Goal: Task Accomplishment & Management: Manage account settings

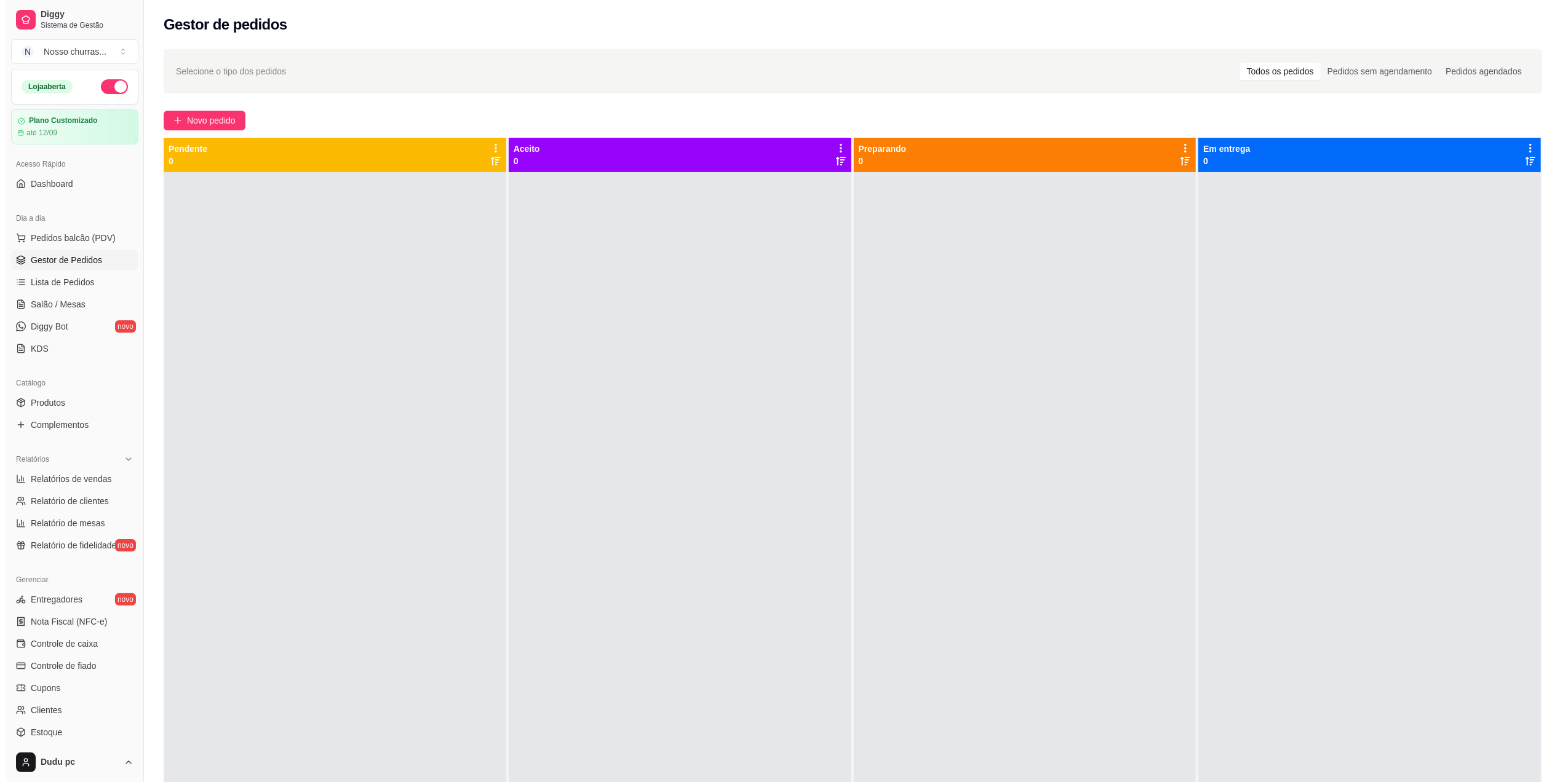
scroll to position [103, 0]
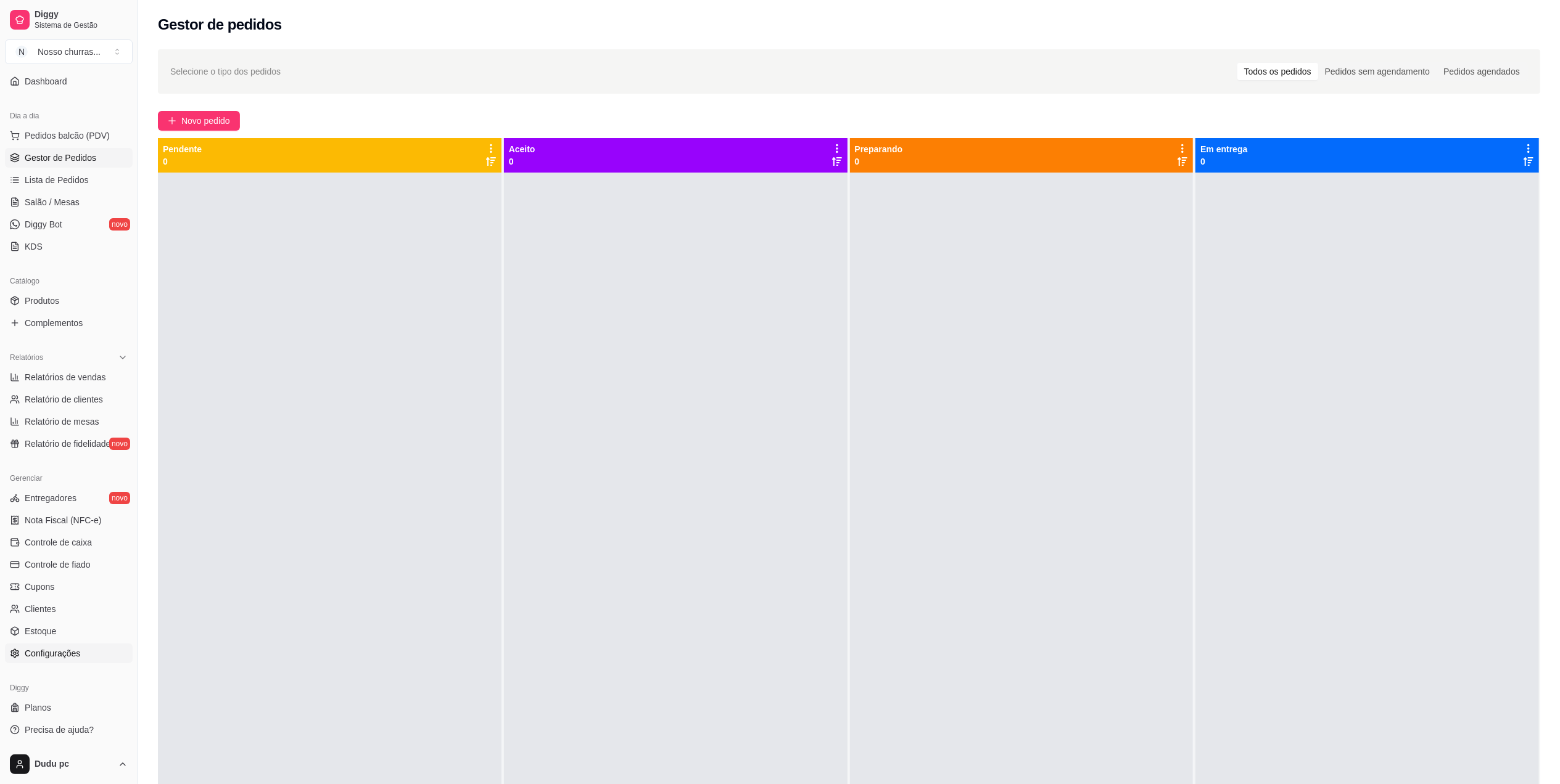
click at [80, 656] on link "Configurações" at bounding box center [69, 653] width 128 height 20
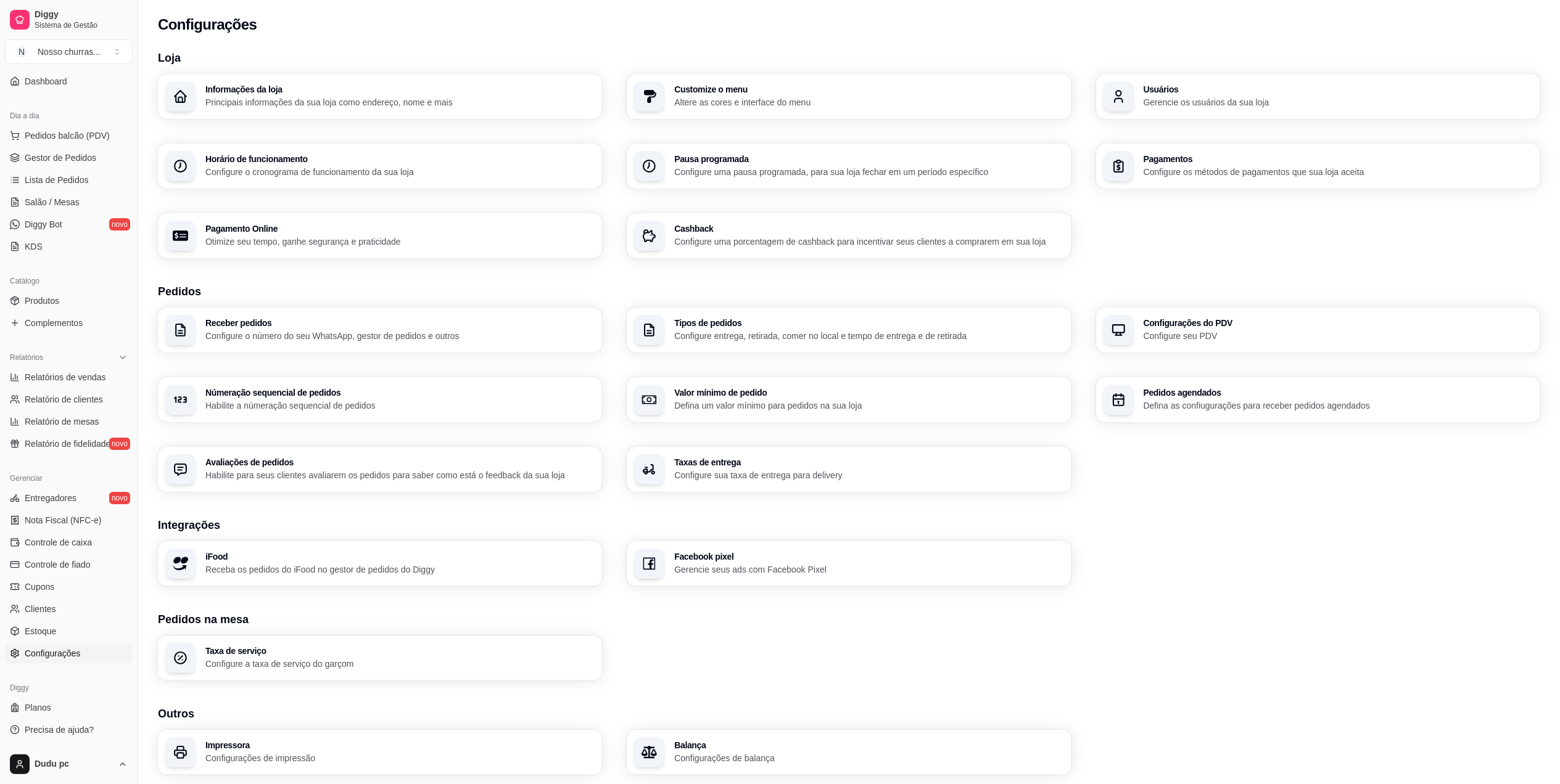
click at [688, 481] on div "Taxas de entrega Configure sua taxa de entrega para delivery" at bounding box center [849, 469] width 444 height 45
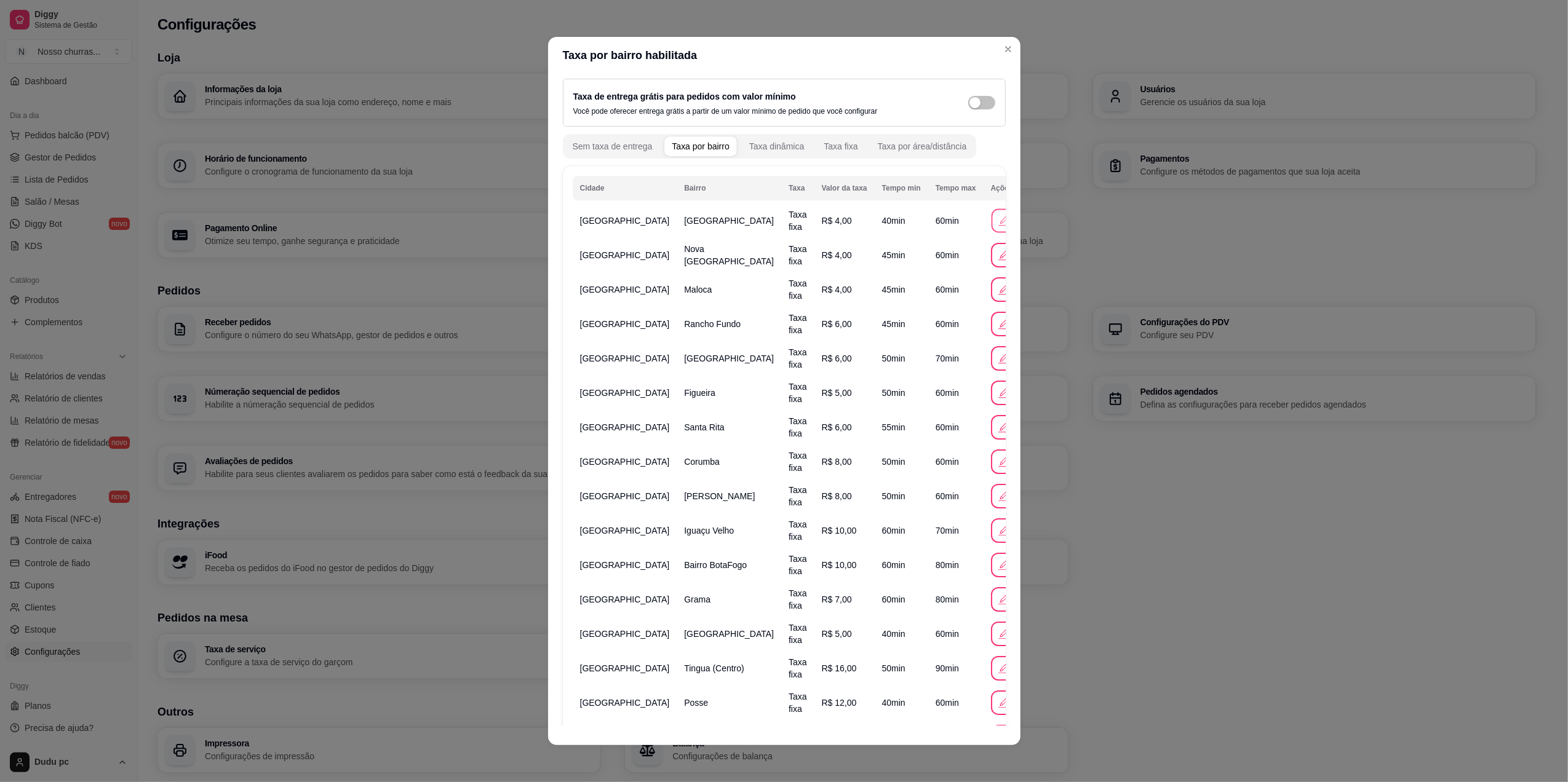
click at [997, 217] on icon "button" at bounding box center [1003, 220] width 13 height 13
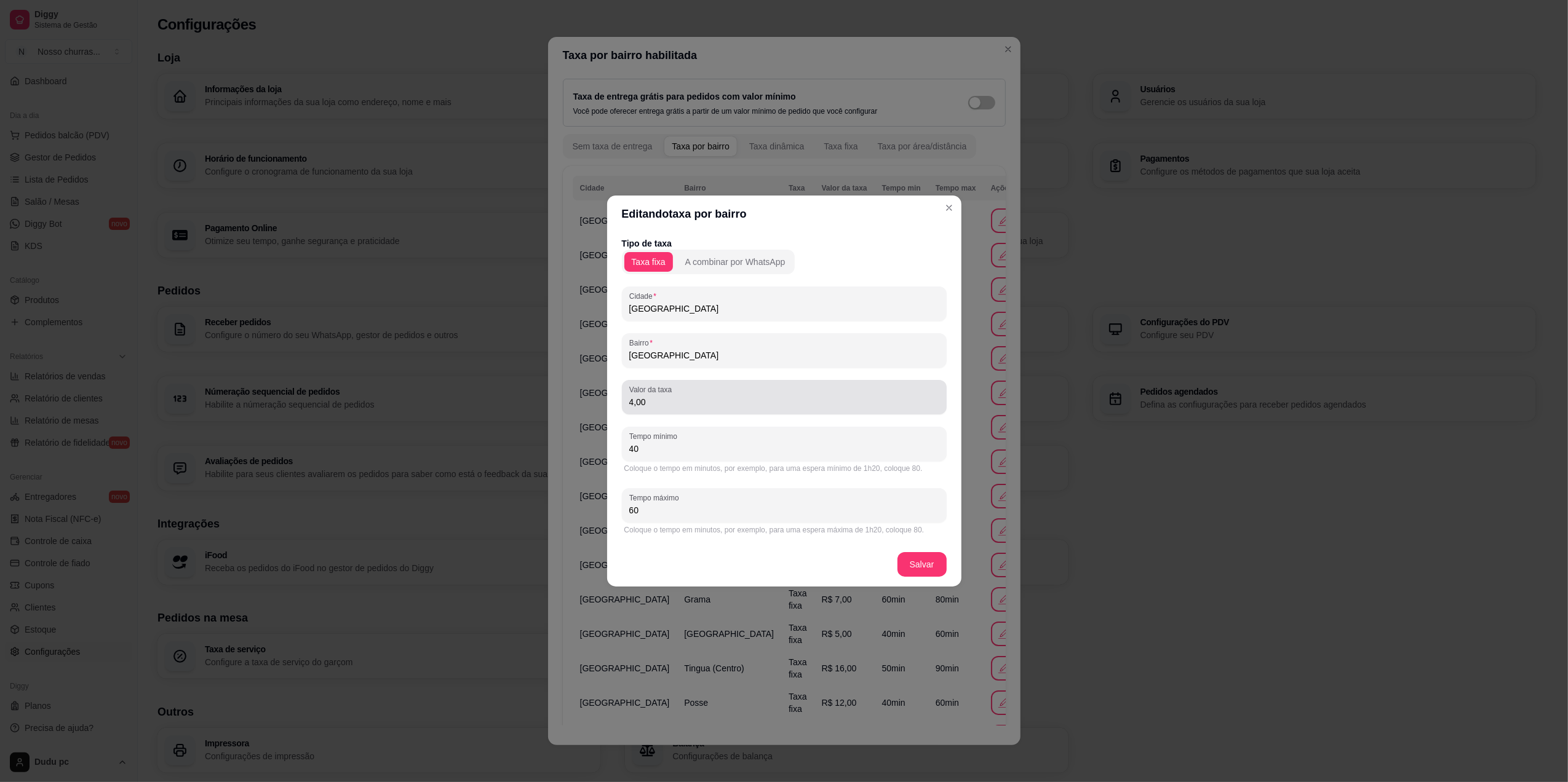
click at [631, 408] on div "4,00" at bounding box center [784, 397] width 310 height 25
type input "0,00"
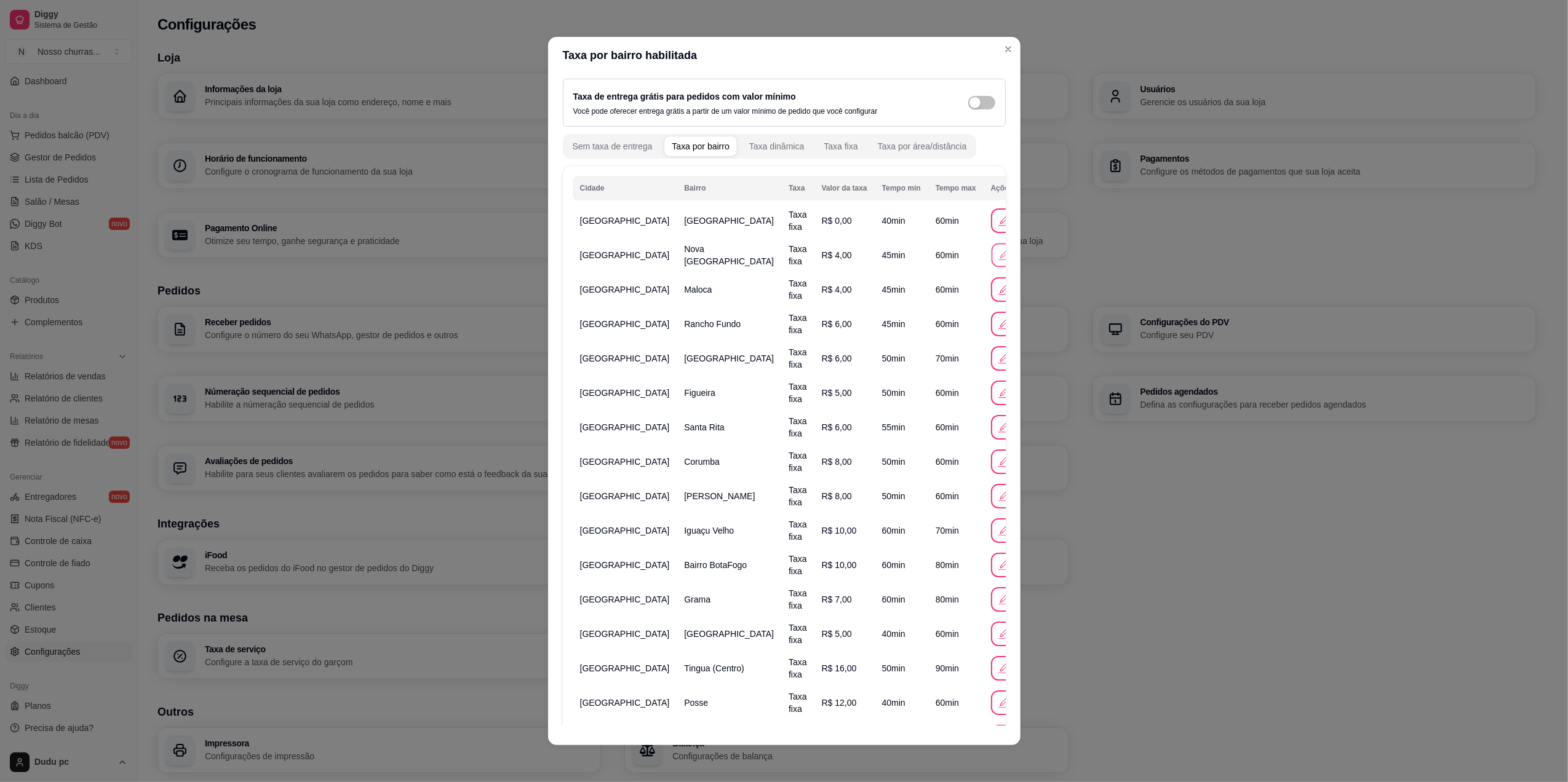
click at [991, 252] on button "button" at bounding box center [1003, 256] width 24 height 24
click at [935, 252] on div "Tipo de taxa Taxa fixa A combinar por WhatsApp" at bounding box center [784, 253] width 331 height 37
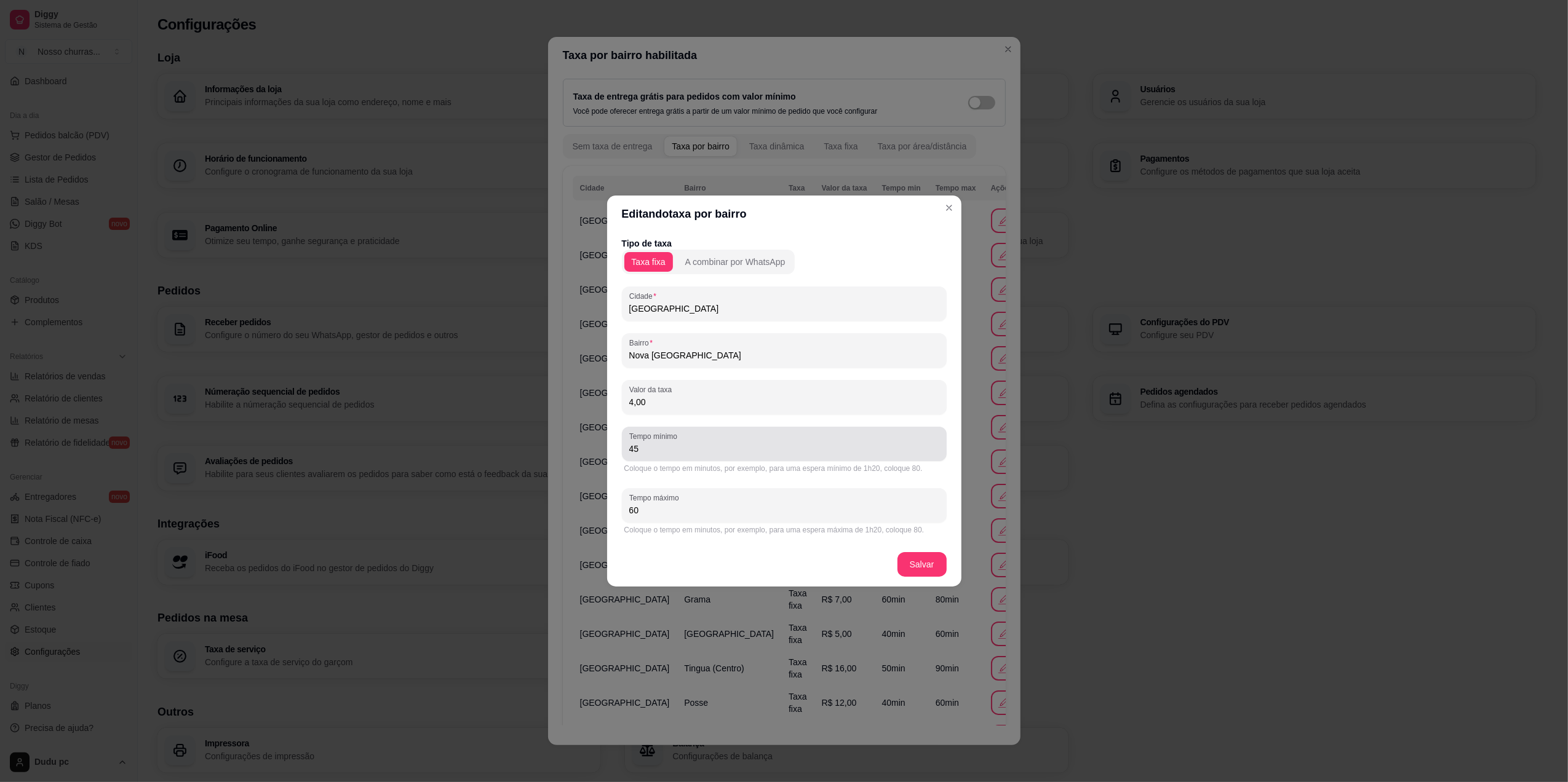
click at [751, 460] on div "Tempo mínimo 45" at bounding box center [784, 444] width 325 height 34
click at [732, 405] on input "4,00" at bounding box center [784, 401] width 310 height 12
type input "0,00"
click at [916, 566] on footer "Salvar" at bounding box center [784, 564] width 354 height 44
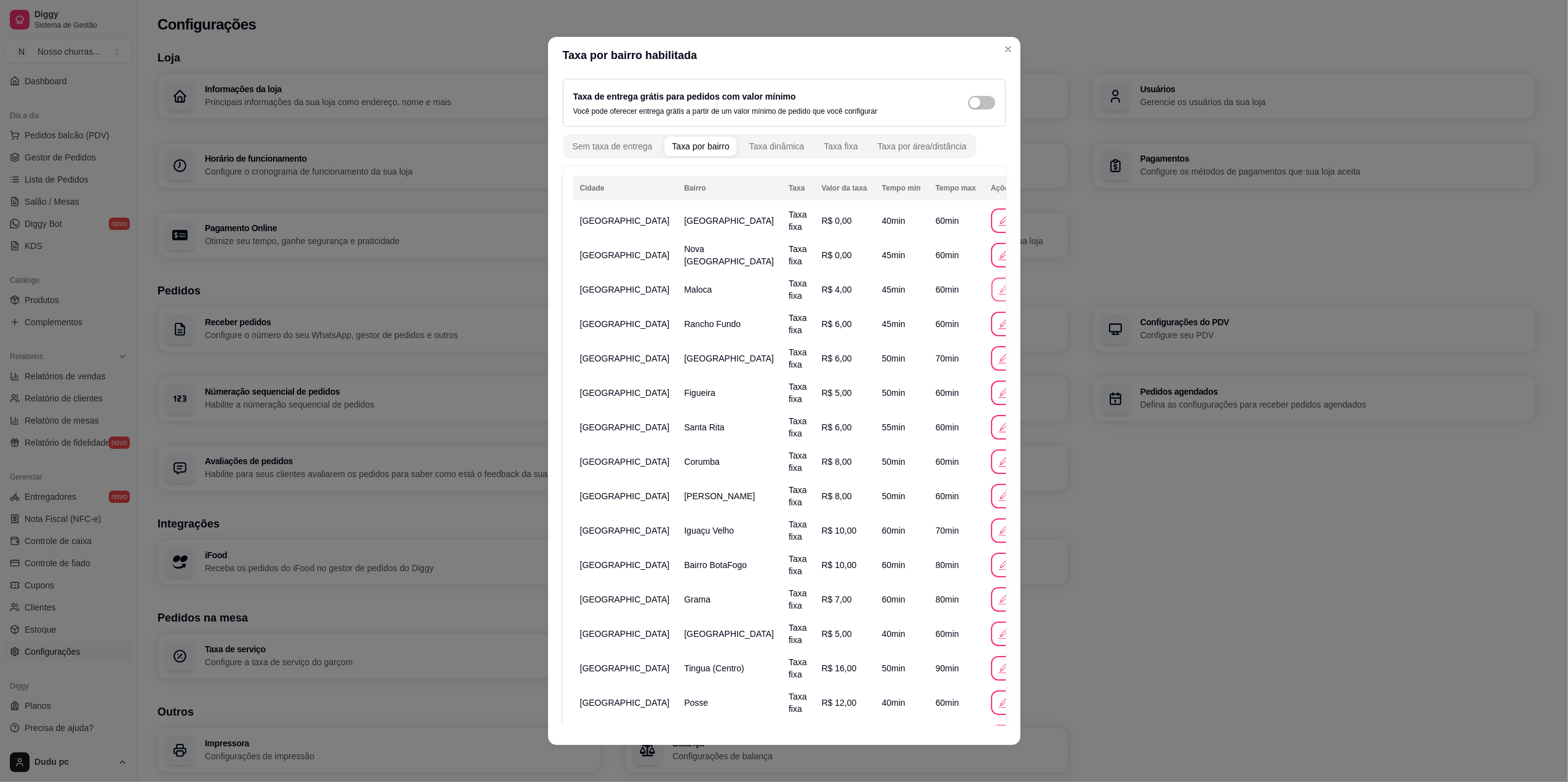
click at [991, 292] on button "button" at bounding box center [1003, 290] width 24 height 24
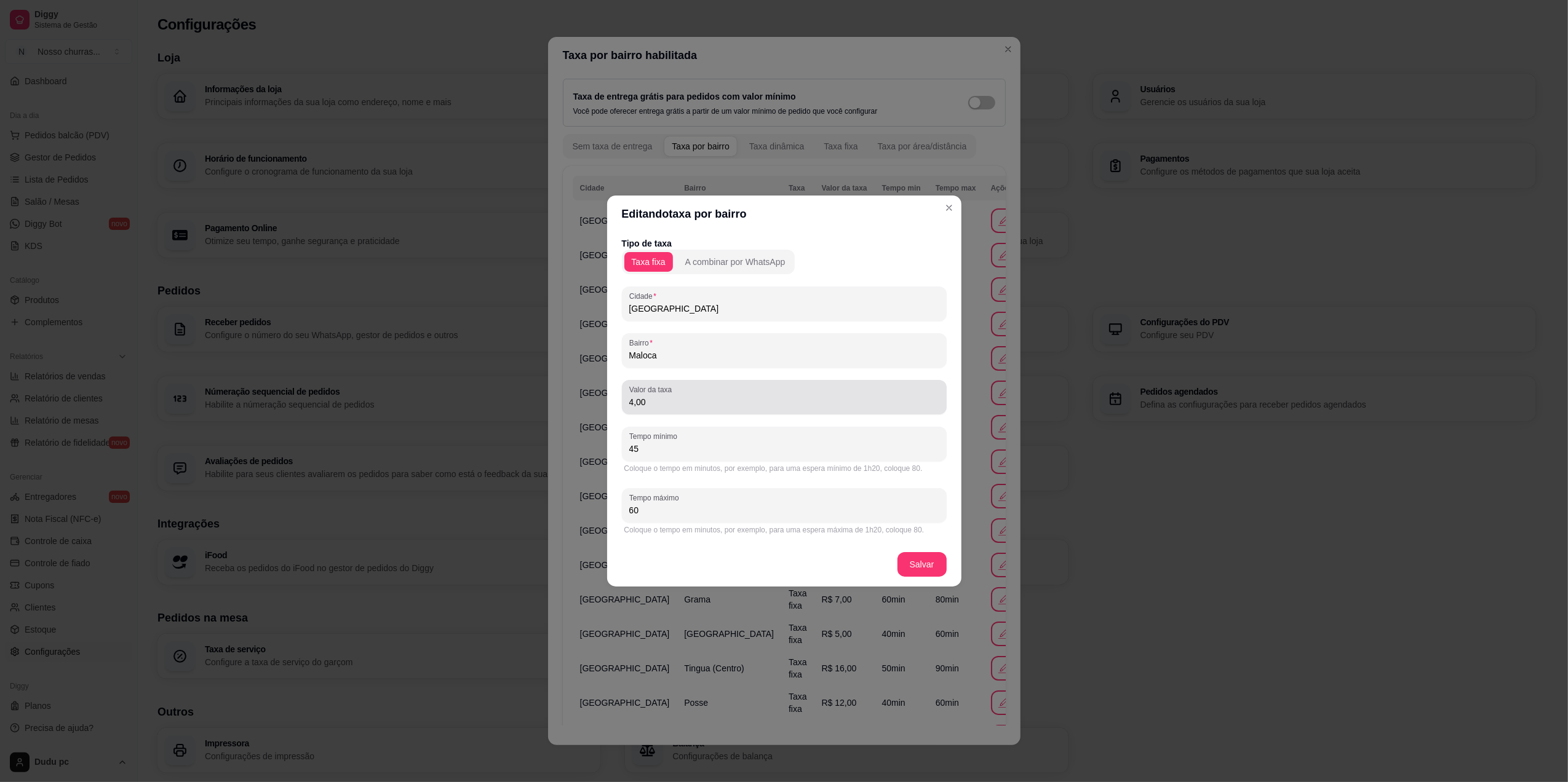
click at [628, 402] on div "Valor da taxa 4,00" at bounding box center [784, 397] width 325 height 34
type input "0,00"
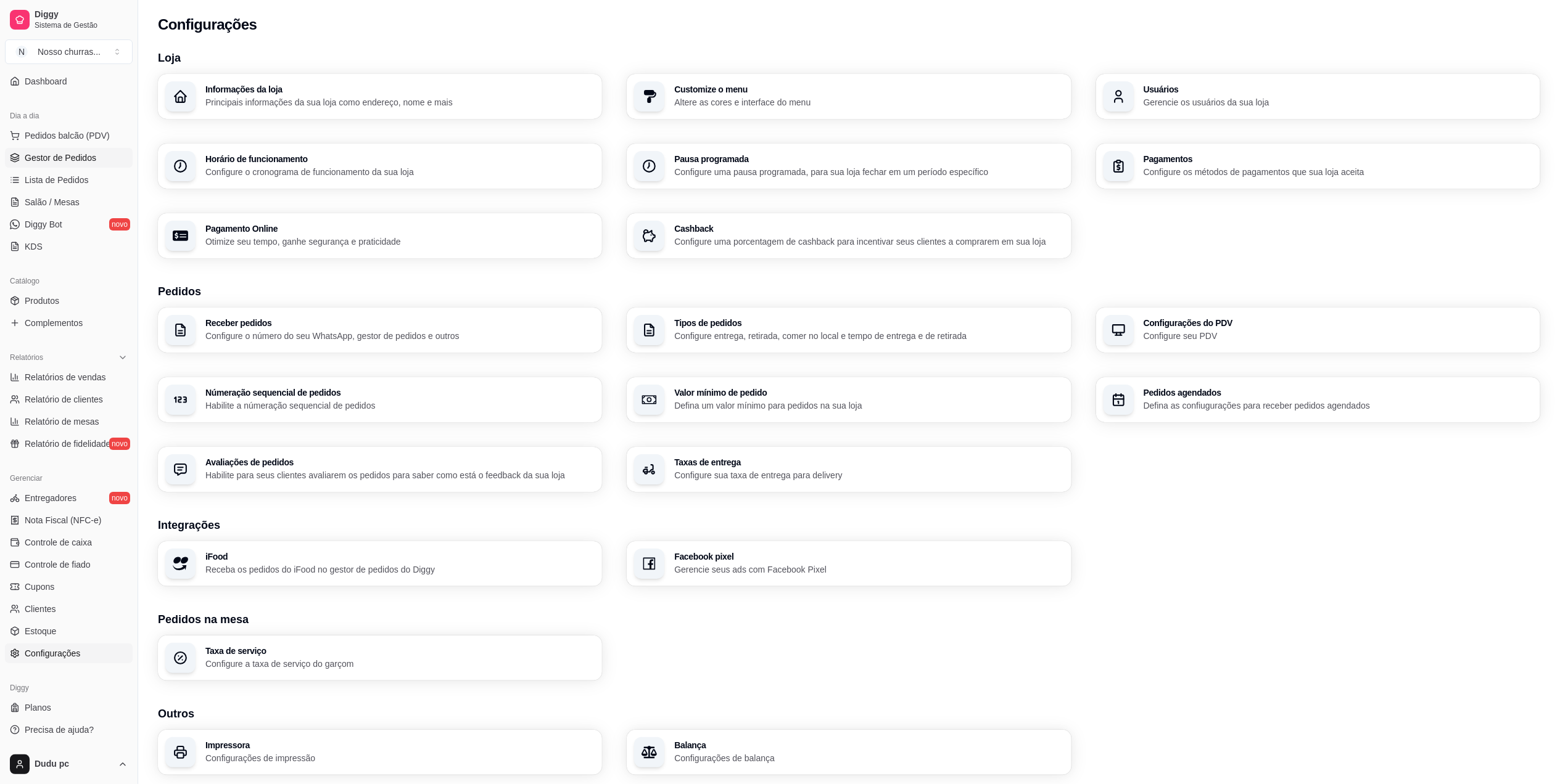
click at [45, 158] on span "Gestor de Pedidos" at bounding box center [60, 157] width 71 height 12
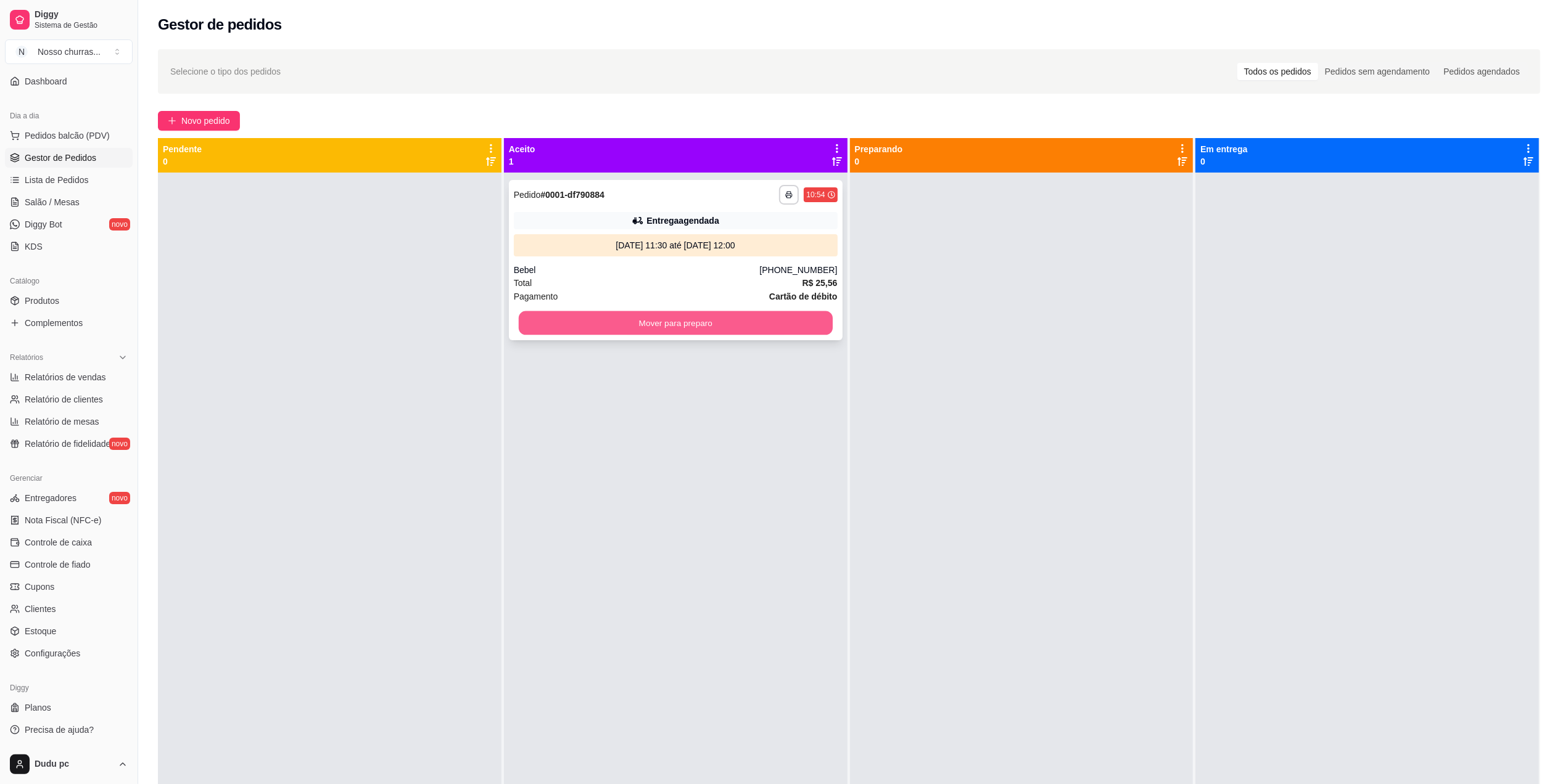
click at [561, 324] on button "Mover para preparo" at bounding box center [675, 324] width 314 height 24
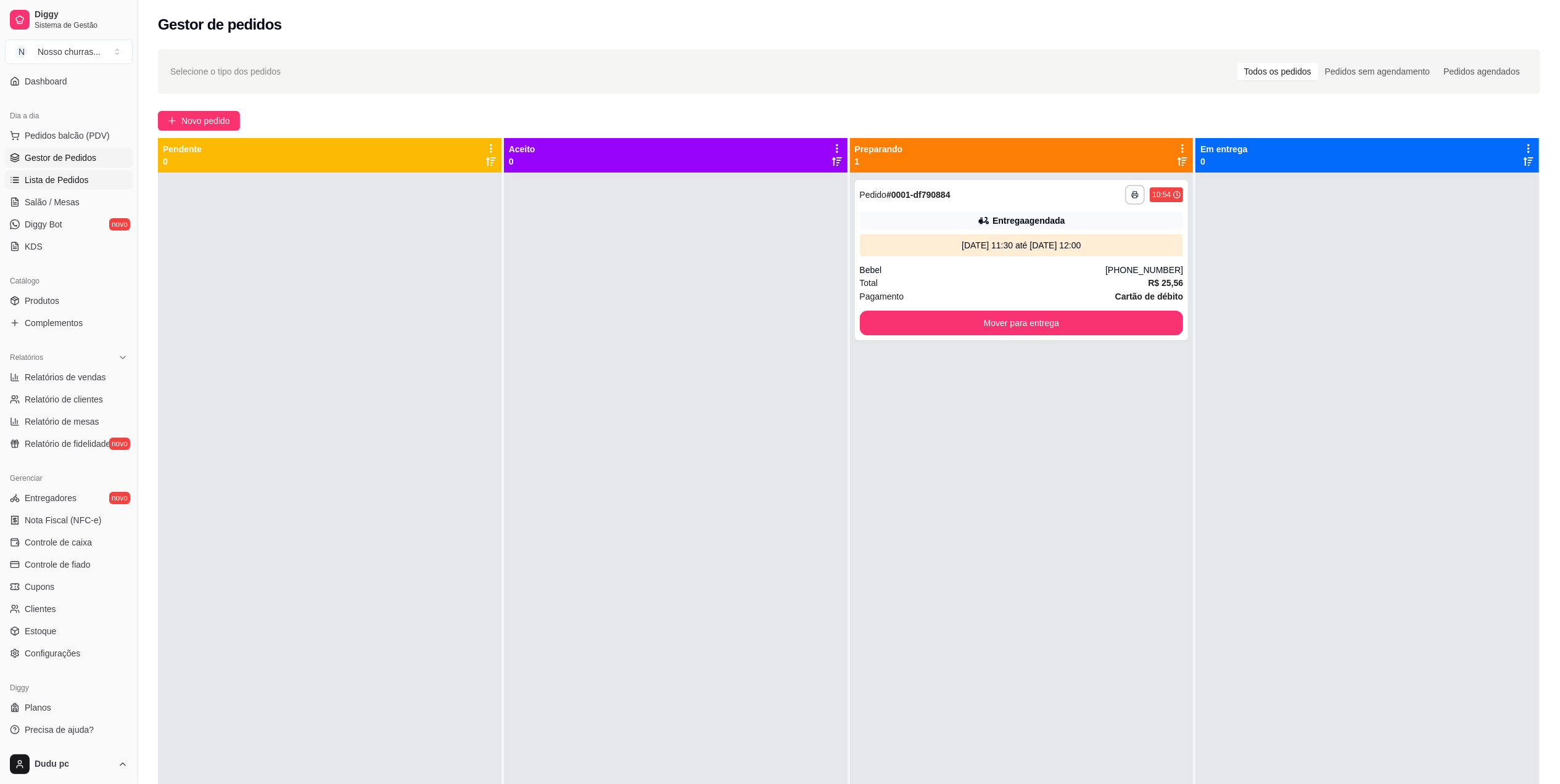
click at [88, 186] on link "Lista de Pedidos" at bounding box center [69, 180] width 128 height 20
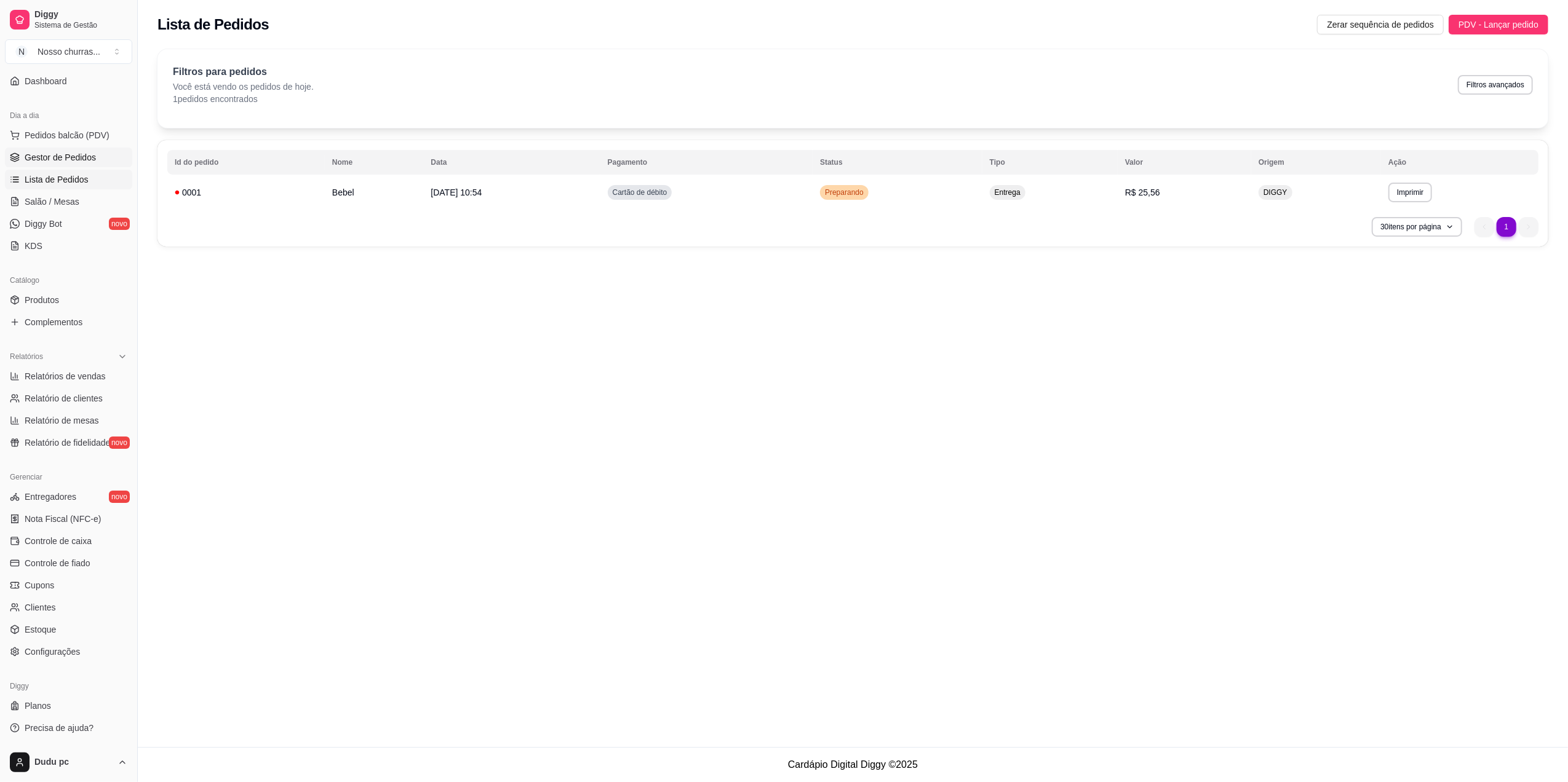
click at [99, 164] on link "Gestor de Pedidos" at bounding box center [69, 157] width 128 height 20
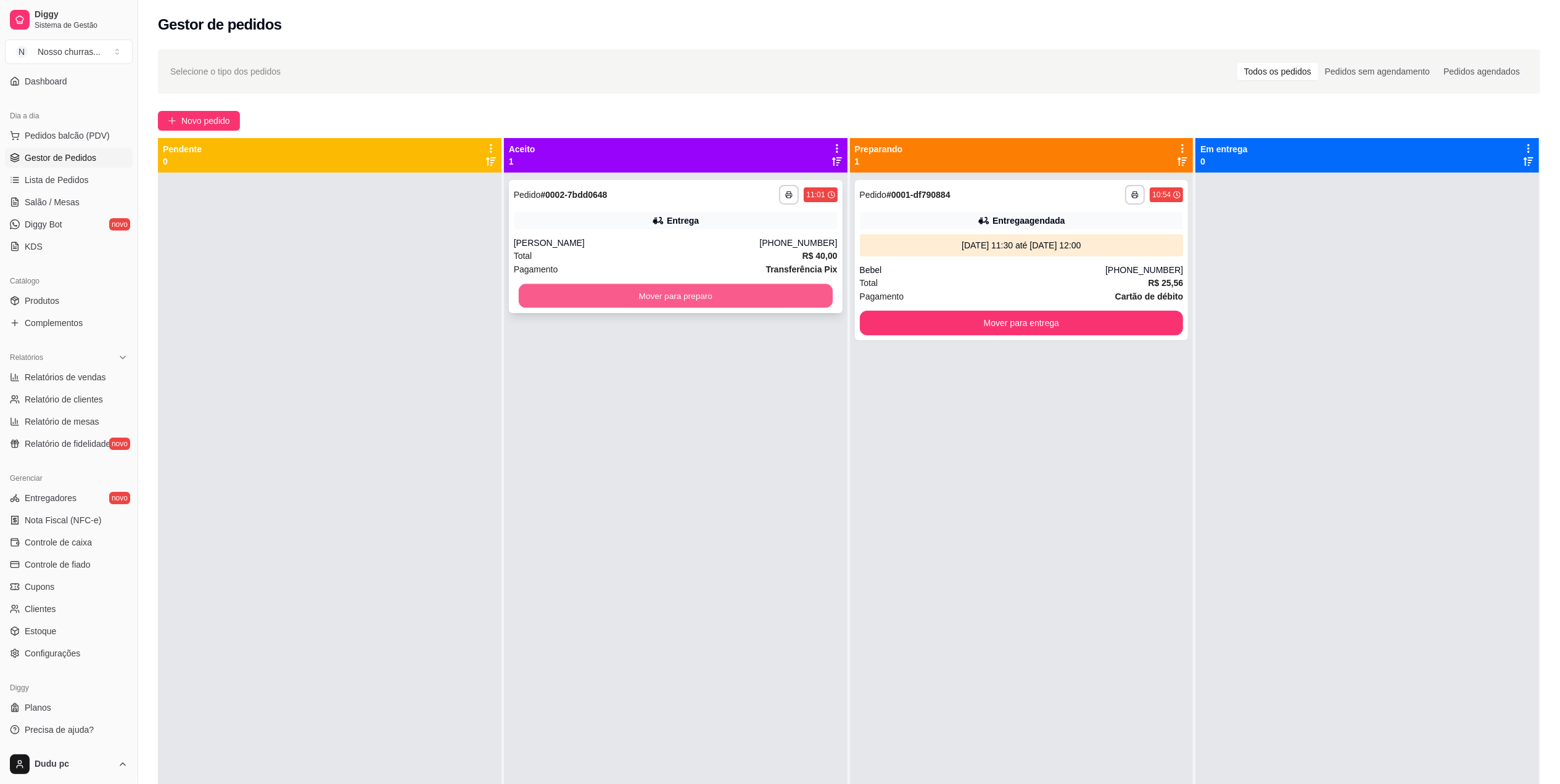
click at [536, 294] on button "Mover para preparo" at bounding box center [675, 296] width 314 height 24
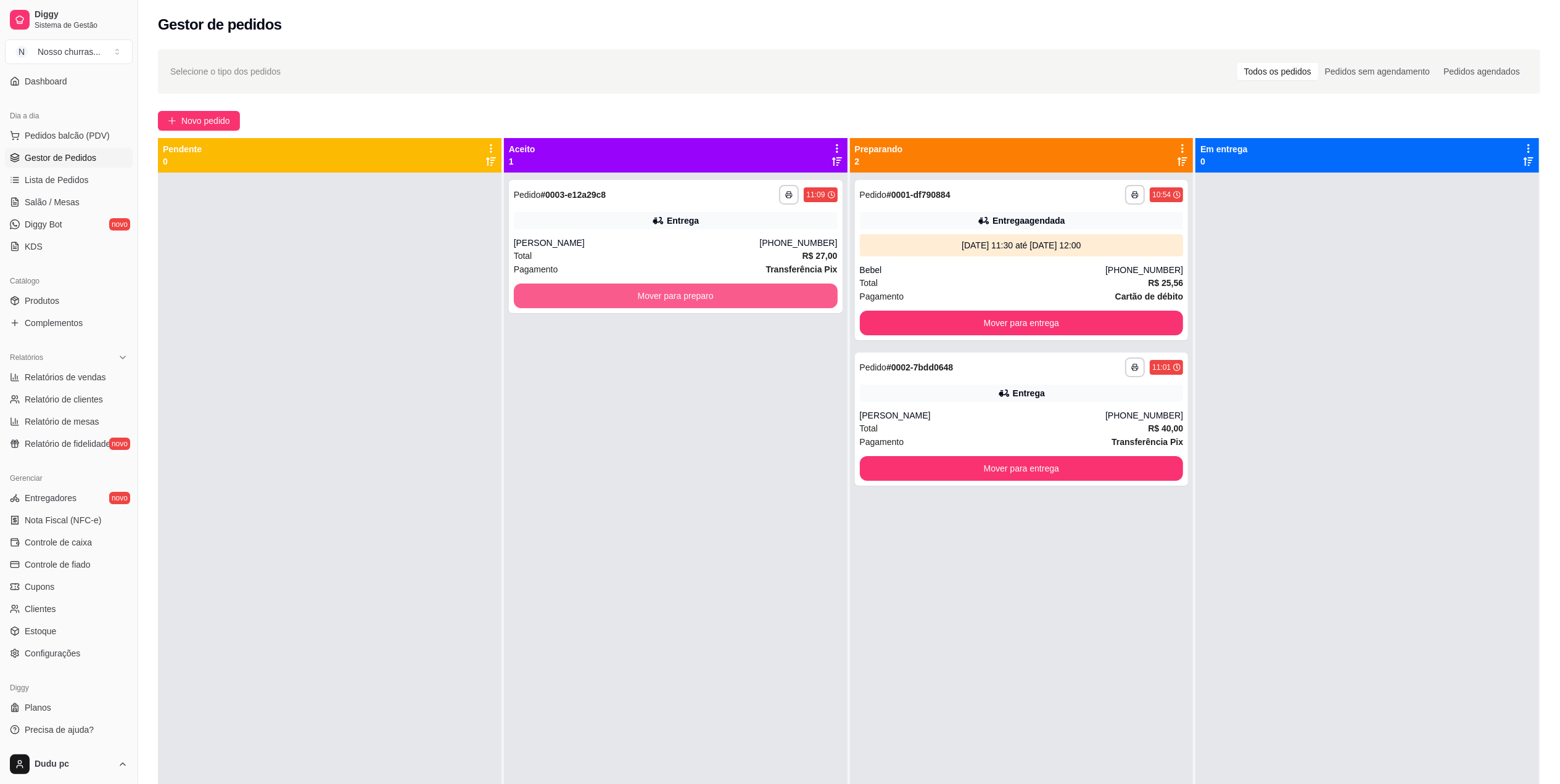
click at [536, 294] on button "Mover para preparo" at bounding box center [676, 296] width 324 height 25
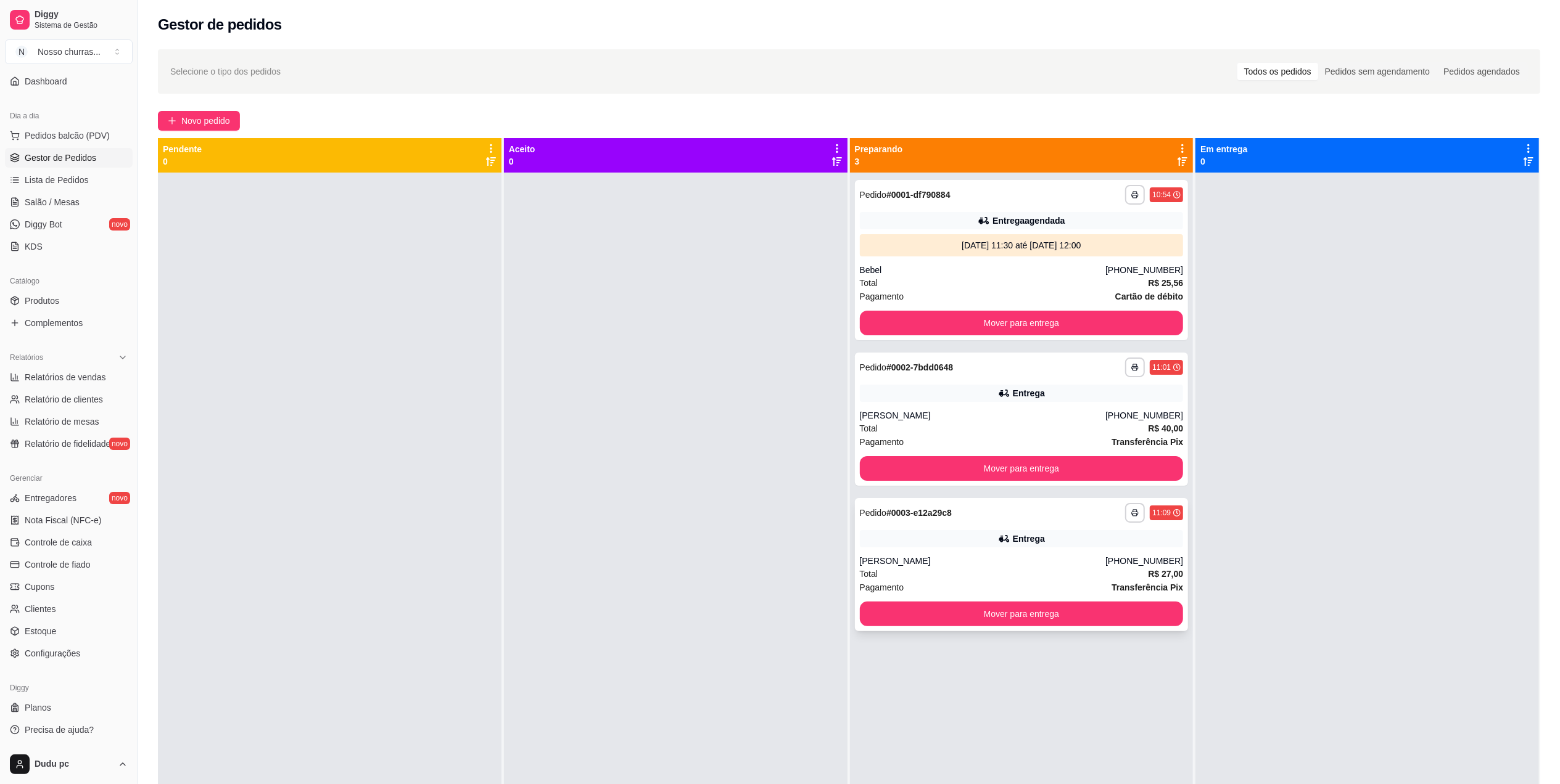
click at [1001, 538] on icon at bounding box center [1004, 539] width 12 height 12
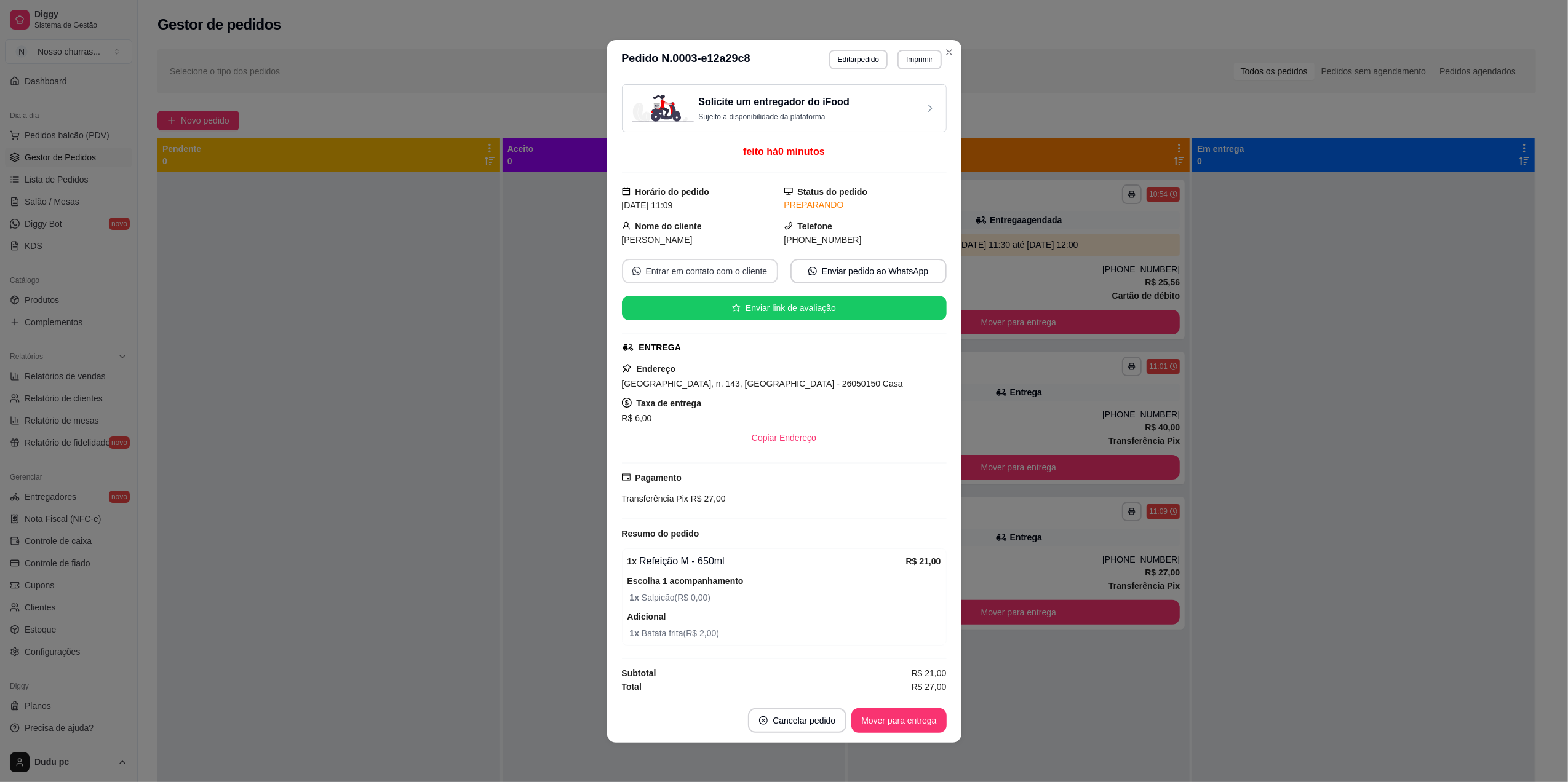
click at [728, 261] on button "Entrar em contato com o cliente" at bounding box center [700, 271] width 156 height 25
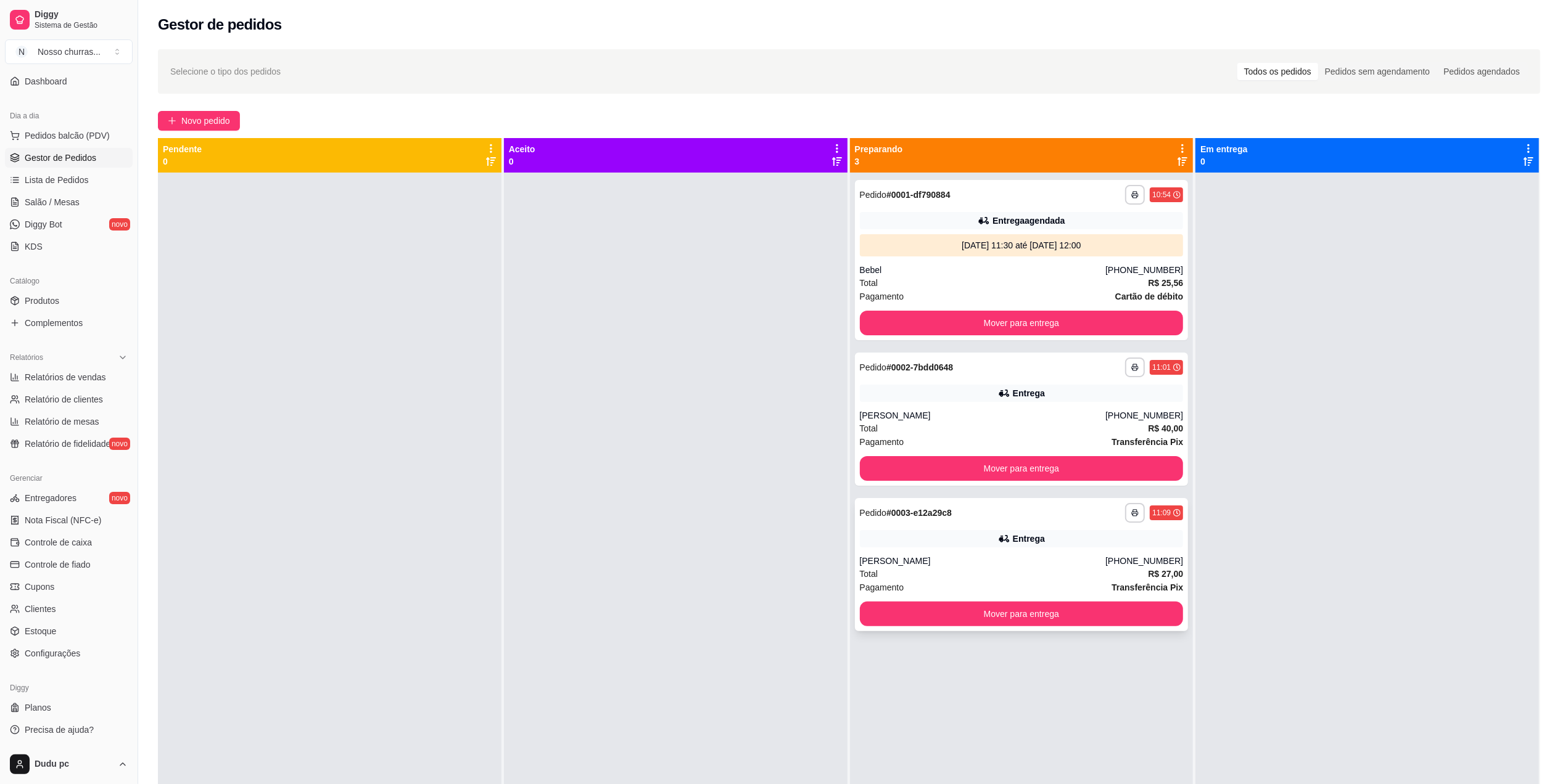
click at [1022, 554] on div "**********" at bounding box center [1022, 564] width 333 height 133
click at [1030, 528] on div "**********" at bounding box center [1022, 564] width 333 height 133
click at [1068, 402] on div "**********" at bounding box center [1022, 419] width 333 height 133
click at [1088, 420] on div "[PERSON_NAME]" at bounding box center [982, 415] width 246 height 12
click at [953, 319] on button "Mover para entrega" at bounding box center [1020, 324] width 314 height 24
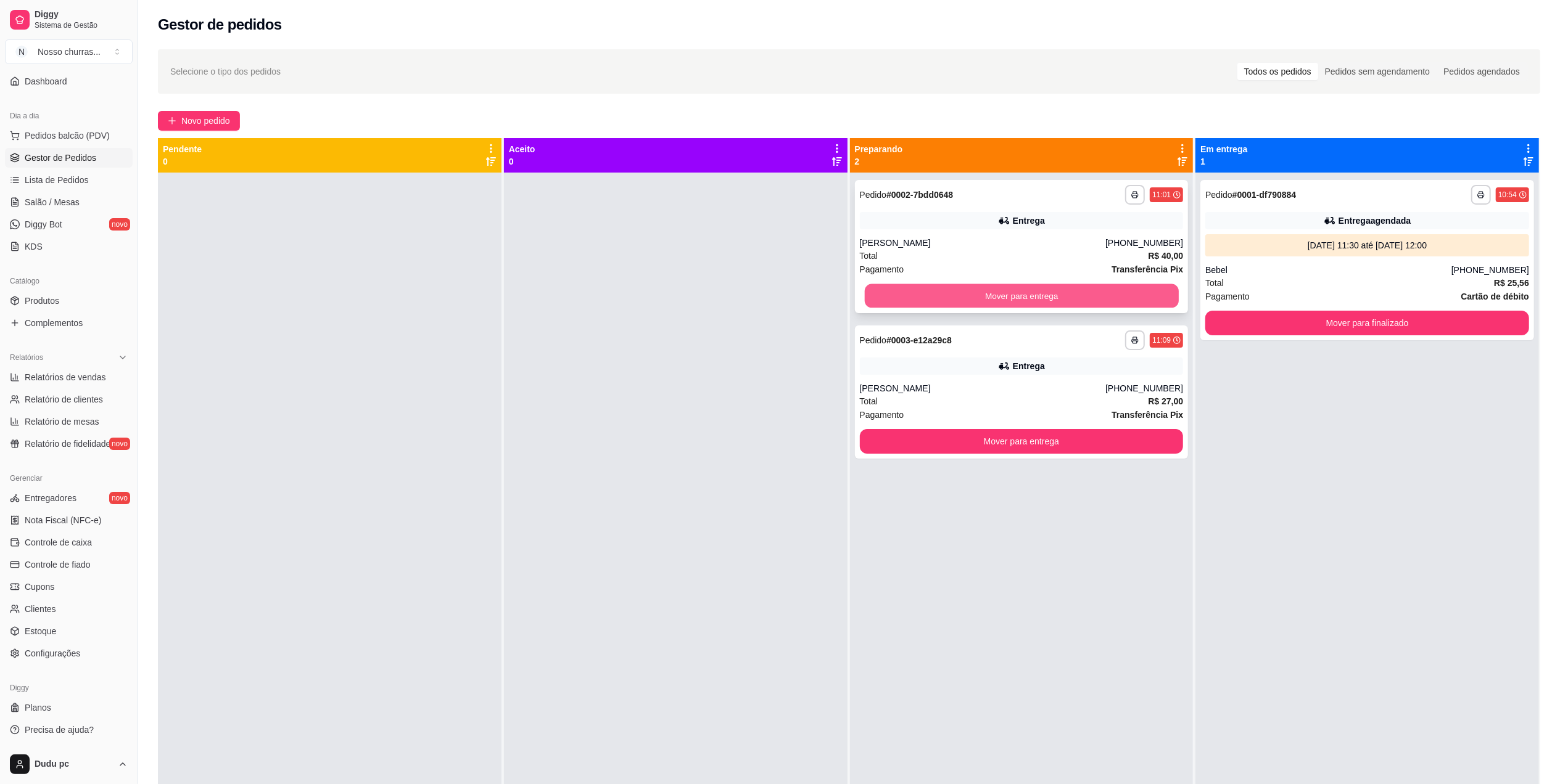
click at [949, 293] on button "Mover para entrega" at bounding box center [1020, 296] width 314 height 24
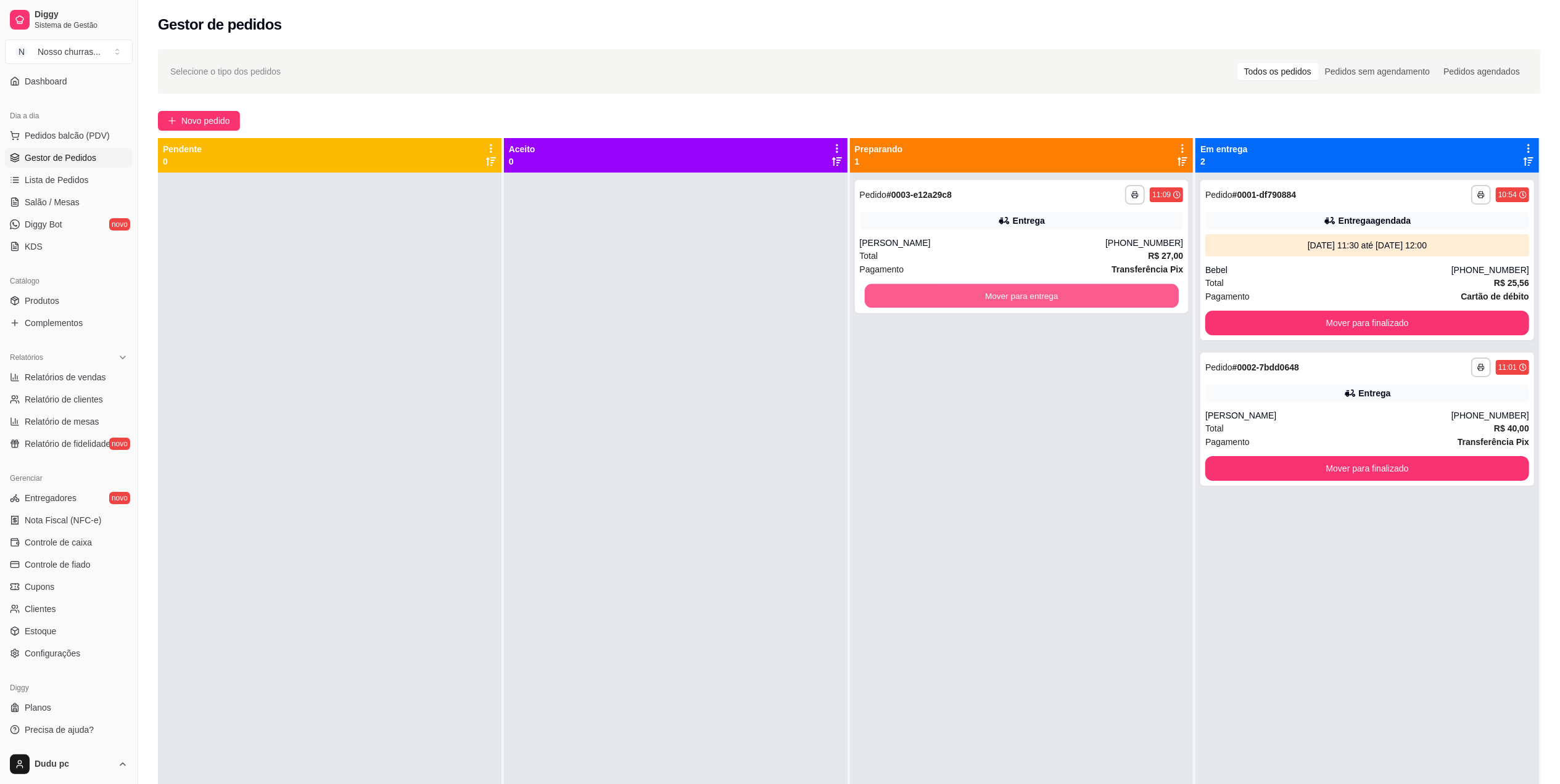
click at [949, 293] on button "Mover para entrega" at bounding box center [1020, 296] width 314 height 24
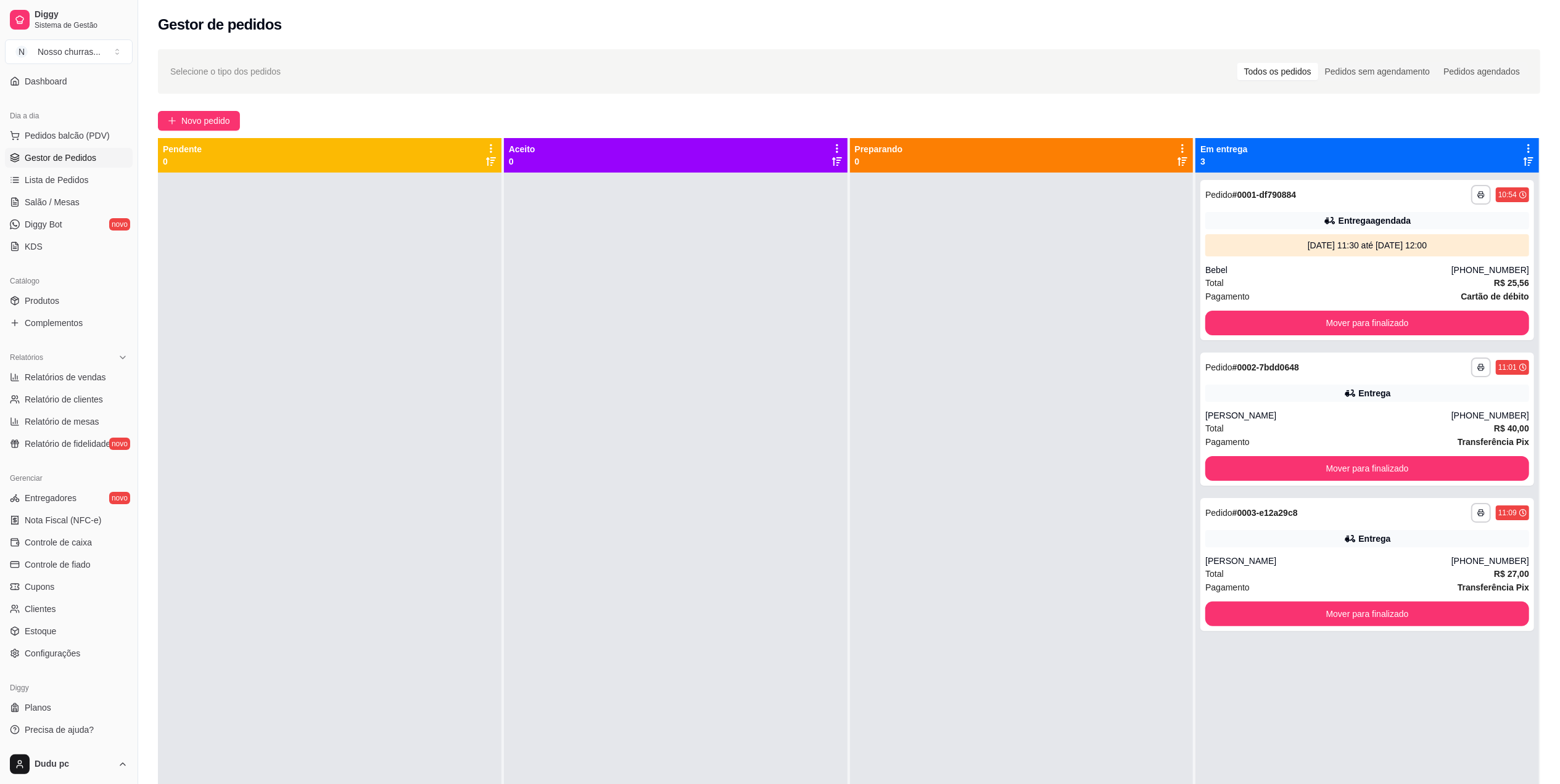
click at [949, 293] on div at bounding box center [1022, 564] width 344 height 784
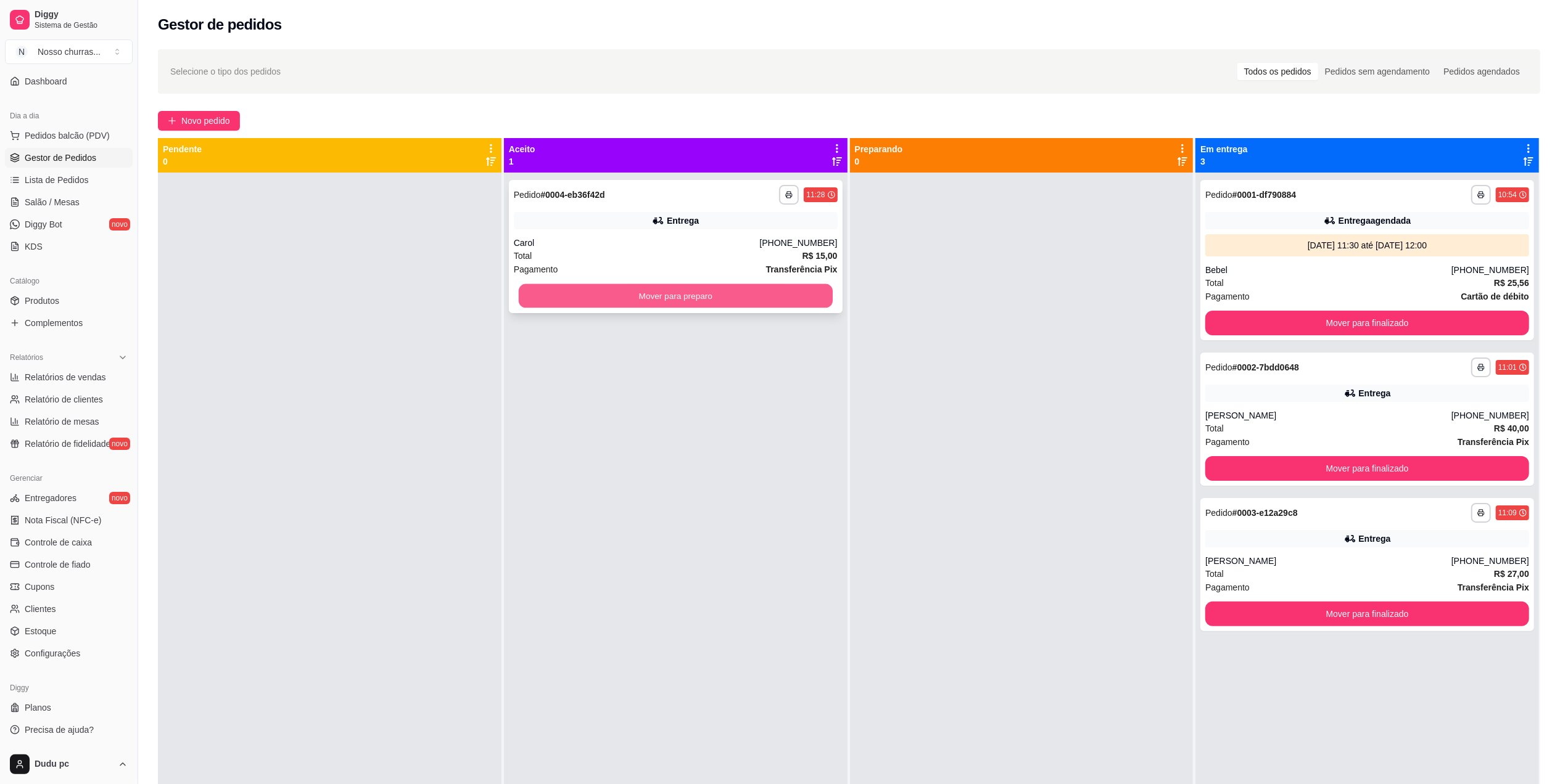
click at [727, 287] on button "Mover para preparo" at bounding box center [675, 296] width 314 height 24
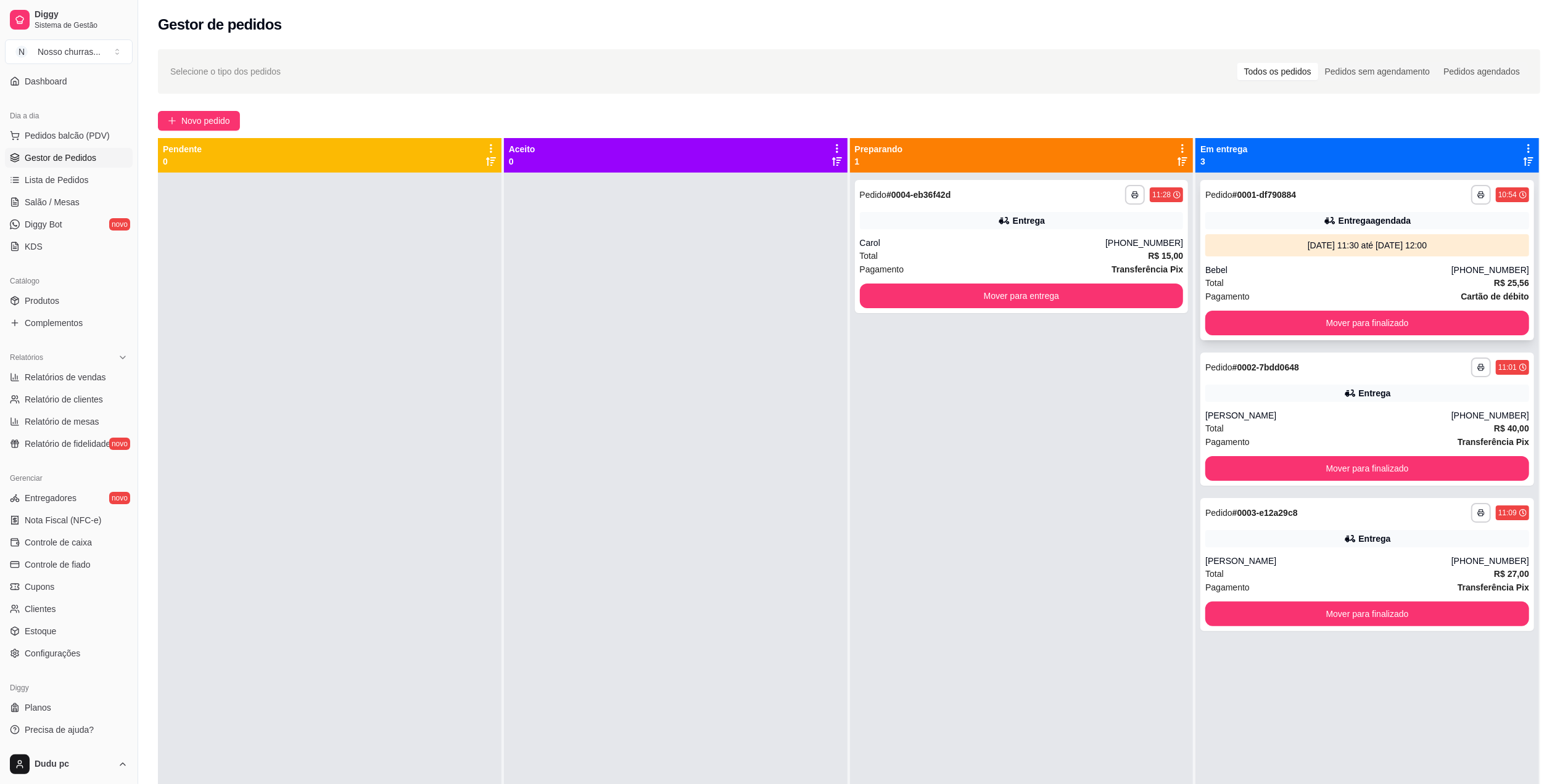
click at [1375, 197] on div "**********" at bounding box center [1367, 195] width 324 height 20
click at [1269, 425] on div "Total R$ 40,00" at bounding box center [1367, 428] width 324 height 13
click at [216, 117] on span "Novo pedido" at bounding box center [205, 120] width 49 height 13
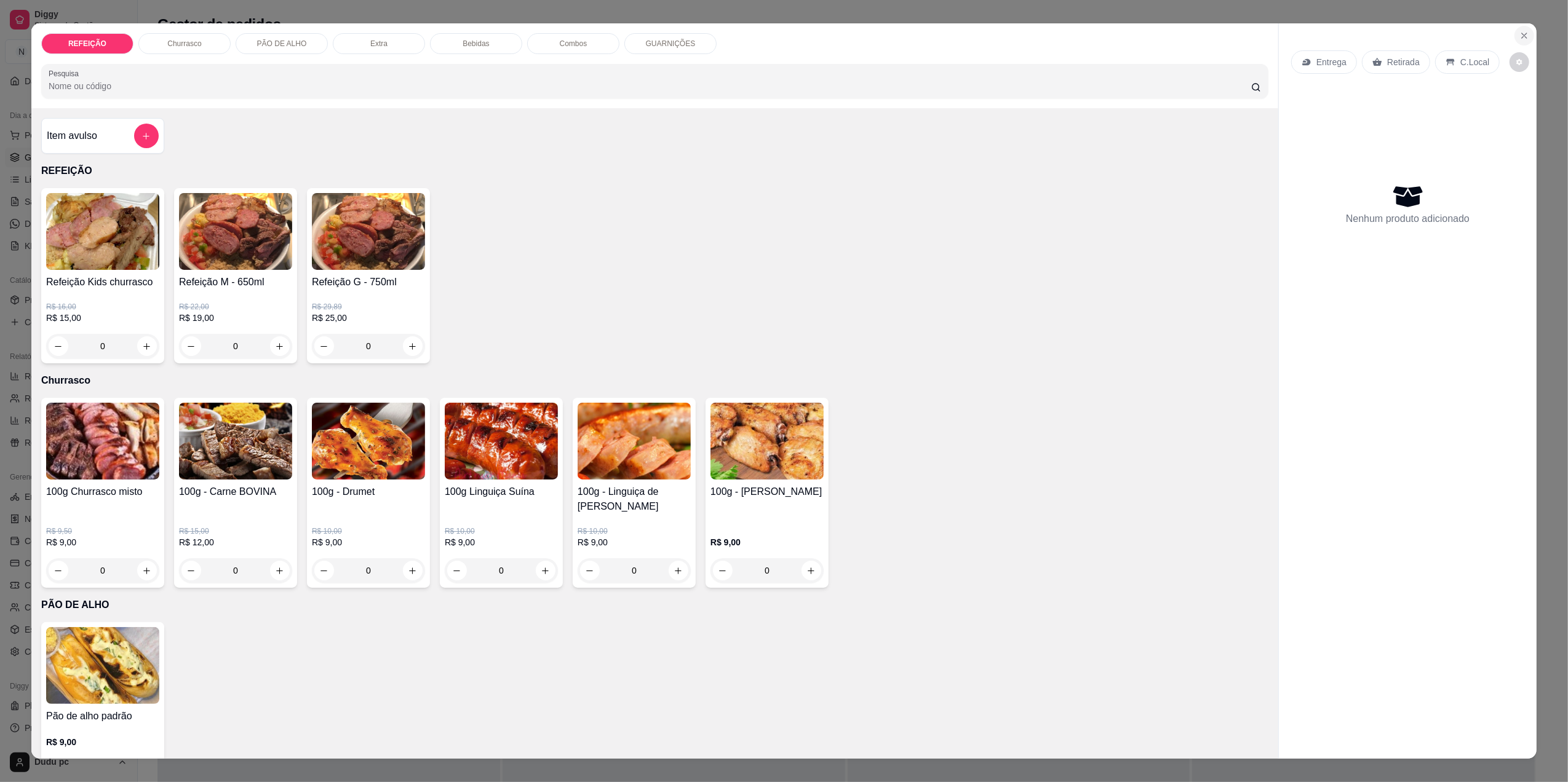
click at [1520, 37] on icon "Close" at bounding box center [1525, 36] width 10 height 10
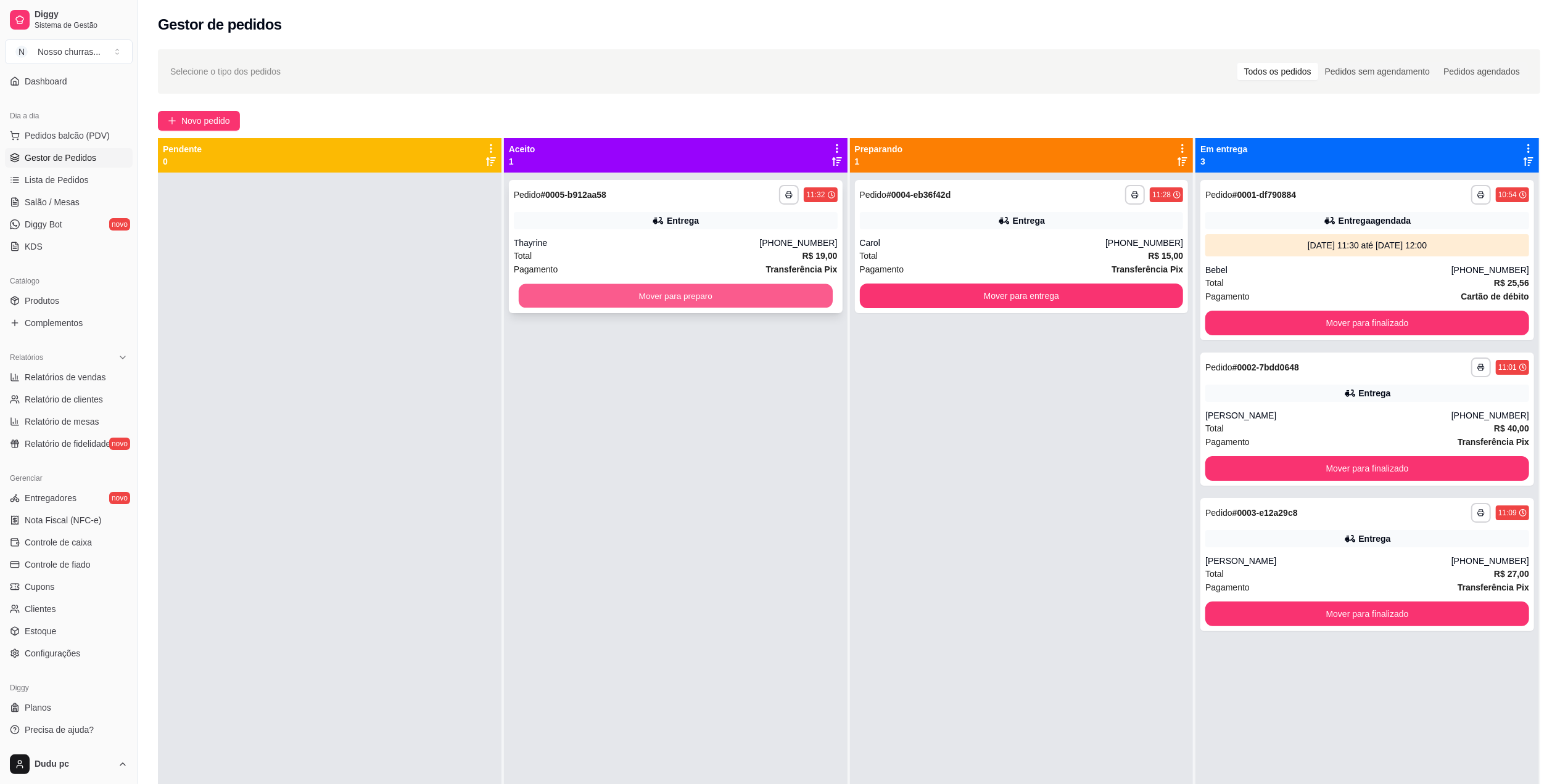
click at [779, 296] on button "Mover para preparo" at bounding box center [675, 296] width 314 height 24
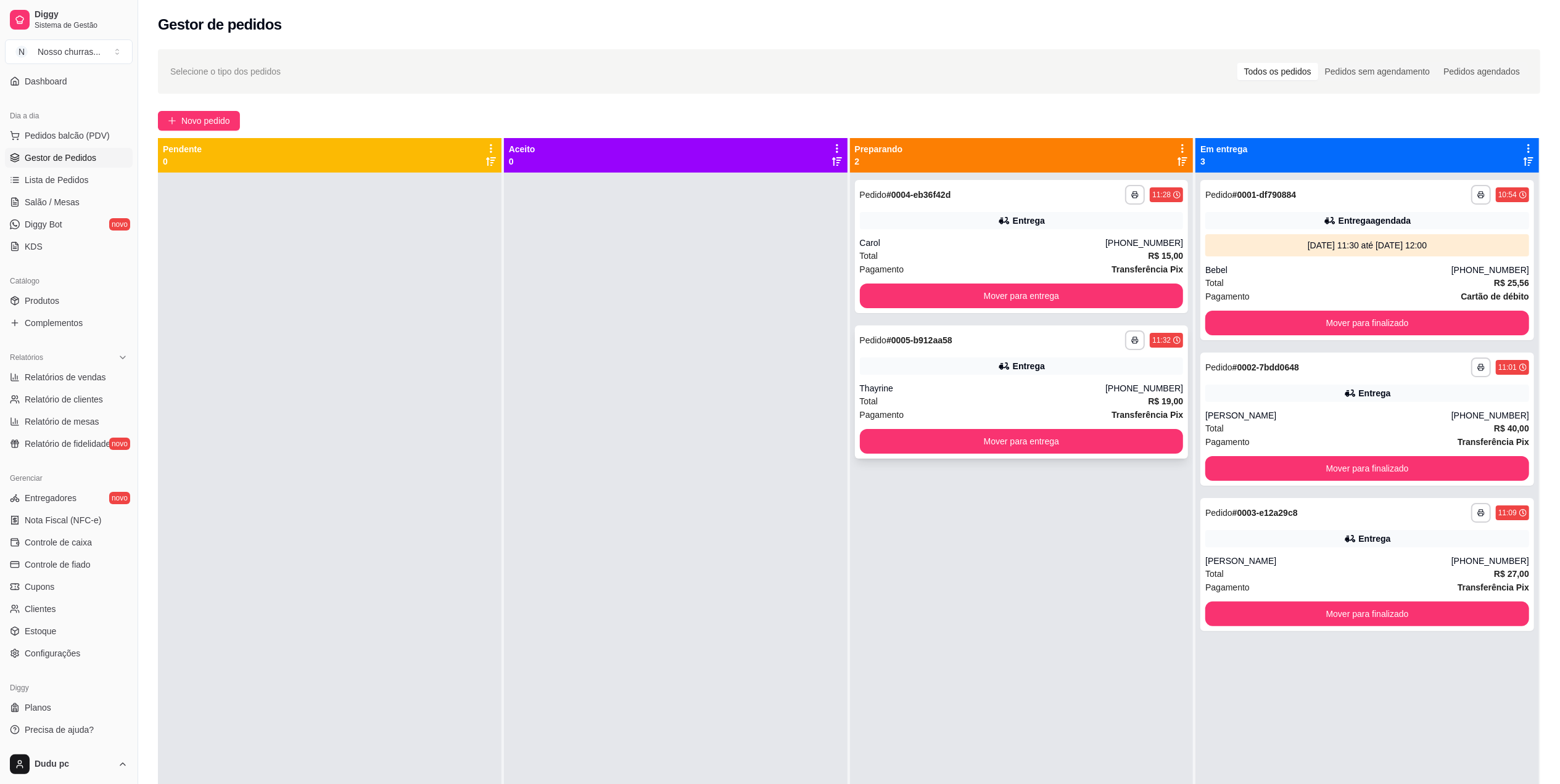
click at [956, 360] on div "Entrega" at bounding box center [1021, 366] width 324 height 17
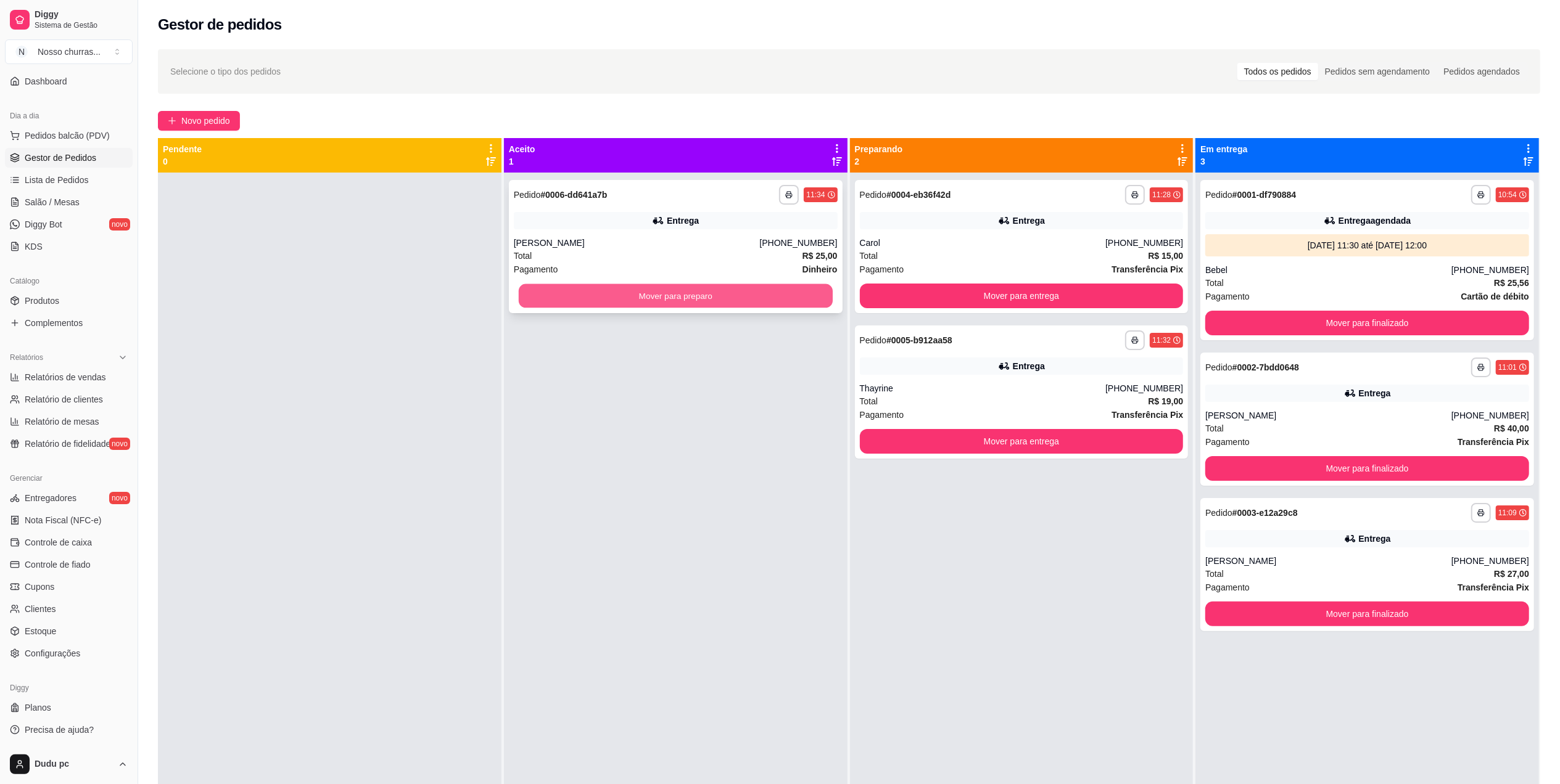
click at [602, 299] on button "Mover para preparo" at bounding box center [675, 296] width 314 height 24
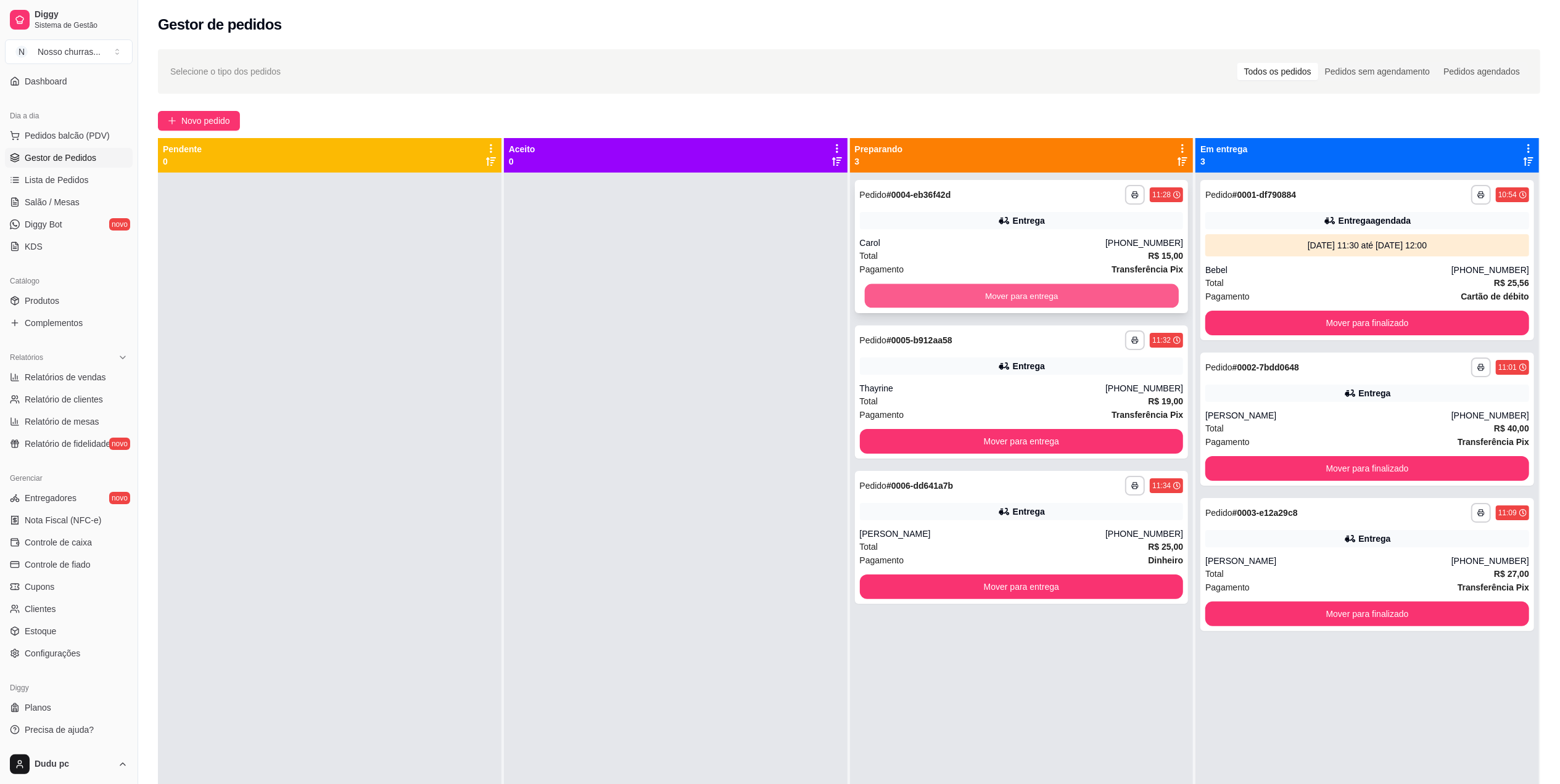
click at [875, 296] on button "Mover para entrega" at bounding box center [1020, 296] width 314 height 24
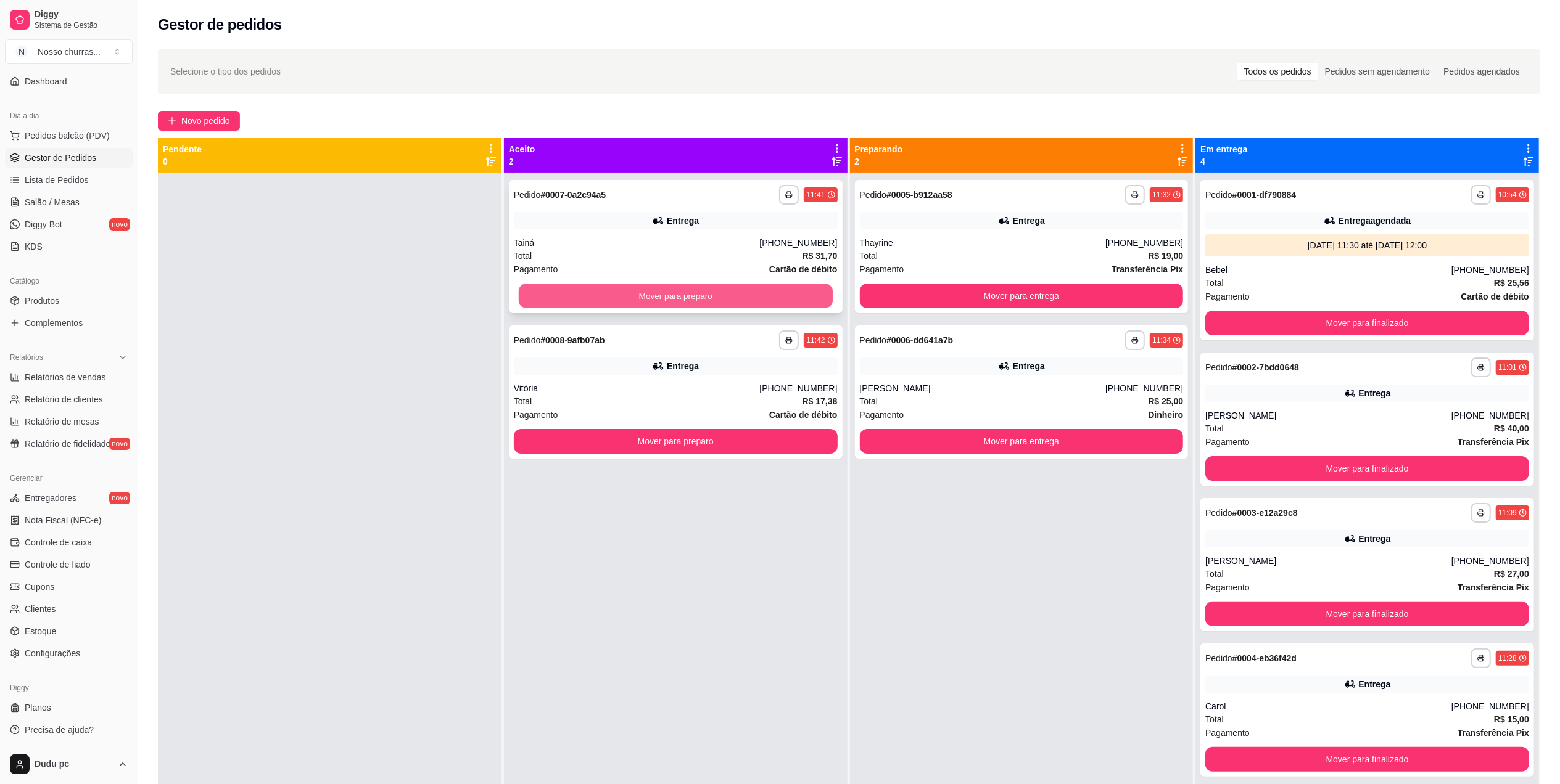
click at [788, 292] on button "Mover para preparo" at bounding box center [675, 296] width 314 height 24
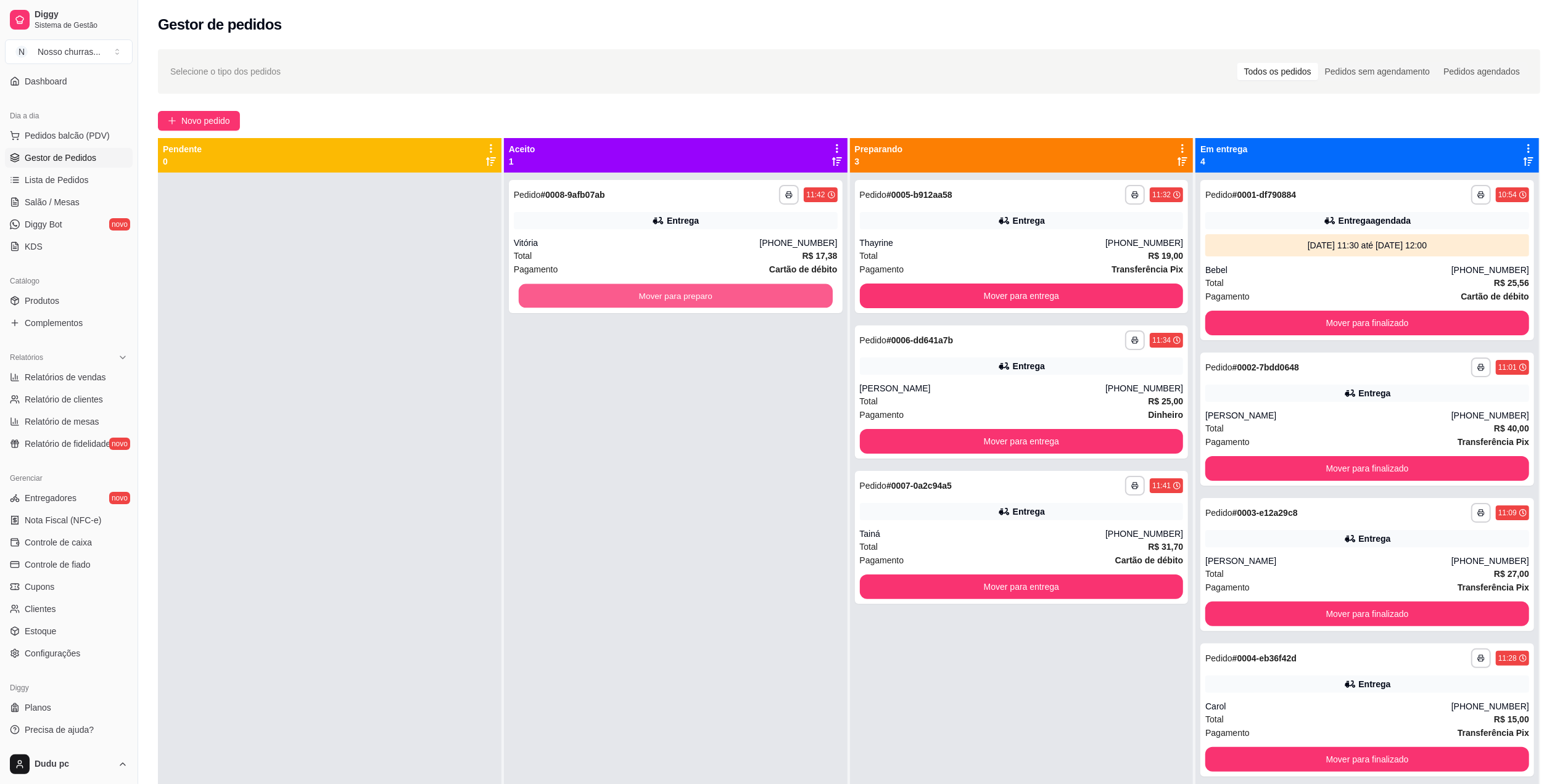
click at [788, 292] on button "Mover para preparo" at bounding box center [675, 296] width 314 height 24
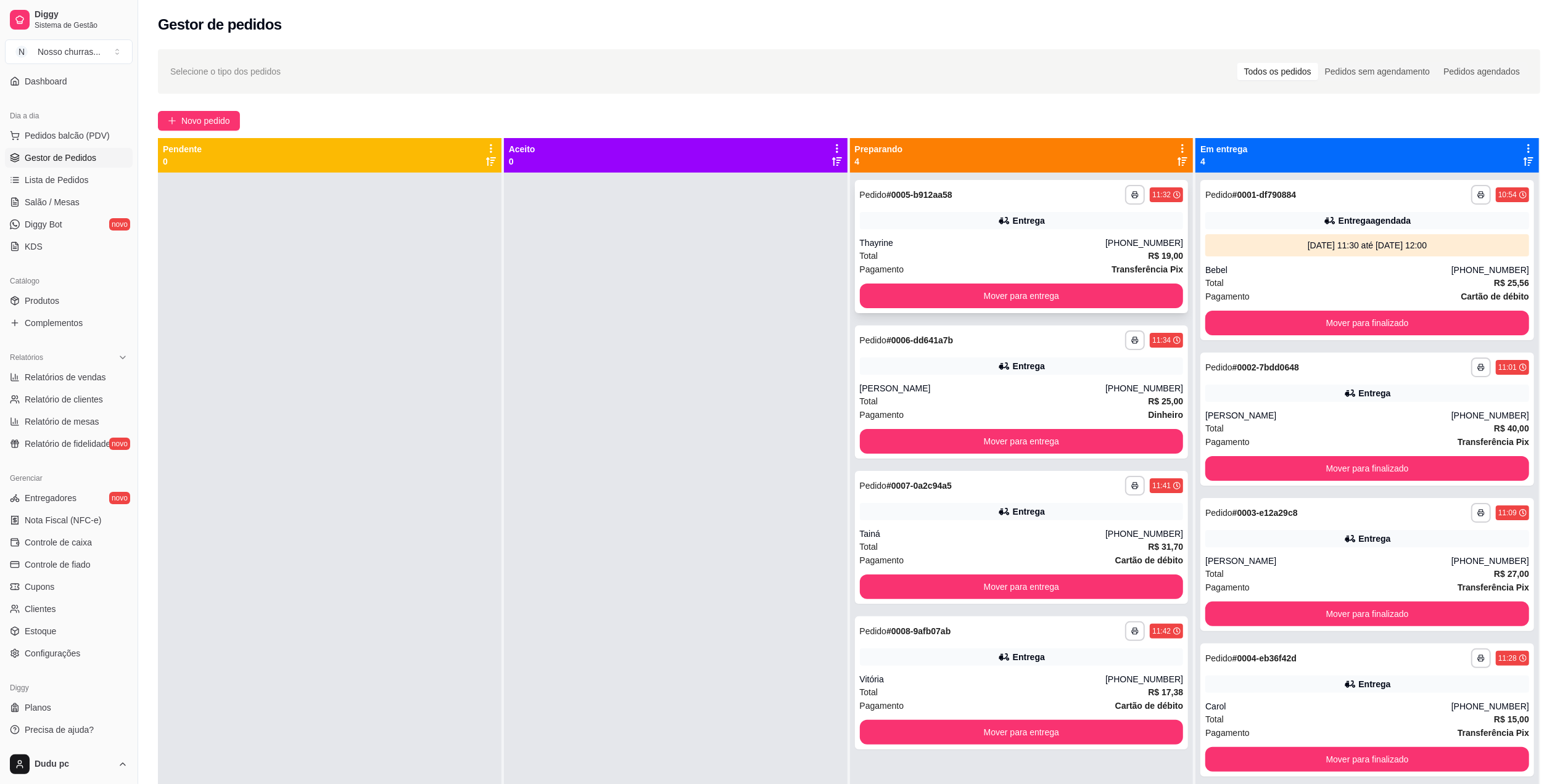
click at [950, 217] on div "Entrega" at bounding box center [1021, 220] width 324 height 17
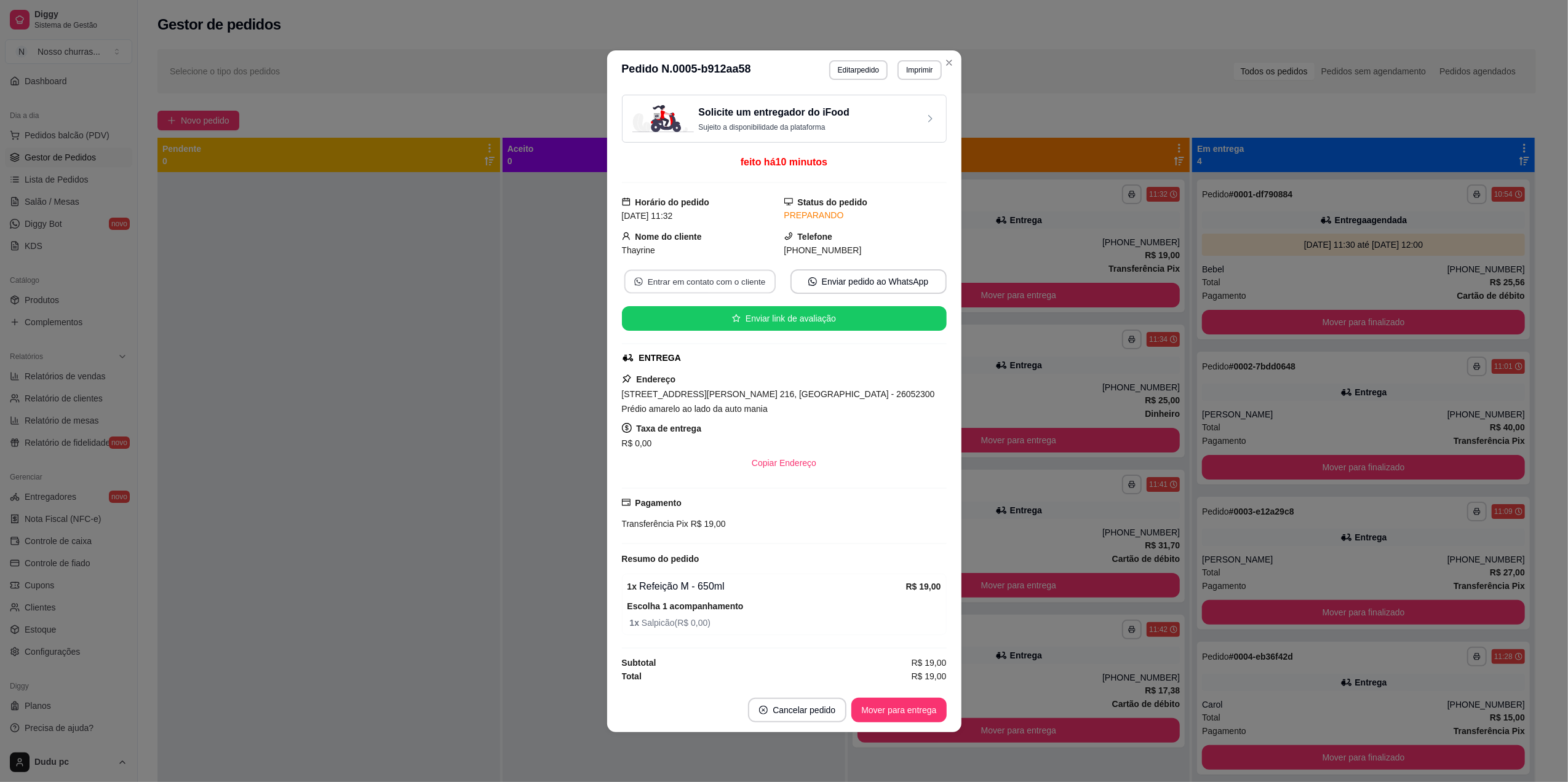
click at [713, 282] on button "Entrar em contato com o cliente" at bounding box center [699, 282] width 151 height 24
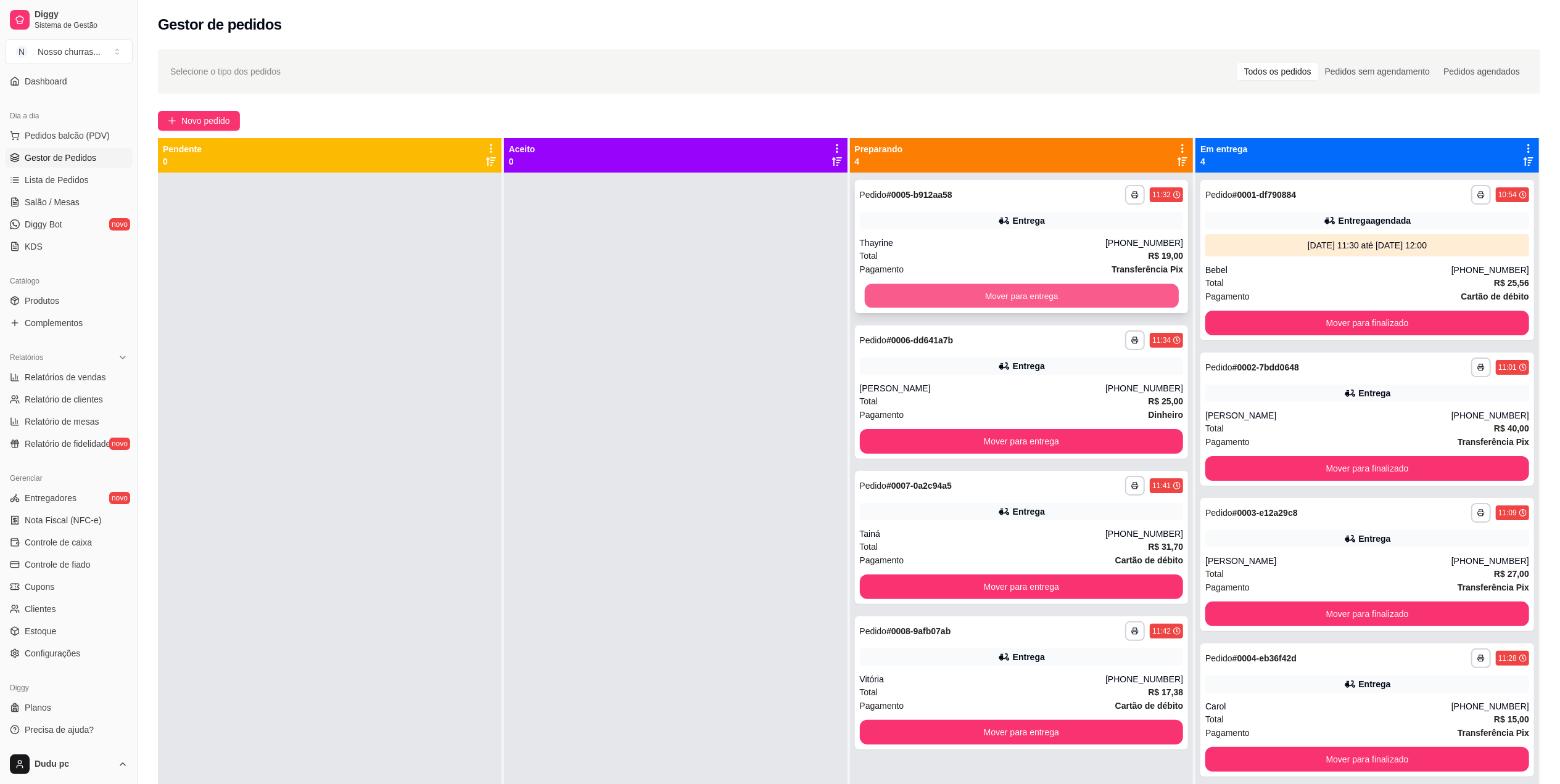
click at [933, 299] on button "Mover para entrega" at bounding box center [1020, 296] width 314 height 24
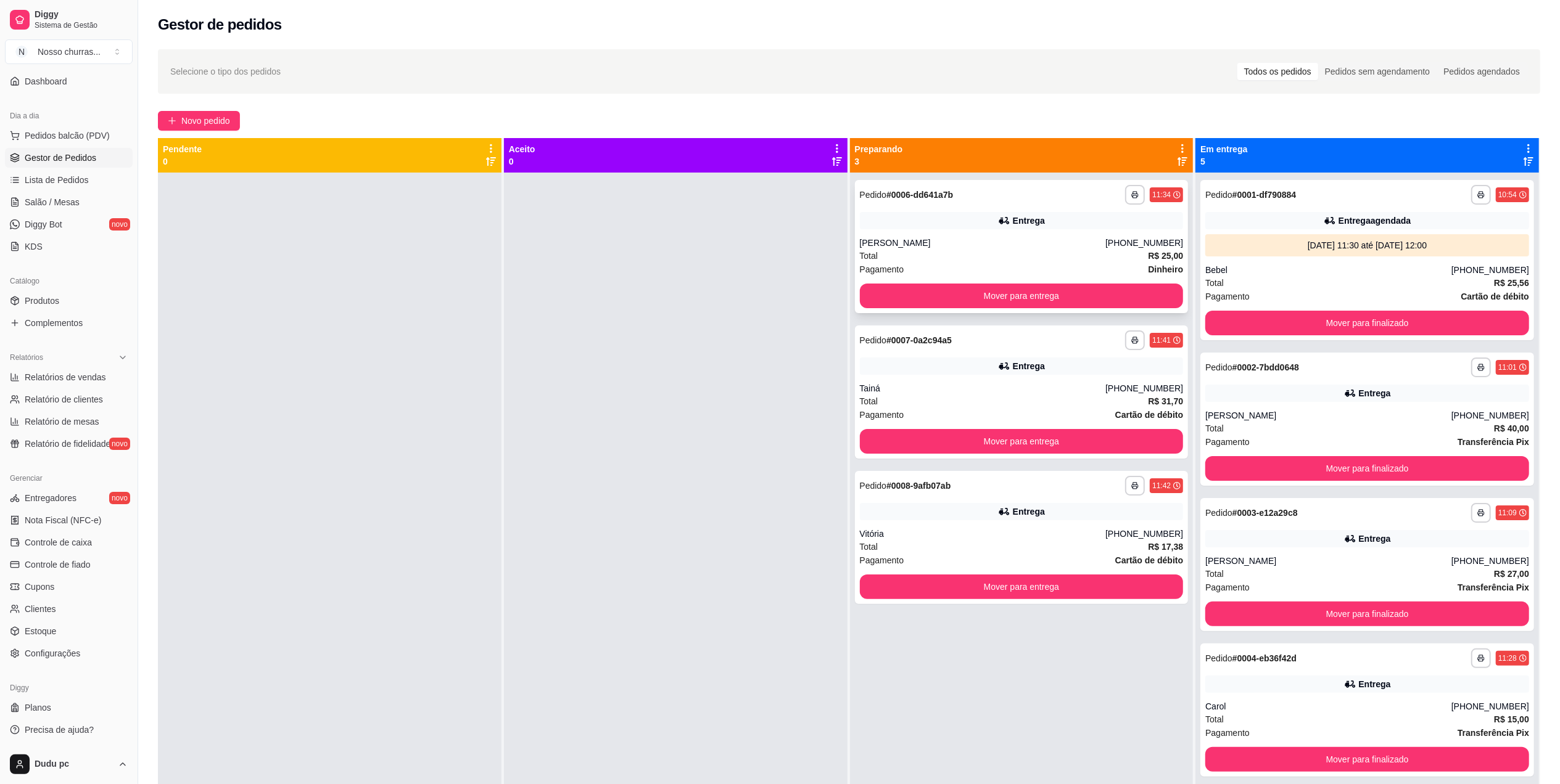
click at [917, 255] on div "Total R$ 25,00" at bounding box center [1021, 256] width 324 height 13
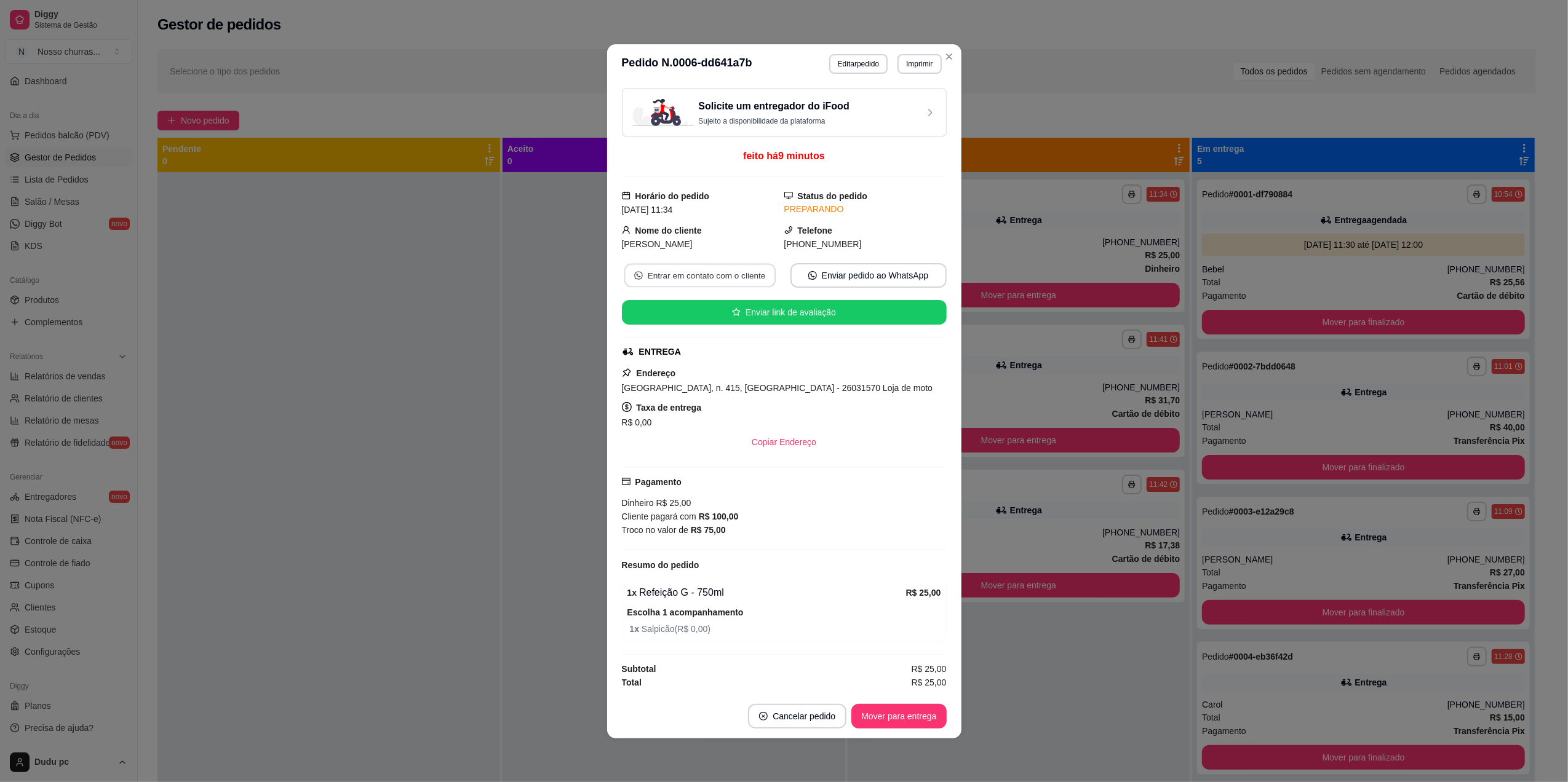
click at [695, 273] on button "Entrar em contato com o cliente" at bounding box center [699, 275] width 151 height 24
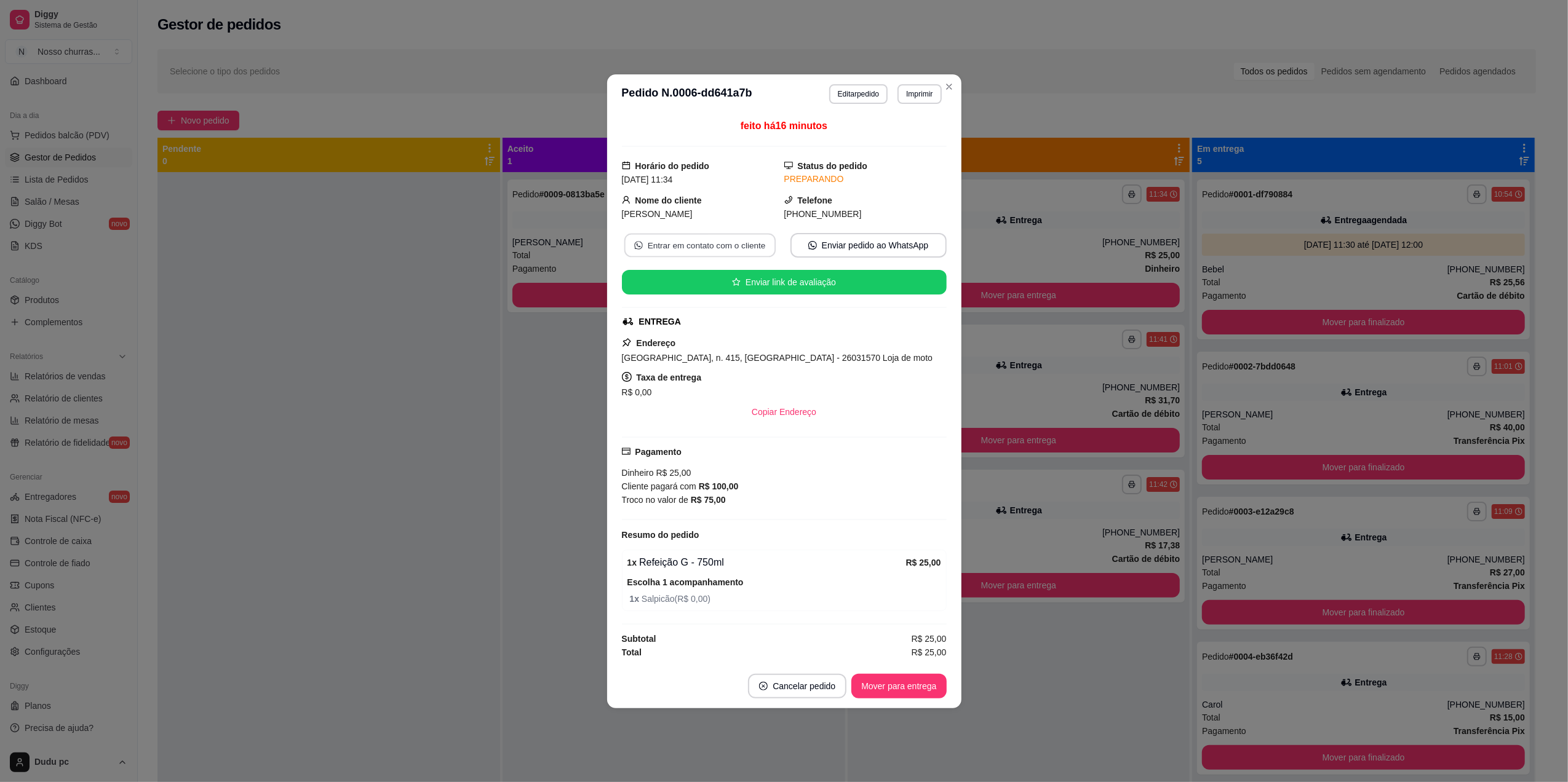
click at [768, 237] on button "Entrar em contato com o cliente" at bounding box center [699, 245] width 151 height 24
click at [817, 236] on button "Enviar pedido ao WhatsApp" at bounding box center [868, 245] width 151 height 24
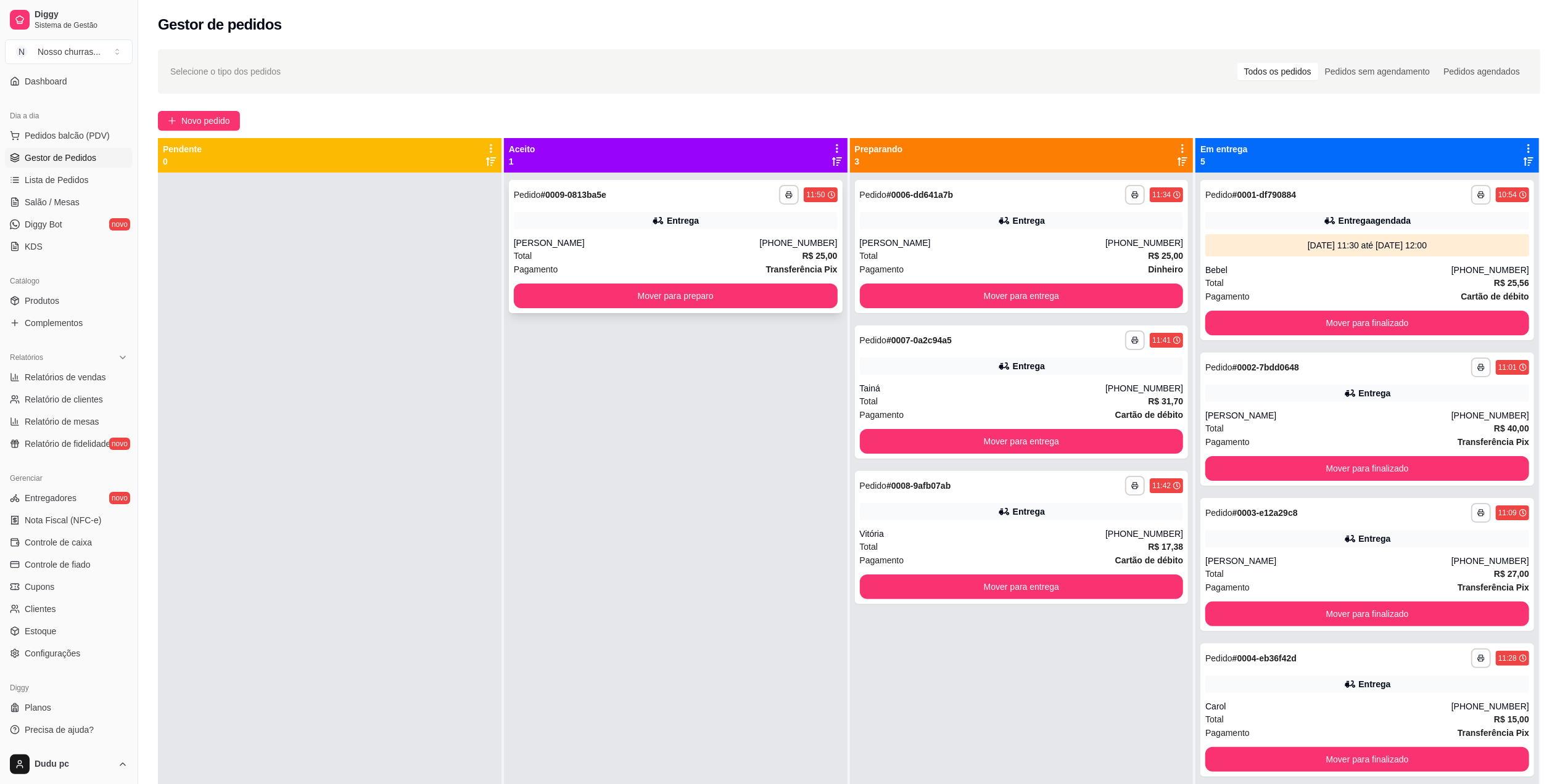
click at [613, 214] on div "Entrega" at bounding box center [676, 220] width 324 height 17
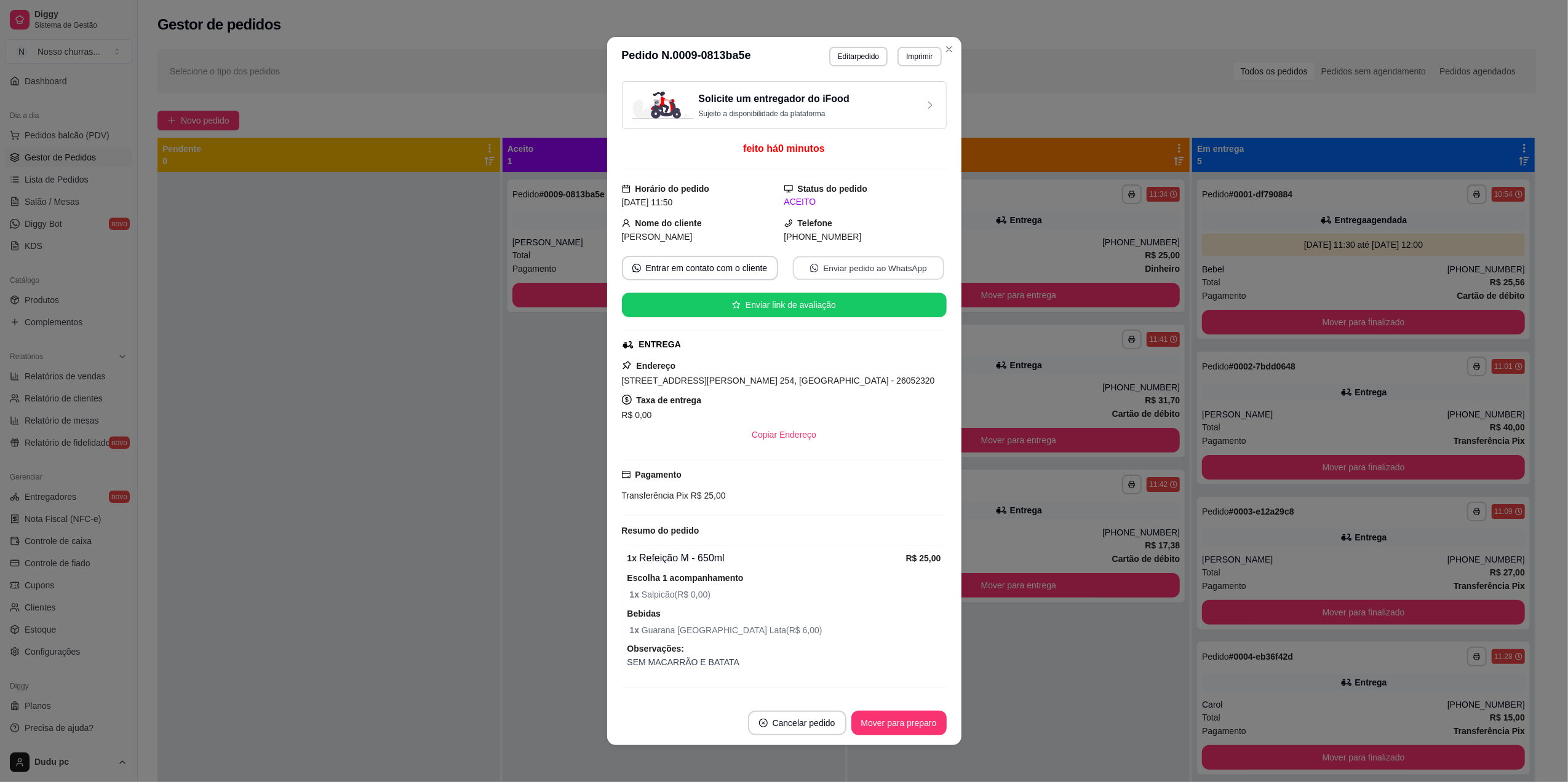
click at [820, 273] on button "Enviar pedido ao WhatsApp" at bounding box center [868, 268] width 151 height 24
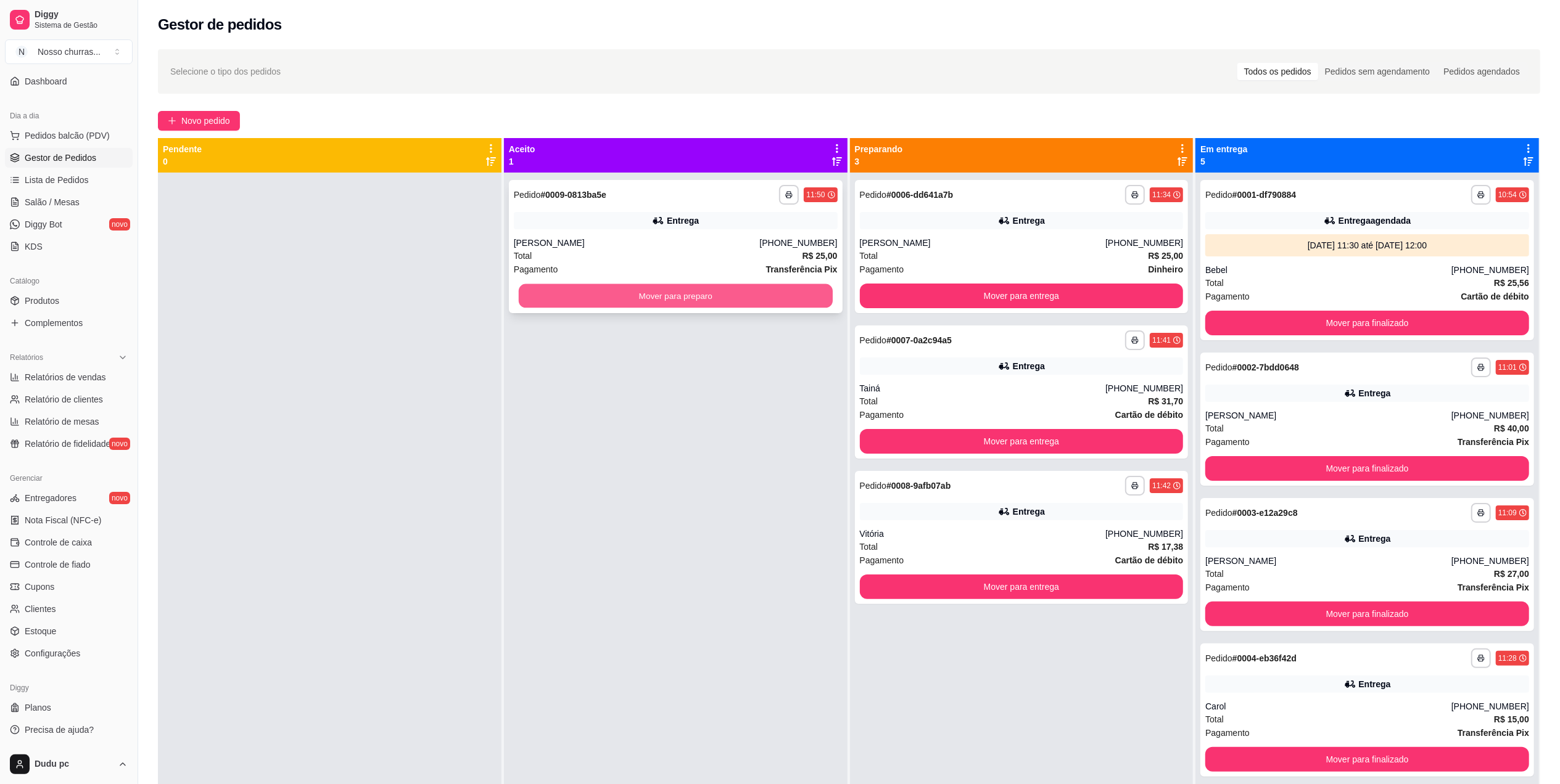
click at [602, 297] on button "Mover para preparo" at bounding box center [675, 296] width 314 height 24
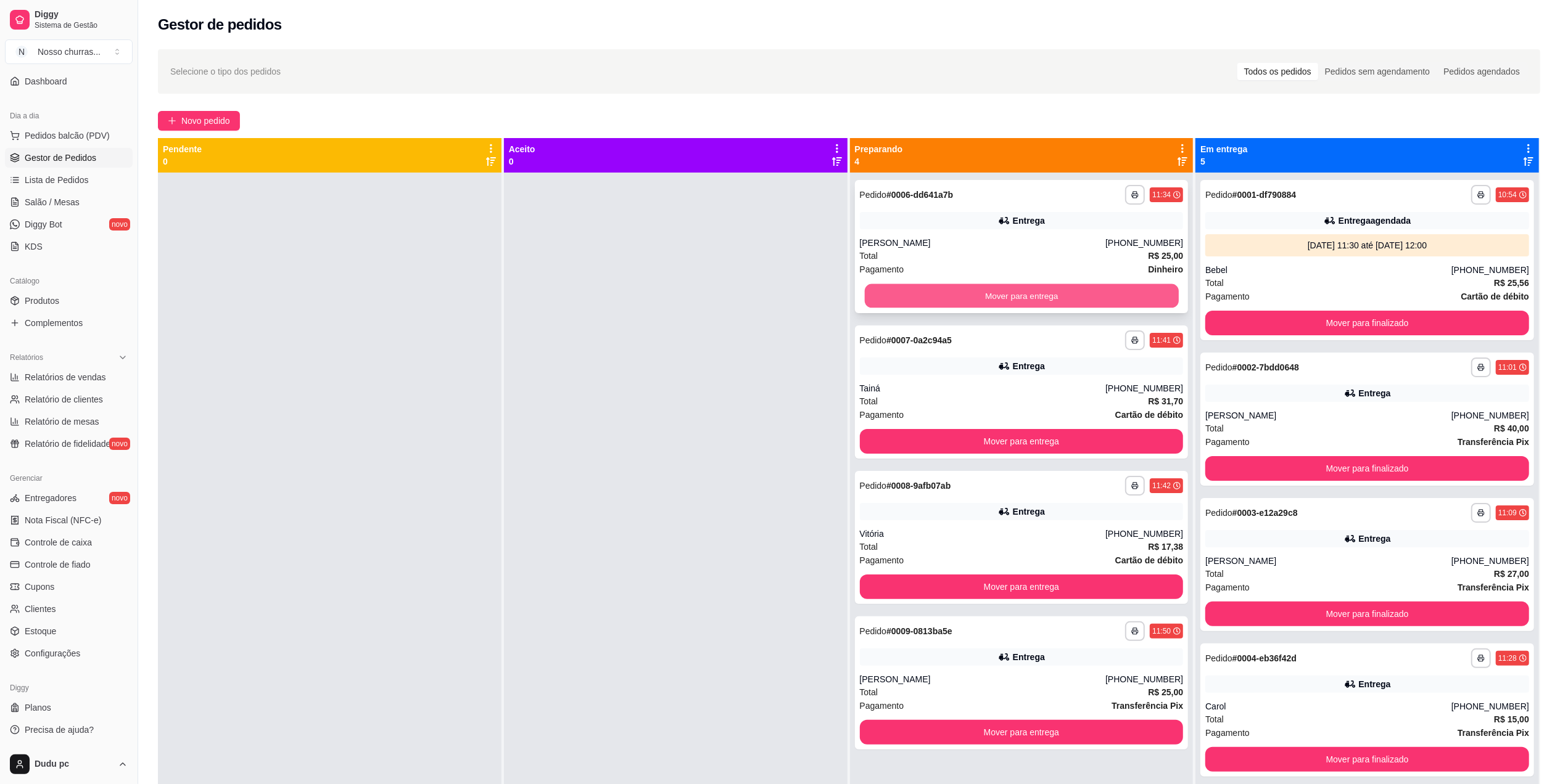
click at [896, 296] on button "Mover para entrega" at bounding box center [1020, 296] width 314 height 24
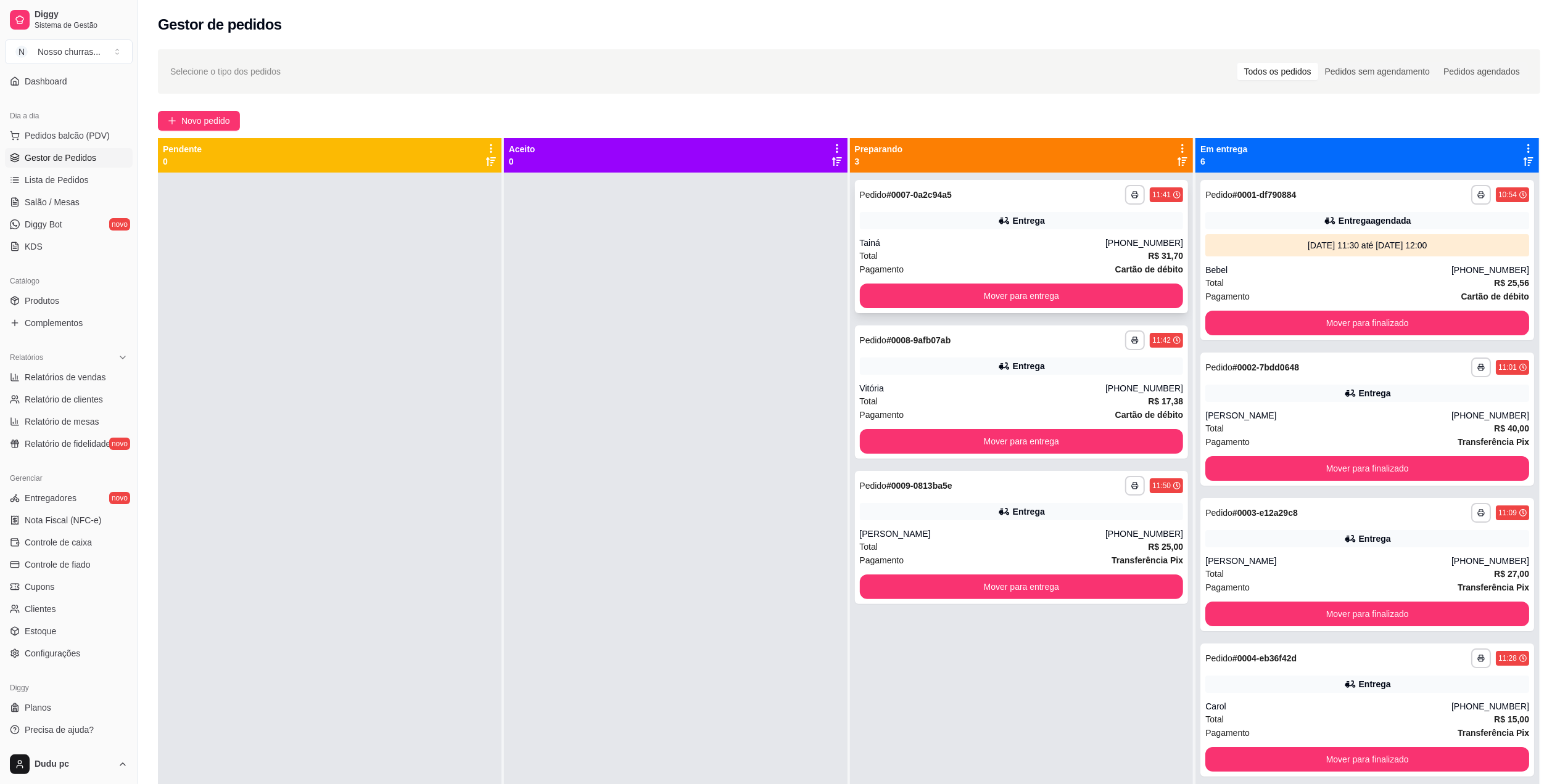
click at [923, 270] on div "Pagamento Cartão de débito" at bounding box center [1021, 269] width 324 height 13
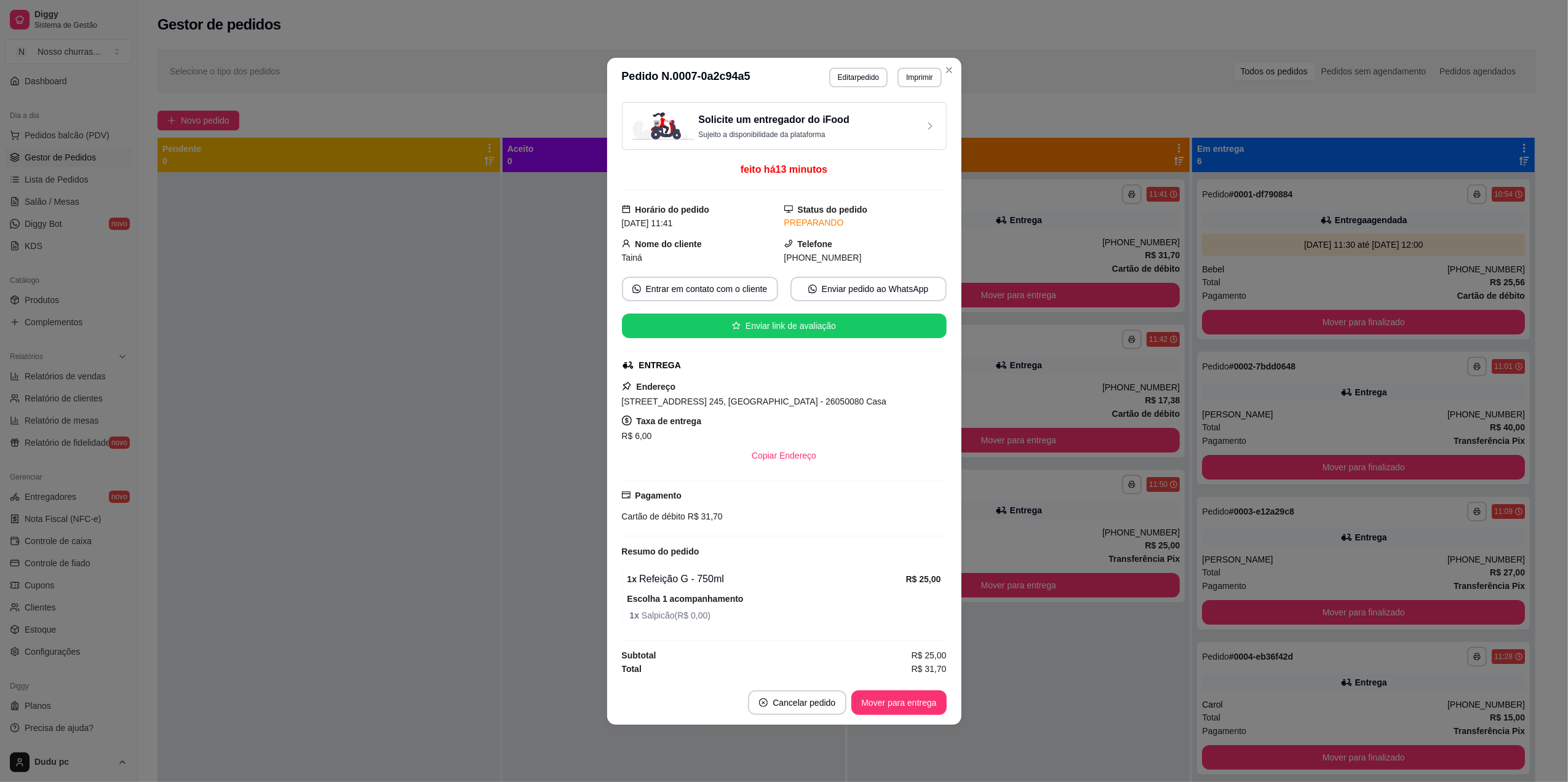
click at [699, 251] on div "Tainá" at bounding box center [703, 257] width 162 height 13
click at [707, 289] on button "Entrar em contato com o cliente" at bounding box center [700, 289] width 156 height 25
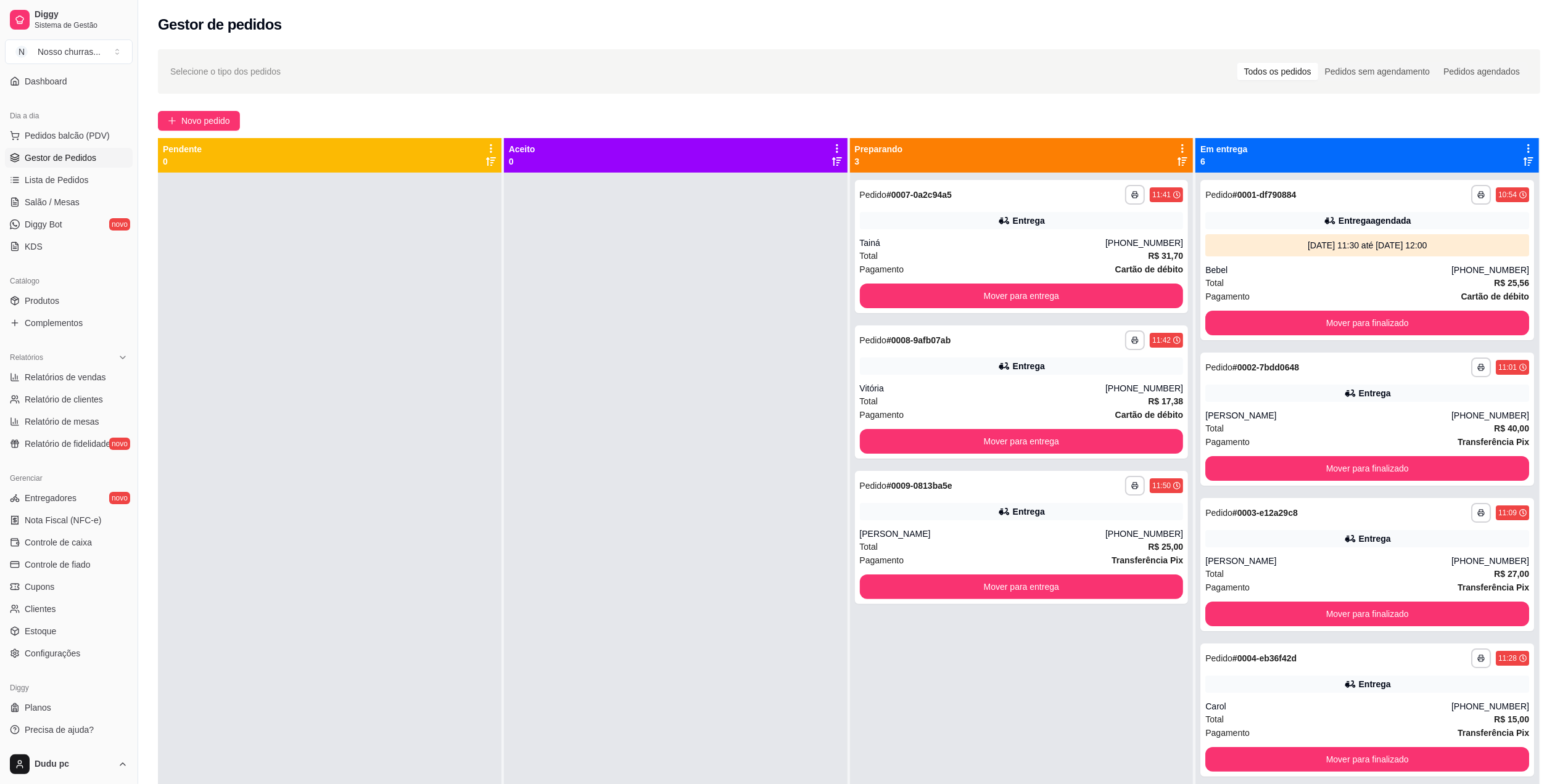
click at [1298, 445] on div "Pagamento Transferência Pix" at bounding box center [1367, 441] width 324 height 13
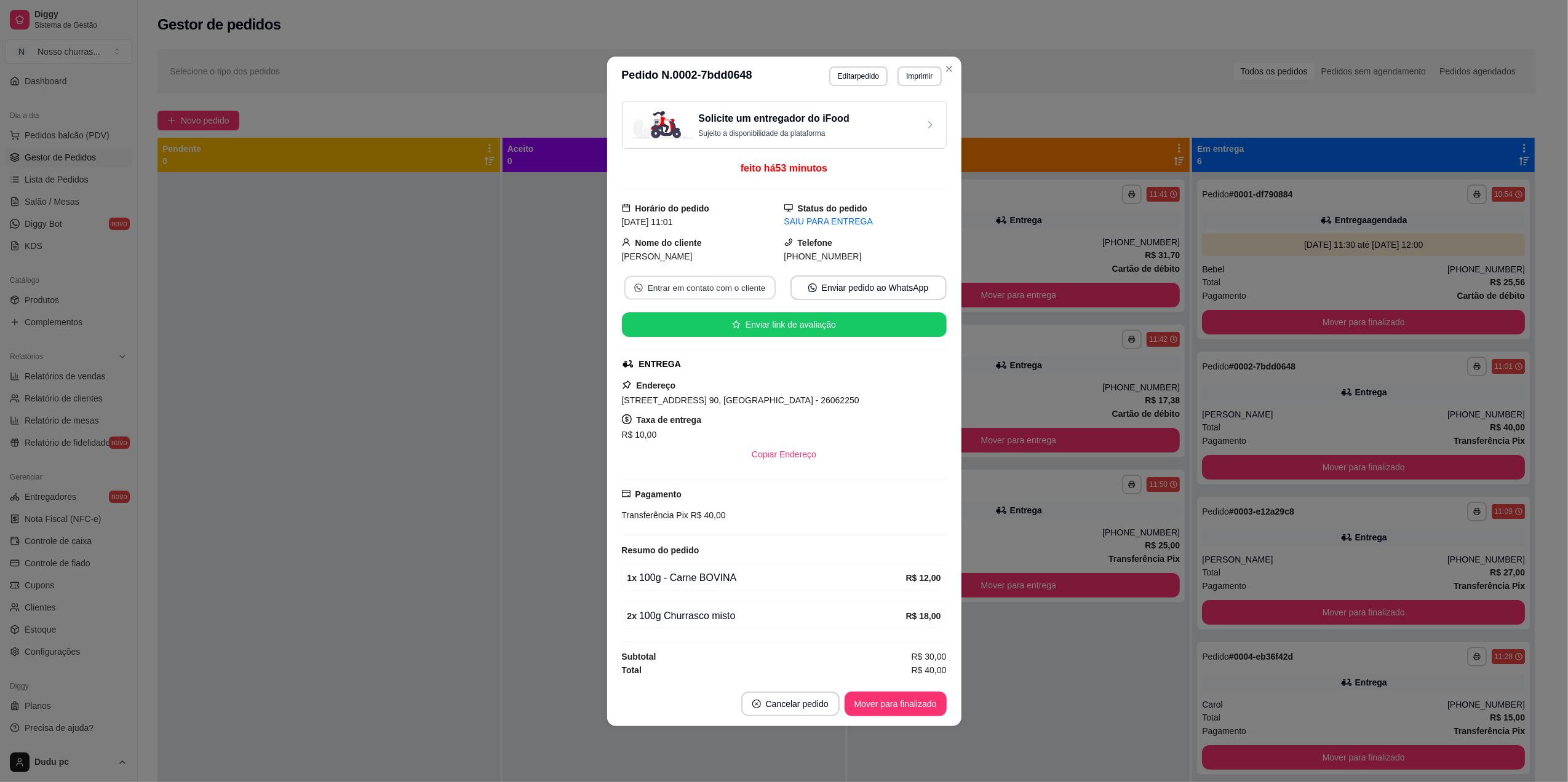
click at [751, 285] on button "Entrar em contato com o cliente" at bounding box center [699, 287] width 151 height 24
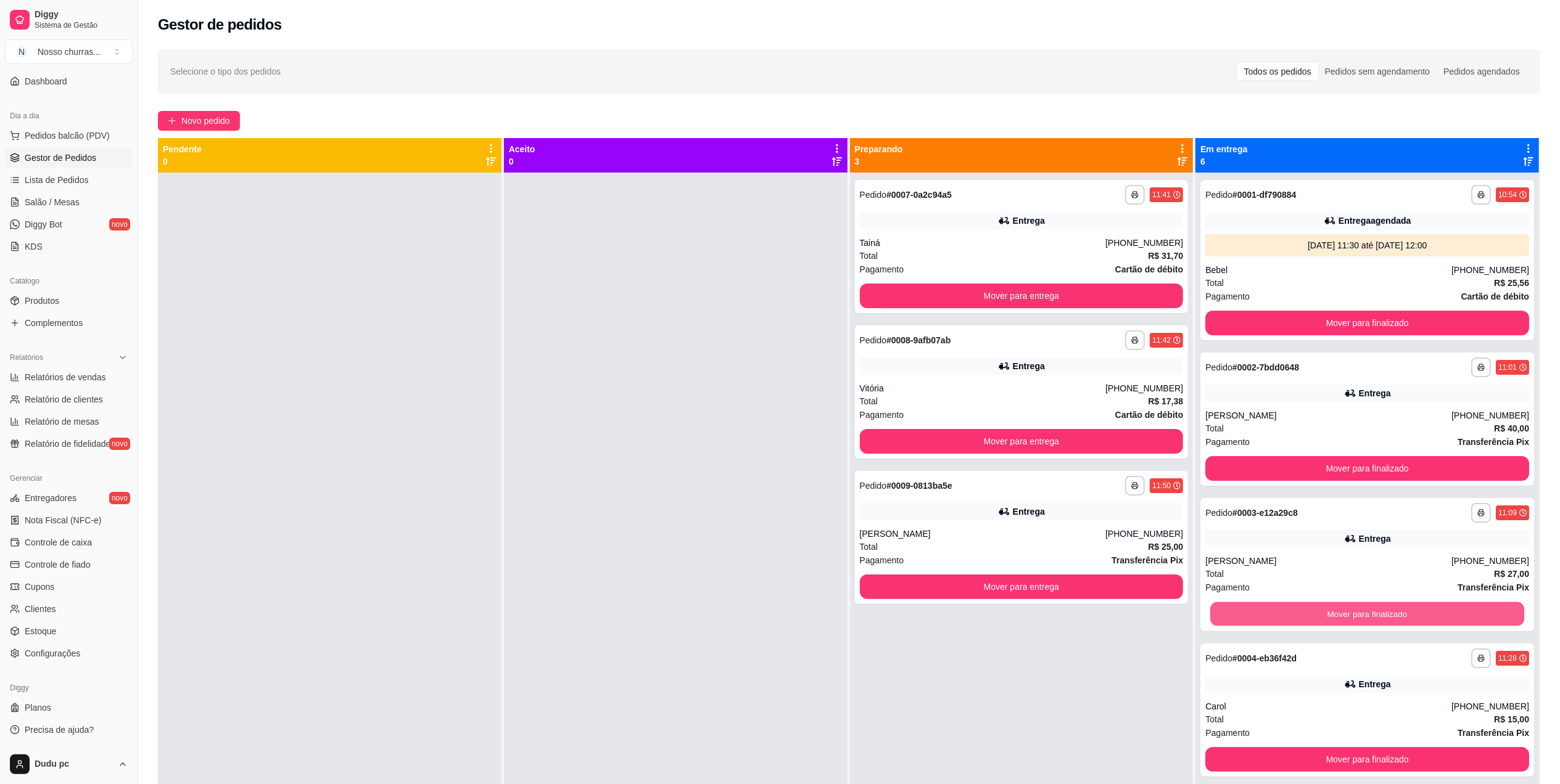
click at [1235, 602] on button "Mover para finalizado" at bounding box center [1367, 614] width 314 height 24
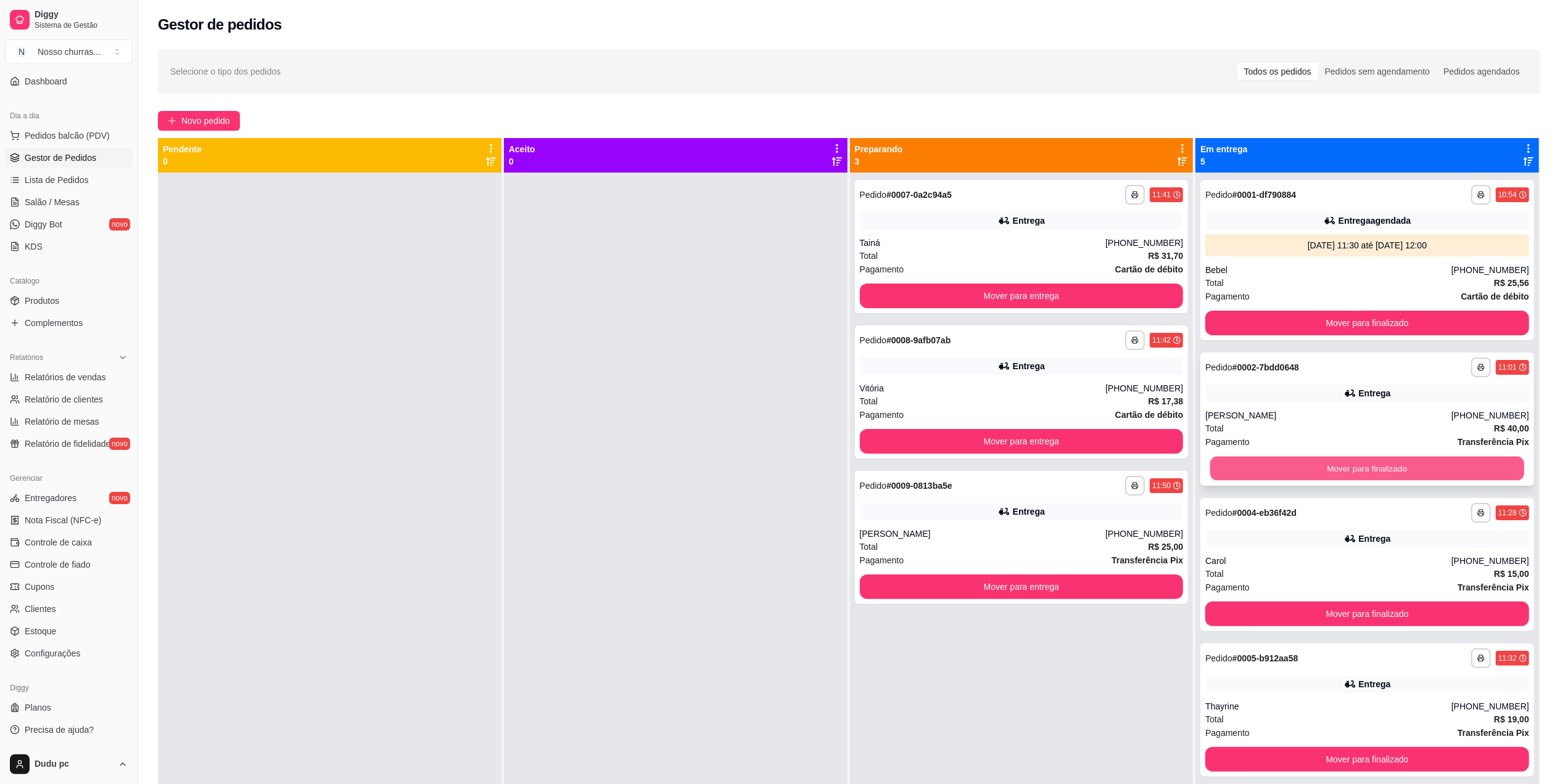
click at [1249, 474] on button "Mover para finalizado" at bounding box center [1367, 469] width 314 height 24
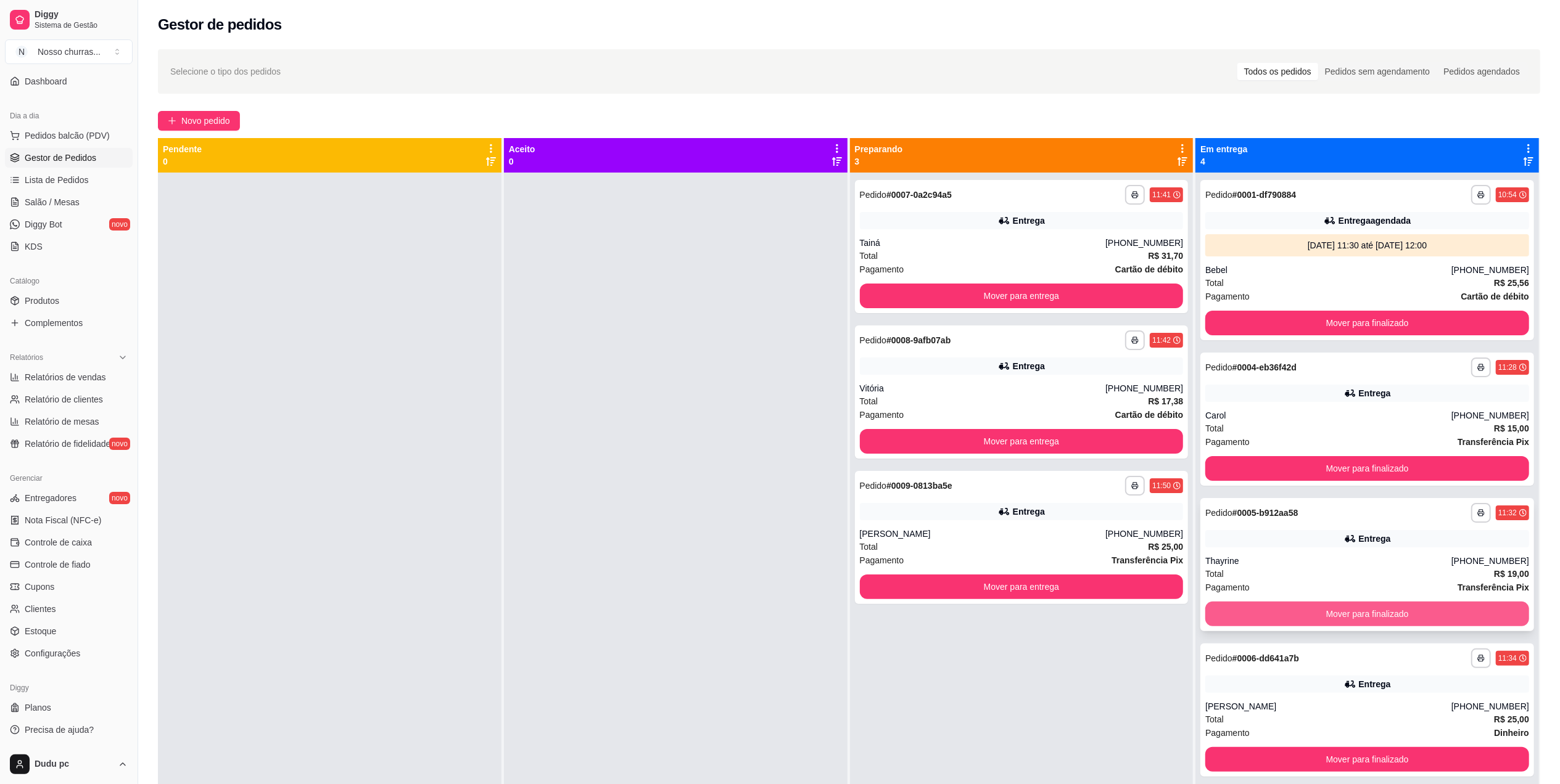
click at [1279, 616] on button "Mover para finalizado" at bounding box center [1367, 614] width 324 height 25
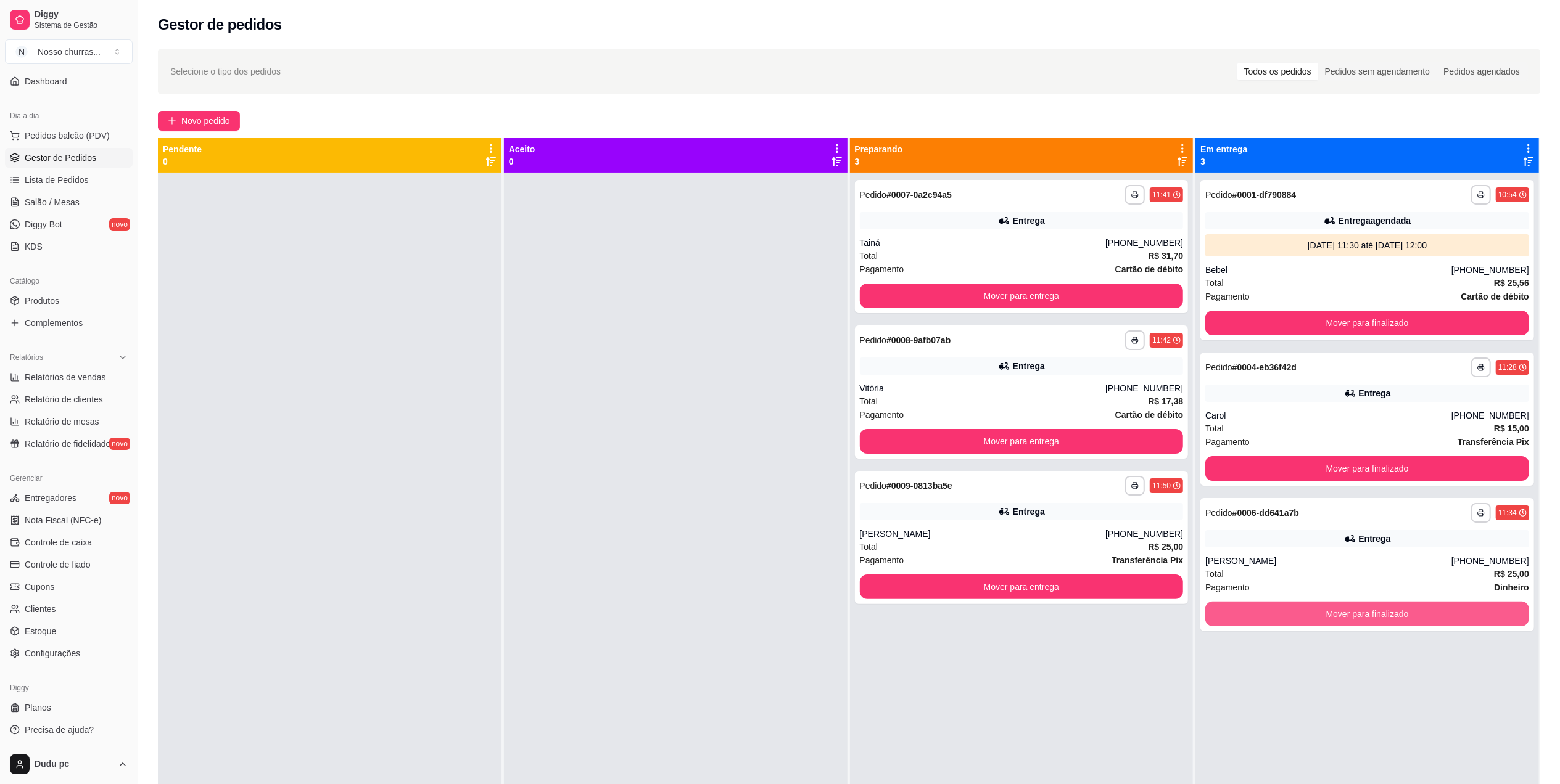
click at [1279, 616] on button "Mover para finalizado" at bounding box center [1367, 614] width 324 height 25
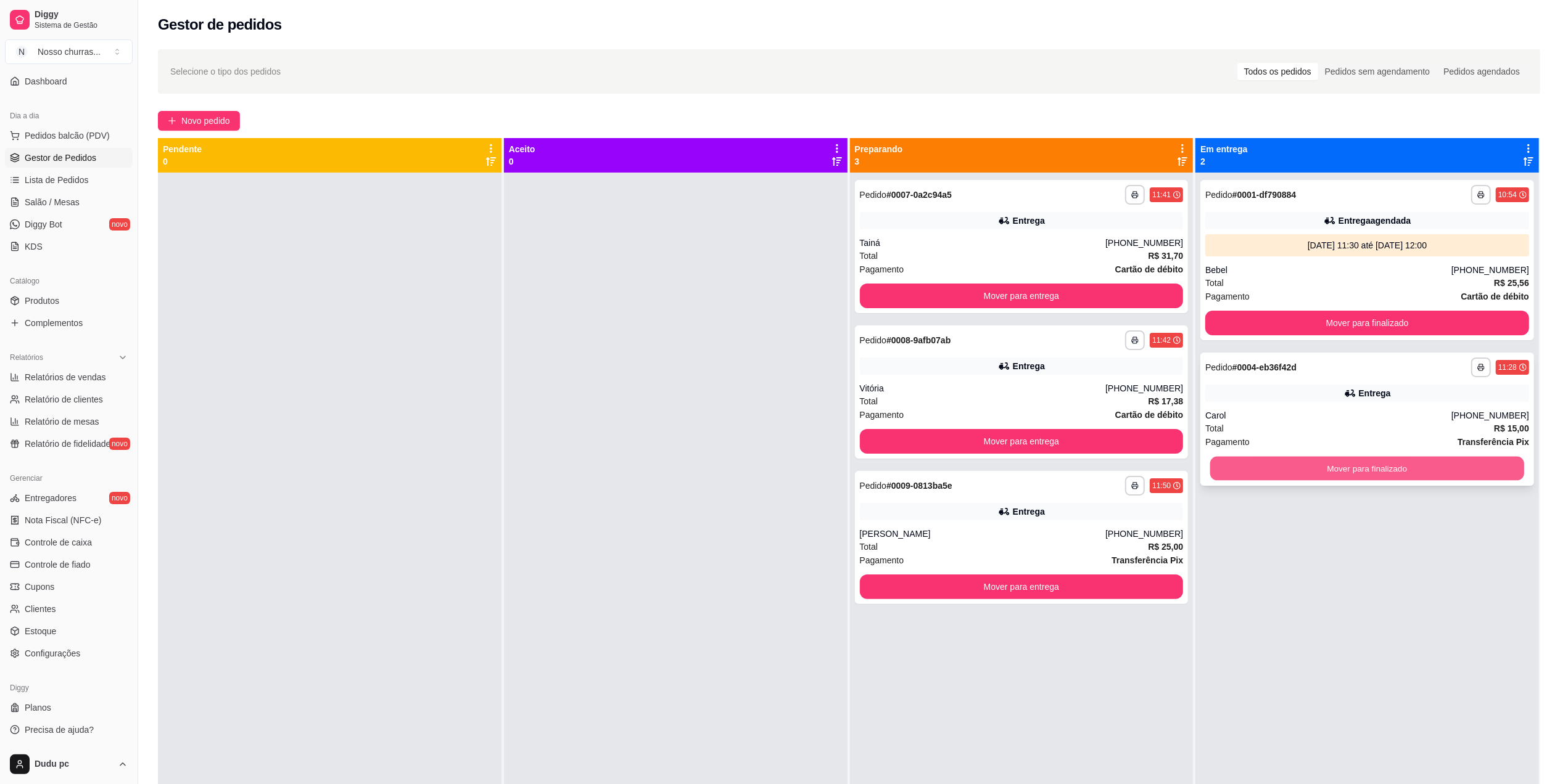
click at [1274, 465] on button "Mover para finalizado" at bounding box center [1367, 469] width 314 height 24
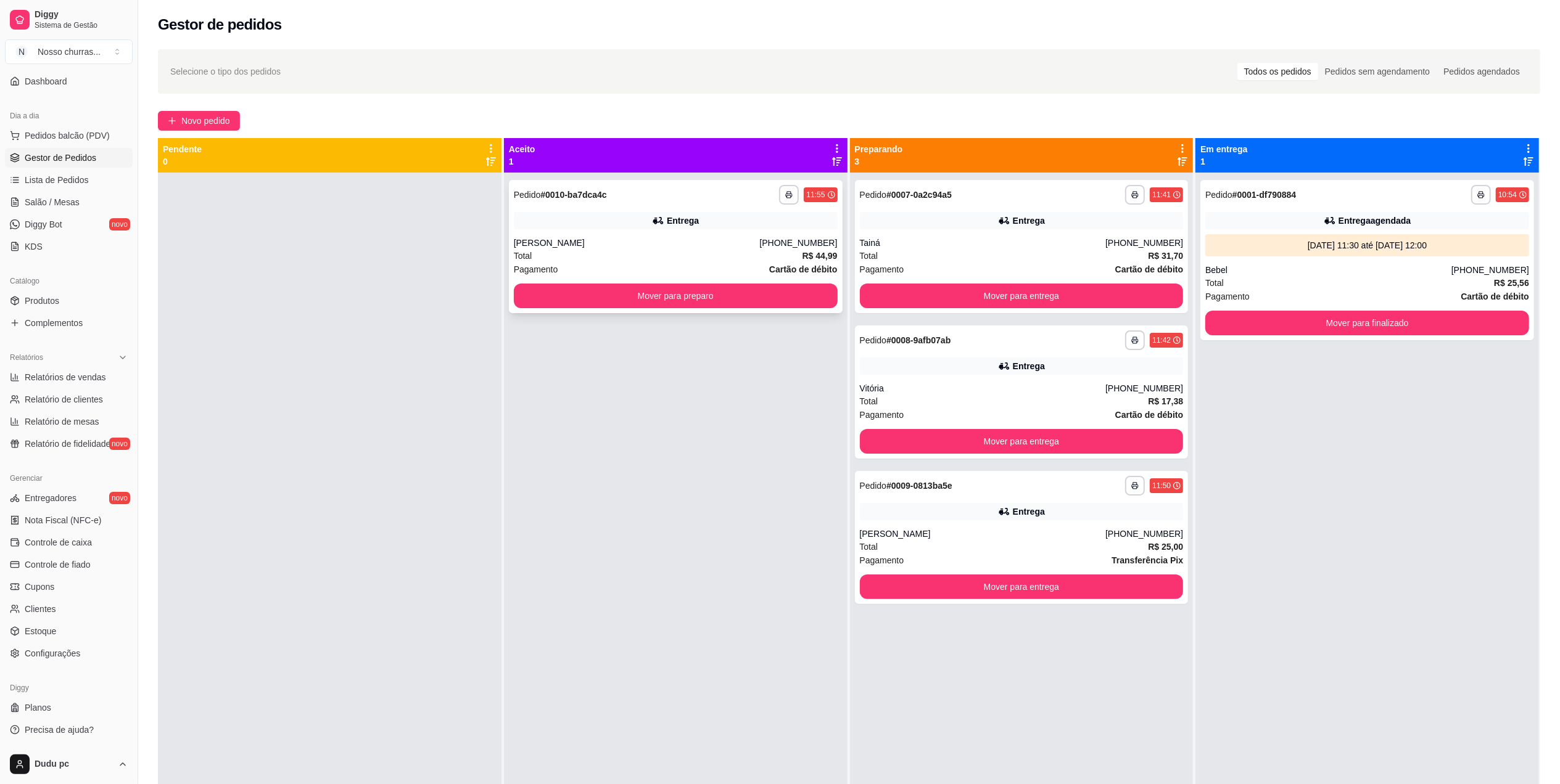
click at [792, 247] on div "[PHONE_NUMBER]" at bounding box center [798, 242] width 78 height 12
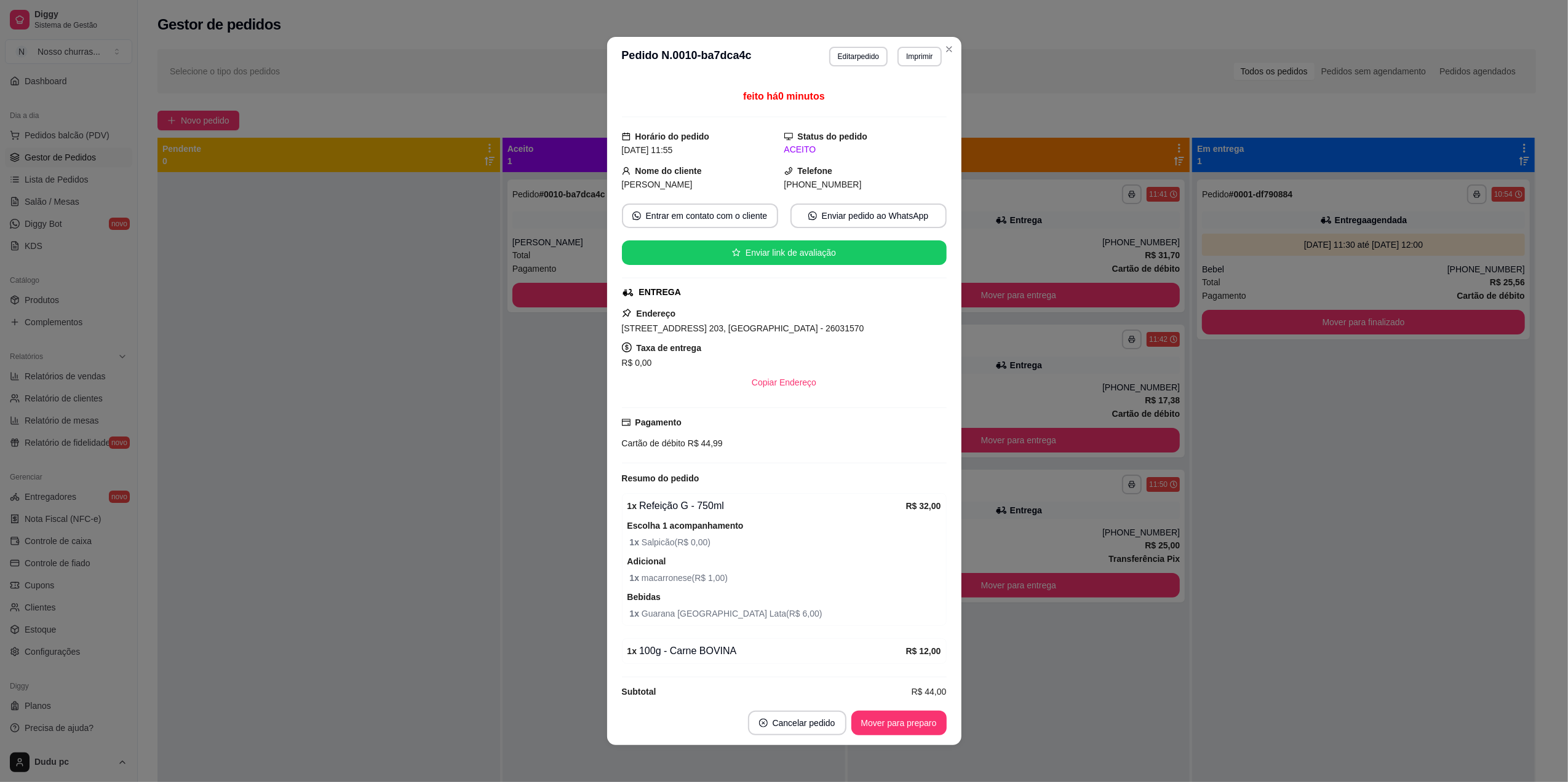
scroll to position [77, 0]
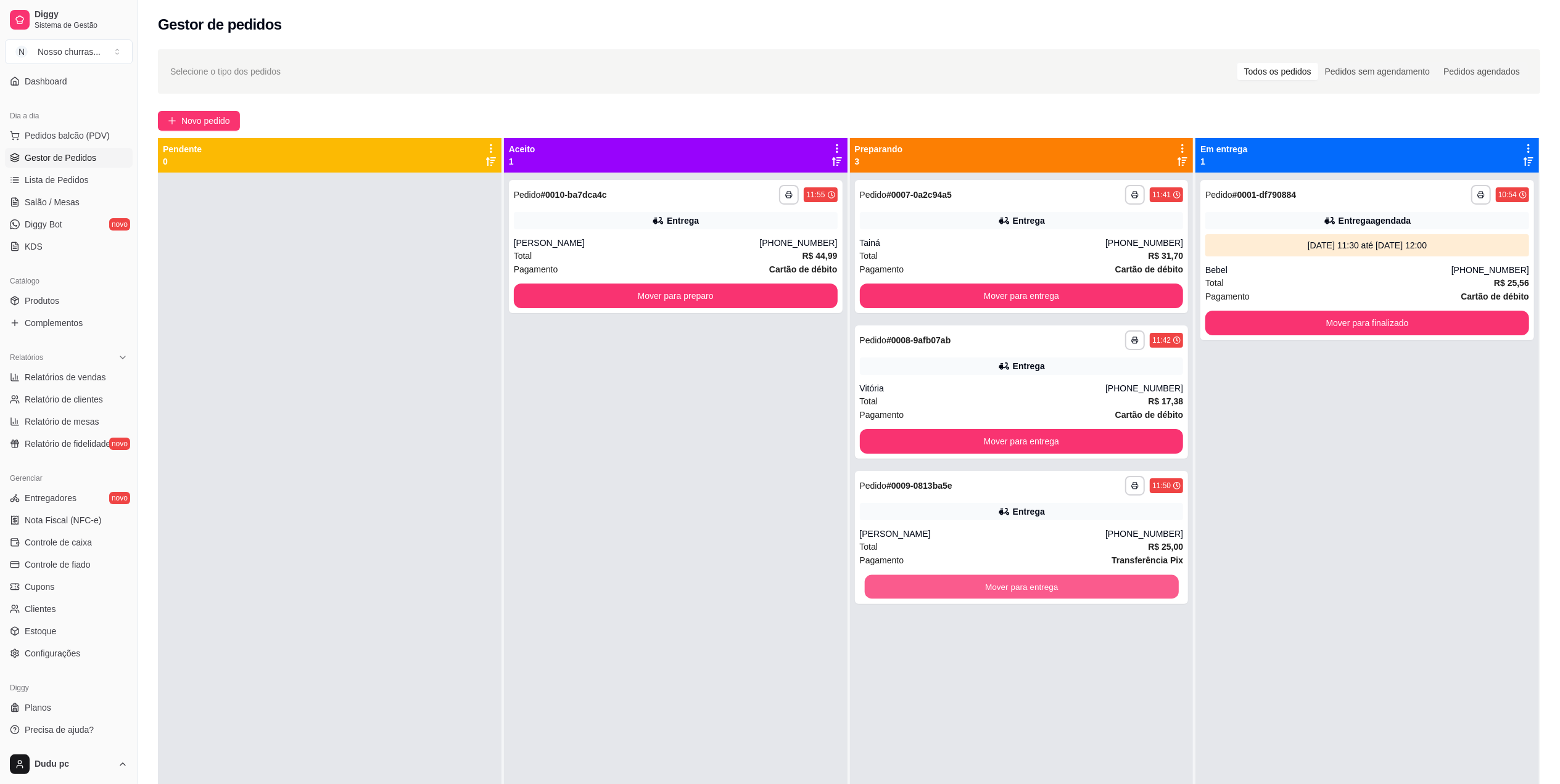
click at [1158, 592] on button "Mover para entrega" at bounding box center [1020, 587] width 314 height 24
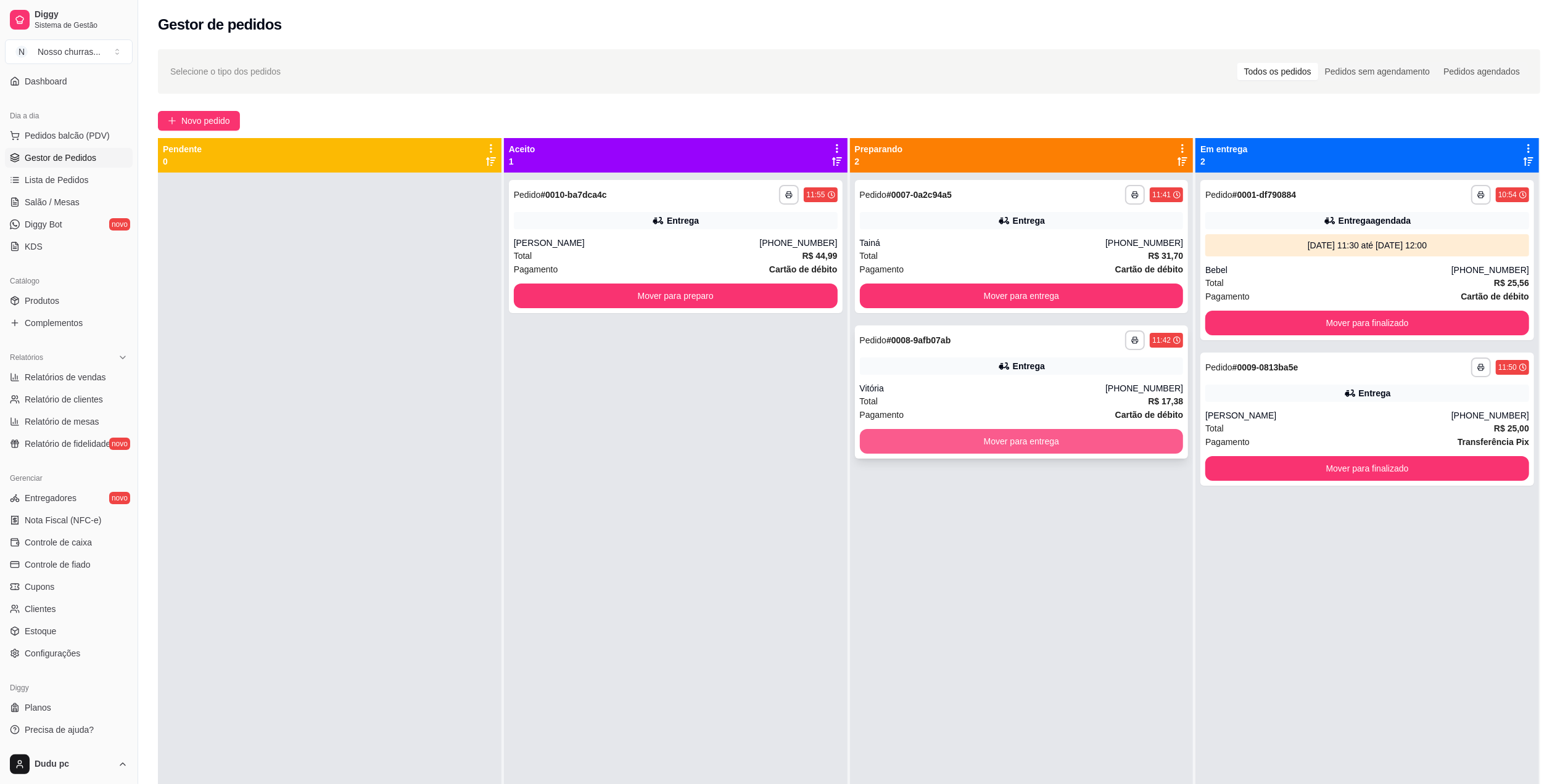
click at [1108, 436] on button "Mover para entrega" at bounding box center [1021, 441] width 324 height 25
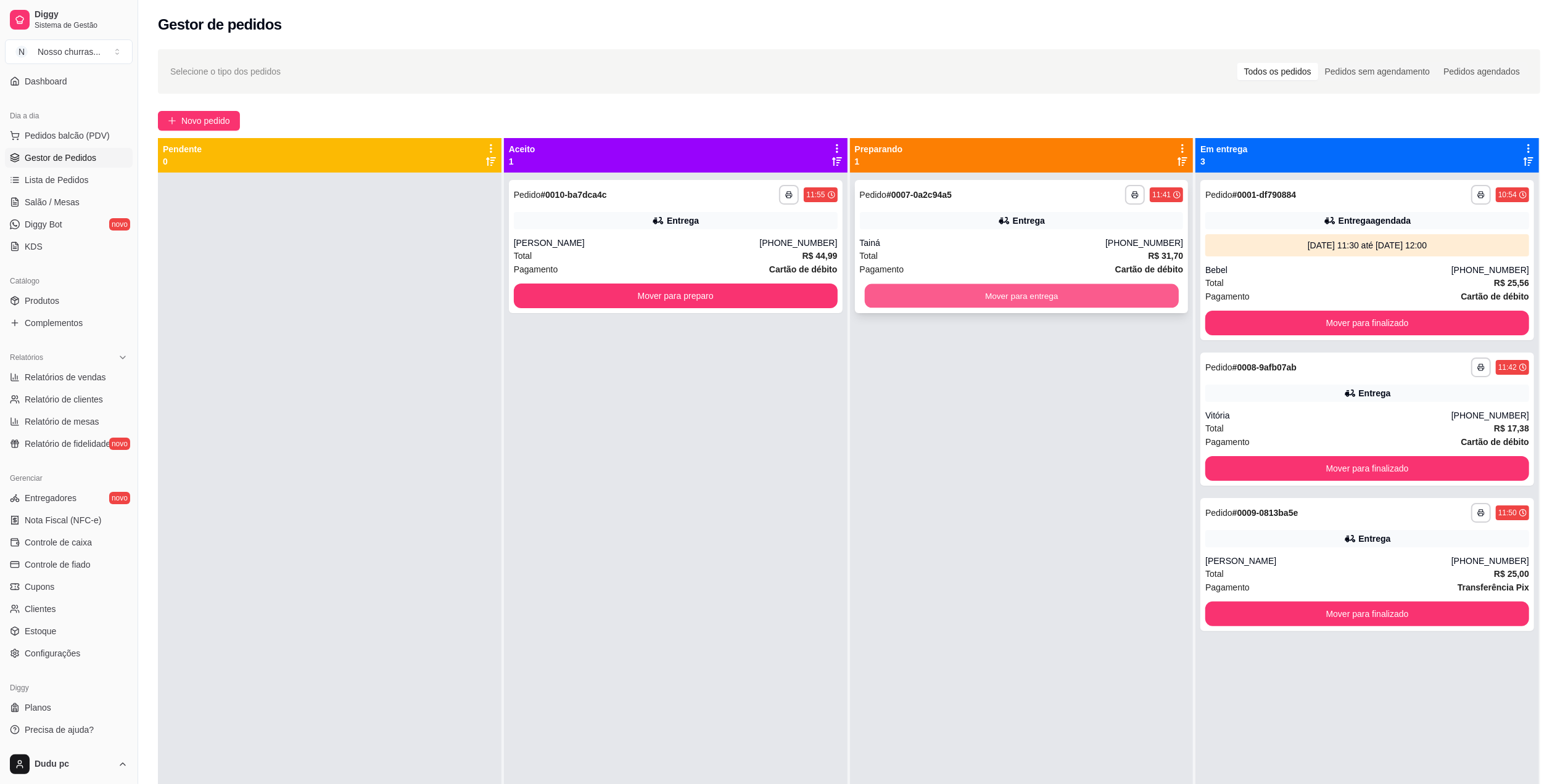
click at [1063, 301] on button "Mover para entrega" at bounding box center [1020, 296] width 314 height 24
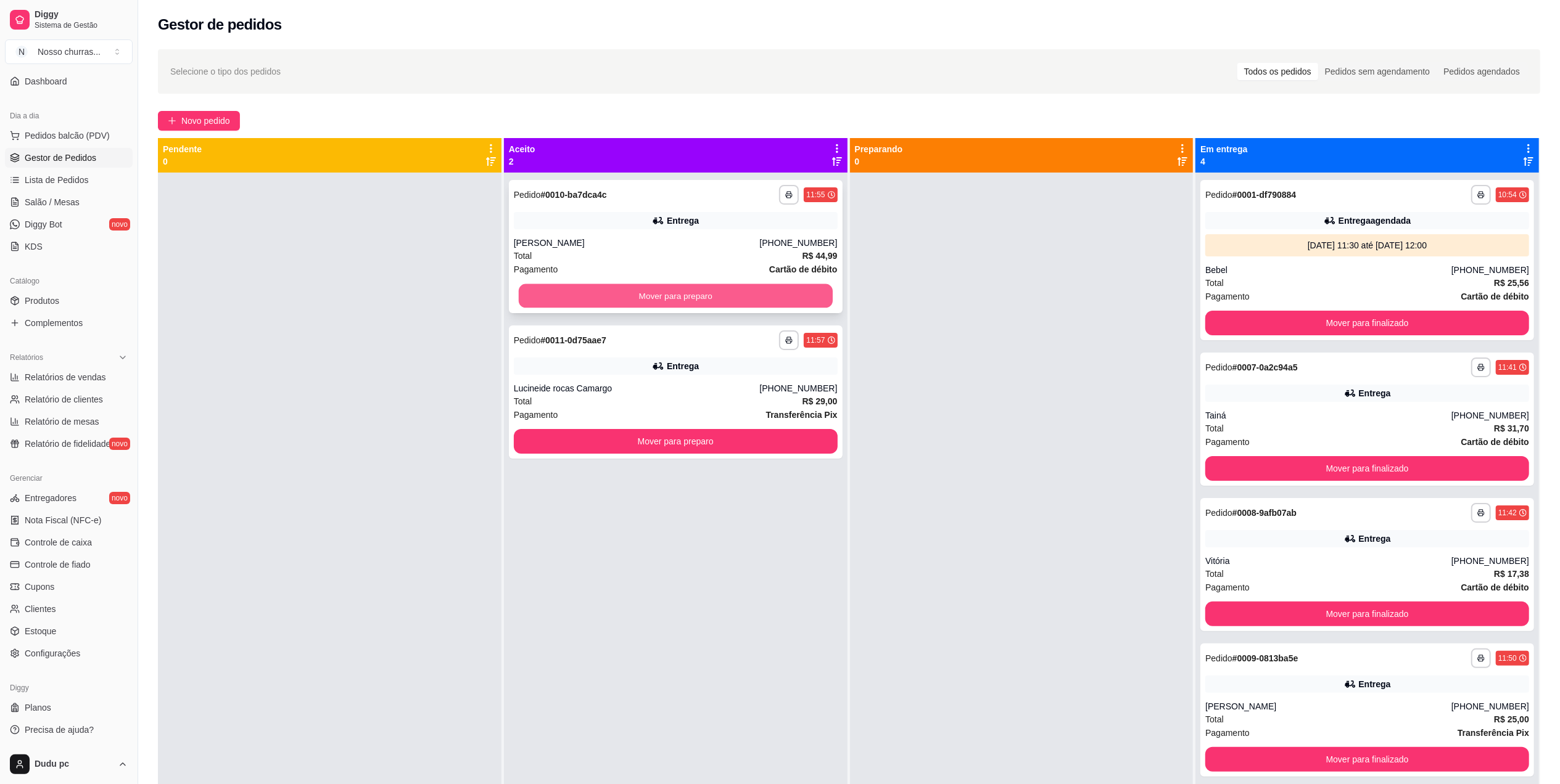
click at [758, 289] on button "Mover para preparo" at bounding box center [675, 296] width 314 height 24
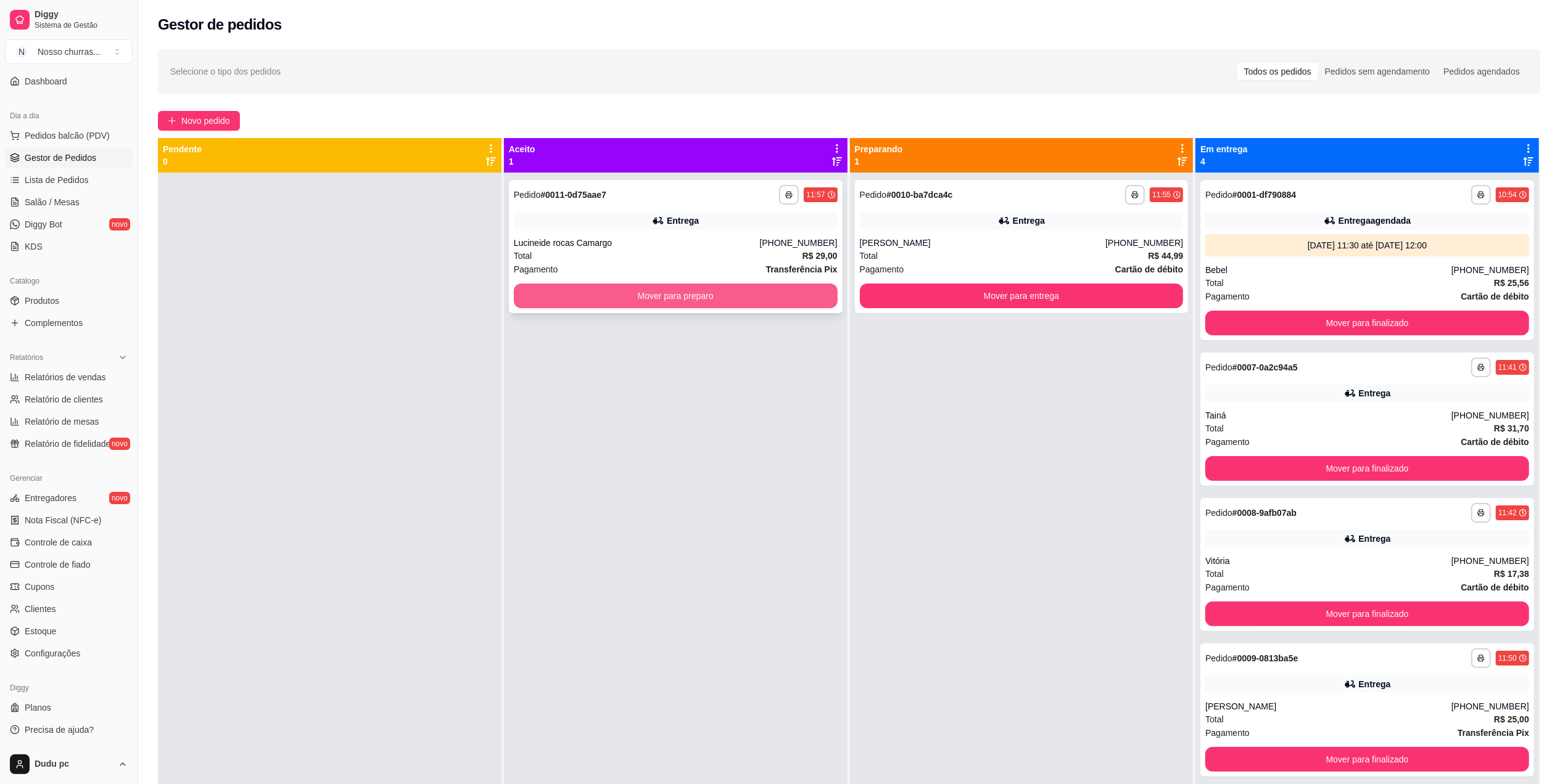
click at [758, 294] on button "Mover para preparo" at bounding box center [676, 296] width 324 height 25
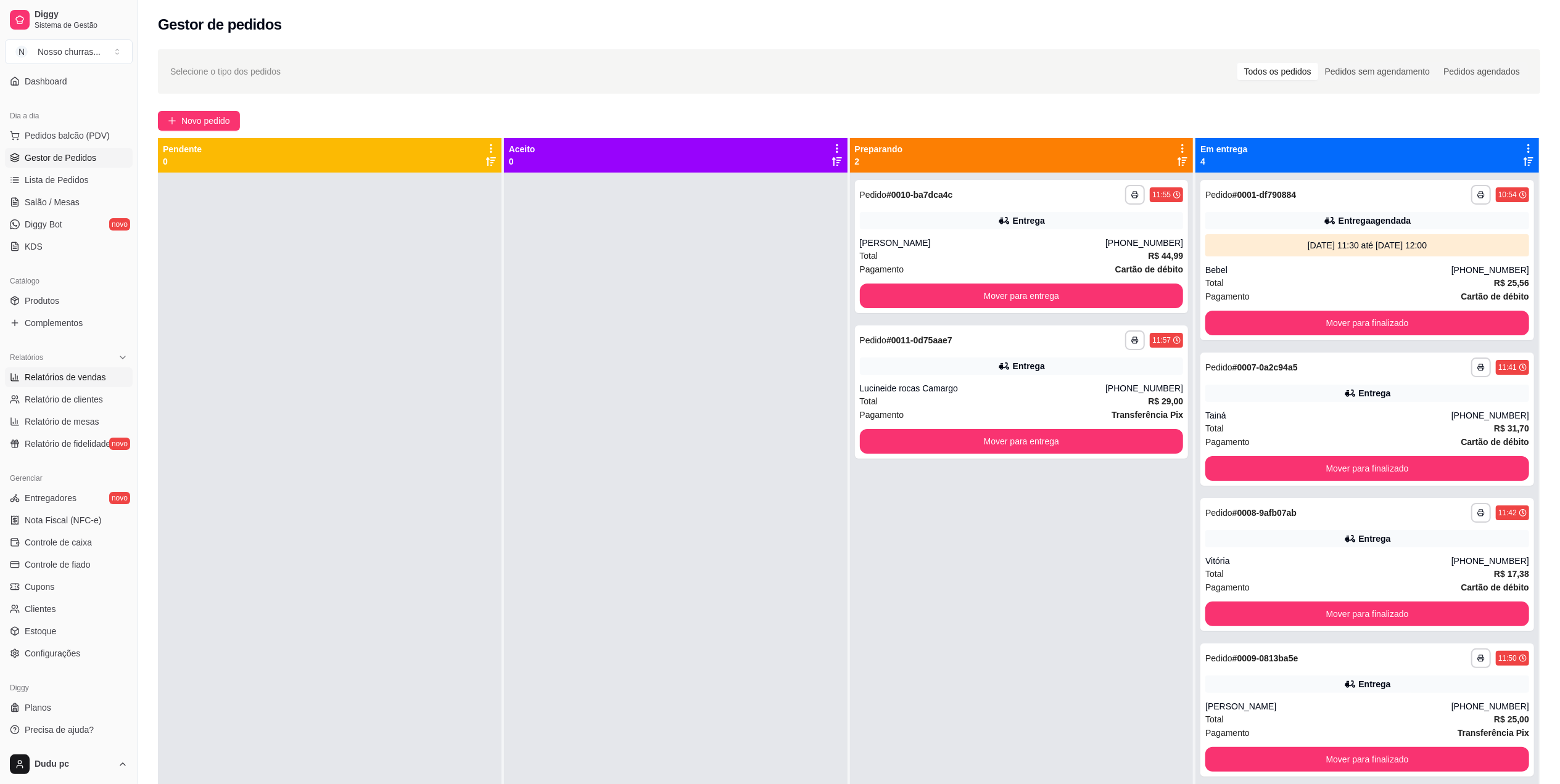
click at [85, 380] on span "Relatórios de vendas" at bounding box center [66, 377] width 81 height 12
select select "ALL"
select select "0"
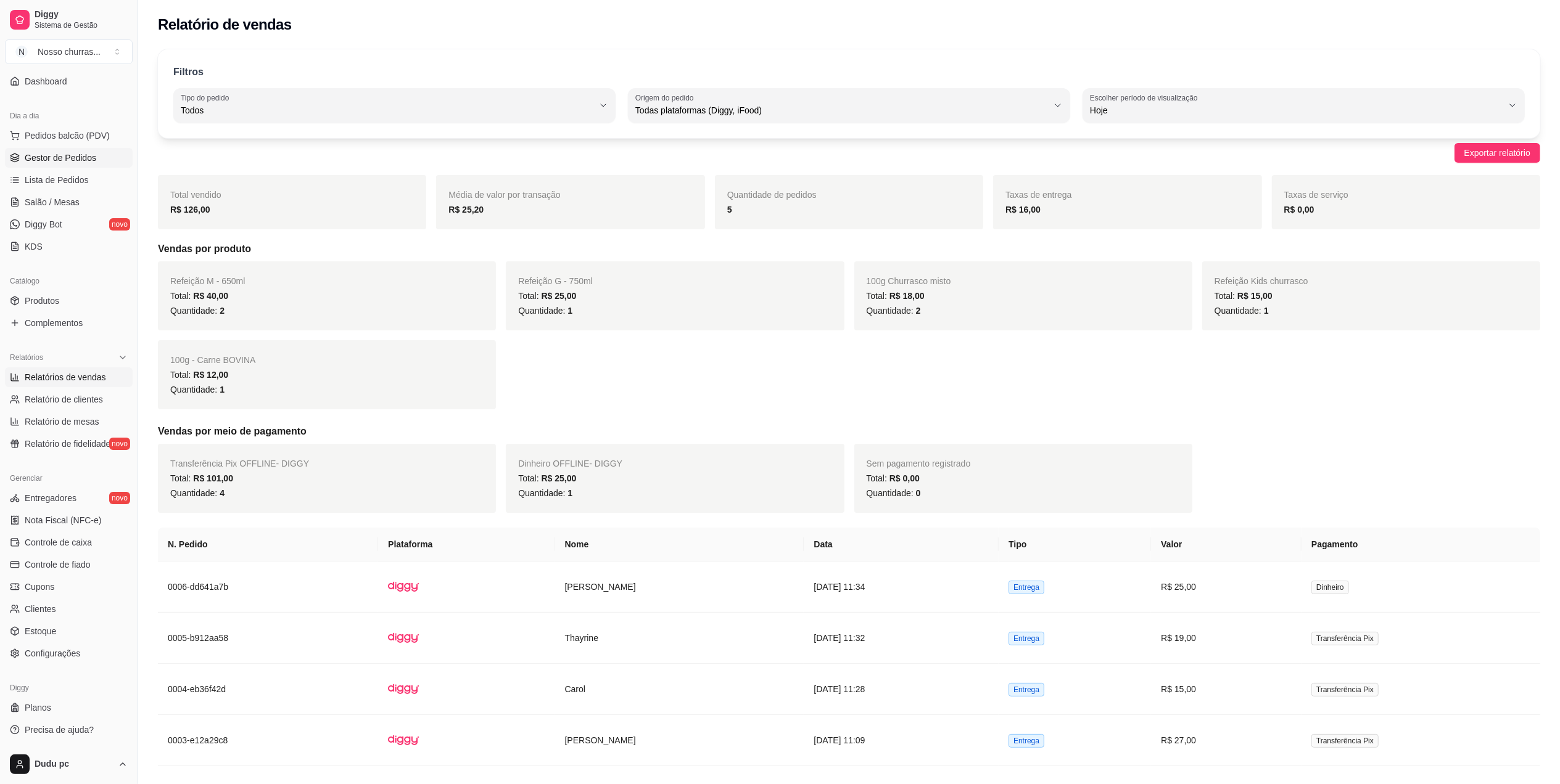
click at [62, 153] on span "Gestor de Pedidos" at bounding box center [60, 157] width 71 height 12
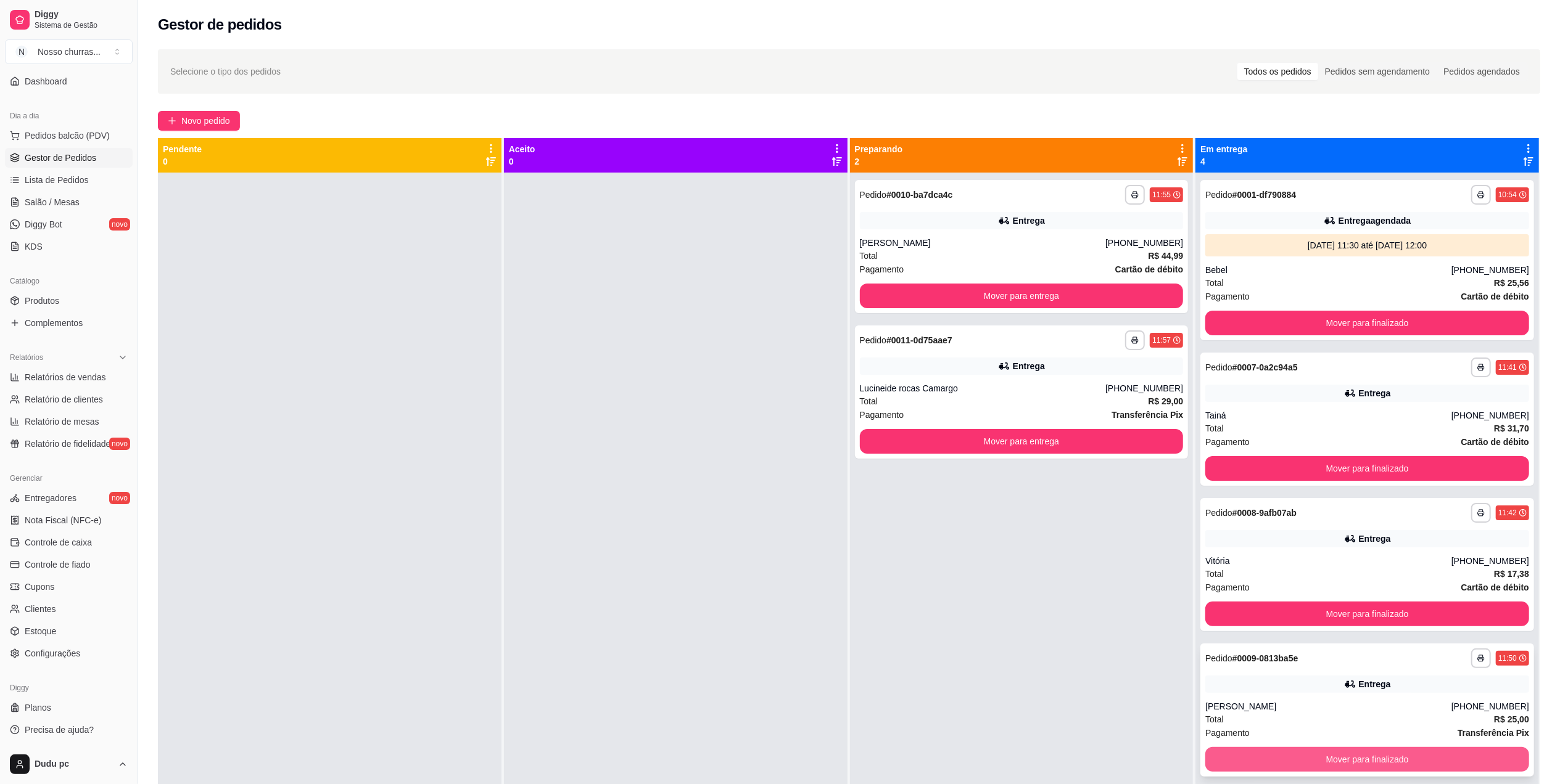
click at [1230, 769] on button "Mover para finalizado" at bounding box center [1367, 759] width 324 height 25
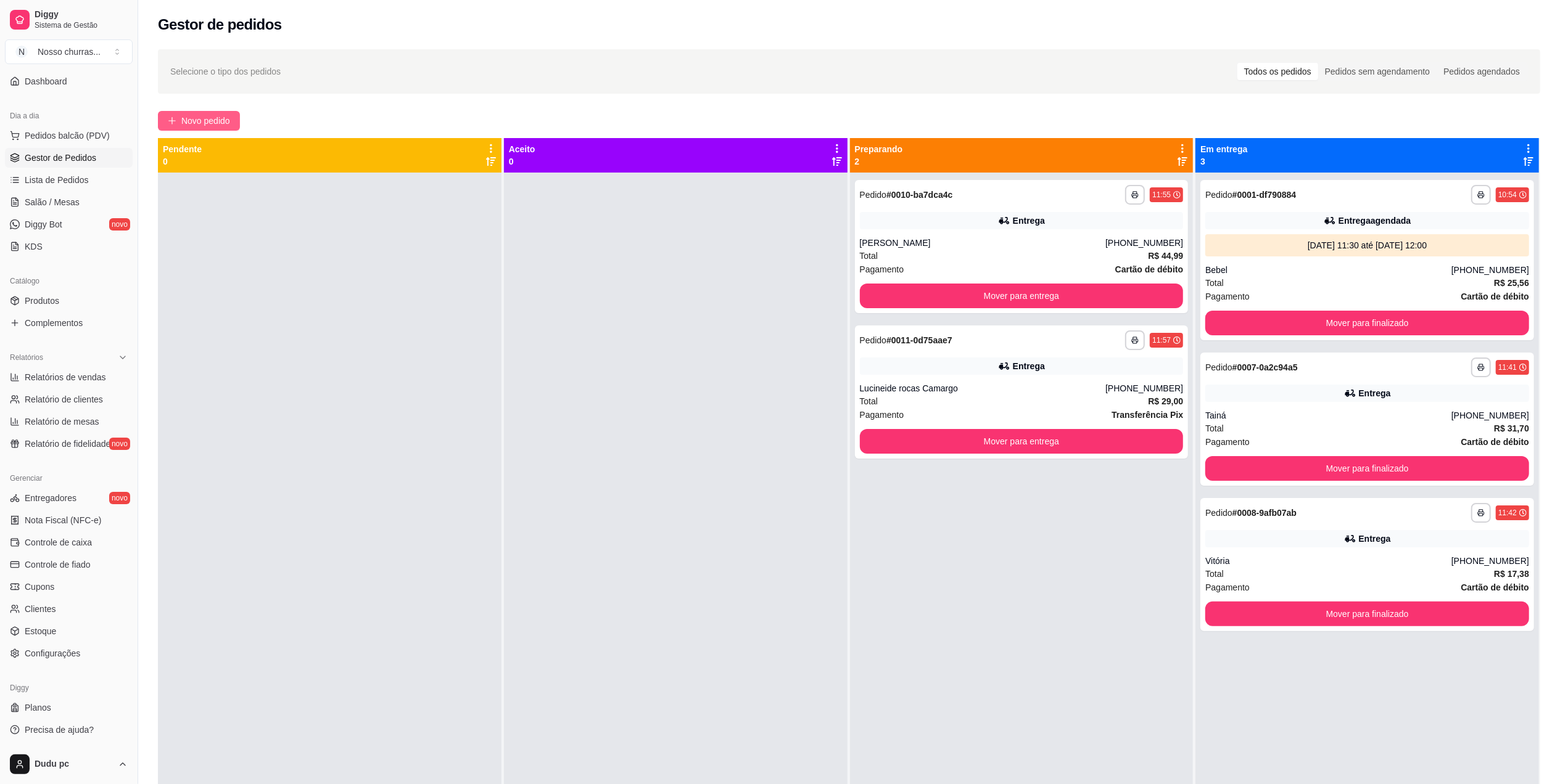
click at [195, 119] on span "Novo pedido" at bounding box center [205, 120] width 49 height 13
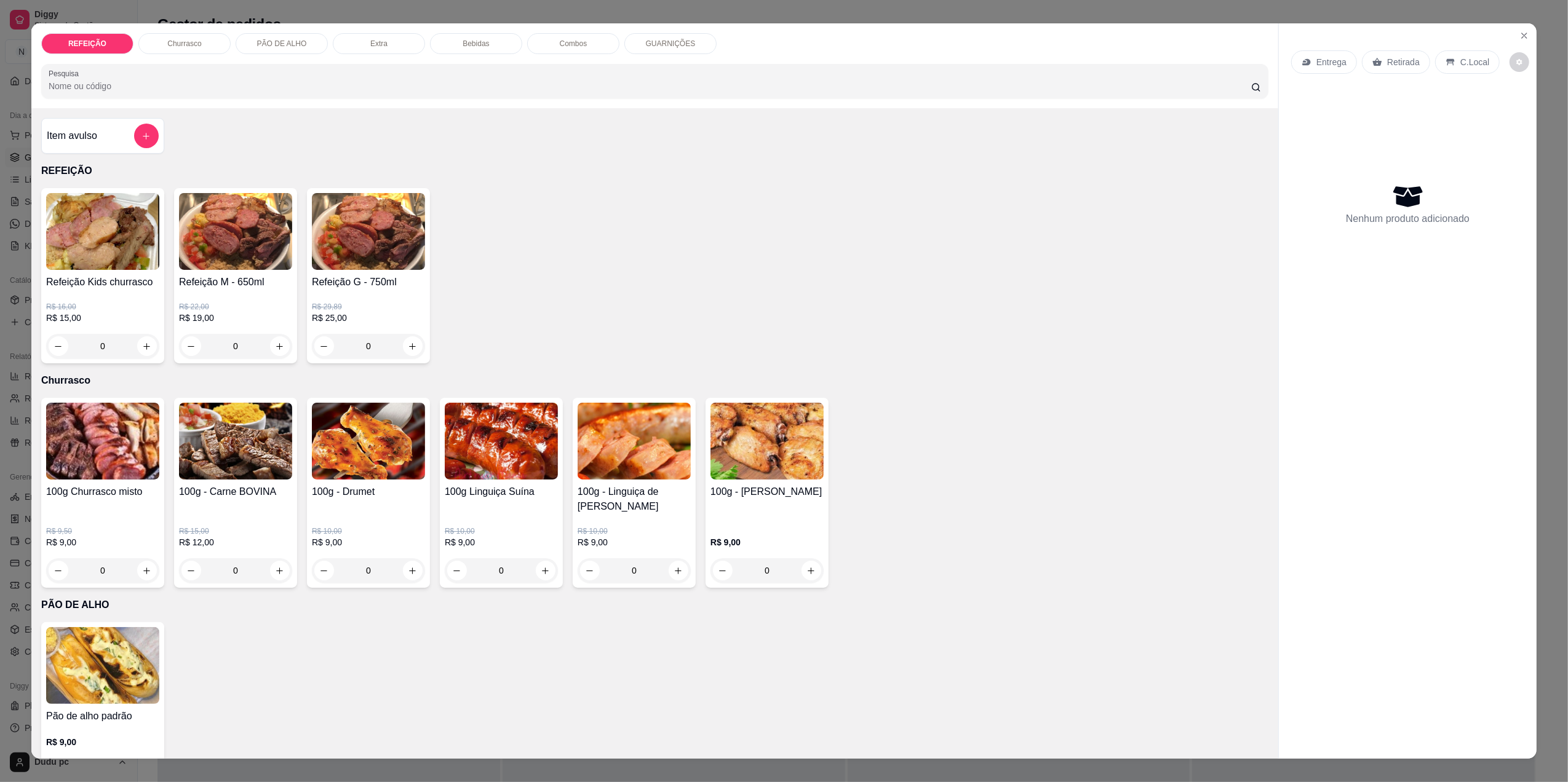
click at [414, 342] on div "0" at bounding box center [369, 346] width 113 height 25
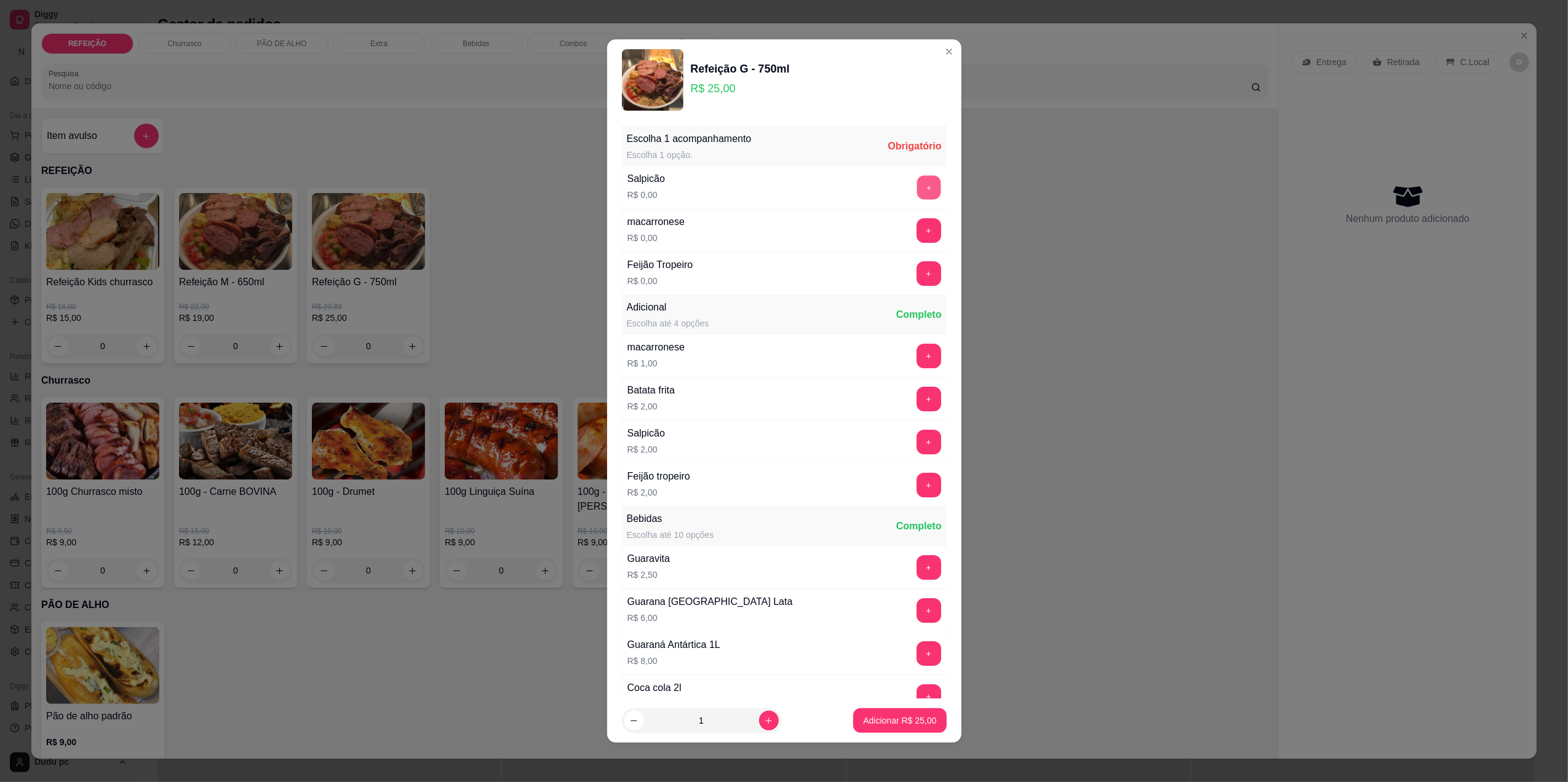
click at [916, 185] on button "+" at bounding box center [928, 187] width 24 height 24
click at [892, 712] on button "Adicionar R$ 25,00" at bounding box center [900, 721] width 91 height 24
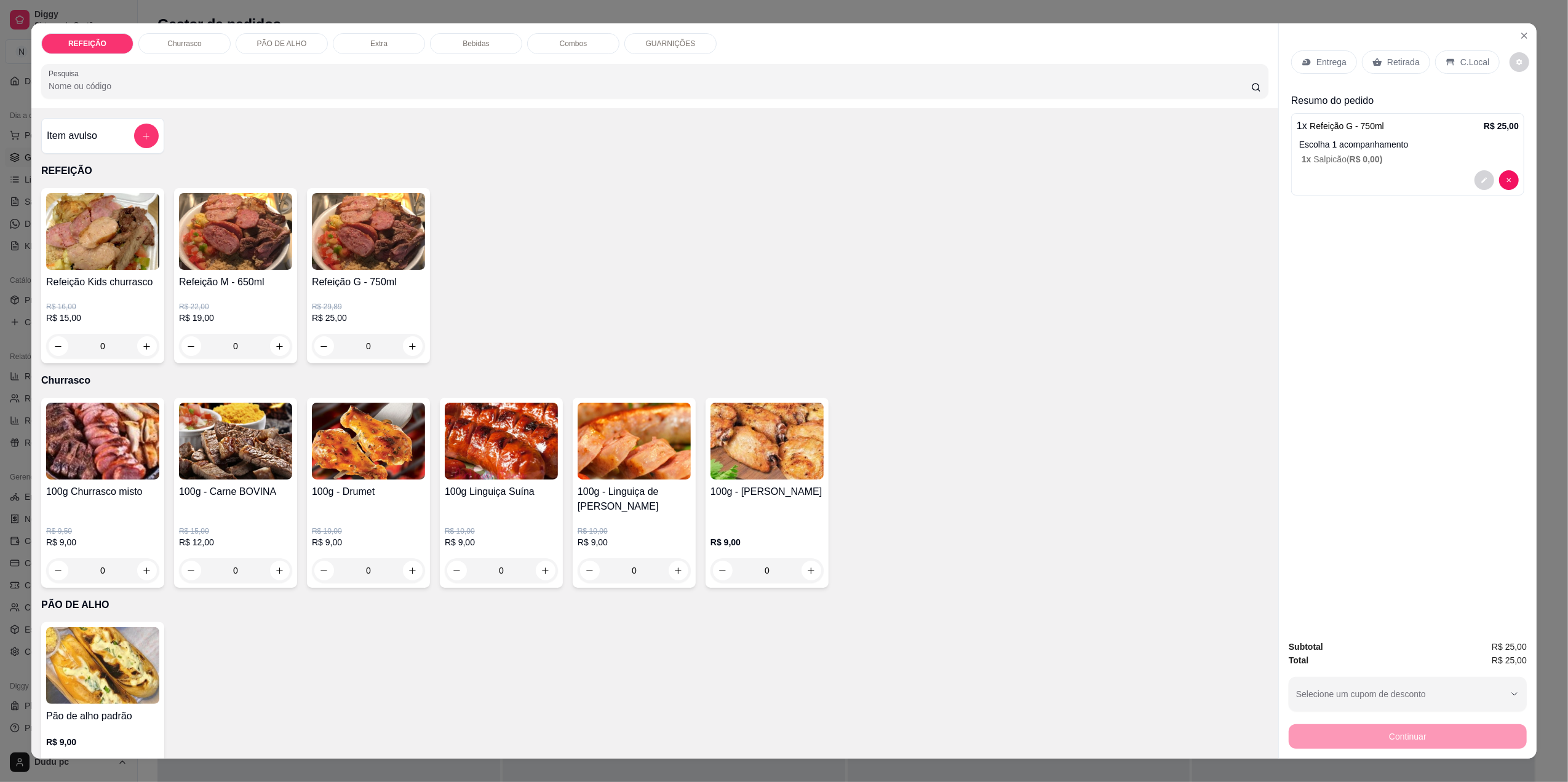
click at [1305, 65] on icon at bounding box center [1307, 62] width 10 height 10
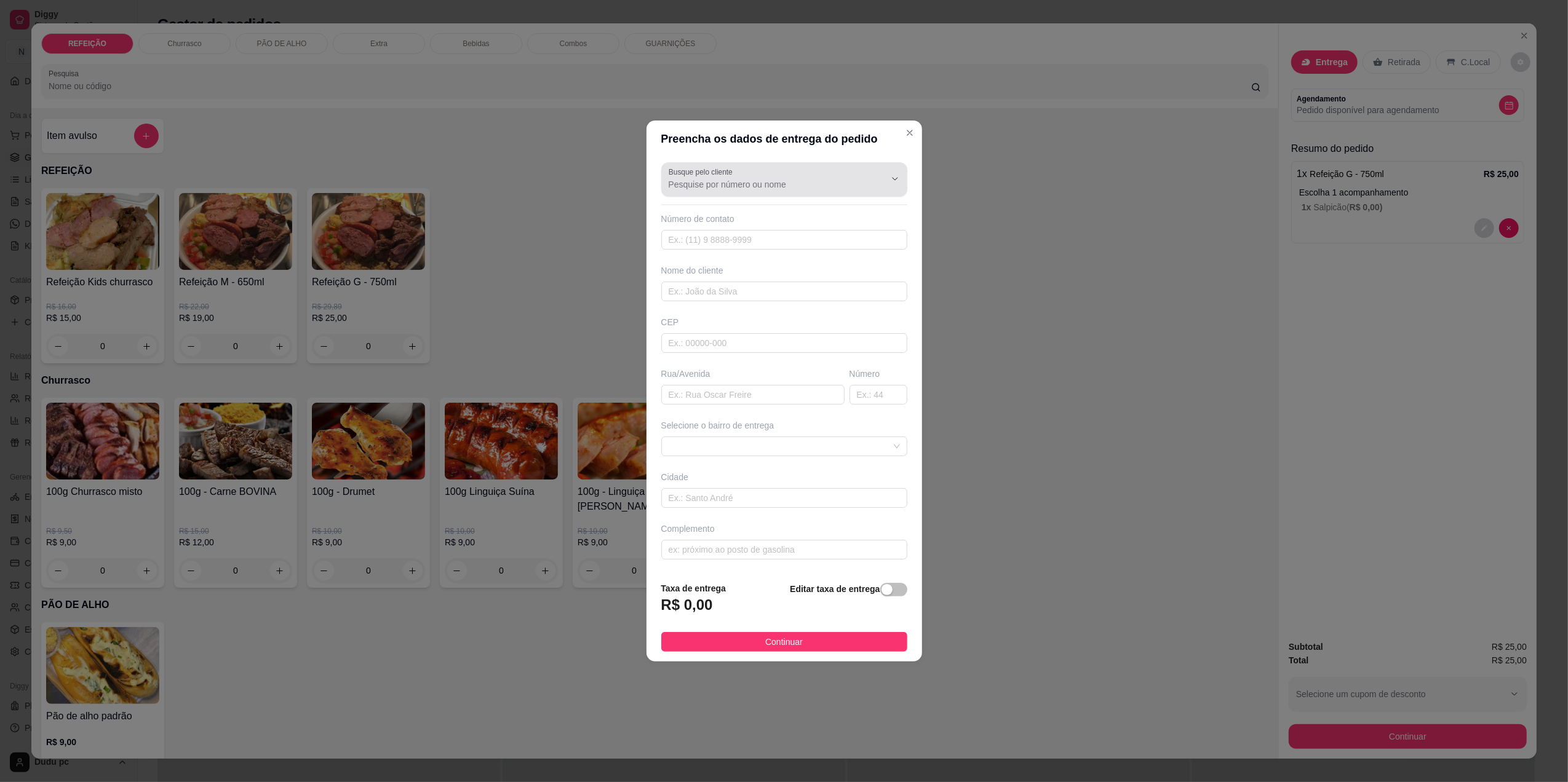
click at [805, 186] on input "Busque pelo cliente" at bounding box center [767, 184] width 197 height 12
click at [812, 212] on span "[PERSON_NAME]" at bounding box center [772, 212] width 202 height 12
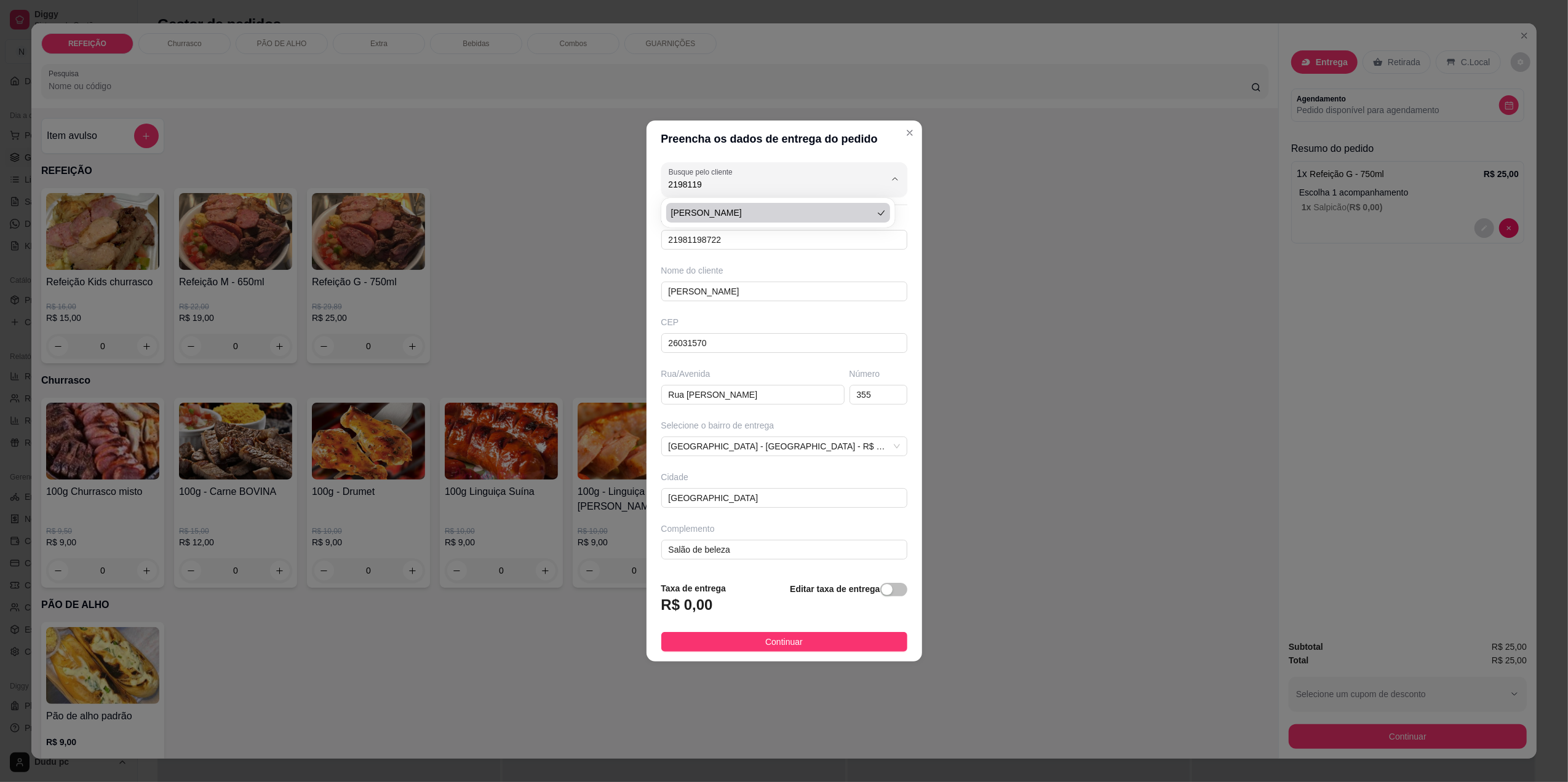
type input "[PERSON_NAME]"
type input "21981198722"
type input "[PERSON_NAME]"
type input "26031570"
type input "Rua [PERSON_NAME]"
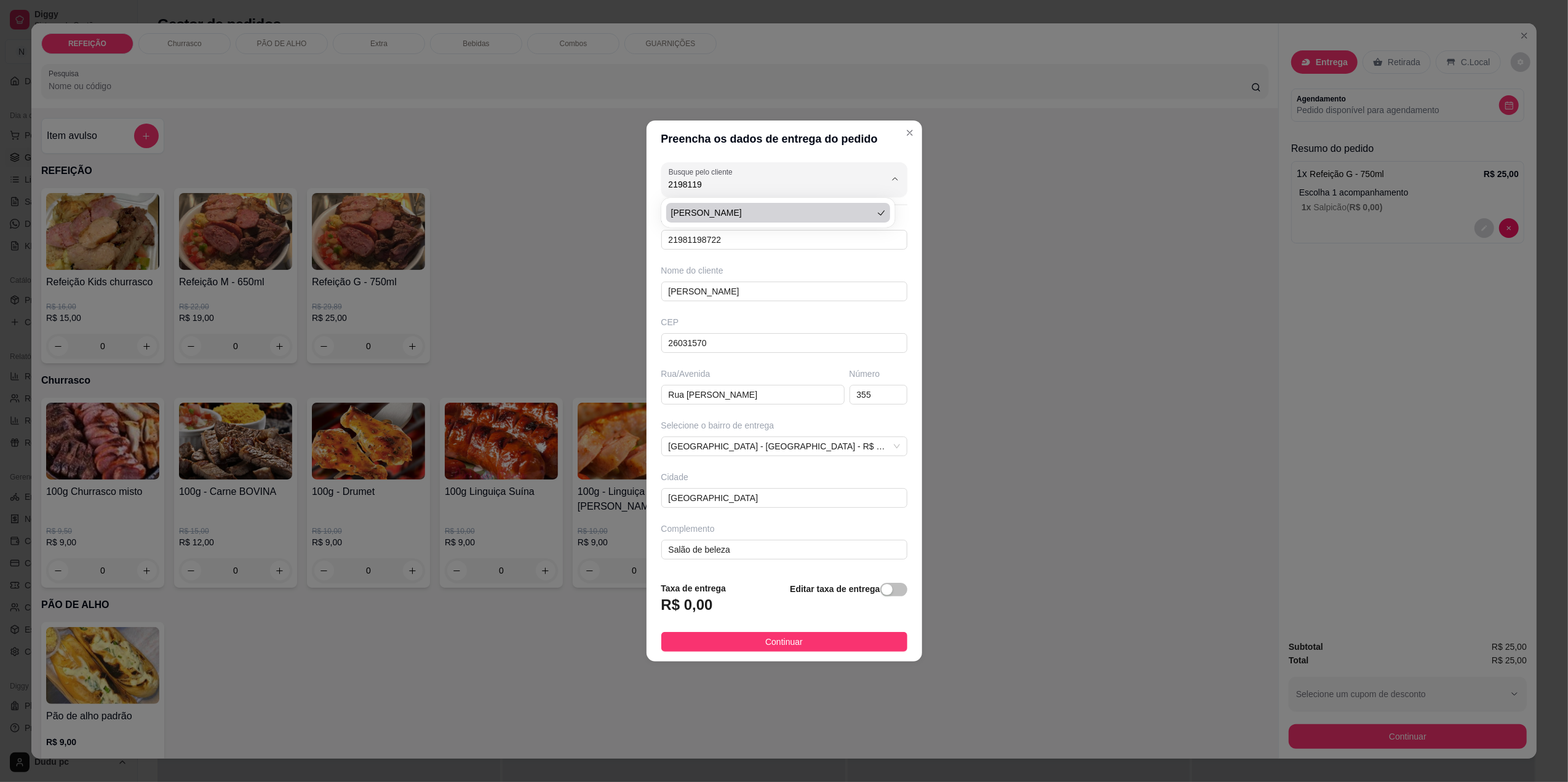
type input "355"
type input "[GEOGRAPHIC_DATA]"
type input "Salão de beleza"
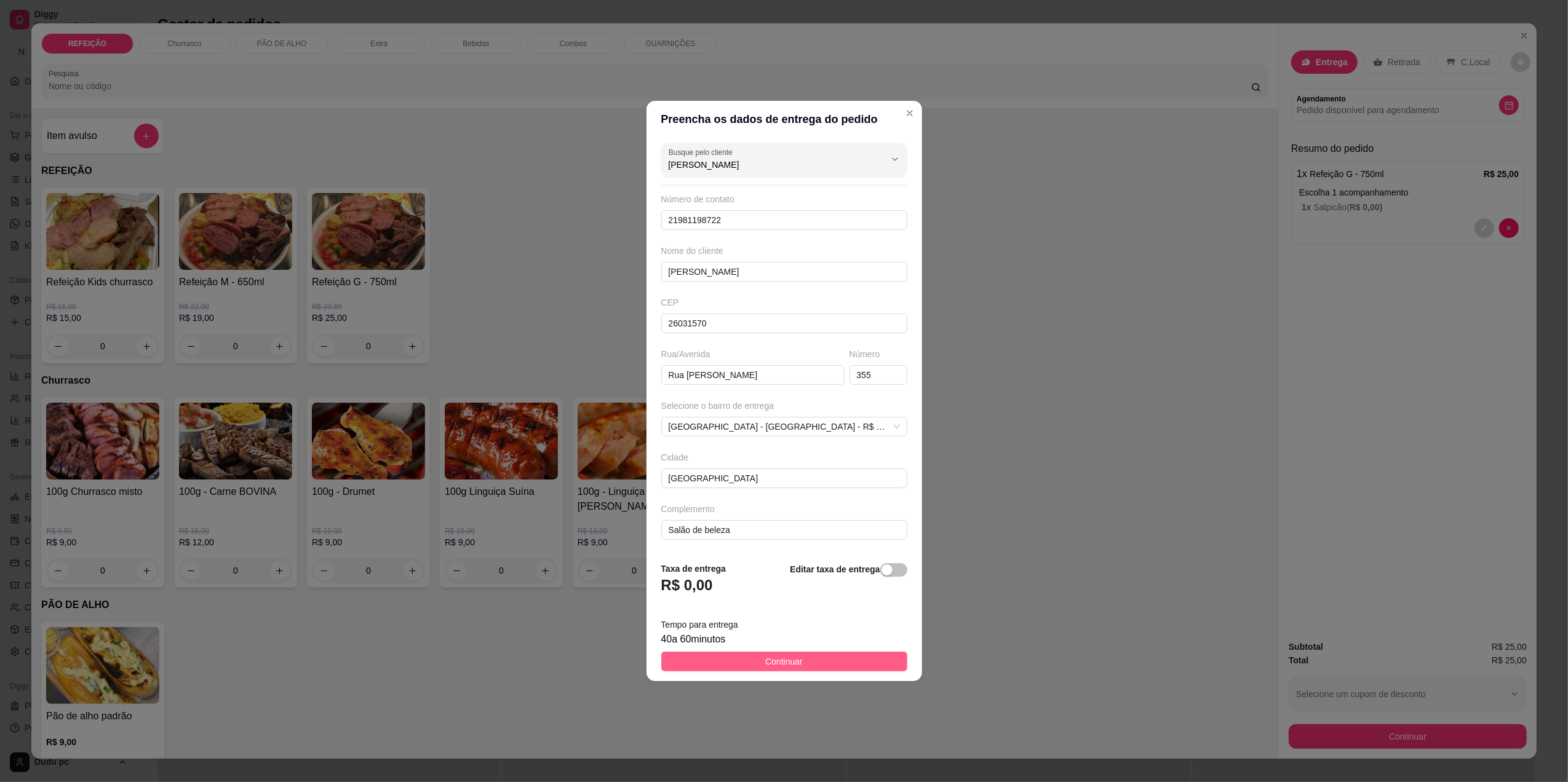
type input "[PERSON_NAME]"
click at [815, 662] on button "Continuar" at bounding box center [784, 661] width 246 height 20
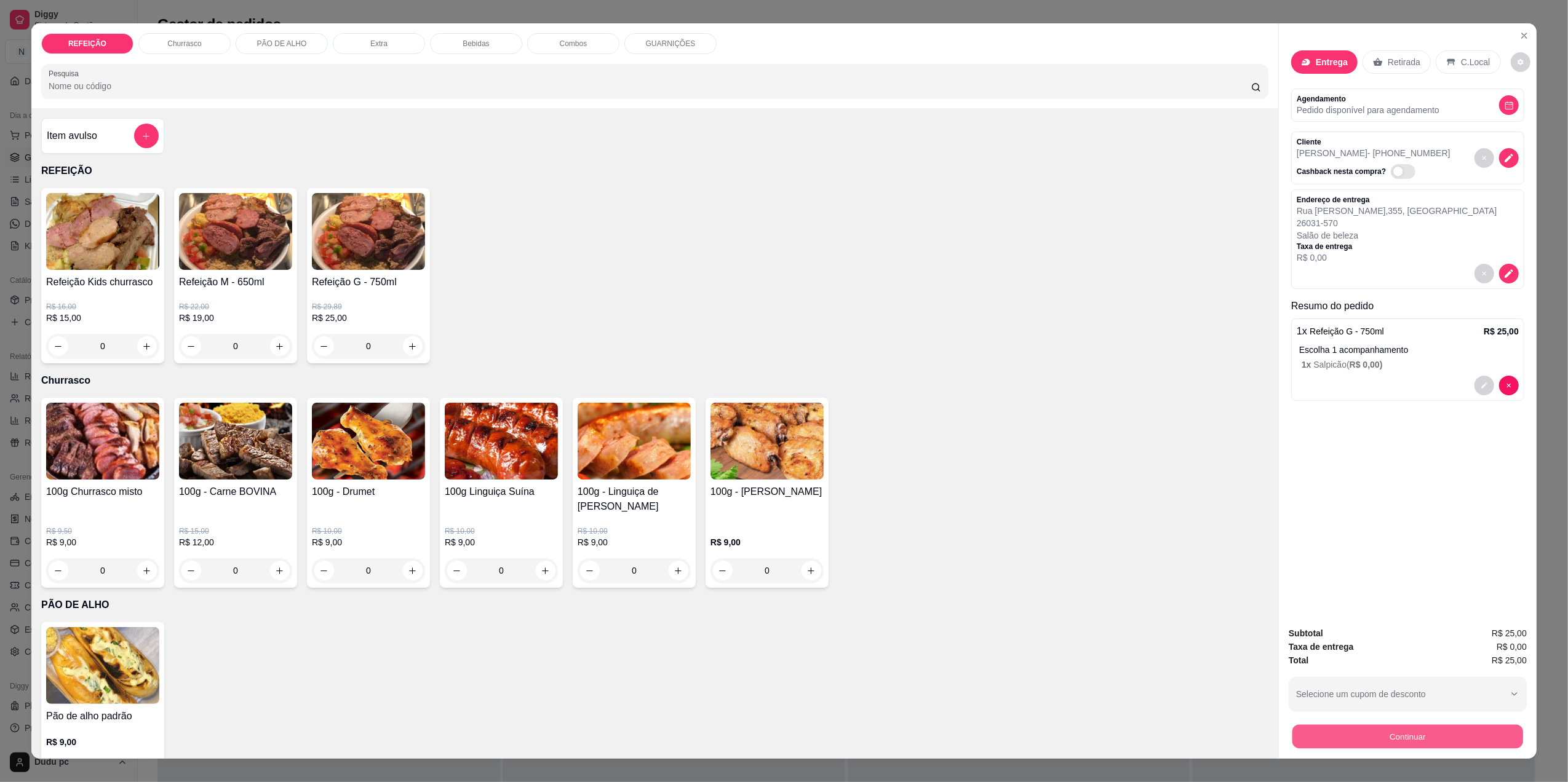
click at [1307, 729] on button "Continuar" at bounding box center [1408, 736] width 231 height 24
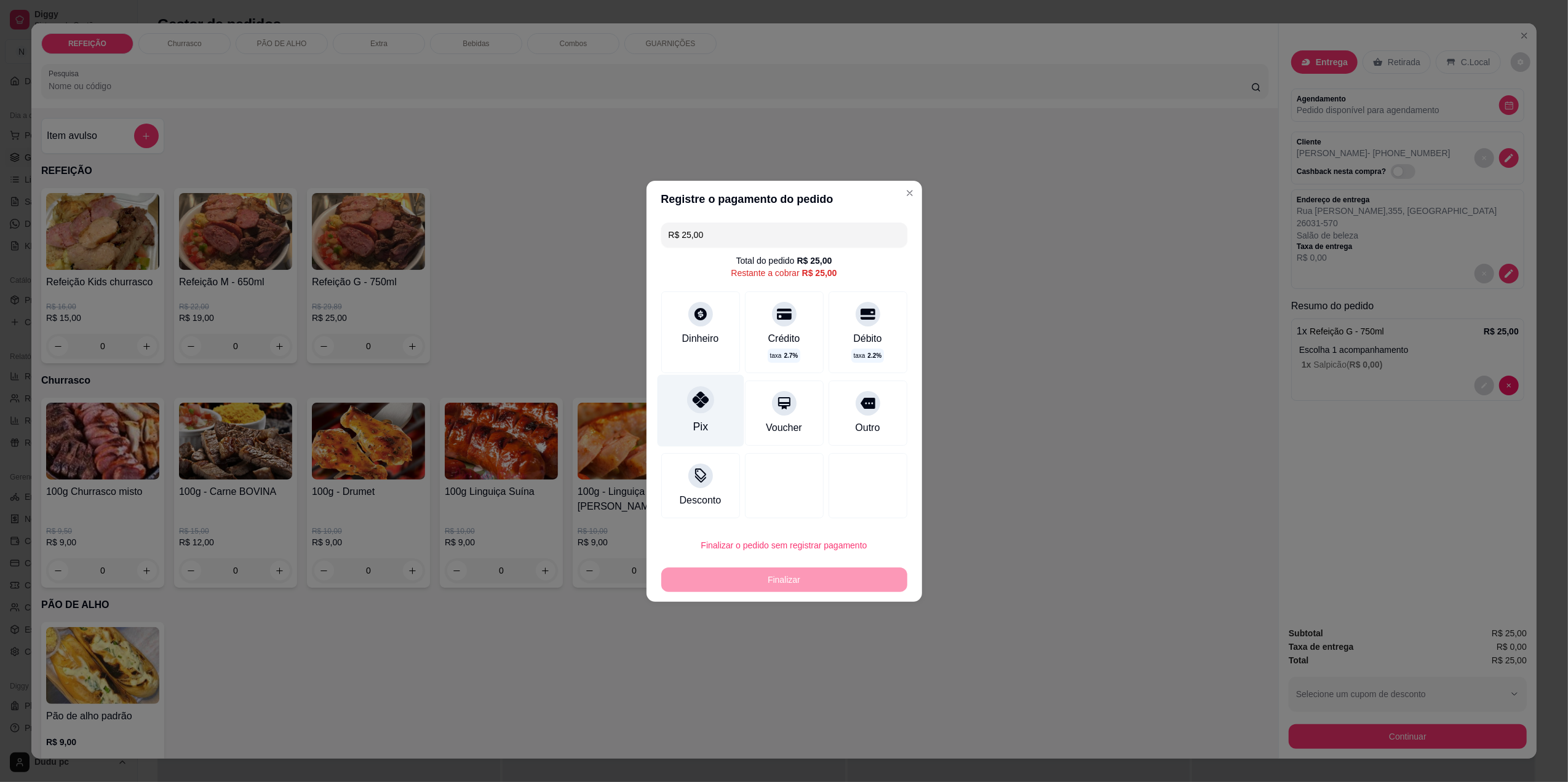
click at [711, 400] on div at bounding box center [701, 400] width 27 height 27
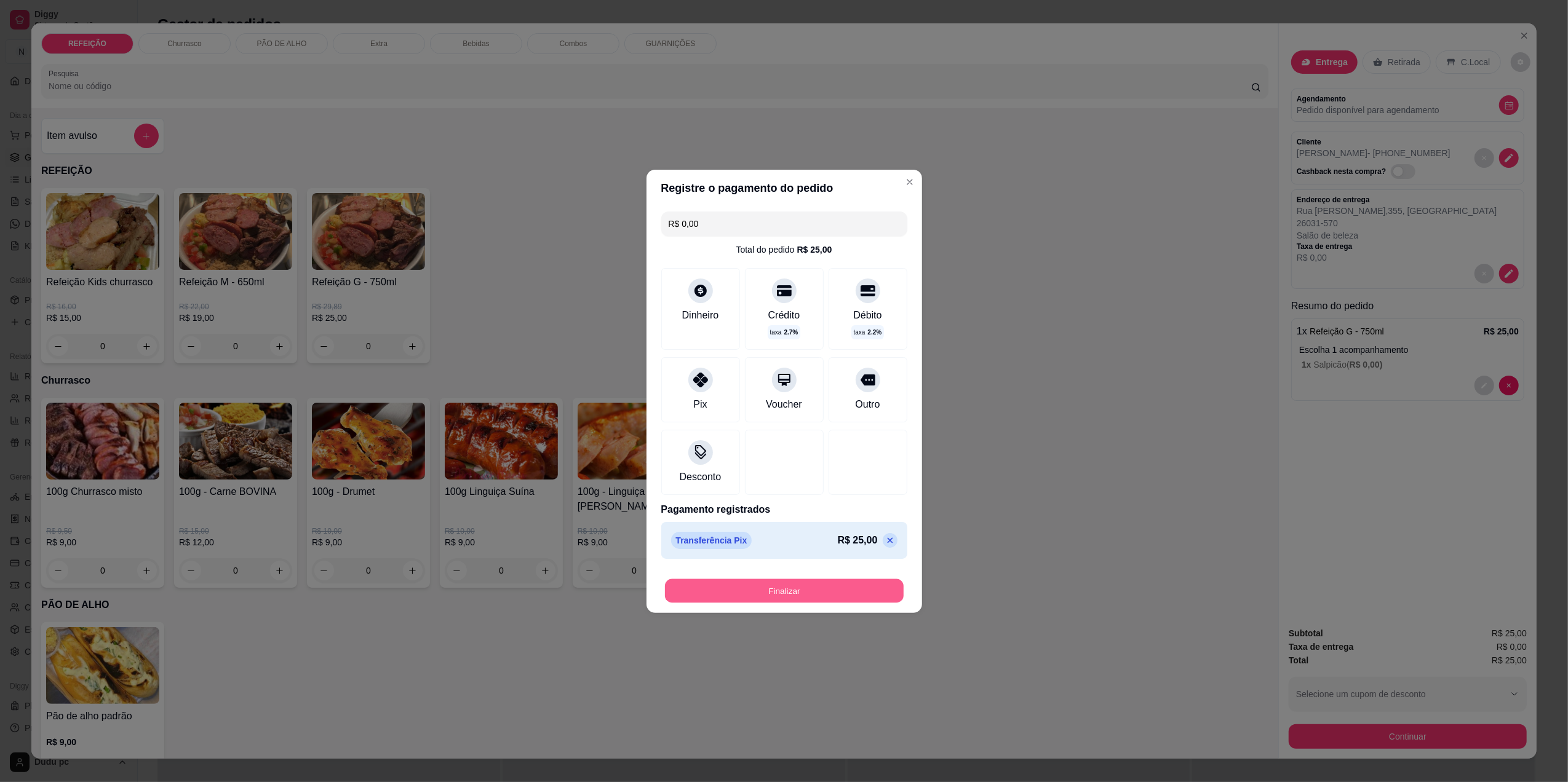
click at [775, 586] on button "Finalizar" at bounding box center [784, 590] width 239 height 24
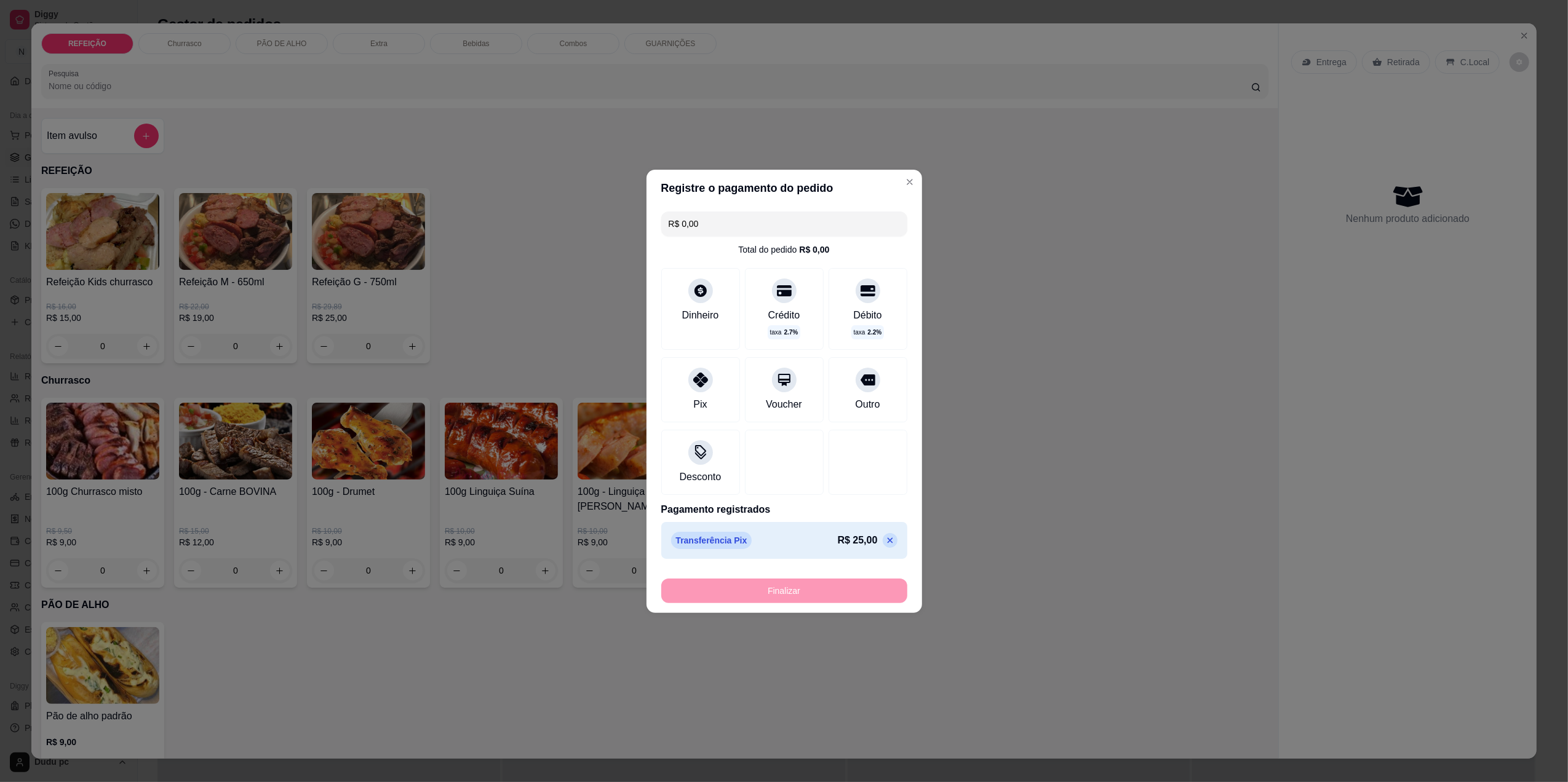
type input "-R$ 25,00"
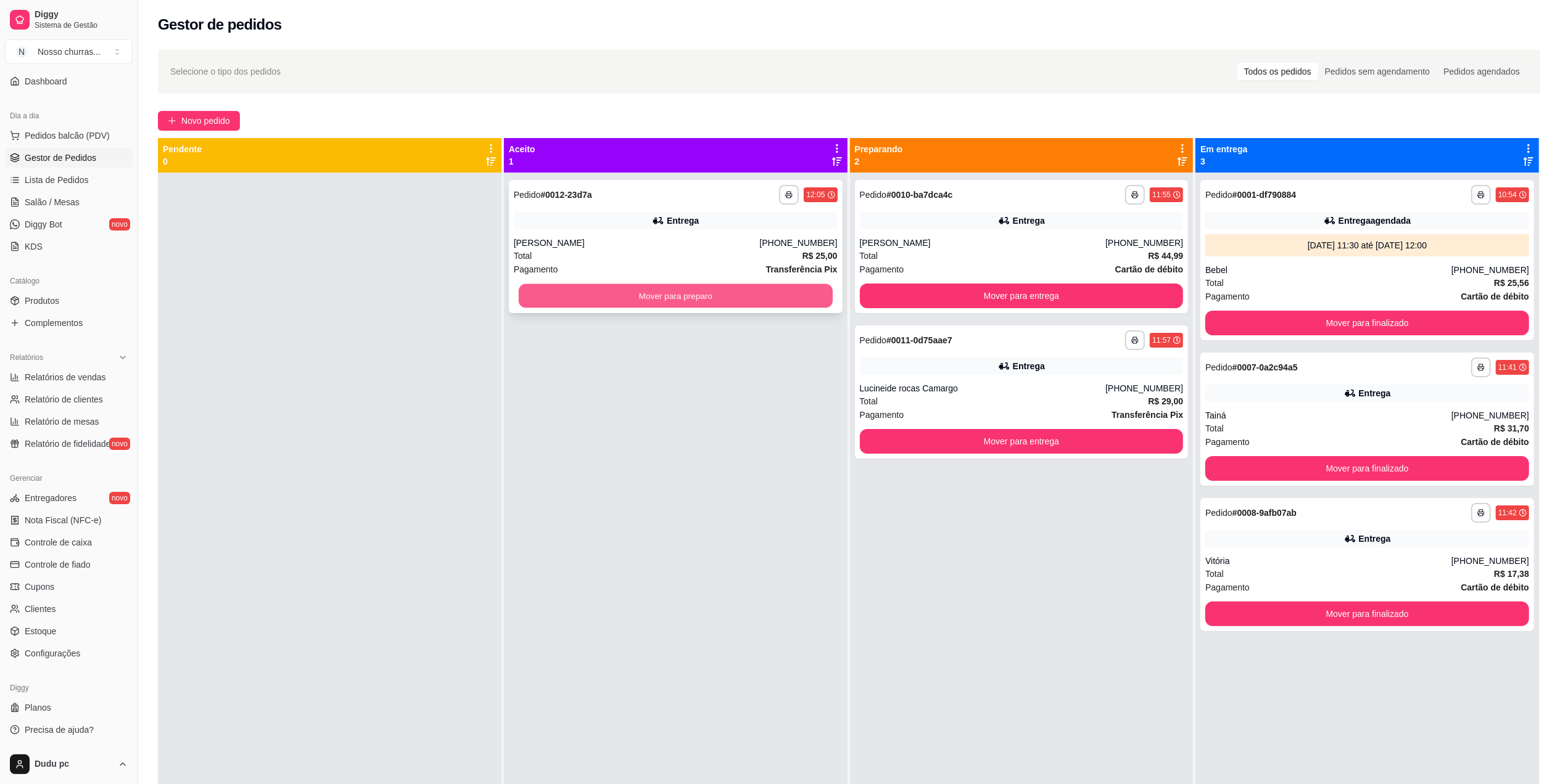
click at [727, 287] on button "Mover para preparo" at bounding box center [675, 296] width 314 height 24
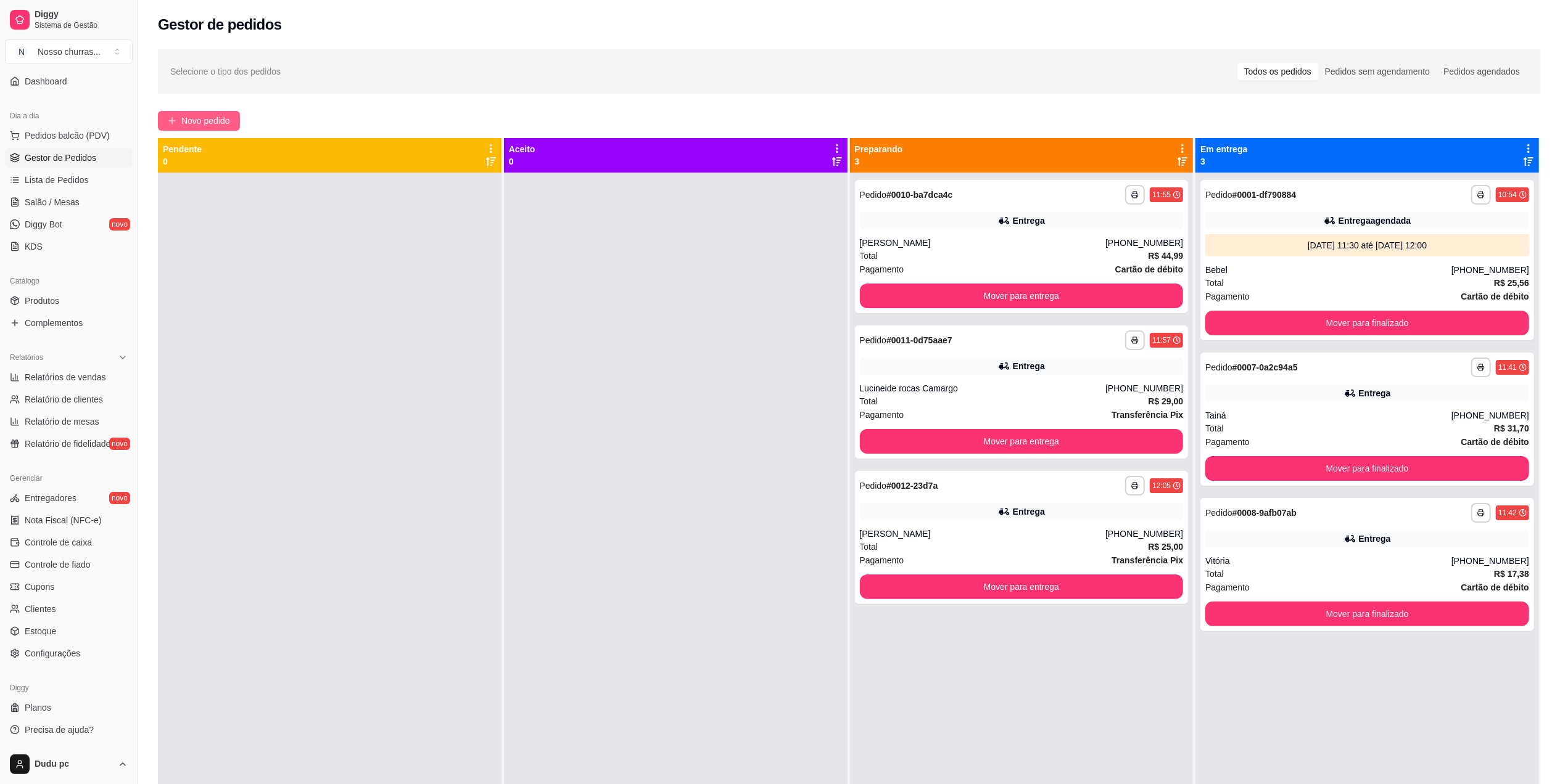
click at [174, 114] on button "Novo pedido" at bounding box center [198, 121] width 82 height 20
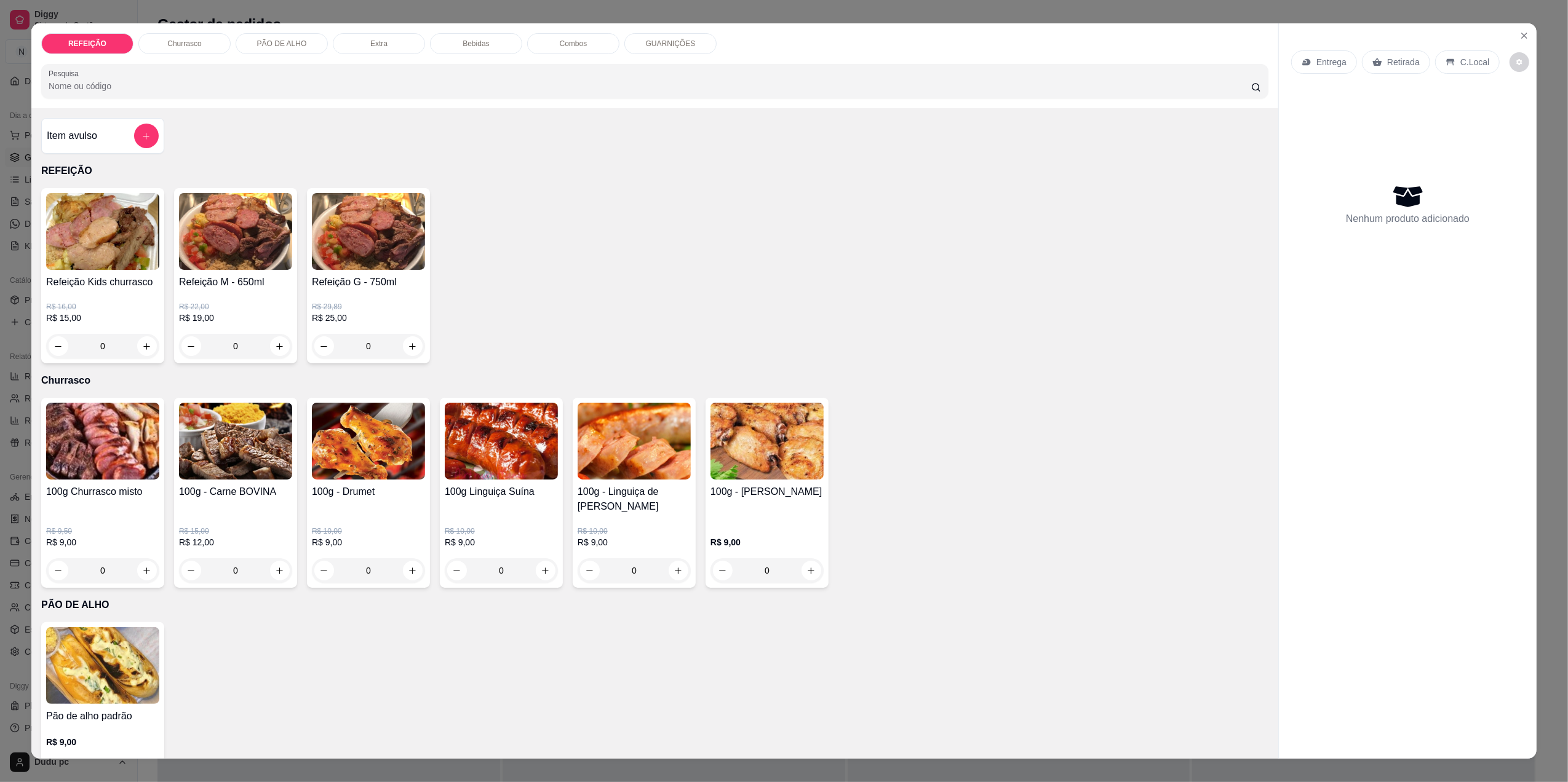
click at [402, 350] on div "0" at bounding box center [369, 346] width 113 height 25
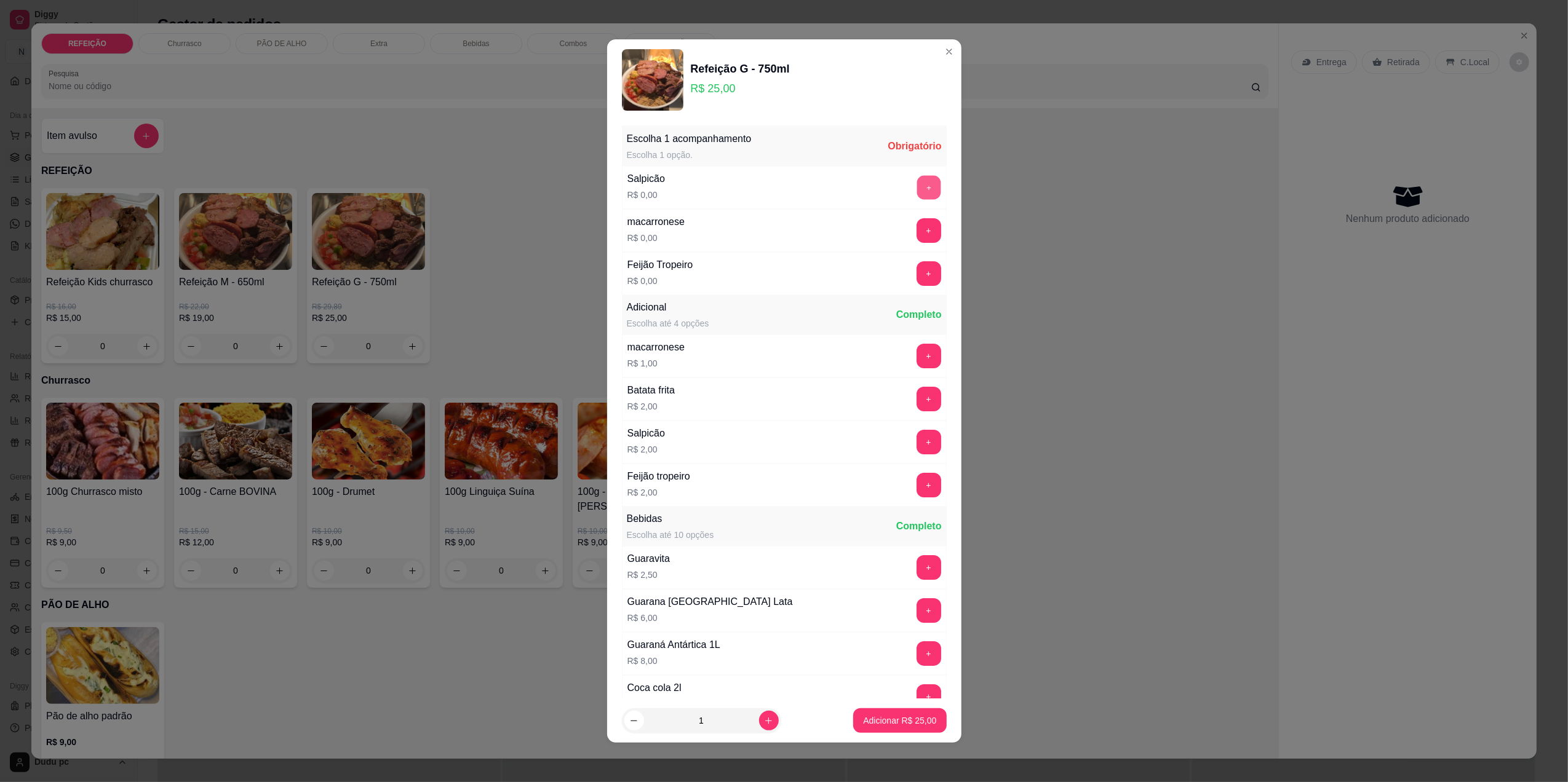
click at [916, 195] on button "+" at bounding box center [928, 187] width 24 height 24
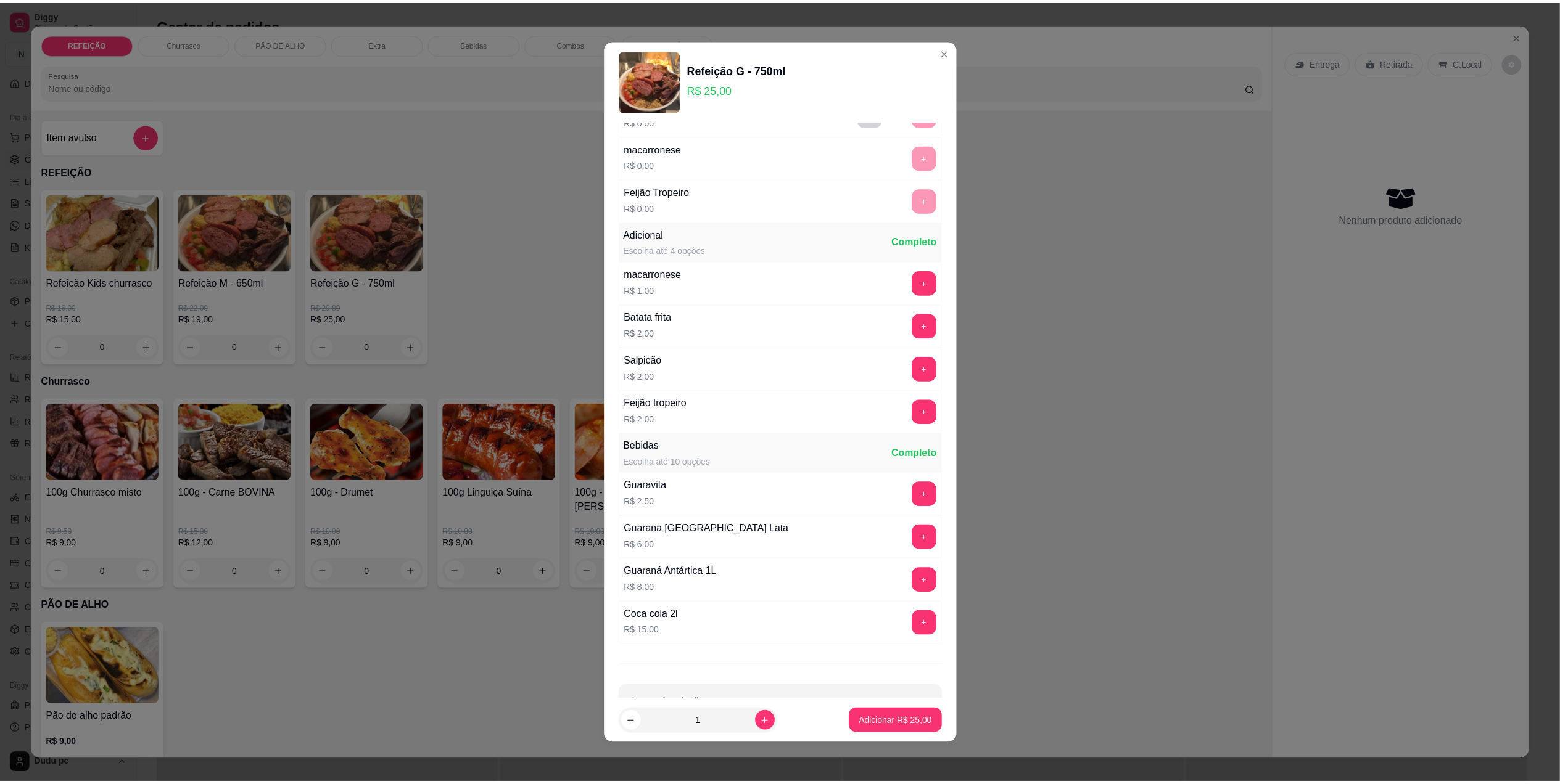
scroll to position [116, 0]
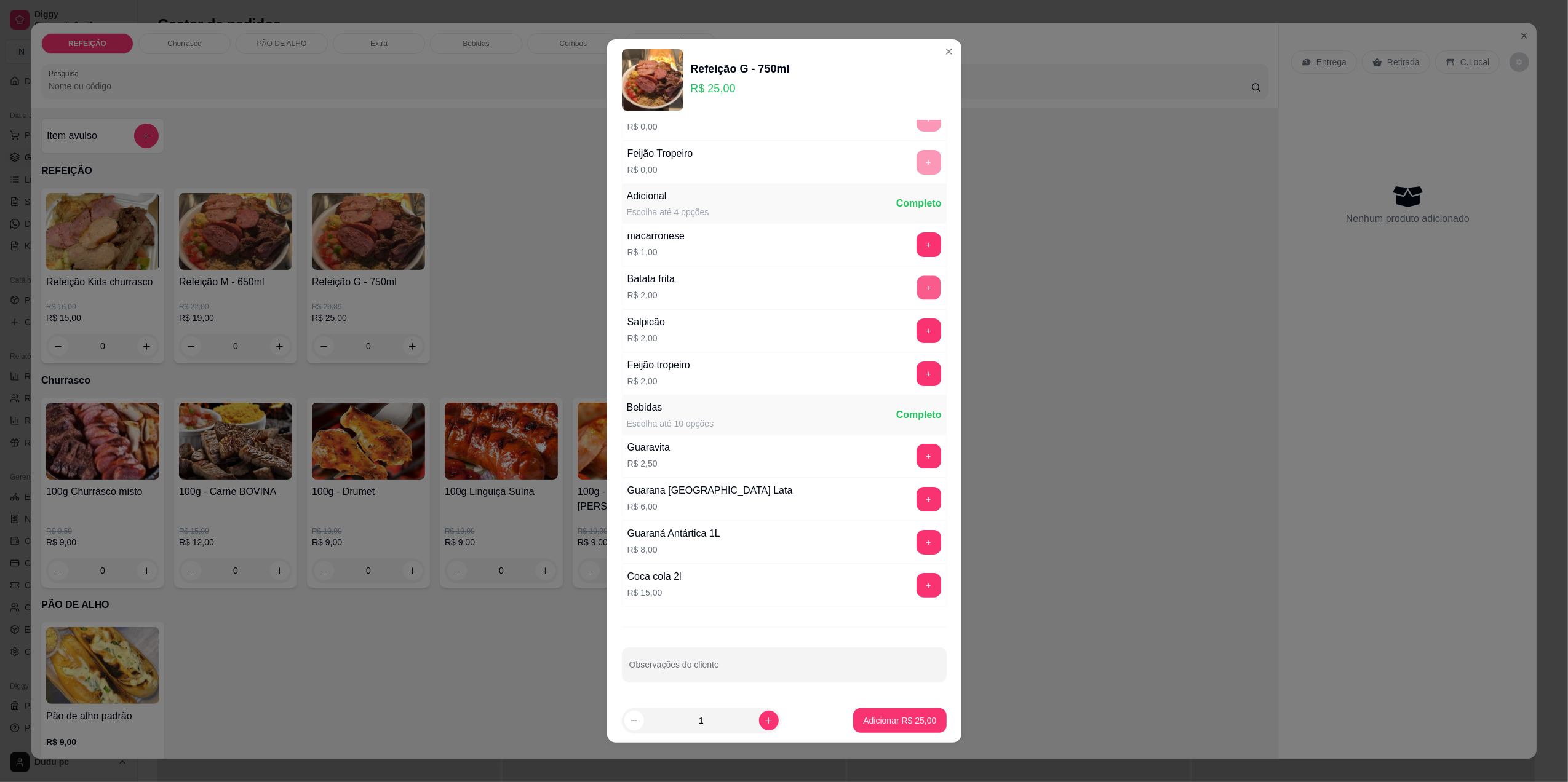
click at [916, 284] on button "+" at bounding box center [928, 287] width 24 height 24
click at [883, 724] on p "Adicionar R$ 27,00" at bounding box center [900, 720] width 71 height 11
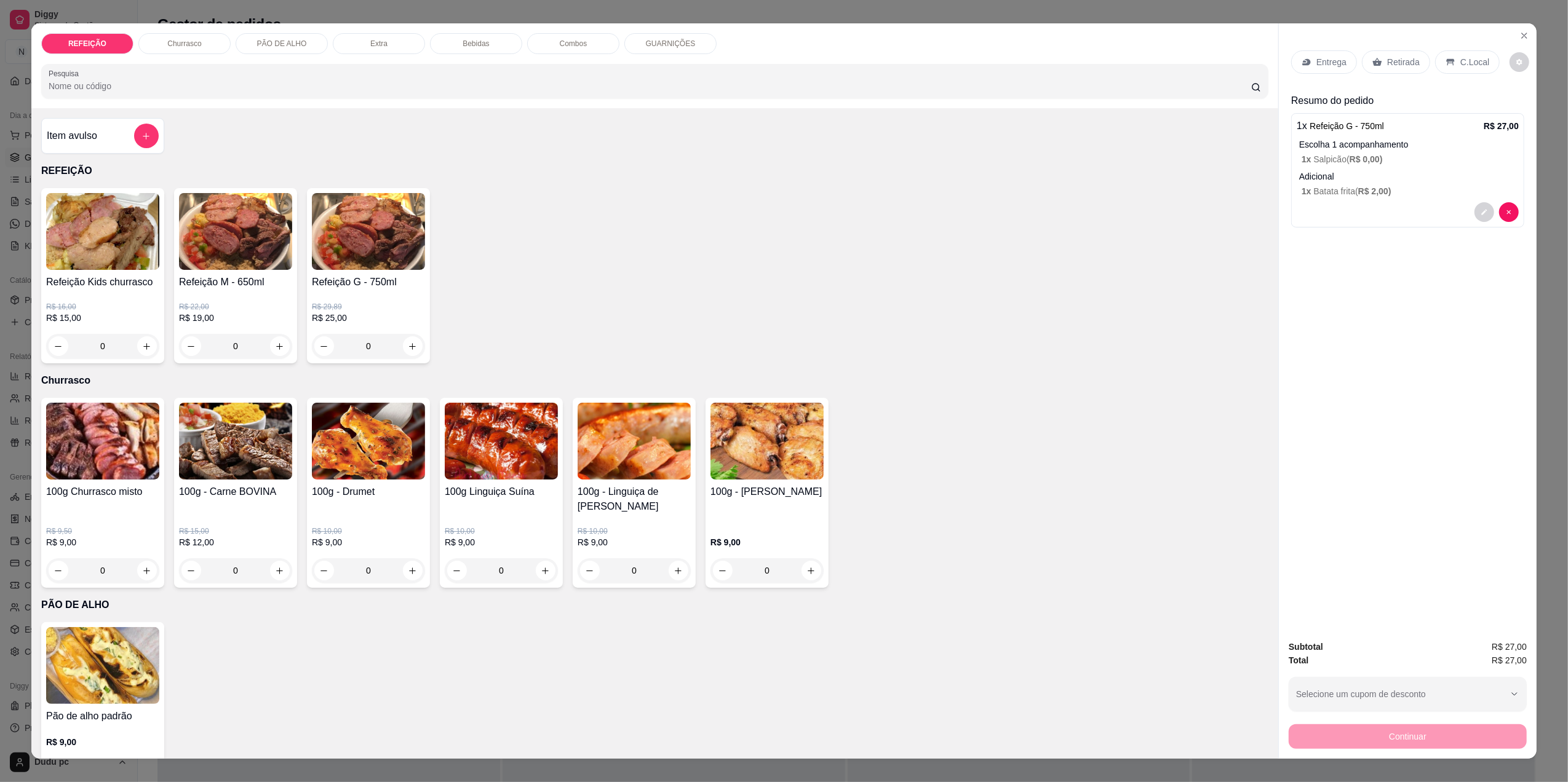
click at [1388, 62] on p "Retirada" at bounding box center [1403, 62] width 32 height 12
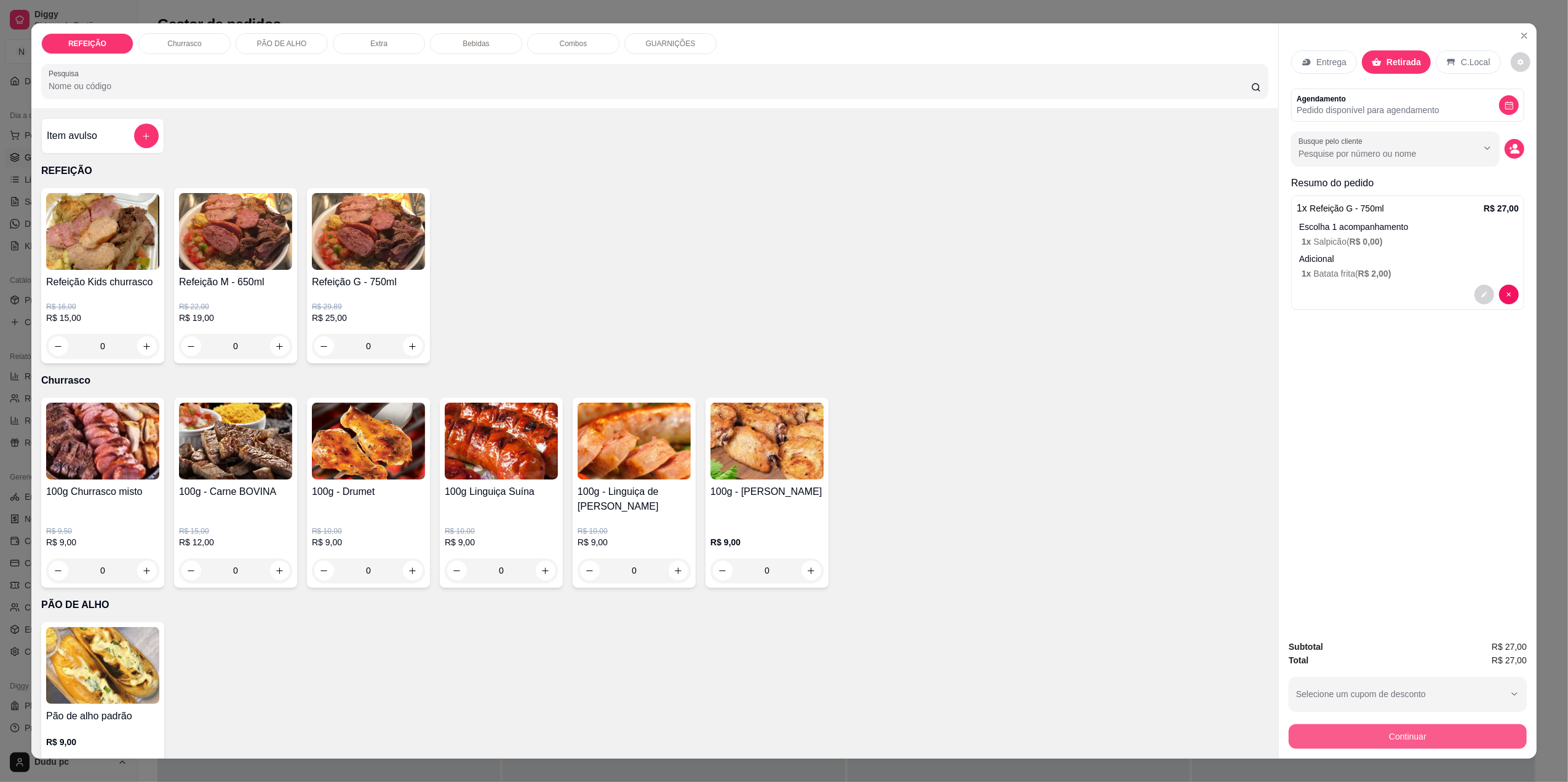
click at [1393, 738] on button "Continuar" at bounding box center [1407, 736] width 238 height 25
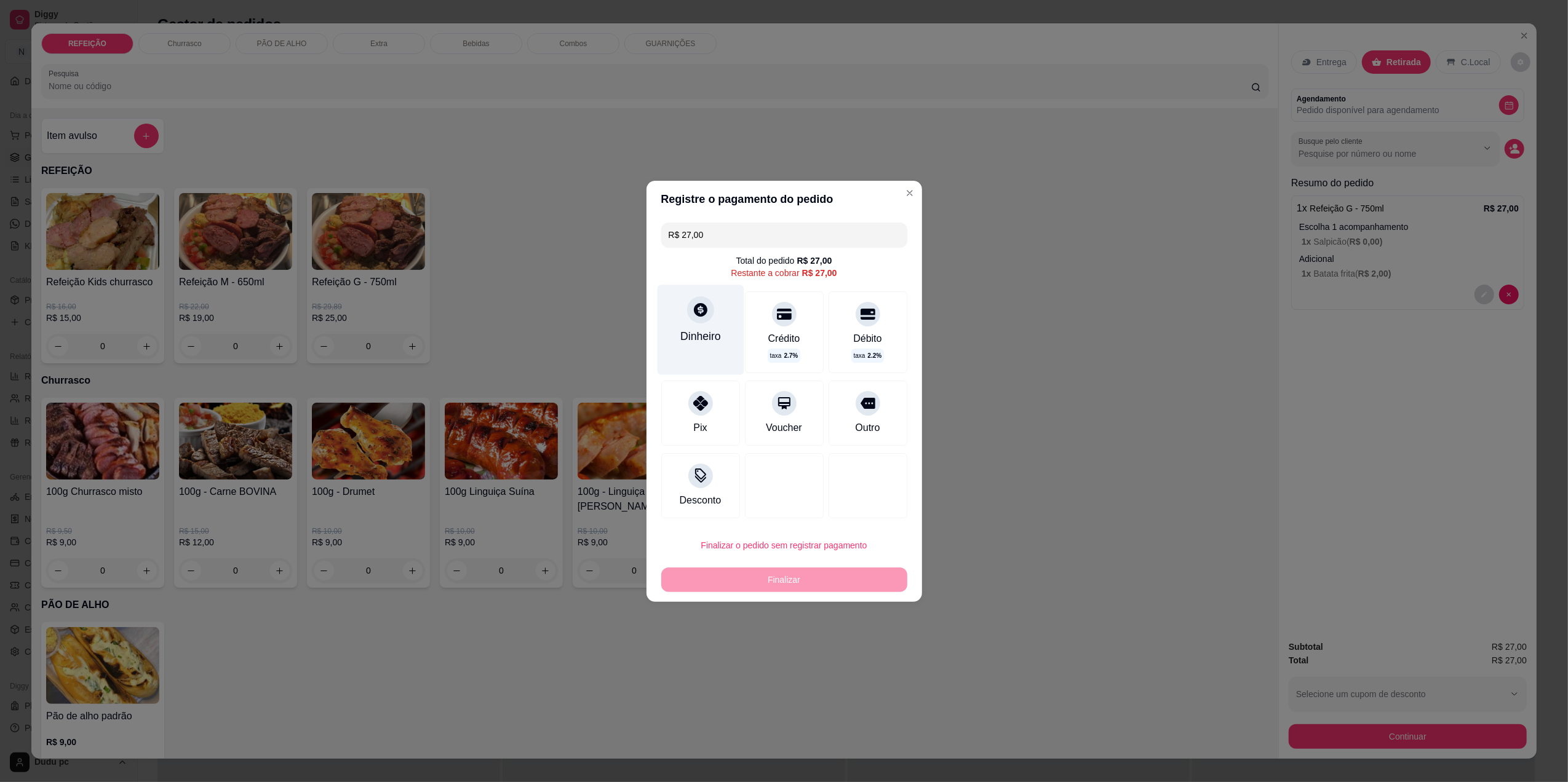
click at [684, 367] on div "Dinheiro" at bounding box center [700, 330] width 87 height 90
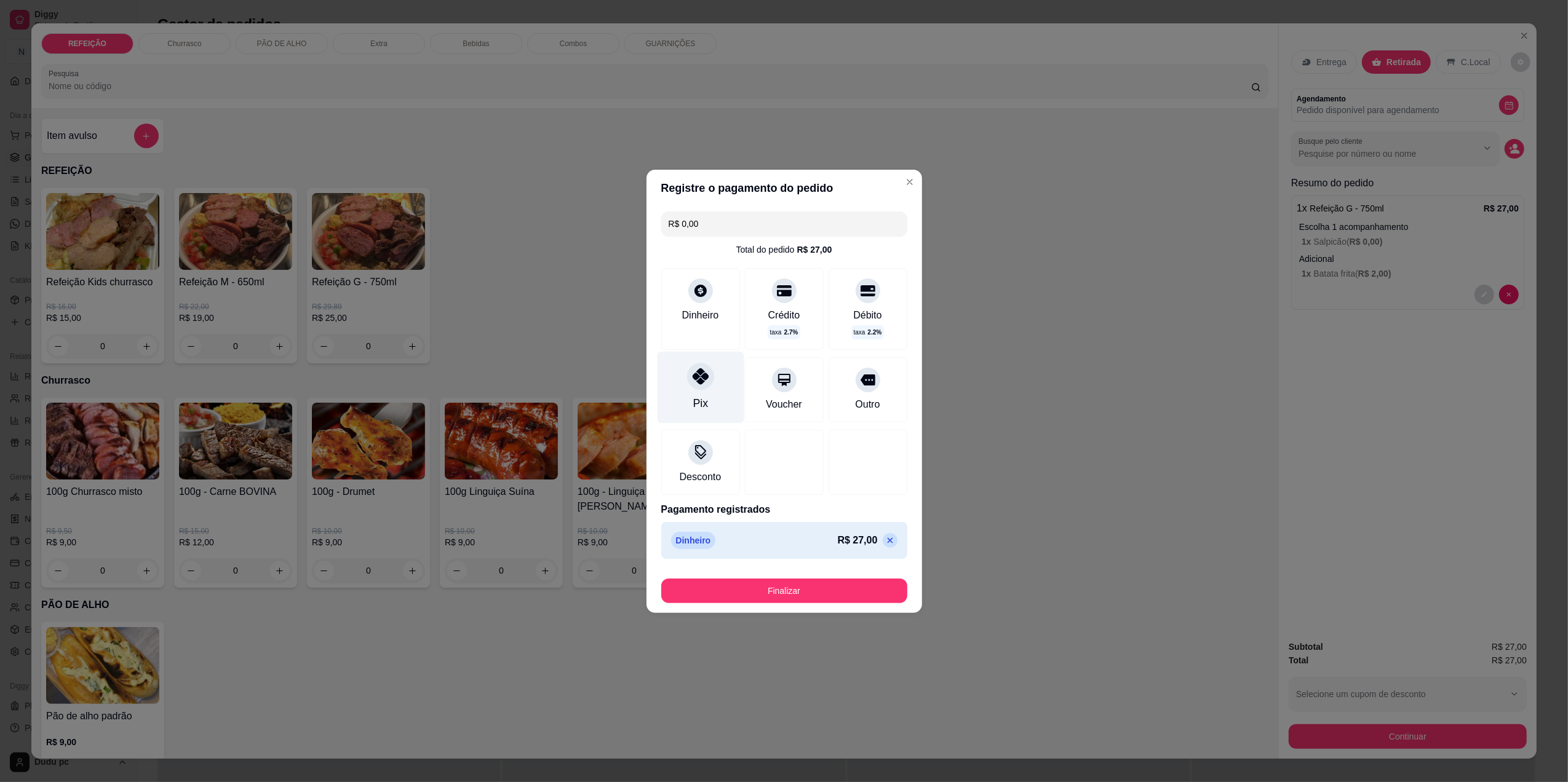
click at [693, 389] on div "Pix" at bounding box center [700, 387] width 87 height 72
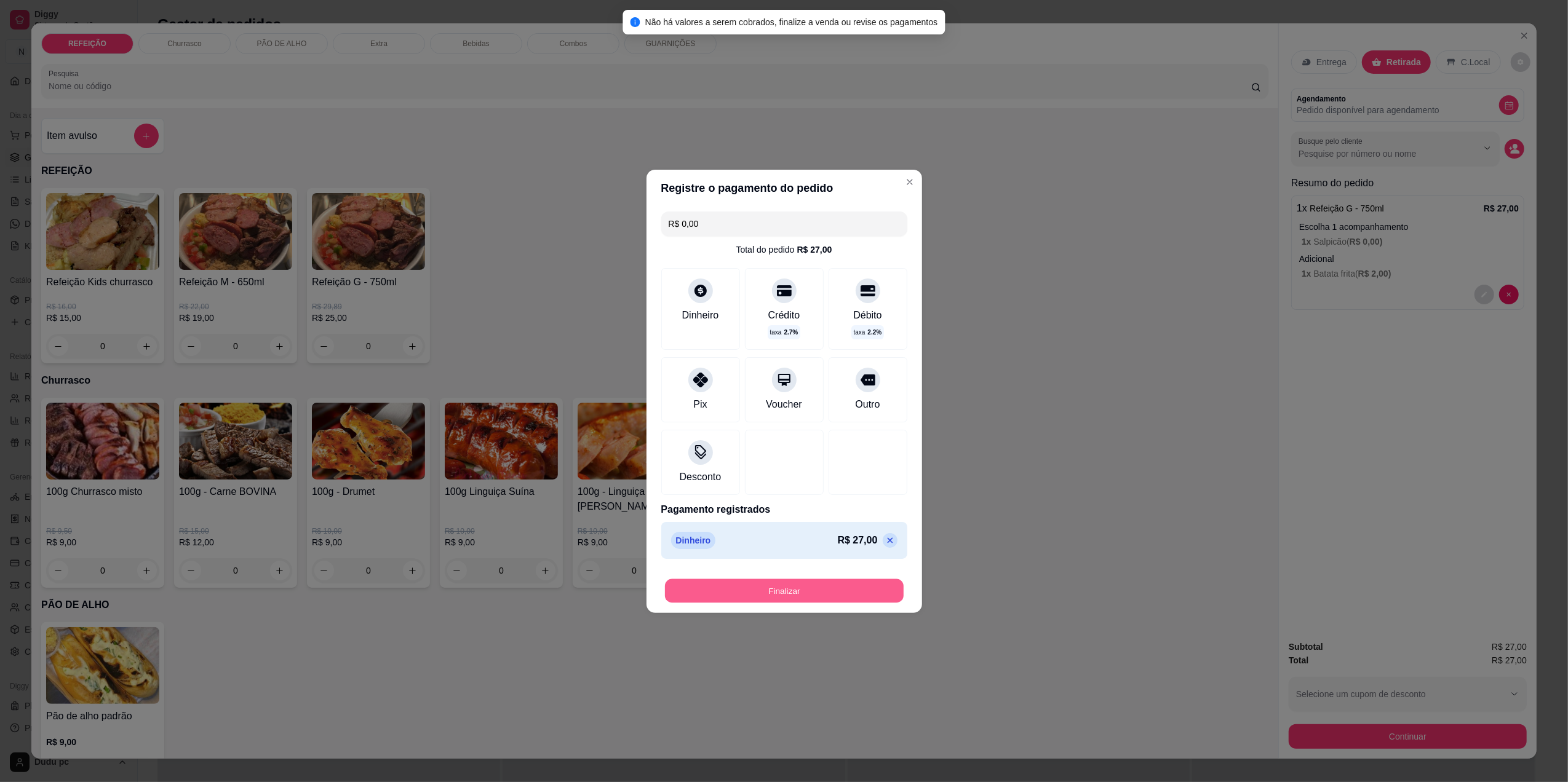
click at [784, 589] on button "Finalizar" at bounding box center [784, 590] width 239 height 24
type input "-R$ 27,00"
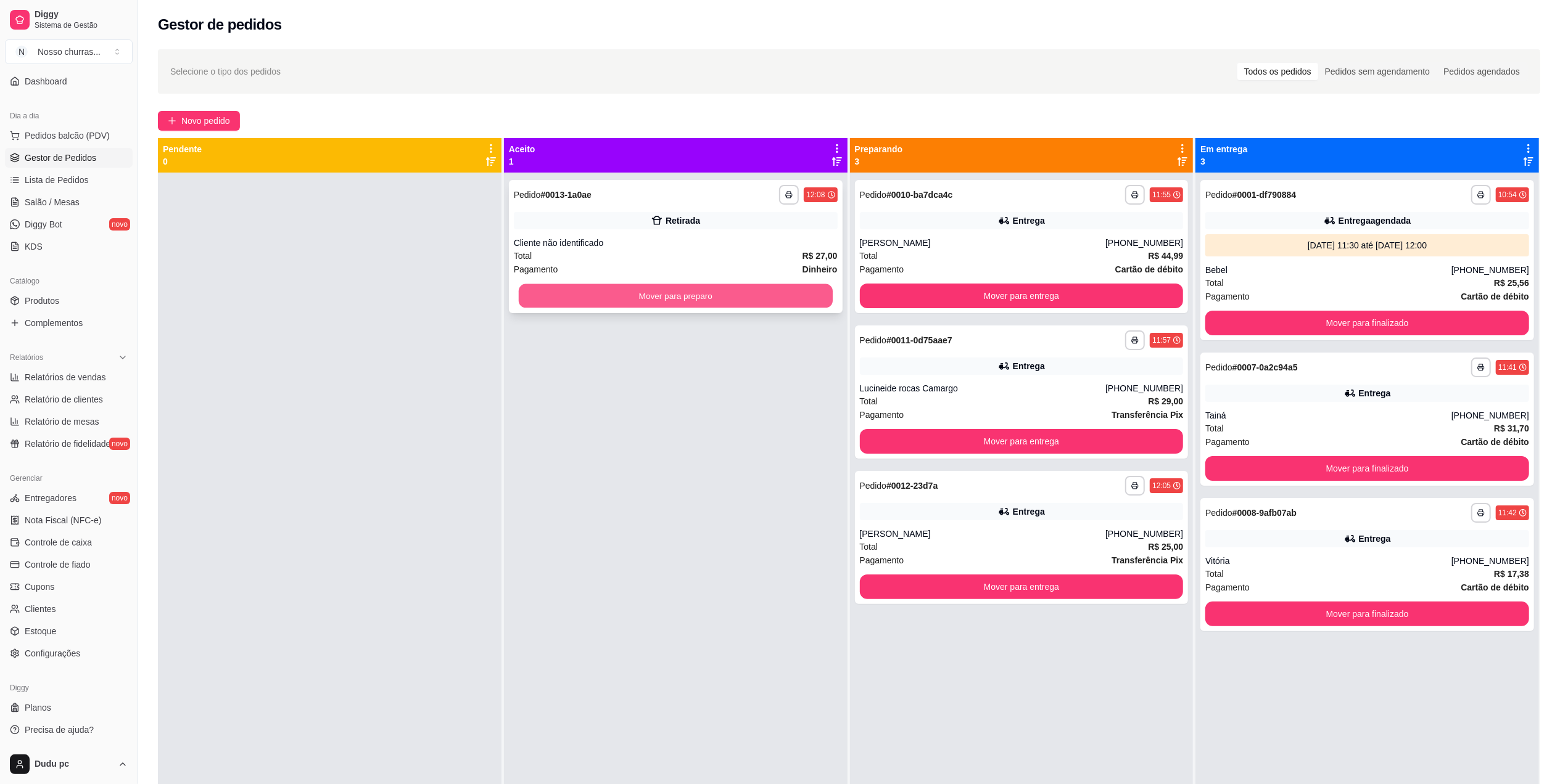
click at [758, 293] on button "Mover para preparo" at bounding box center [675, 296] width 314 height 24
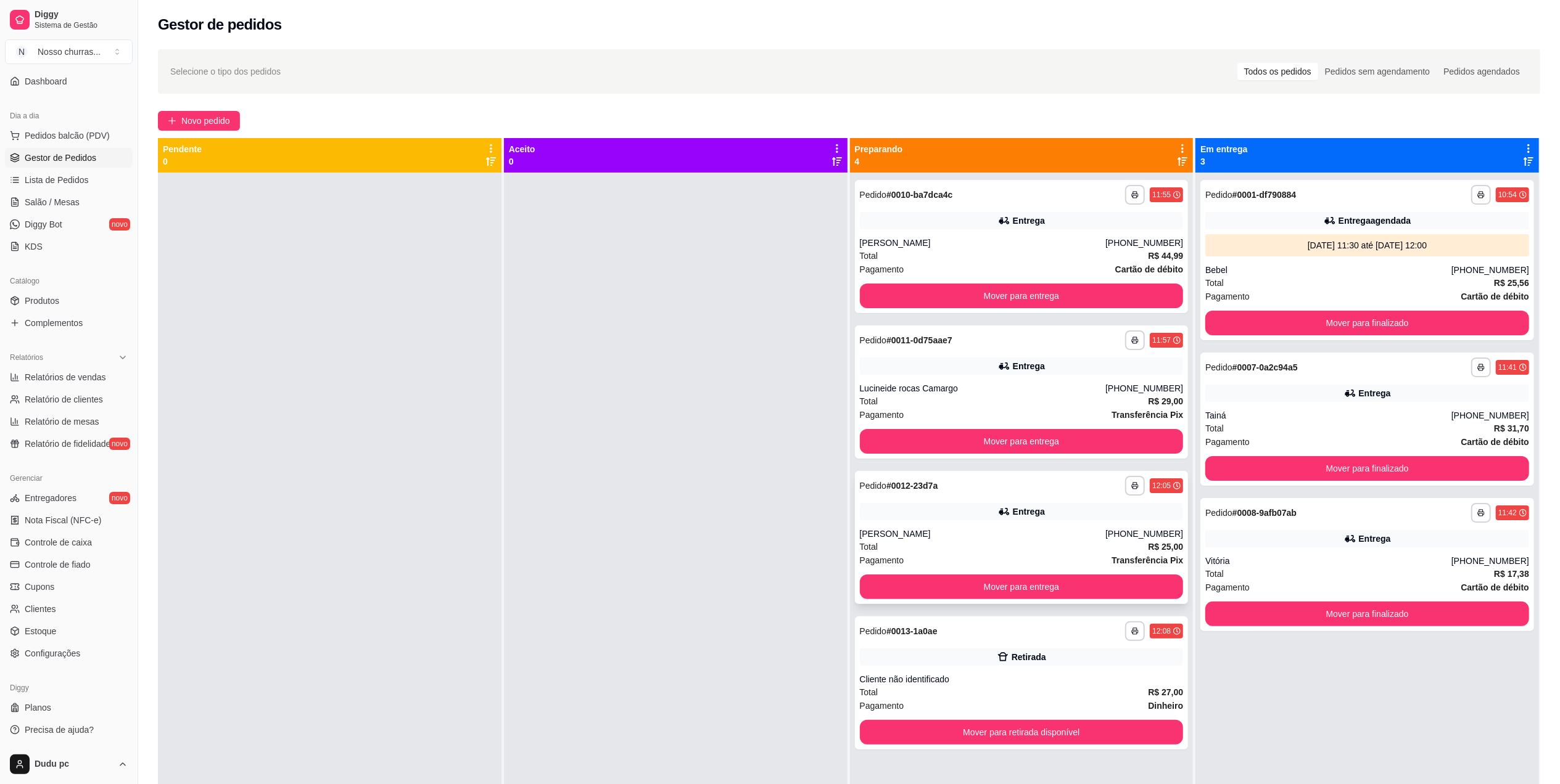
click at [938, 528] on div "[PERSON_NAME]" at bounding box center [982, 533] width 246 height 12
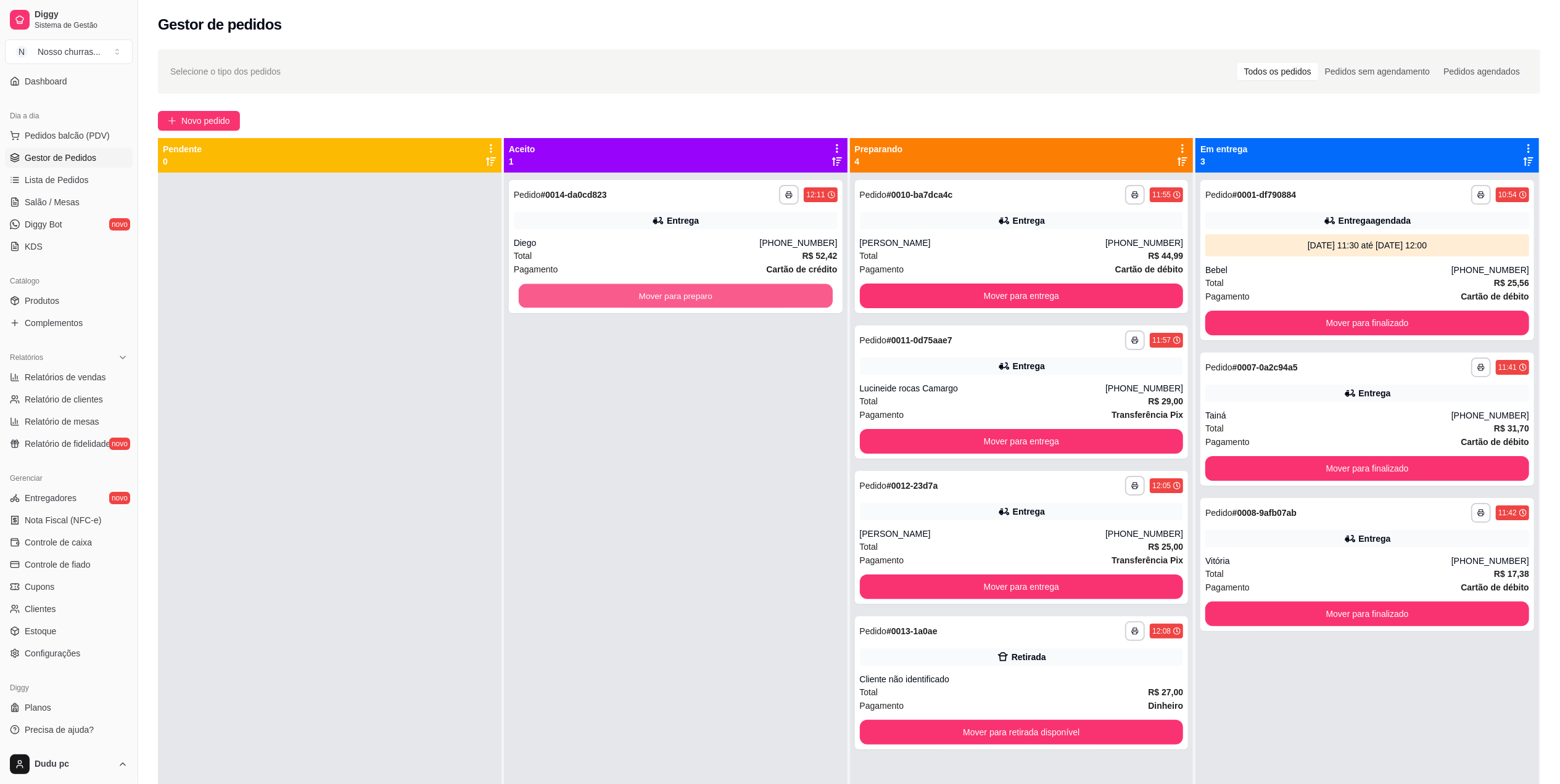
click at [588, 289] on button "Mover para preparo" at bounding box center [675, 296] width 314 height 24
click at [594, 297] on button "Mover para preparo" at bounding box center [675, 296] width 314 height 24
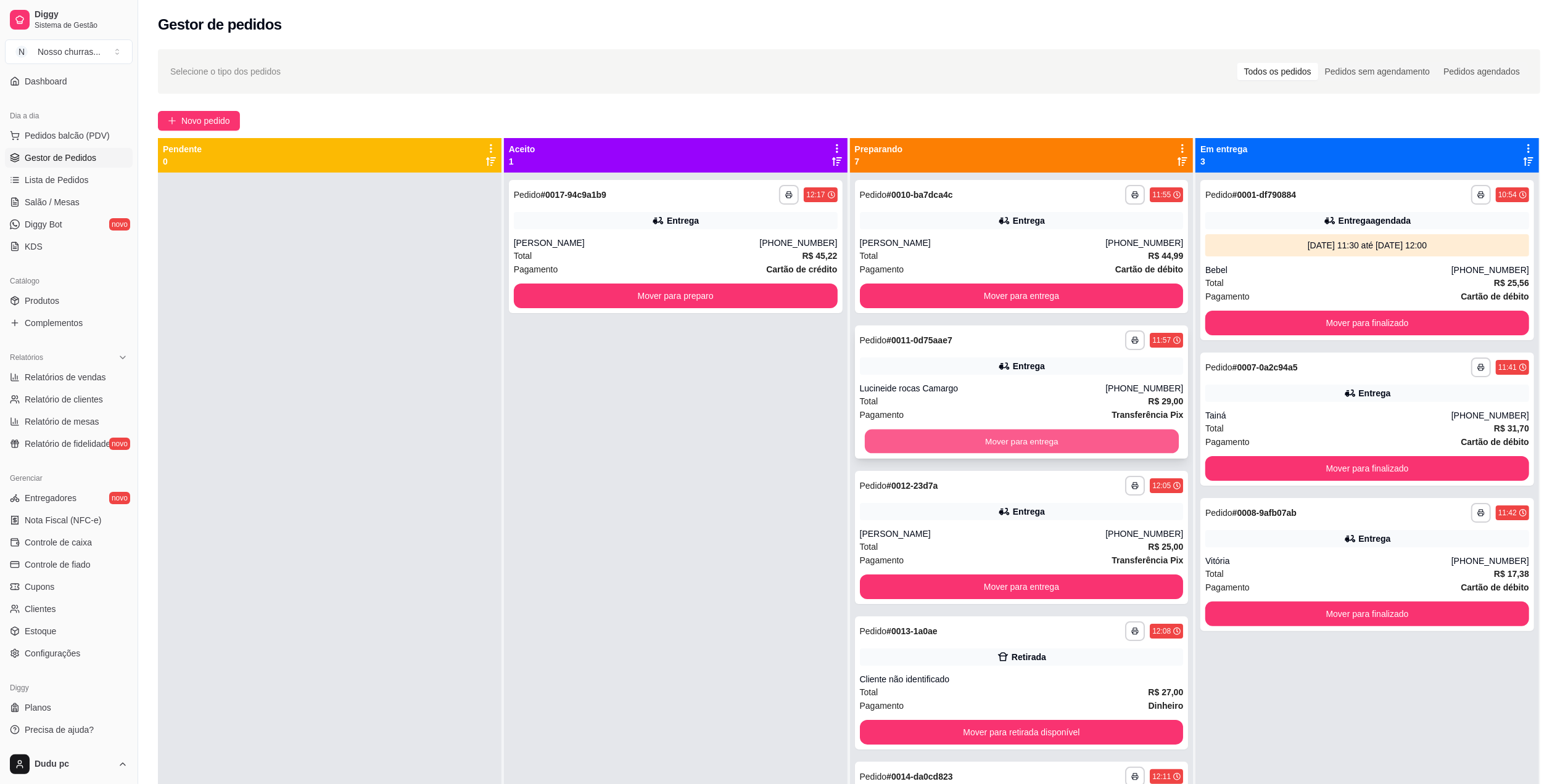
click at [913, 444] on button "Mover para entrega" at bounding box center [1020, 442] width 314 height 24
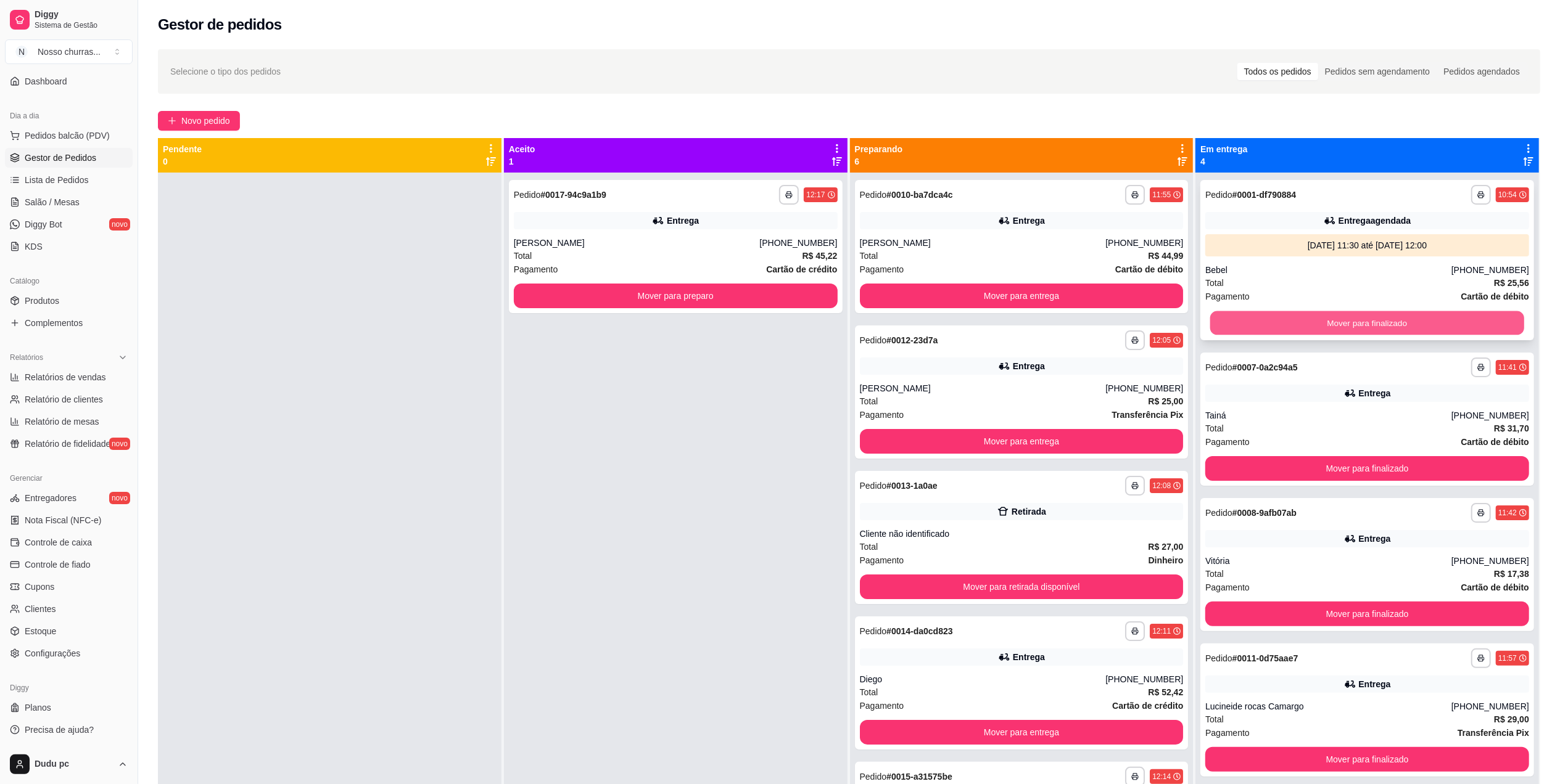
click at [1286, 319] on button "Mover para finalizado" at bounding box center [1367, 324] width 314 height 24
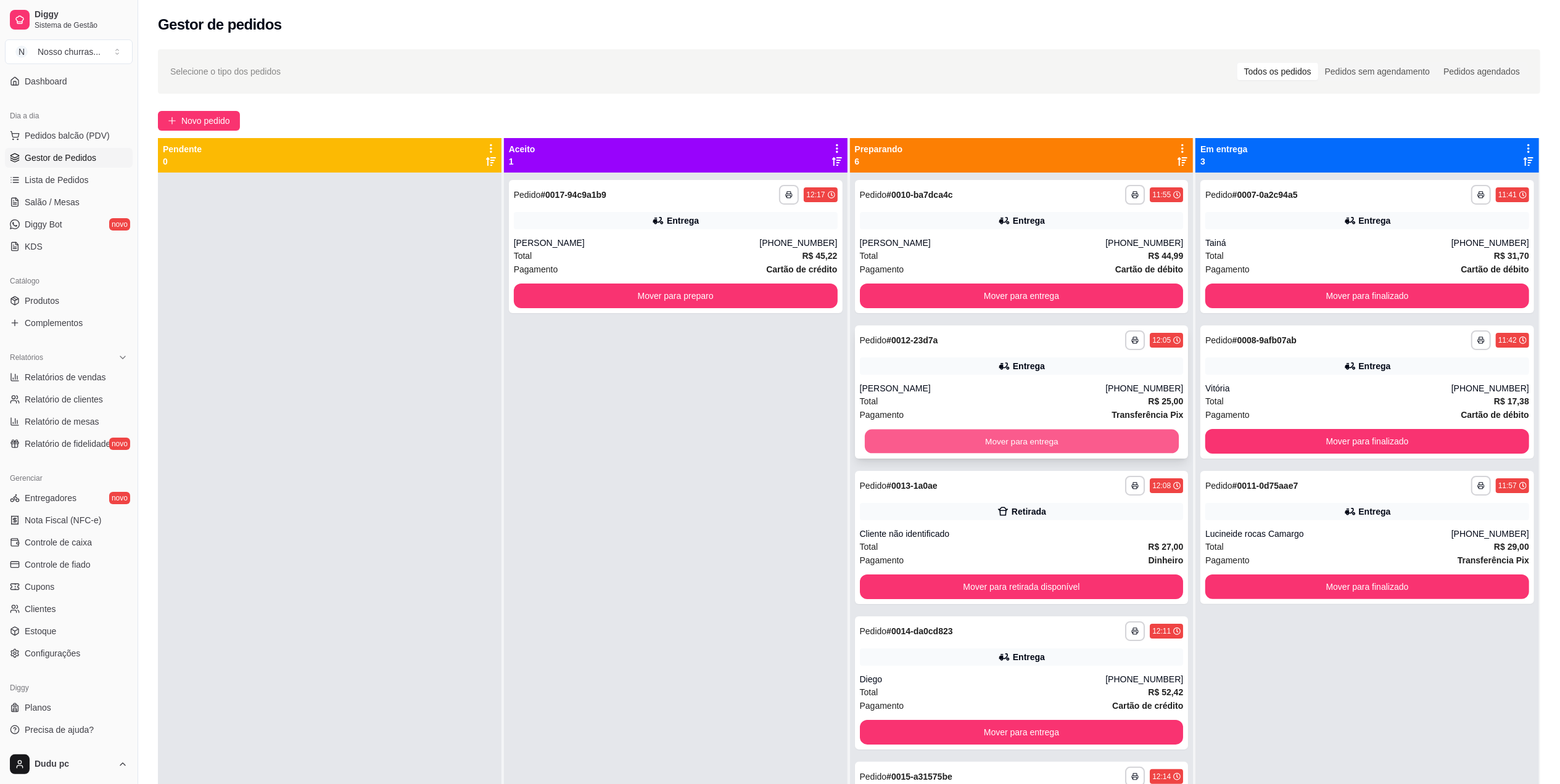
click at [1050, 450] on button "Mover para entrega" at bounding box center [1020, 442] width 314 height 24
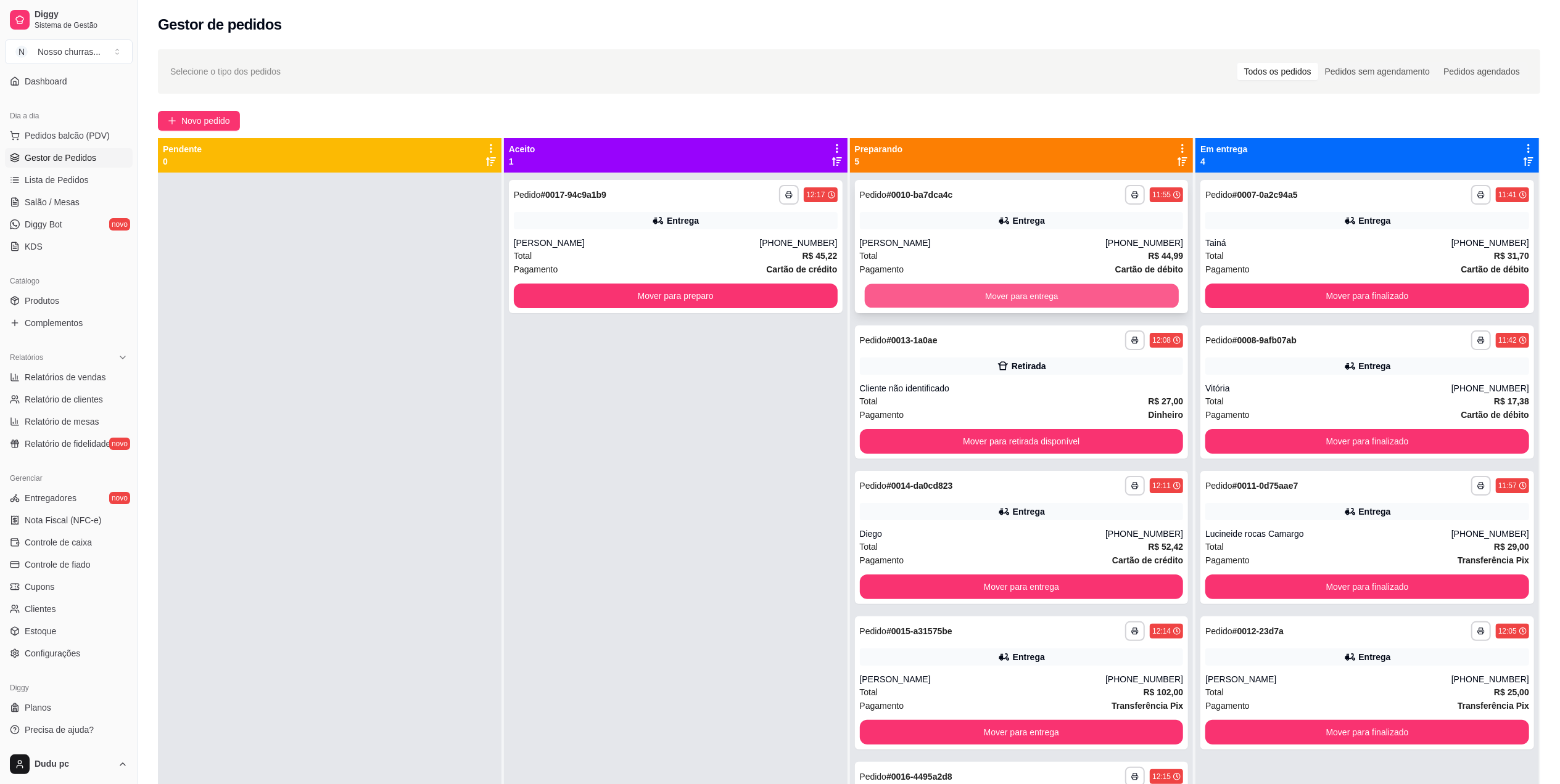
click at [1076, 294] on button "Mover para entrega" at bounding box center [1020, 296] width 314 height 24
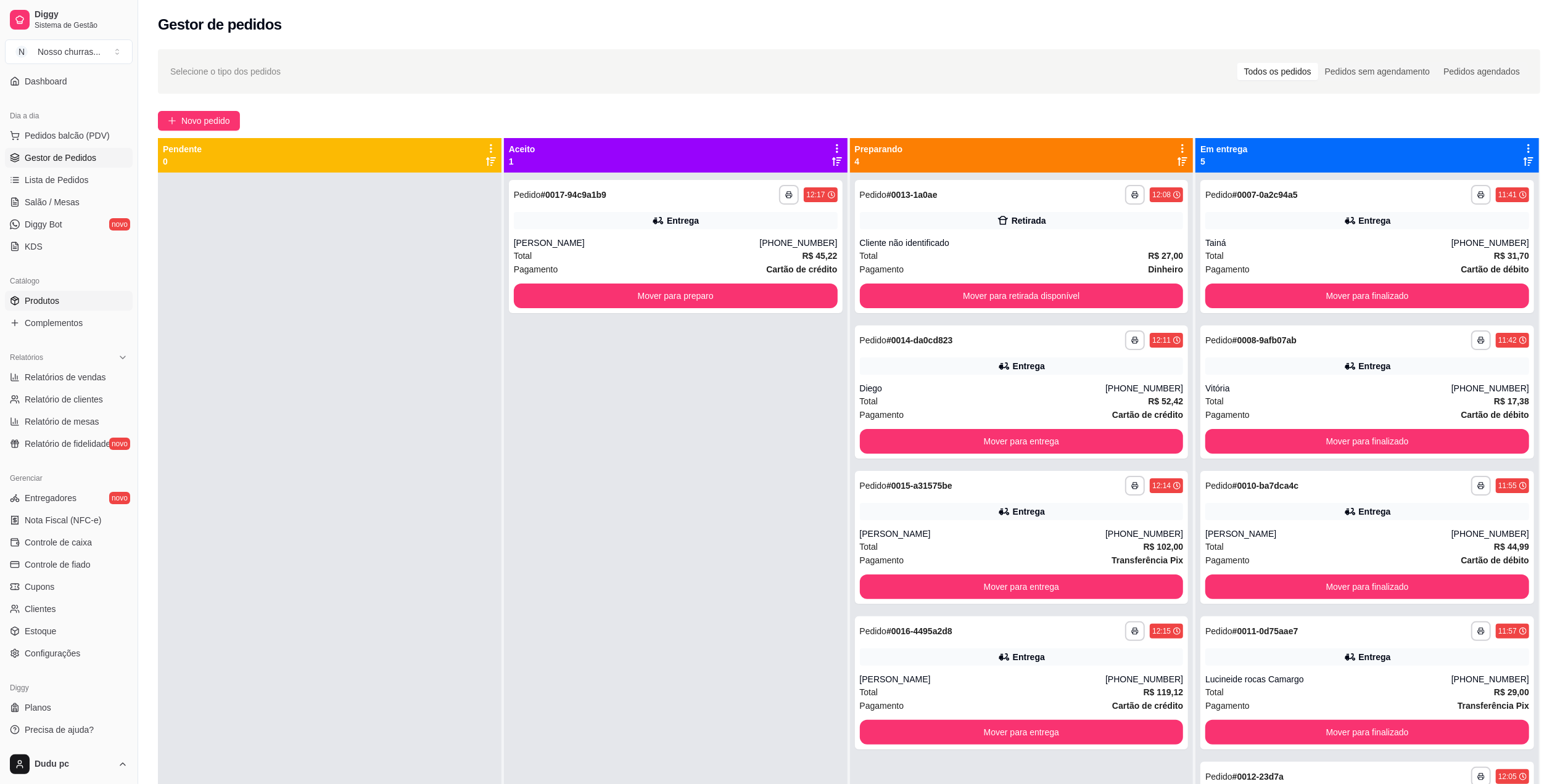
click at [62, 306] on link "Produtos" at bounding box center [69, 301] width 128 height 20
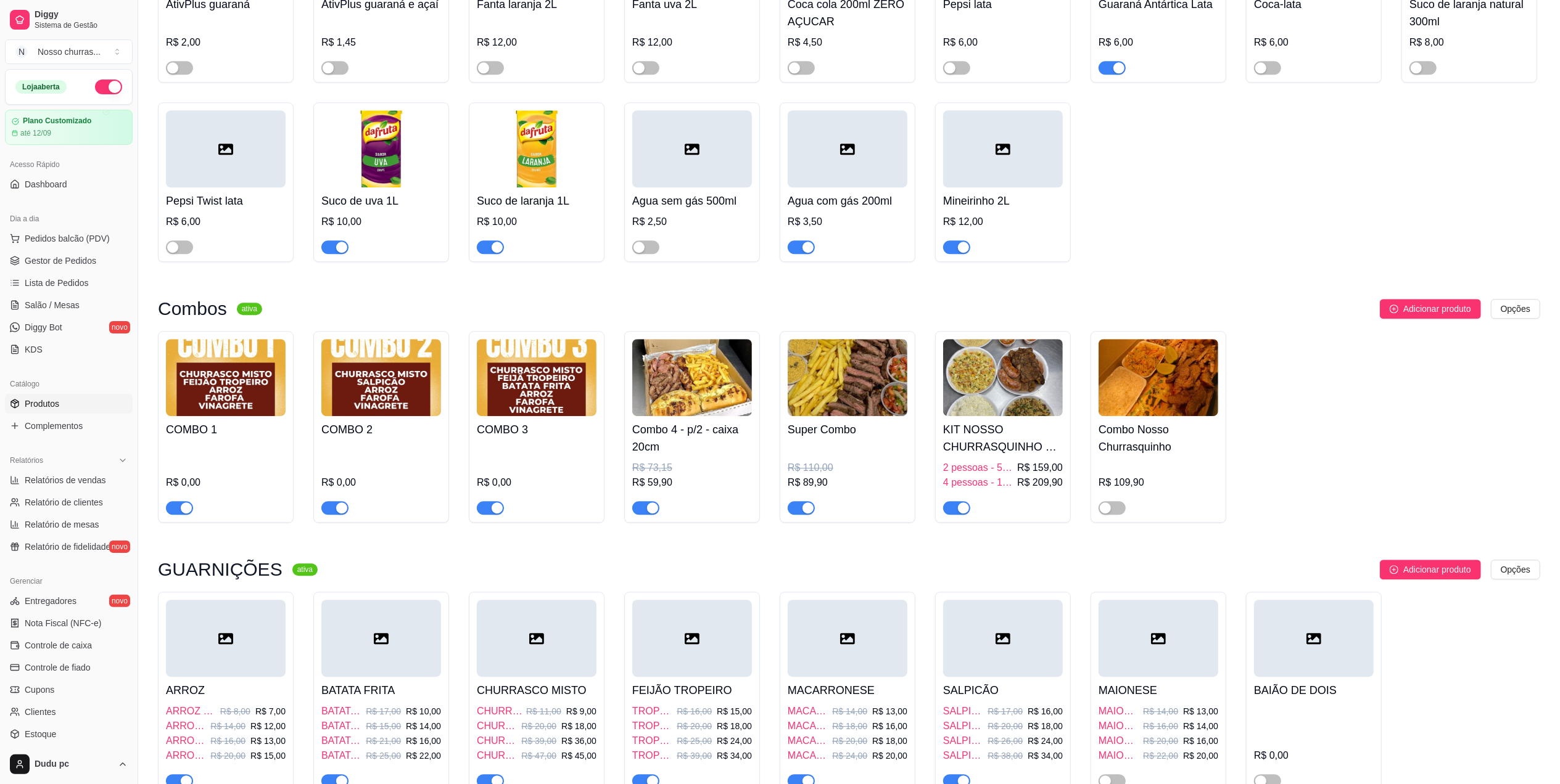
scroll to position [3321, 0]
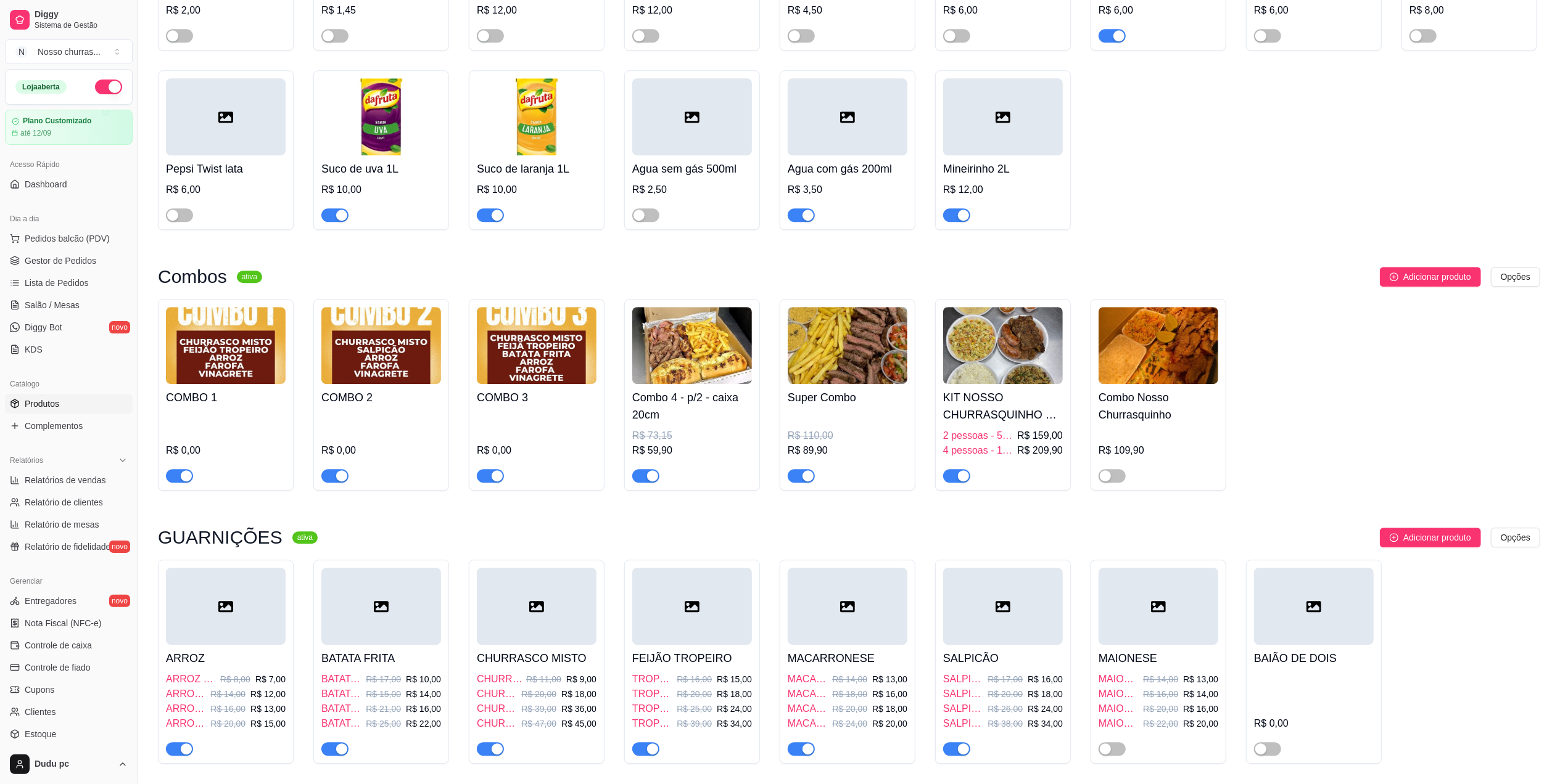
click at [649, 481] on div "button" at bounding box center [652, 476] width 11 height 11
click at [85, 266] on span "Gestor de Pedidos" at bounding box center [60, 260] width 71 height 12
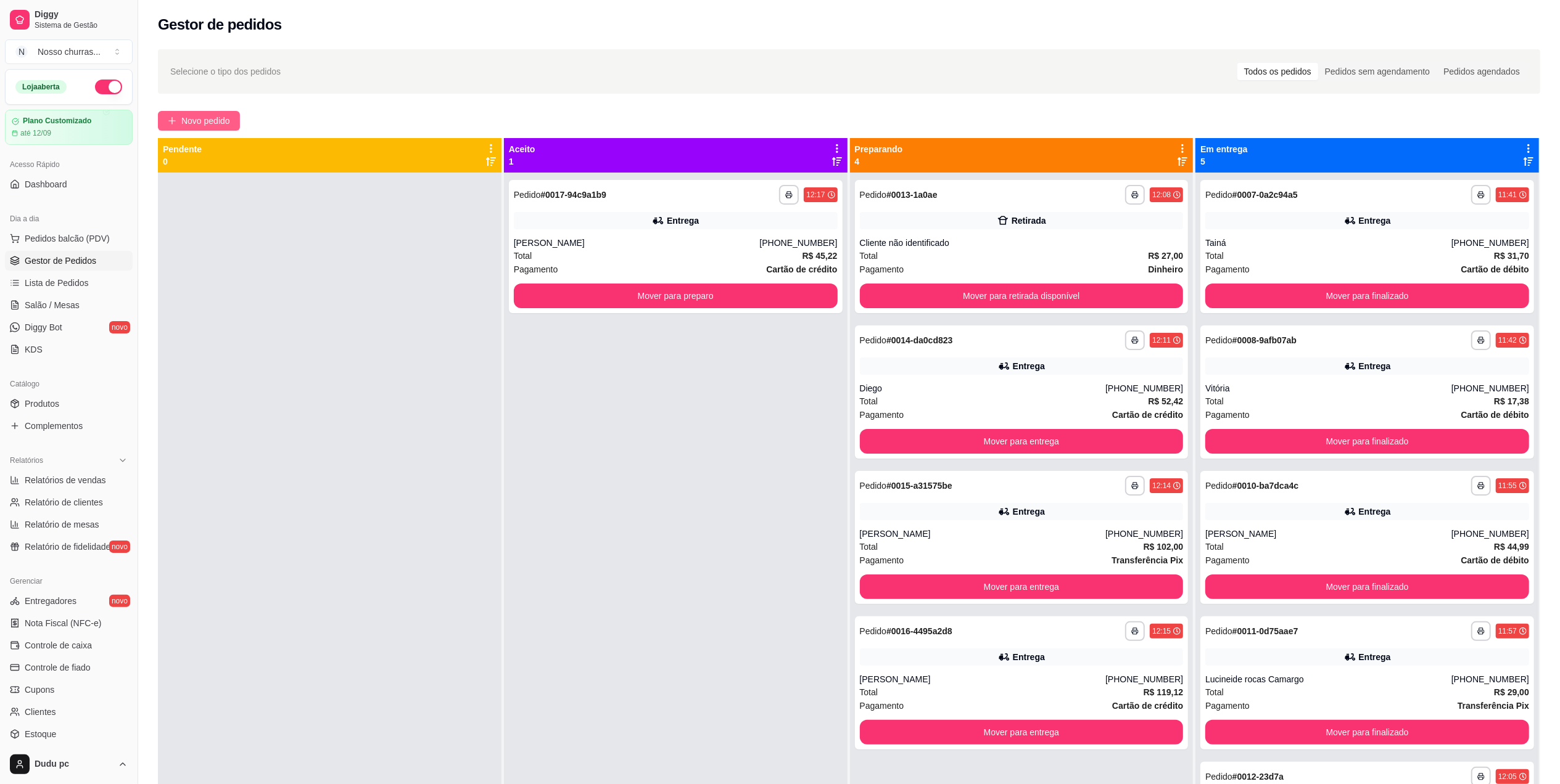
click at [183, 111] on button "Novo pedido" at bounding box center [198, 121] width 82 height 20
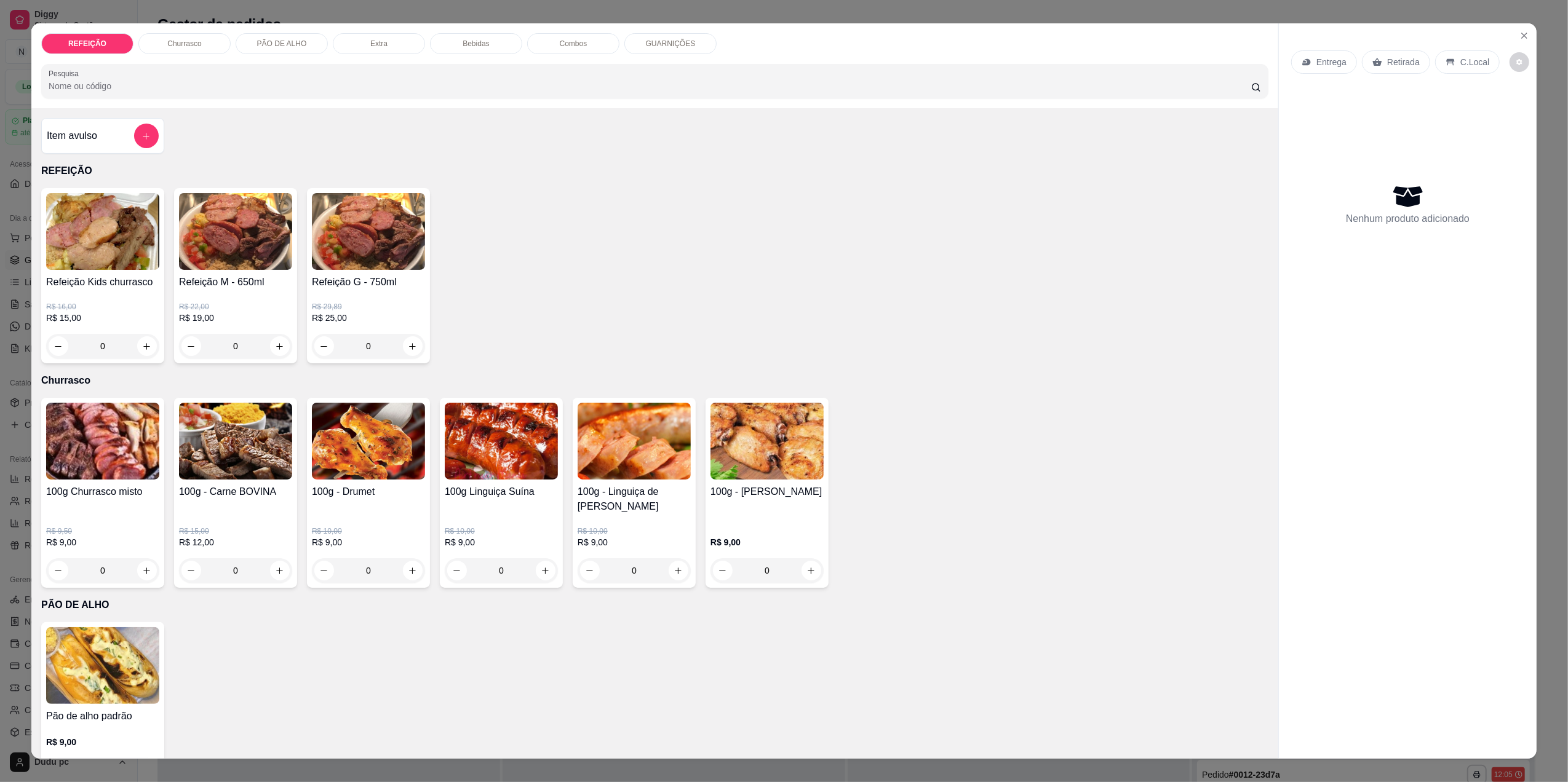
click at [273, 346] on div "0" at bounding box center [235, 346] width 113 height 25
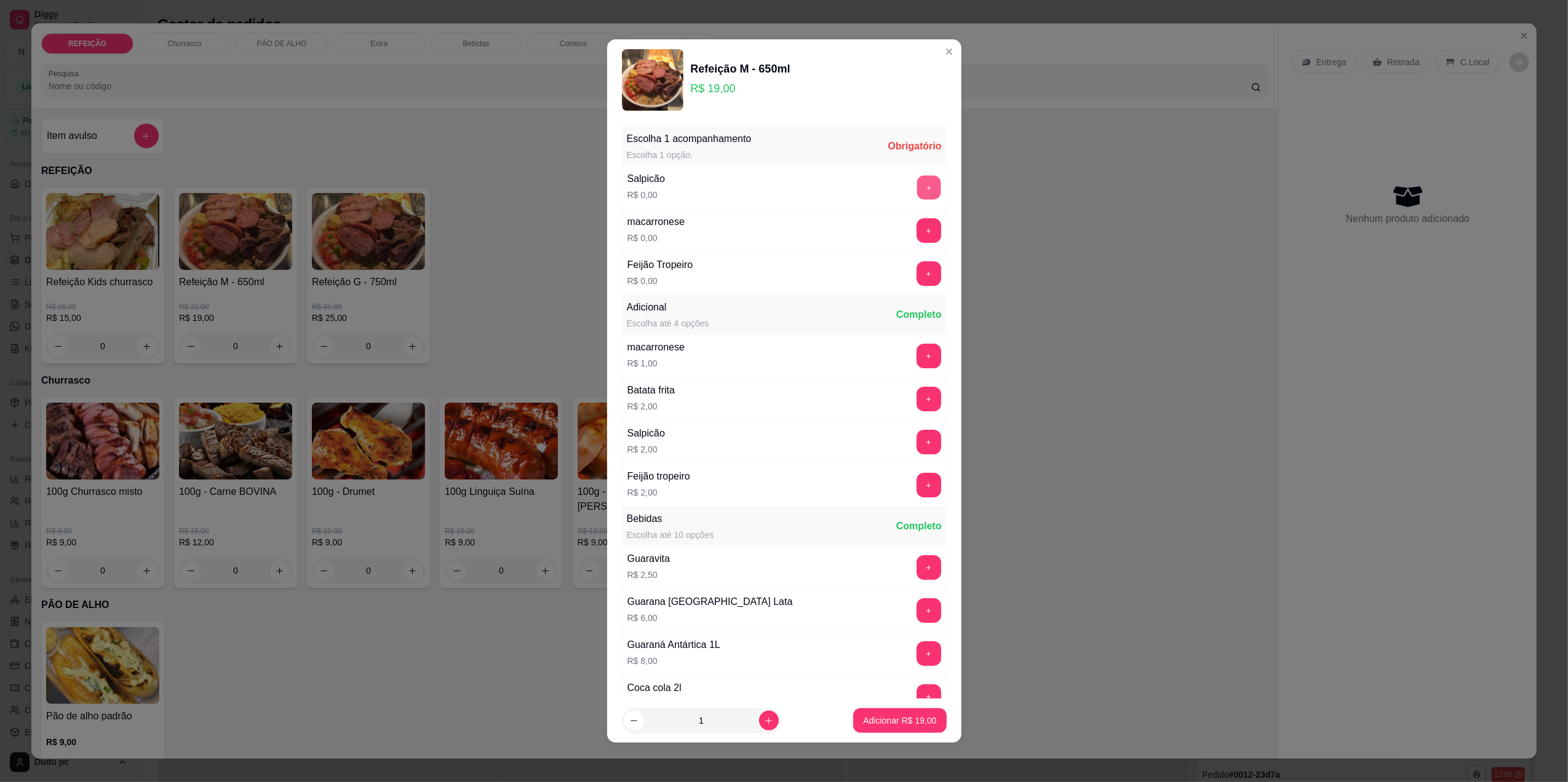
click at [916, 188] on button "+" at bounding box center [928, 187] width 24 height 24
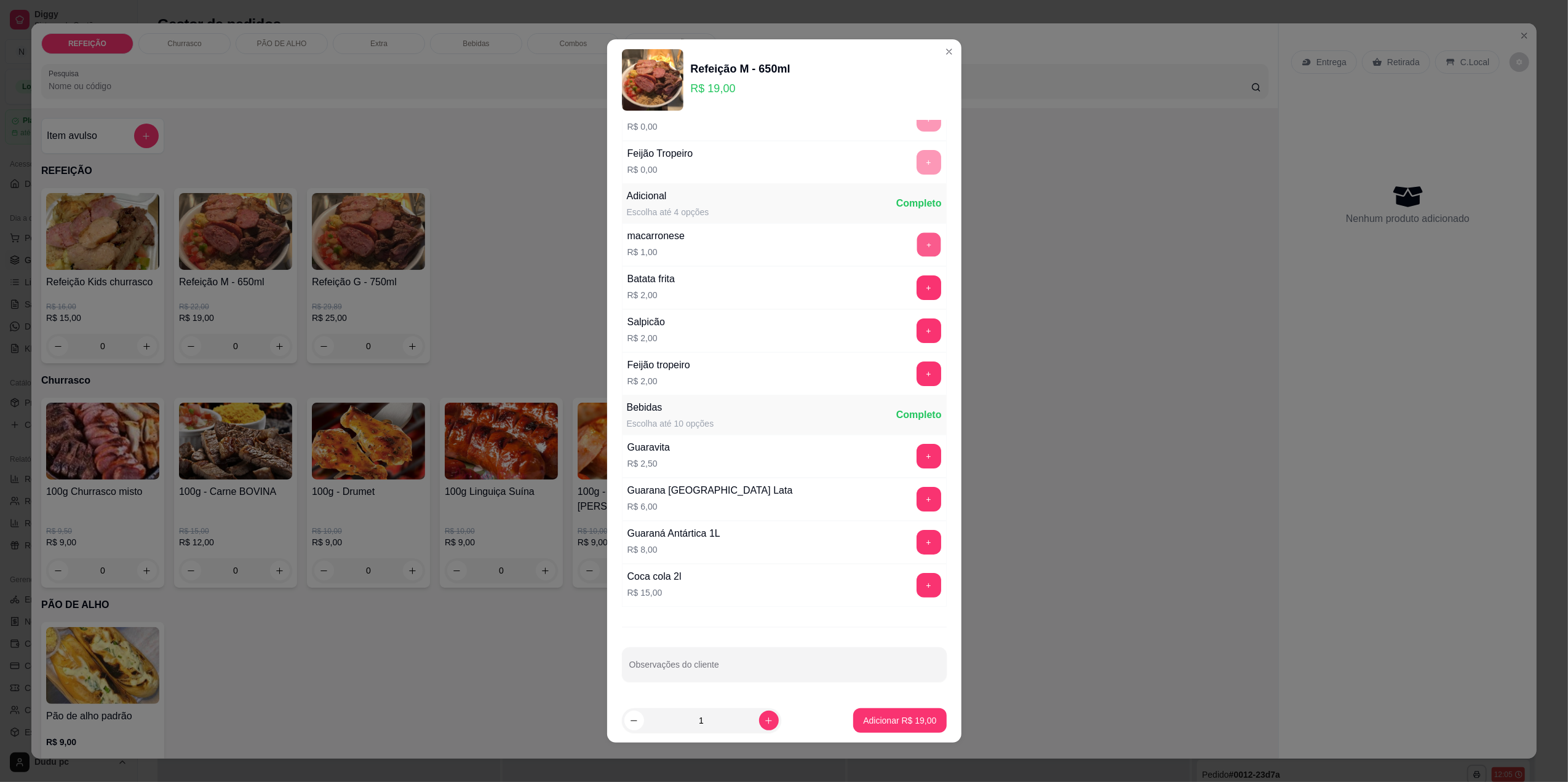
click at [916, 250] on button "+" at bounding box center [928, 244] width 24 height 24
click at [886, 731] on button "Adicionar R$ 20,00" at bounding box center [900, 721] width 91 height 24
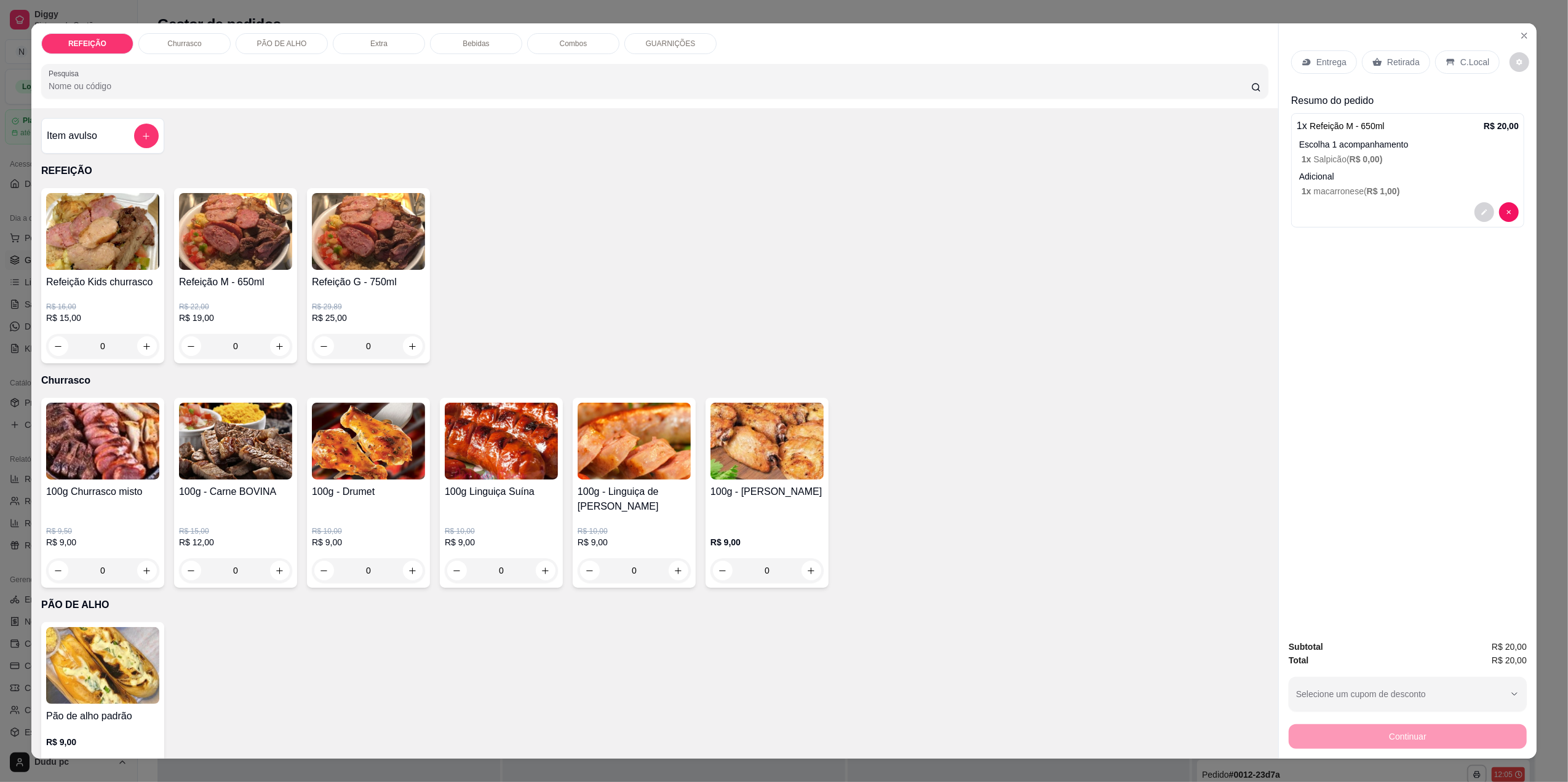
click at [1399, 63] on p "Retirada" at bounding box center [1403, 62] width 32 height 12
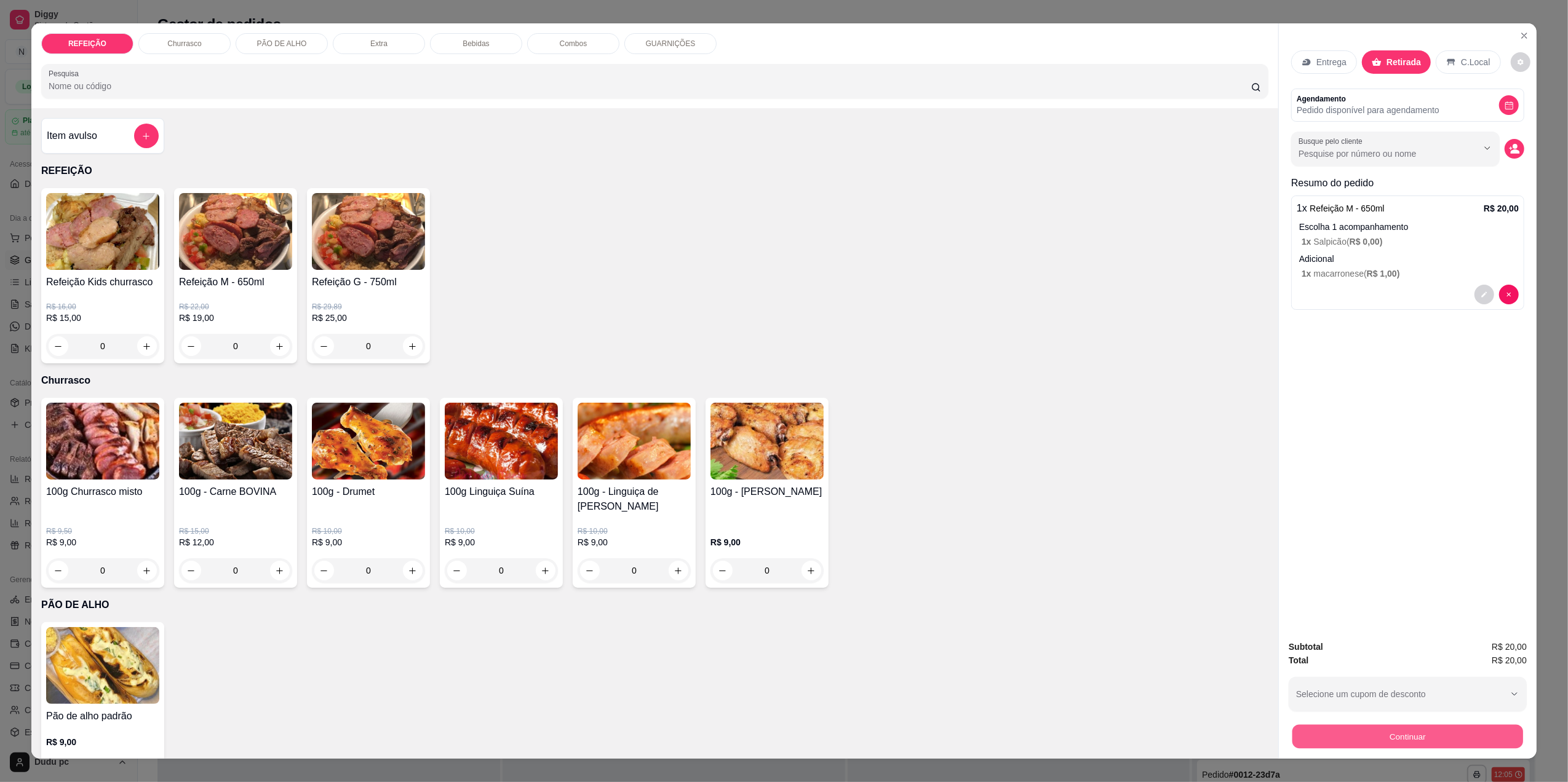
click at [1400, 735] on button "Continuar" at bounding box center [1408, 736] width 231 height 24
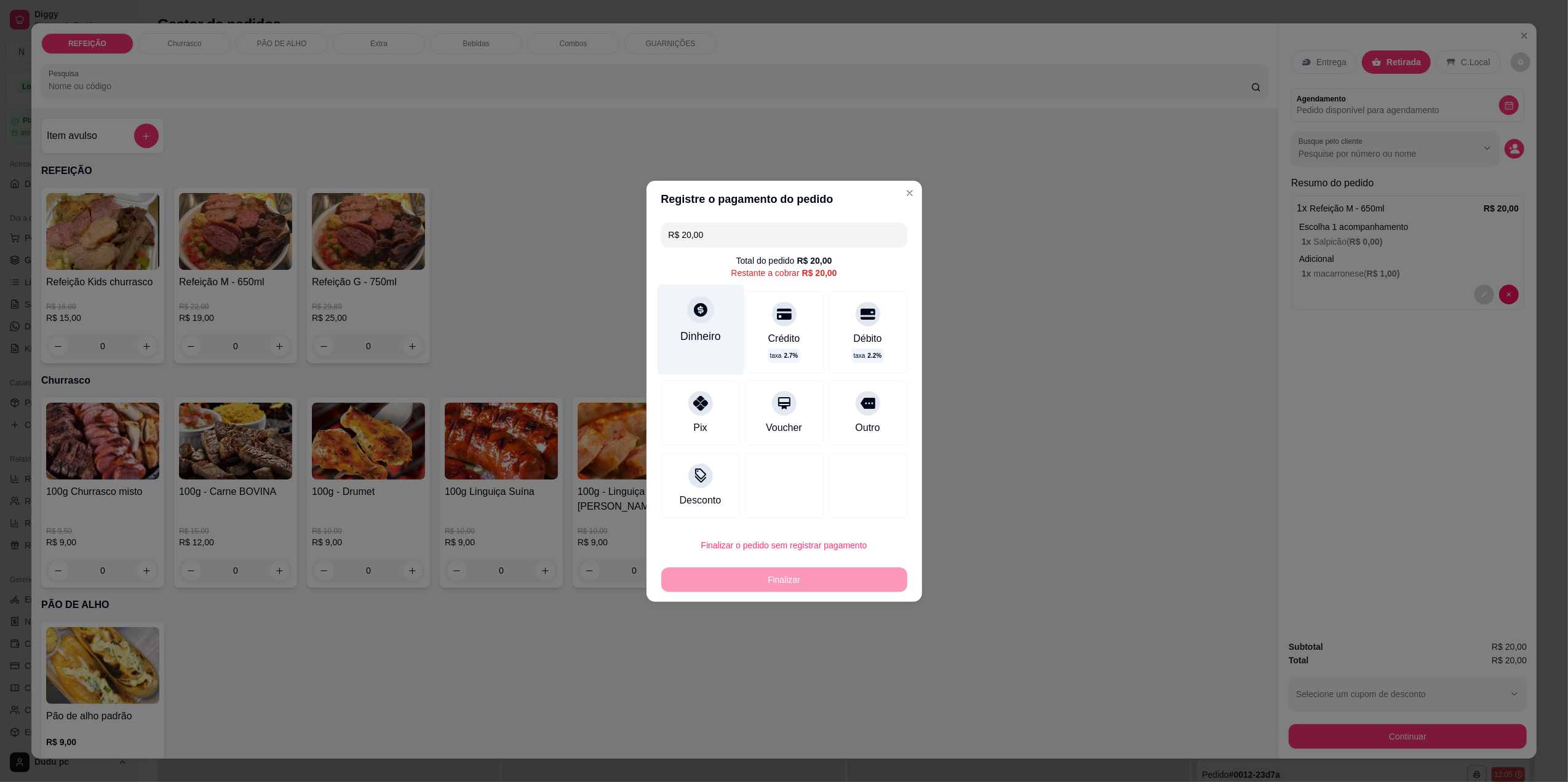
click at [687, 351] on div "Dinheiro" at bounding box center [700, 330] width 87 height 90
click at [734, 584] on div "Finalizar" at bounding box center [784, 580] width 246 height 25
click at [688, 322] on div "Dinheiro" at bounding box center [700, 330] width 87 height 90
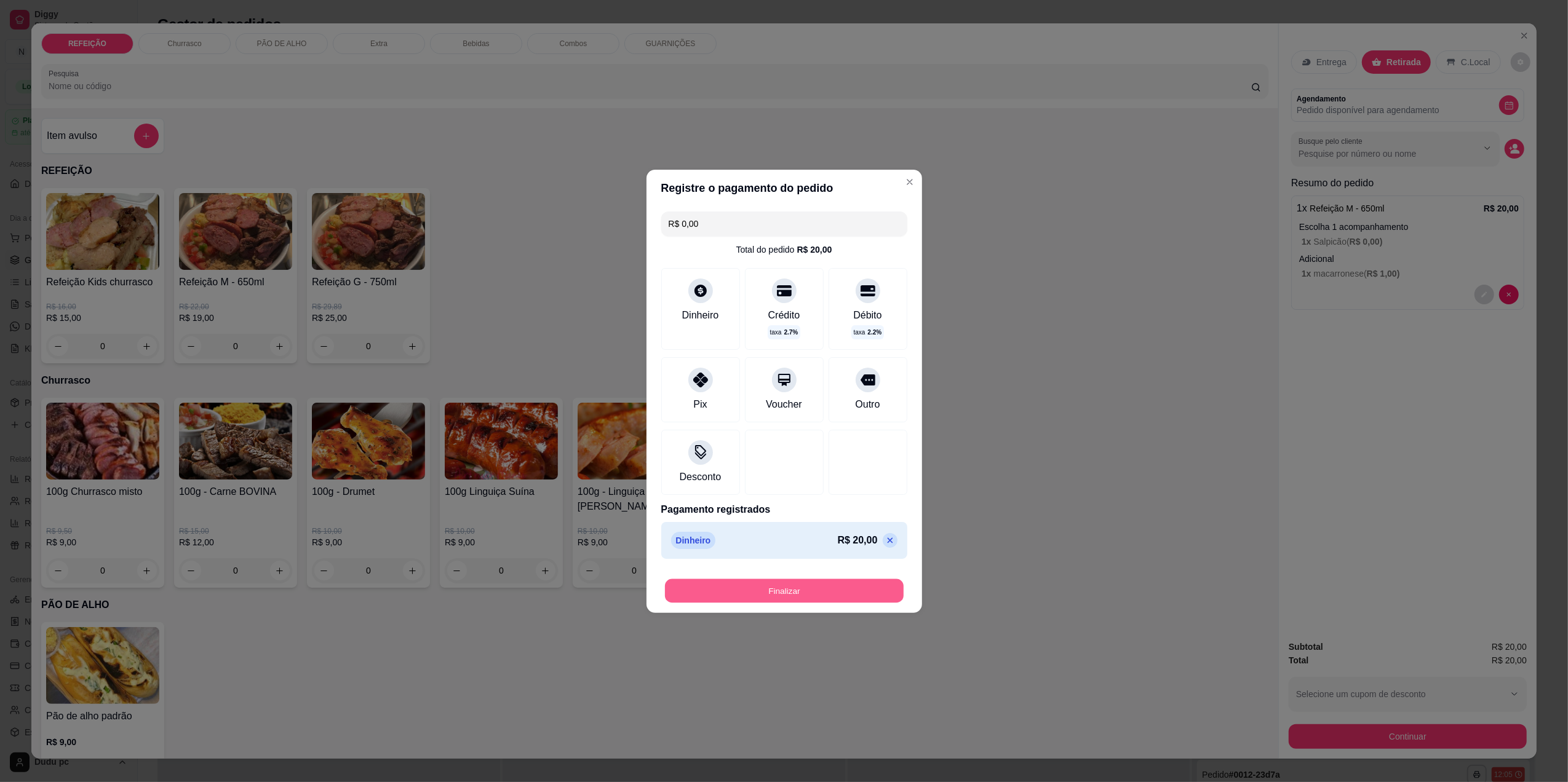
click at [817, 592] on button "Finalizar" at bounding box center [784, 590] width 239 height 24
type input "-R$ 20,00"
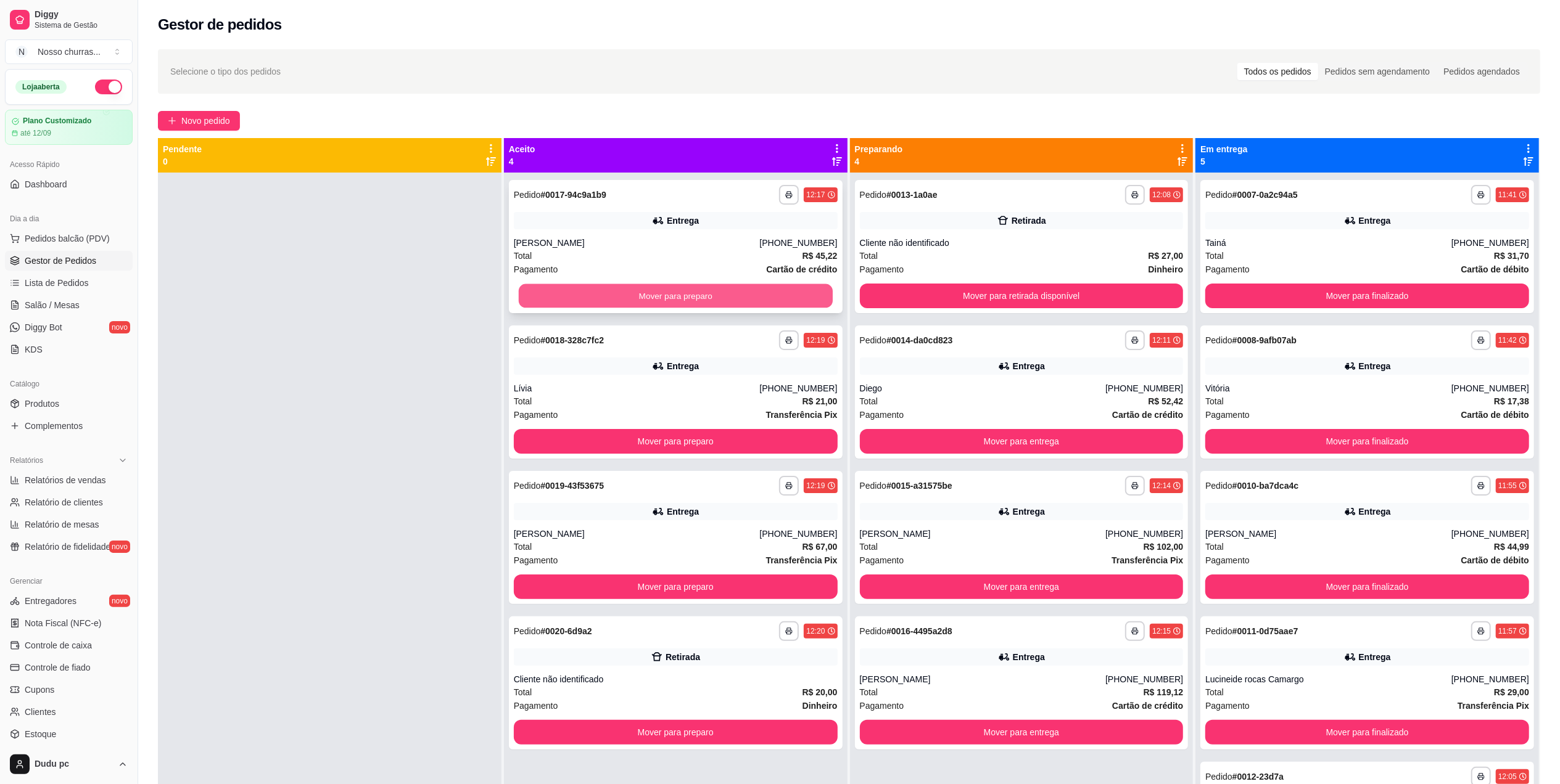
click at [753, 292] on button "Mover para preparo" at bounding box center [675, 296] width 314 height 24
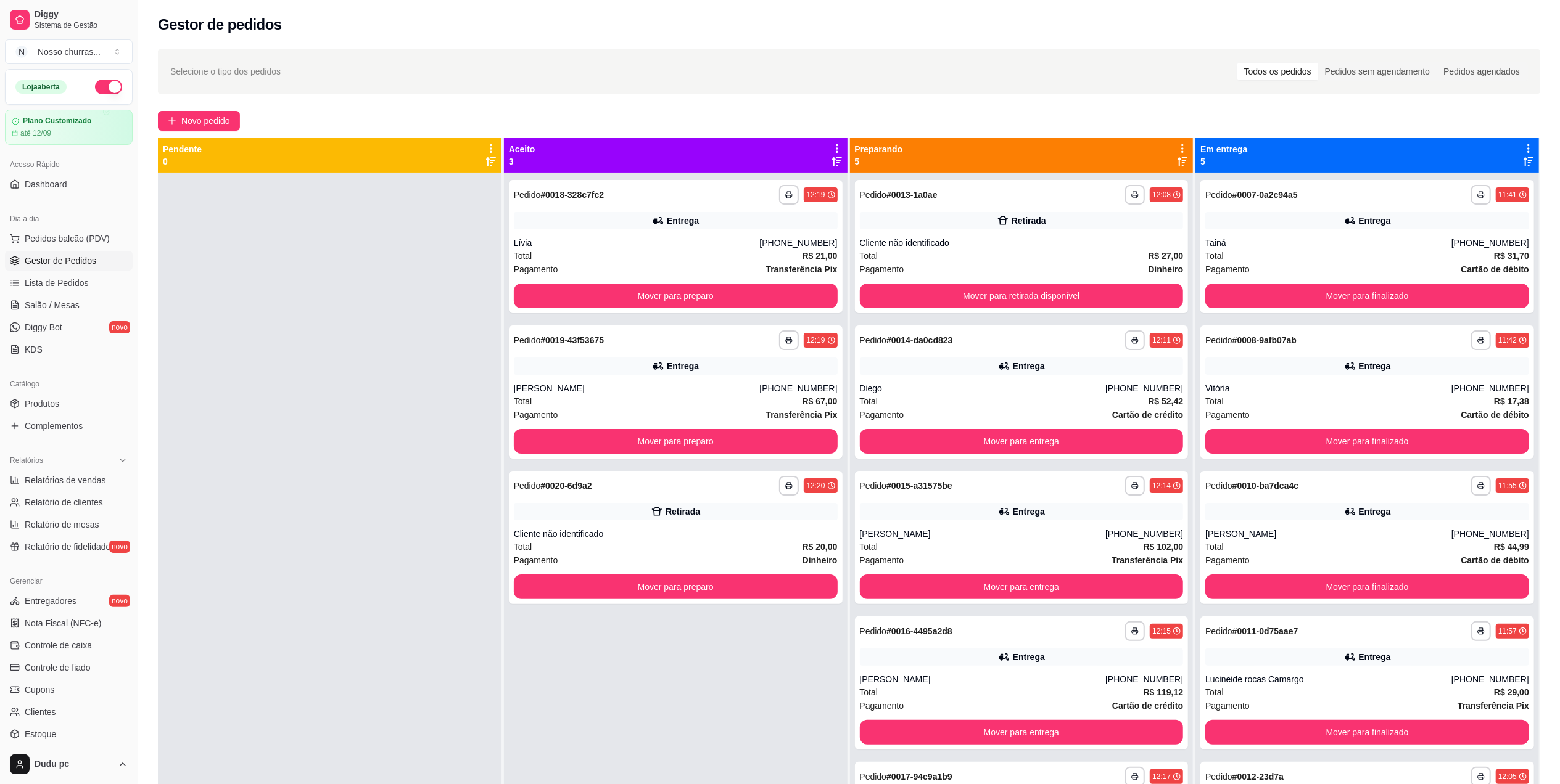
click at [198, 109] on div "**********" at bounding box center [849, 490] width 1422 height 895
click at [200, 116] on span "Novo pedido" at bounding box center [205, 120] width 49 height 13
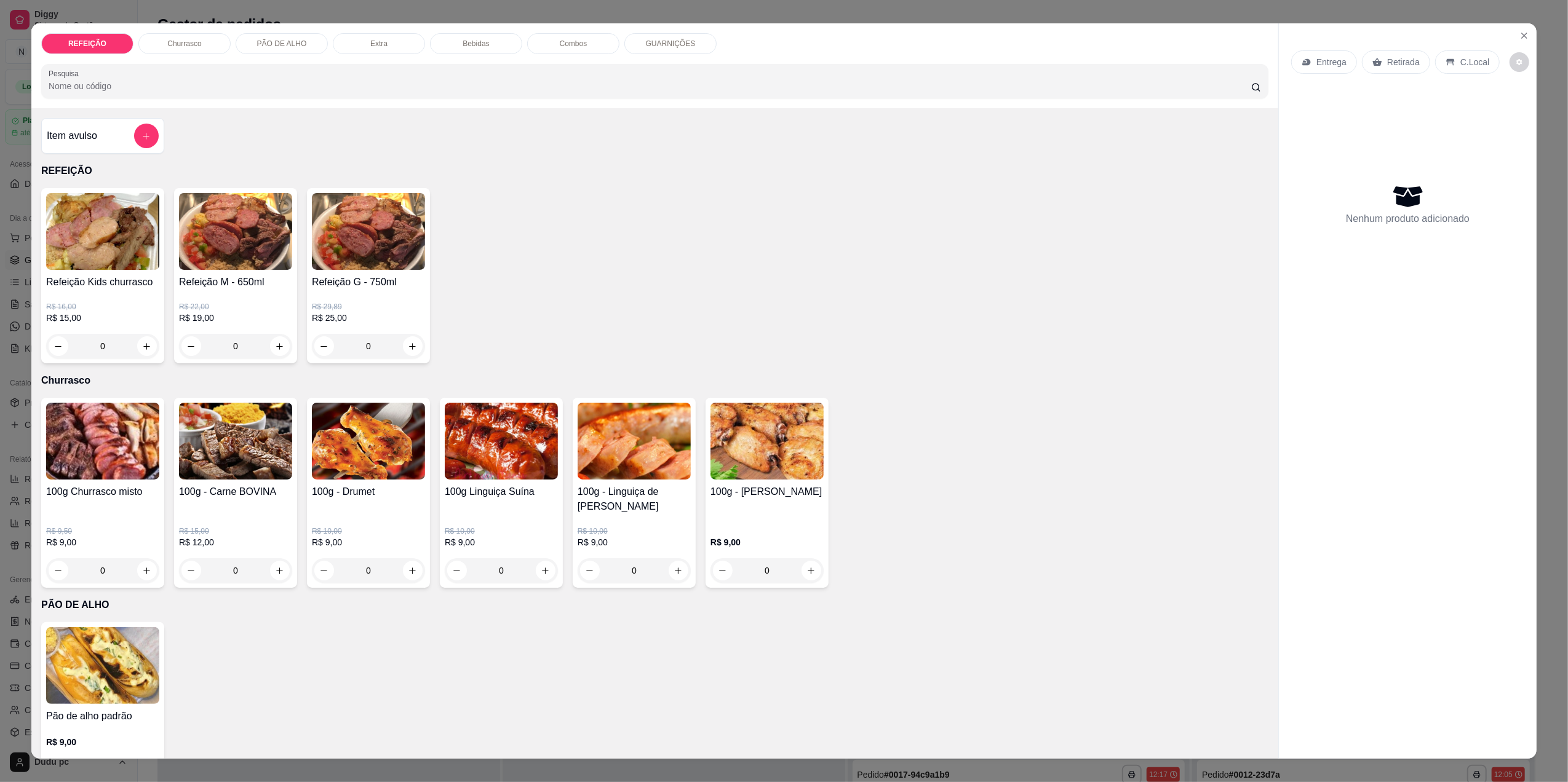
click at [572, 43] on p "Combos" at bounding box center [574, 44] width 28 height 10
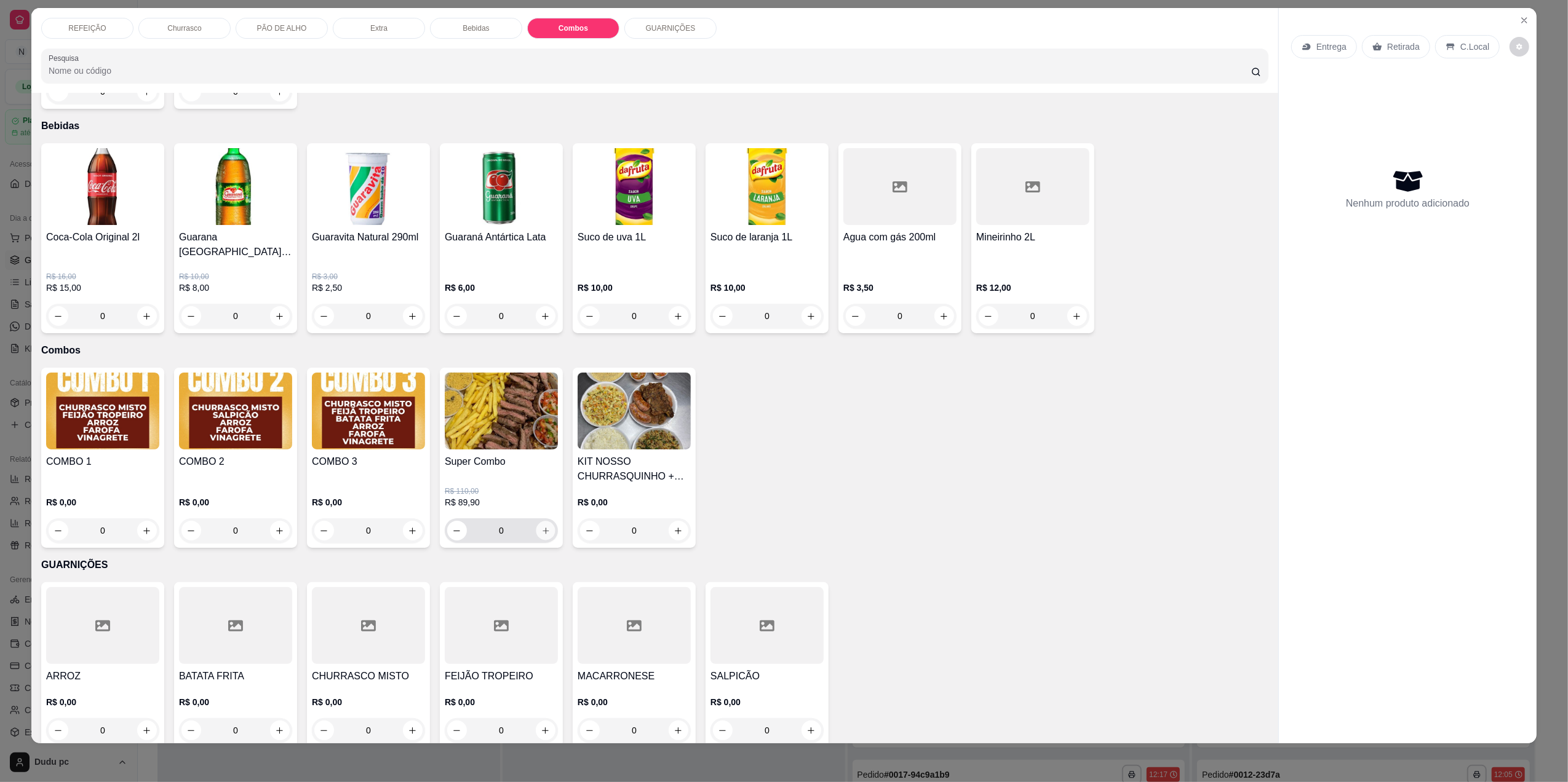
click at [544, 526] on icon "increase-product-quantity" at bounding box center [546, 531] width 10 height 10
type input "1"
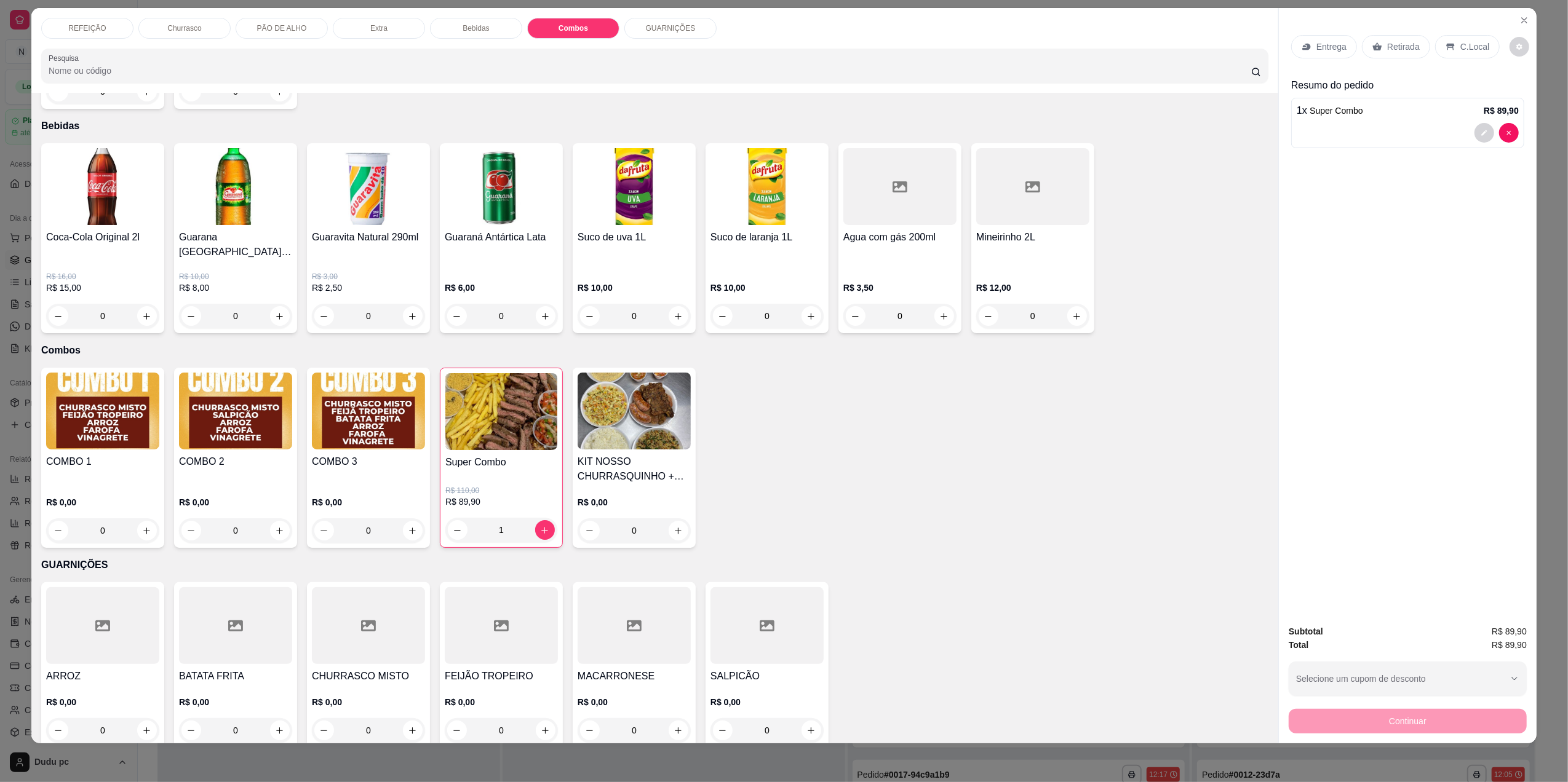
click at [1378, 42] on div "Retirada" at bounding box center [1396, 46] width 69 height 23
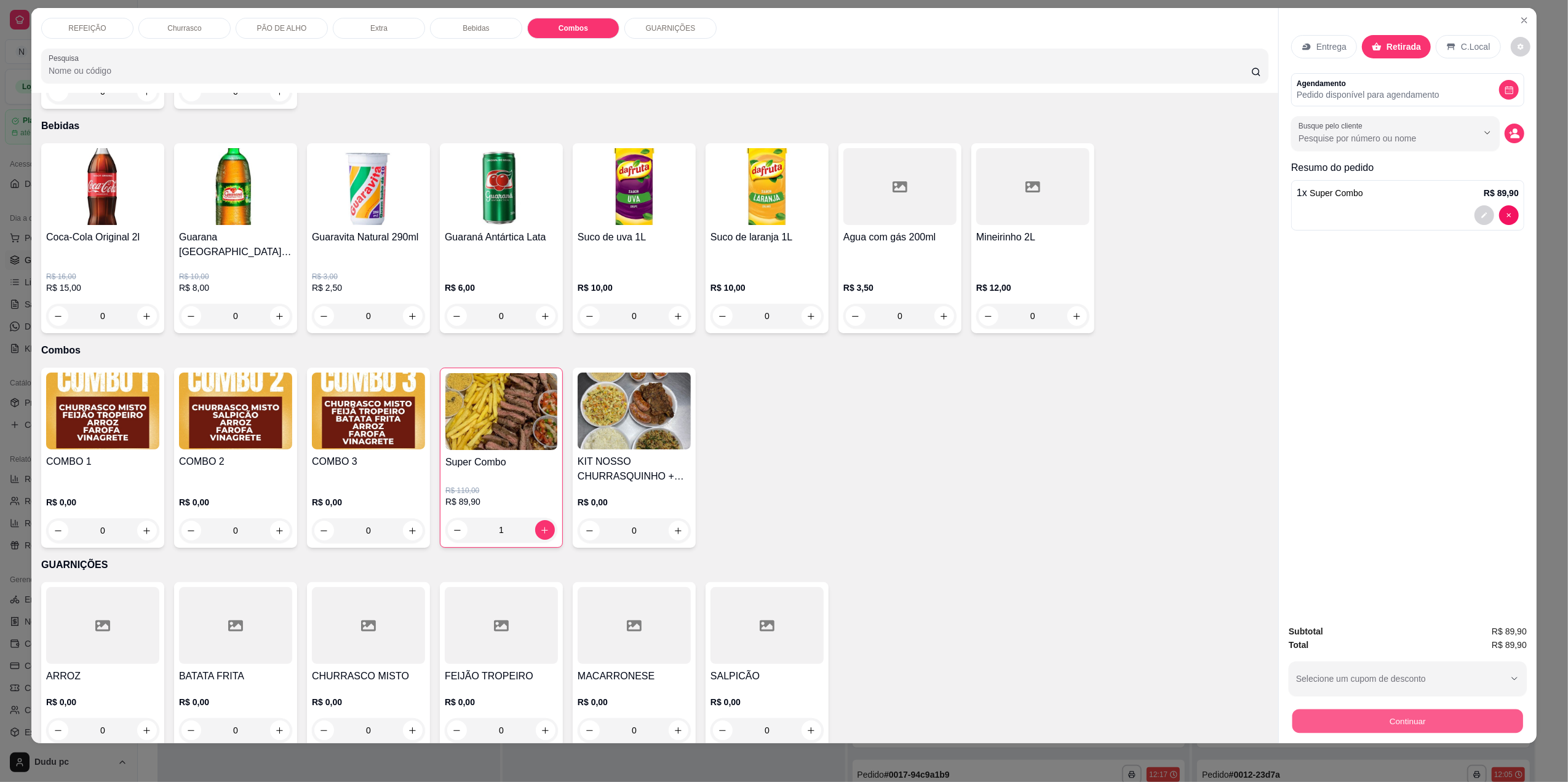
click at [1381, 728] on button "Continuar" at bounding box center [1408, 721] width 231 height 24
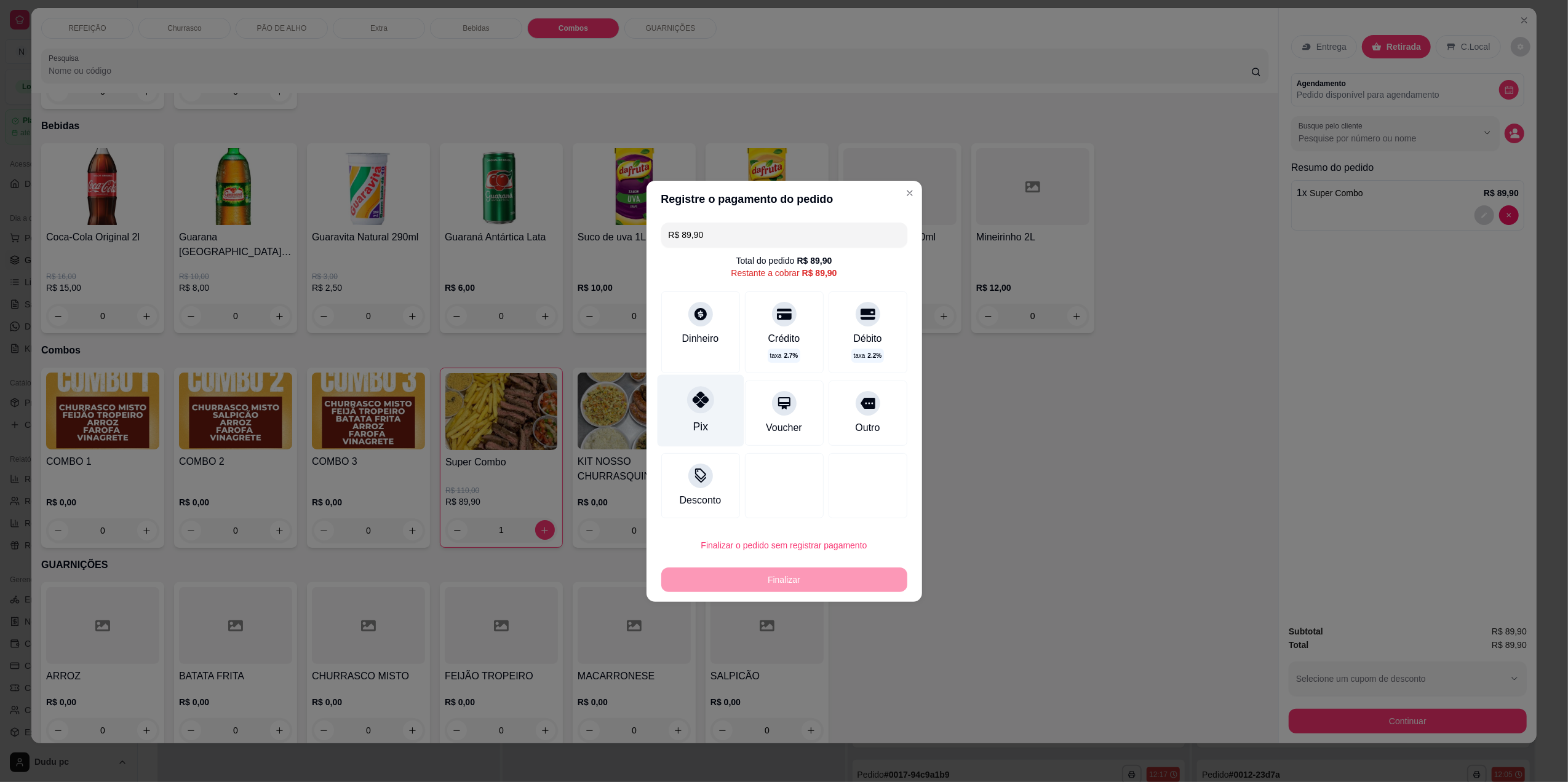
click at [707, 412] on div "Pix" at bounding box center [700, 410] width 87 height 72
type input "R$ 0,00"
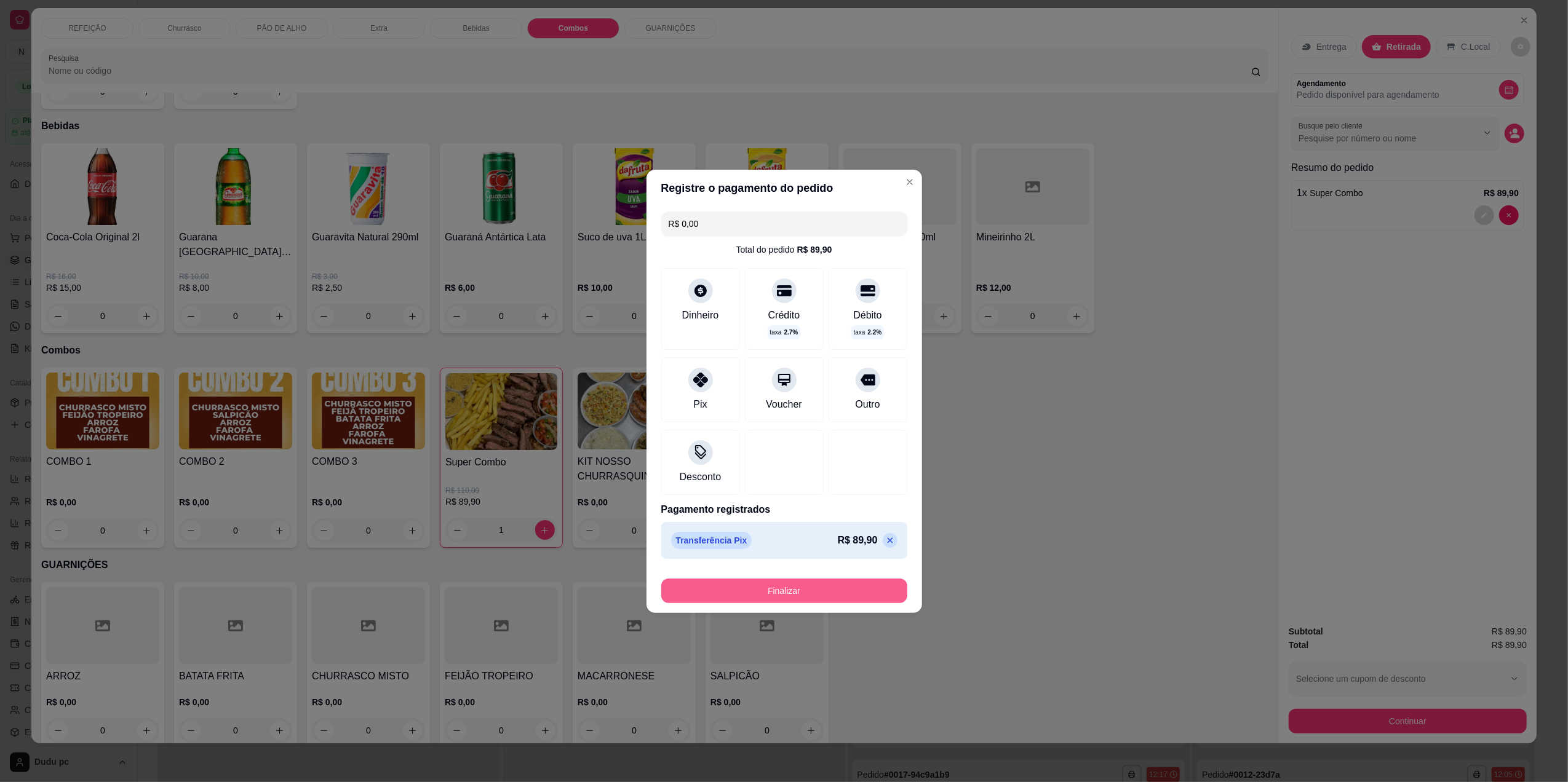
click at [734, 586] on button "Finalizar" at bounding box center [784, 590] width 246 height 25
type input "0"
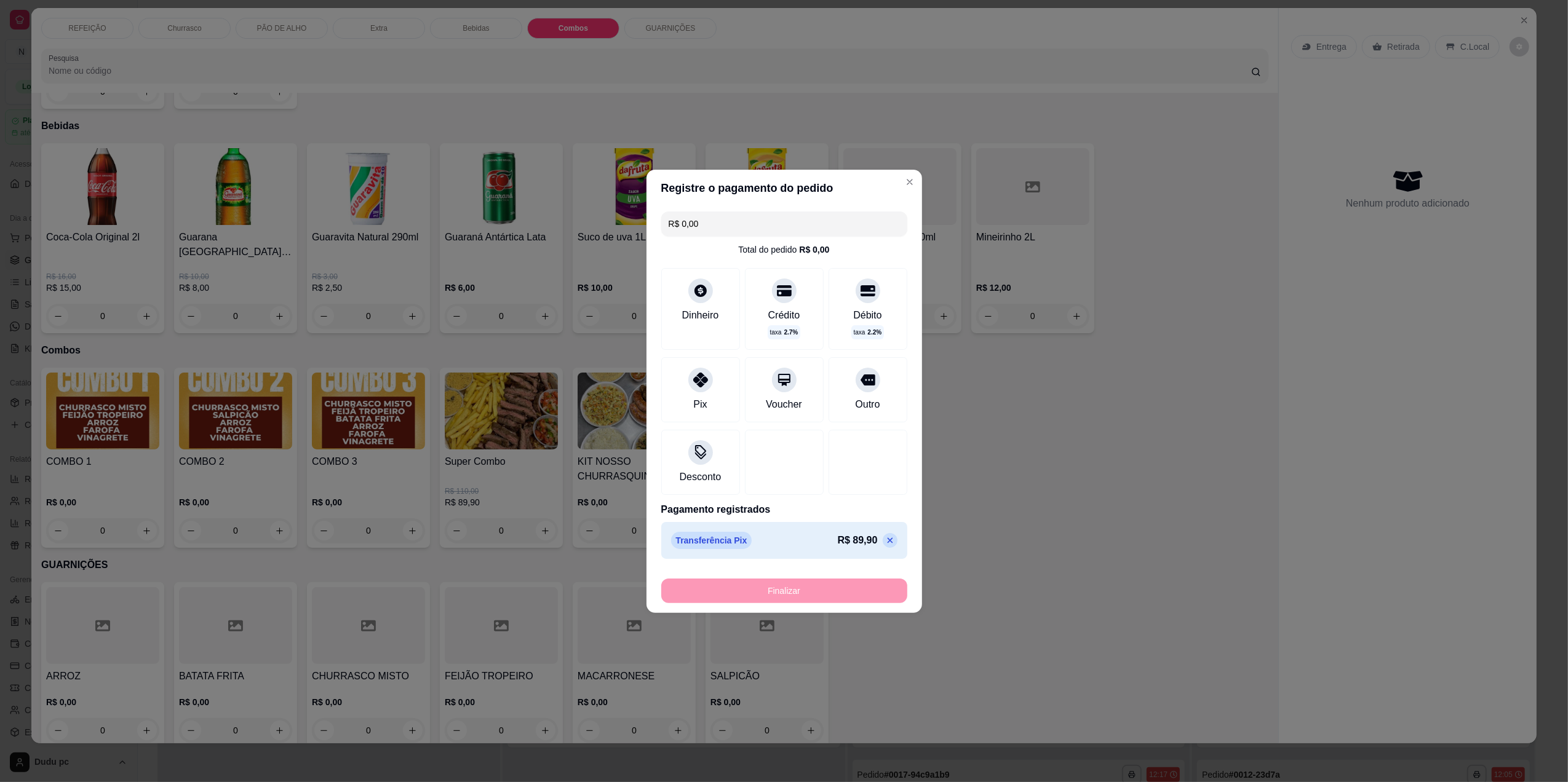
type input "-R$ 89,90"
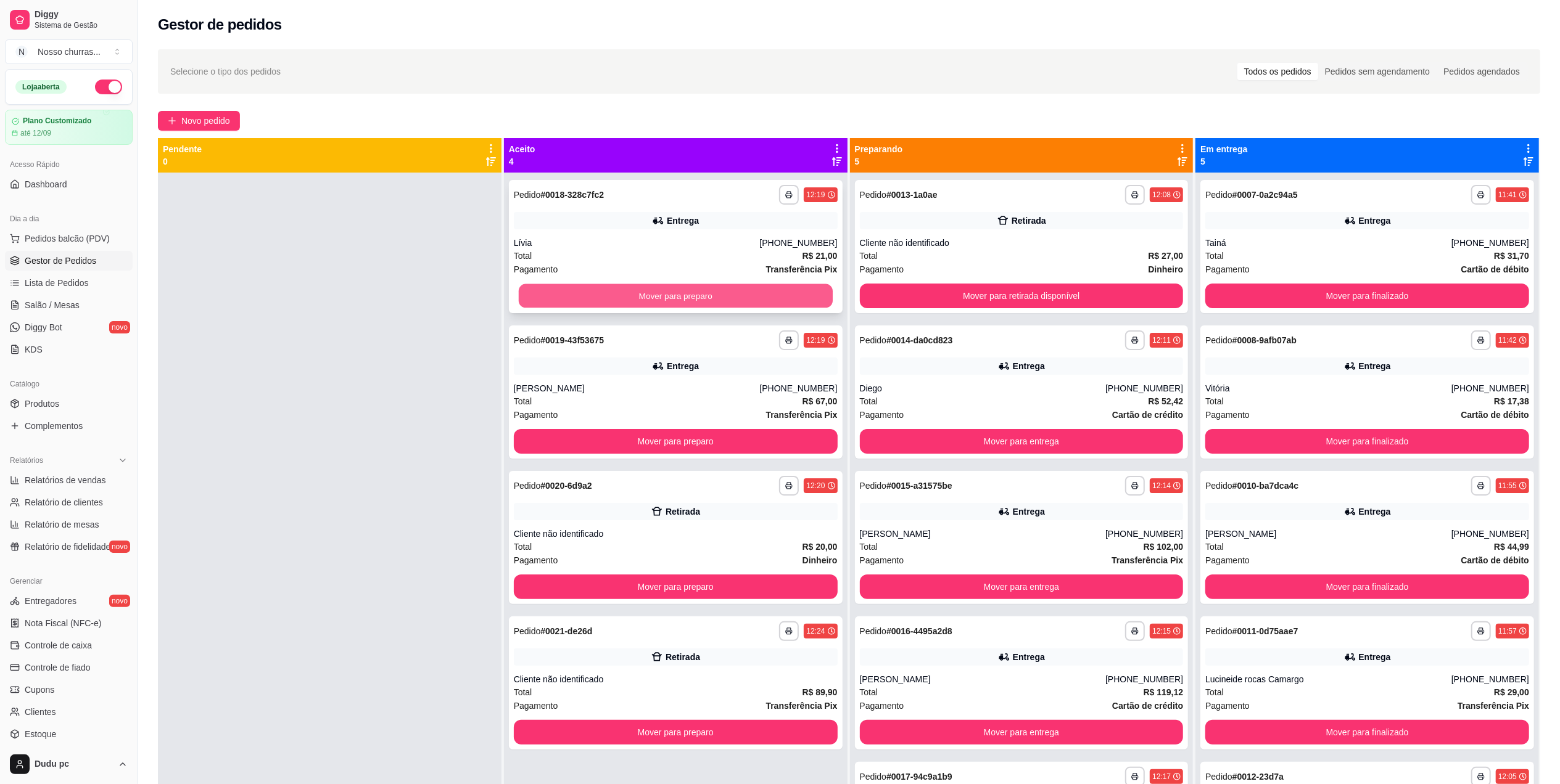
click at [643, 292] on button "Mover para preparo" at bounding box center [675, 296] width 314 height 24
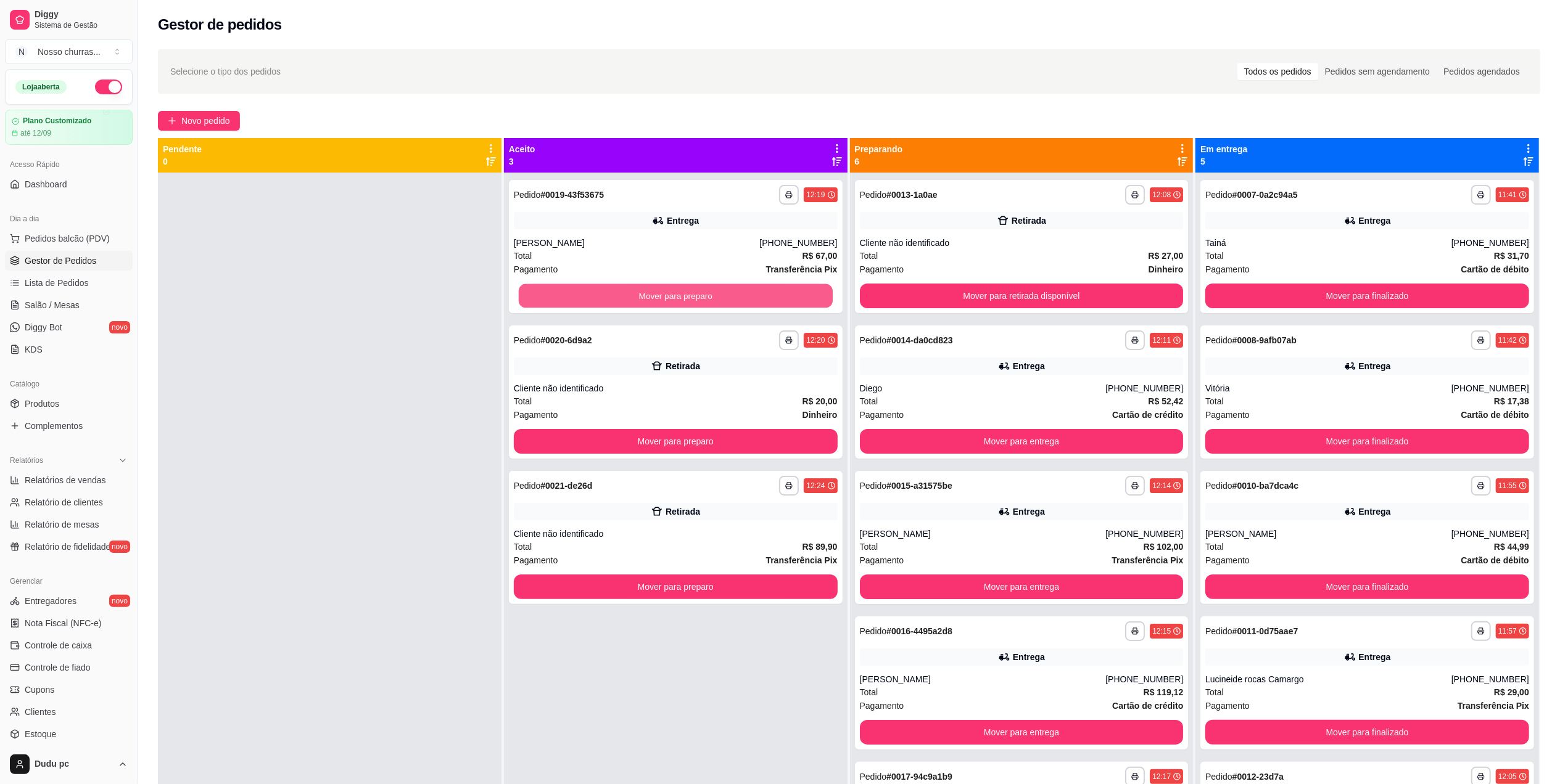
click at [643, 292] on button "Mover para preparo" at bounding box center [675, 296] width 314 height 24
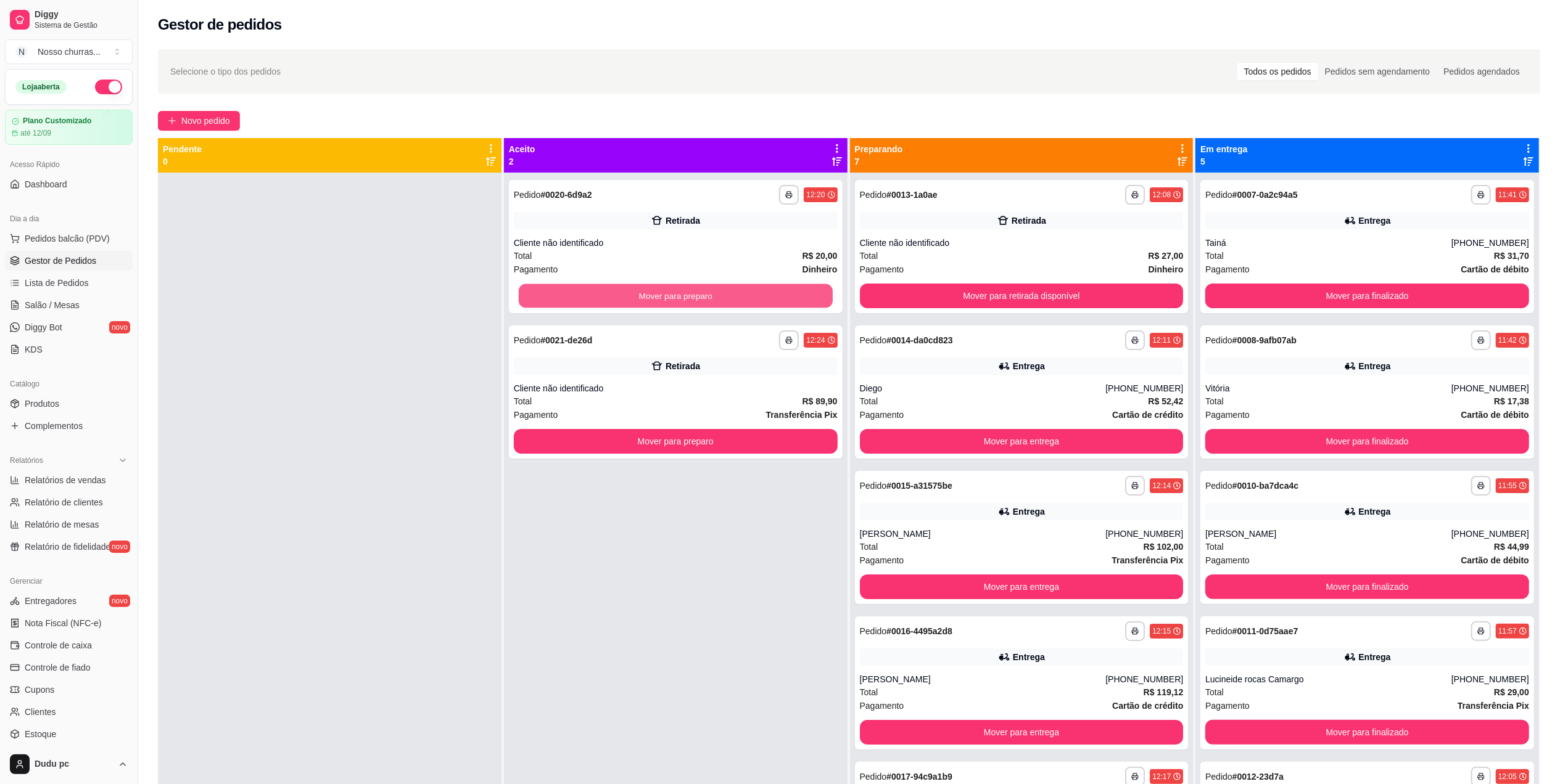
click at [643, 292] on button "Mover para preparo" at bounding box center [675, 296] width 314 height 24
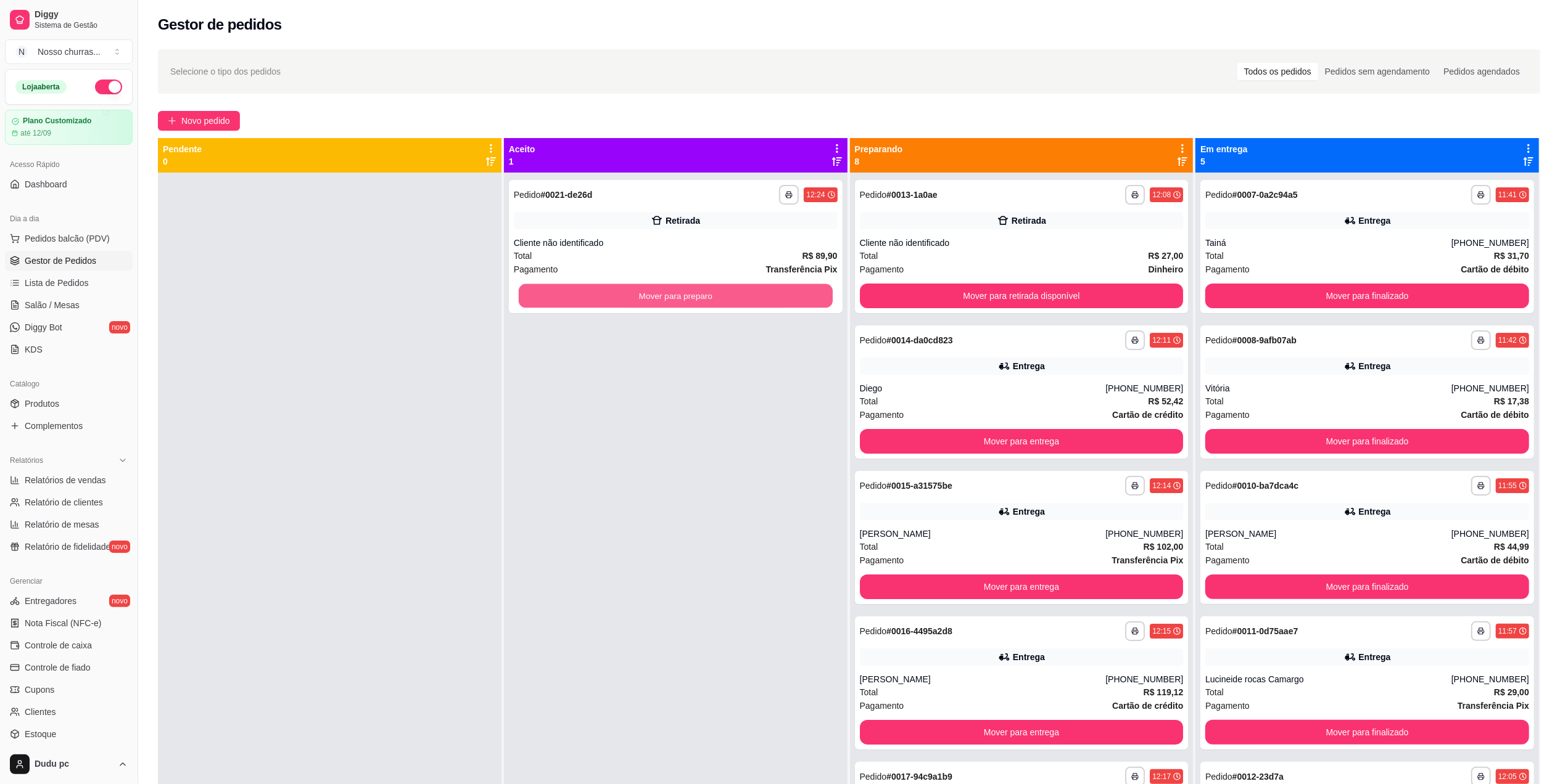
click at [643, 292] on button "Mover para preparo" at bounding box center [675, 296] width 314 height 24
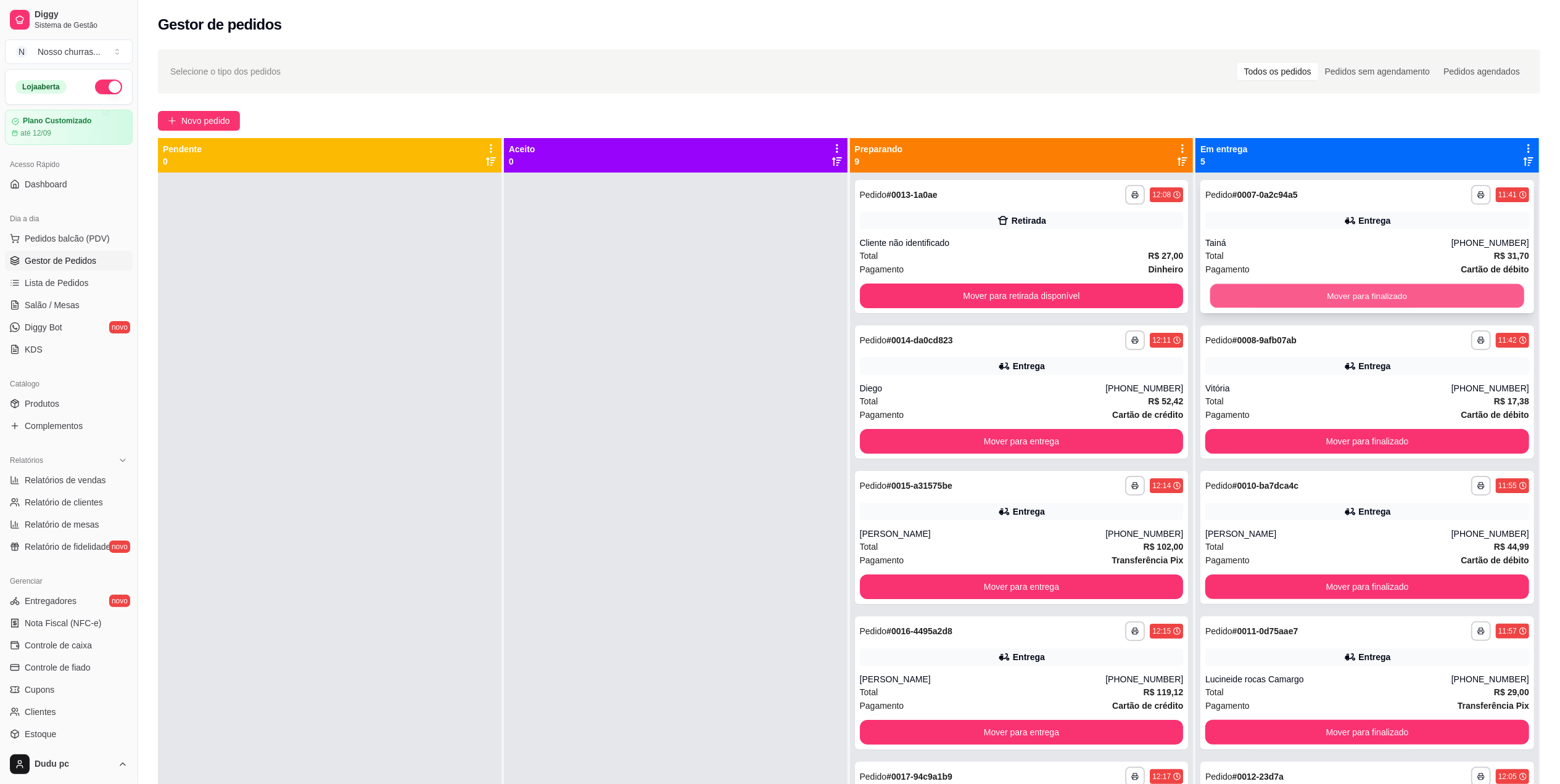
click at [1285, 287] on button "Mover para finalizado" at bounding box center [1367, 296] width 314 height 24
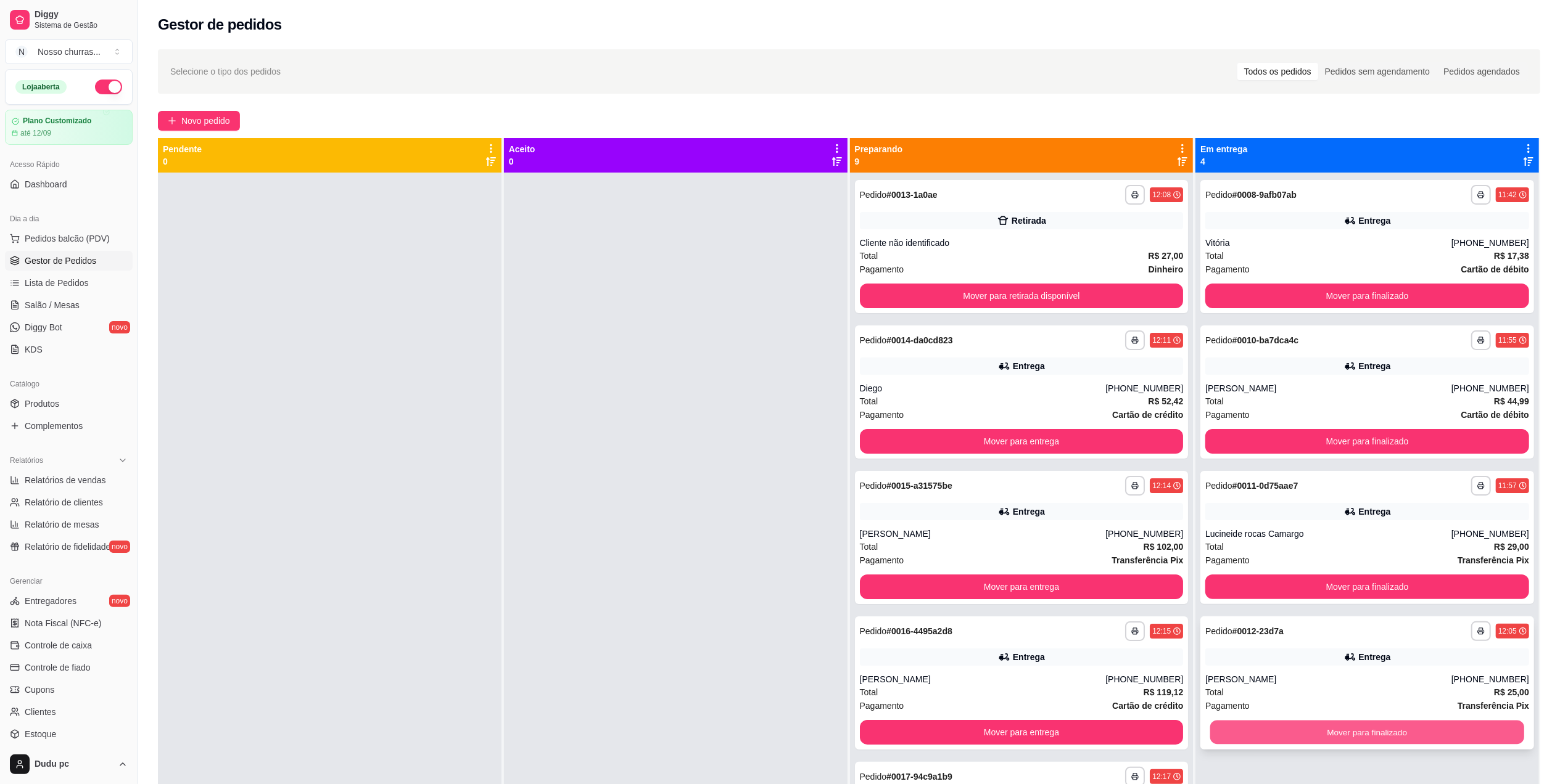
click at [1307, 733] on button "Mover para finalizado" at bounding box center [1367, 732] width 314 height 24
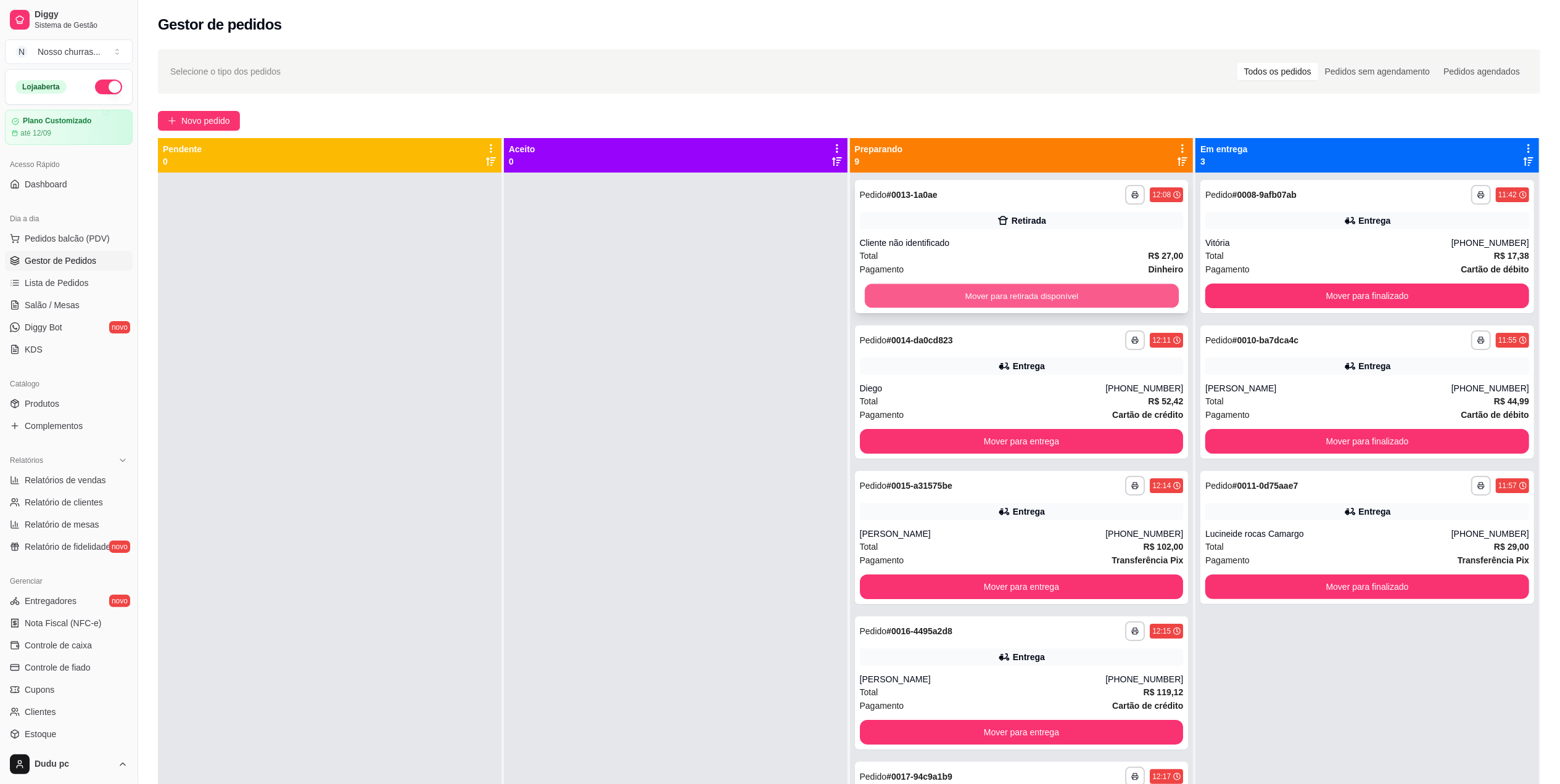
click at [935, 296] on button "Mover para retirada disponível" at bounding box center [1020, 296] width 314 height 24
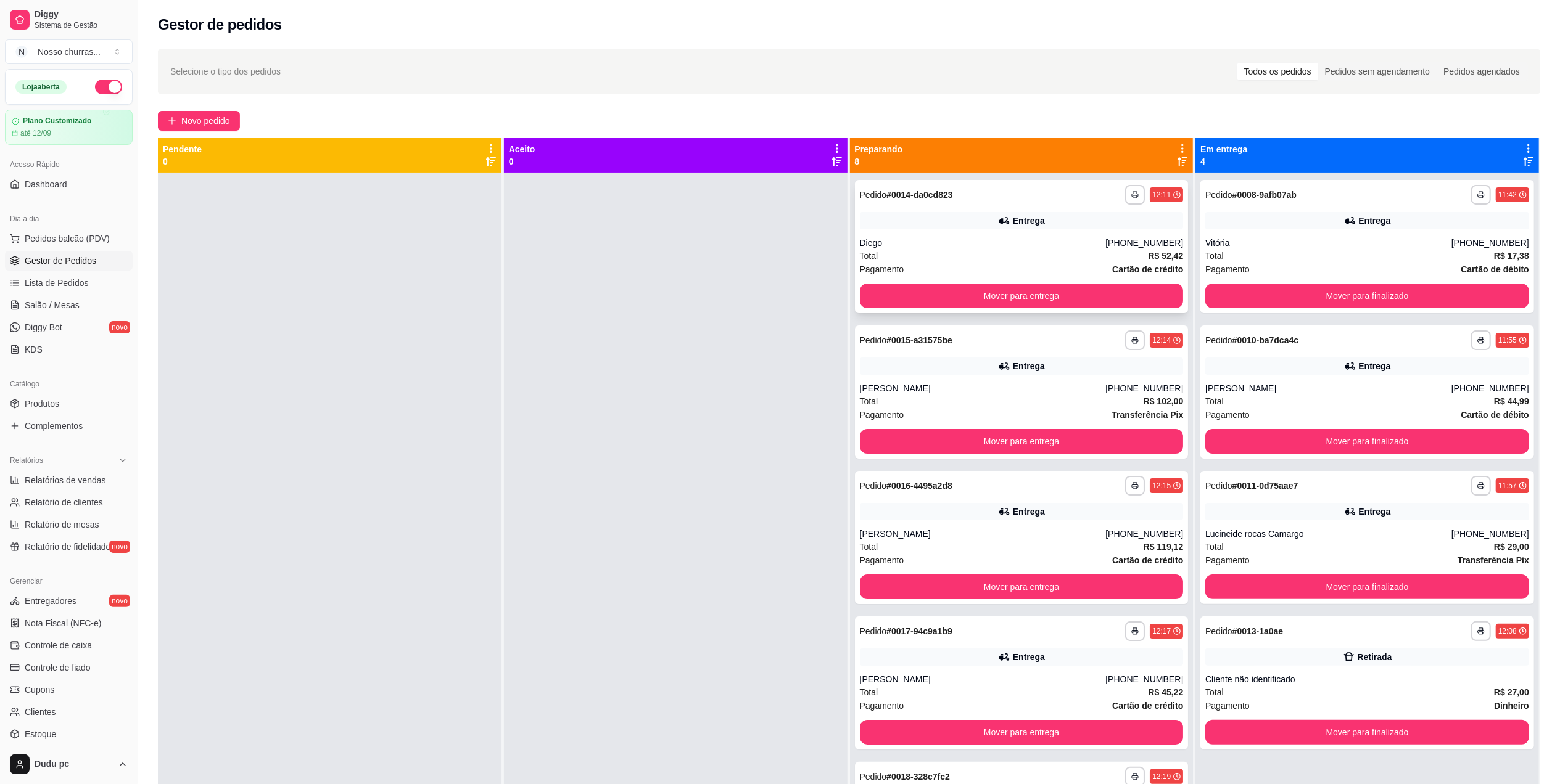
click at [931, 222] on div "Entrega" at bounding box center [1021, 220] width 324 height 17
click at [210, 120] on span "Novo pedido" at bounding box center [205, 120] width 49 height 13
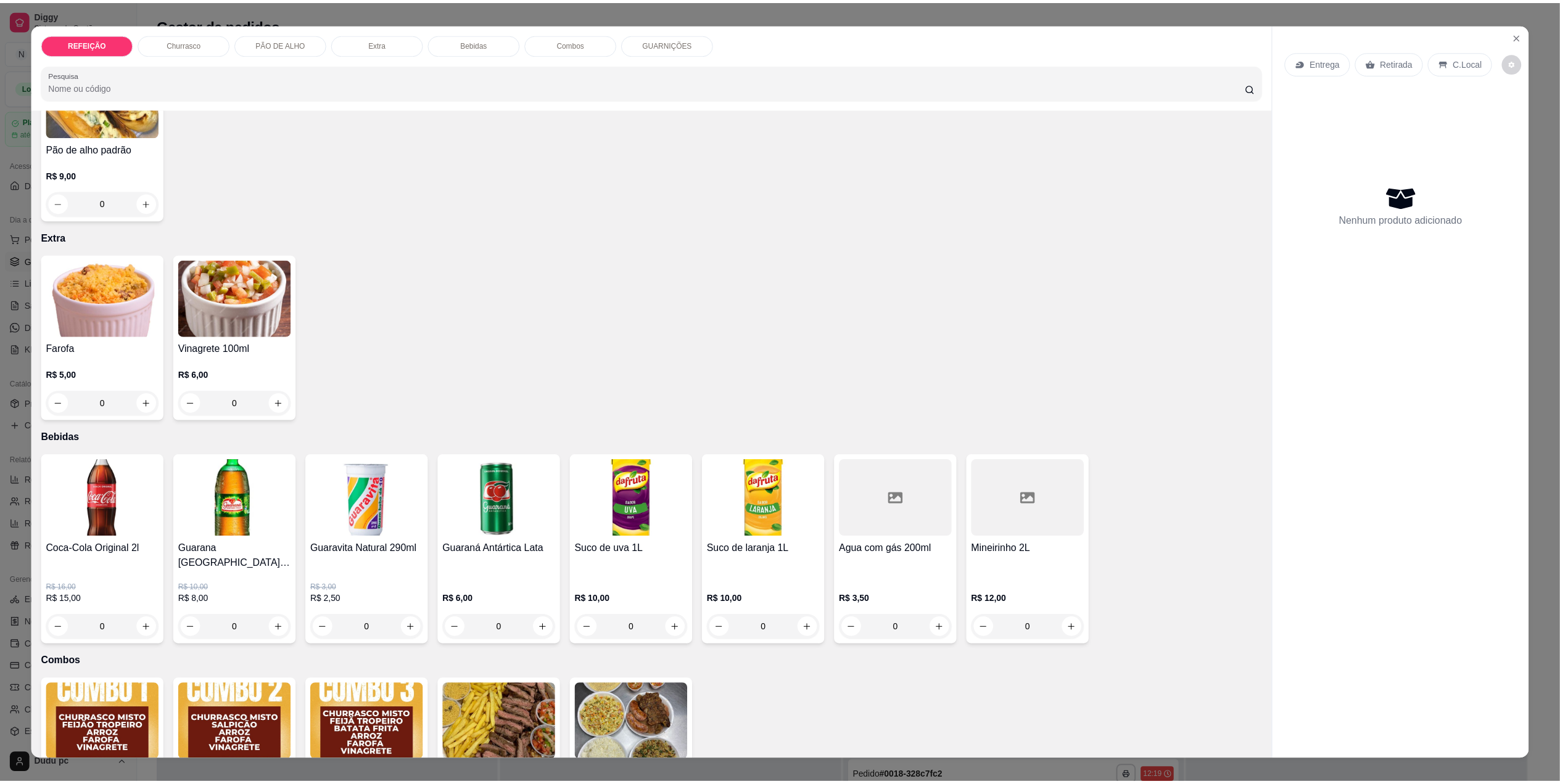
scroll to position [865, 0]
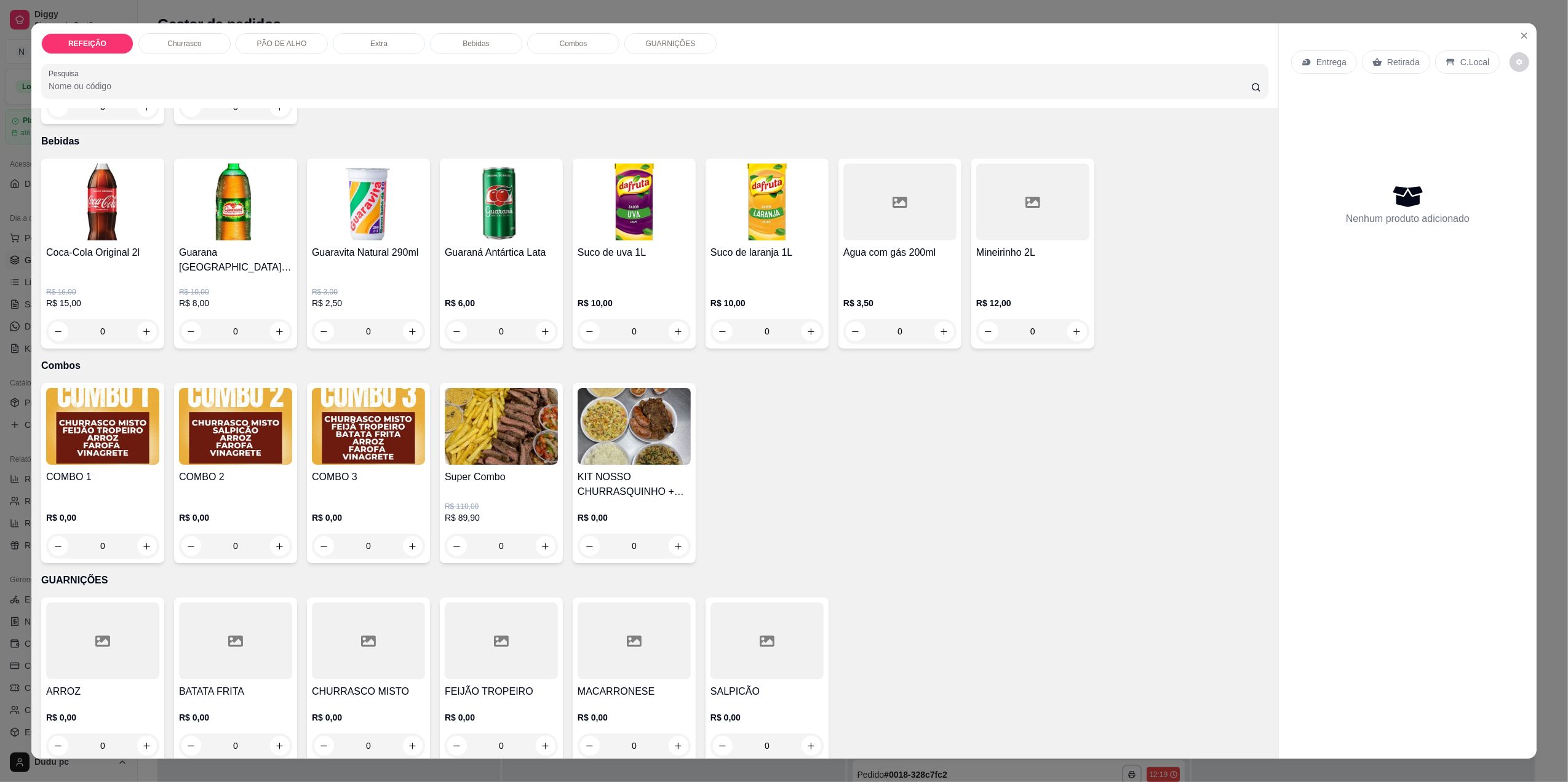
click at [409, 684] on h4 "CHURRASCO MISTO" at bounding box center [369, 691] width 113 height 15
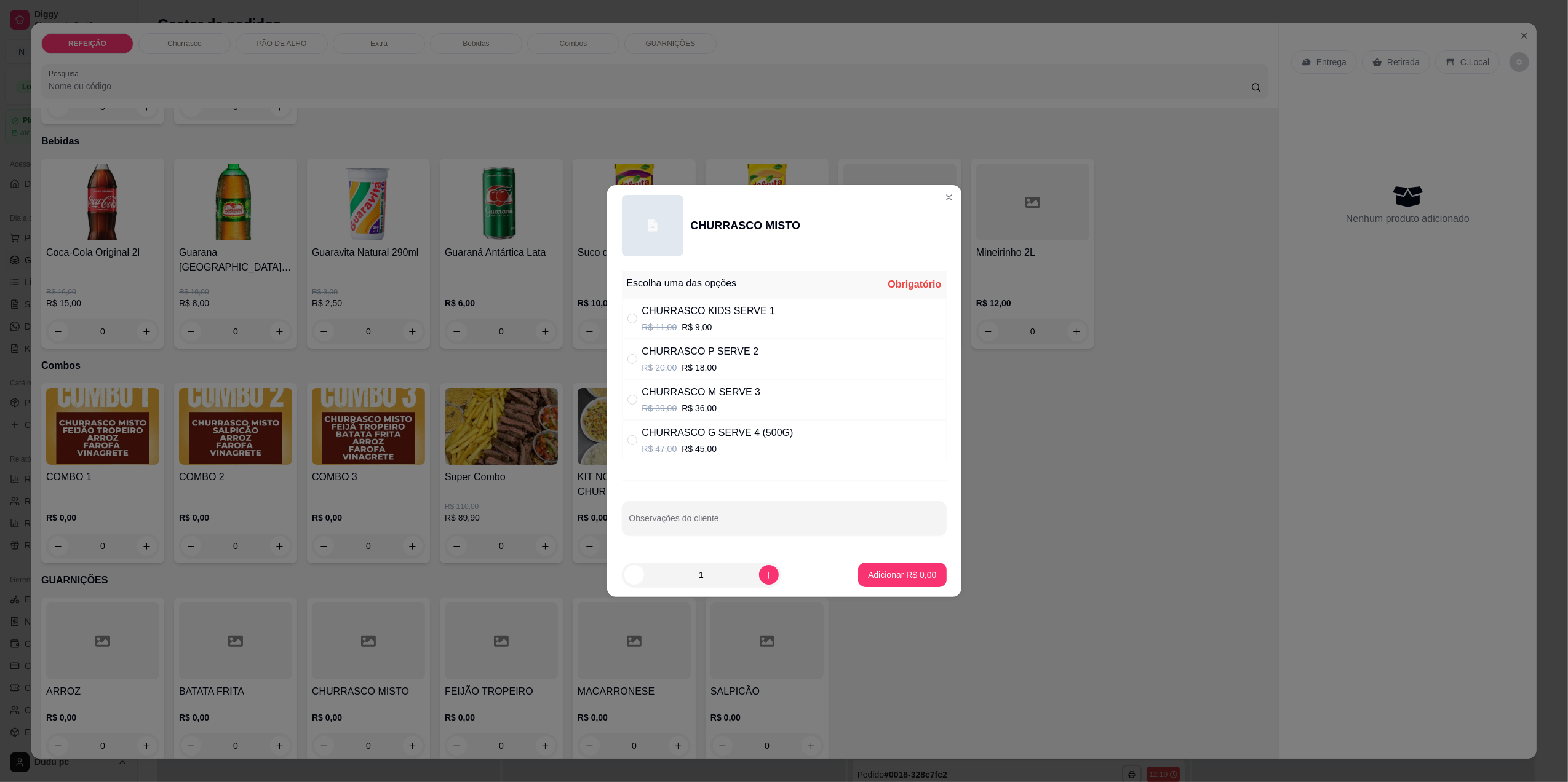
click at [645, 457] on div "CHURRASCO G SERVE 4 (500G) R$ 47,00 R$ 45,00" at bounding box center [784, 440] width 325 height 41
radio input "true"
click at [883, 574] on p "Adicionar R$ 45,00" at bounding box center [900, 575] width 71 height 11
type input "1"
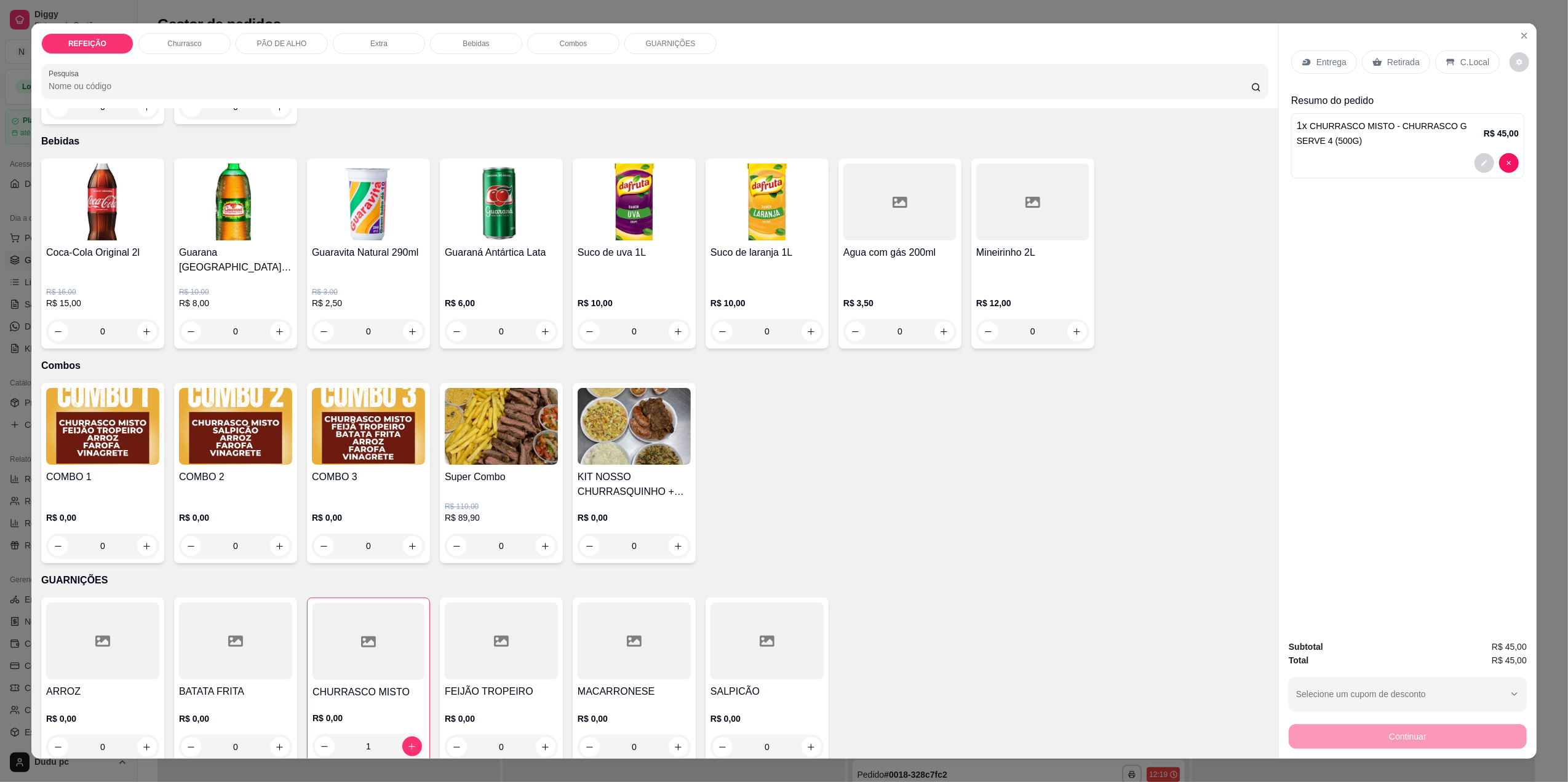
click at [1303, 67] on icon at bounding box center [1307, 62] width 10 height 10
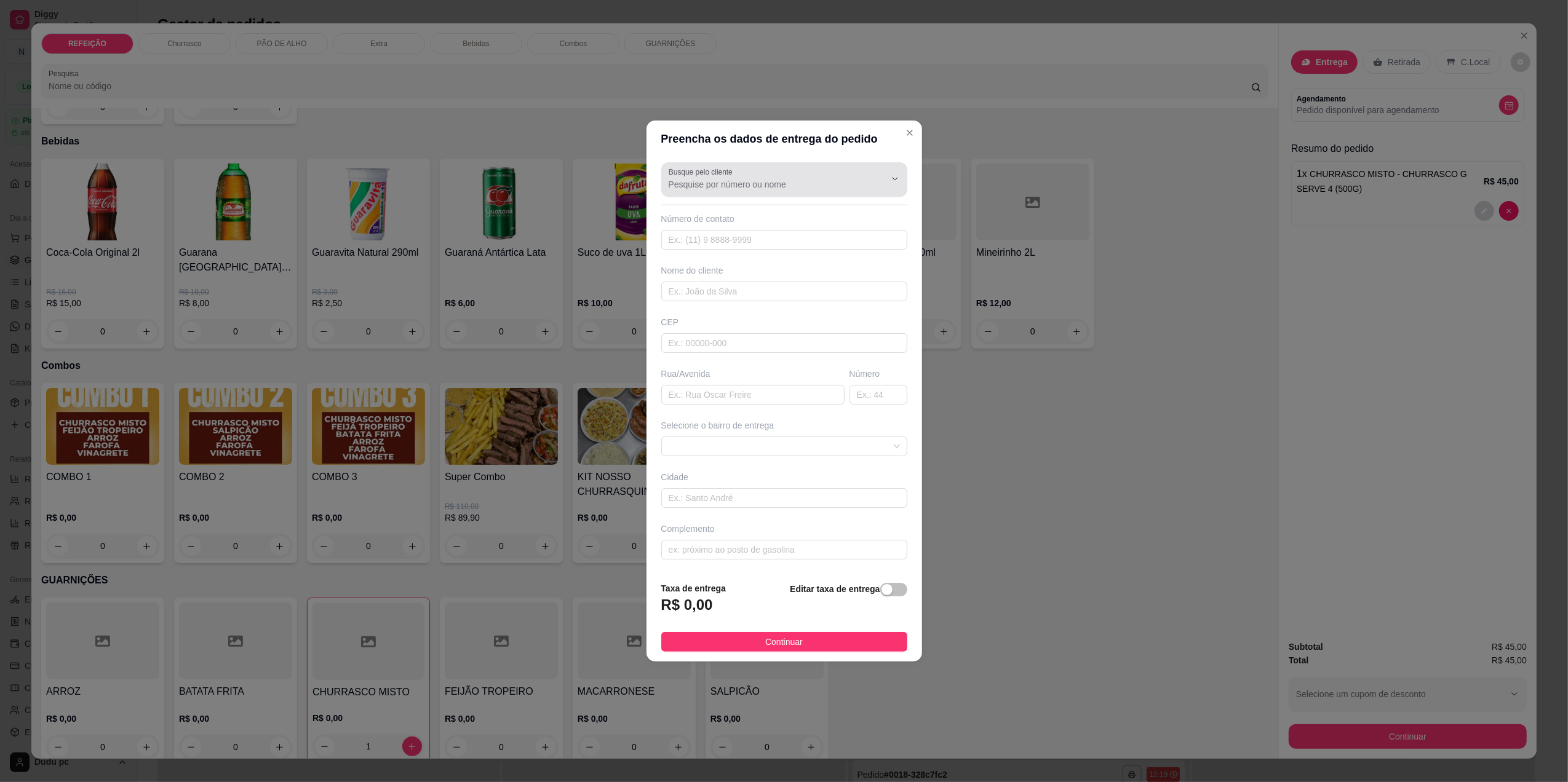
click at [812, 174] on div at bounding box center [784, 179] width 232 height 25
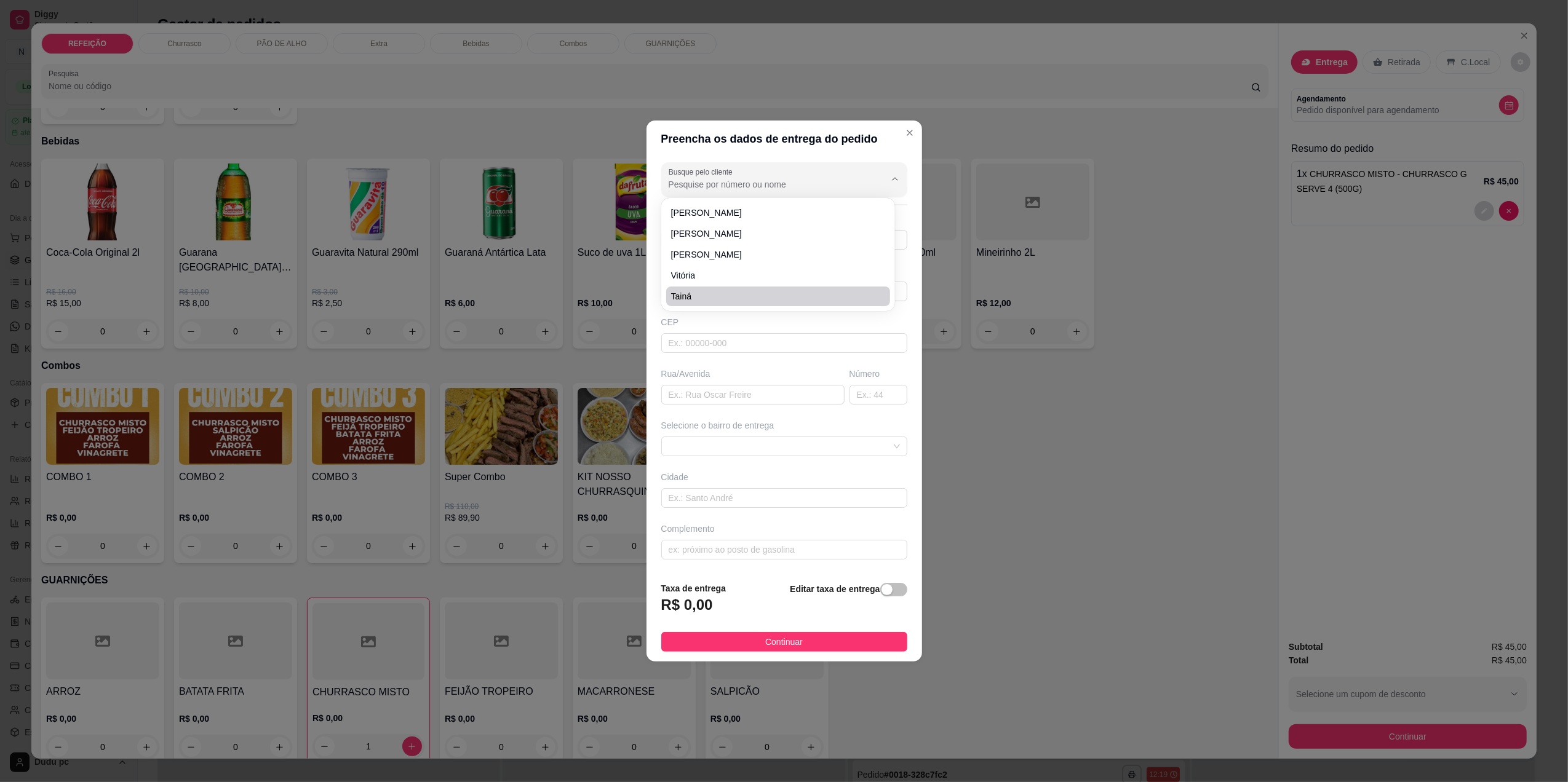
click at [874, 360] on div "Busque pelo cliente Número de contato Nome do cliente CEP Rua/[GEOGRAPHIC_DATA]…" at bounding box center [784, 364] width 275 height 414
click at [827, 228] on div "Número de contato" at bounding box center [784, 231] width 246 height 37
drag, startPoint x: 827, startPoint y: 228, endPoint x: 830, endPoint y: 235, distance: 7.6
click at [830, 235] on input "text" at bounding box center [784, 240] width 246 height 20
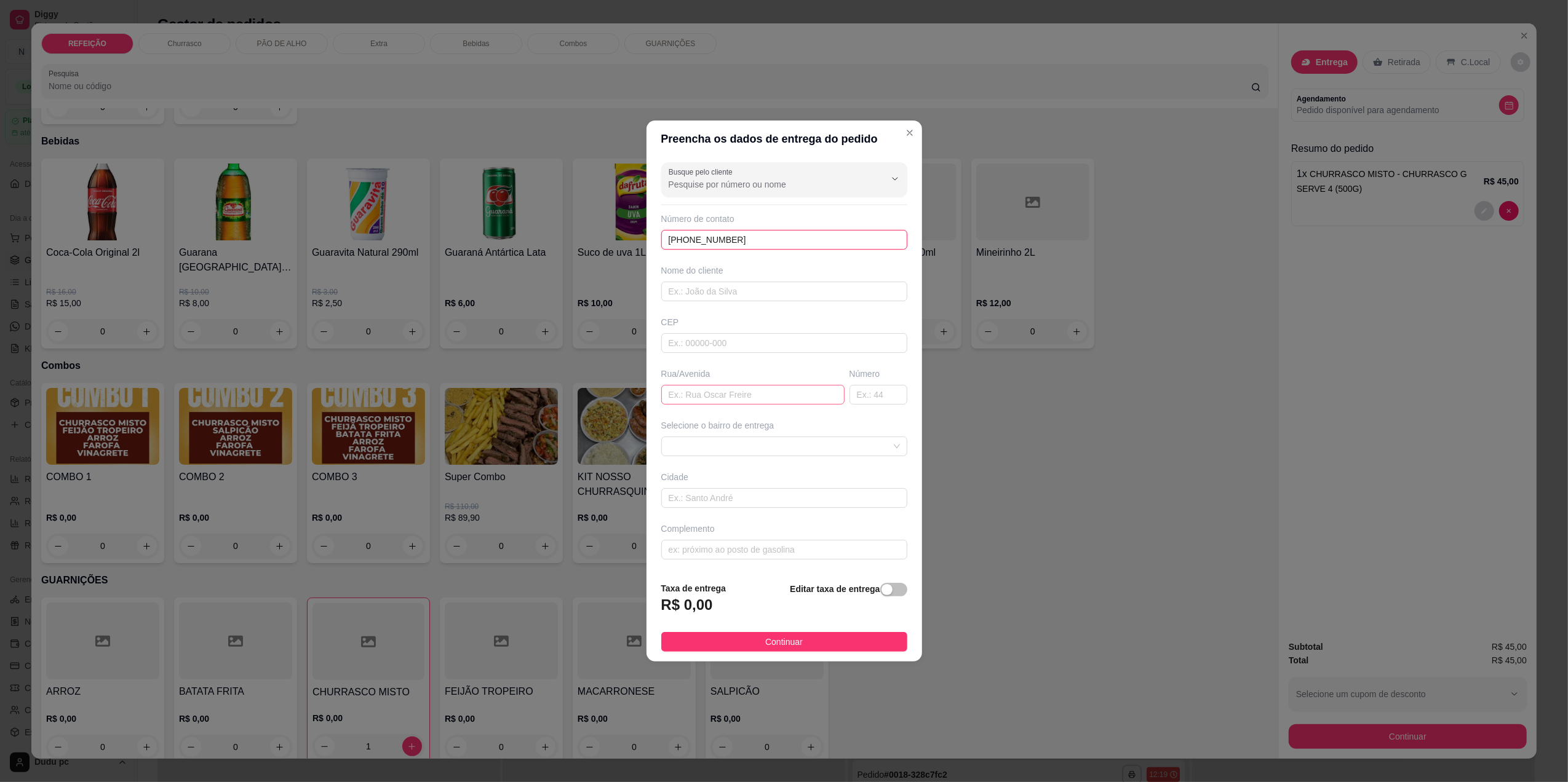
type input "[PHONE_NUMBER]"
click at [758, 393] on input "text" at bounding box center [753, 394] width 183 height 20
click at [783, 443] on span at bounding box center [784, 446] width 232 height 18
type input "[STREET_ADDRESS][PERSON_NAME]"
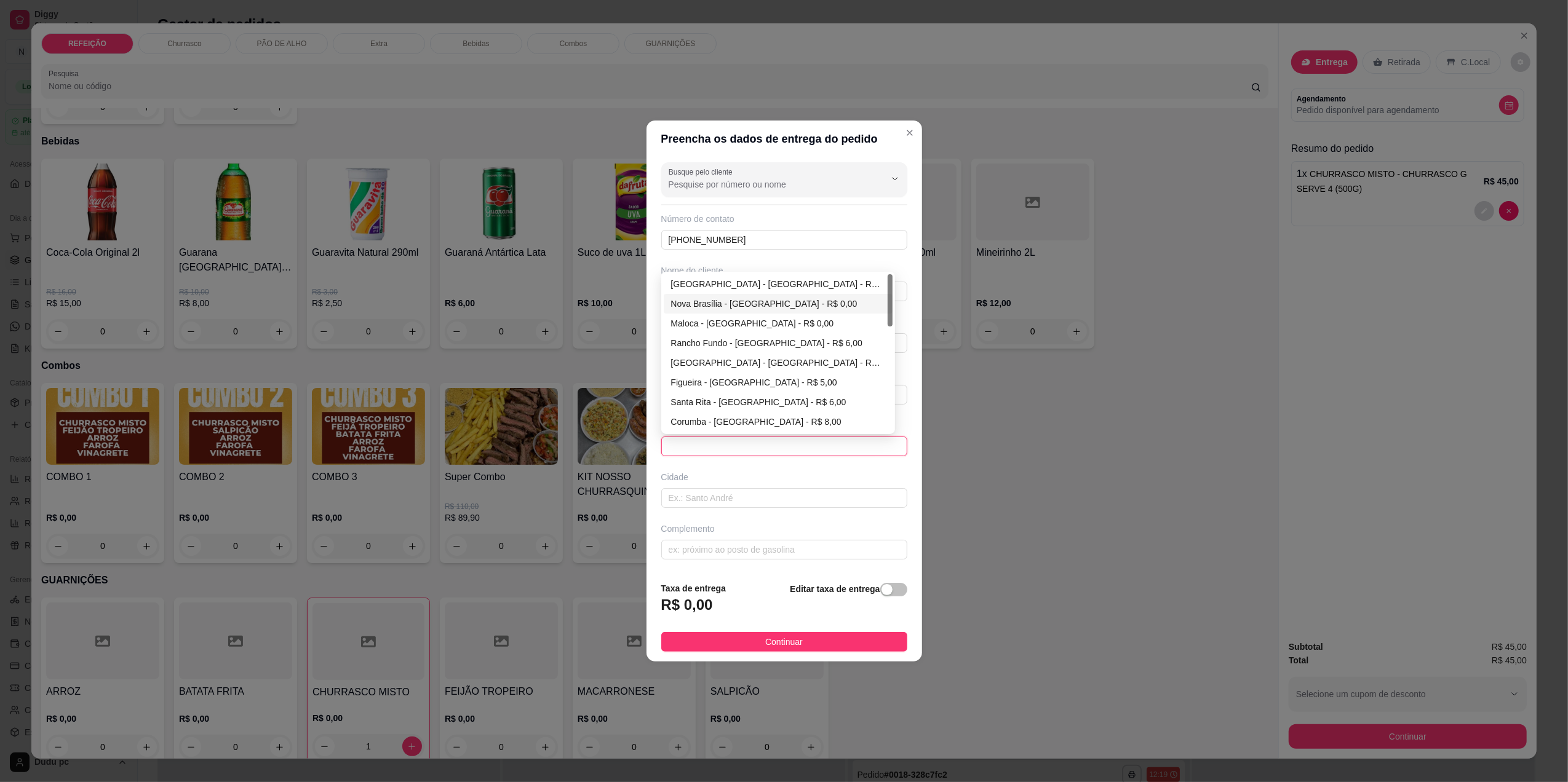
click at [724, 309] on div "Nova Brasília - [GEOGRAPHIC_DATA] - R$ 0,00" at bounding box center [778, 303] width 214 height 13
type input "[GEOGRAPHIC_DATA]"
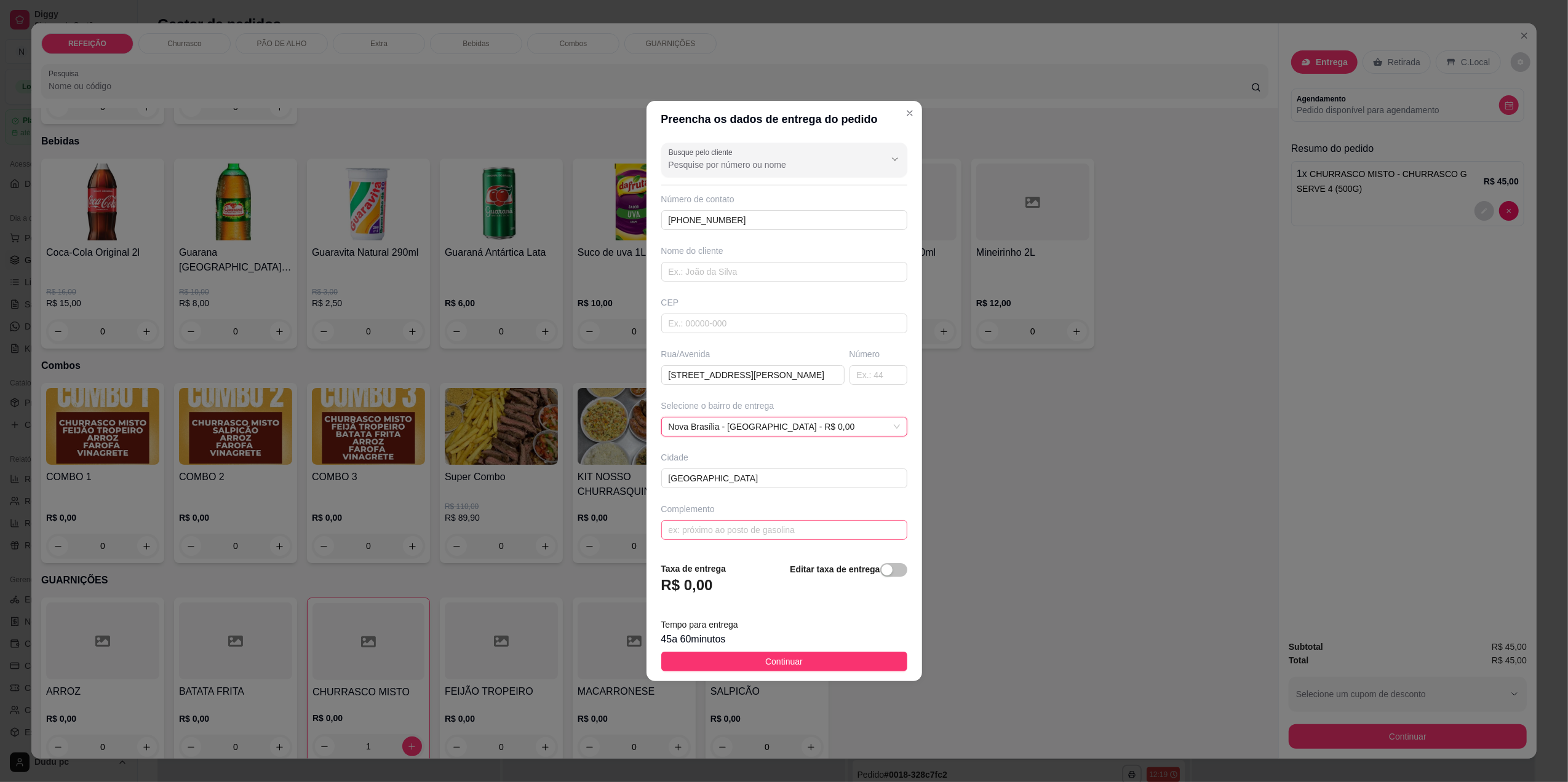
click at [709, 557] on footer "Taxa de entrega R$ 0,00 Editar taxa de entrega Tempo para entrega 45 a 60 minut…" at bounding box center [784, 617] width 275 height 129
click at [695, 533] on input "text" at bounding box center [784, 530] width 246 height 20
type input "CASA 1"
click at [752, 264] on input "text" at bounding box center [784, 271] width 246 height 20
type input "[PERSON_NAME]"
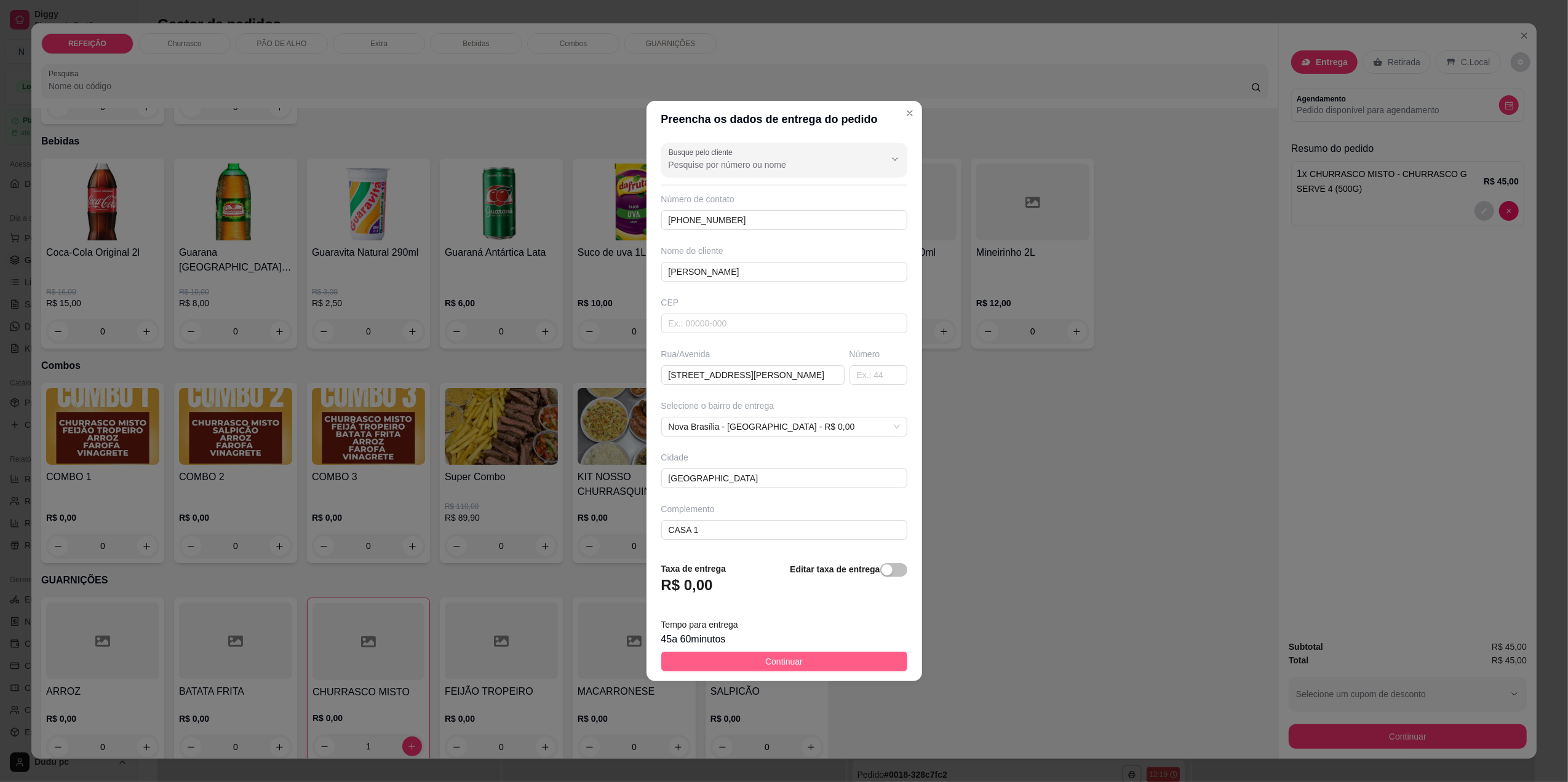
click at [860, 660] on button "Continuar" at bounding box center [784, 661] width 246 height 20
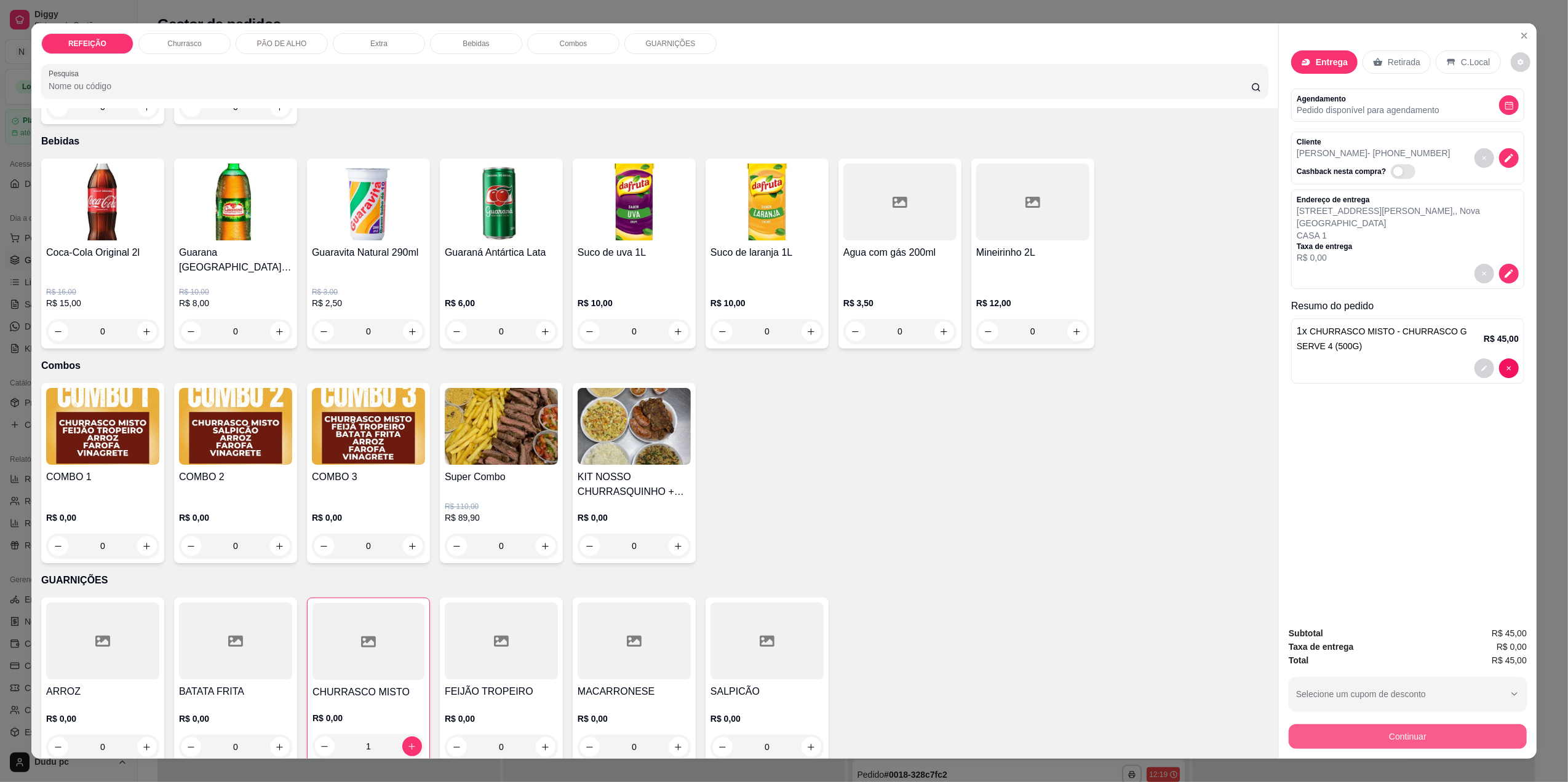
click at [1346, 738] on button "Continuar" at bounding box center [1407, 736] width 238 height 25
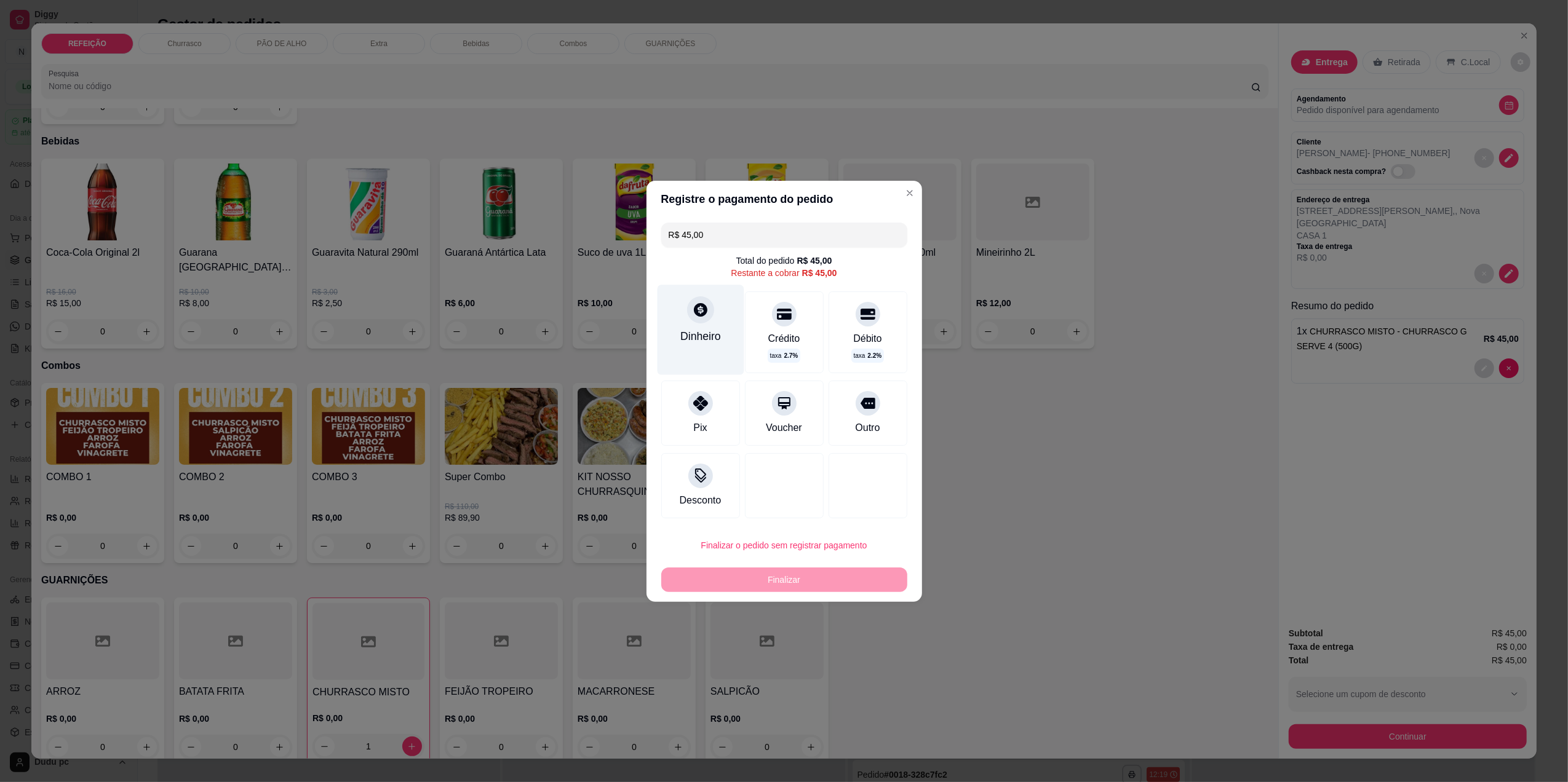
click at [696, 332] on div "Dinheiro" at bounding box center [701, 336] width 41 height 16
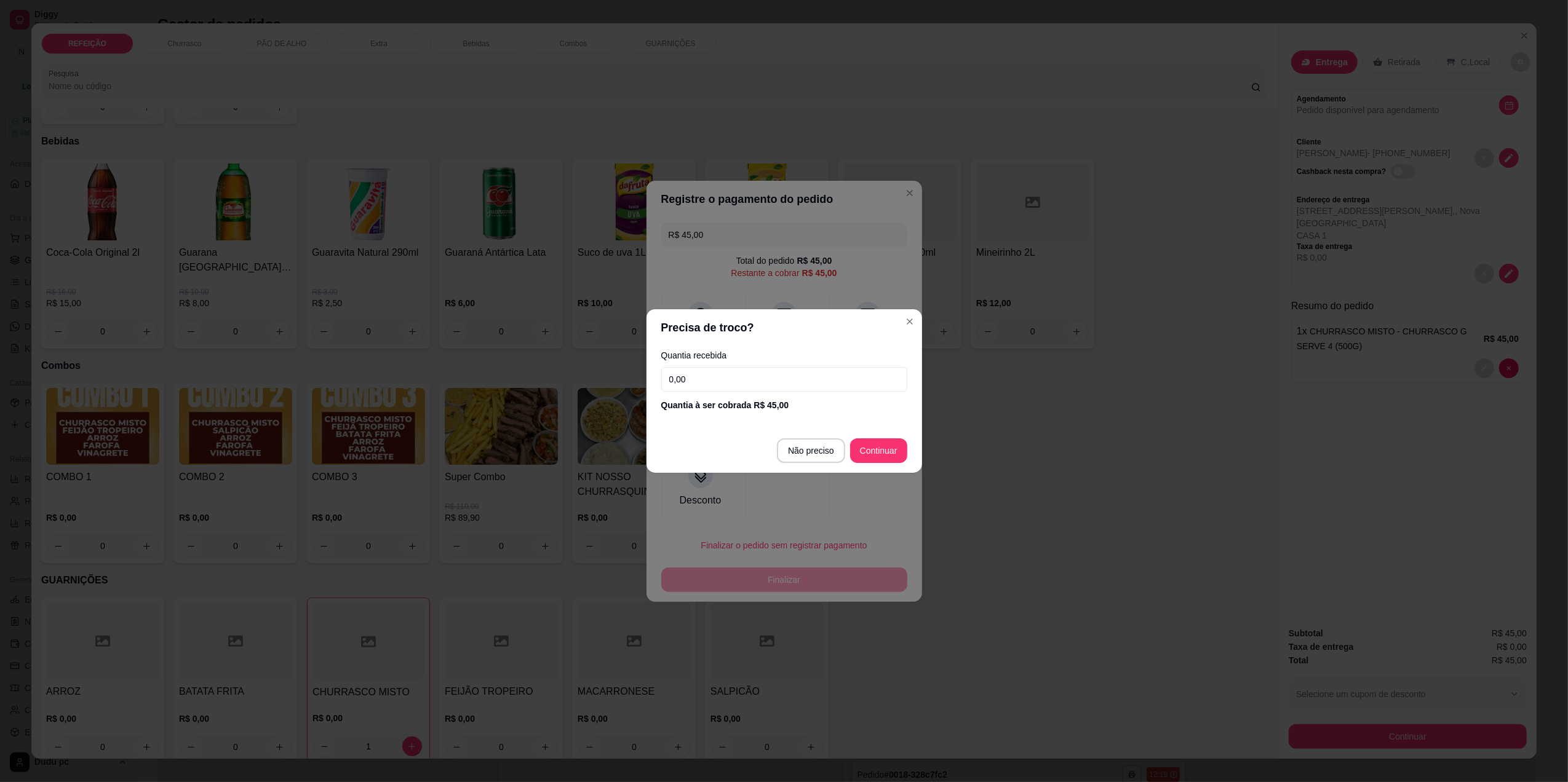
click at [701, 375] on input "0,00" at bounding box center [784, 379] width 246 height 25
type input "R$ 0,00"
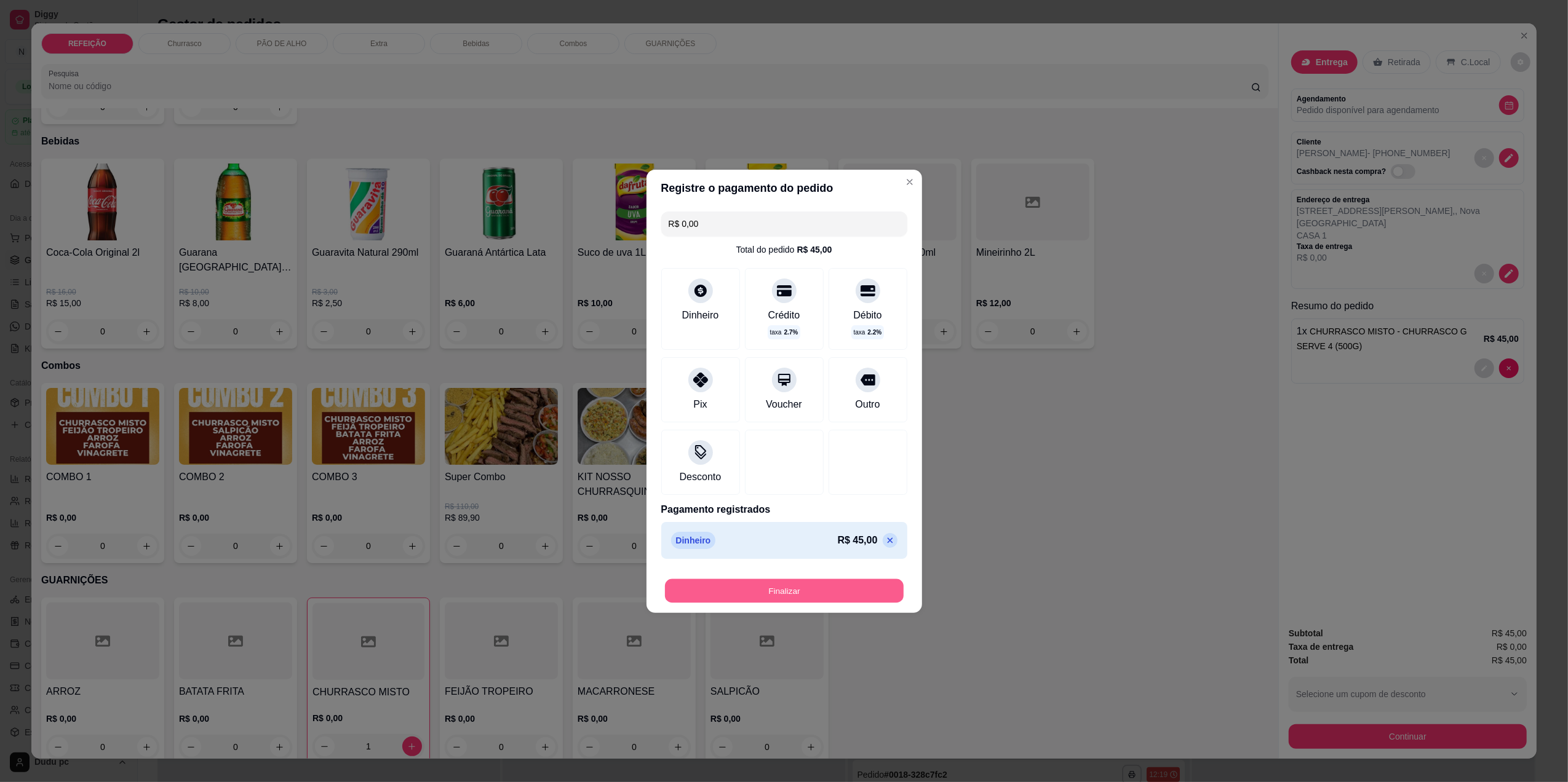
click at [834, 594] on button "Finalizar" at bounding box center [784, 590] width 239 height 24
type input "0"
type input "-R$ 45,00"
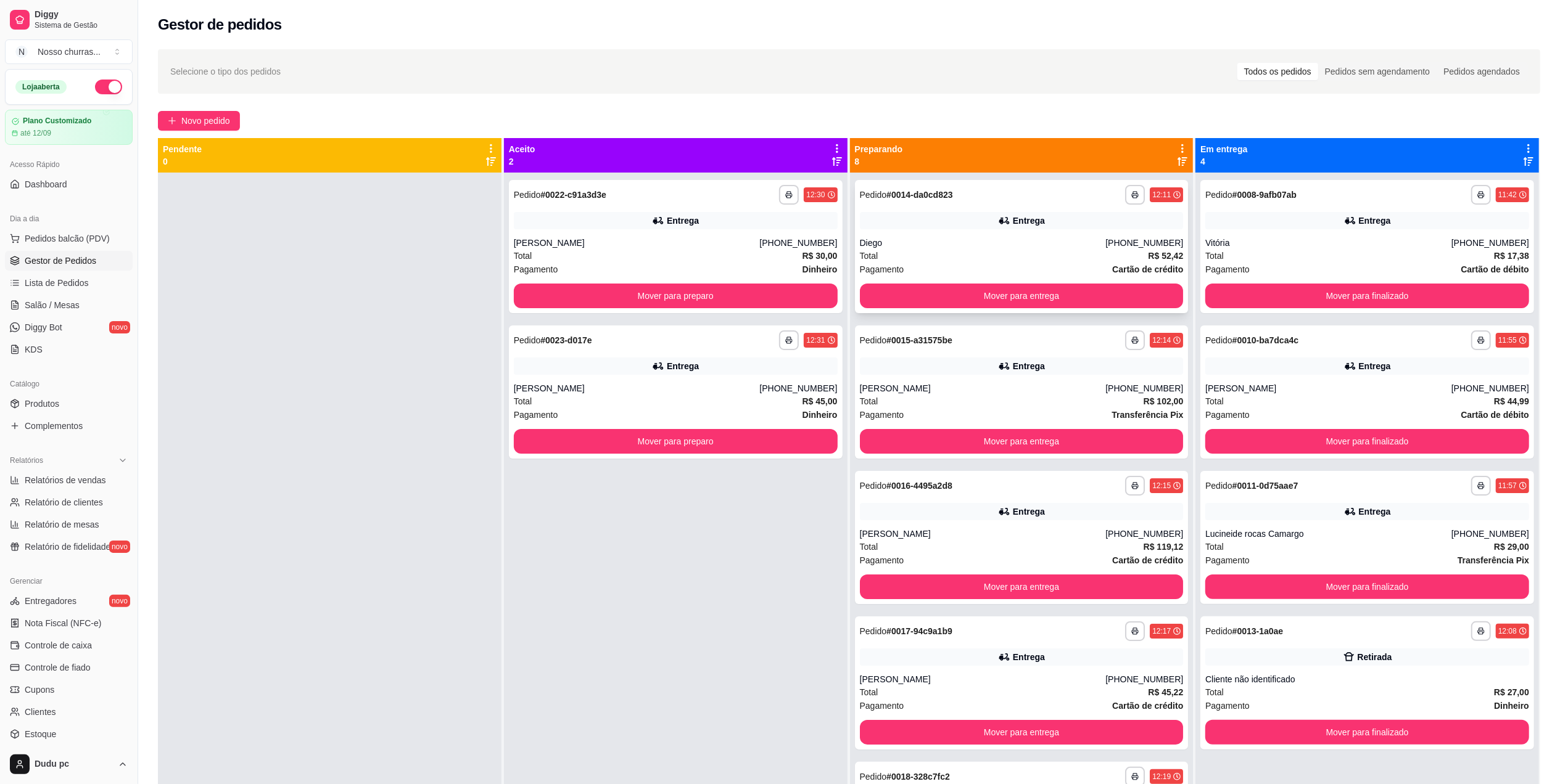
click at [1020, 251] on div "Total R$ 52,42" at bounding box center [1021, 256] width 324 height 13
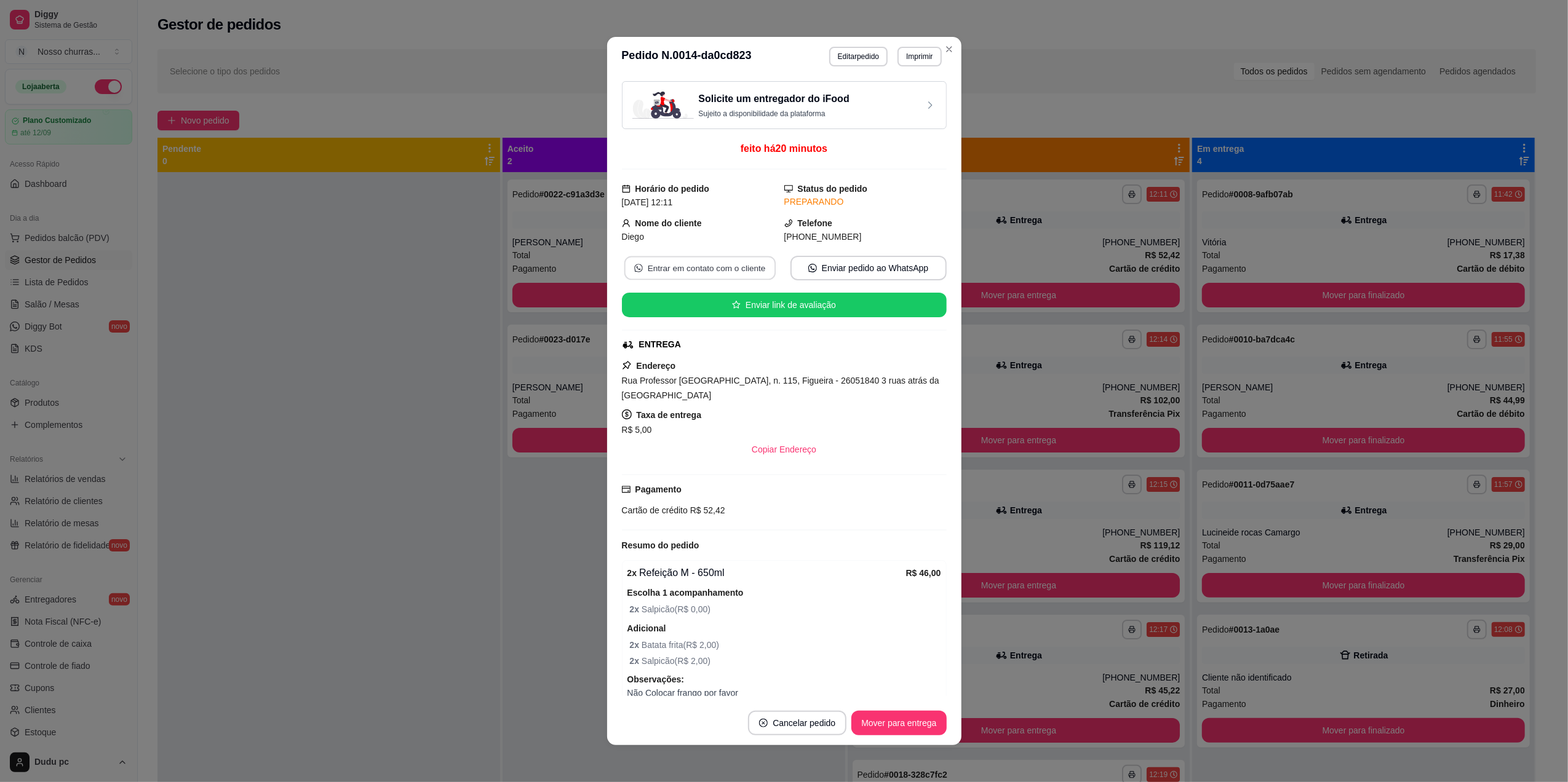
click at [635, 271] on icon "whats-app" at bounding box center [639, 268] width 9 height 9
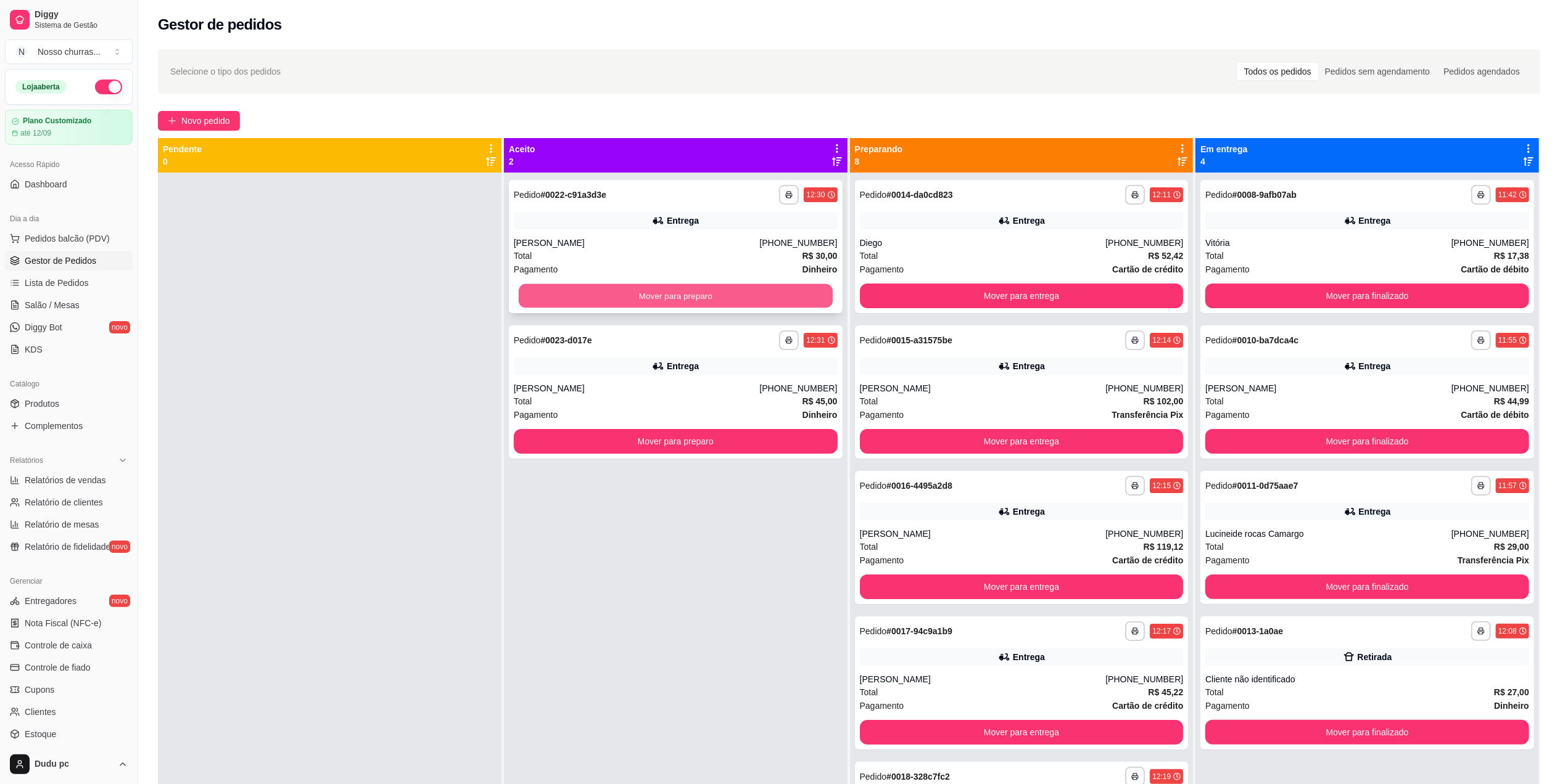
click at [556, 284] on button "Mover para preparo" at bounding box center [675, 296] width 314 height 24
click at [573, 296] on button "Mover para preparo" at bounding box center [675, 296] width 314 height 24
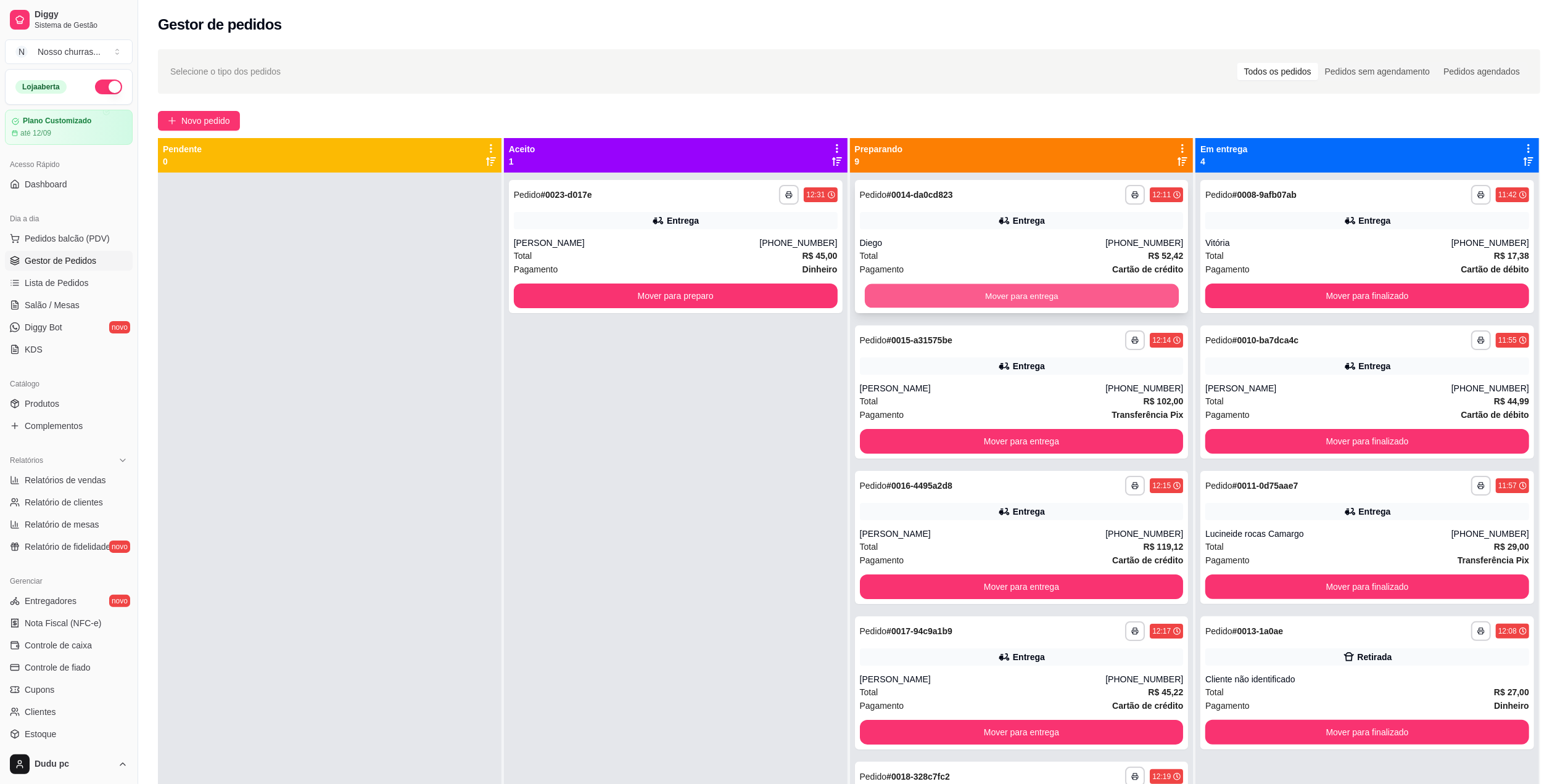
click at [916, 289] on button "Mover para entrega" at bounding box center [1020, 296] width 314 height 24
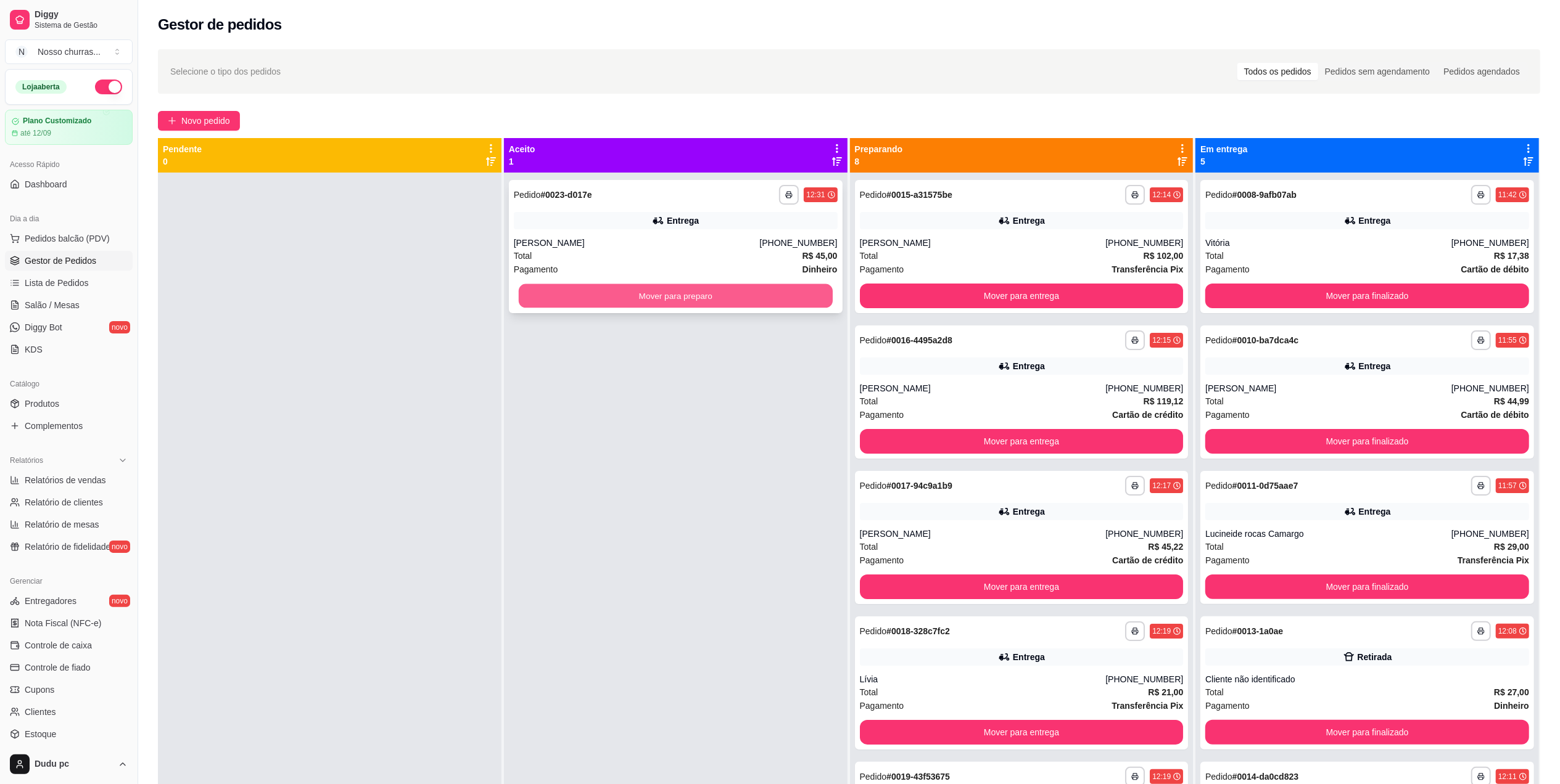
click at [783, 294] on button "Mover para preparo" at bounding box center [675, 296] width 314 height 24
click at [636, 290] on button "Mover para preparo" at bounding box center [675, 296] width 314 height 24
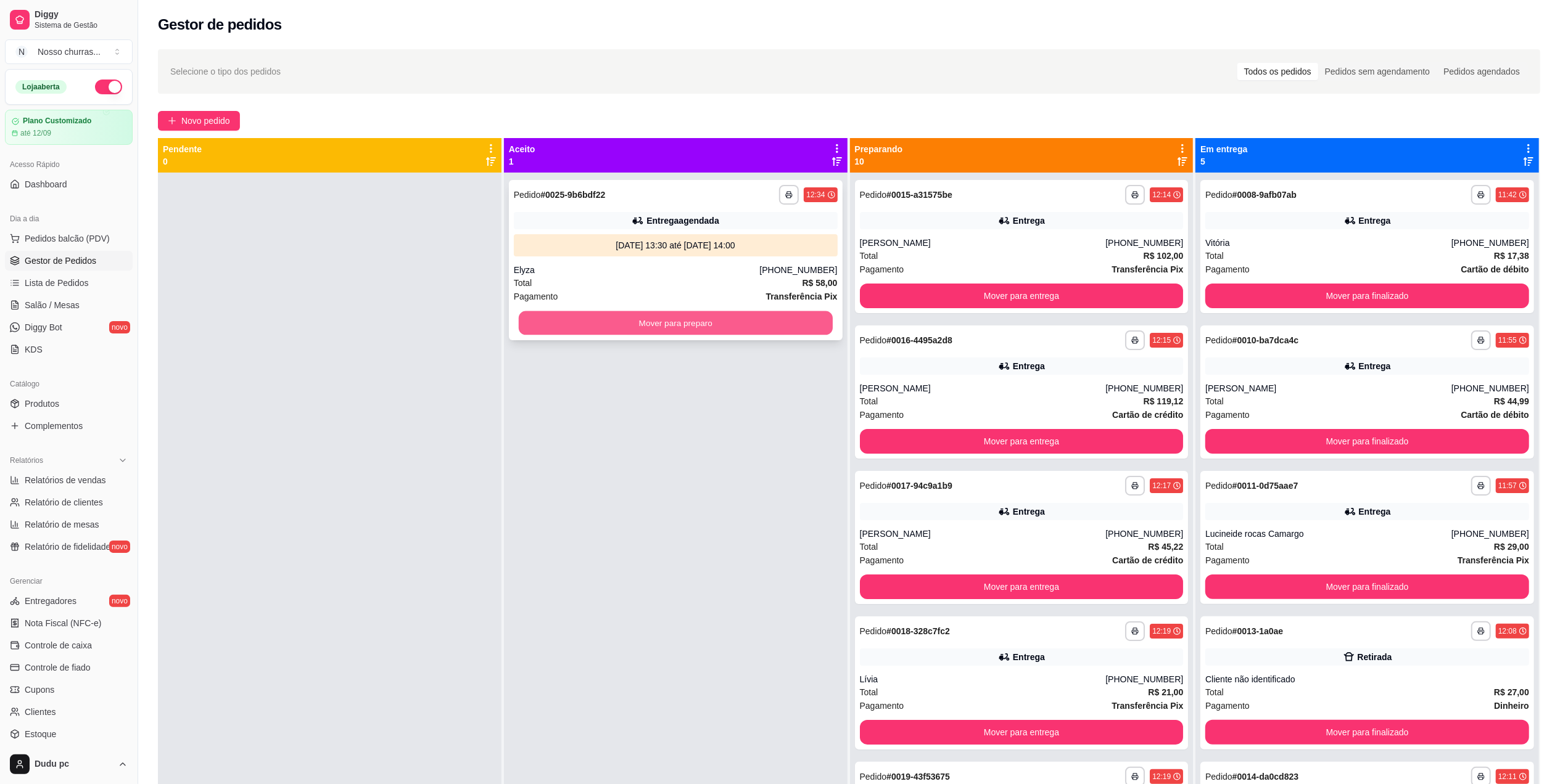
click at [648, 326] on button "Mover para preparo" at bounding box center [675, 324] width 314 height 24
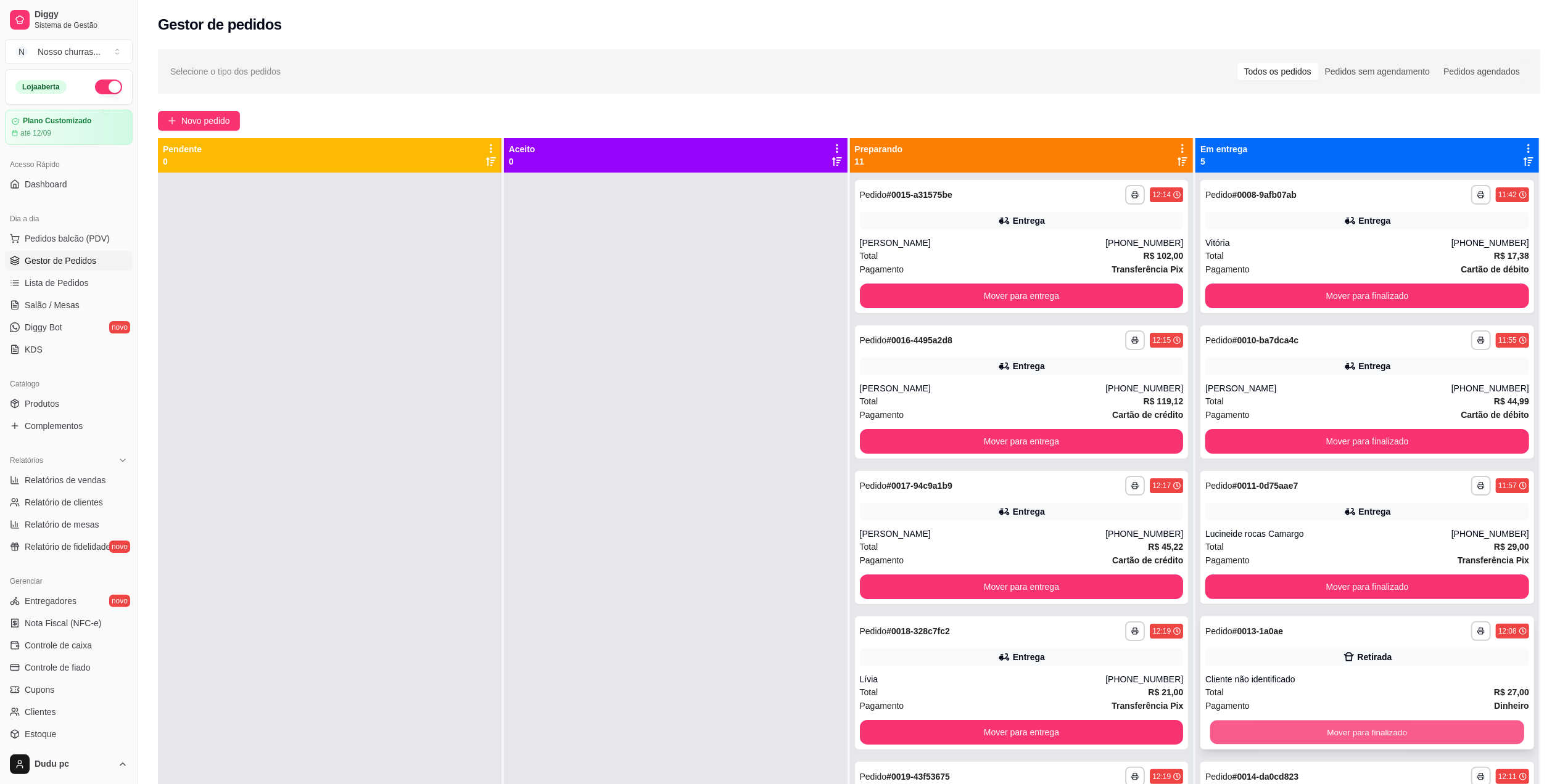
click at [1246, 722] on button "Mover para finalizado" at bounding box center [1367, 732] width 314 height 24
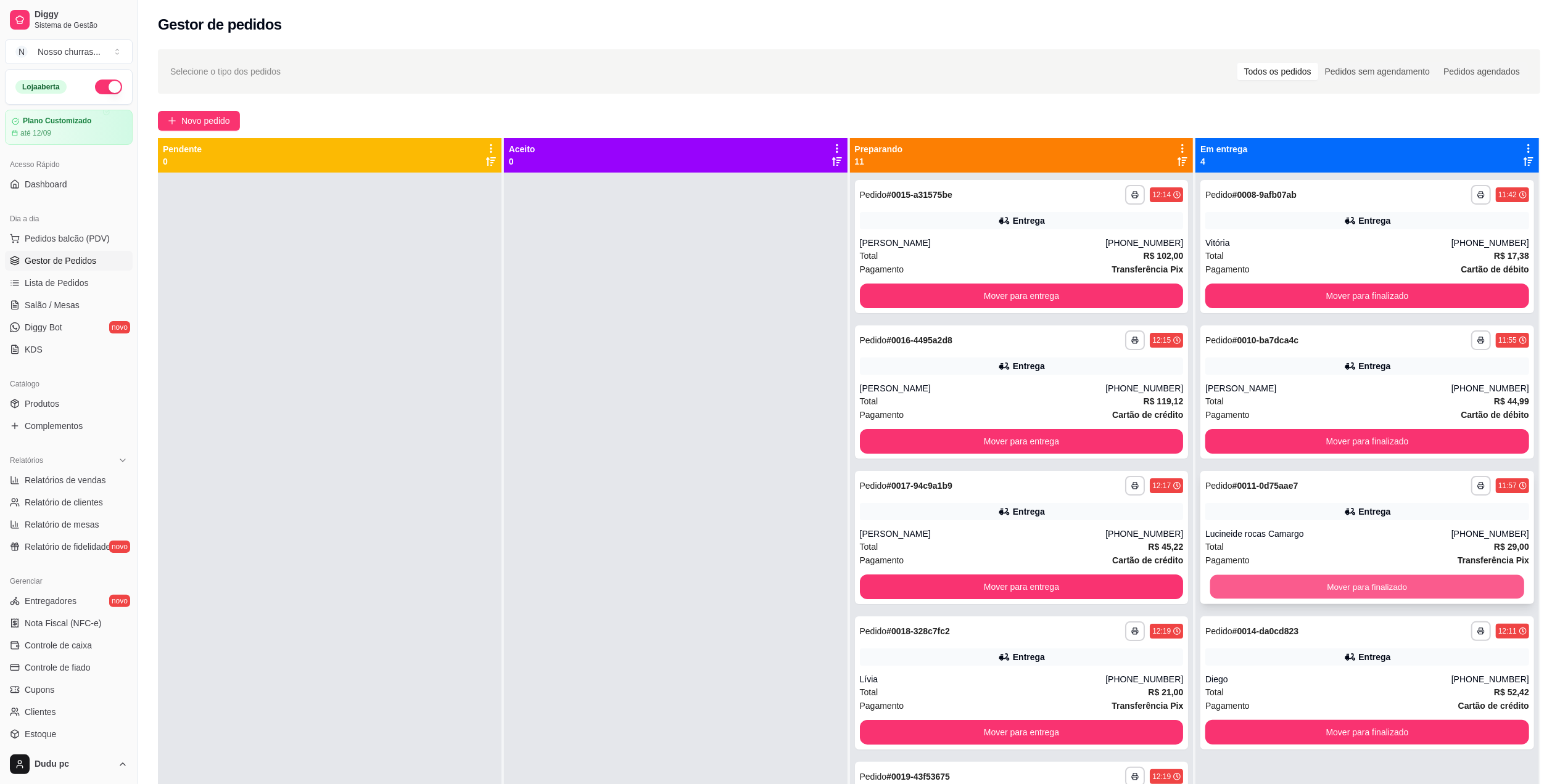
click at [1271, 593] on button "Mover para finalizado" at bounding box center [1367, 587] width 314 height 24
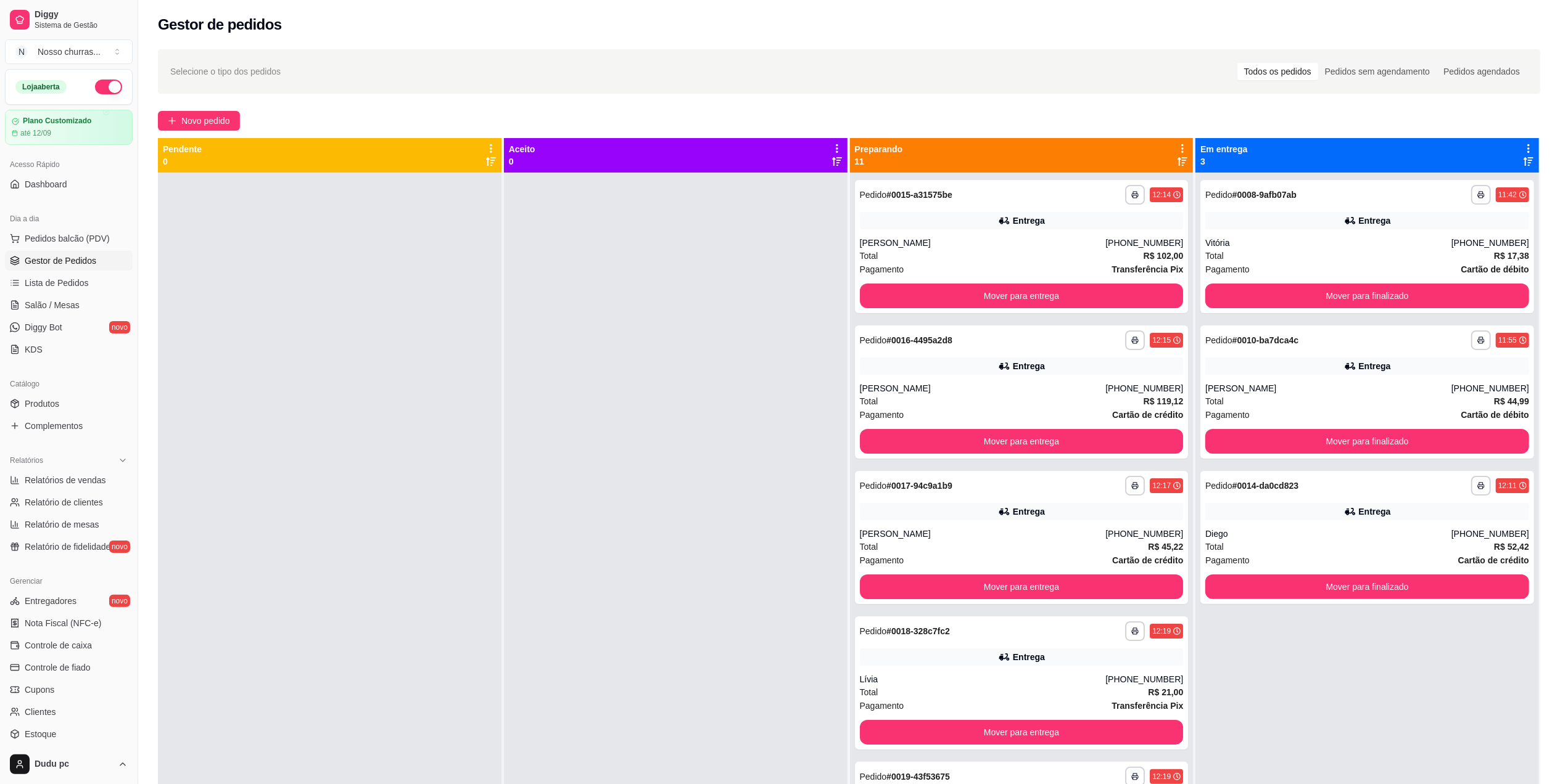
scroll to position [686, 0]
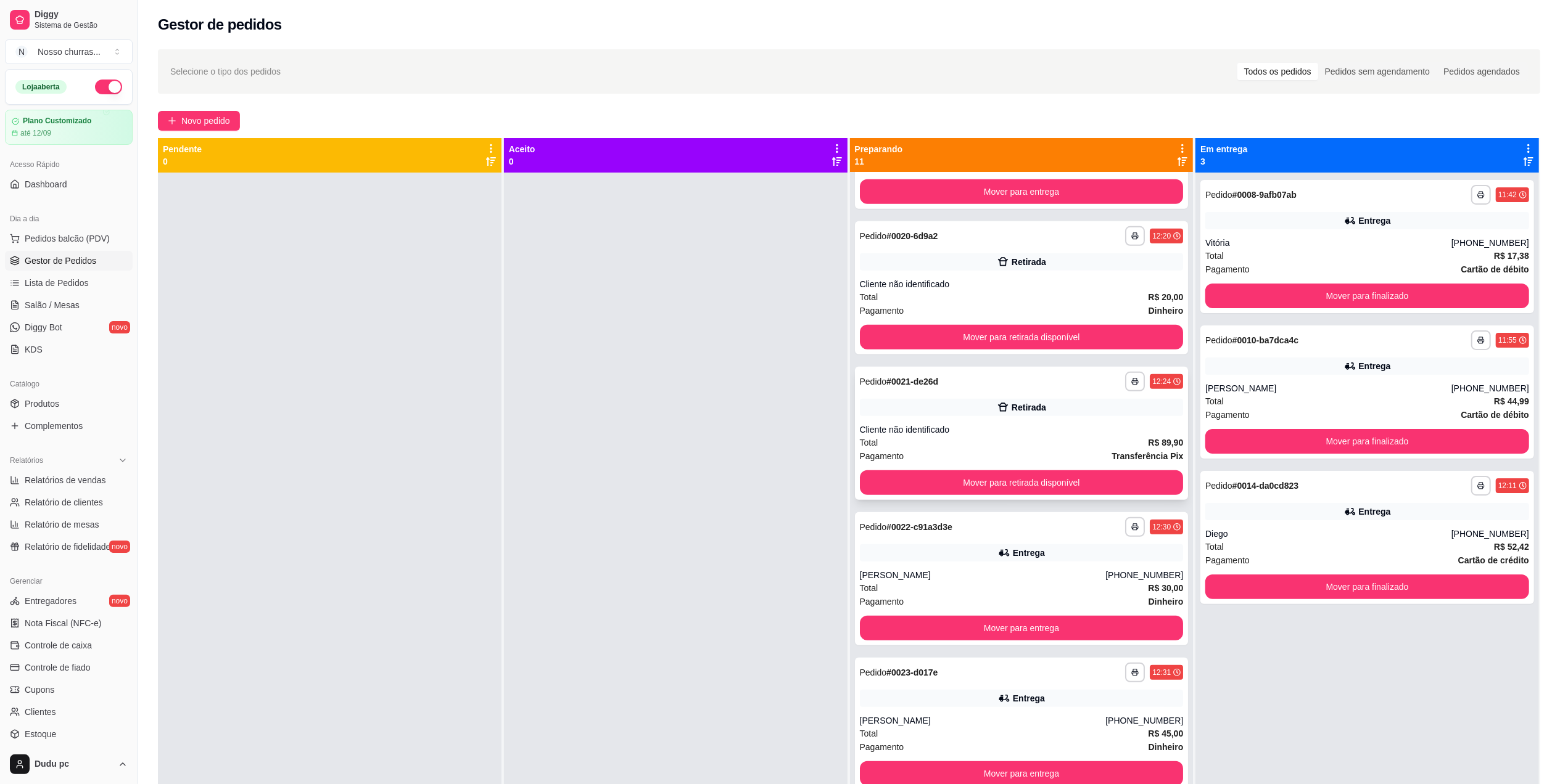
click at [1085, 439] on div "Total R$ 89,90" at bounding box center [1021, 442] width 324 height 13
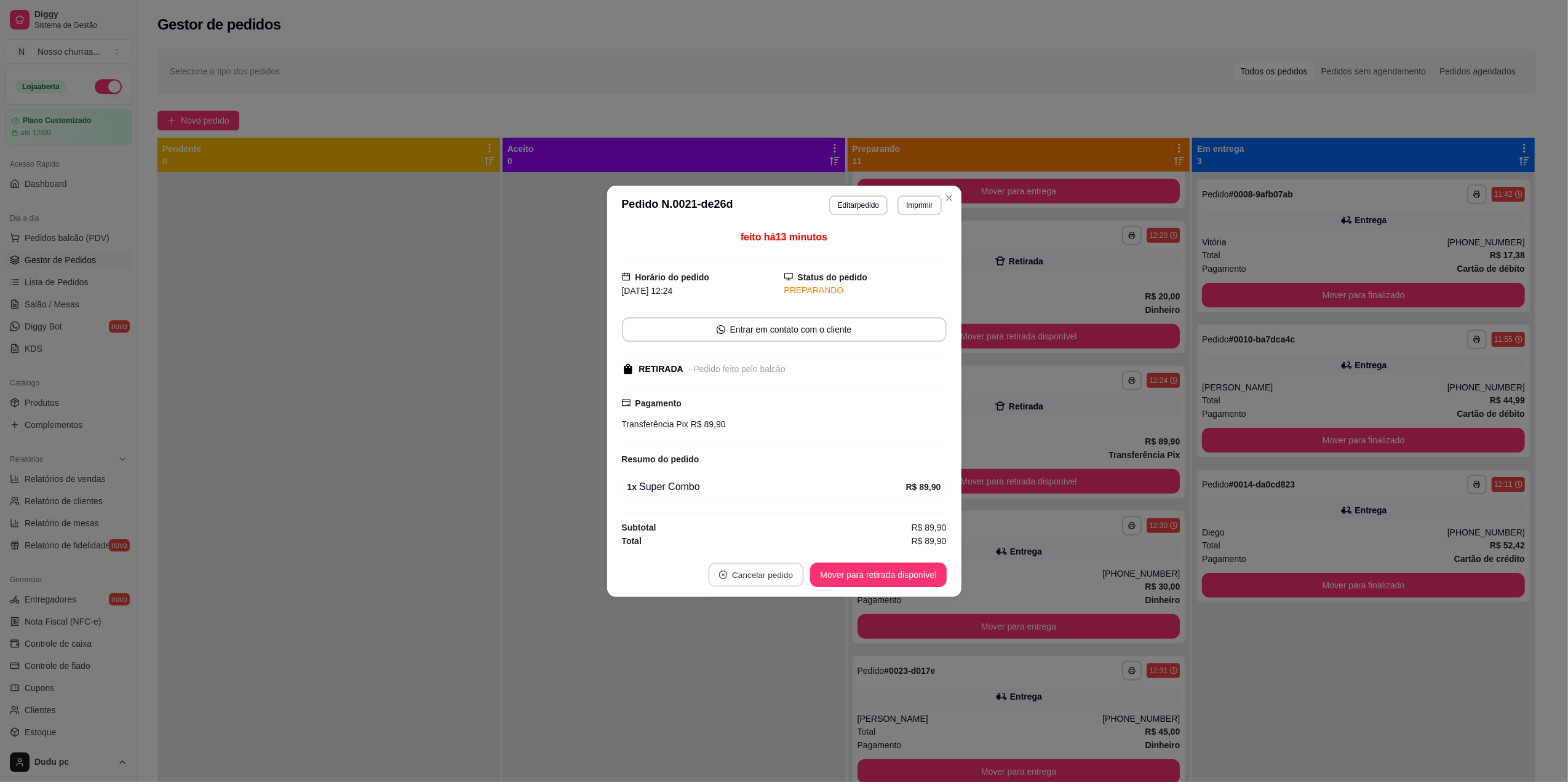
click at [768, 575] on button "Cancelar pedido" at bounding box center [756, 575] width 95 height 24
click at [780, 544] on button "Sim" at bounding box center [791, 546] width 48 height 24
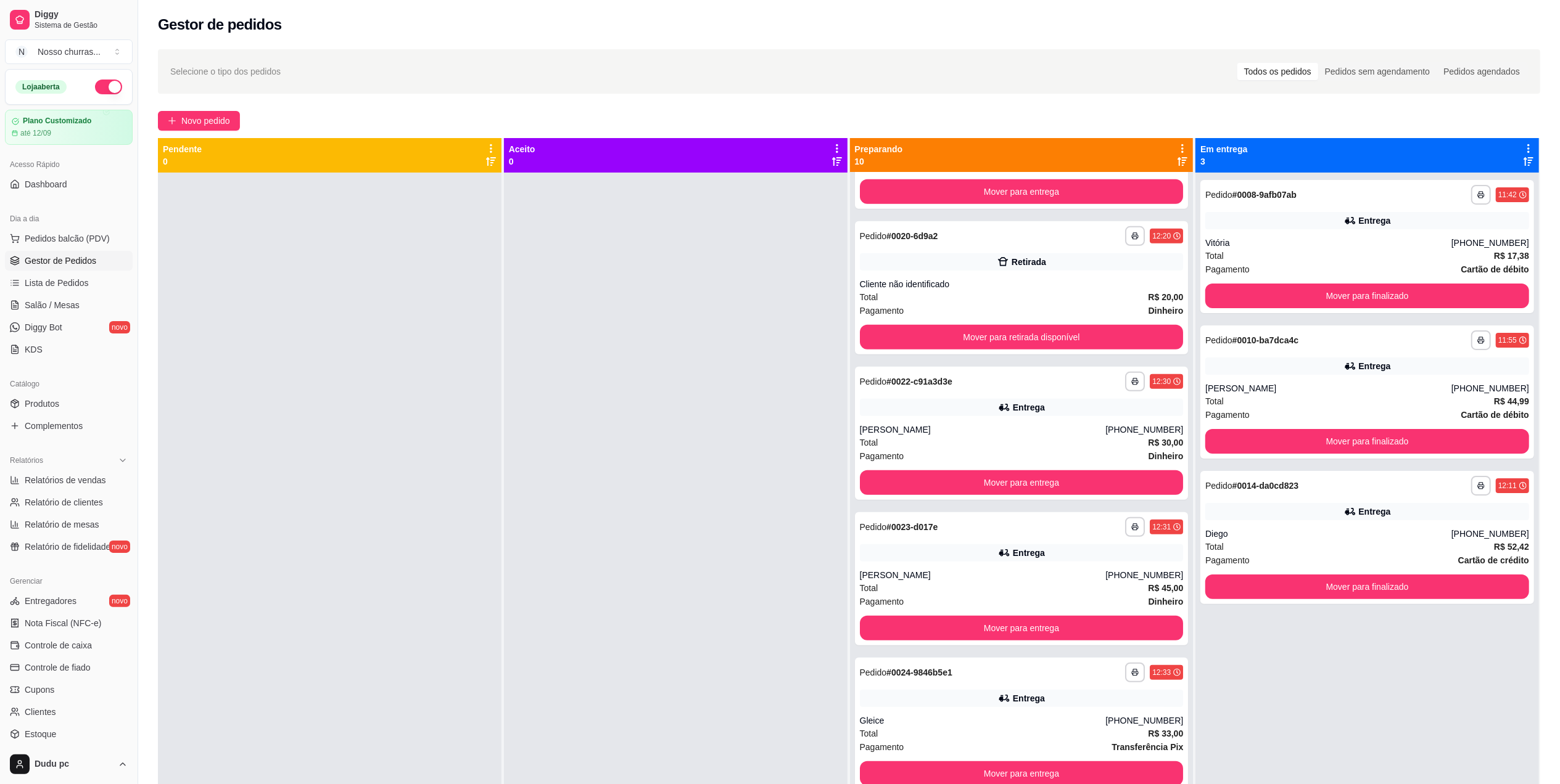
click at [1184, 211] on div "**********" at bounding box center [1022, 564] width 344 height 784
drag, startPoint x: 1184, startPoint y: 211, endPoint x: 1180, endPoint y: 203, distance: 8.9
click at [1180, 203] on div "**********" at bounding box center [1022, 564] width 344 height 784
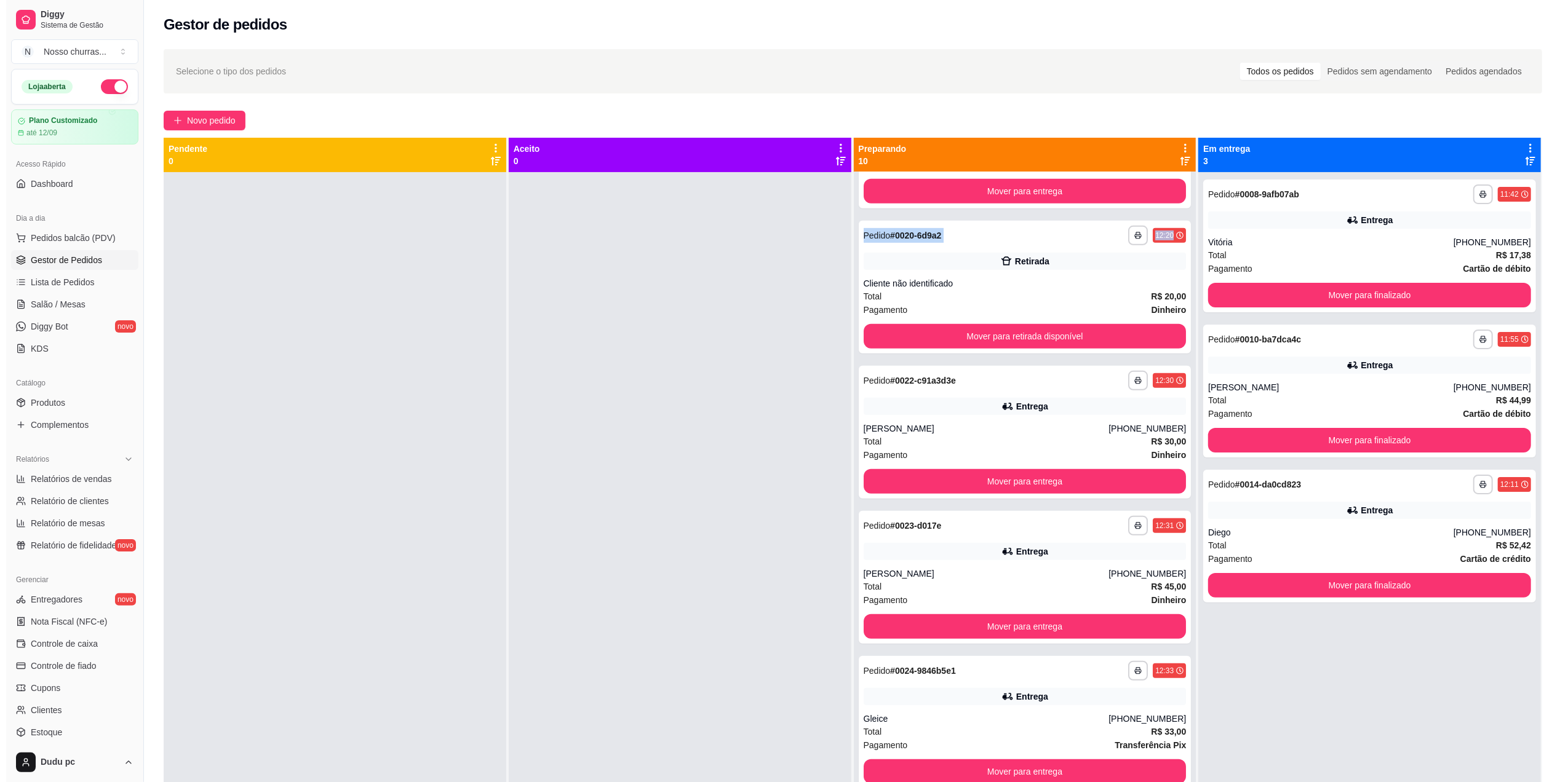
scroll to position [0, 0]
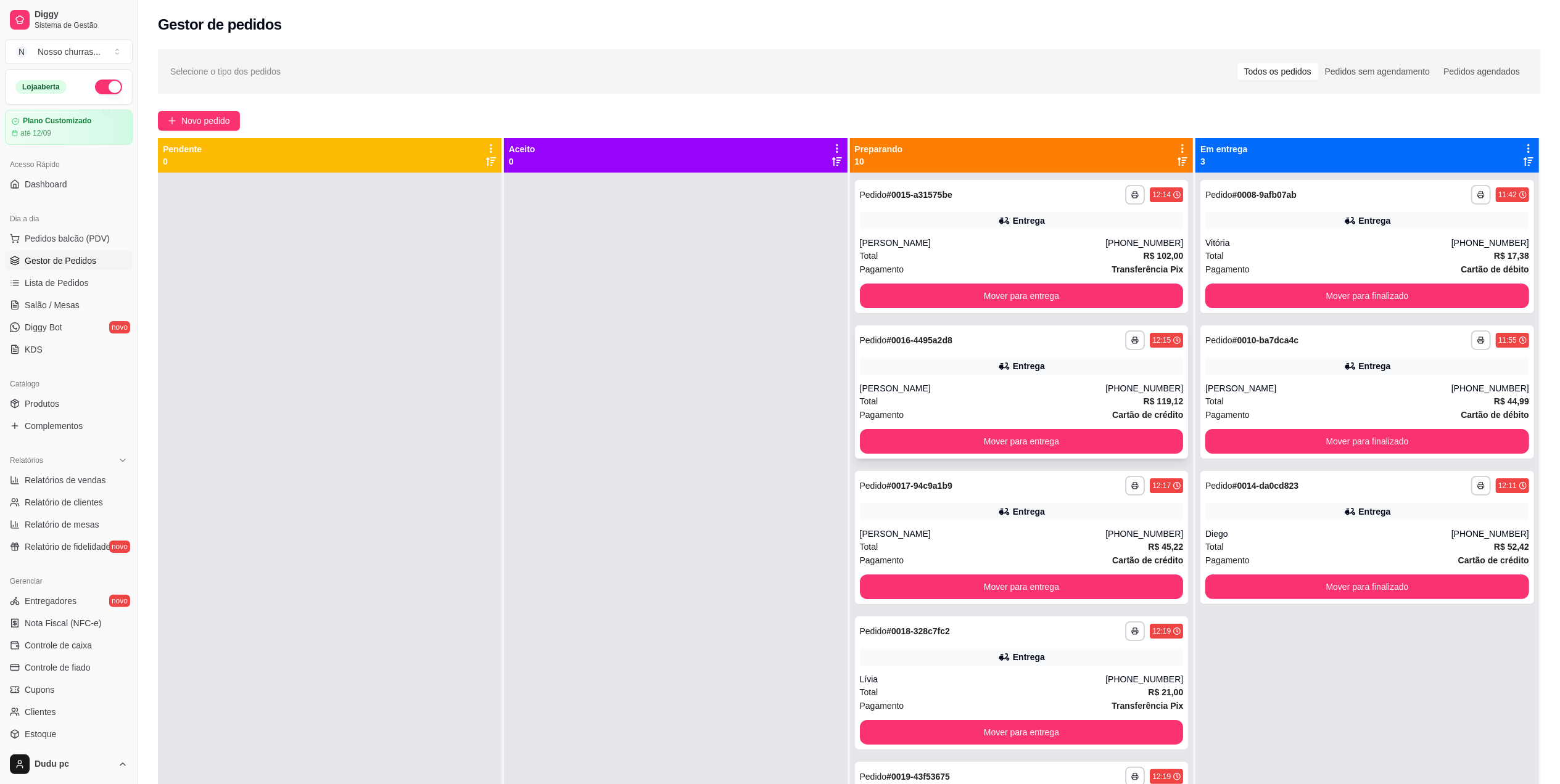
click at [1064, 360] on div "Entrega" at bounding box center [1021, 366] width 324 height 17
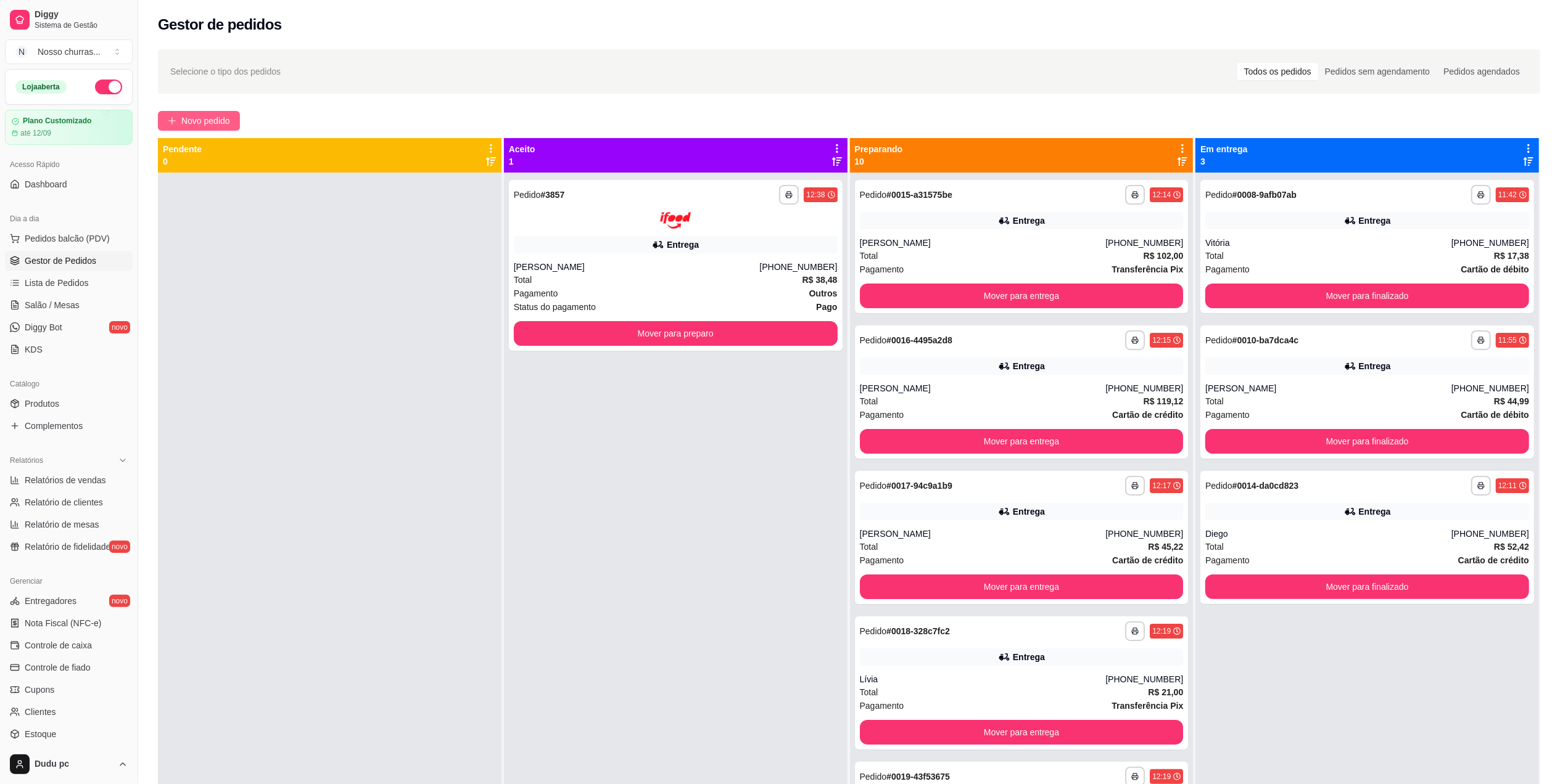
click at [230, 123] on span "Novo pedido" at bounding box center [205, 120] width 49 height 13
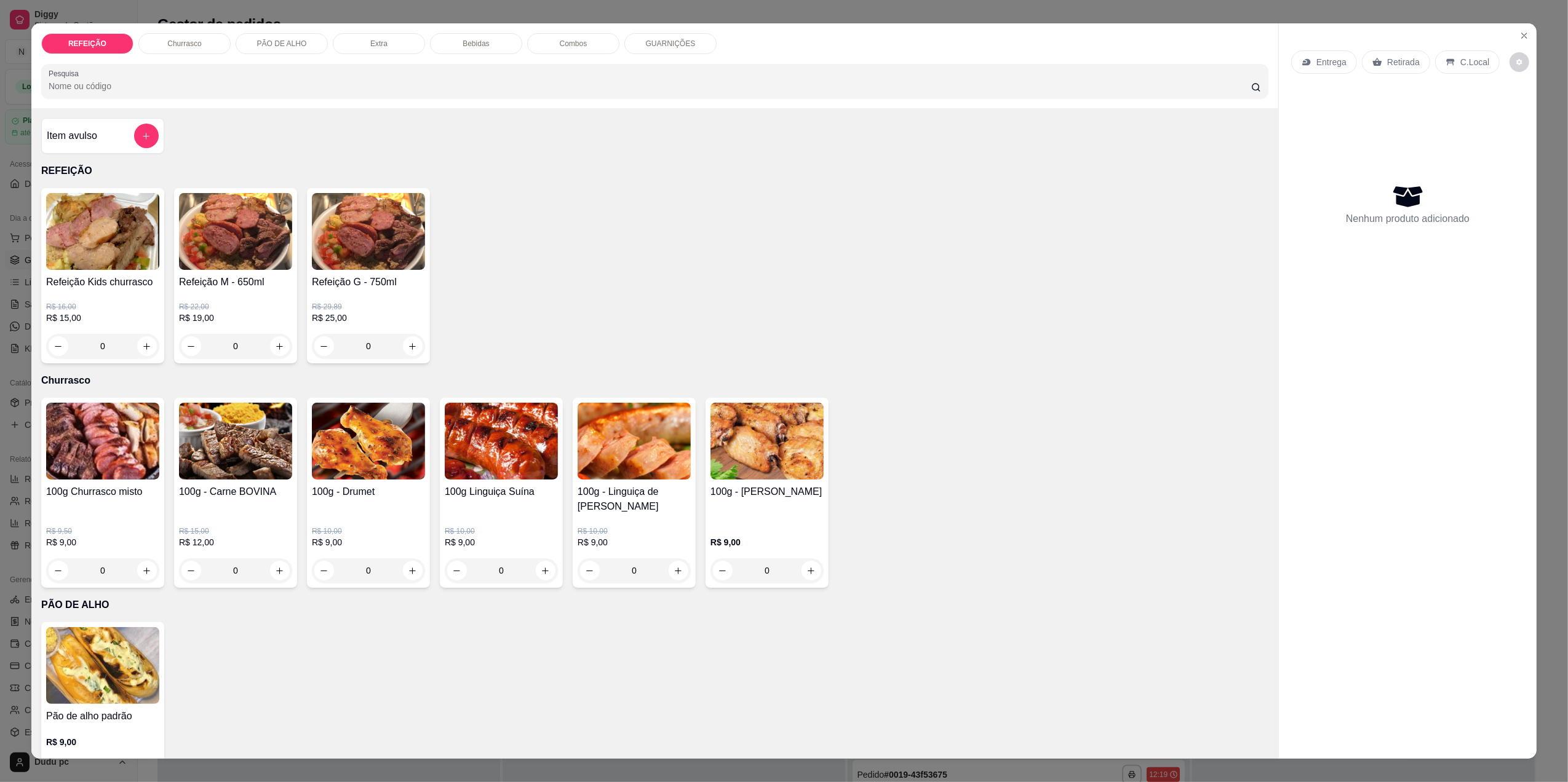
click at [1279, 714] on div "Entrega Retirada C.Local Nenhum produto adicionado" at bounding box center [1407, 381] width 258 height 715
click at [270, 345] on div "0" at bounding box center [235, 346] width 113 height 25
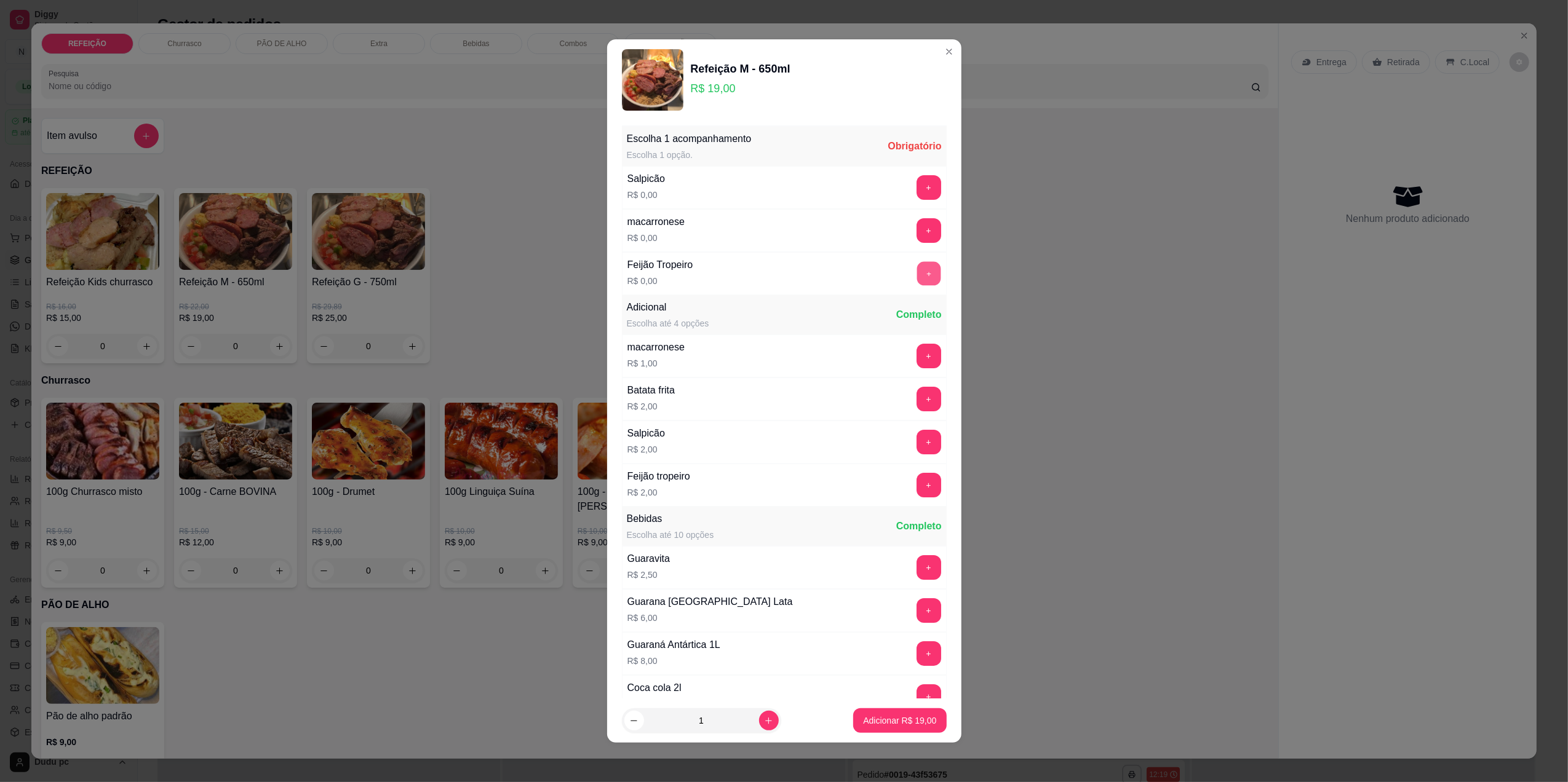
click at [916, 271] on button "+" at bounding box center [928, 273] width 24 height 24
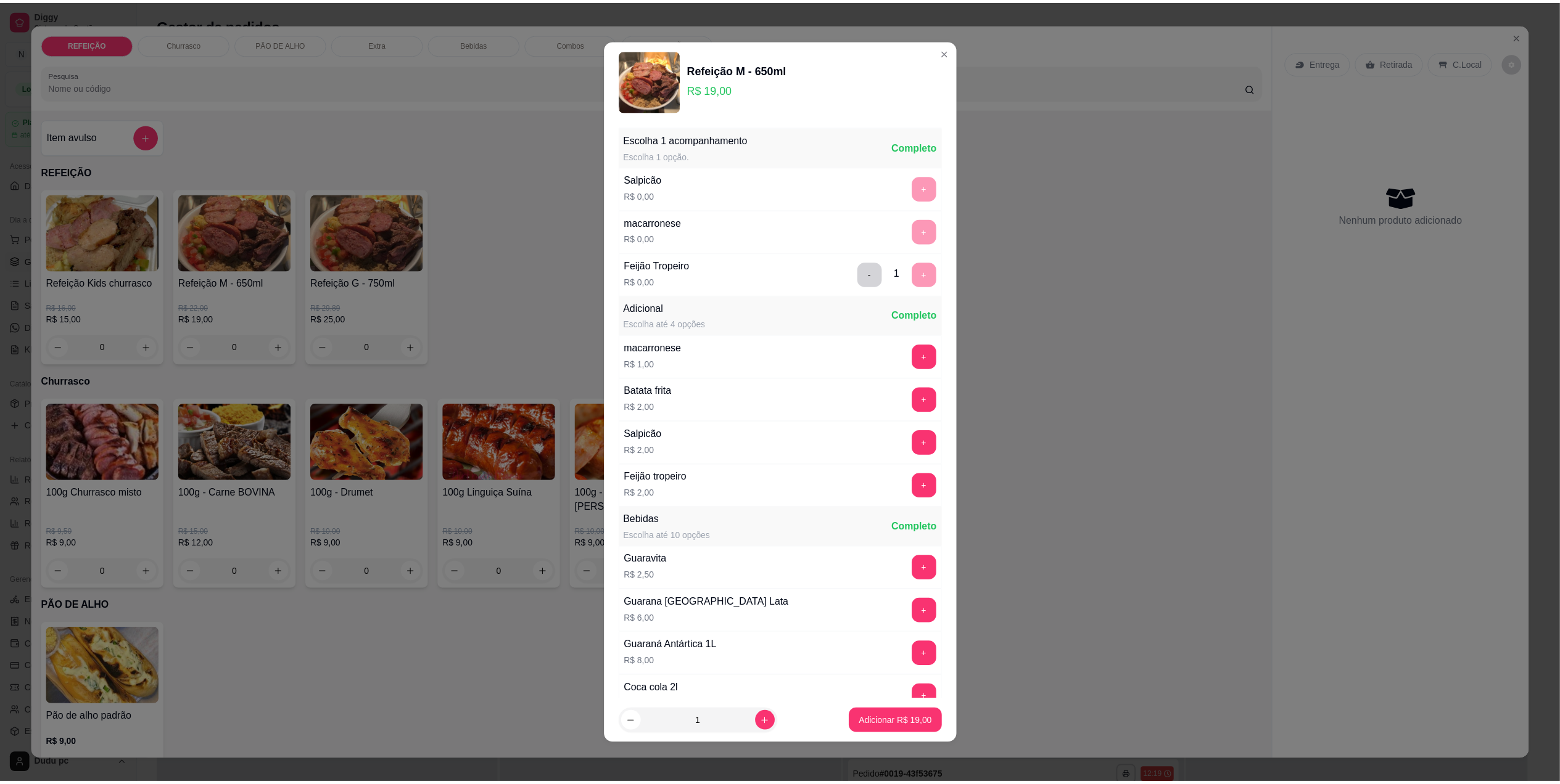
scroll to position [116, 0]
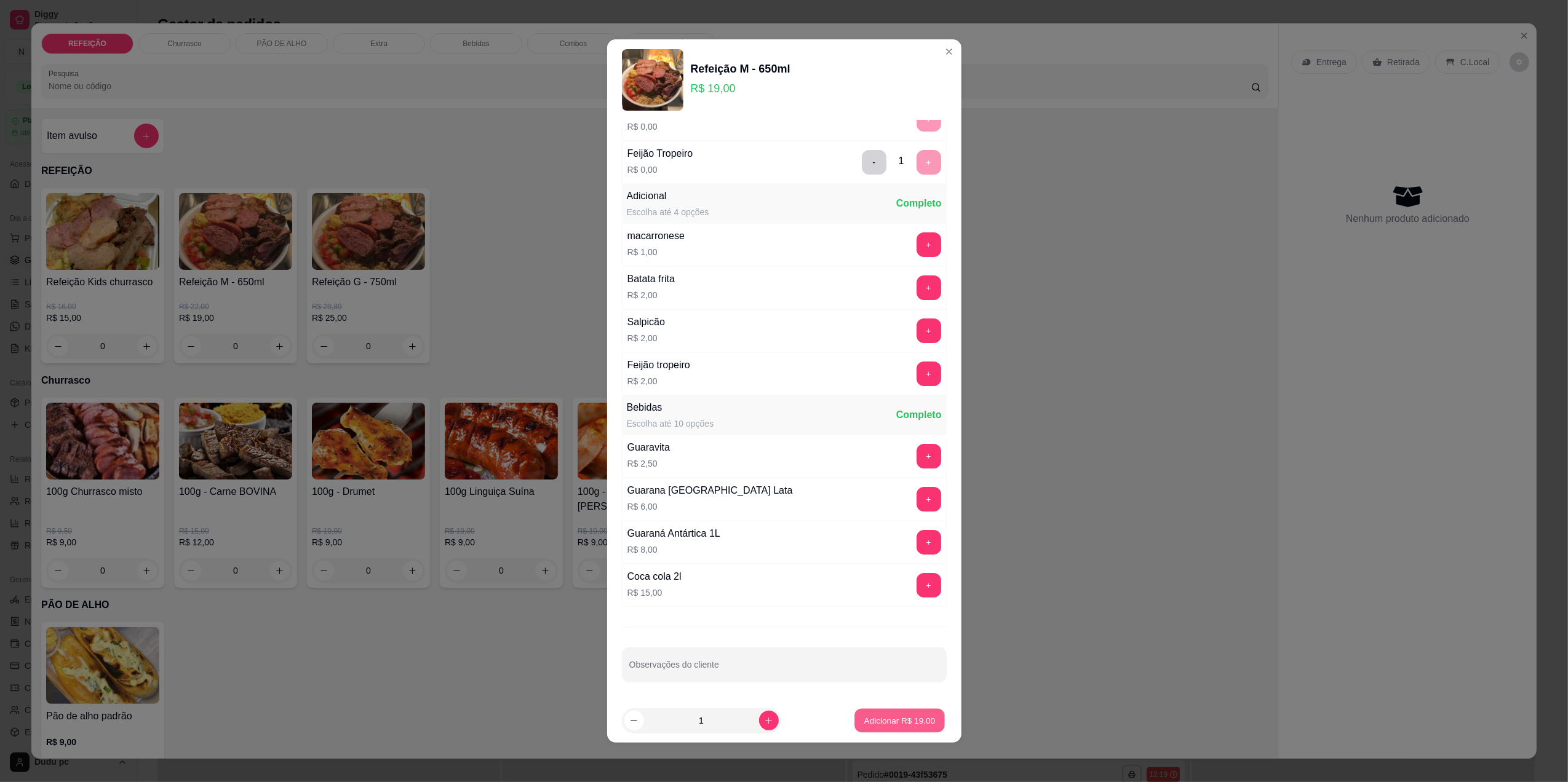
click at [892, 724] on p "Adicionar R$ 19,00" at bounding box center [900, 720] width 71 height 11
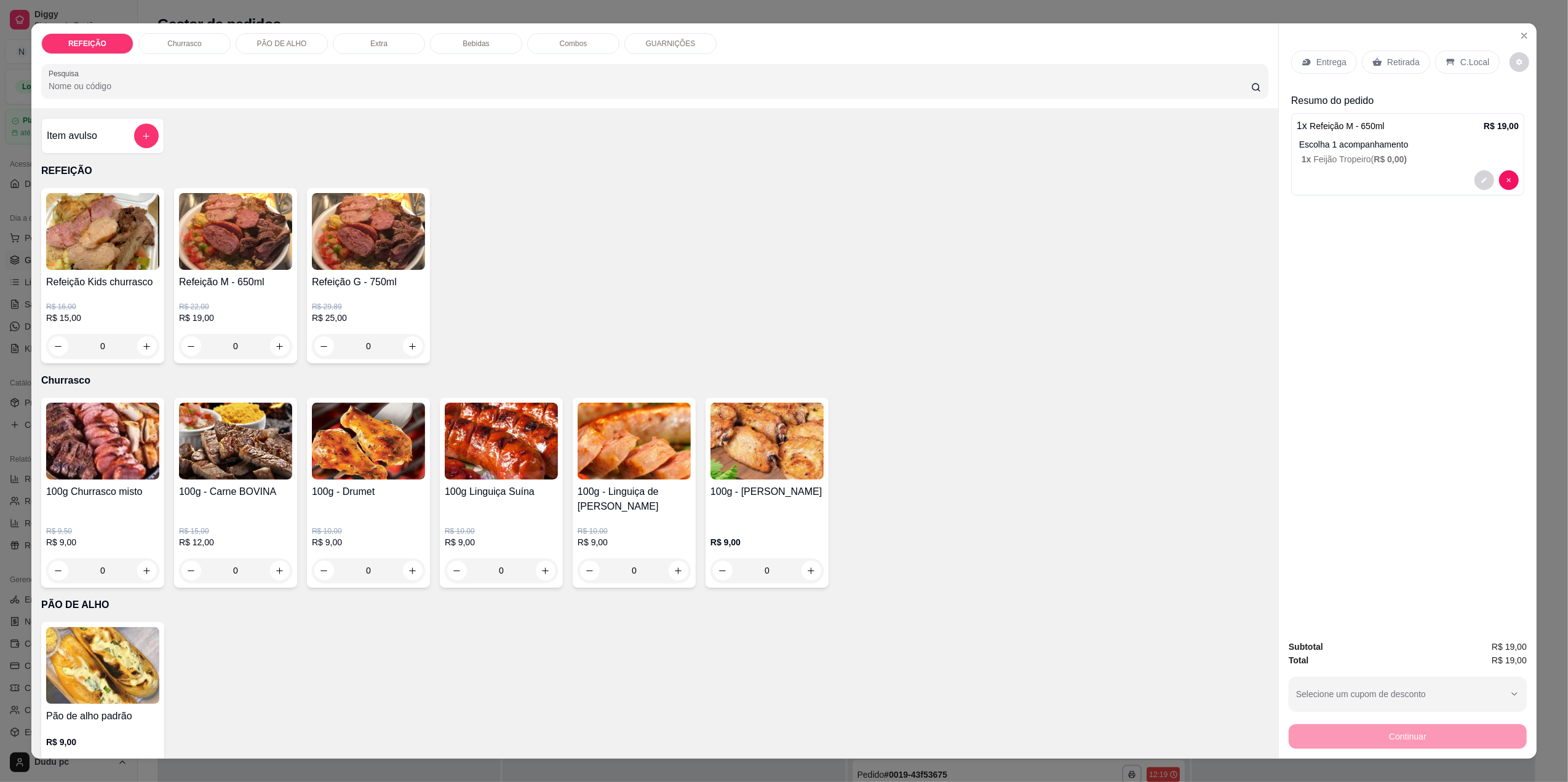
click at [1413, 67] on div "Retirada" at bounding box center [1396, 62] width 69 height 23
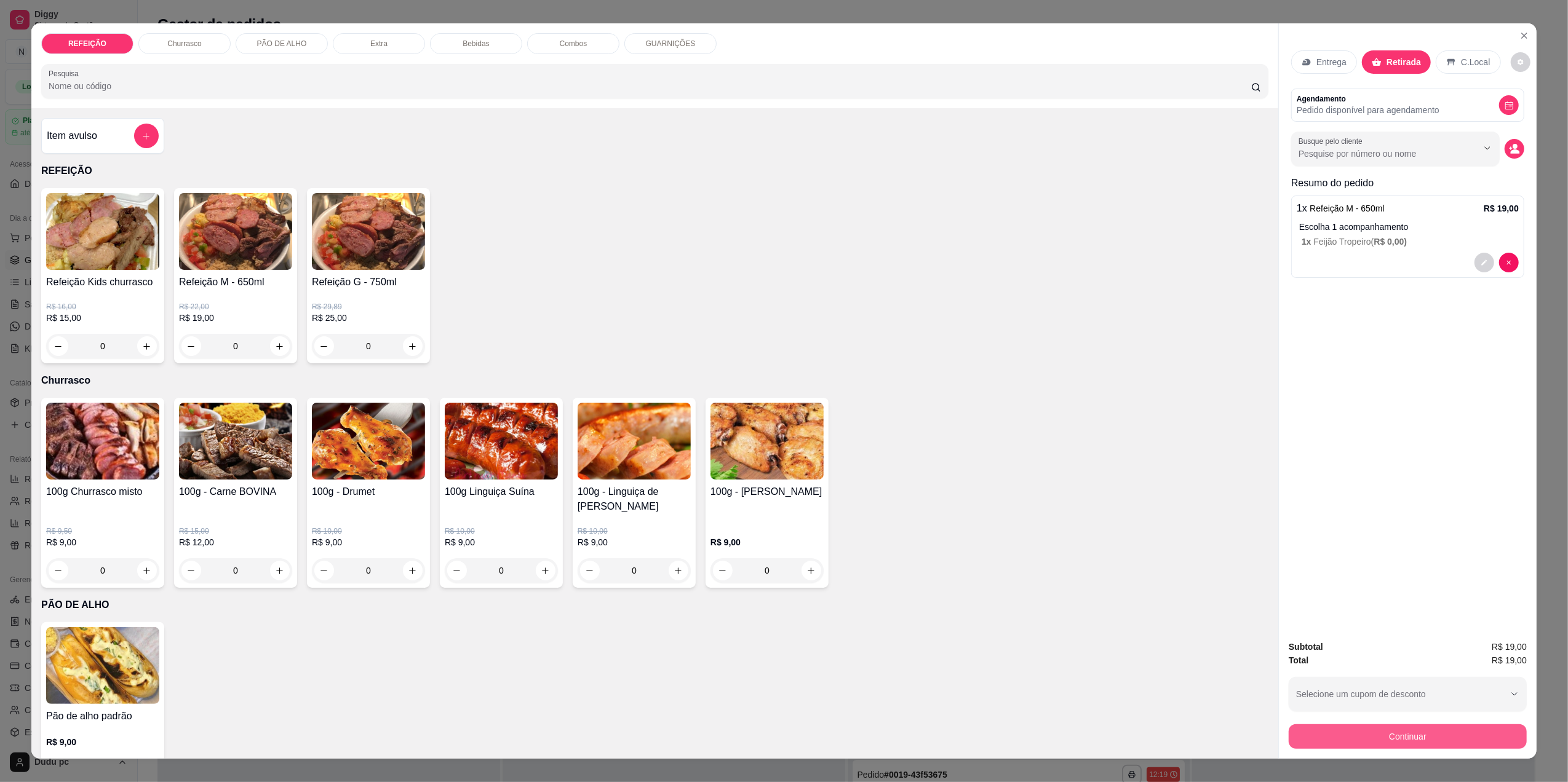
click at [1376, 731] on button "Continuar" at bounding box center [1407, 736] width 238 height 25
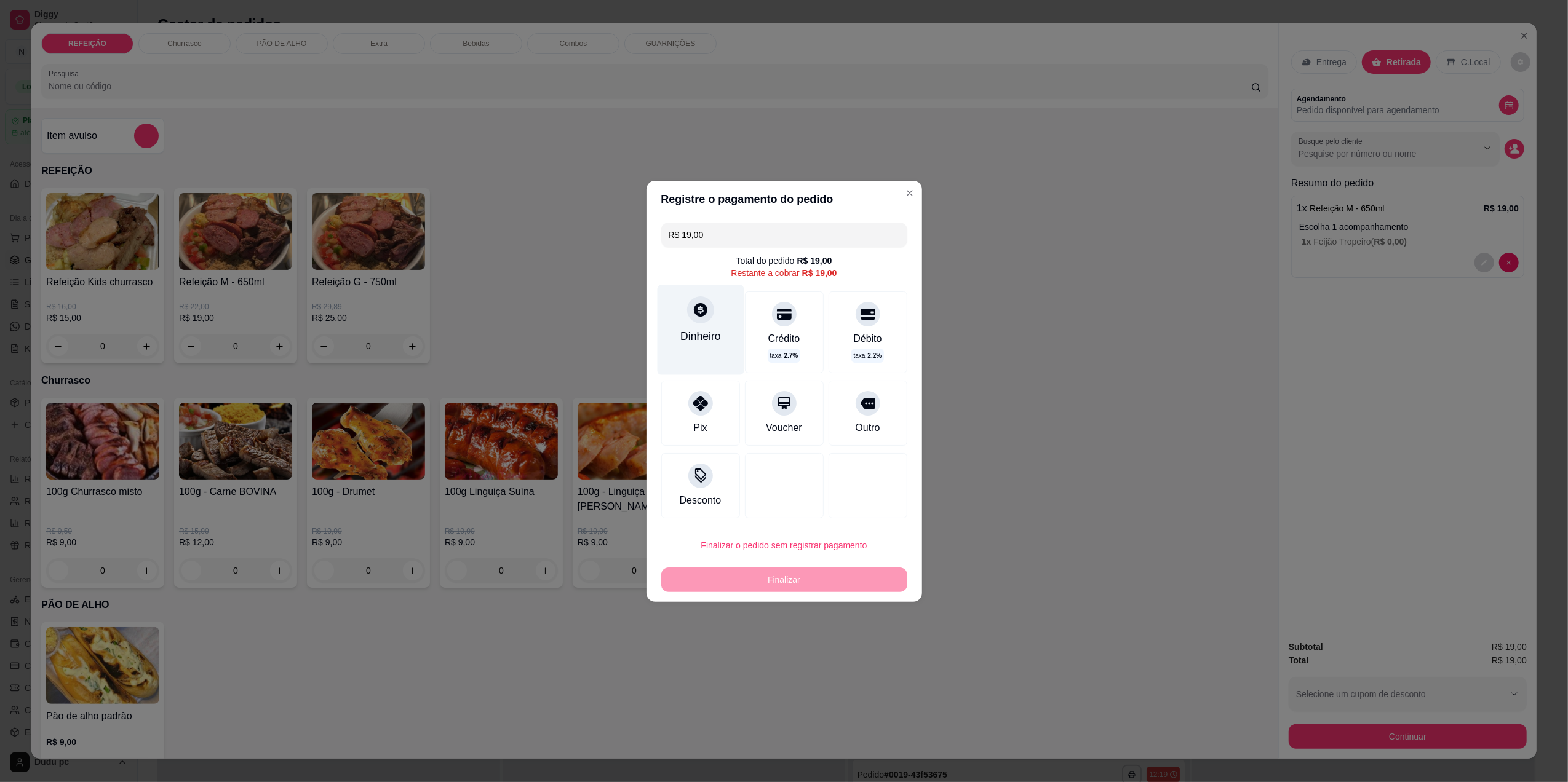
click at [682, 323] on div "Dinheiro" at bounding box center [700, 330] width 87 height 90
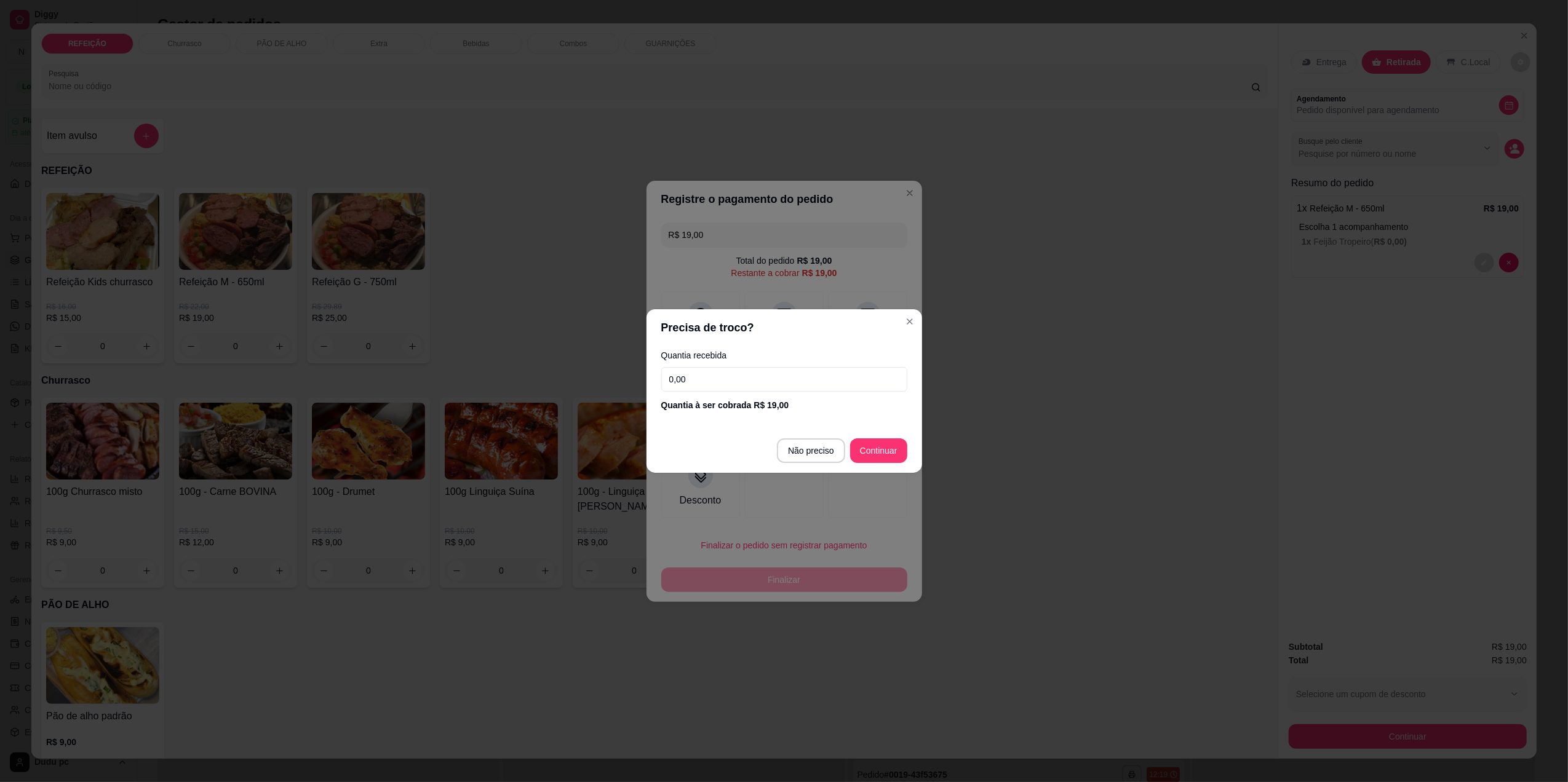
click at [716, 388] on input "0,00" at bounding box center [784, 379] width 246 height 25
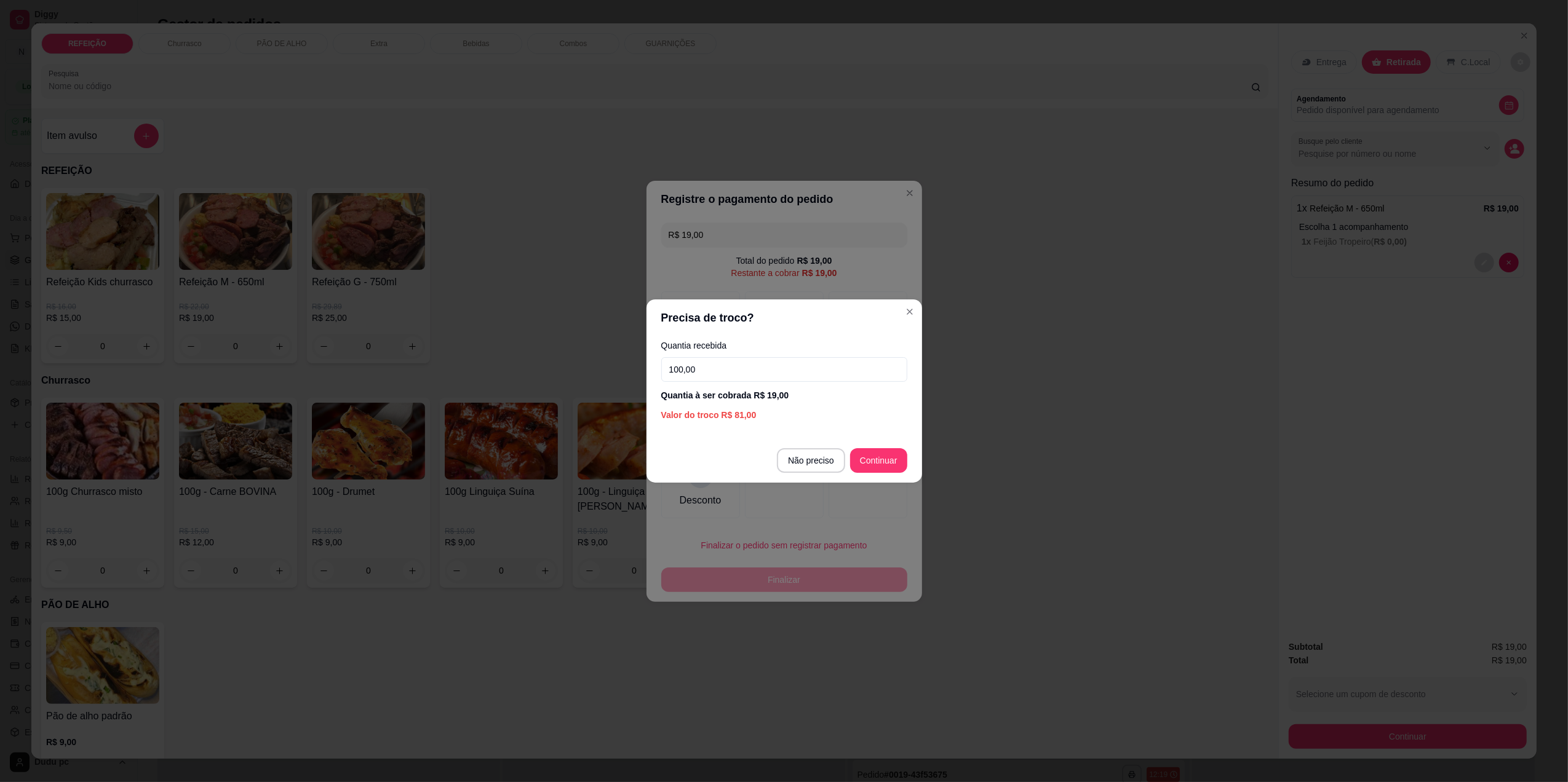
type input "100,00"
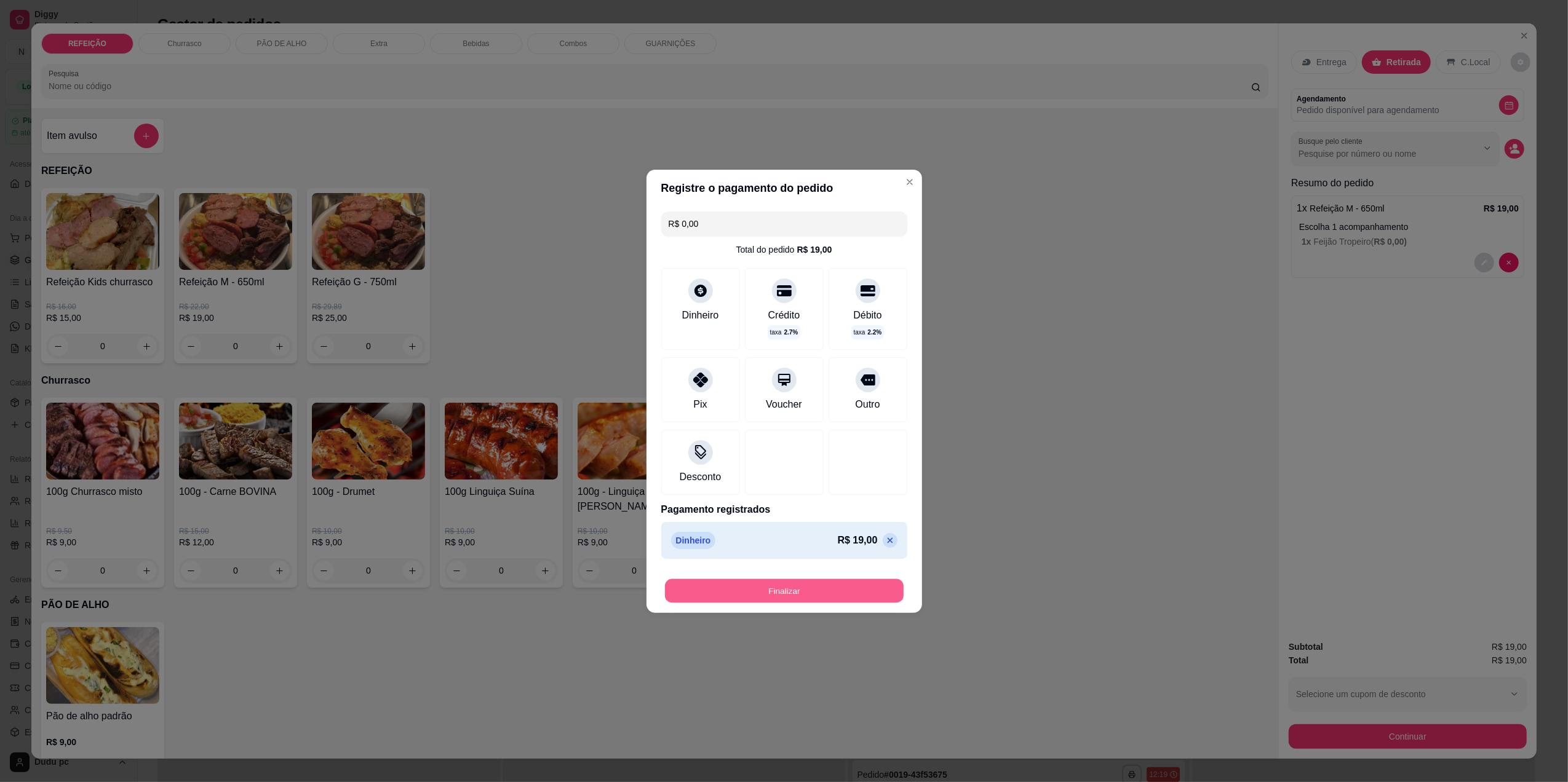
click at [837, 594] on button "Finalizar" at bounding box center [784, 590] width 239 height 24
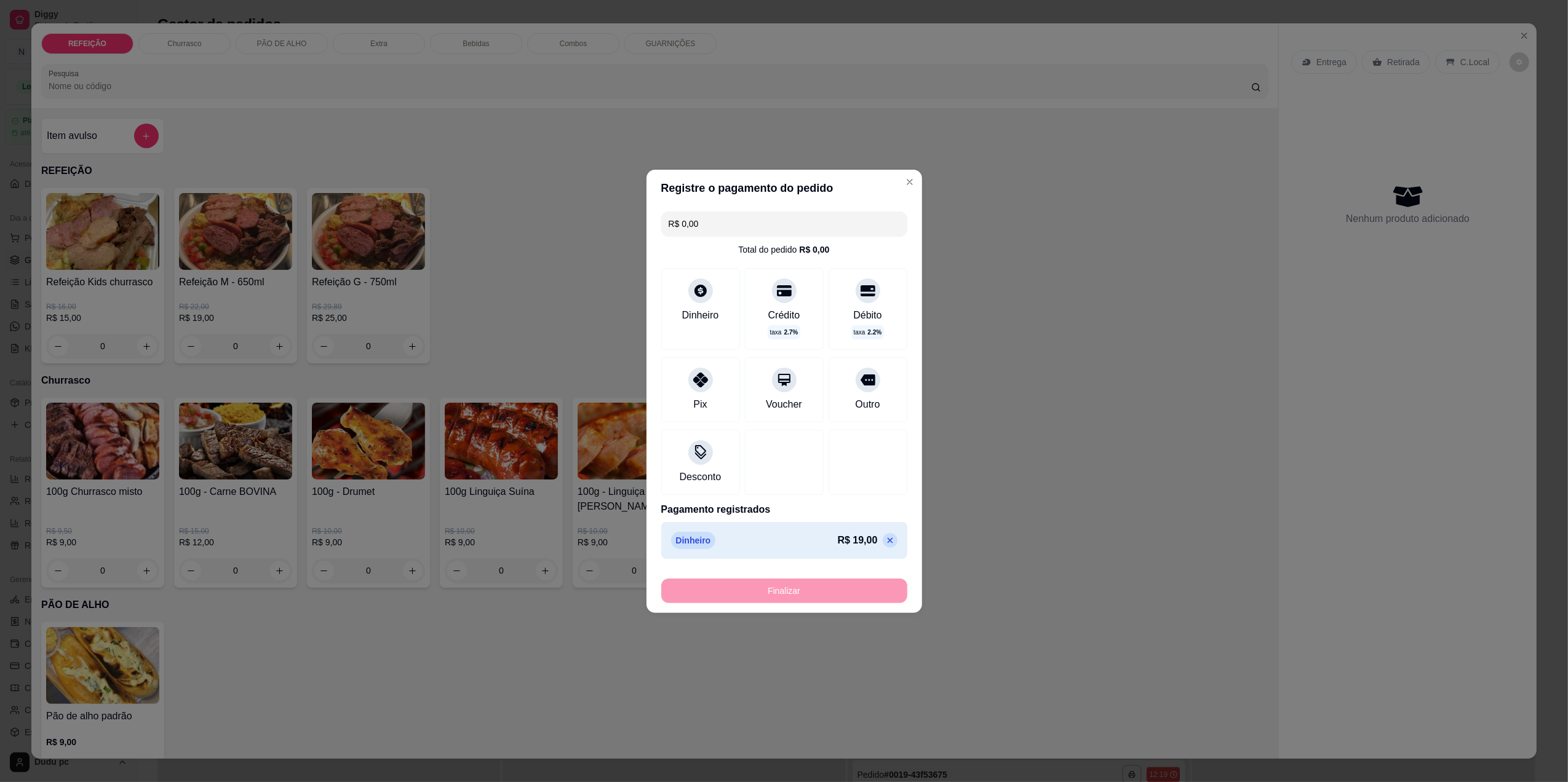
type input "-R$ 19,00"
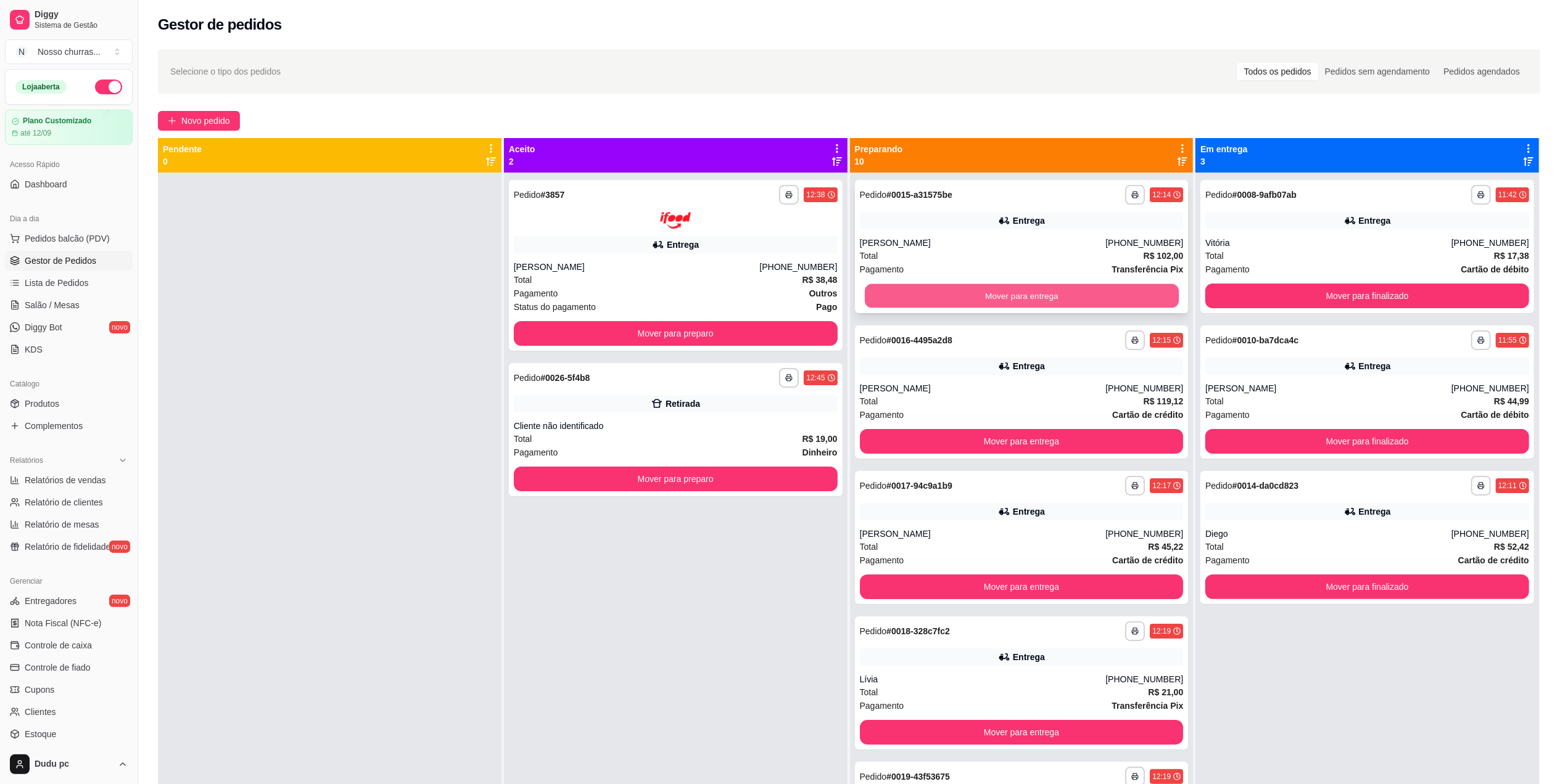
click at [1036, 296] on button "Mover para entrega" at bounding box center [1020, 296] width 314 height 24
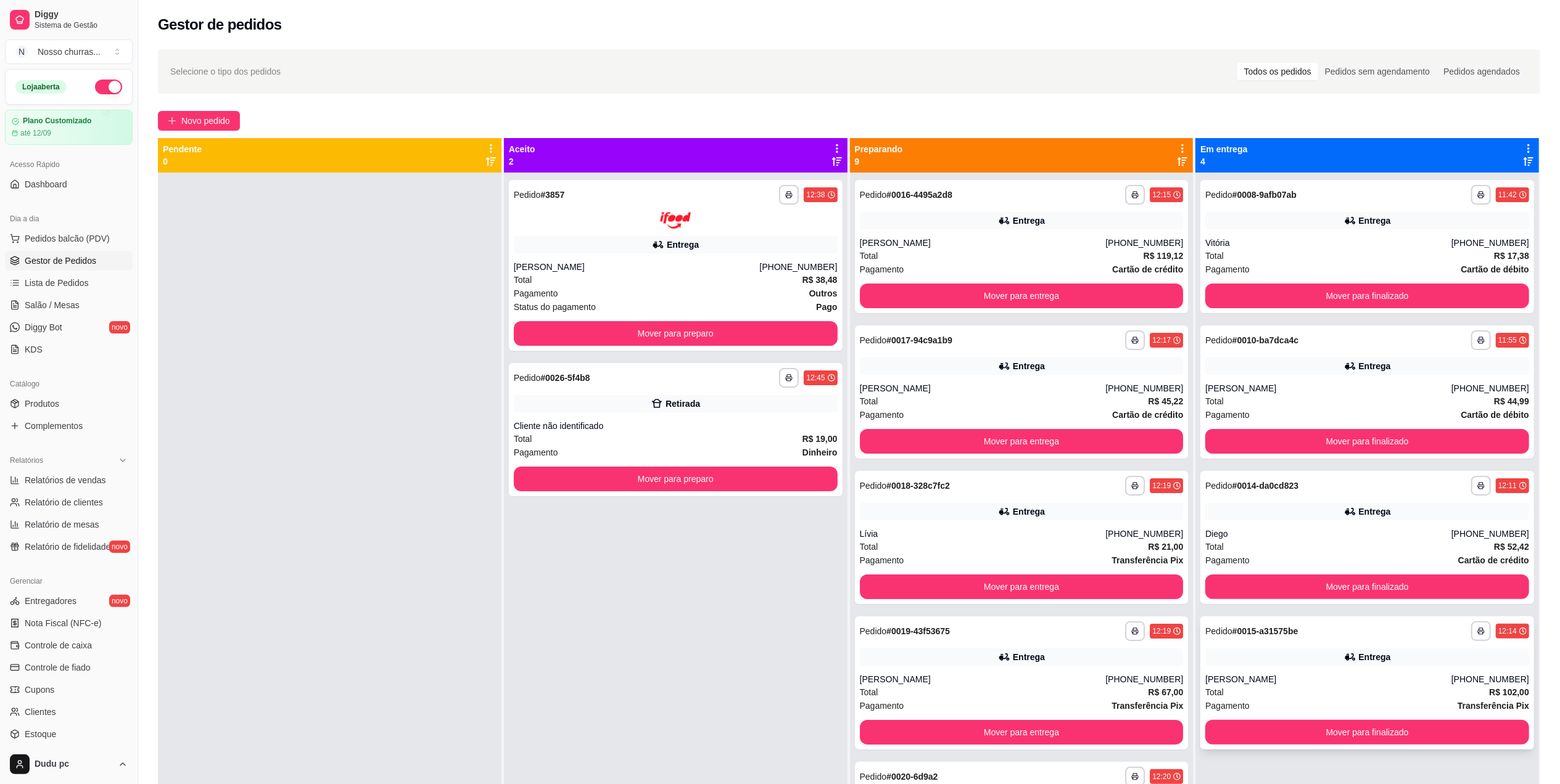
click at [1231, 691] on div "Total R$ 102,00" at bounding box center [1367, 692] width 324 height 13
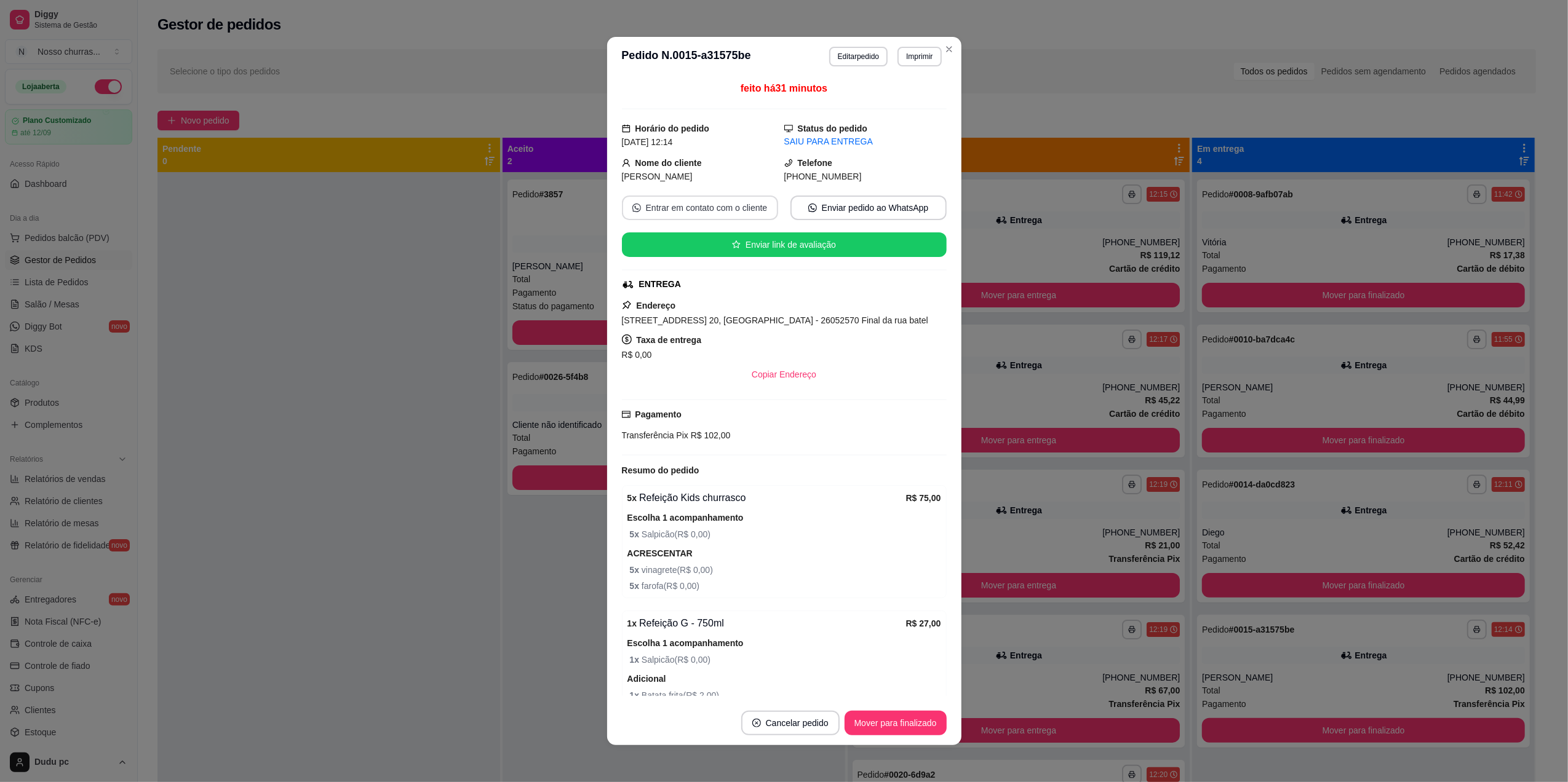
click at [737, 210] on div "feito há 31 minutos Horário do pedido [DATE] 12:14 Status do pedido SAIU PARA E…" at bounding box center [784, 388] width 325 height 615
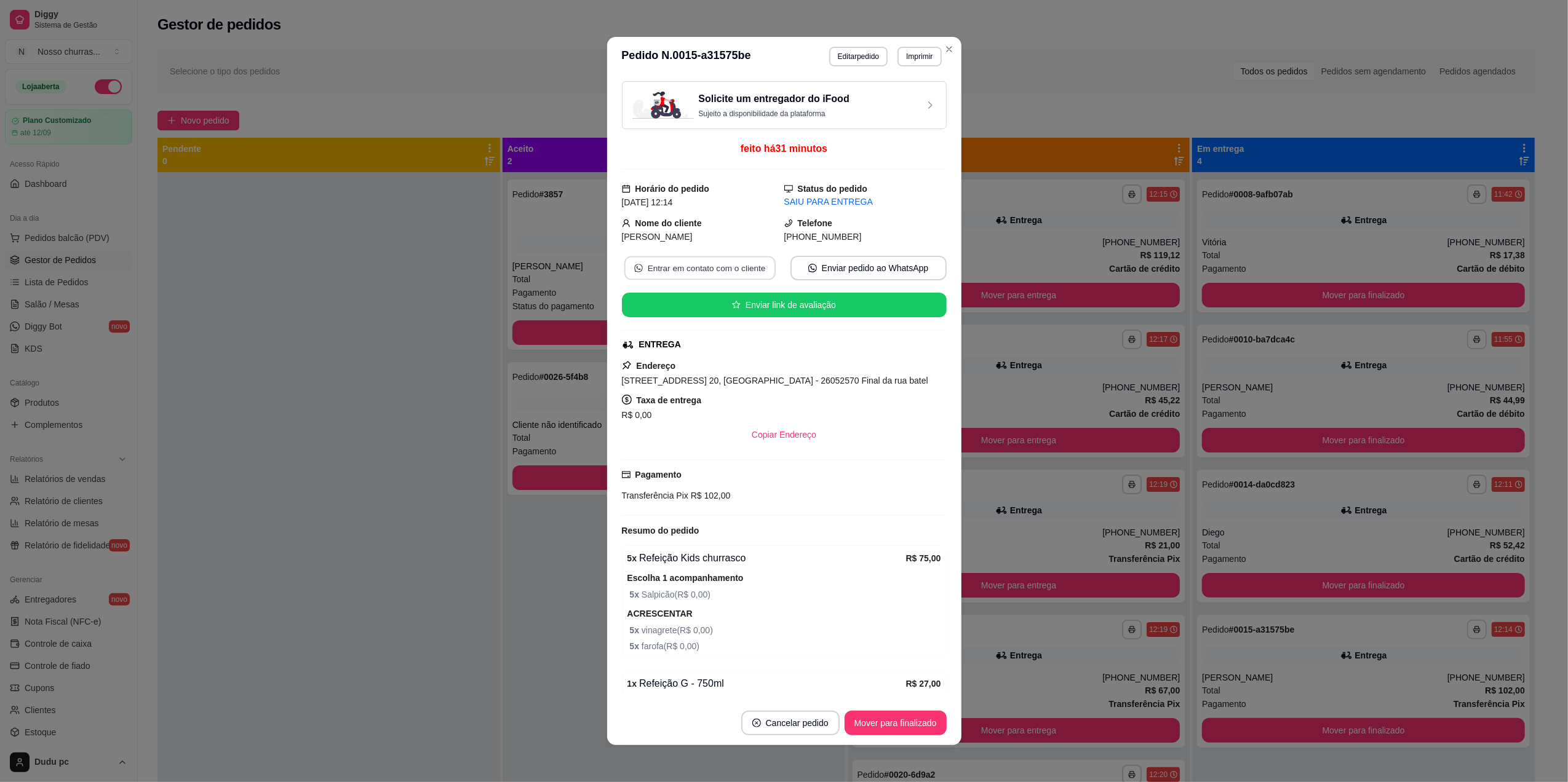
click at [718, 270] on button "Entrar em contato com o cliente" at bounding box center [699, 268] width 151 height 24
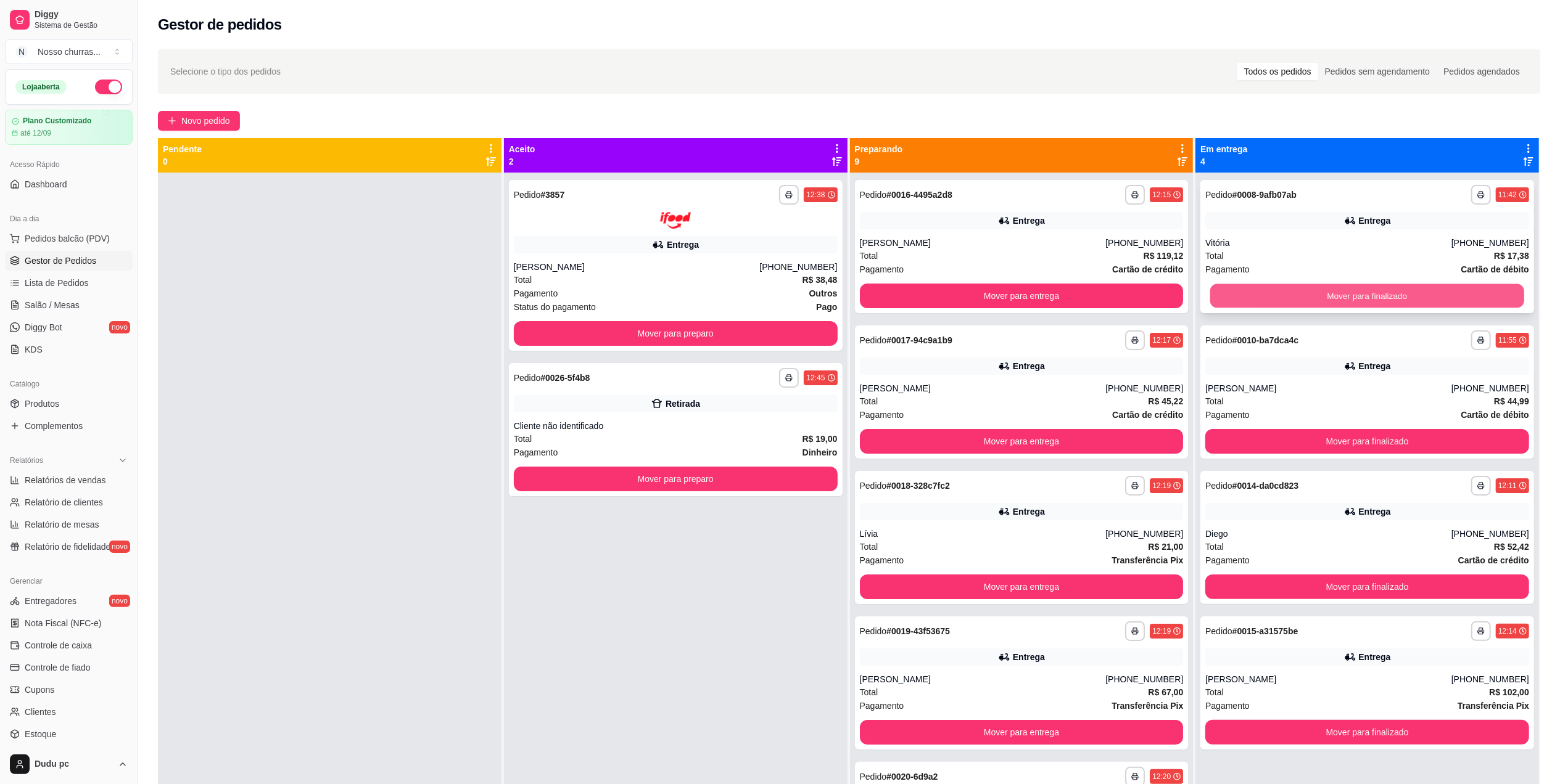
click at [1274, 301] on button "Mover para finalizado" at bounding box center [1367, 296] width 314 height 24
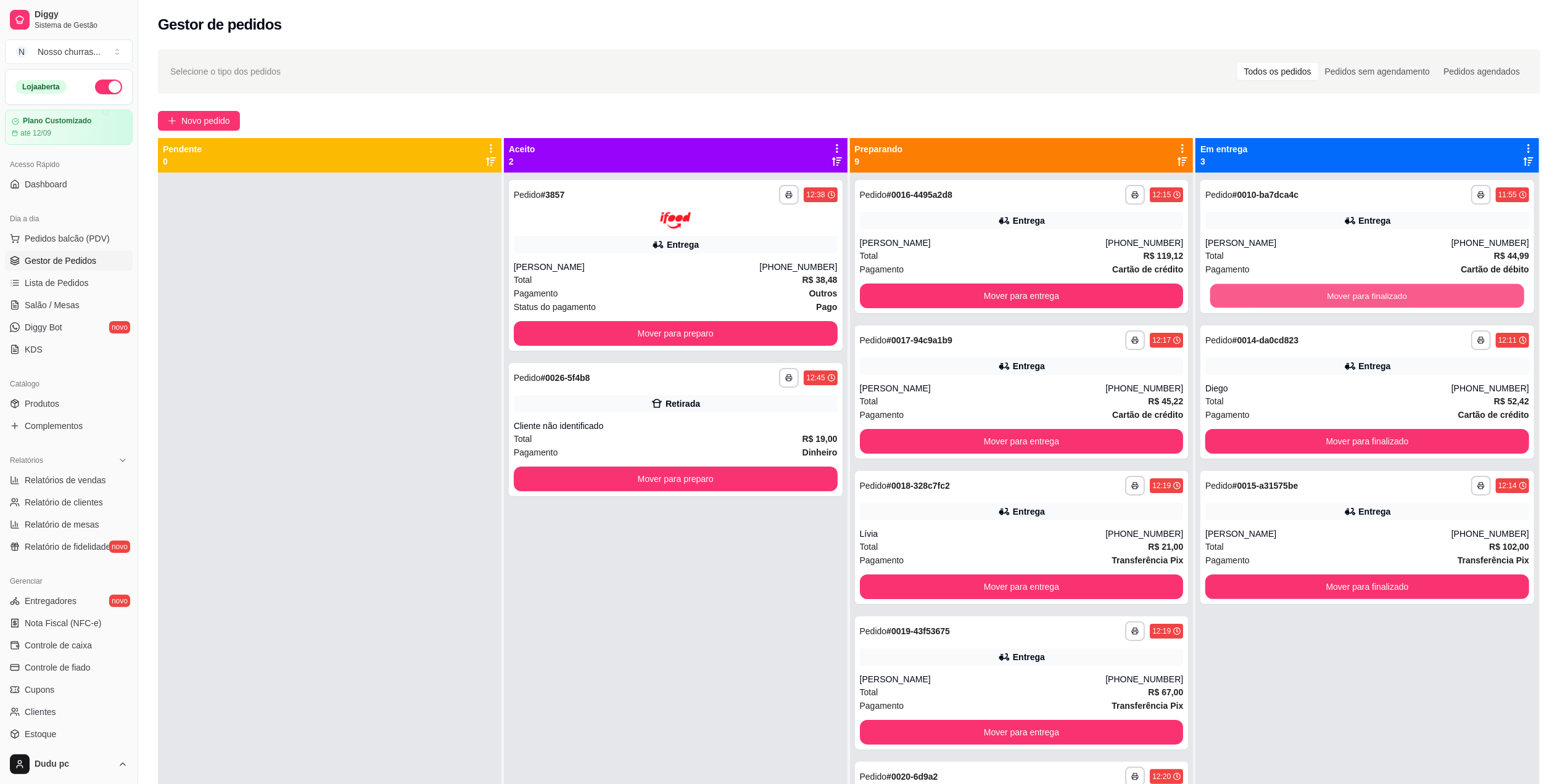
click at [1274, 301] on button "Mover para finalizado" at bounding box center [1367, 296] width 314 height 24
click at [1274, 301] on div "Mover para finalizado" at bounding box center [1367, 296] width 324 height 25
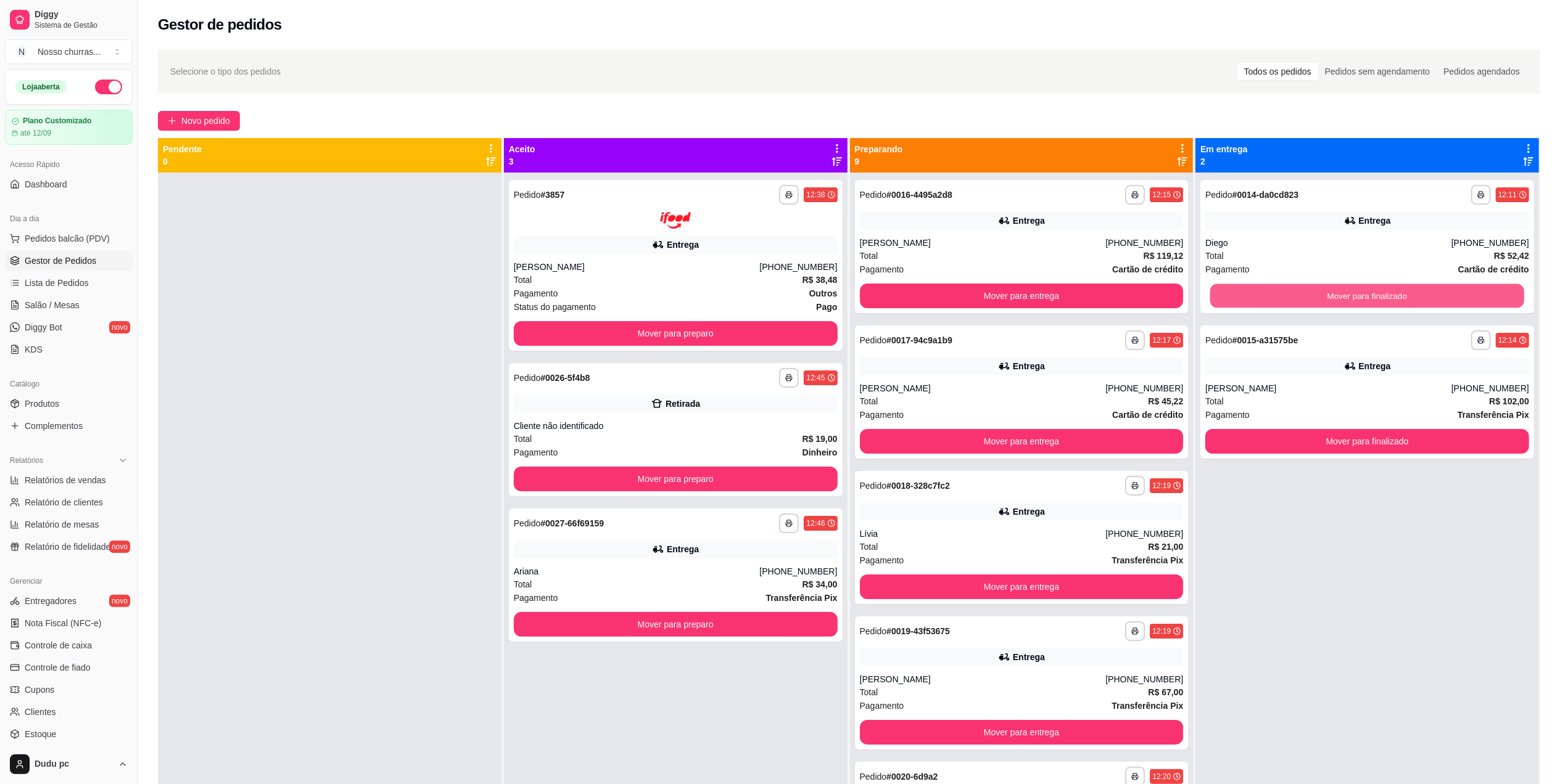
click at [1257, 291] on button "Mover para finalizado" at bounding box center [1367, 296] width 314 height 24
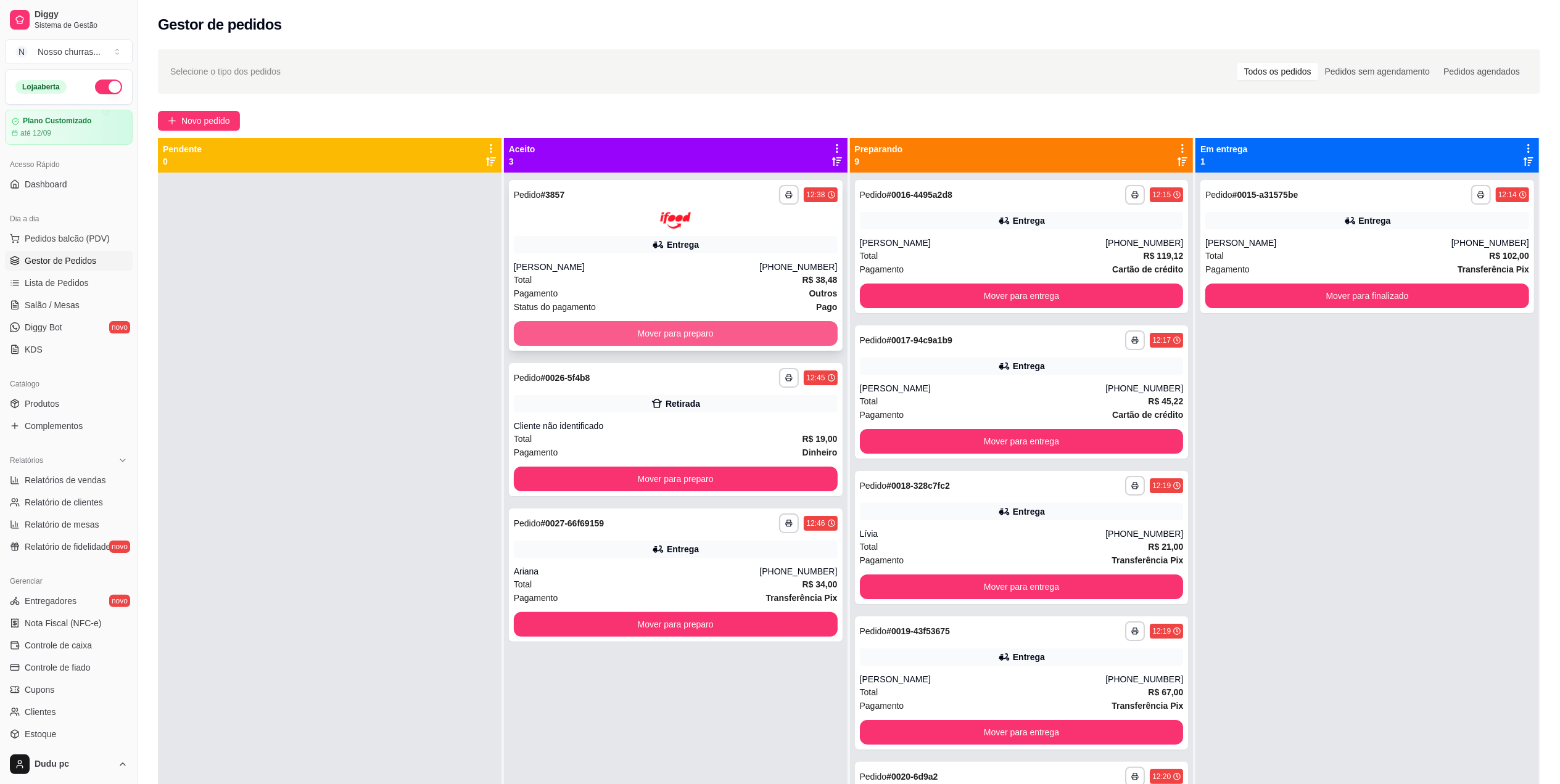
click at [802, 326] on button "Mover para preparo" at bounding box center [676, 333] width 324 height 25
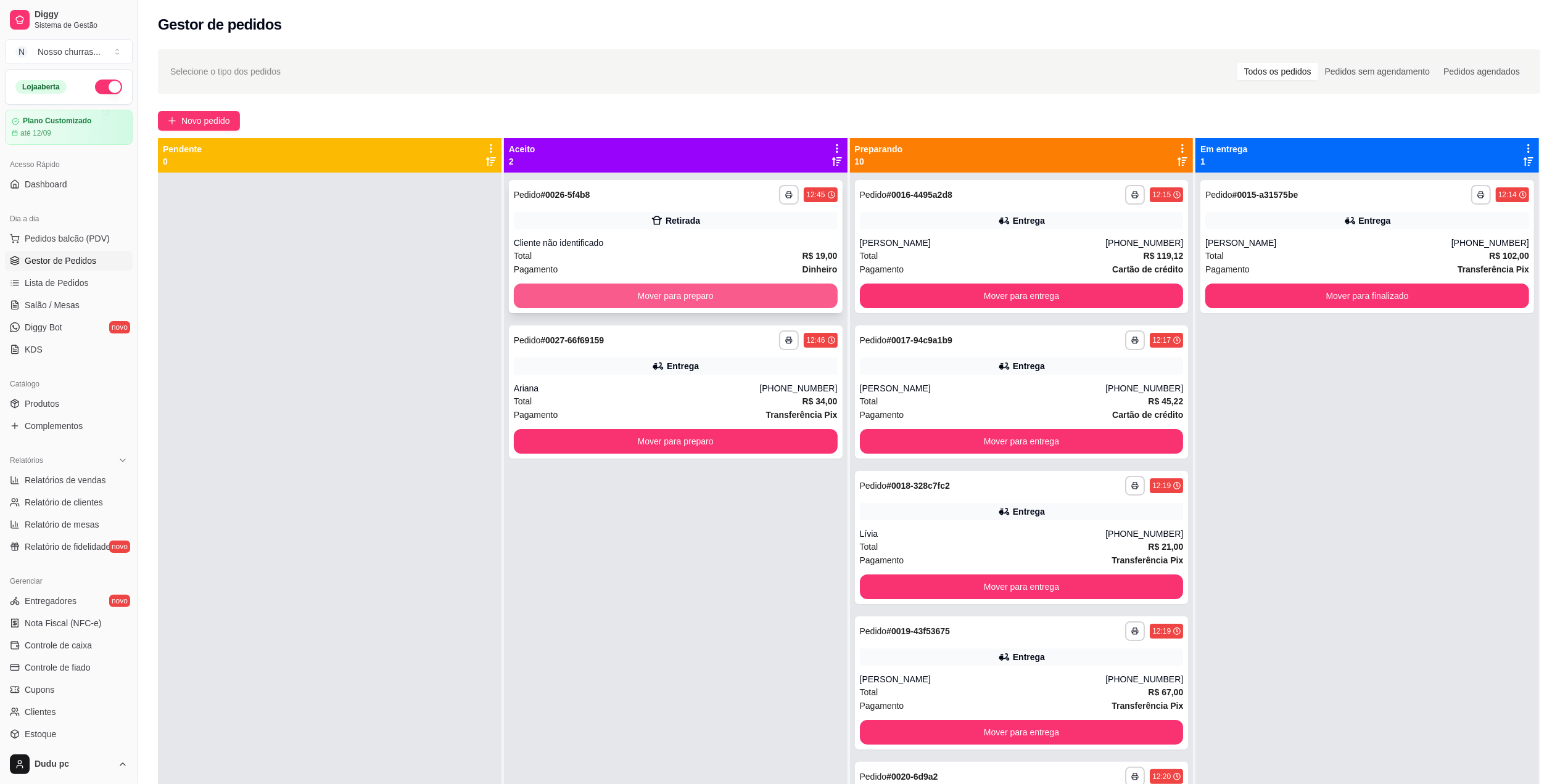
click at [795, 299] on button "Mover para preparo" at bounding box center [676, 296] width 324 height 25
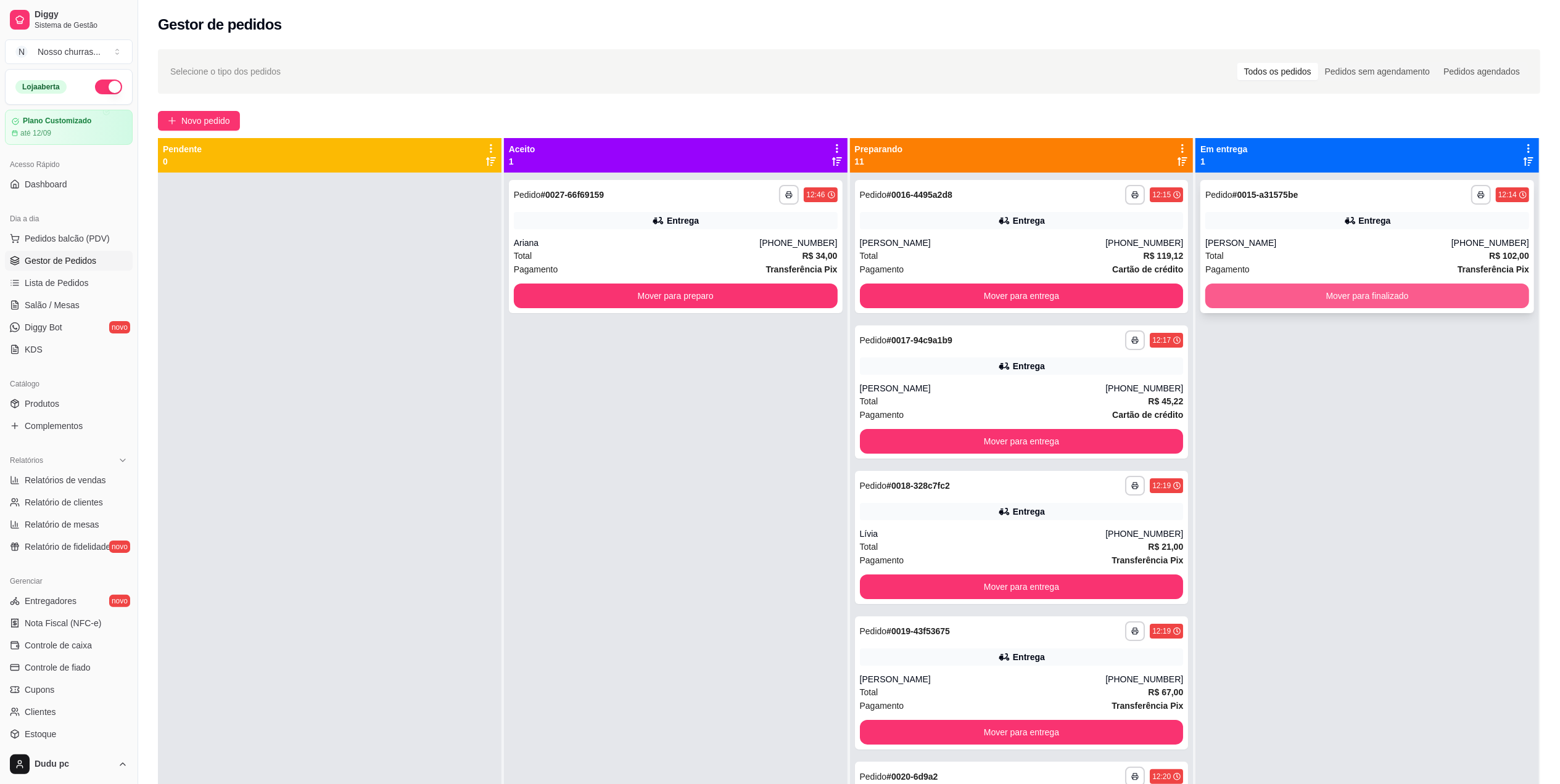
click at [1234, 297] on button "Mover para finalizado" at bounding box center [1367, 296] width 324 height 25
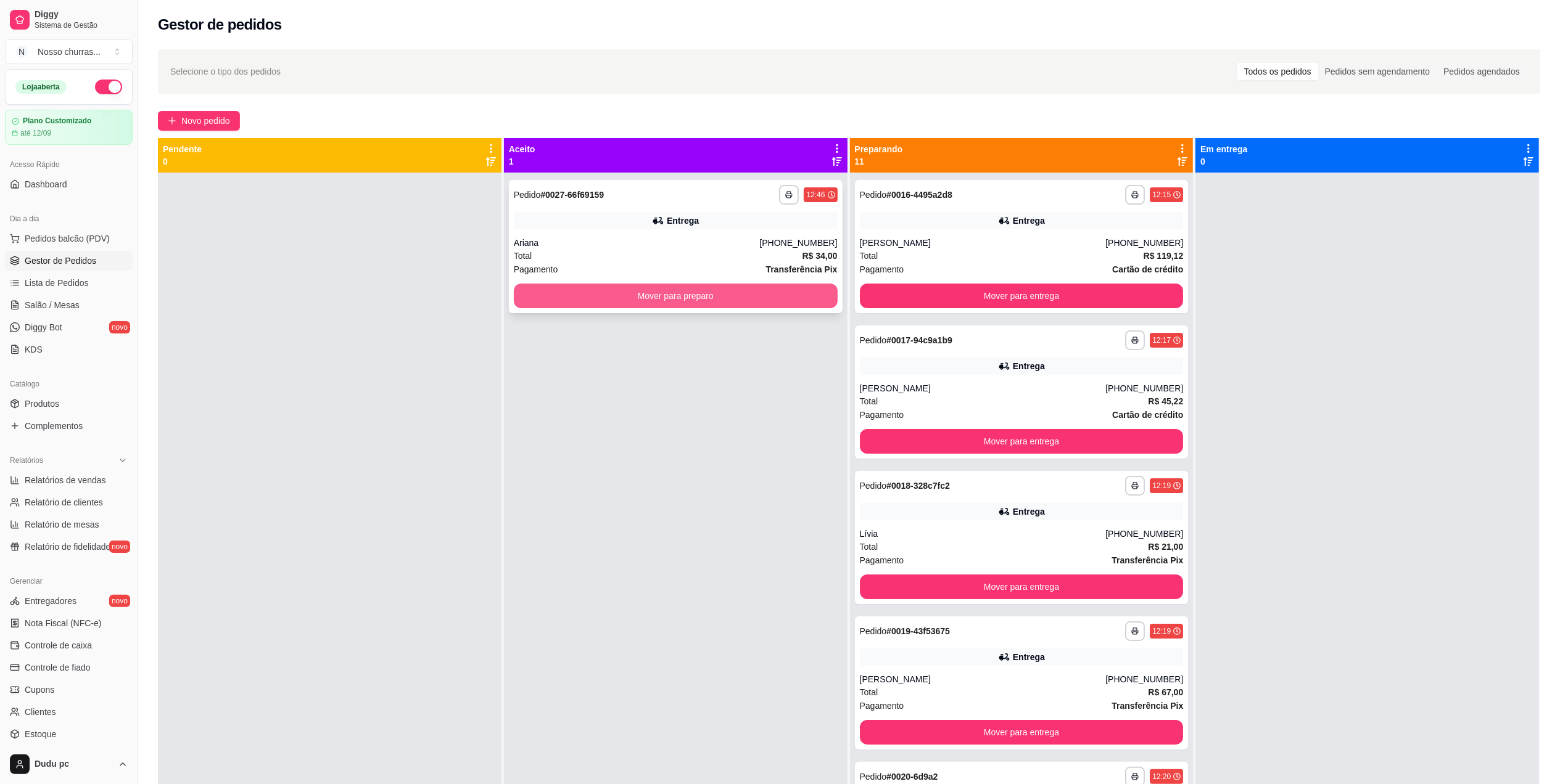
click at [776, 301] on button "Mover para preparo" at bounding box center [676, 296] width 324 height 25
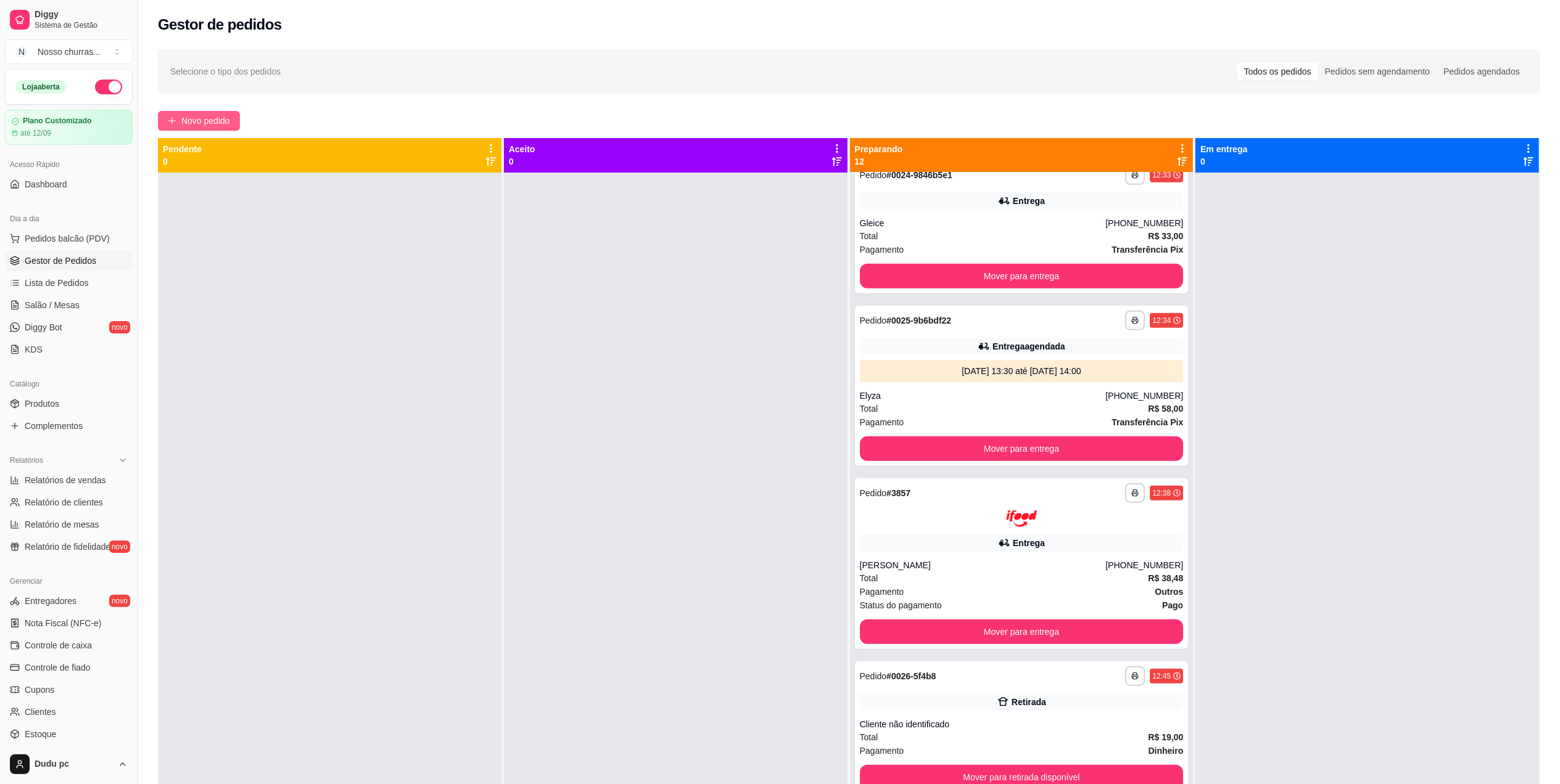
click at [219, 121] on span "Novo pedido" at bounding box center [205, 120] width 49 height 13
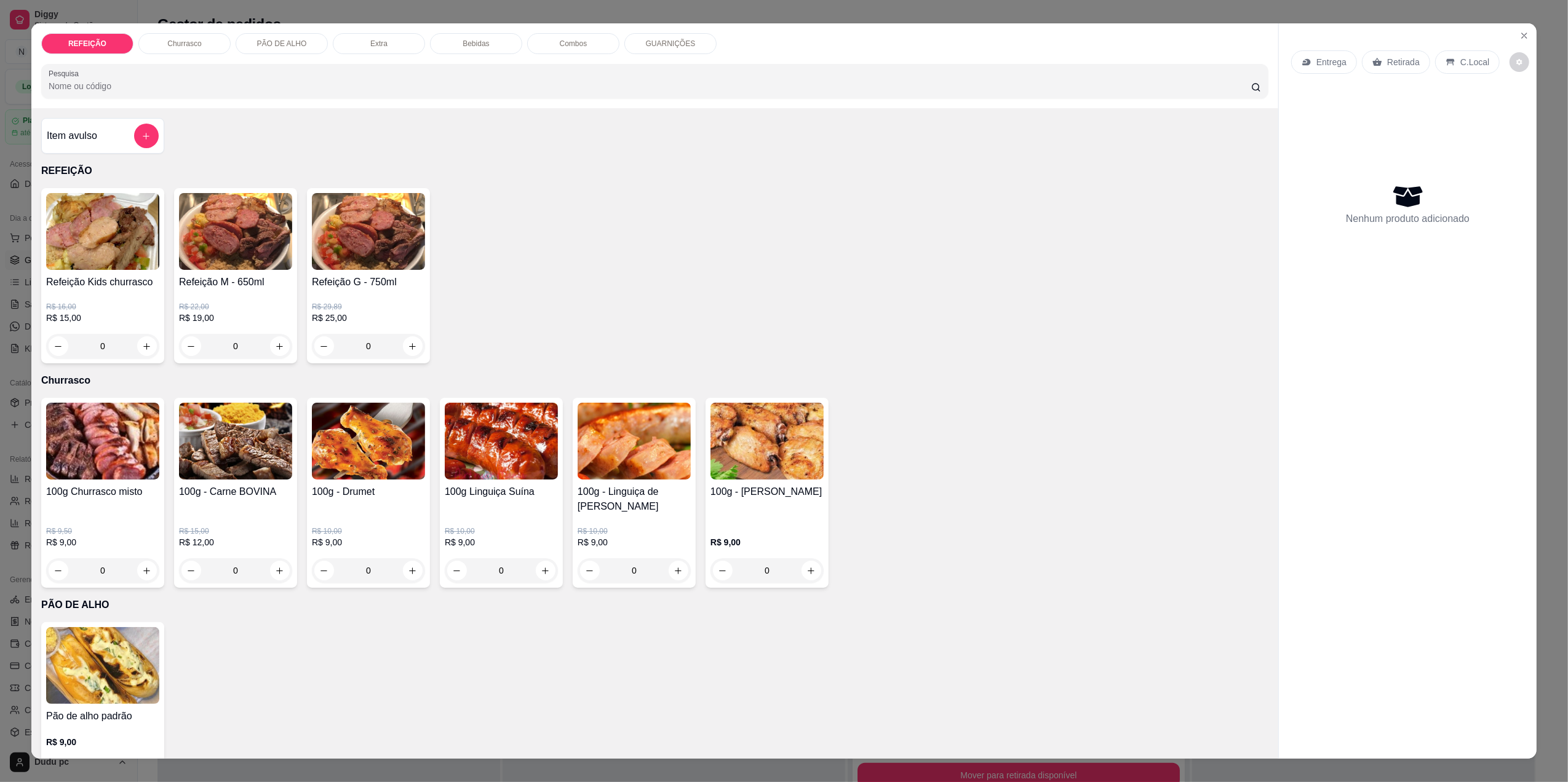
click at [399, 351] on div "0" at bounding box center [369, 346] width 113 height 25
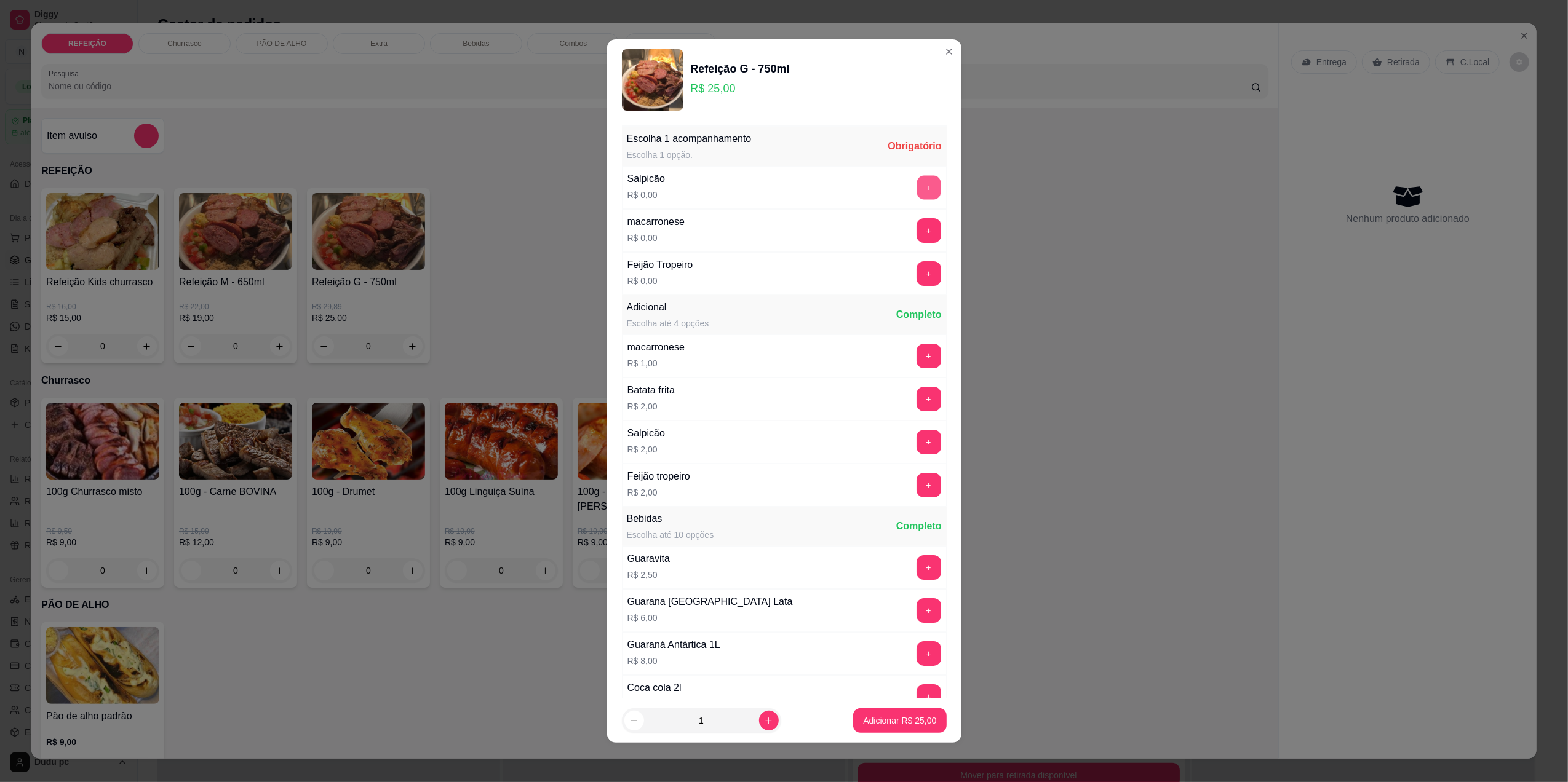
click at [916, 191] on button "+" at bounding box center [928, 187] width 24 height 24
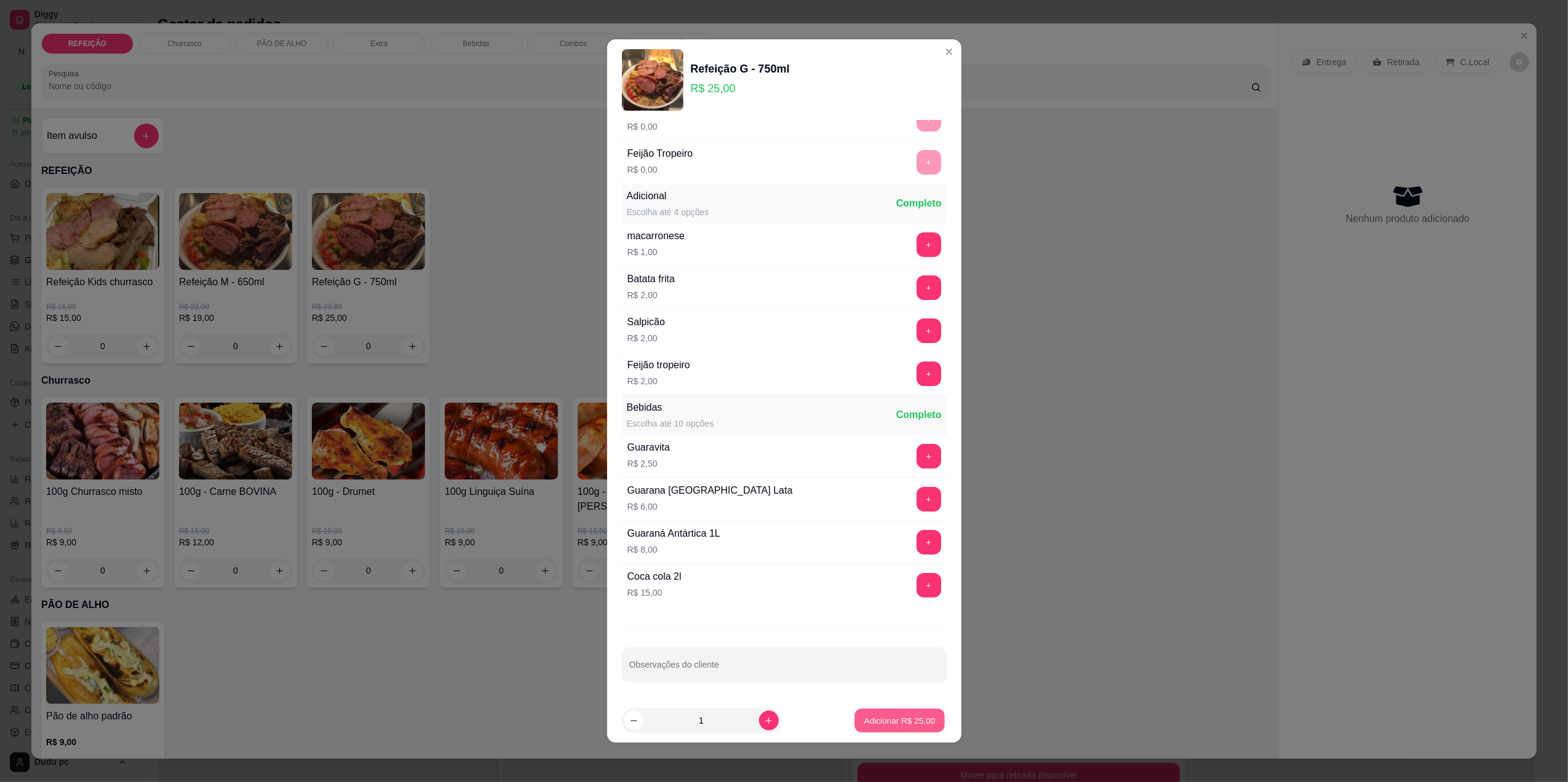
click at [907, 720] on p "Adicionar R$ 25,00" at bounding box center [900, 720] width 71 height 11
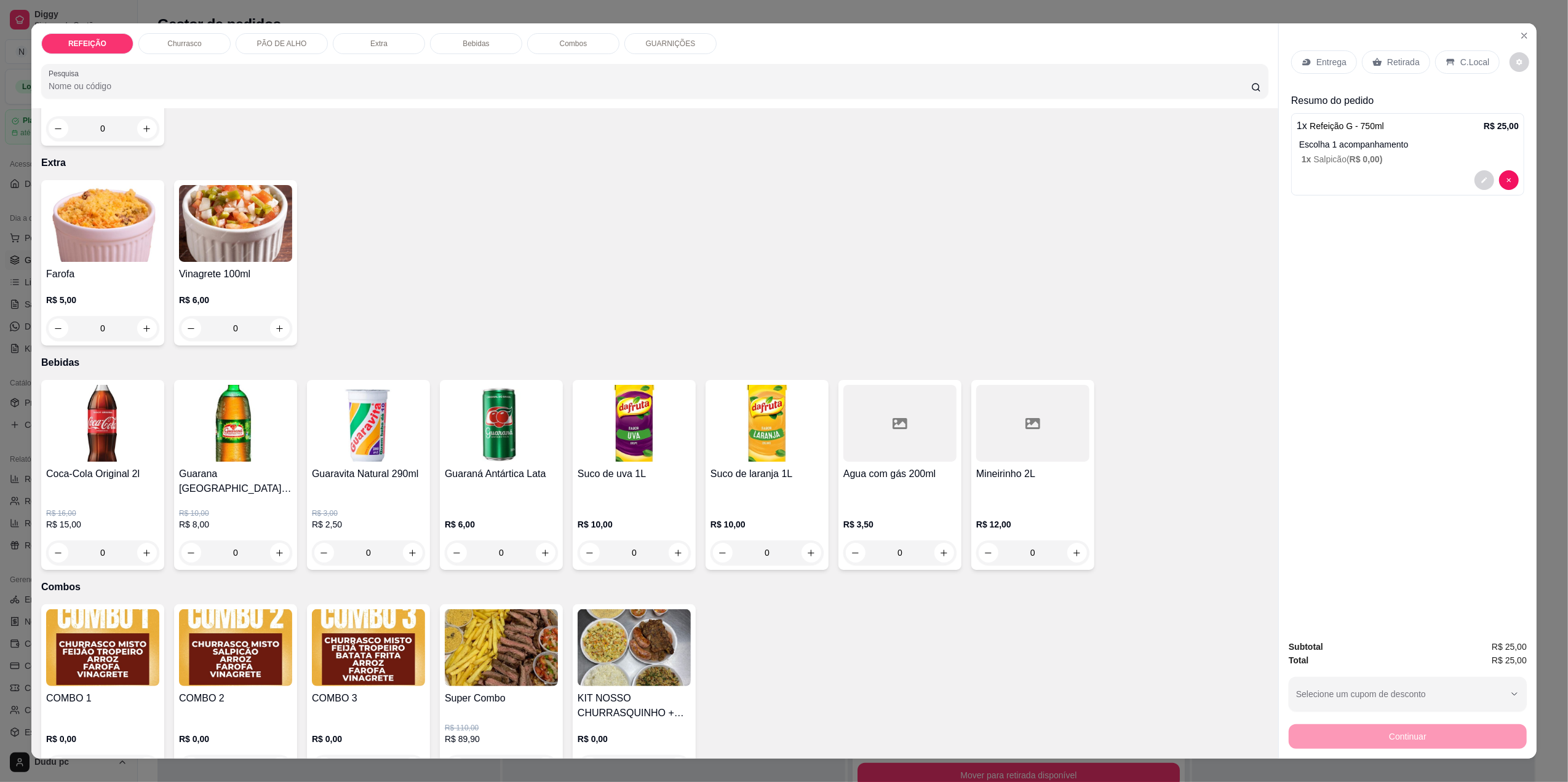
scroll to position [668, 0]
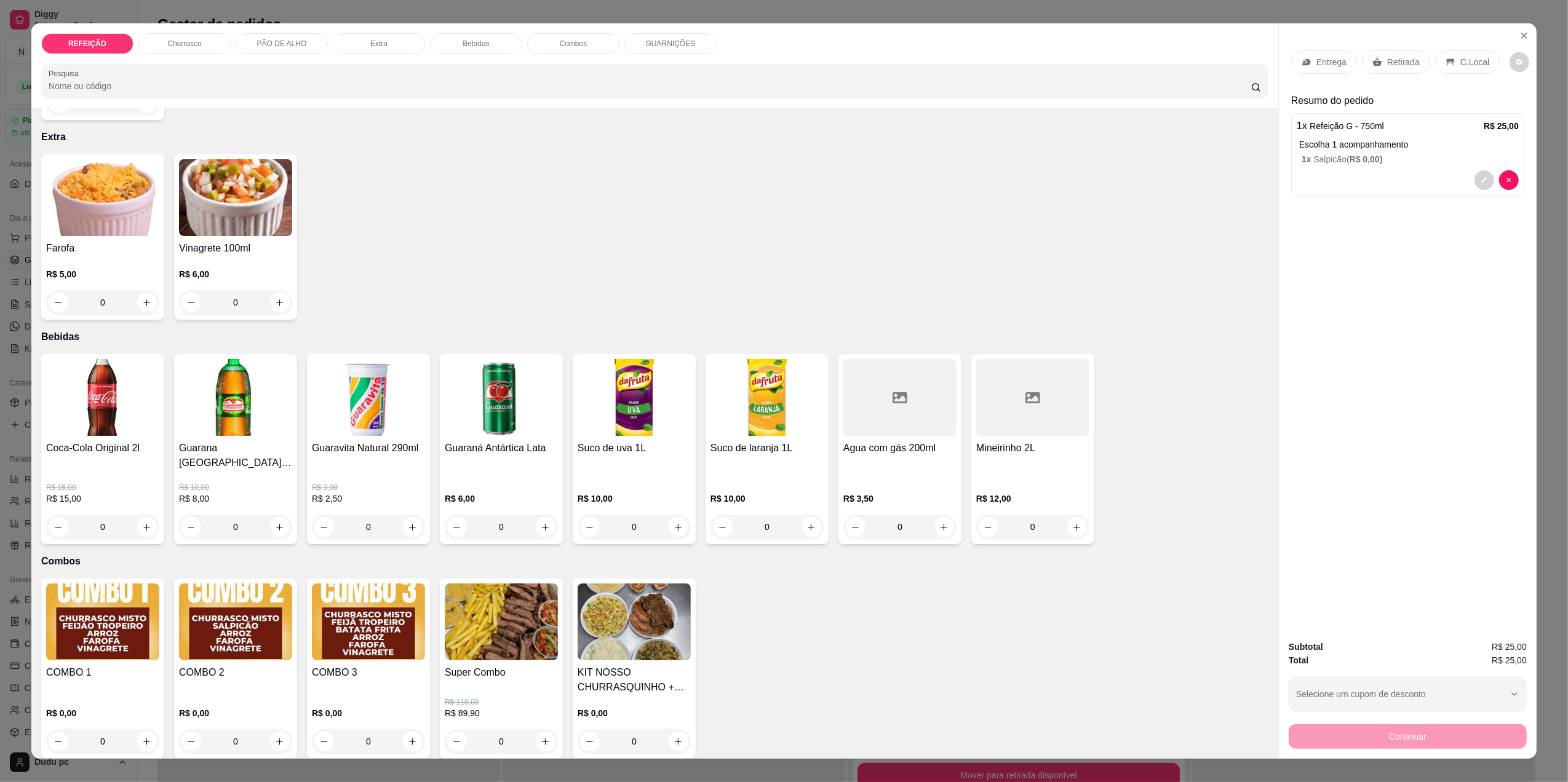
click at [1322, 60] on p "Entrega" at bounding box center [1332, 62] width 30 height 12
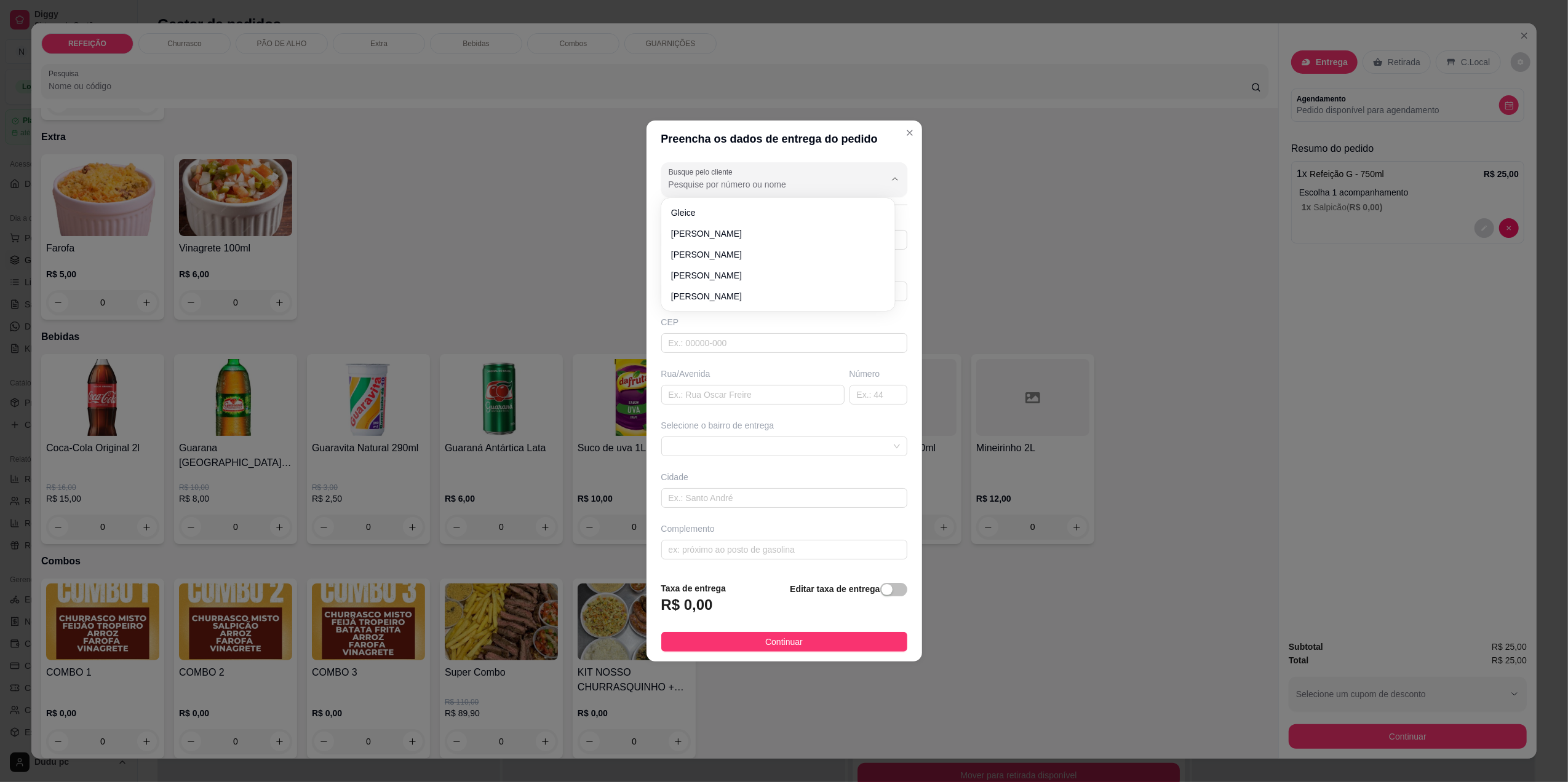
click at [787, 185] on input "Busque pelo cliente" at bounding box center [767, 184] width 197 height 12
click at [788, 202] on div "[PERSON_NAME]" at bounding box center [778, 212] width 229 height 25
click at [789, 205] on li "[PERSON_NAME]" at bounding box center [778, 212] width 224 height 20
type input "[PERSON_NAME]"
type input "21964392243"
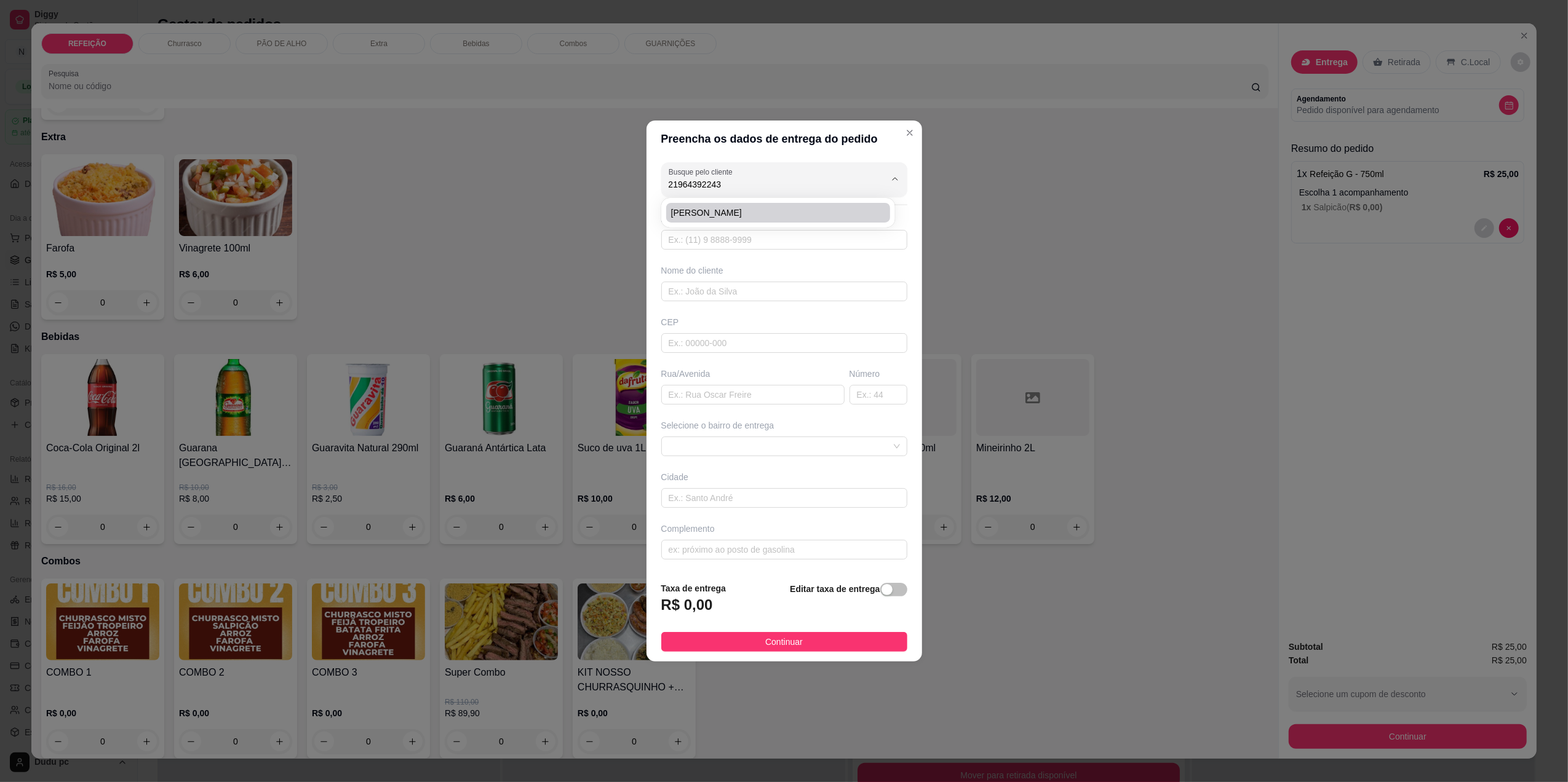
type input "[PERSON_NAME]"
type input "RUA DAS PERPÉTUAS"
type input "778"
type input "[GEOGRAPHIC_DATA]"
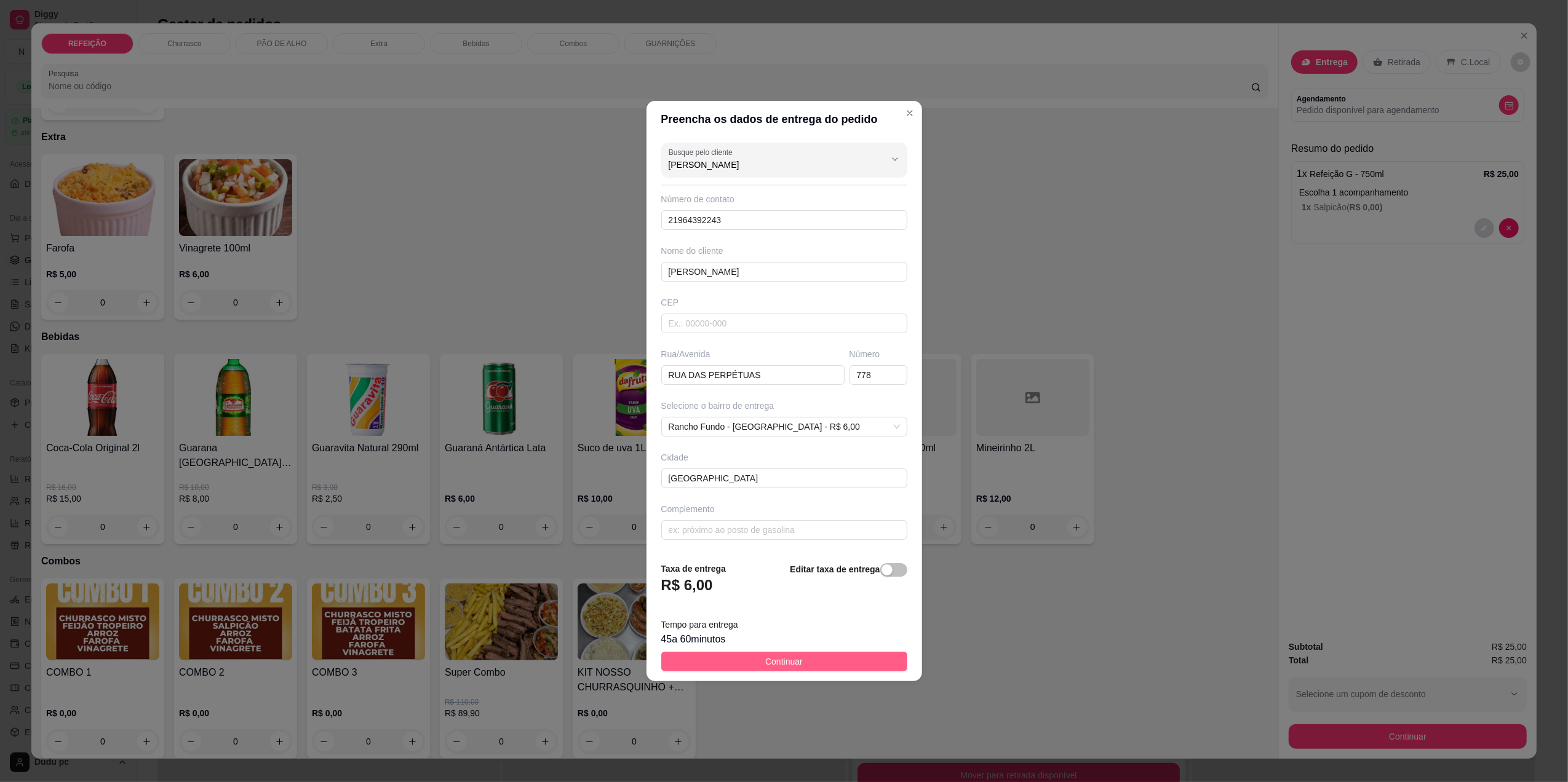
click at [753, 665] on button "Continuar" at bounding box center [784, 661] width 246 height 20
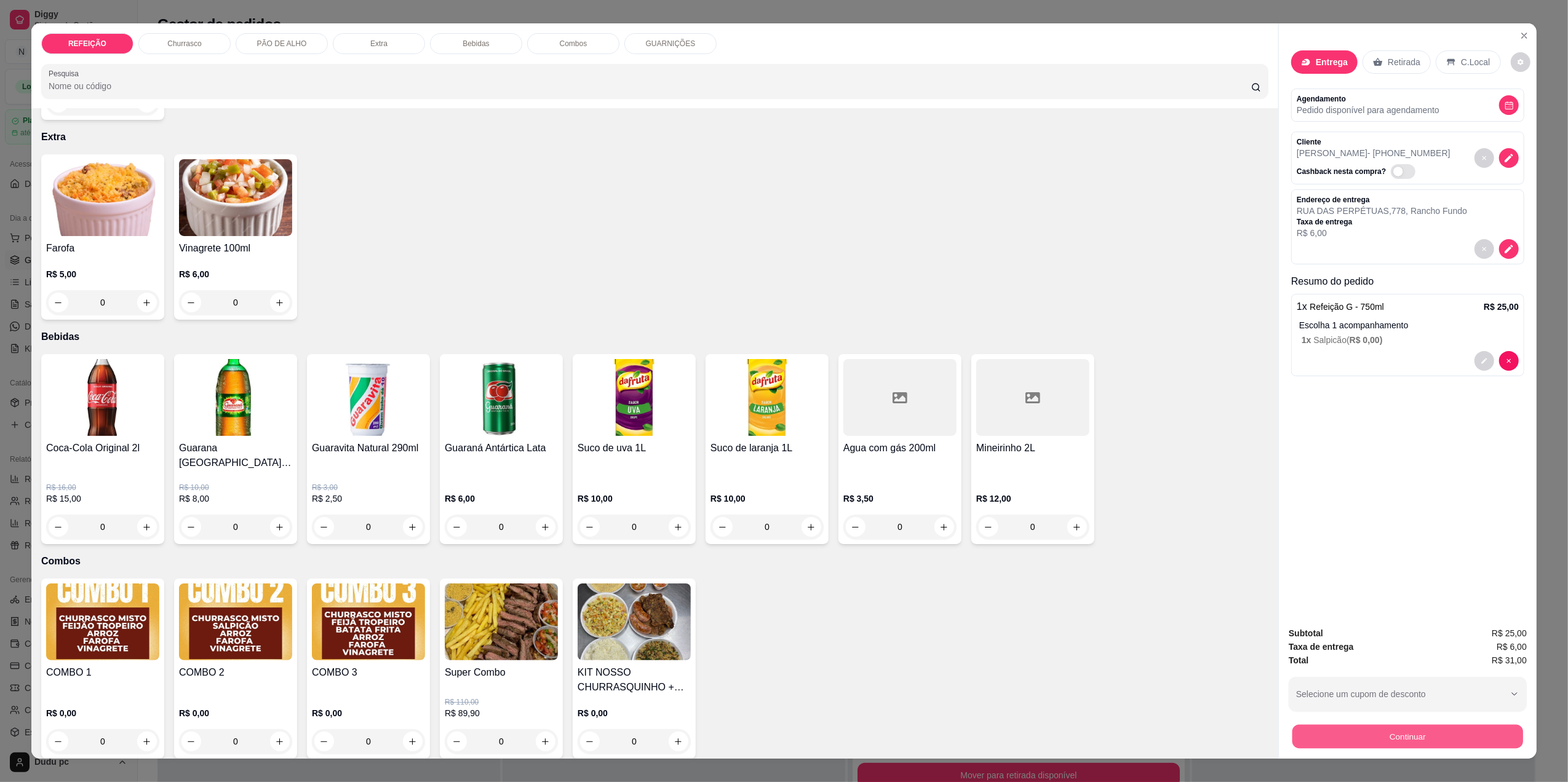
click at [1369, 727] on button "Continuar" at bounding box center [1408, 736] width 231 height 24
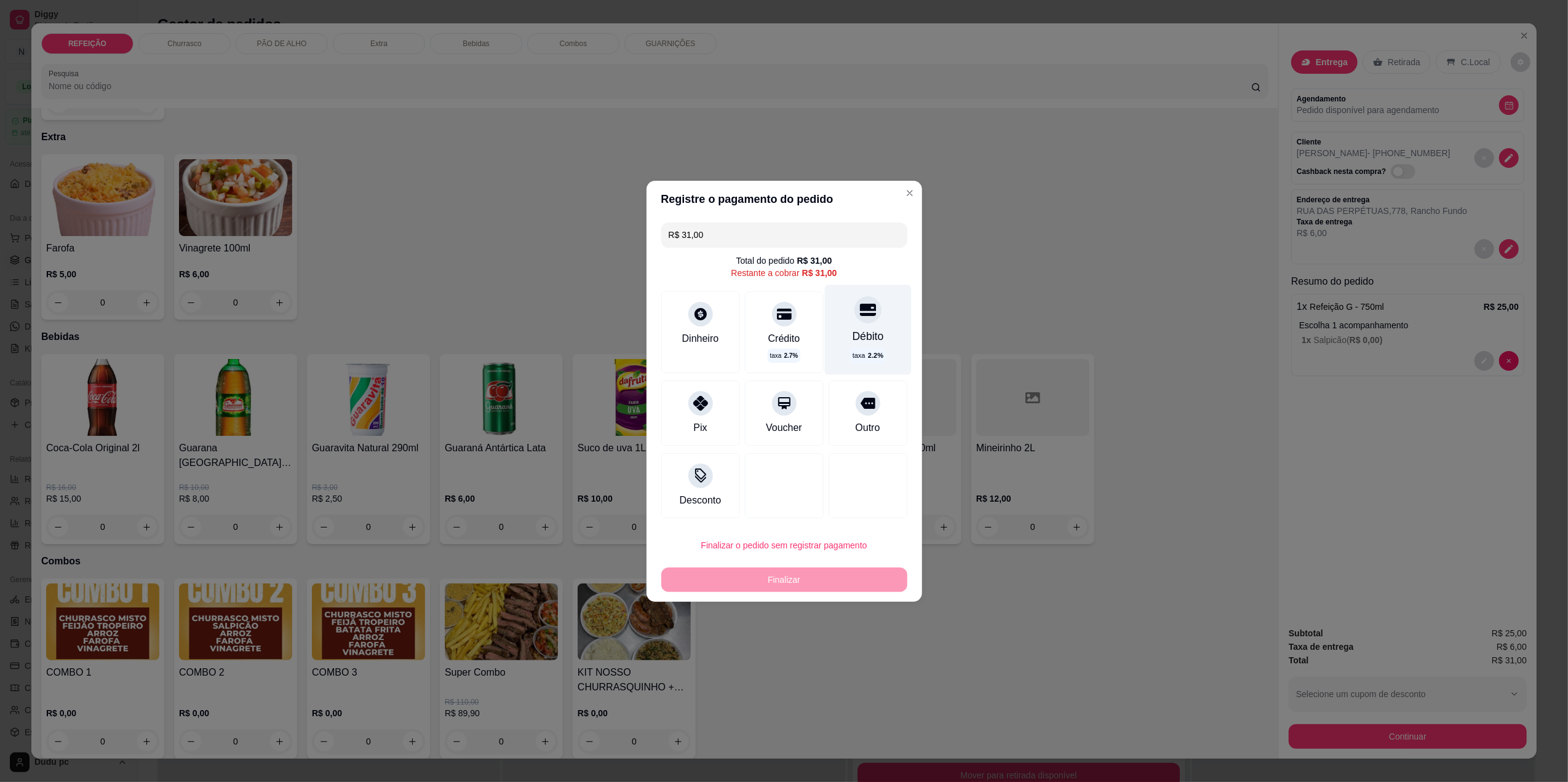
click at [839, 330] on div "Débito taxa 2.2 %" at bounding box center [867, 330] width 87 height 90
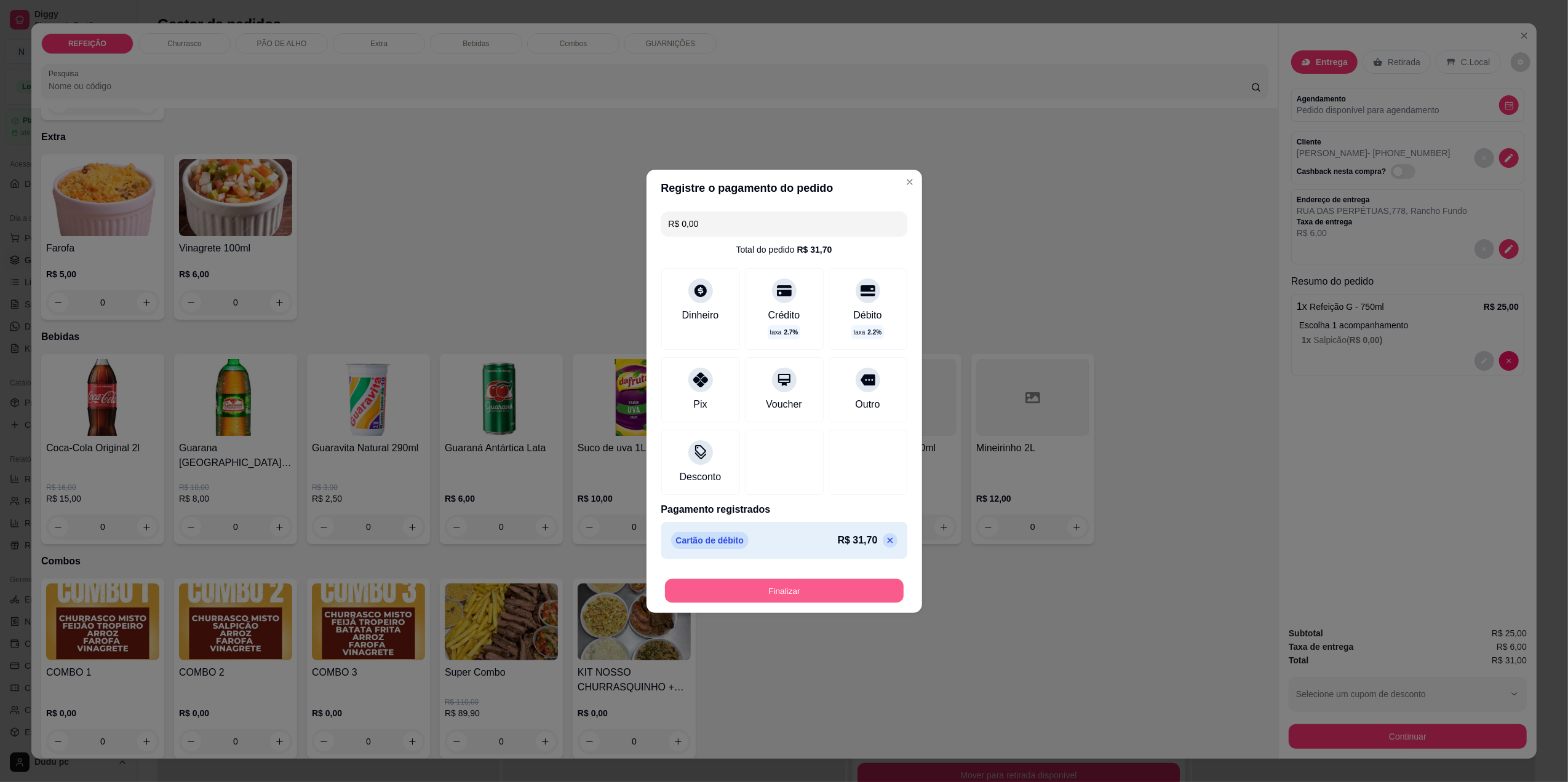
click at [861, 601] on button "Finalizar" at bounding box center [784, 590] width 239 height 24
type input "-R$ 31,00"
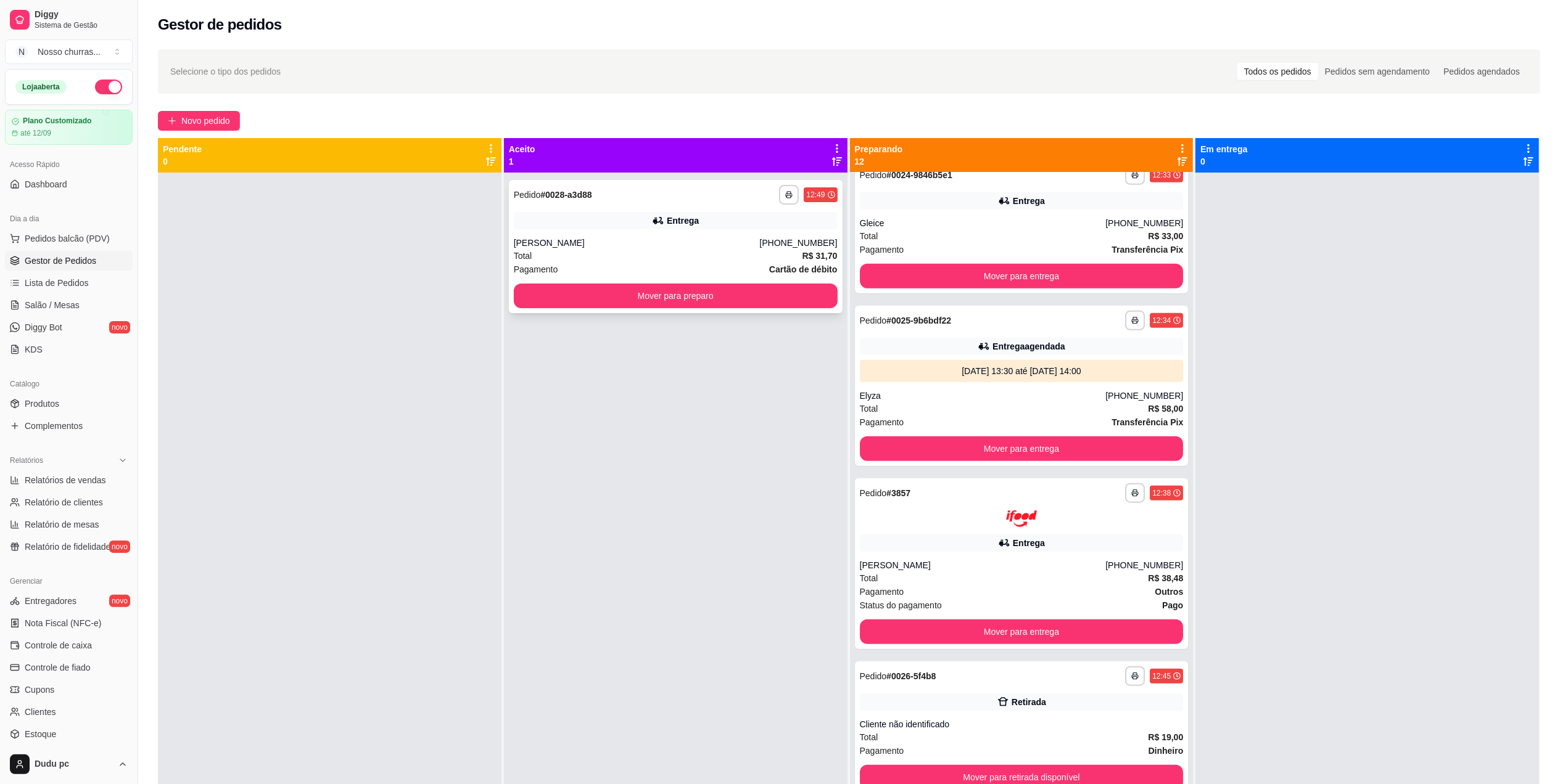
click at [620, 221] on div "Entrega" at bounding box center [676, 220] width 324 height 17
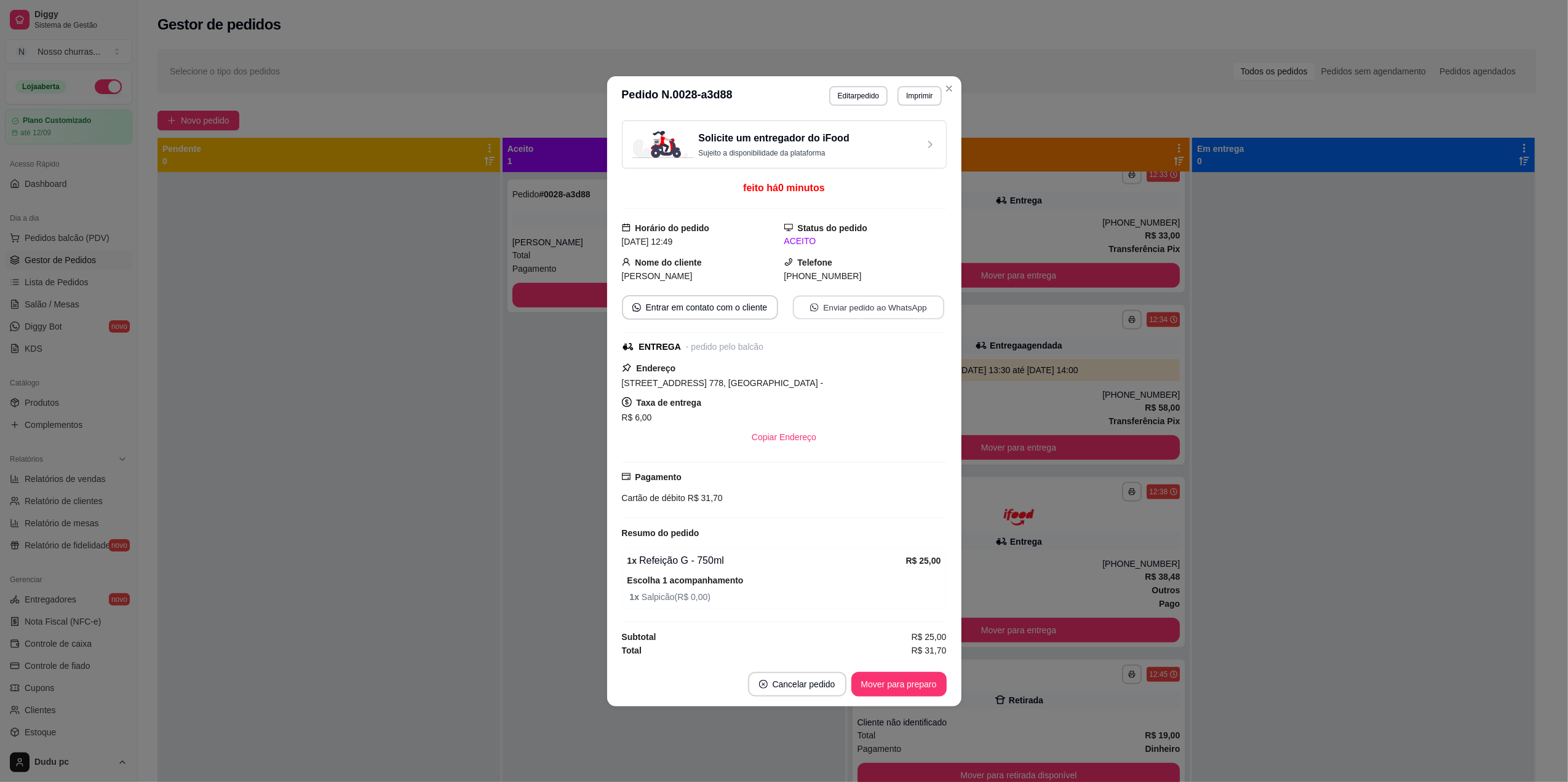
click at [833, 303] on button "Enviar pedido ao WhatsApp" at bounding box center [868, 307] width 151 height 24
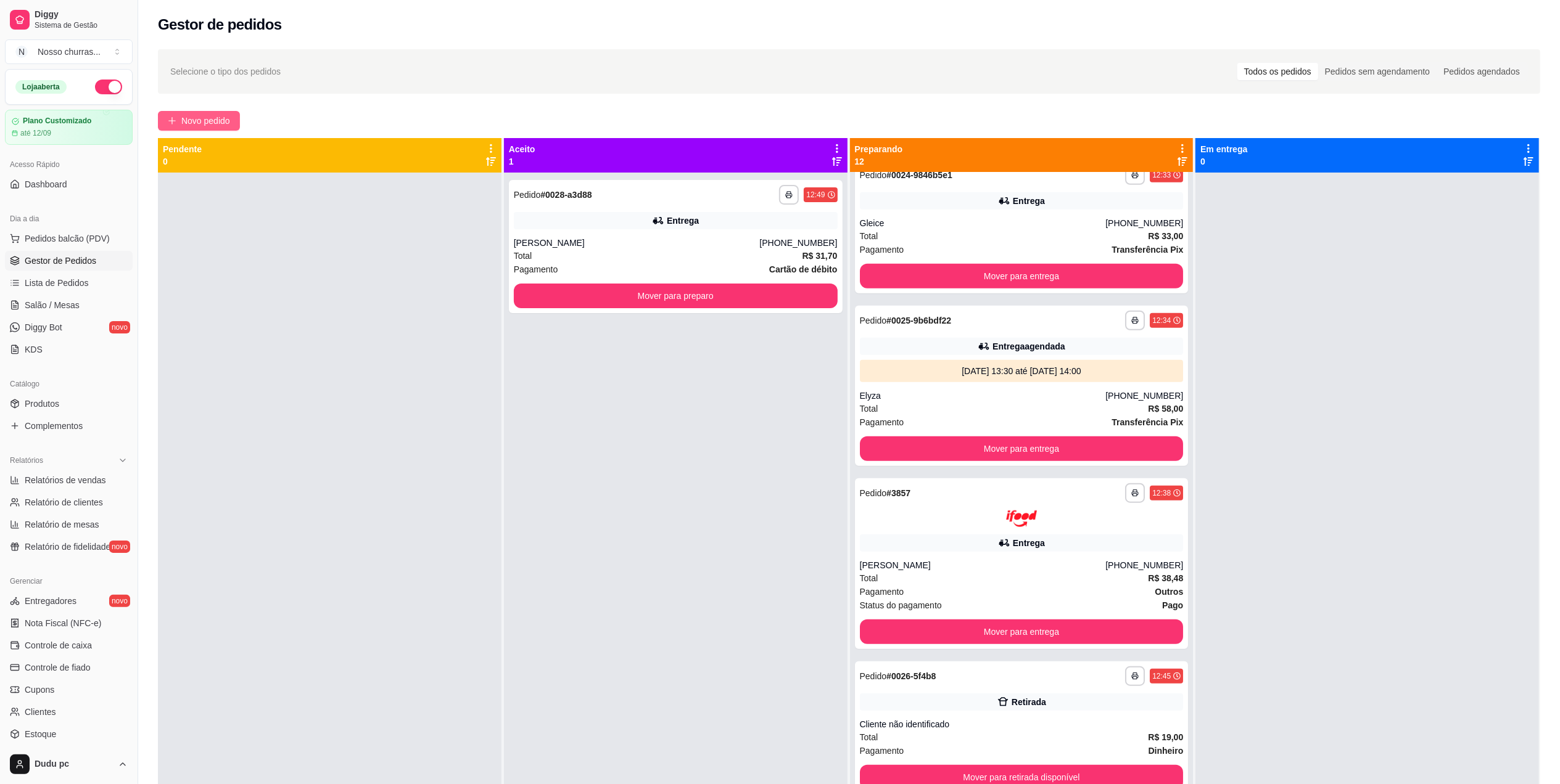
click at [220, 126] on span "Novo pedido" at bounding box center [205, 120] width 49 height 13
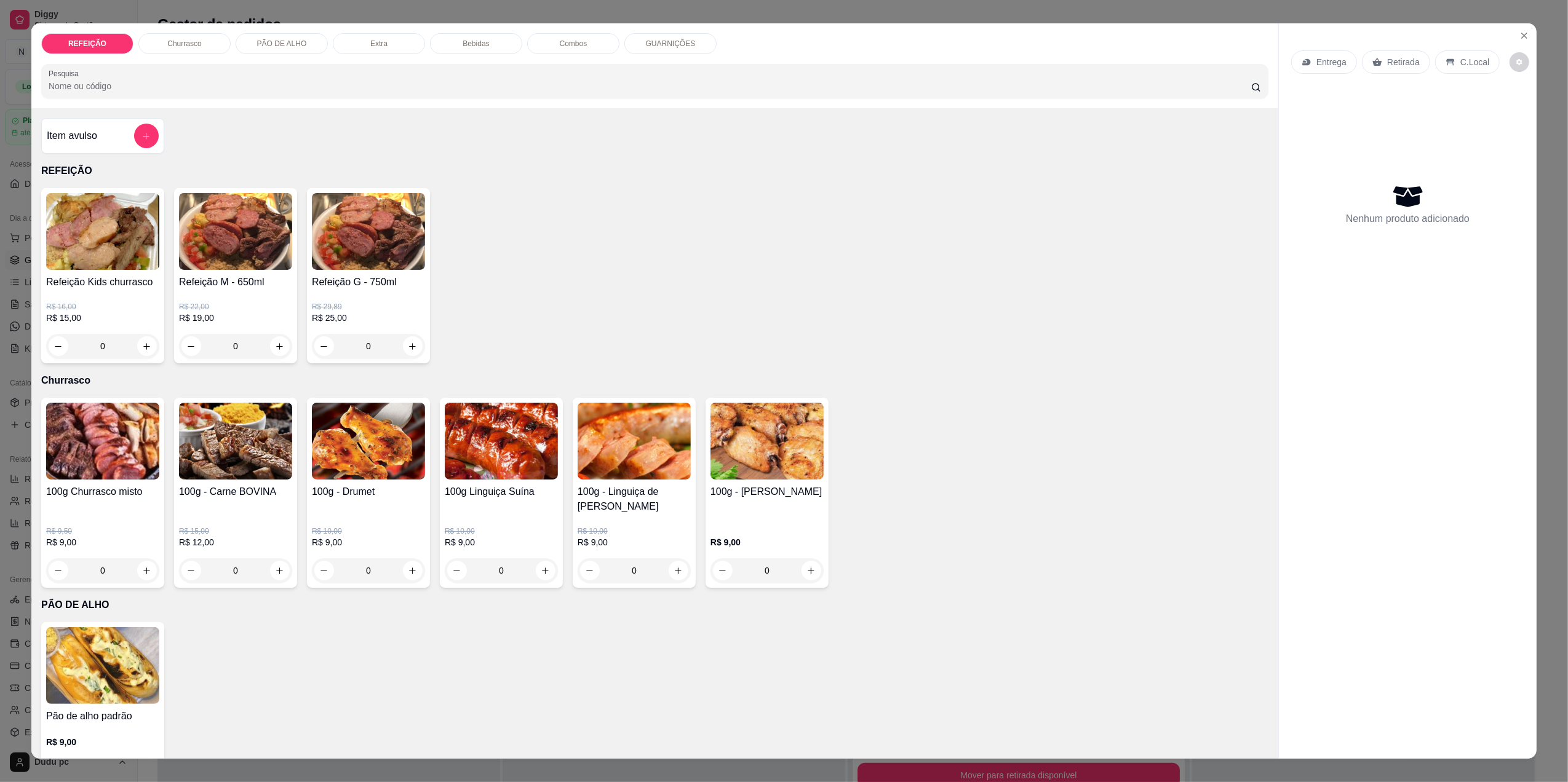
click at [275, 348] on div "0" at bounding box center [235, 346] width 113 height 25
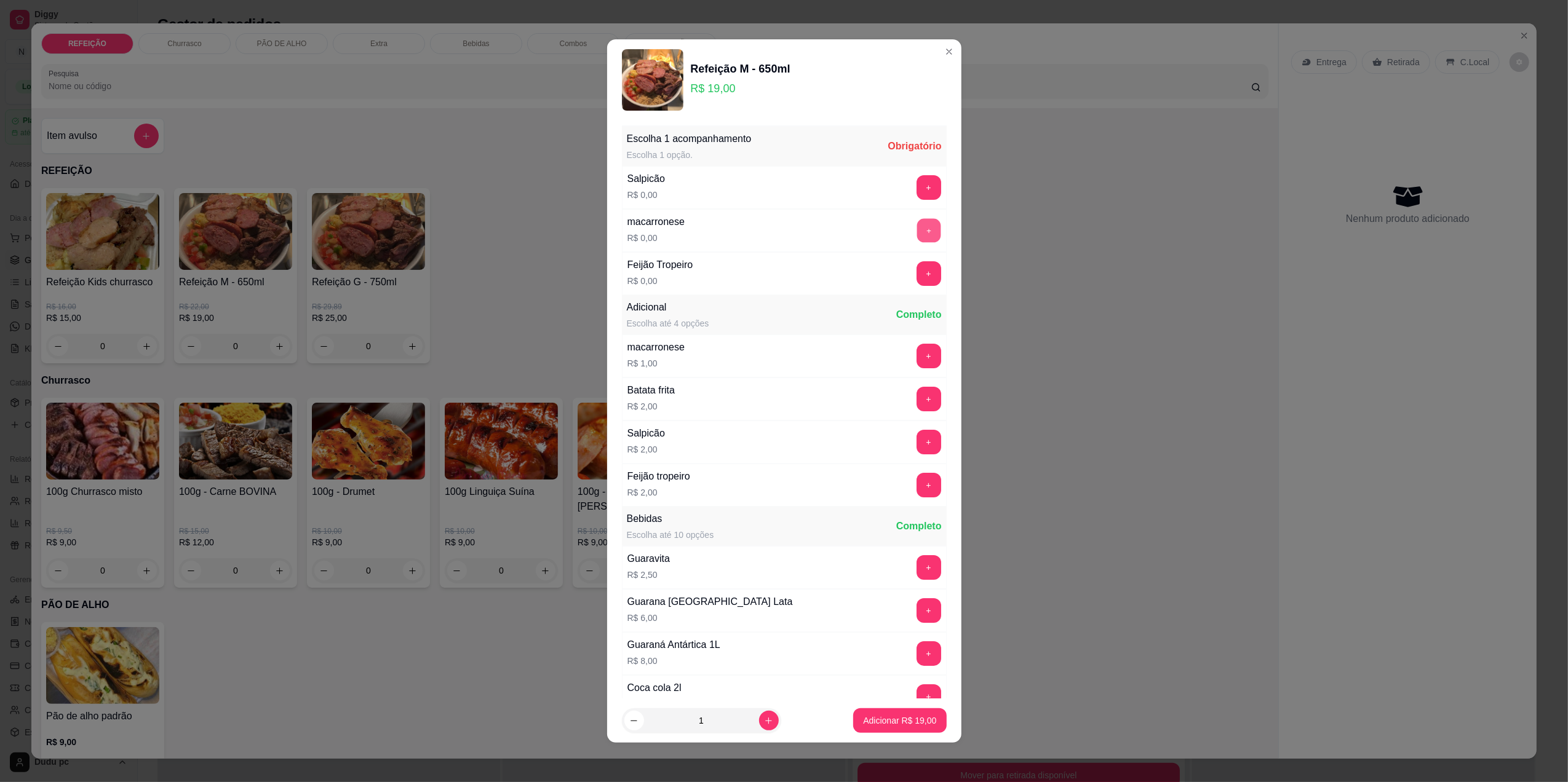
click at [916, 228] on button "+" at bounding box center [928, 230] width 24 height 24
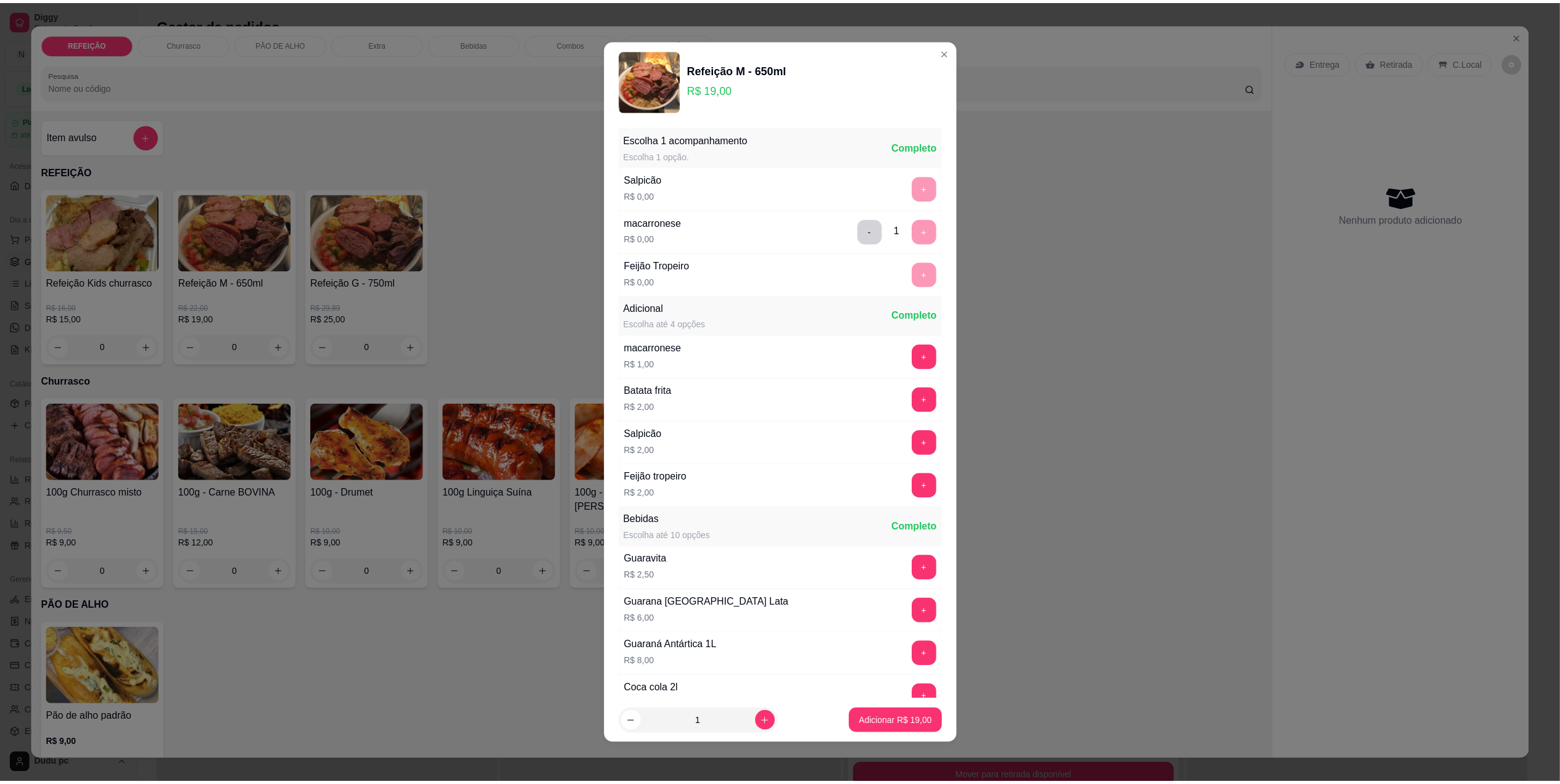
scroll to position [116, 0]
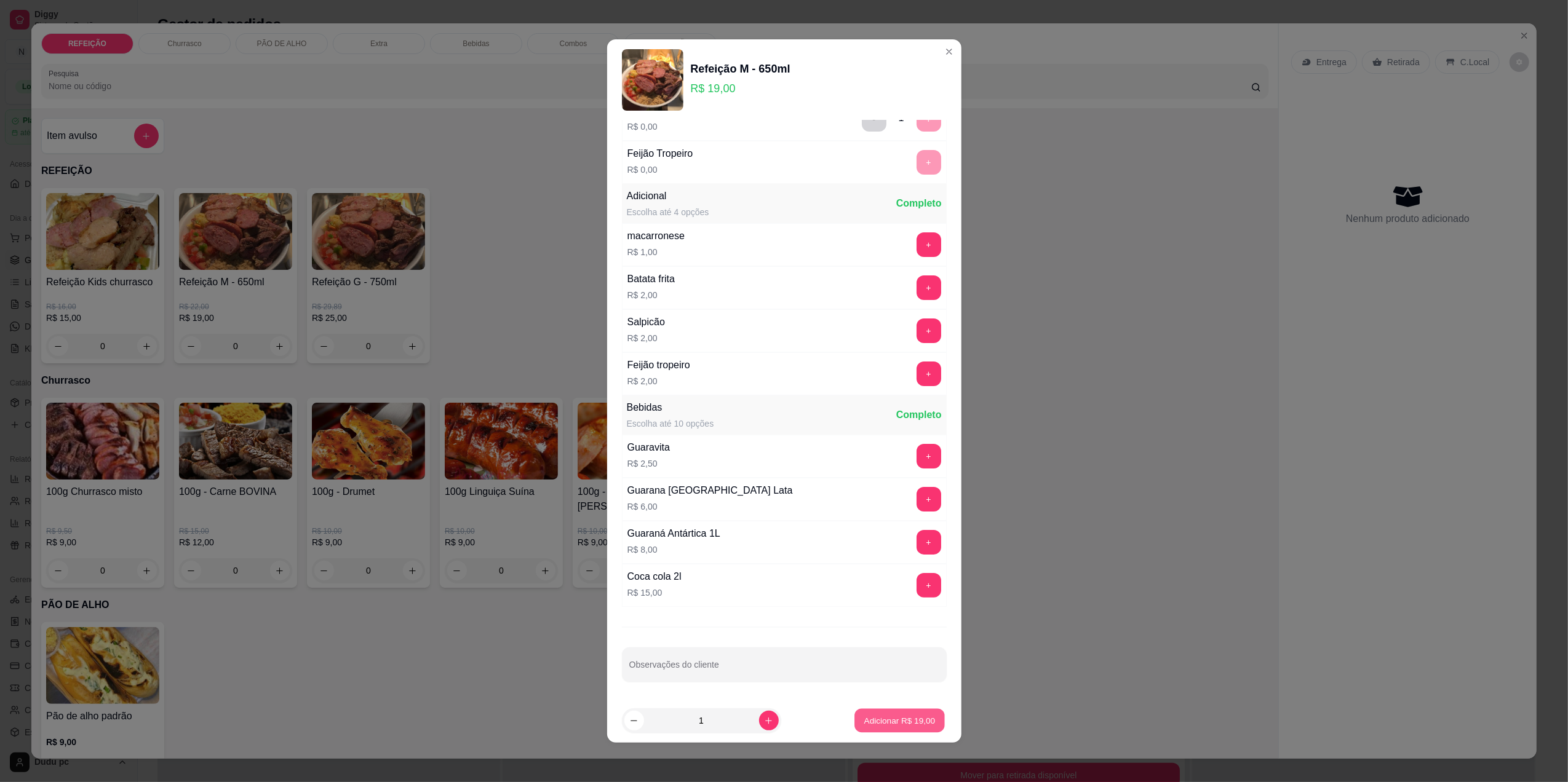
click at [875, 715] on p "Adicionar R$ 19,00" at bounding box center [900, 720] width 71 height 11
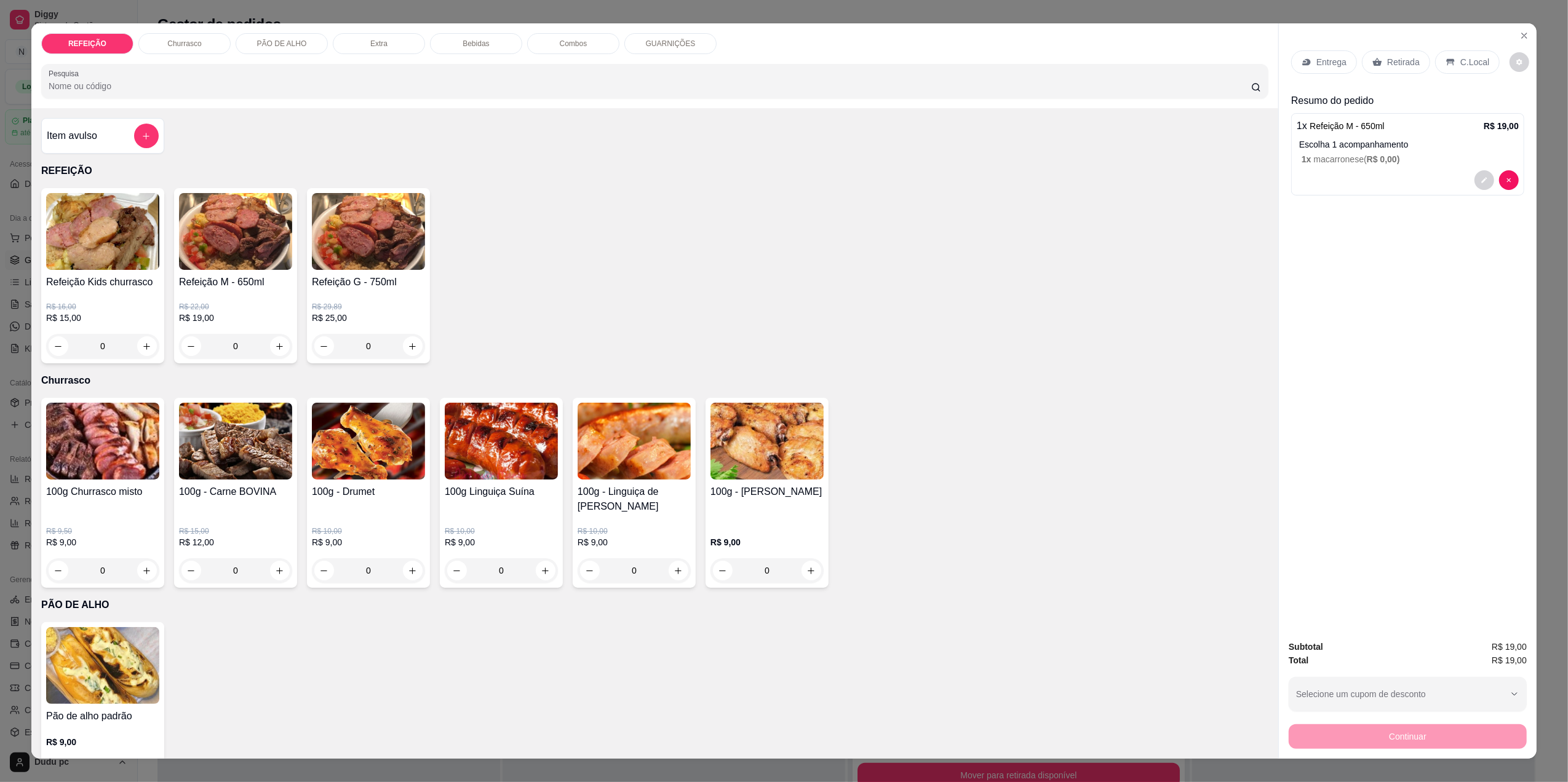
click at [1328, 65] on p "Entrega" at bounding box center [1332, 62] width 30 height 12
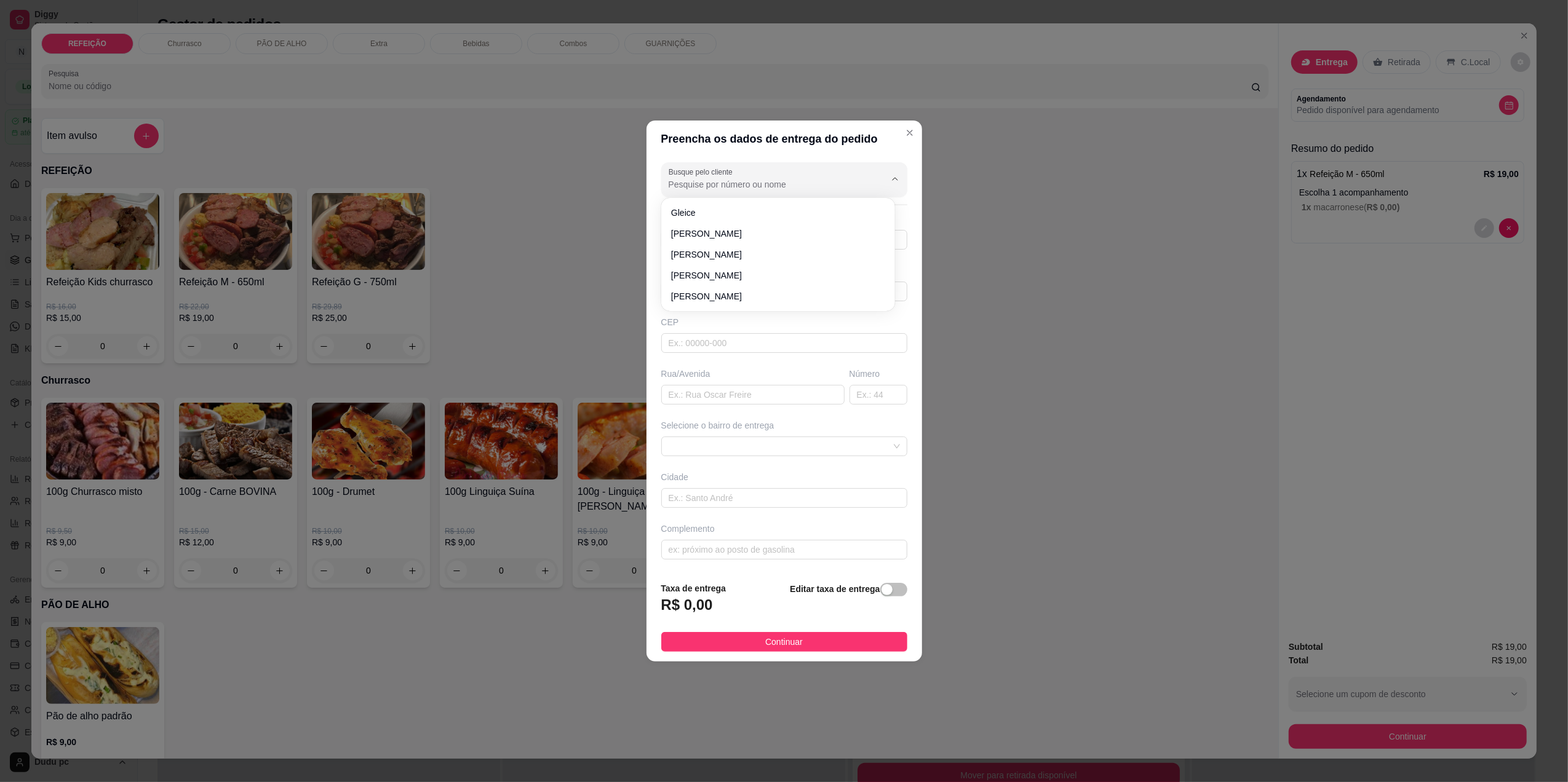
click at [818, 178] on input "Busque pelo cliente" at bounding box center [767, 184] width 197 height 12
click at [803, 212] on span "[PERSON_NAME]" at bounding box center [772, 212] width 202 height 12
type input "[PERSON_NAME]"
type input "21979922018"
type input "[PERSON_NAME]"
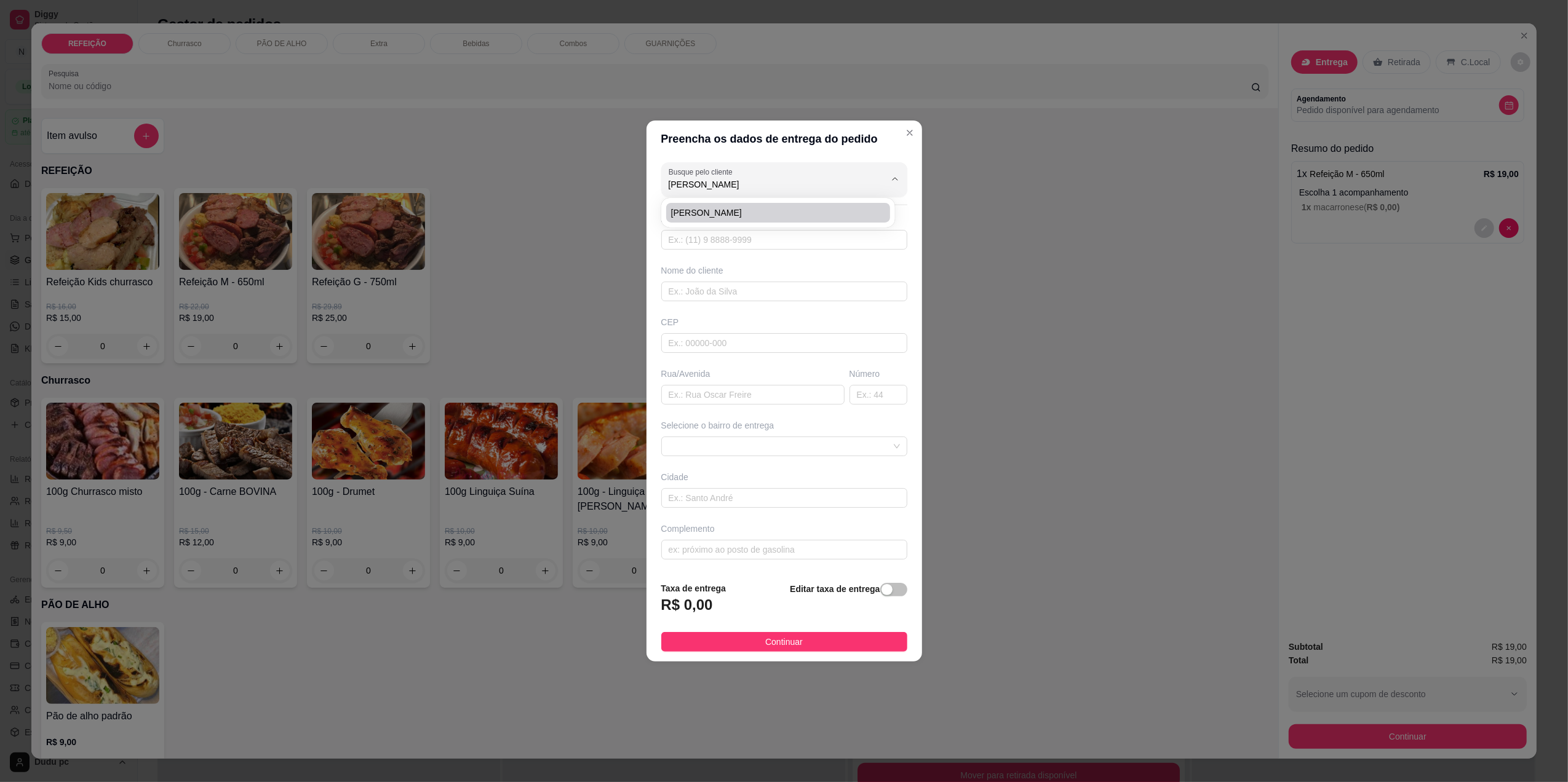
type input "Rua do Encanamento"
type input "260"
type input "[GEOGRAPHIC_DATA]"
type input "Casa"
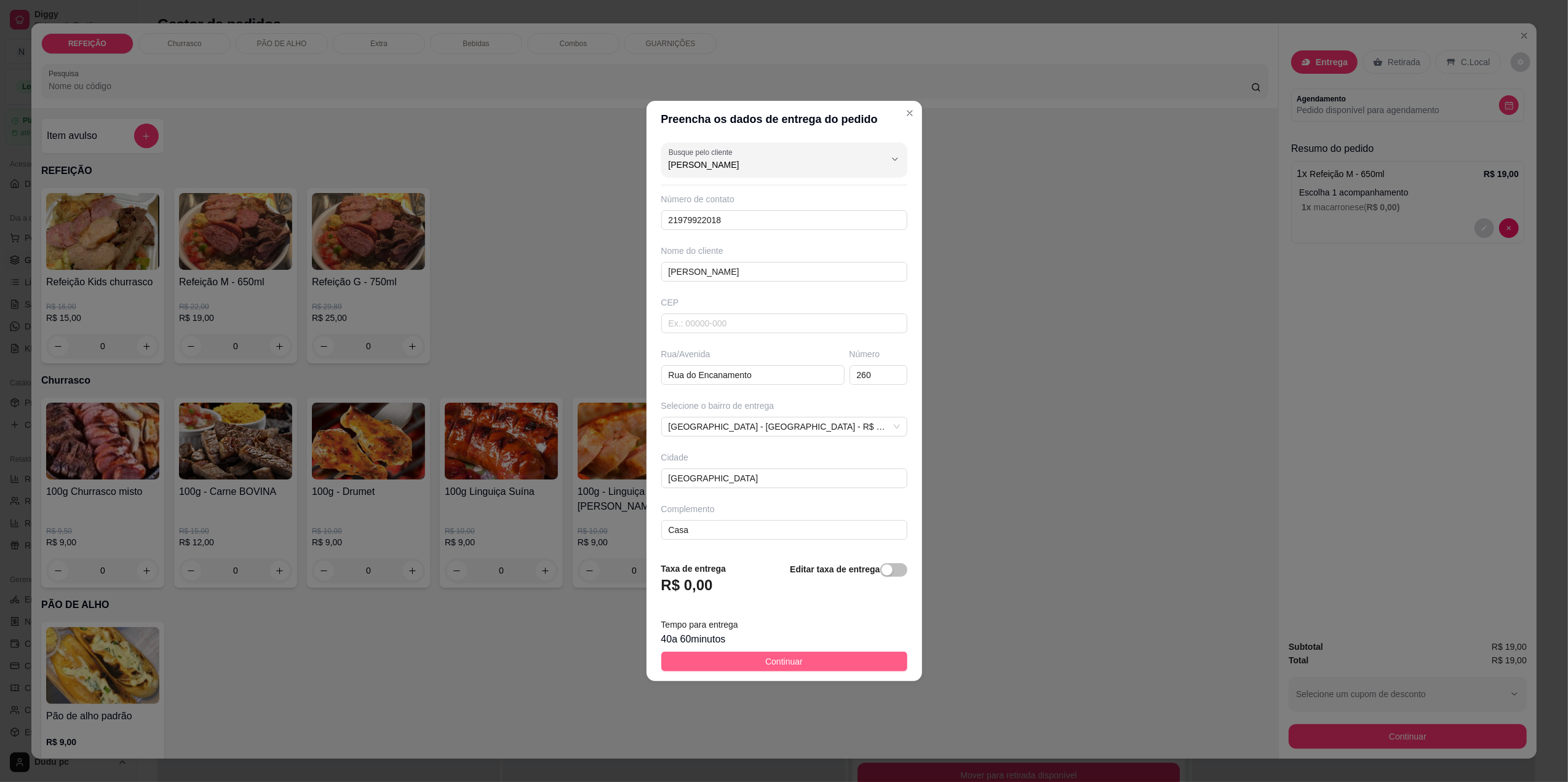
type input "[PERSON_NAME]"
click at [768, 663] on span "Continuar" at bounding box center [784, 661] width 37 height 13
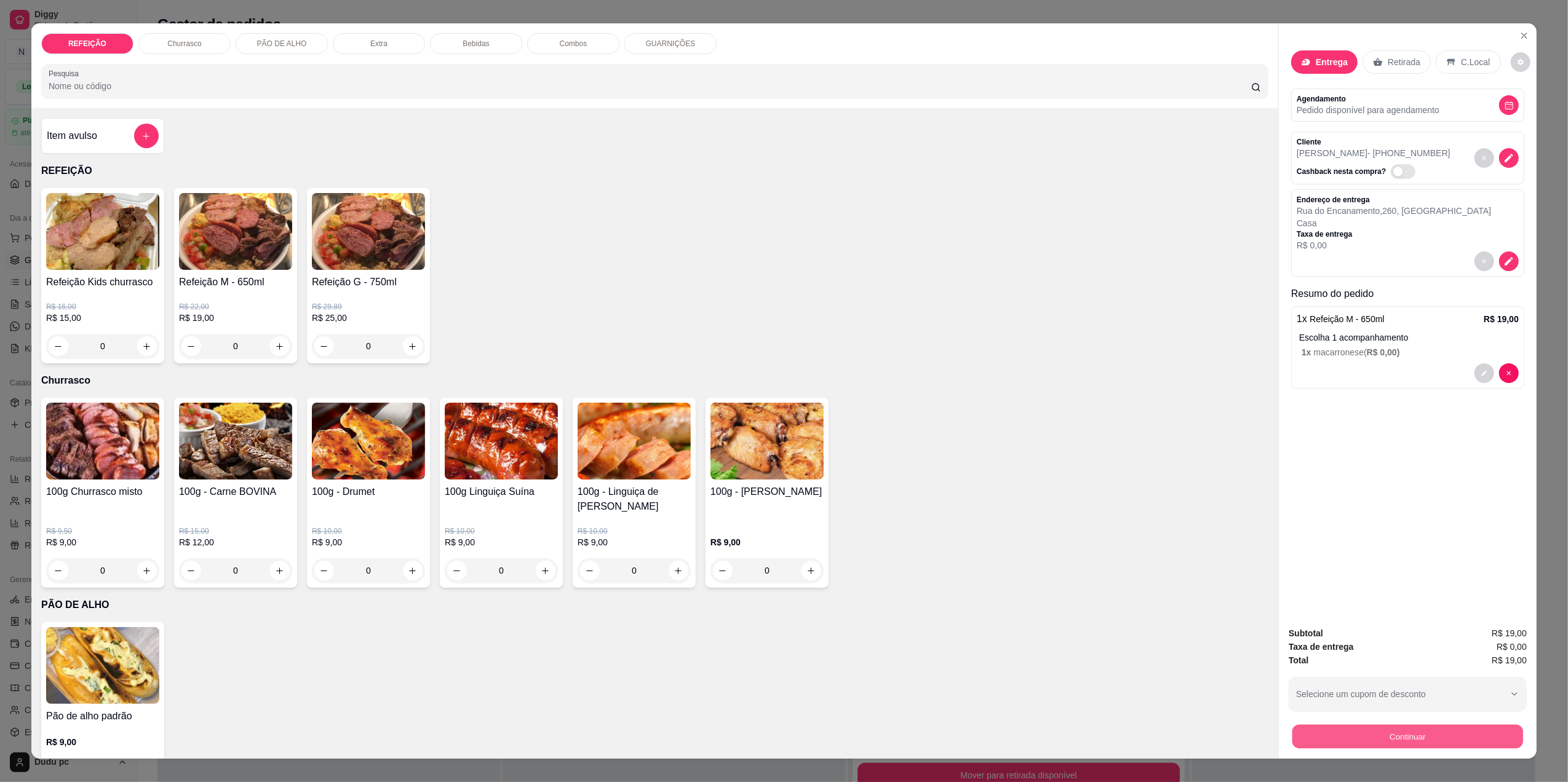
click at [1388, 734] on button "Continuar" at bounding box center [1408, 736] width 231 height 24
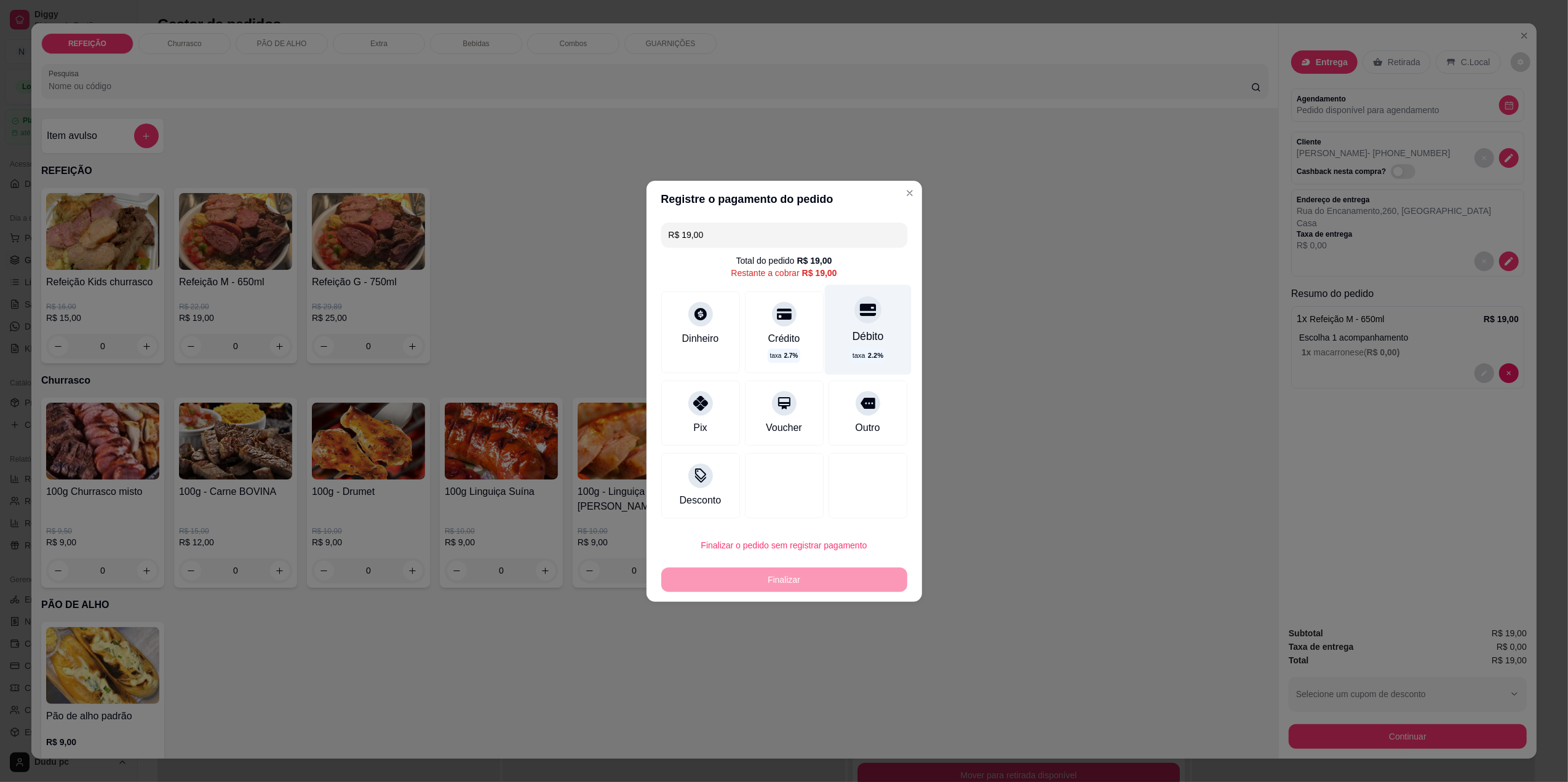
click at [859, 311] on icon at bounding box center [867, 309] width 16 height 16
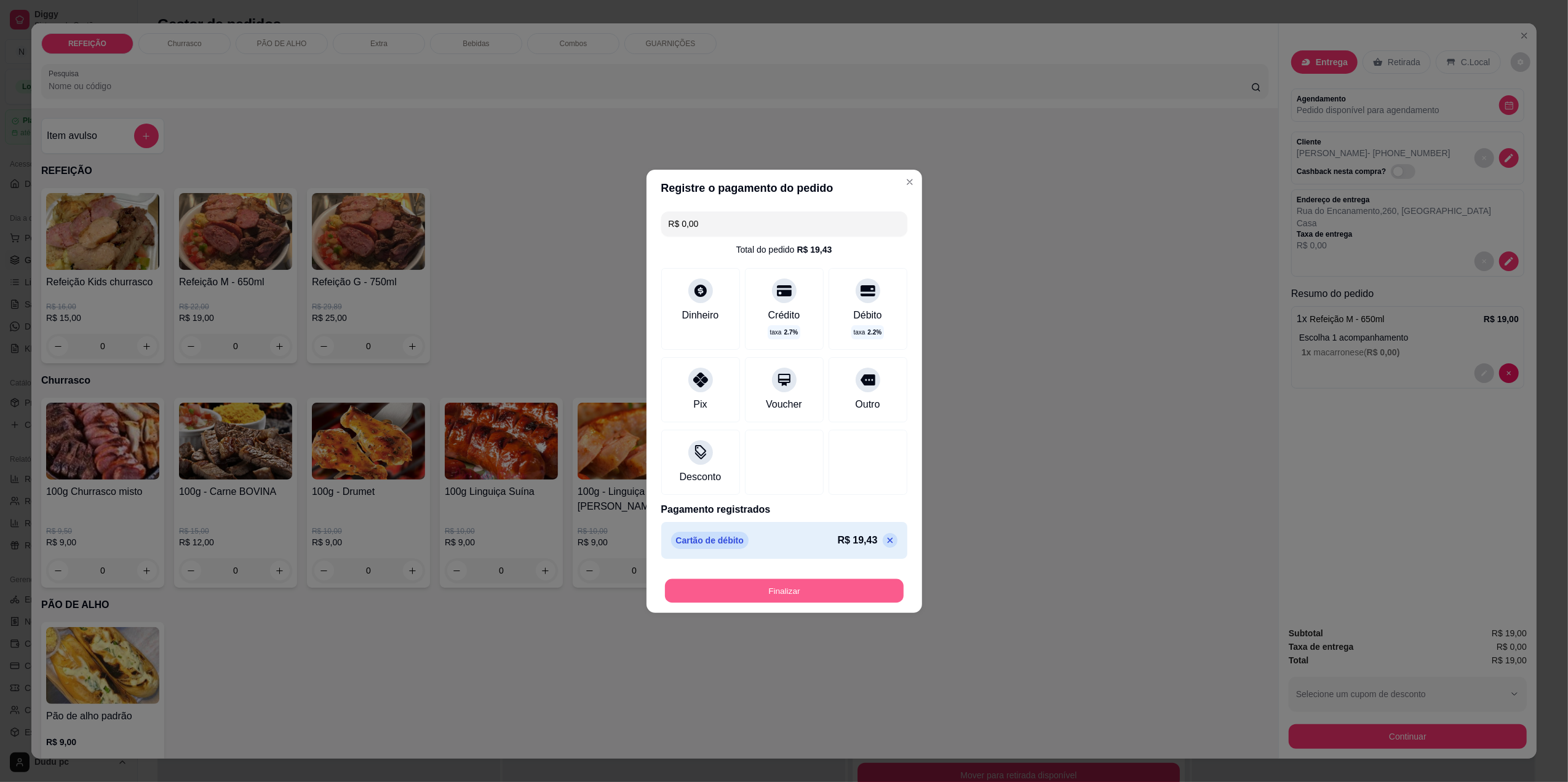
click at [791, 584] on button "Finalizar" at bounding box center [784, 590] width 239 height 24
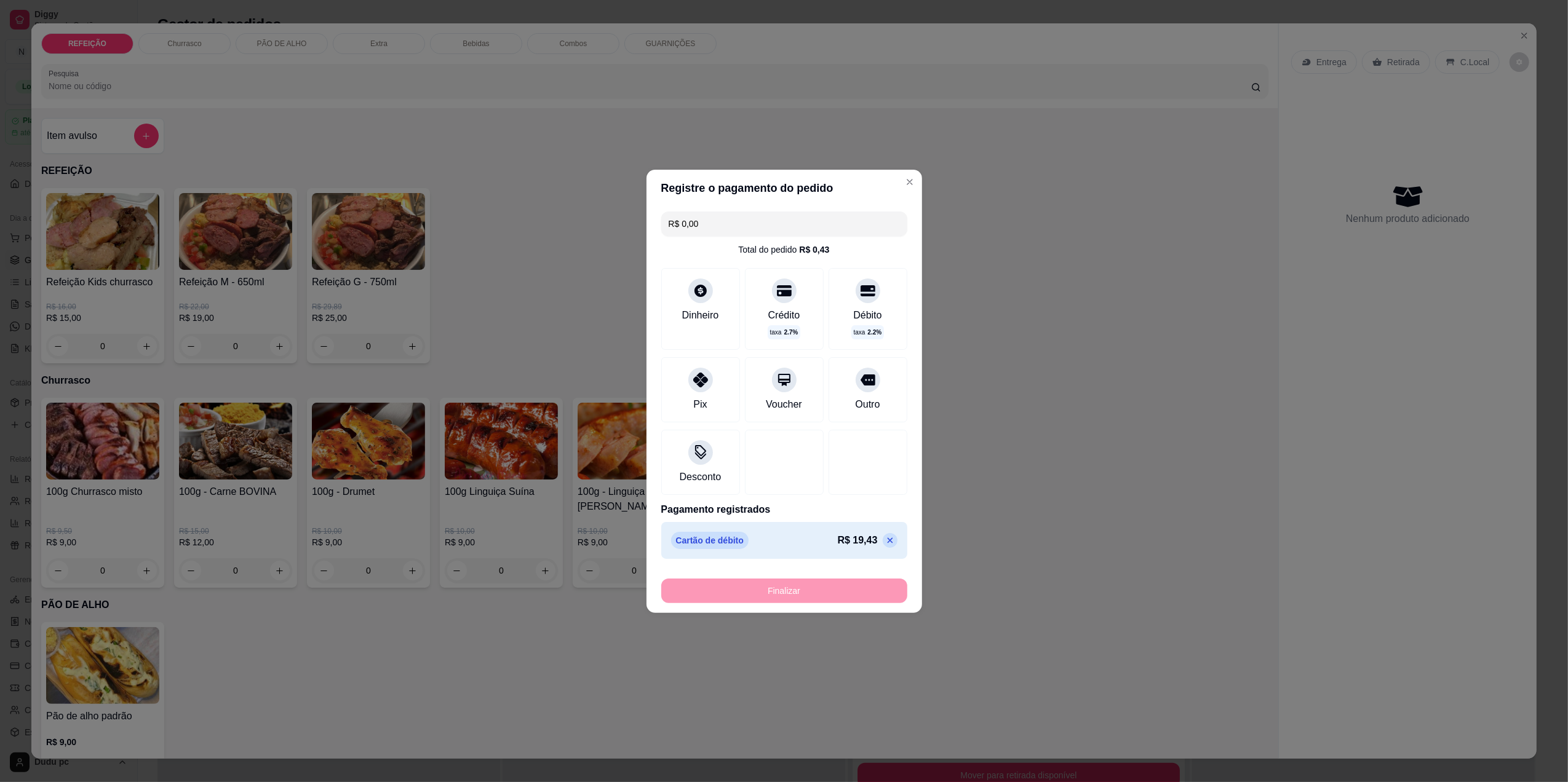
type input "-R$ 19,00"
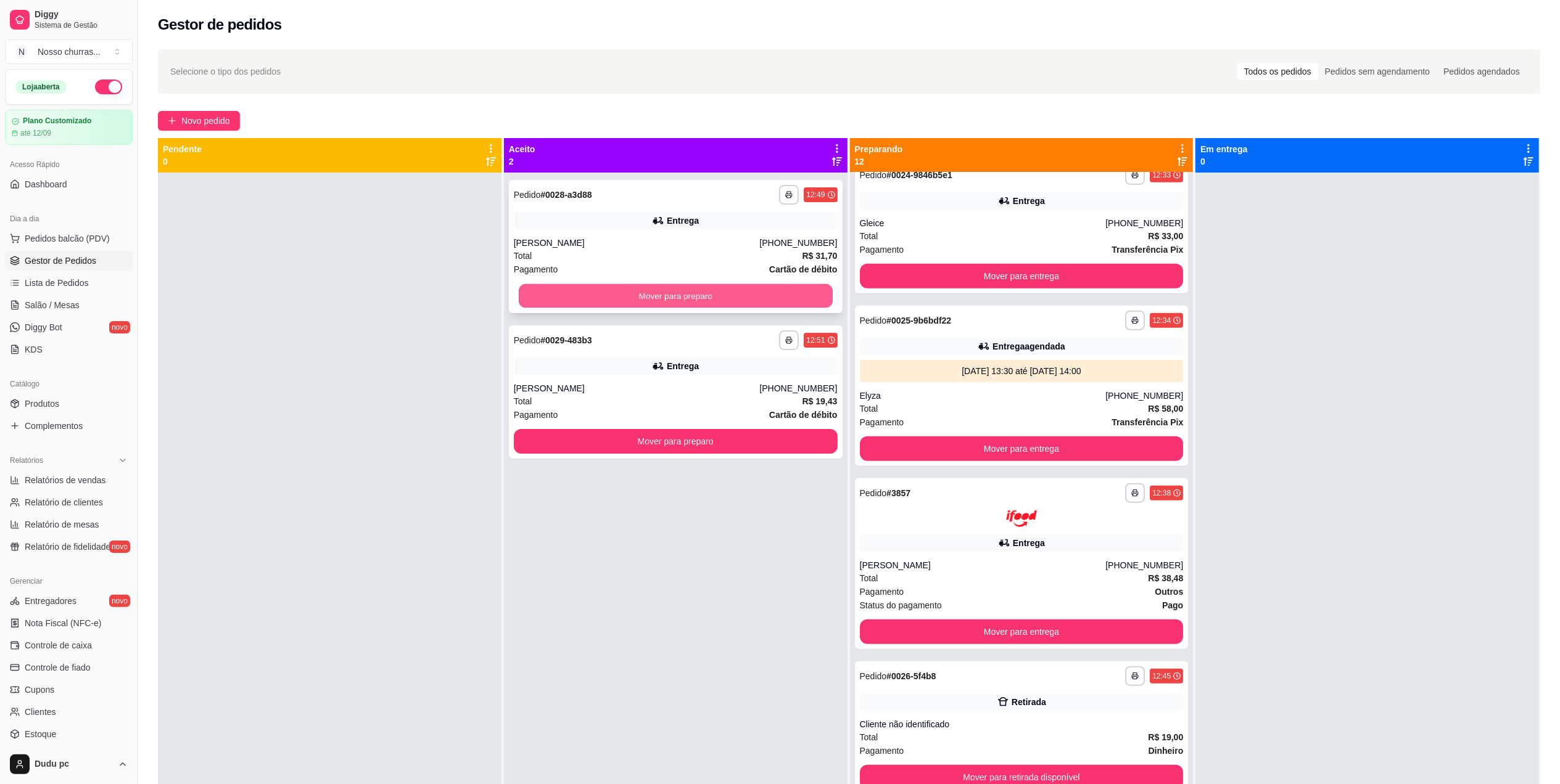
click at [697, 304] on button "Mover para preparo" at bounding box center [675, 296] width 314 height 24
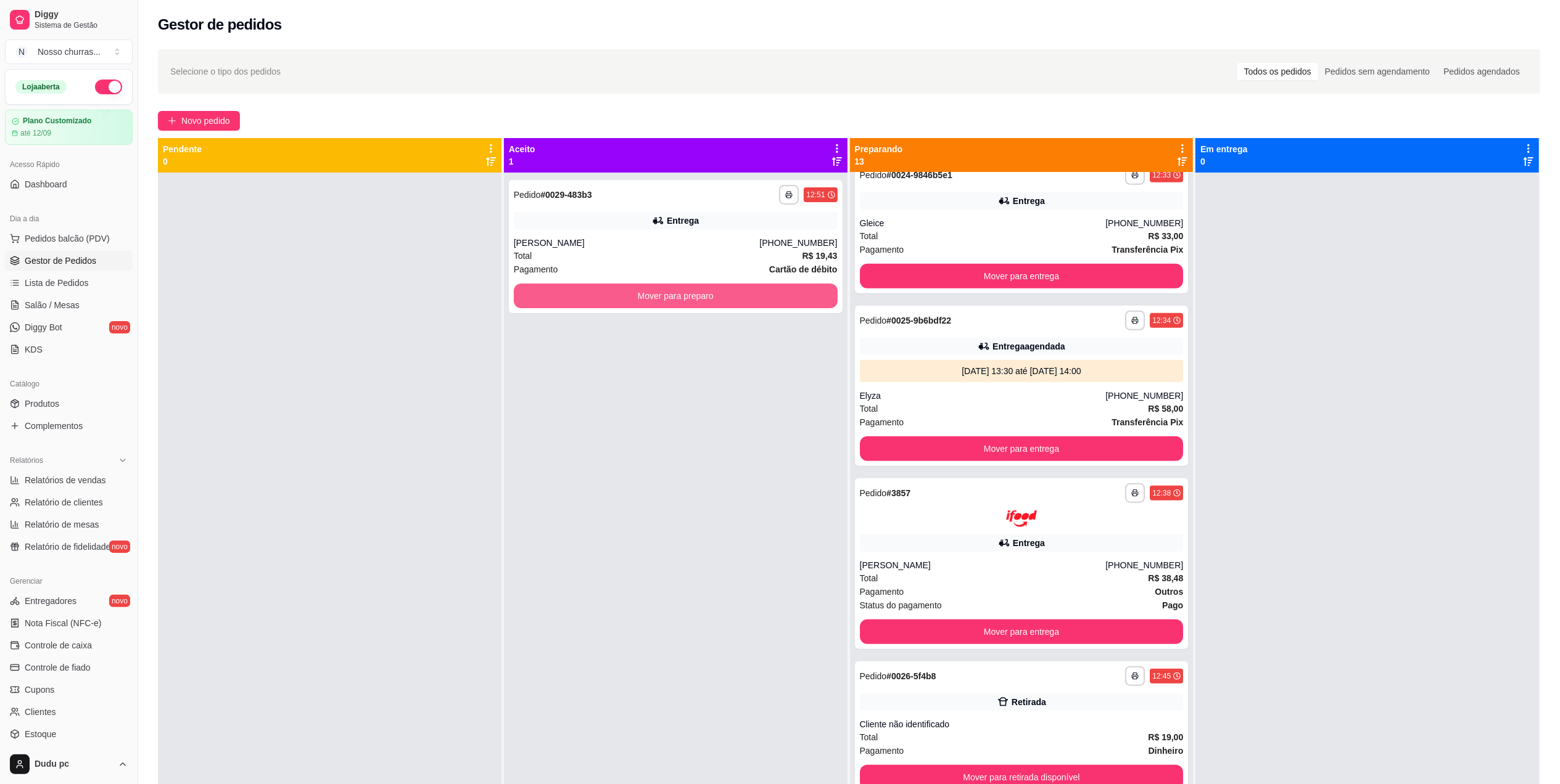
click at [697, 304] on button "Mover para preparo" at bounding box center [676, 296] width 324 height 25
click at [697, 304] on button "Mover para preparo" at bounding box center [675, 296] width 314 height 24
click at [43, 404] on span "Produtos" at bounding box center [42, 403] width 34 height 12
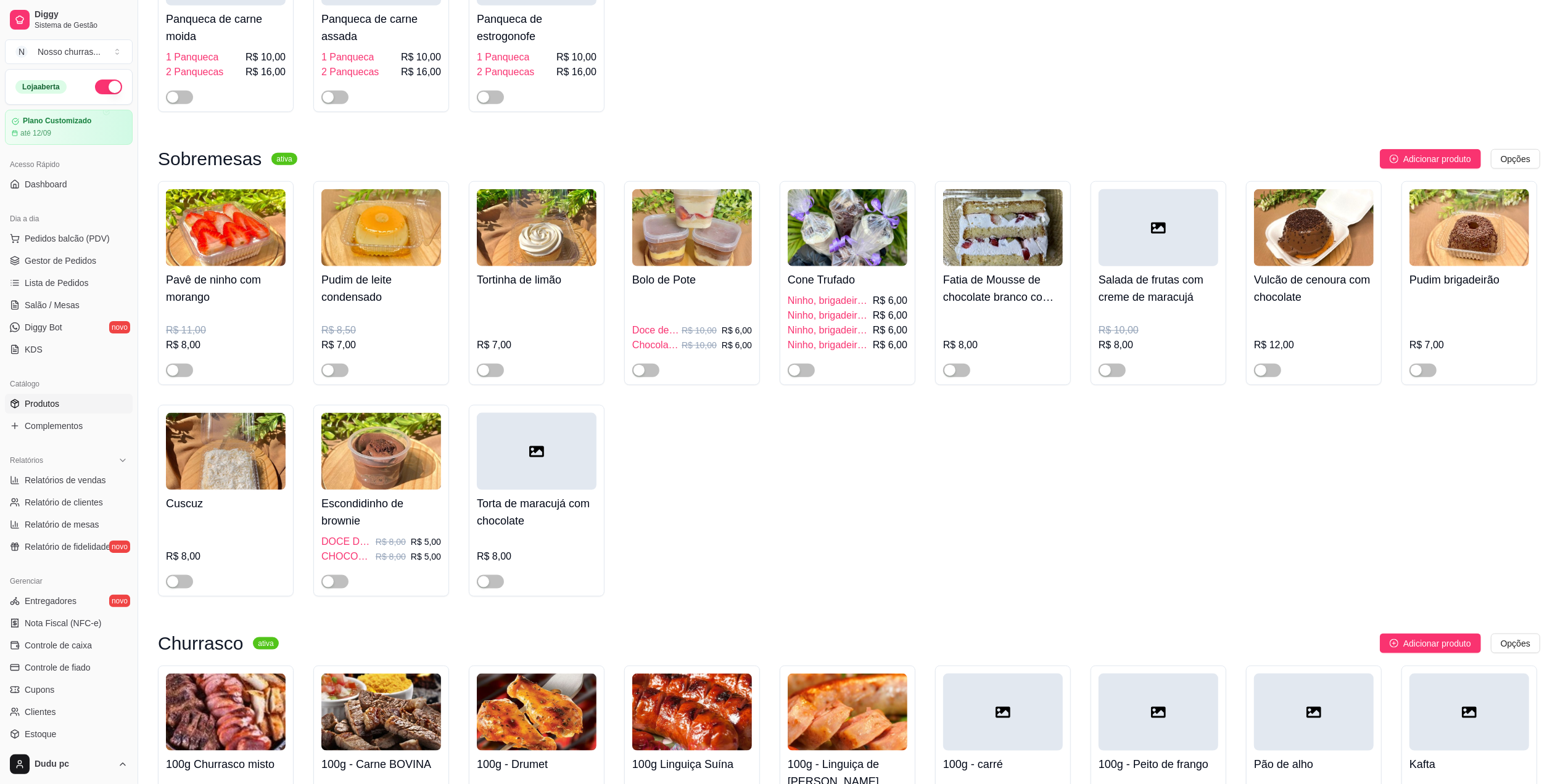
scroll to position [2056, 0]
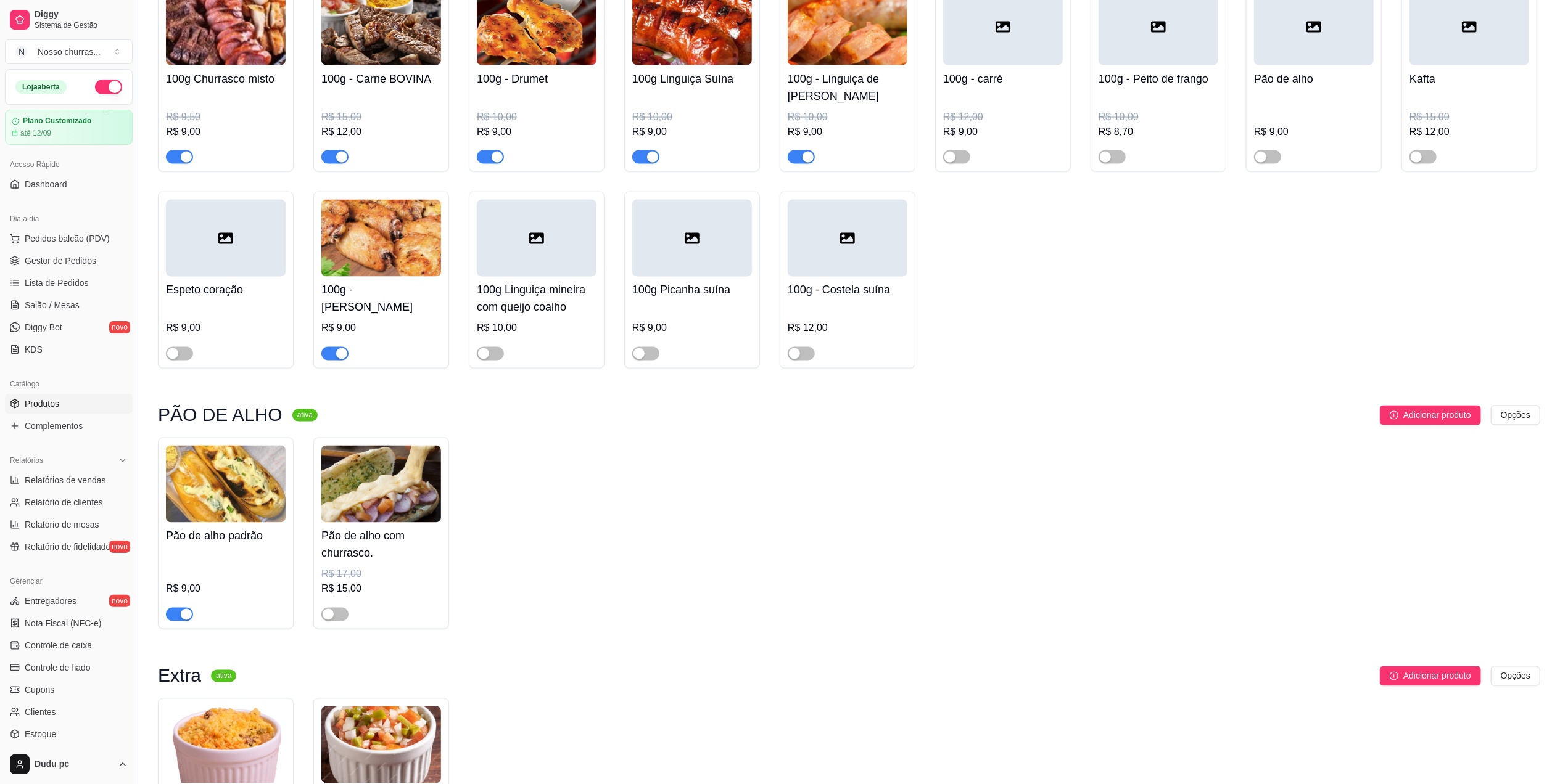
click at [181, 620] on div "button" at bounding box center [186, 614] width 11 height 11
click at [43, 259] on span "Gestor de Pedidos" at bounding box center [60, 260] width 71 height 12
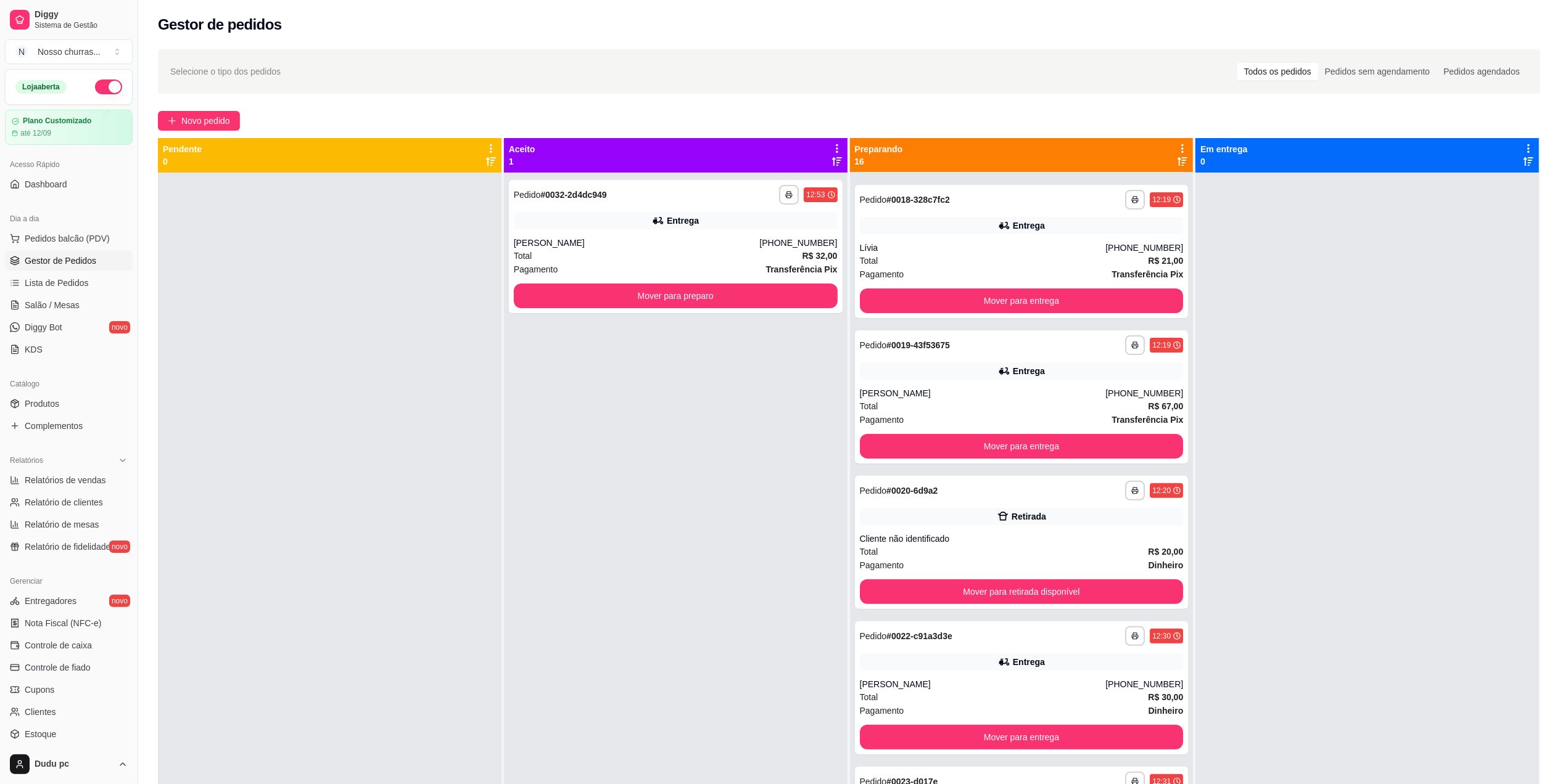
scroll to position [299, 0]
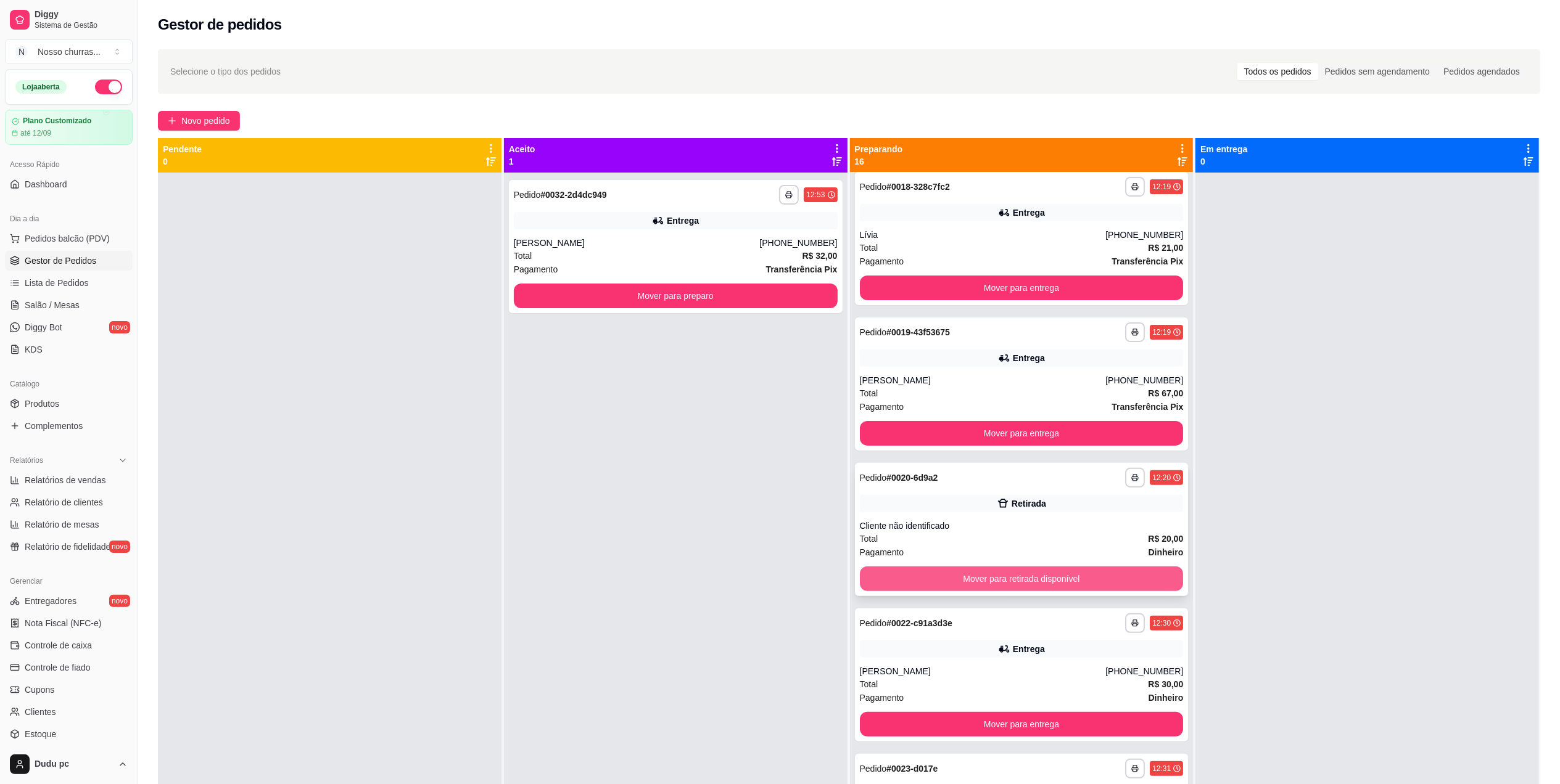
click at [1096, 582] on button "Mover para retirada disponível" at bounding box center [1021, 579] width 324 height 25
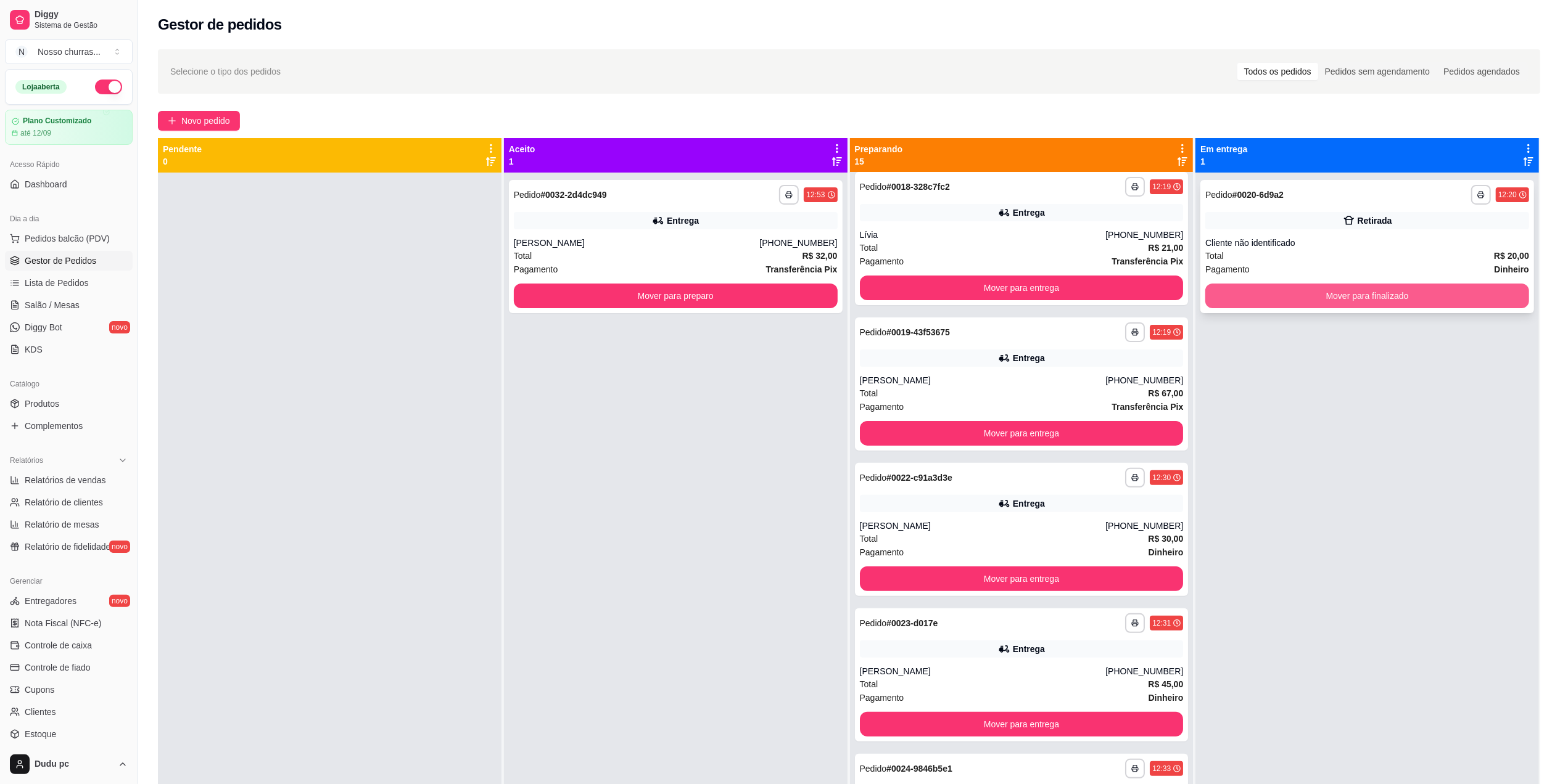
click at [1335, 302] on button "Mover para finalizado" at bounding box center [1367, 296] width 324 height 25
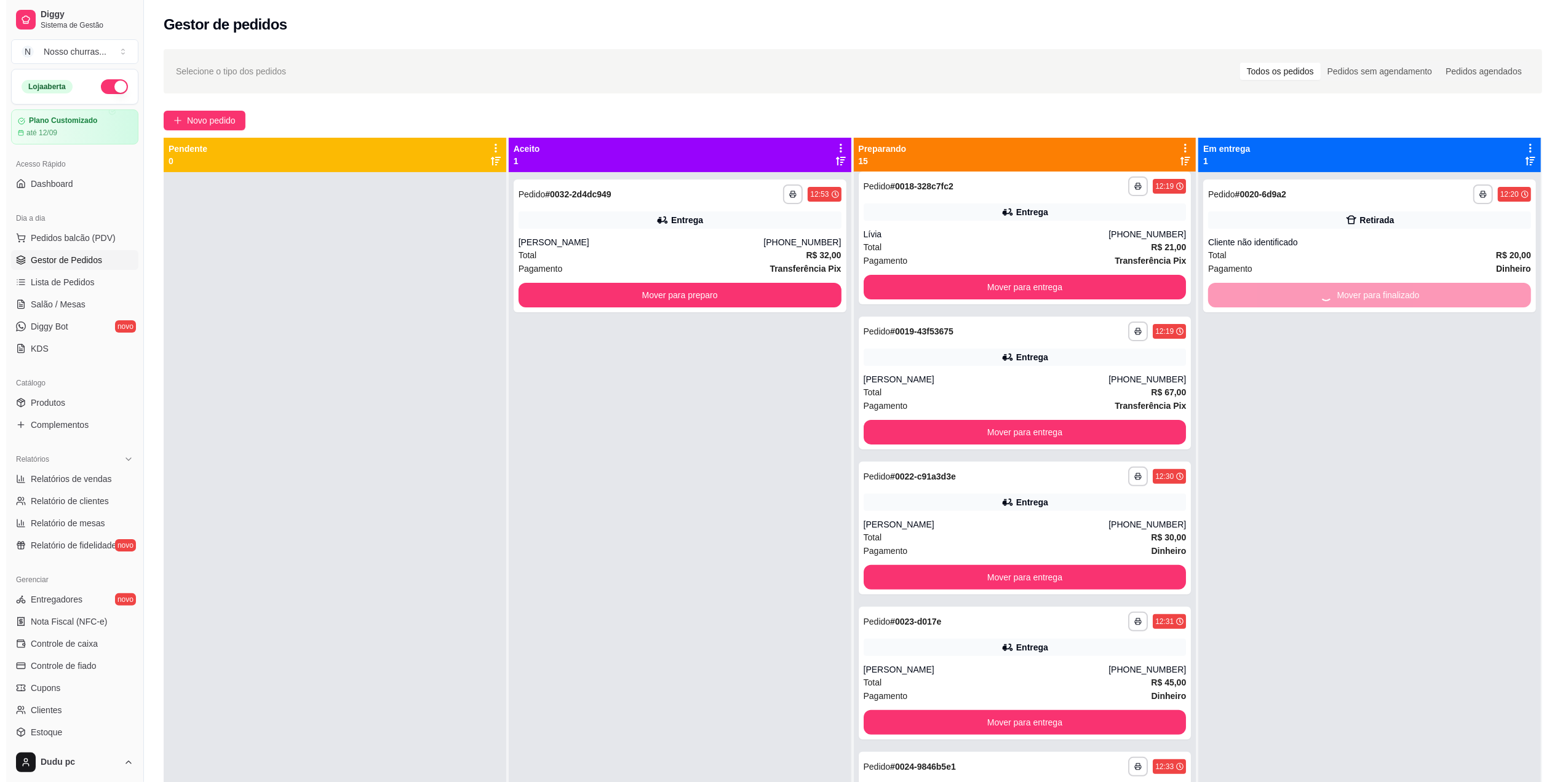
scroll to position [0, 0]
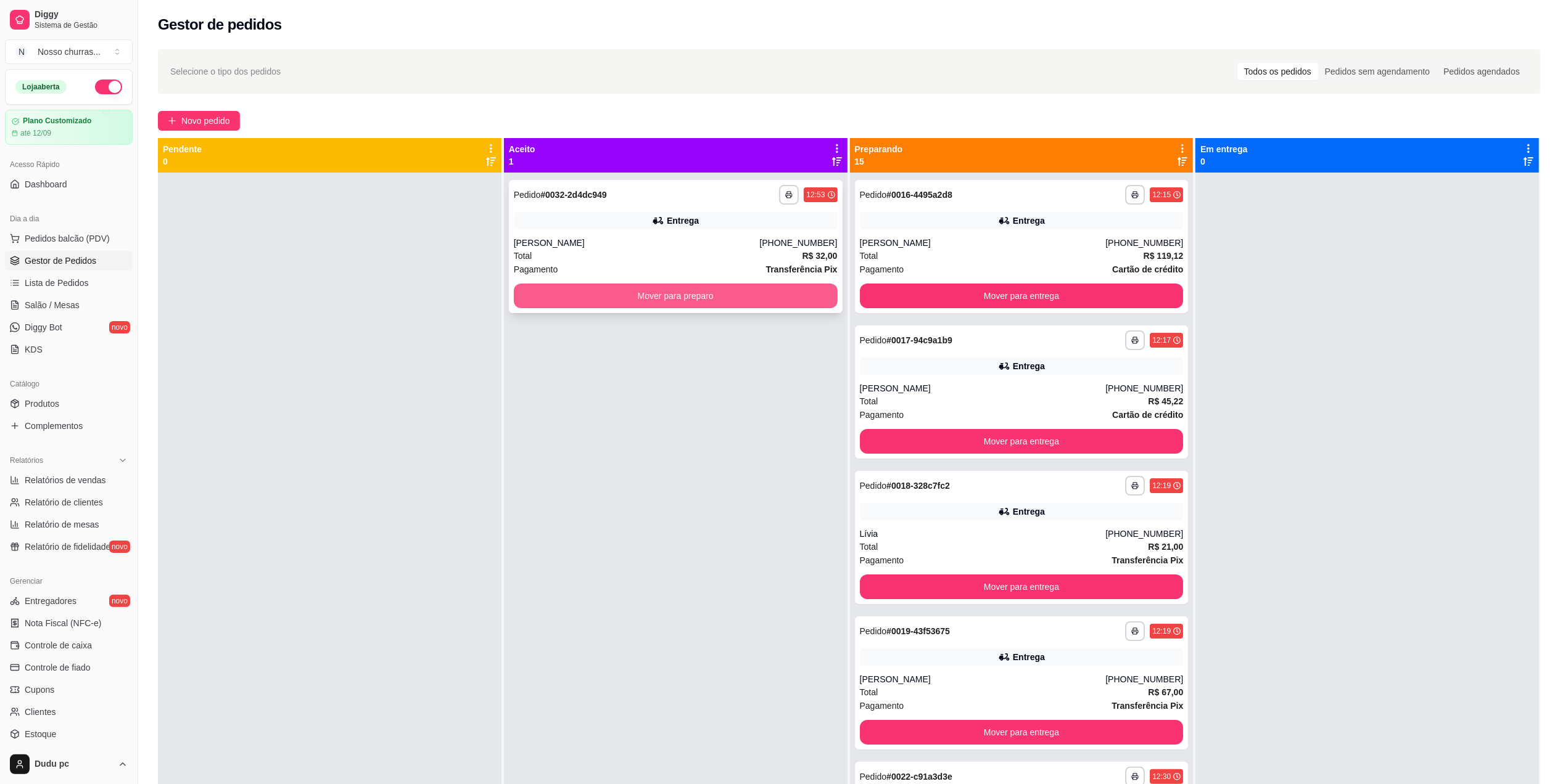
click at [788, 302] on button "Mover para preparo" at bounding box center [676, 296] width 324 height 25
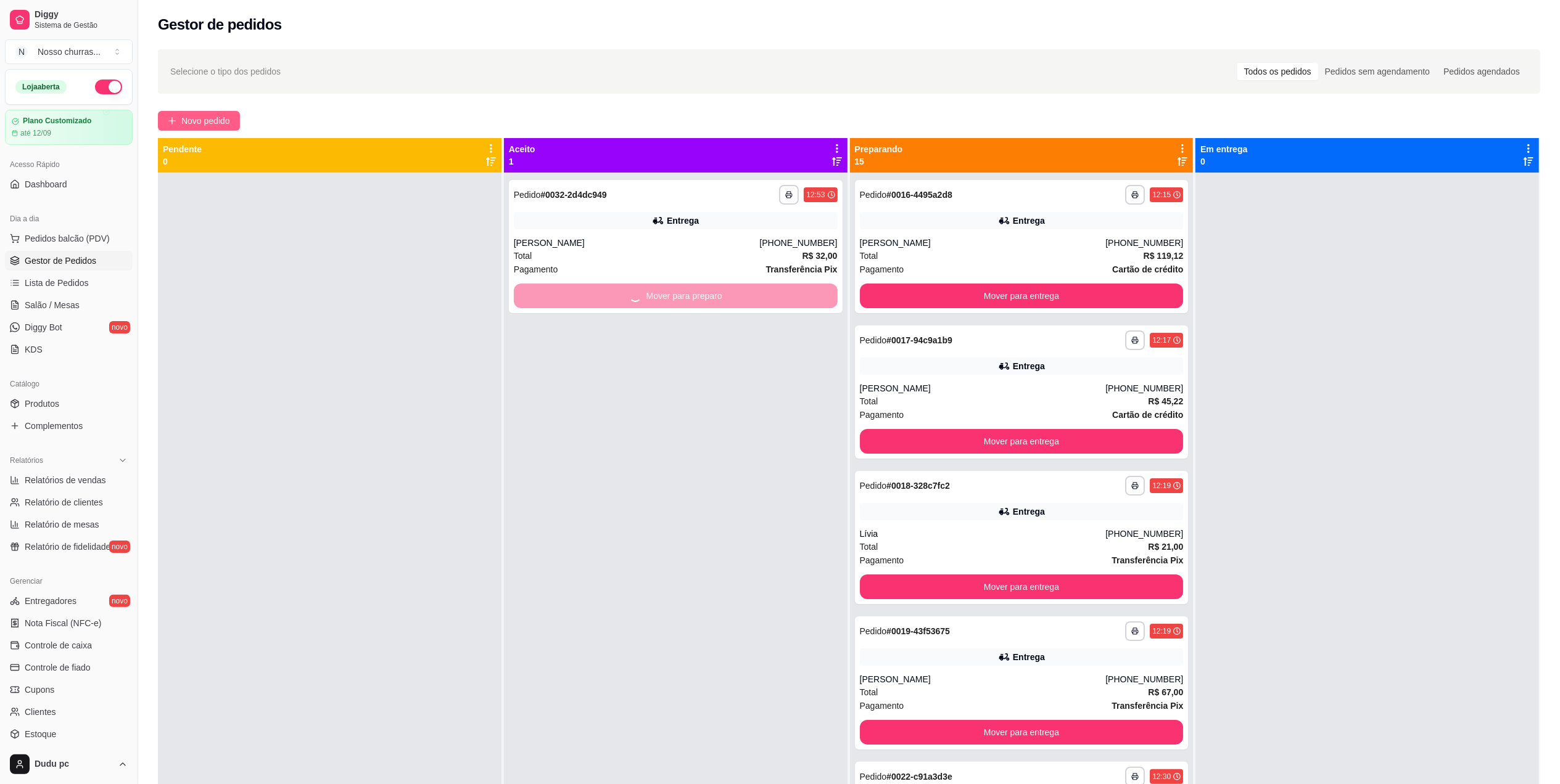
click at [228, 124] on span "Novo pedido" at bounding box center [205, 120] width 49 height 13
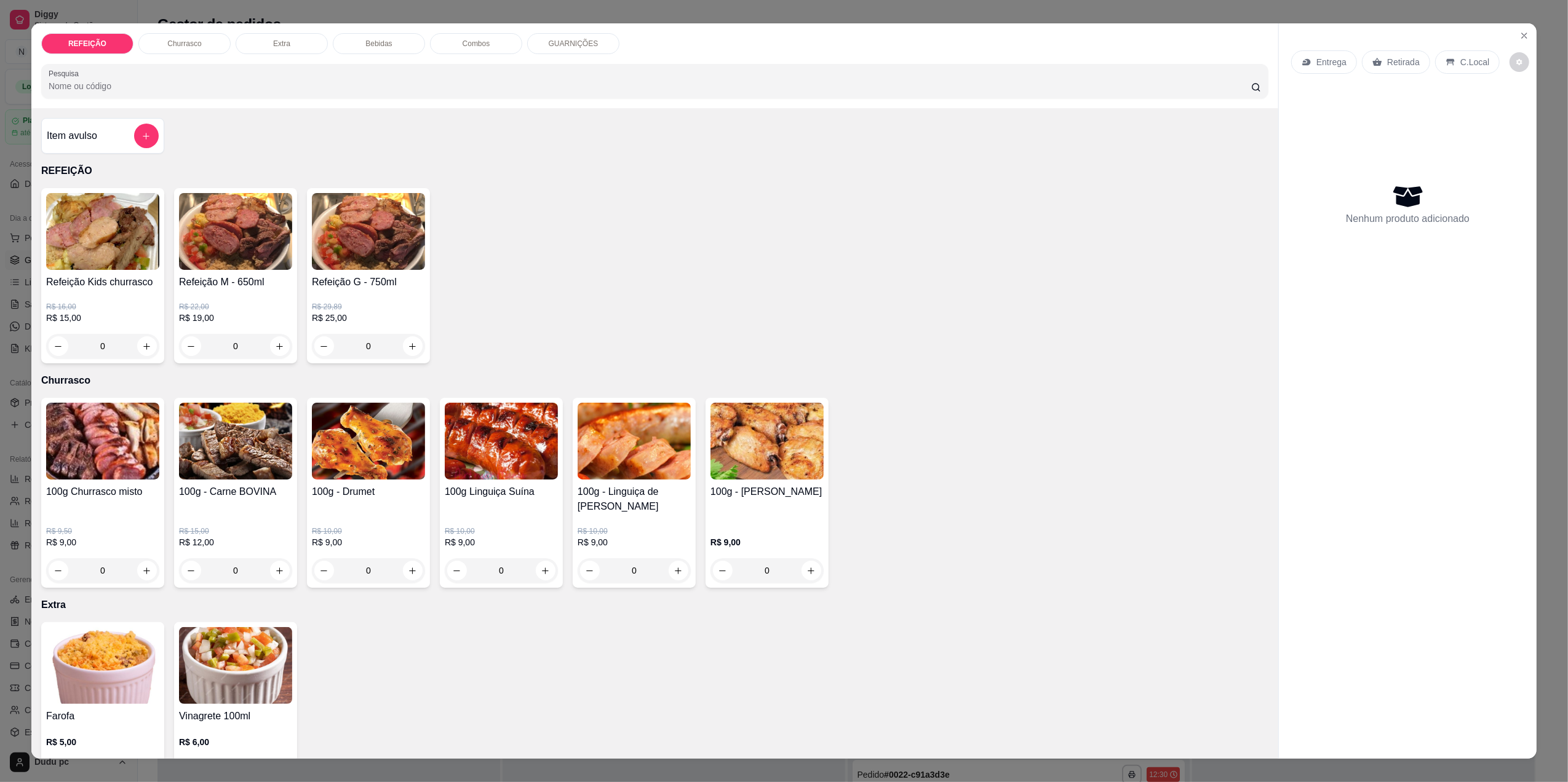
click at [0, 60] on html "**********" at bounding box center [784, 391] width 1568 height 782
click at [1520, 30] on icon "Close" at bounding box center [1525, 36] width 10 height 10
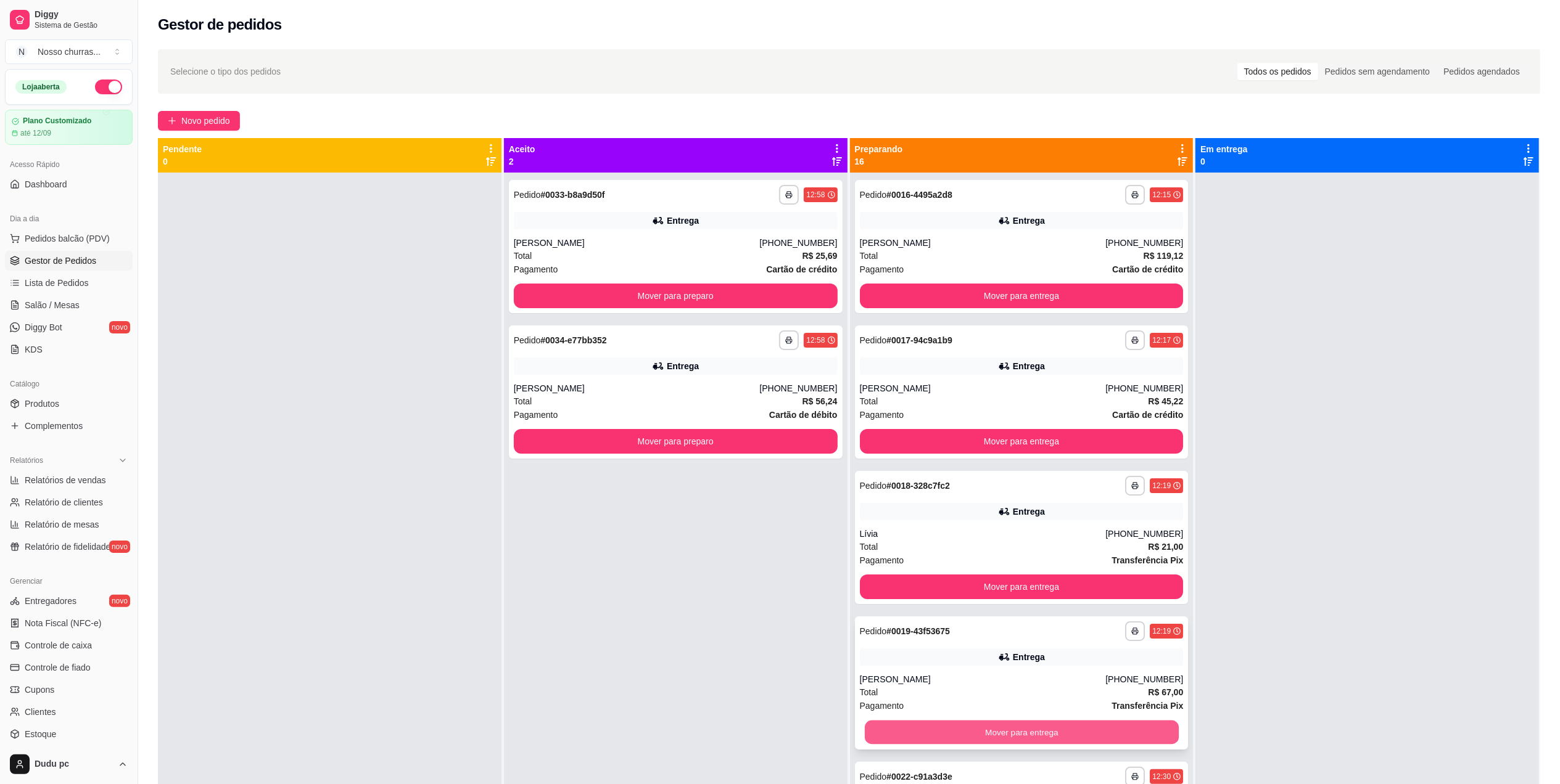
click at [970, 731] on button "Mover para entrega" at bounding box center [1020, 732] width 314 height 24
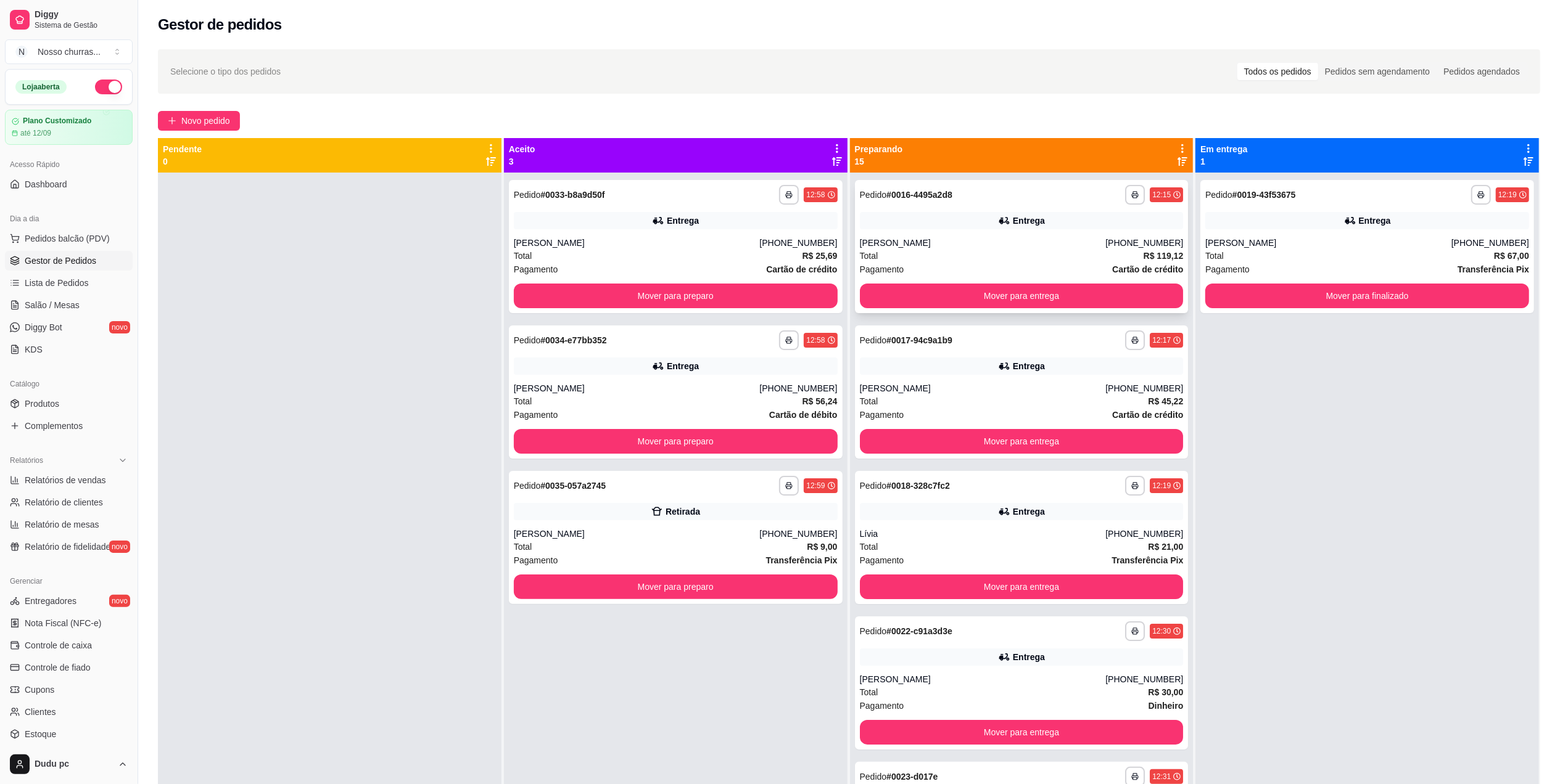
click at [940, 264] on div "Pagamento Cartão de crédito" at bounding box center [1021, 269] width 324 height 13
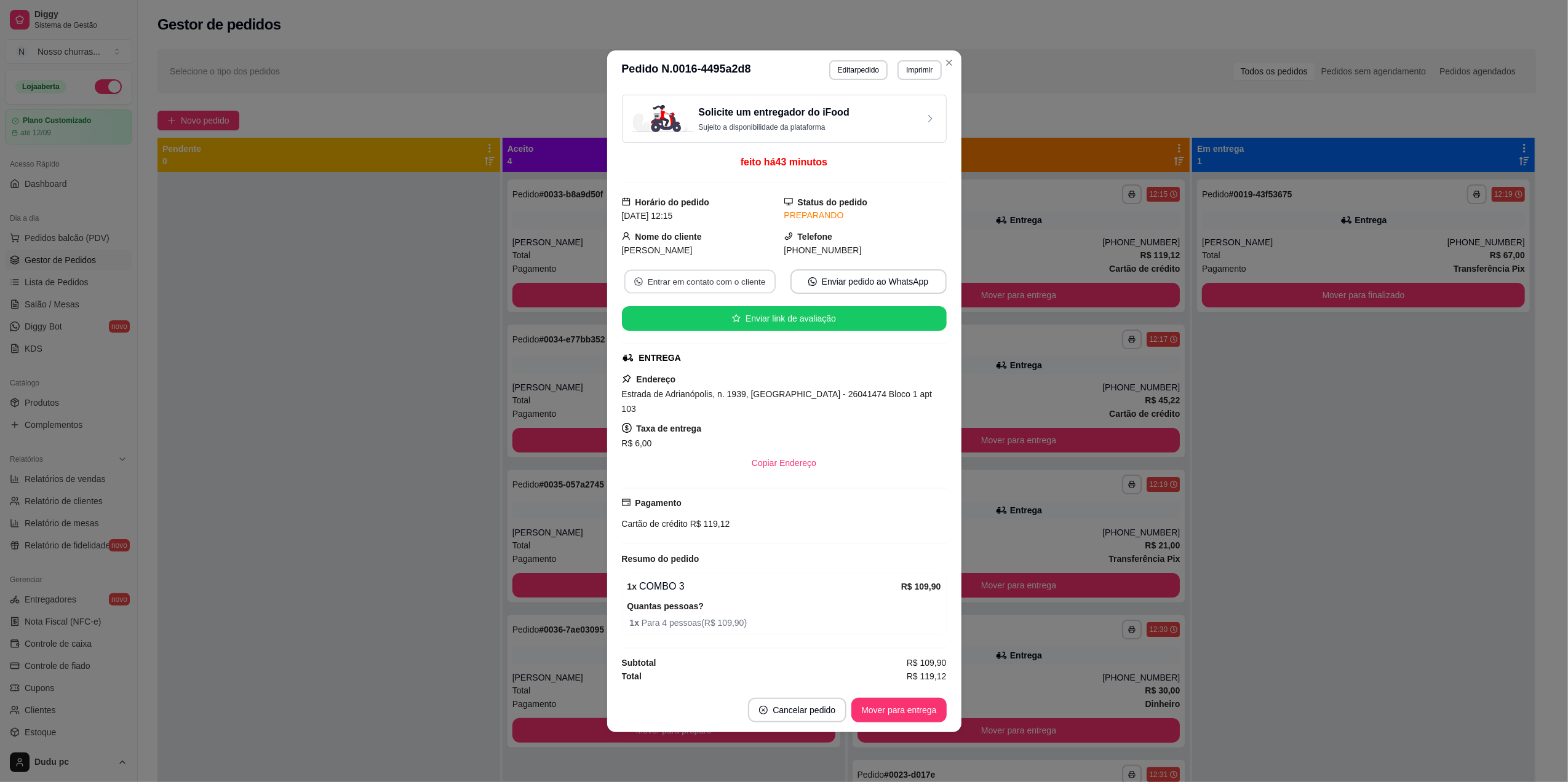
click at [693, 283] on button "Entrar em contato com o cliente" at bounding box center [699, 282] width 151 height 24
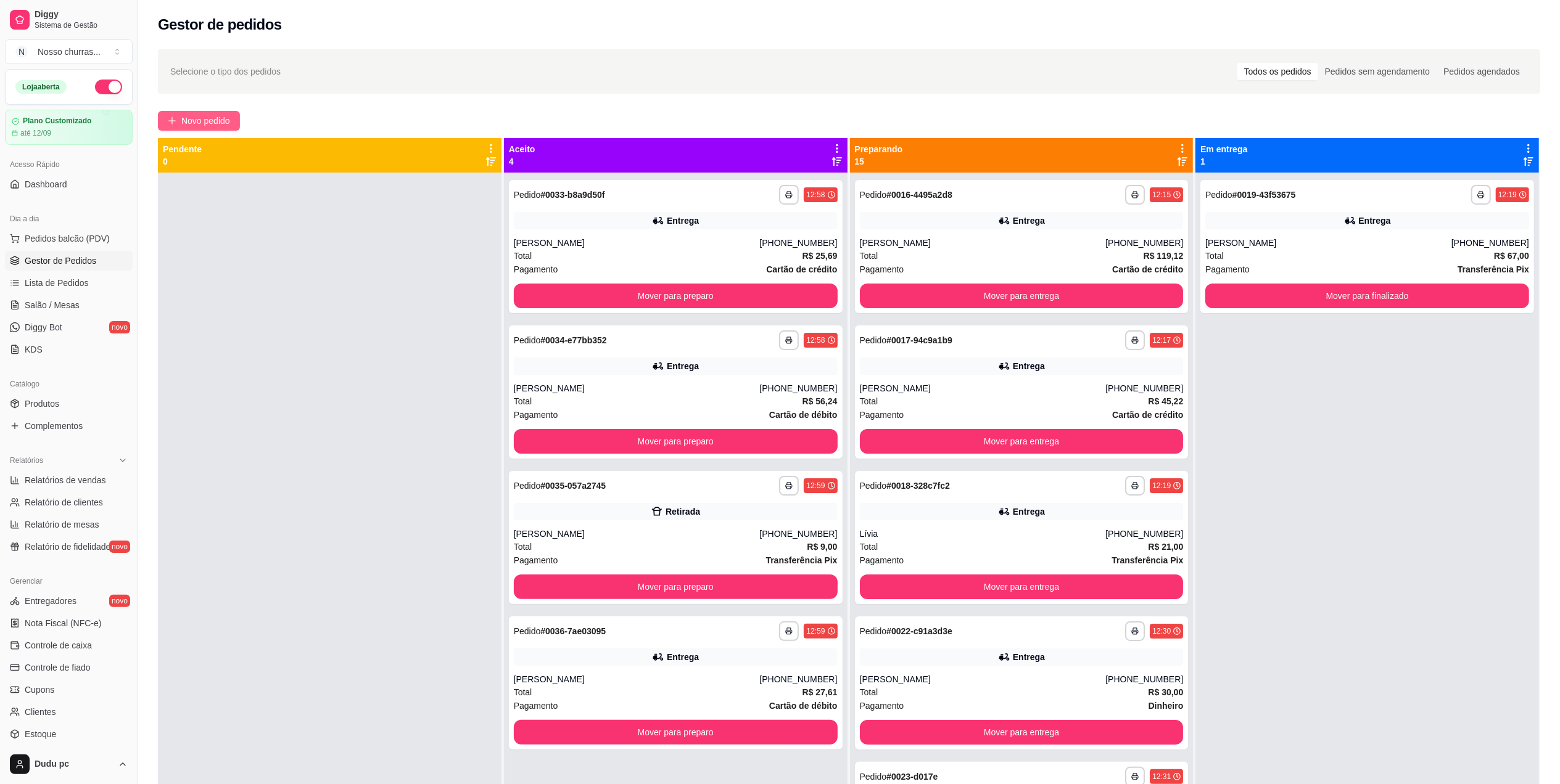
click at [197, 122] on span "Novo pedido" at bounding box center [205, 120] width 49 height 13
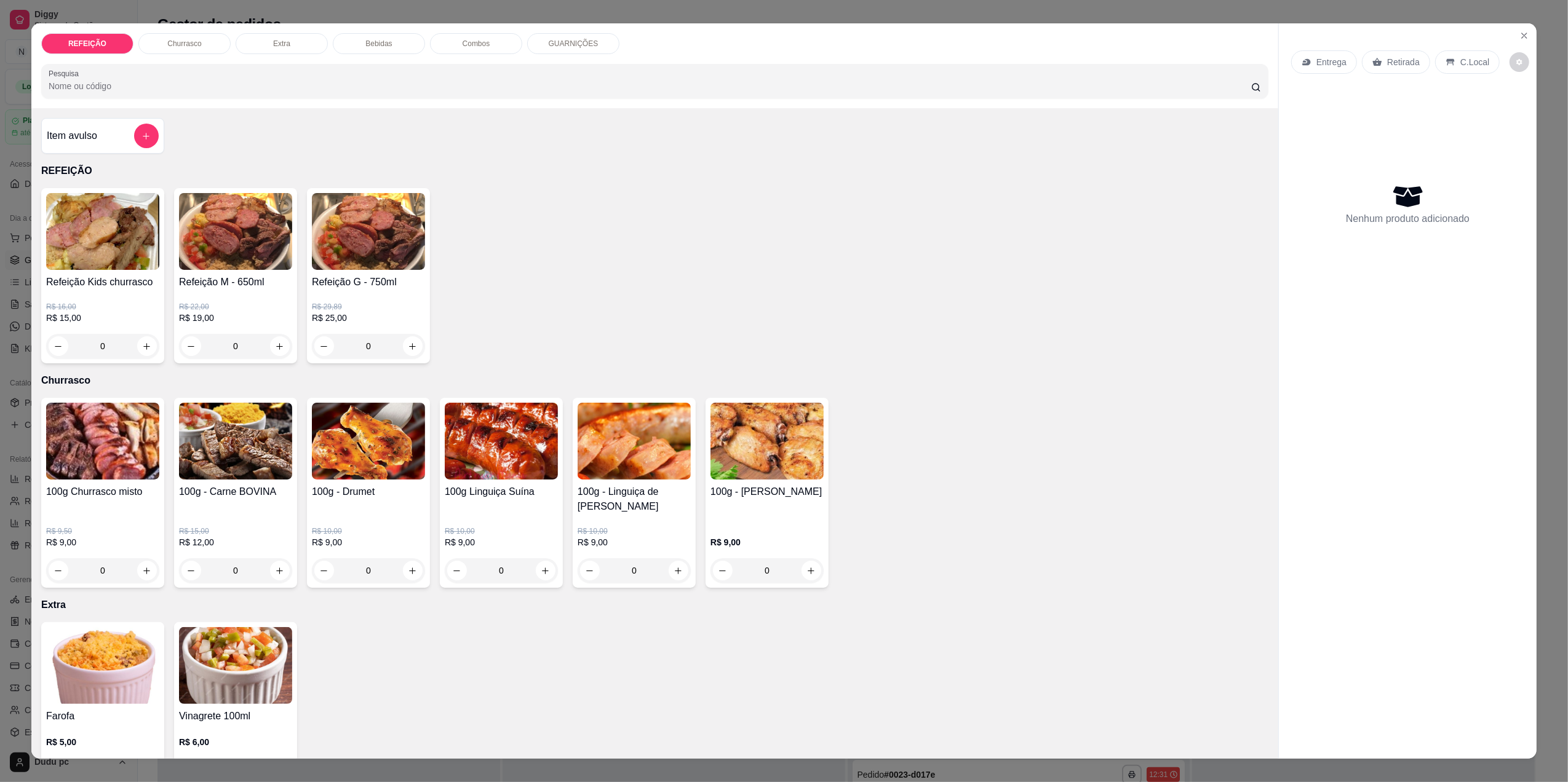
click at [284, 342] on div "0" at bounding box center [235, 346] width 113 height 25
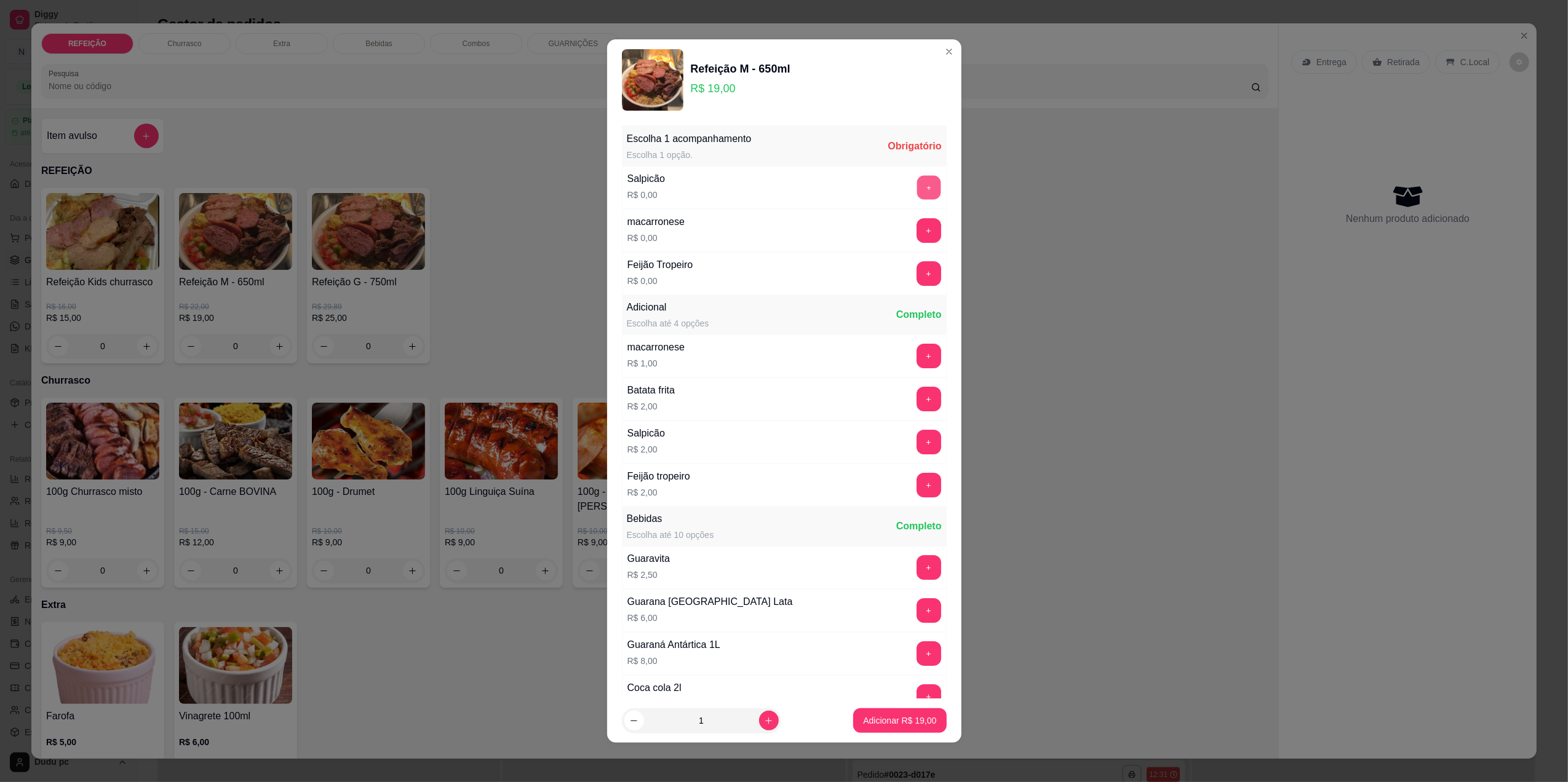
click at [916, 197] on button "+" at bounding box center [928, 187] width 24 height 24
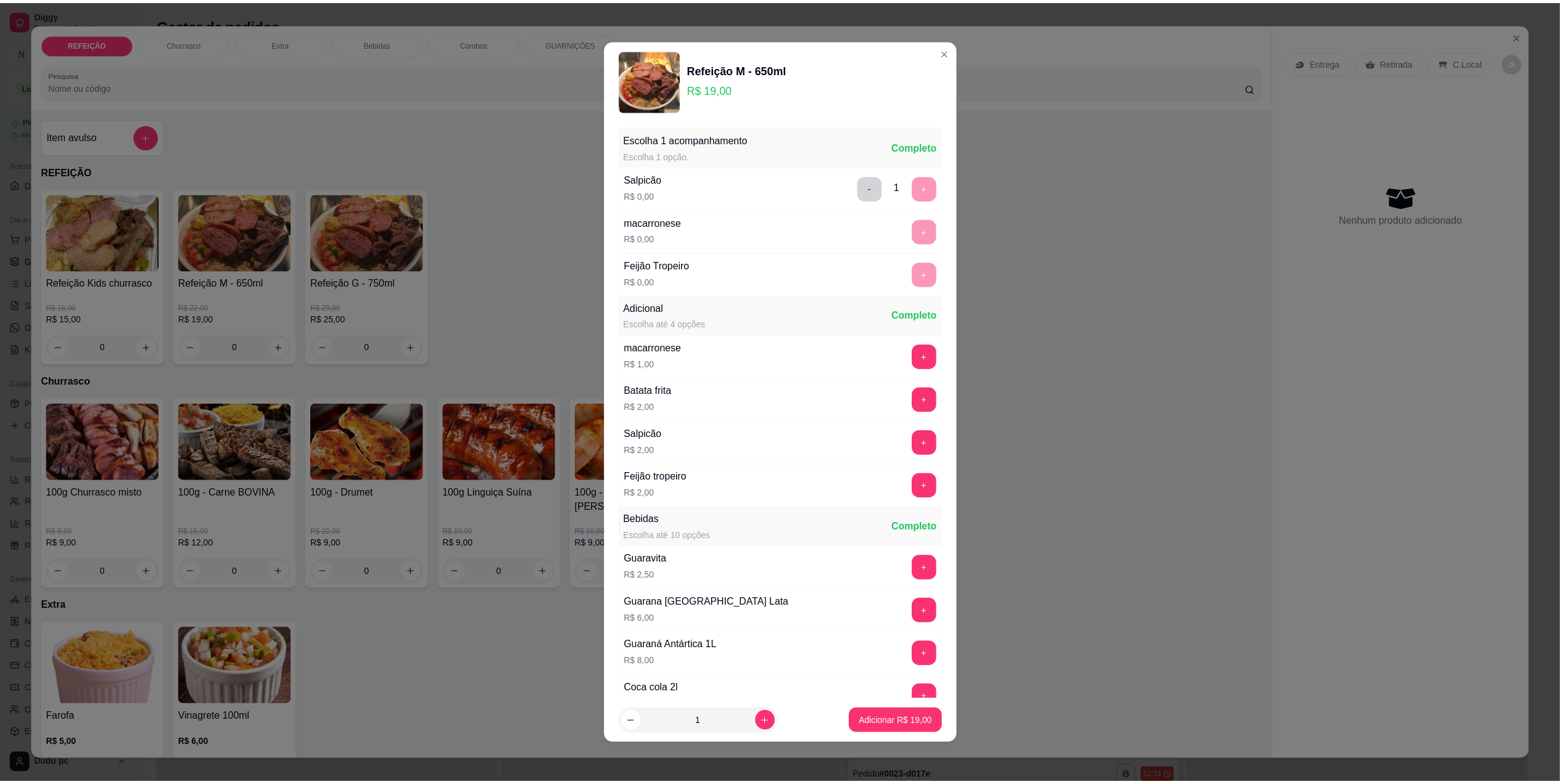
scroll to position [116, 0]
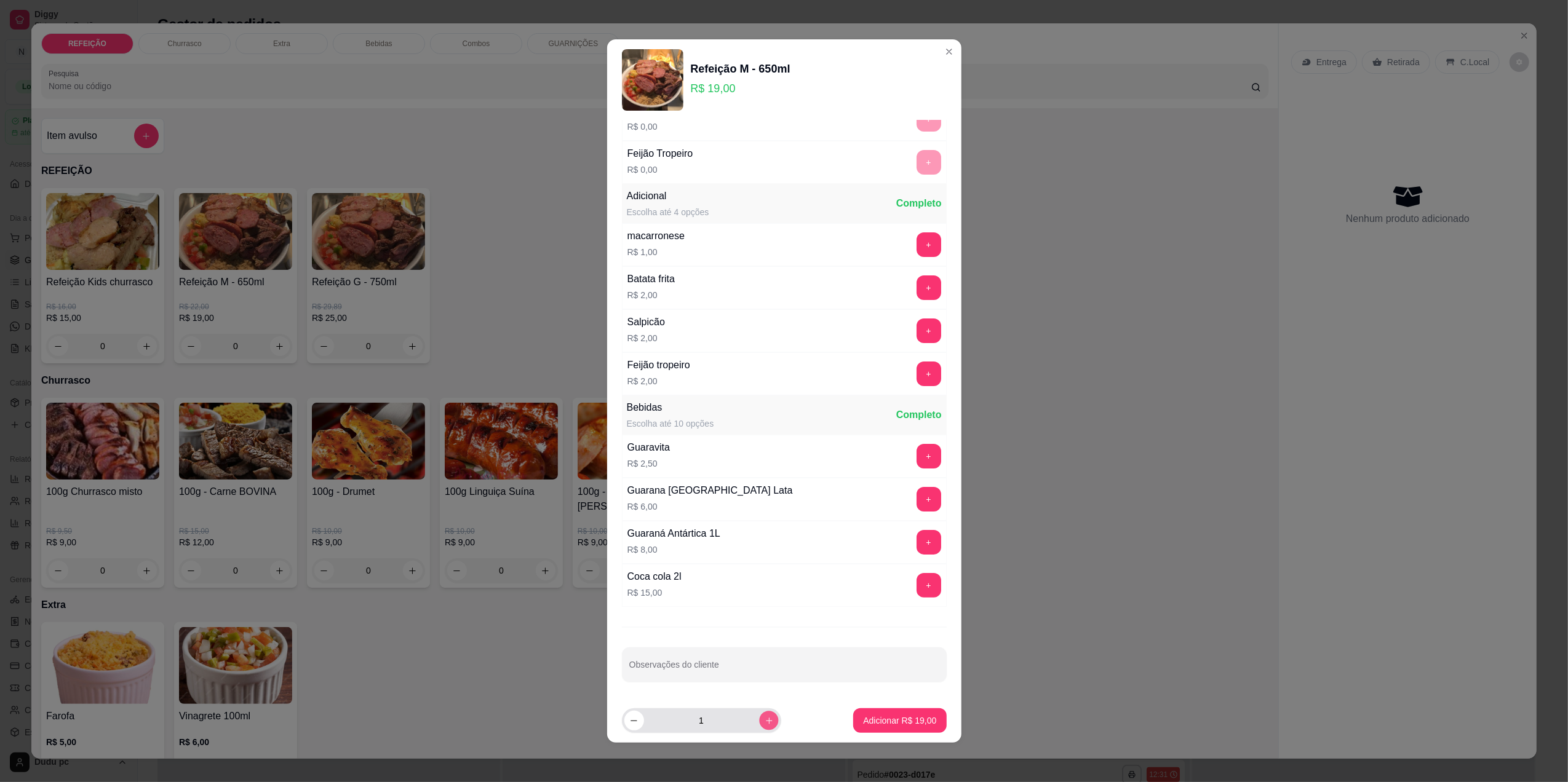
click at [764, 716] on icon "increase-product-quantity" at bounding box center [768, 720] width 10 height 10
type input "2"
click at [874, 716] on p "Adicionar R$ 38,00" at bounding box center [900, 720] width 71 height 11
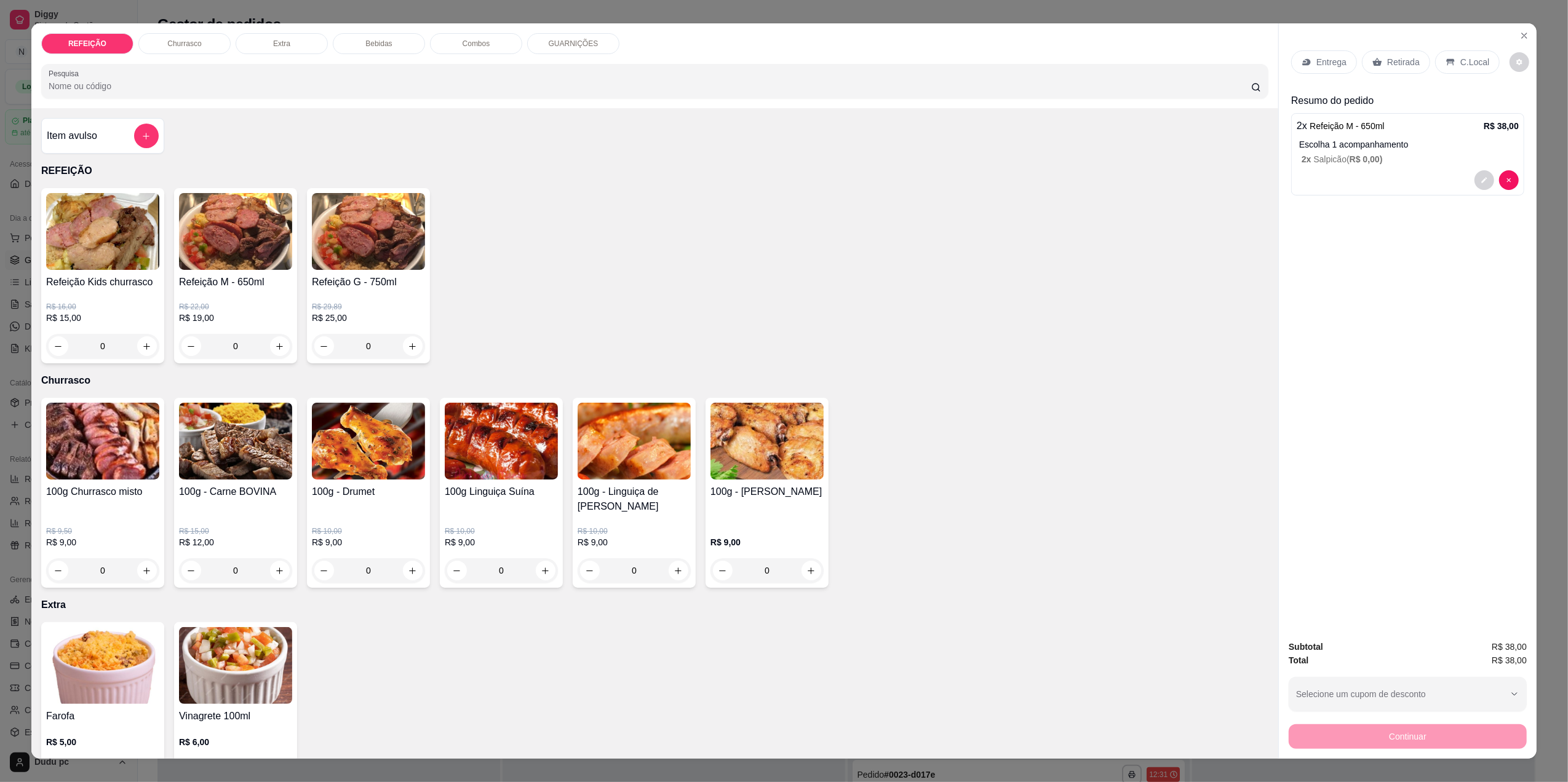
click at [1305, 59] on icon at bounding box center [1307, 62] width 10 height 10
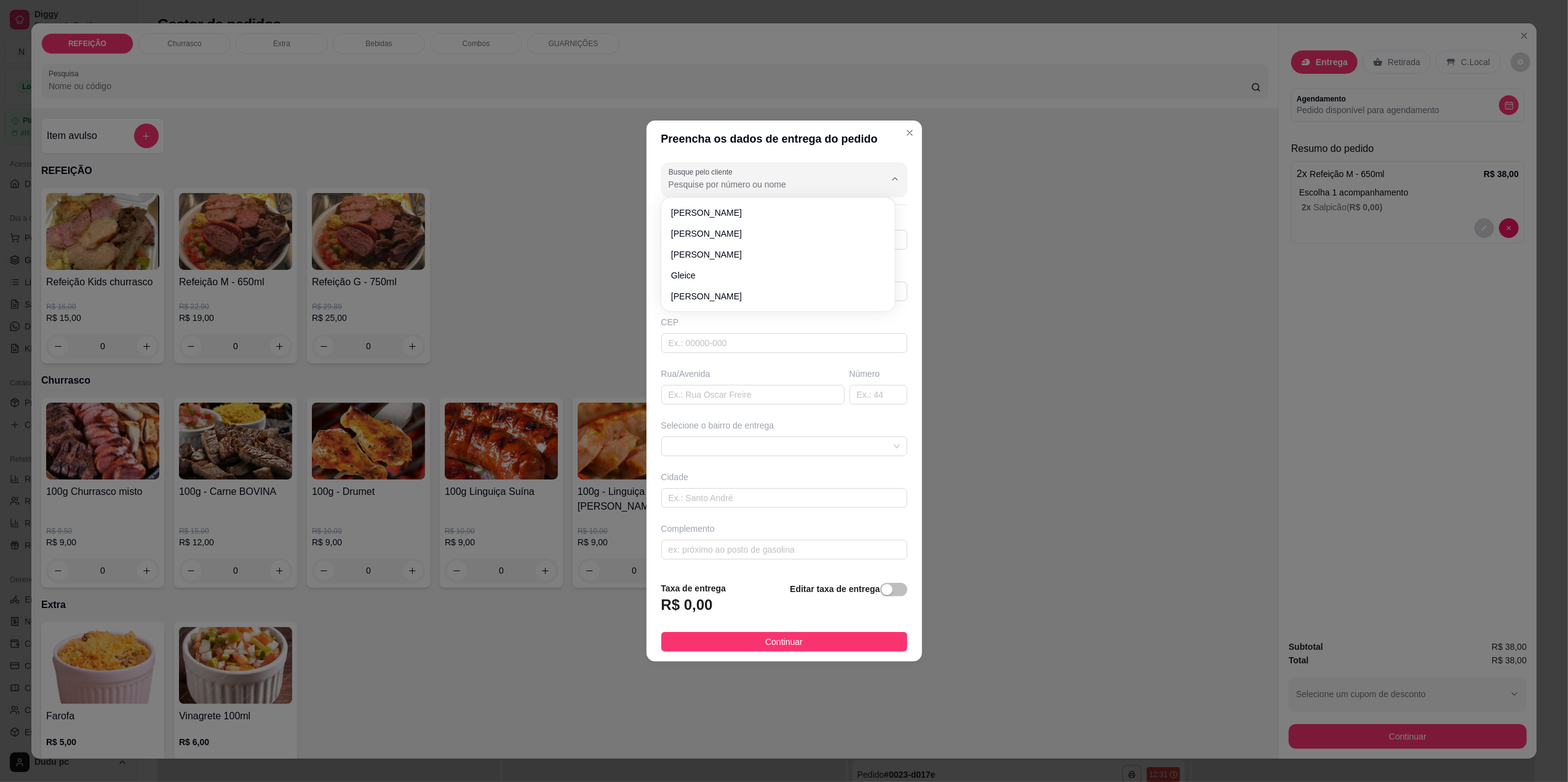
click at [776, 186] on input "Busque pelo cliente" at bounding box center [767, 184] width 197 height 12
click at [774, 205] on li "magrao" at bounding box center [778, 212] width 224 height 20
type input "magrao"
type input "21979765391"
type input "magrao"
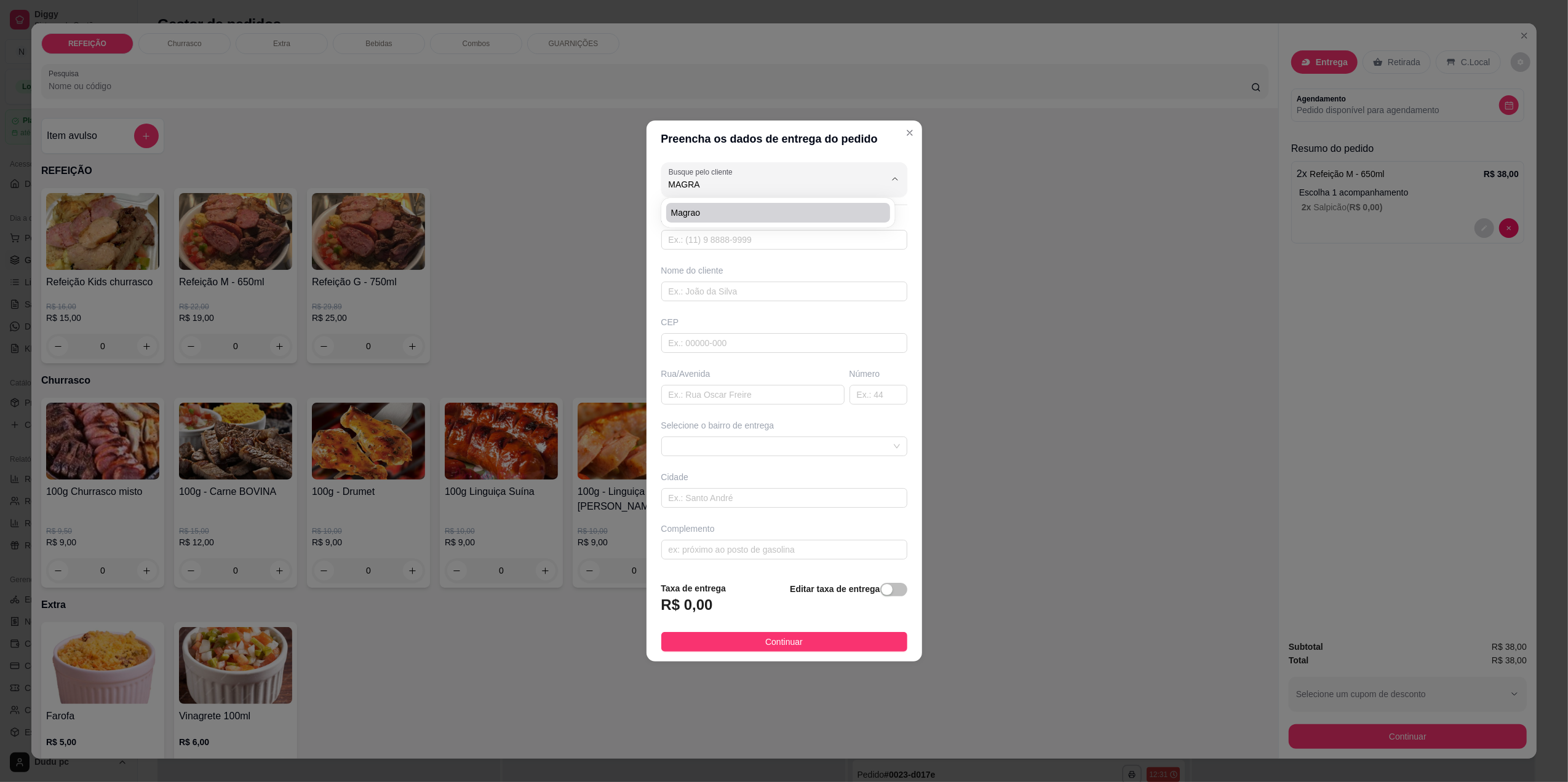
type input "estrada de ferro"
type input "60"
type input "[GEOGRAPHIC_DATA]"
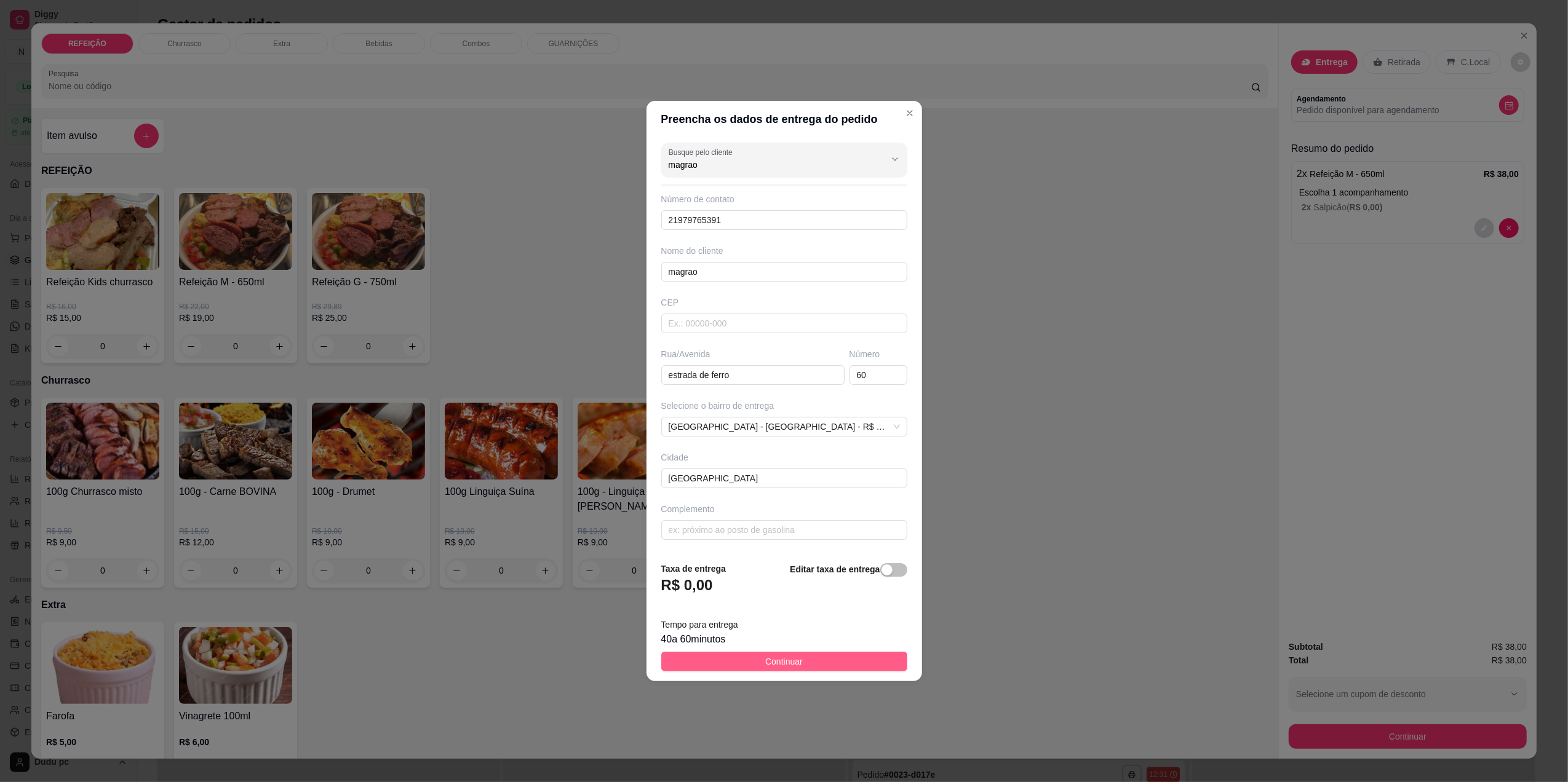
type input "magrao"
click at [711, 665] on button "Continuar" at bounding box center [784, 661] width 246 height 20
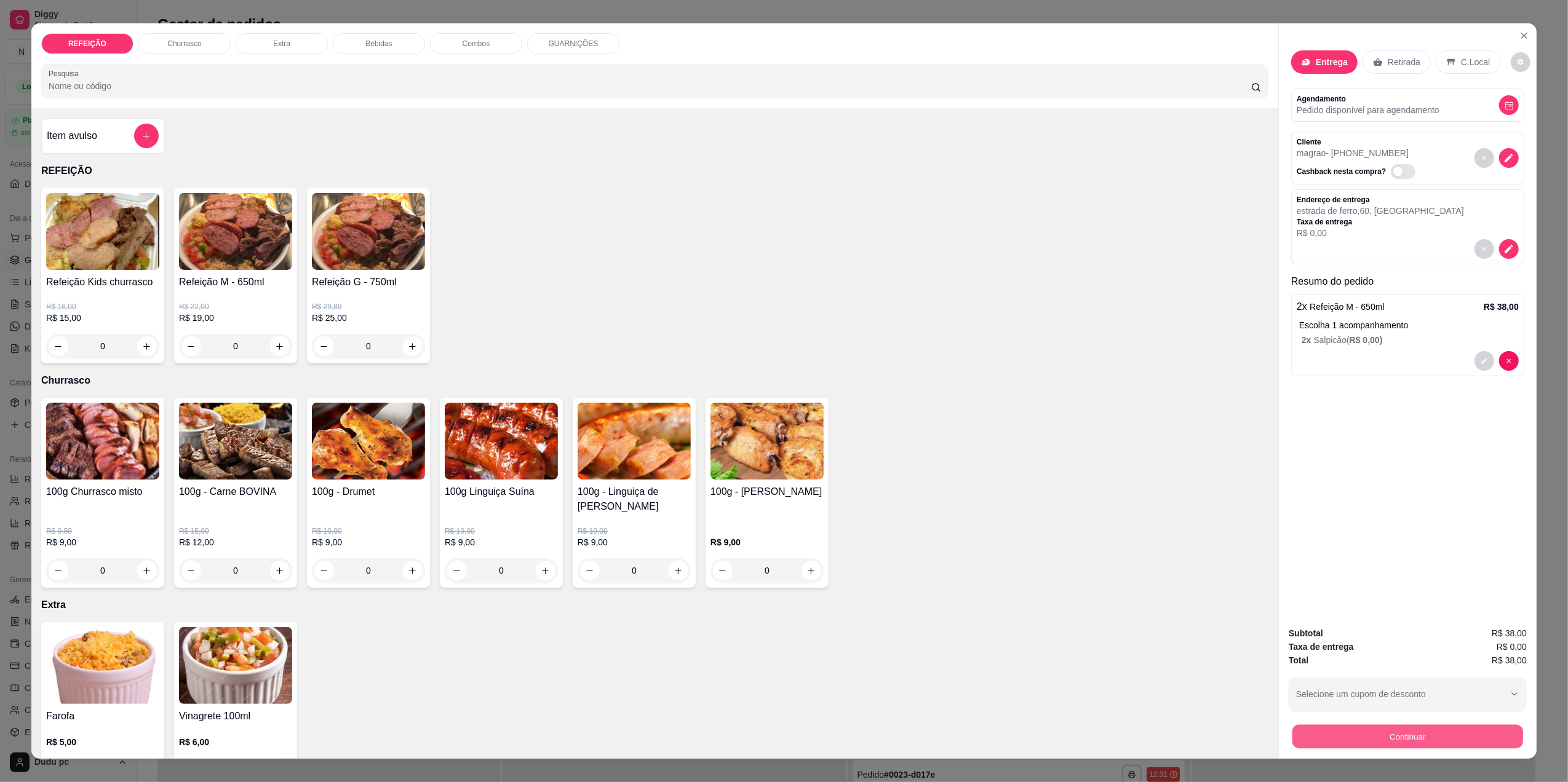
click at [1337, 736] on button "Continuar" at bounding box center [1408, 736] width 231 height 24
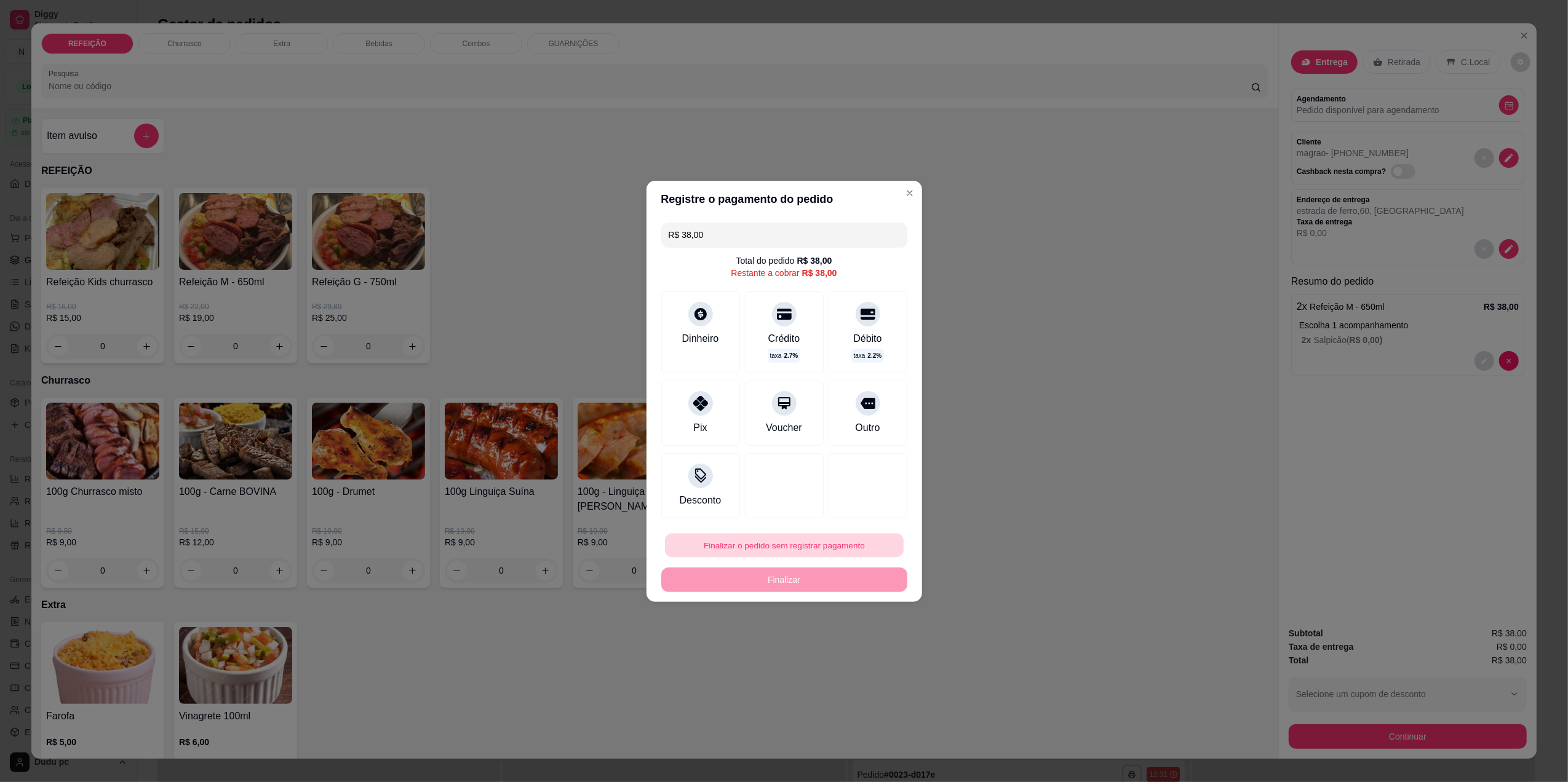
click at [737, 542] on button "Finalizar o pedido sem registrar pagamento" at bounding box center [784, 545] width 239 height 24
click at [849, 655] on button "Confirmar" at bounding box center [859, 646] width 44 height 18
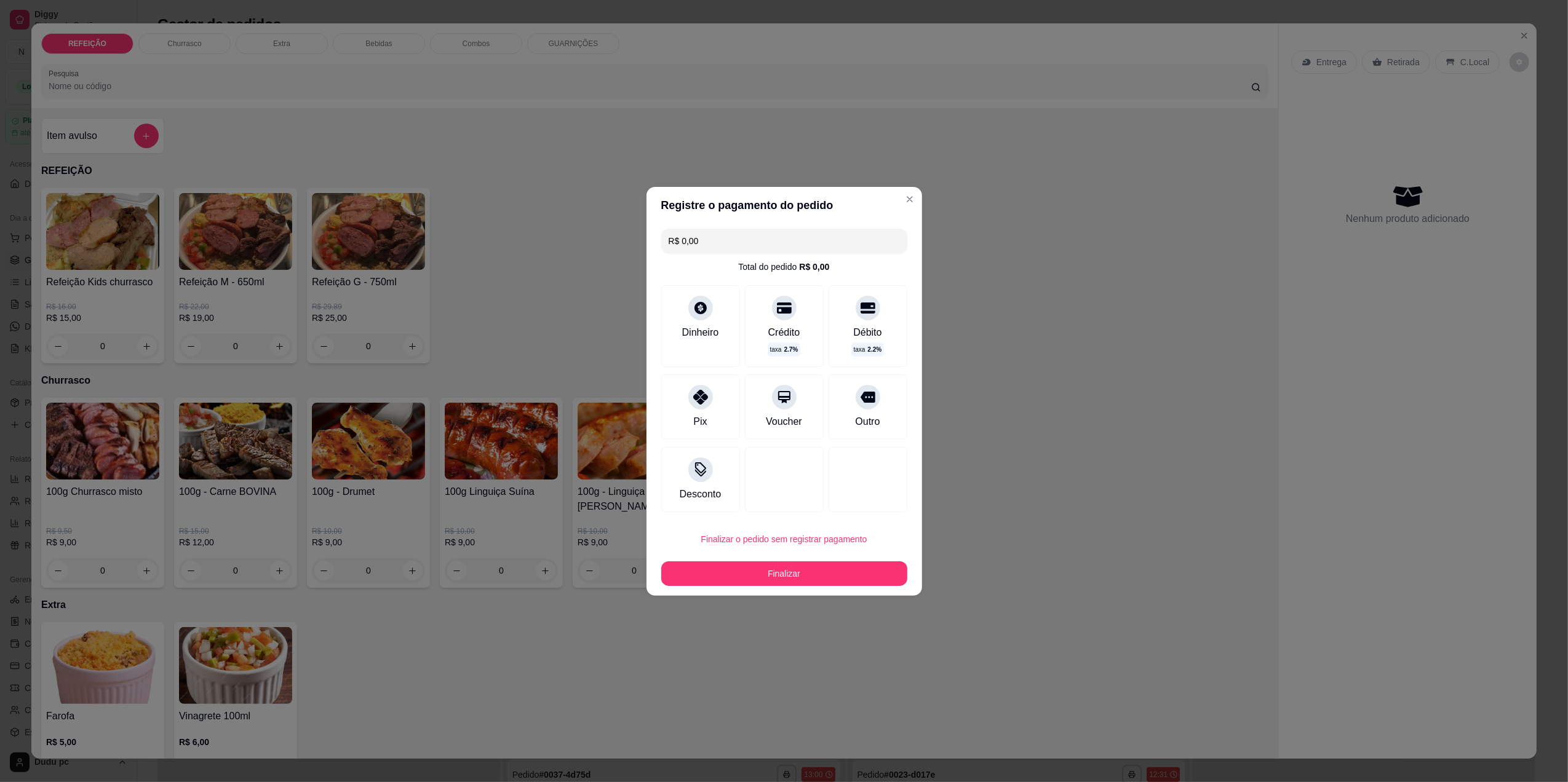
type input "R$ 0,00"
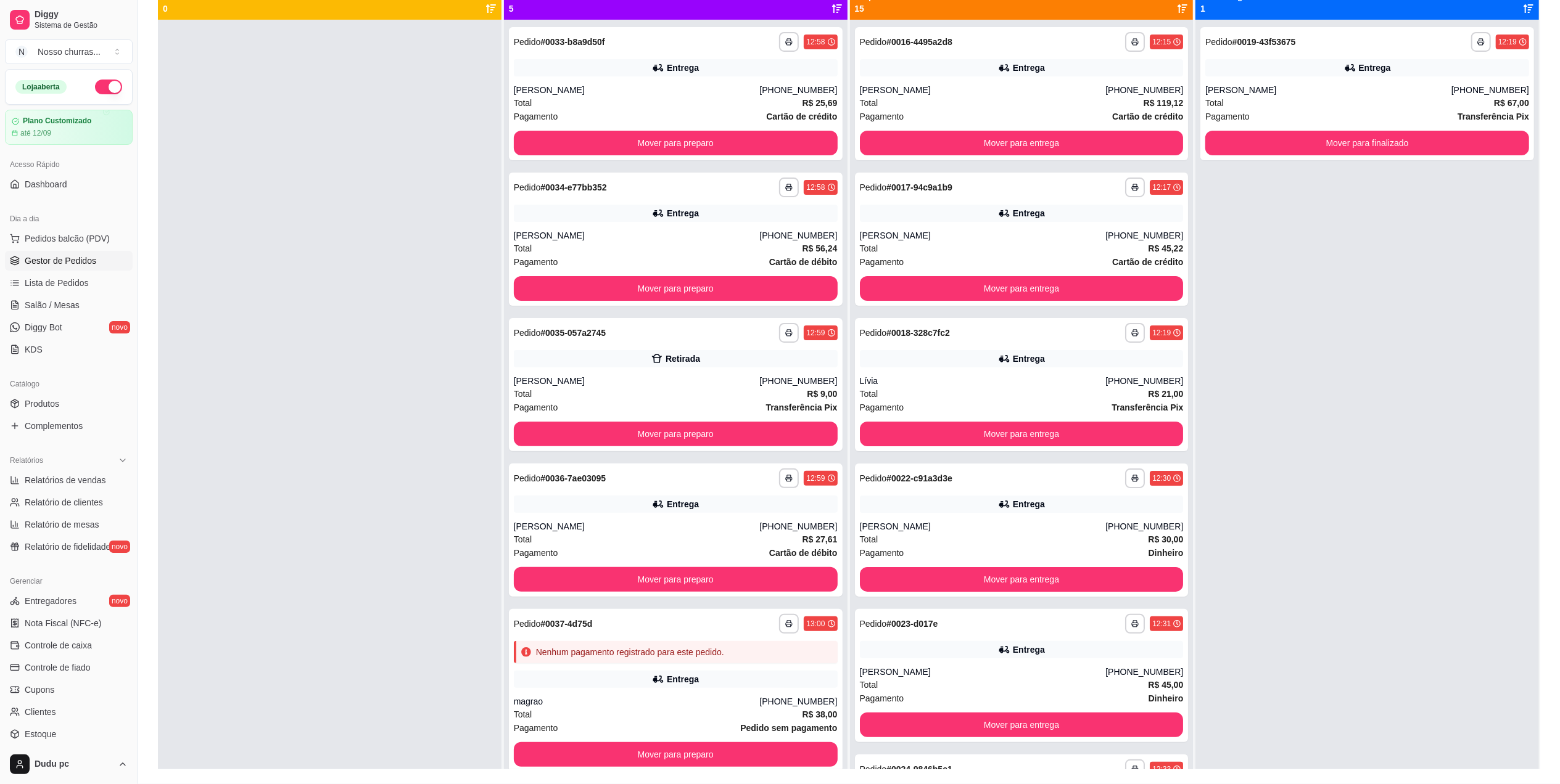
scroll to position [188, 0]
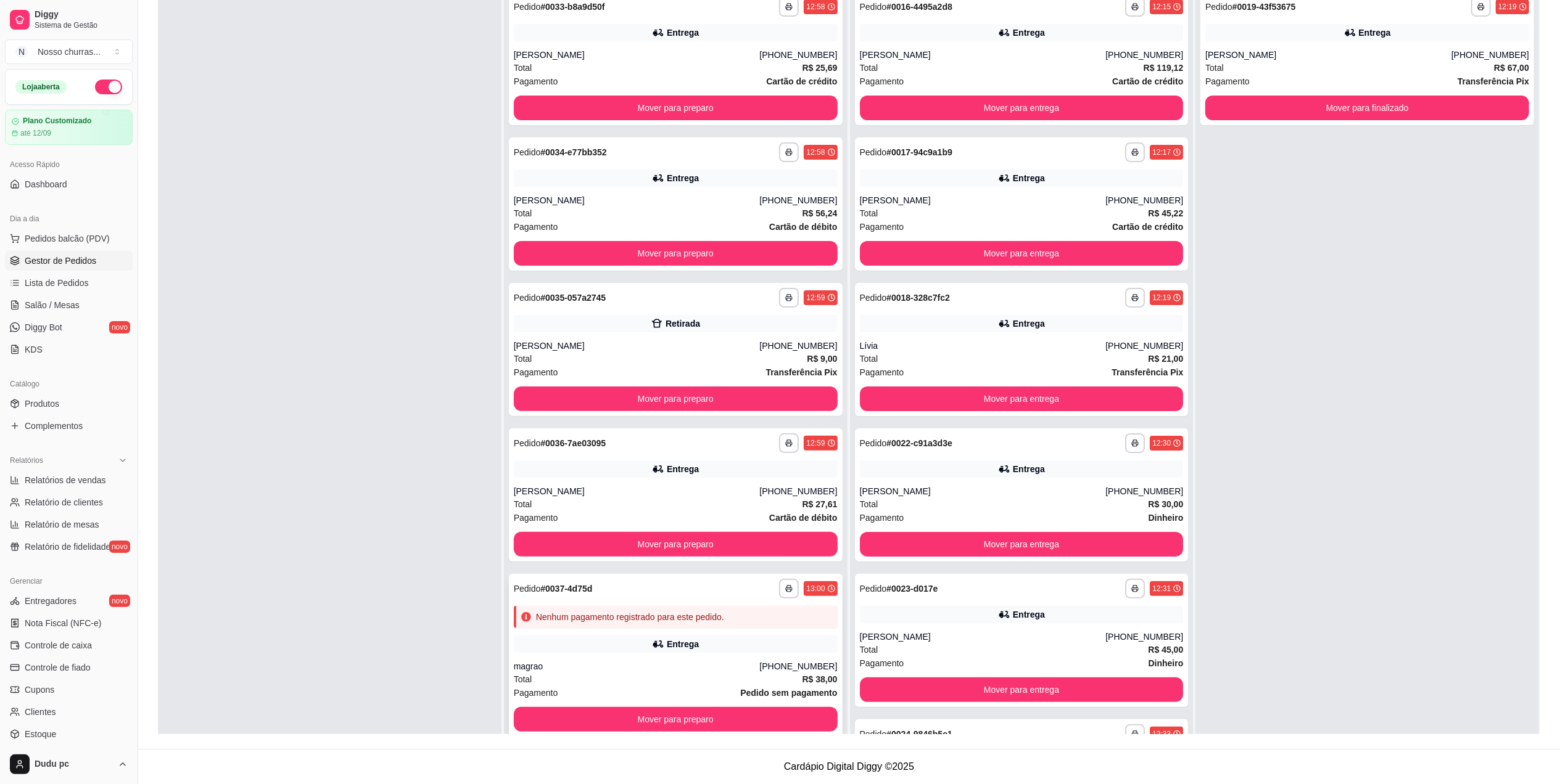
click at [788, 629] on div "**********" at bounding box center [676, 656] width 333 height 163
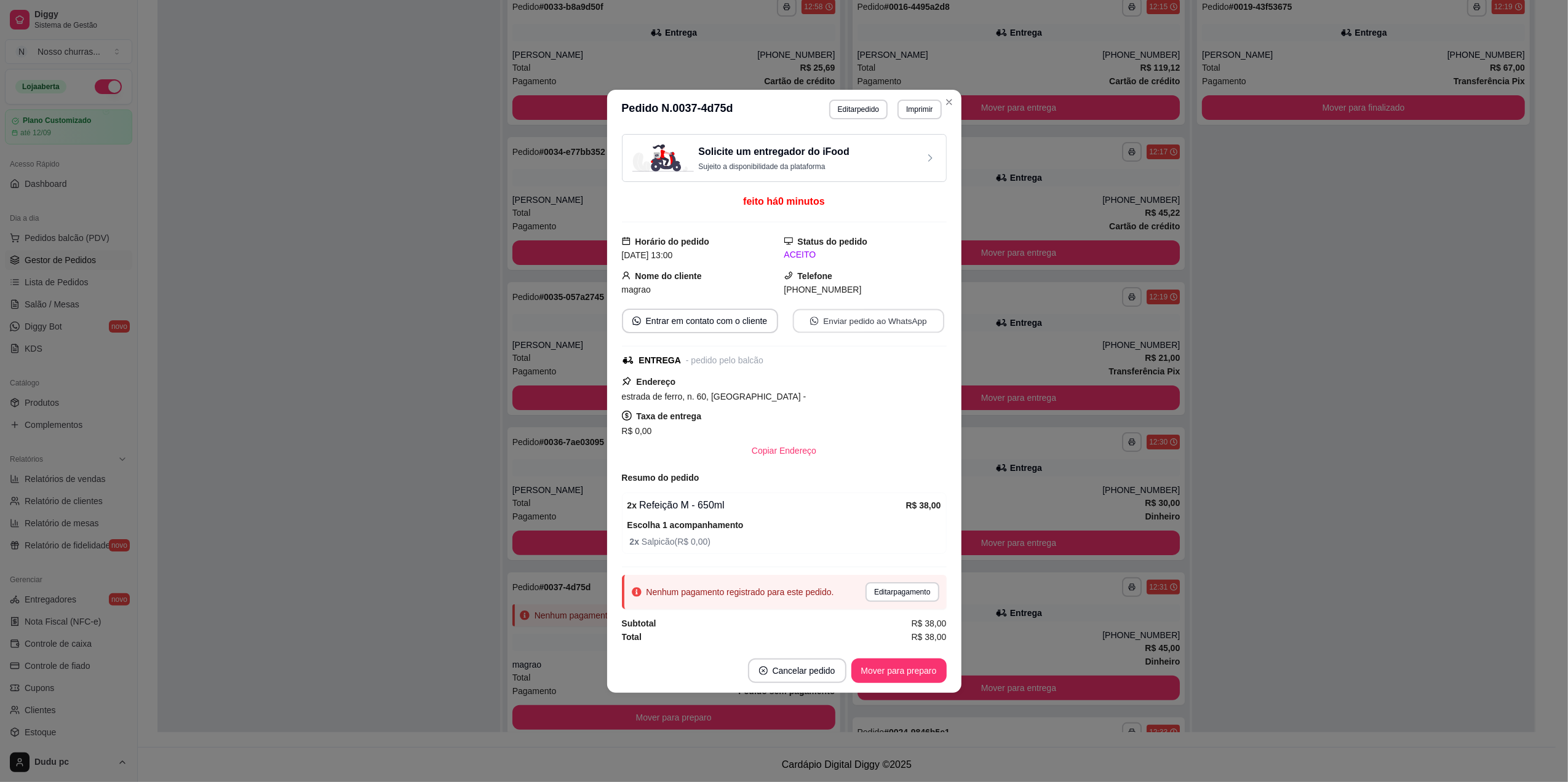
click at [842, 330] on button "Enviar pedido ao WhatsApp" at bounding box center [868, 321] width 151 height 24
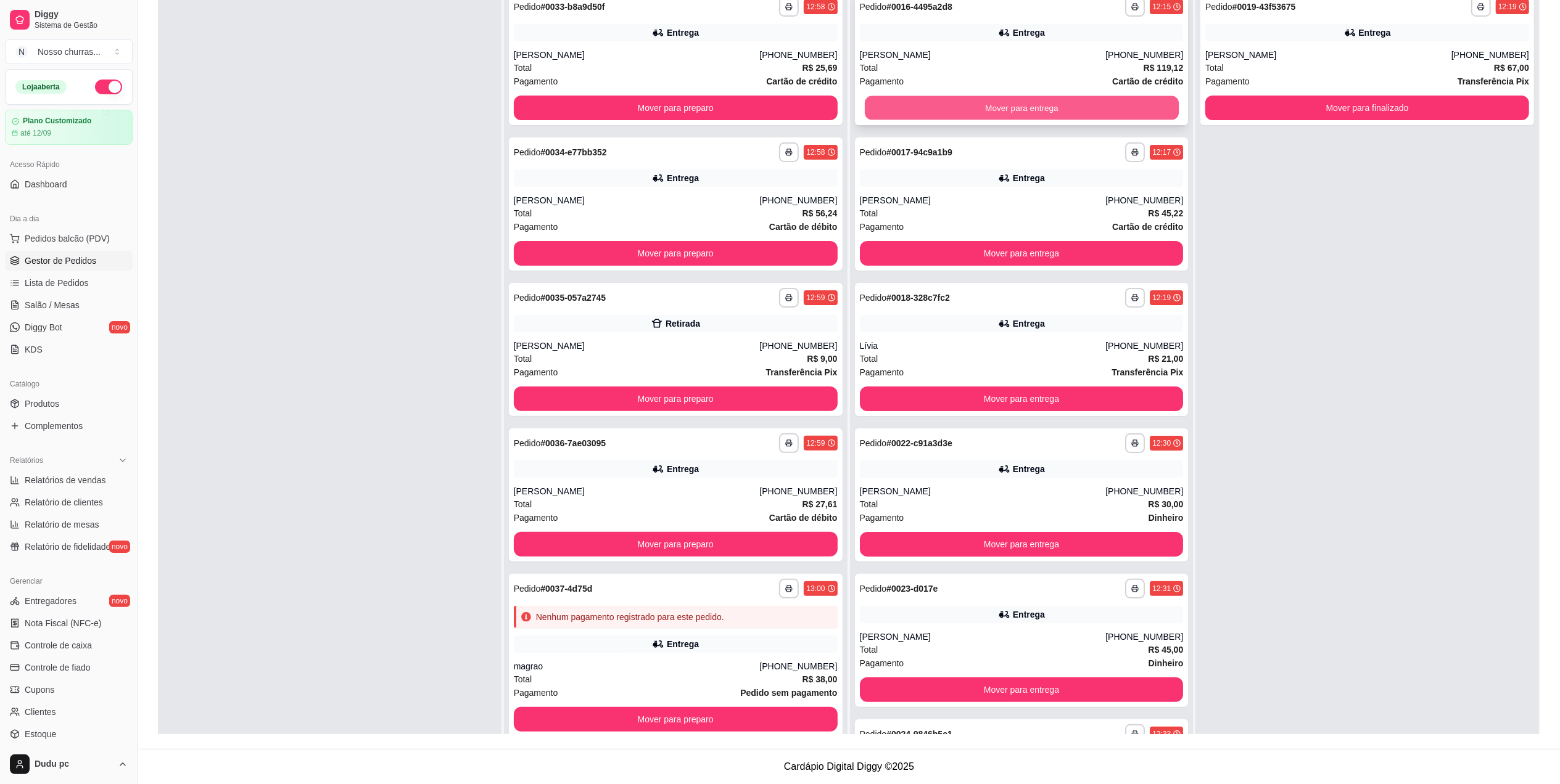
click at [1111, 111] on button "Mover para entrega" at bounding box center [1020, 108] width 314 height 24
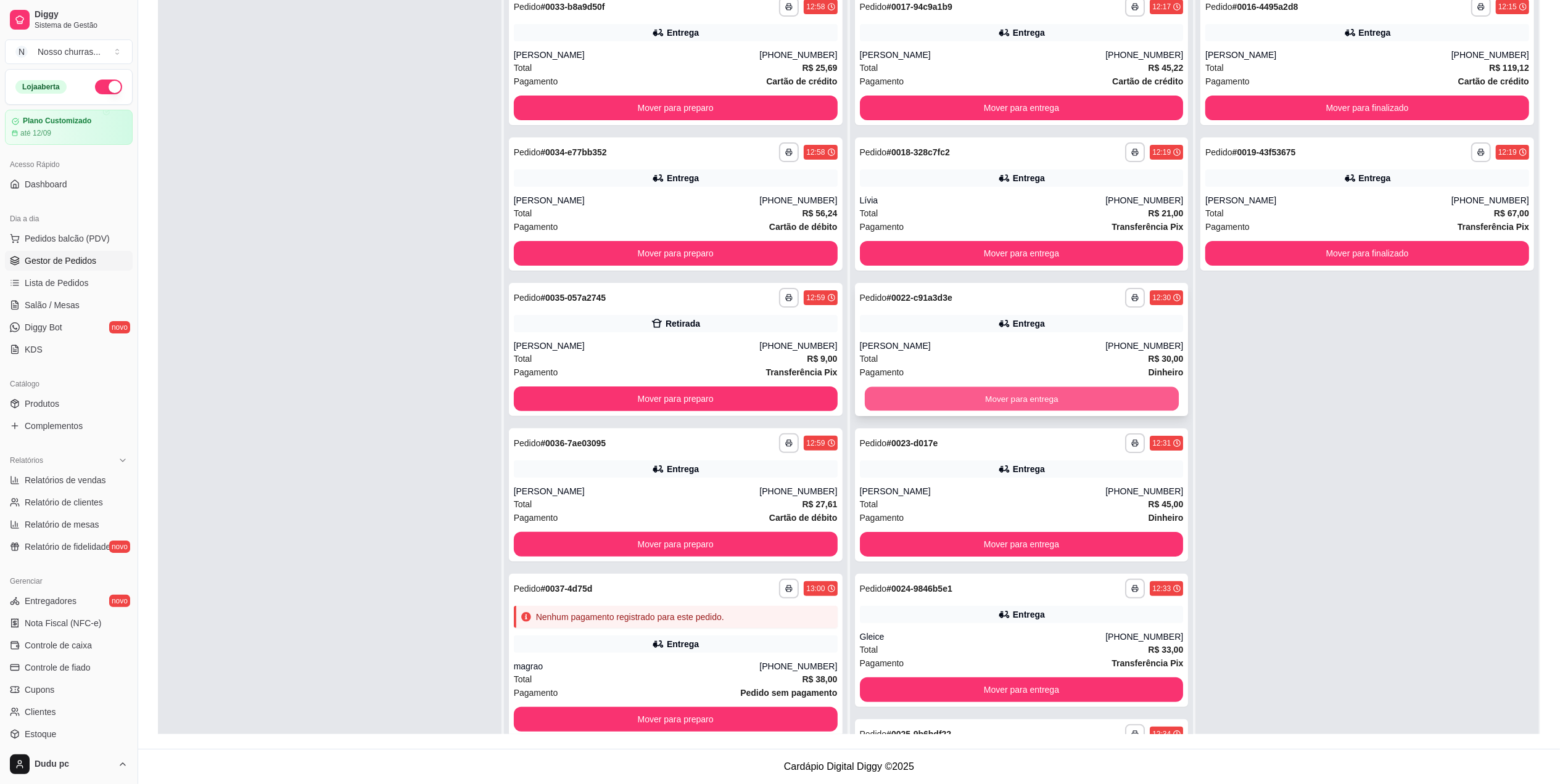
click at [951, 387] on button "Mover para entrega" at bounding box center [1020, 399] width 314 height 24
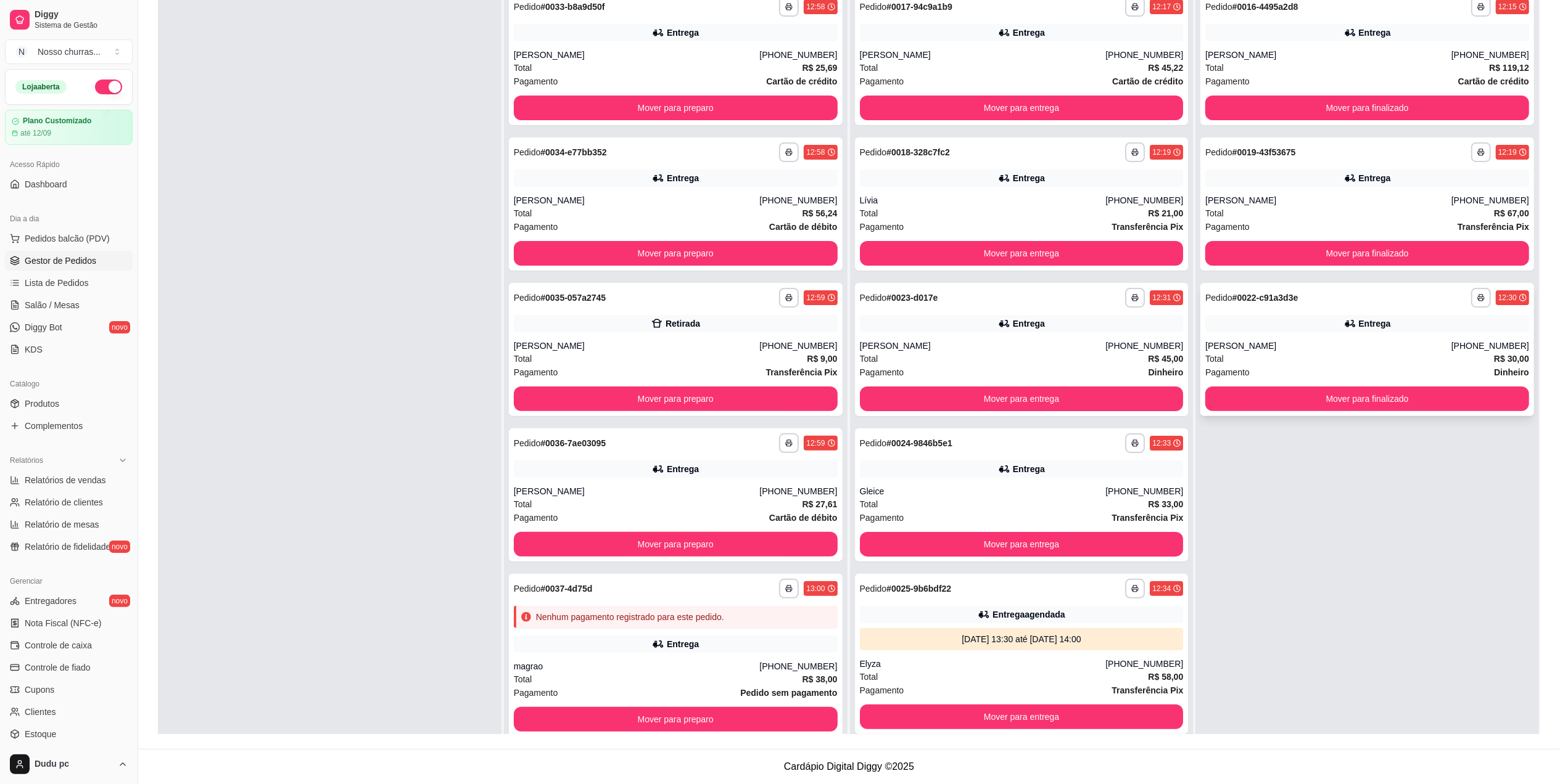
click at [1218, 326] on div "Entrega" at bounding box center [1367, 323] width 324 height 17
click at [702, 96] on button "Mover para preparo" at bounding box center [675, 108] width 314 height 24
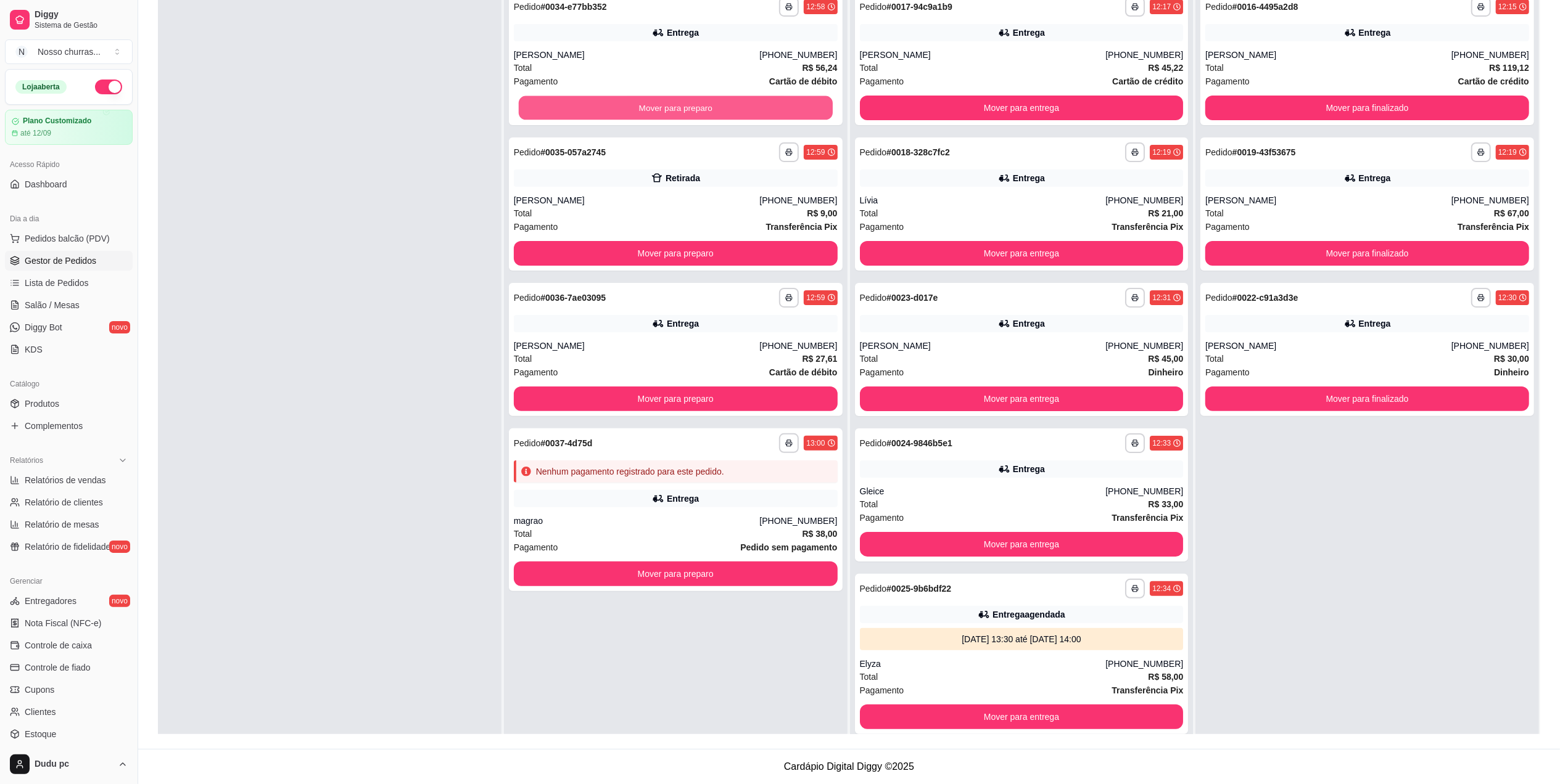
click at [702, 96] on button "Mover para preparo" at bounding box center [675, 108] width 314 height 24
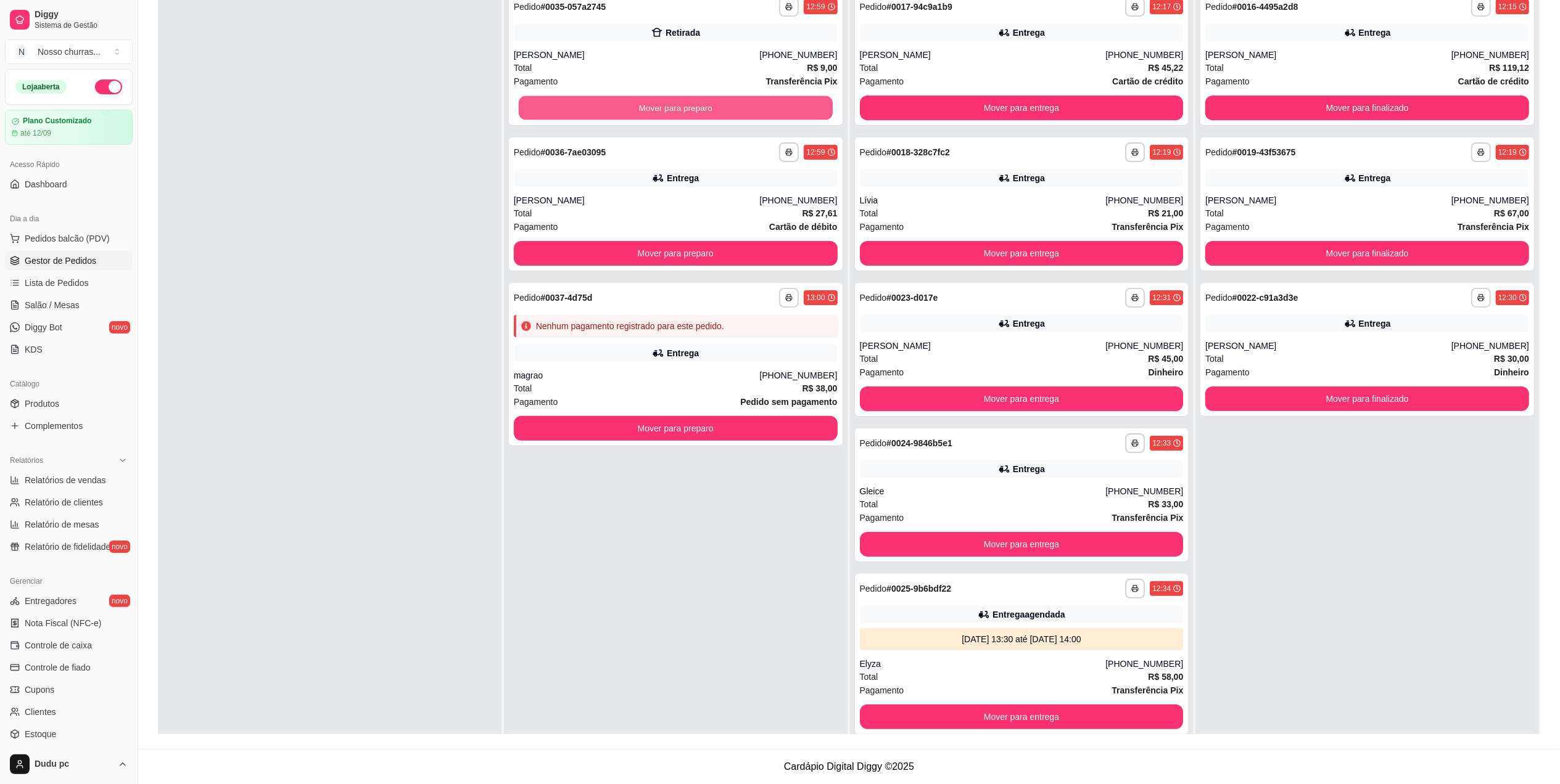
click at [702, 96] on button "Mover para preparo" at bounding box center [675, 108] width 314 height 24
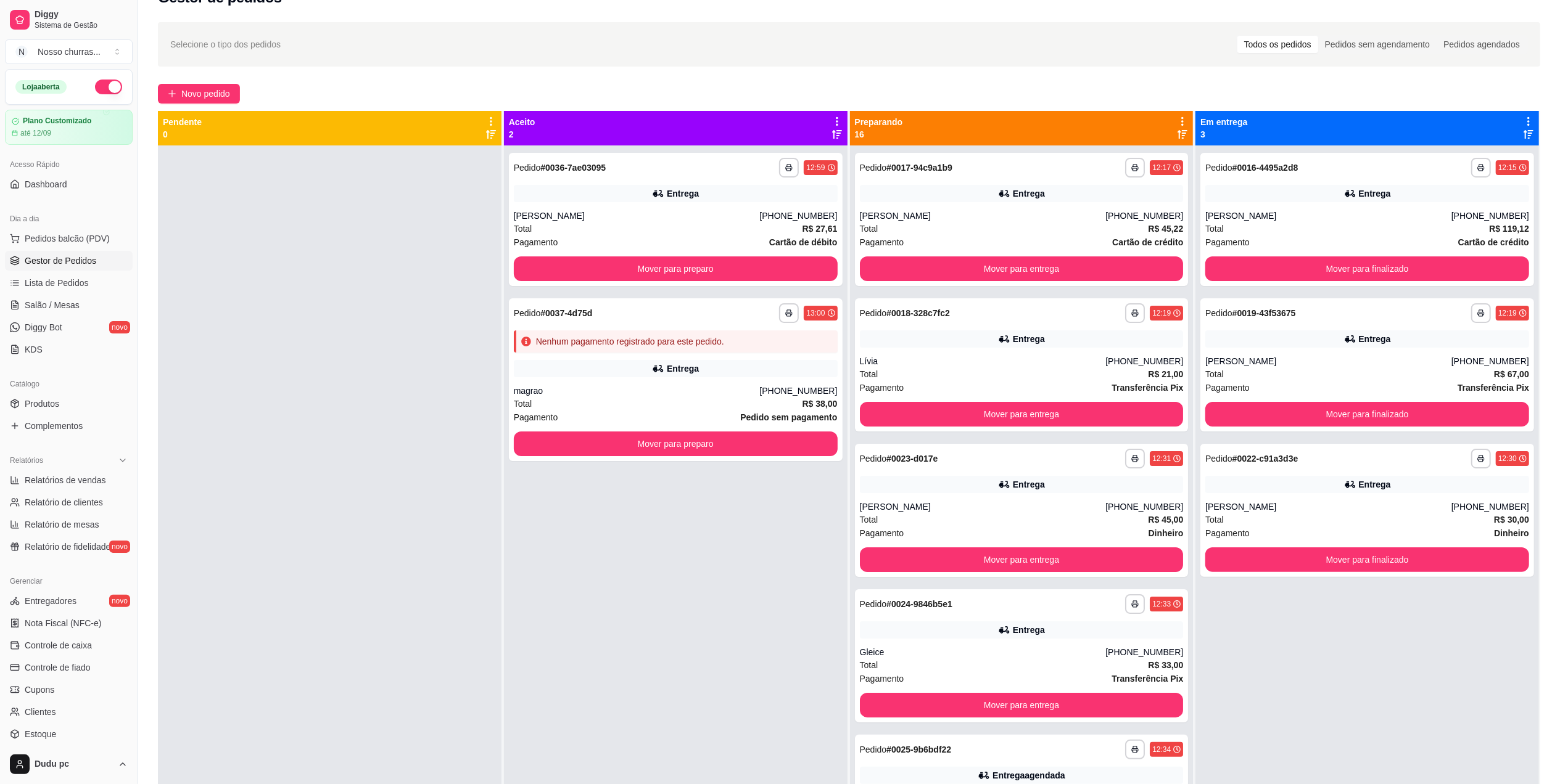
scroll to position [0, 0]
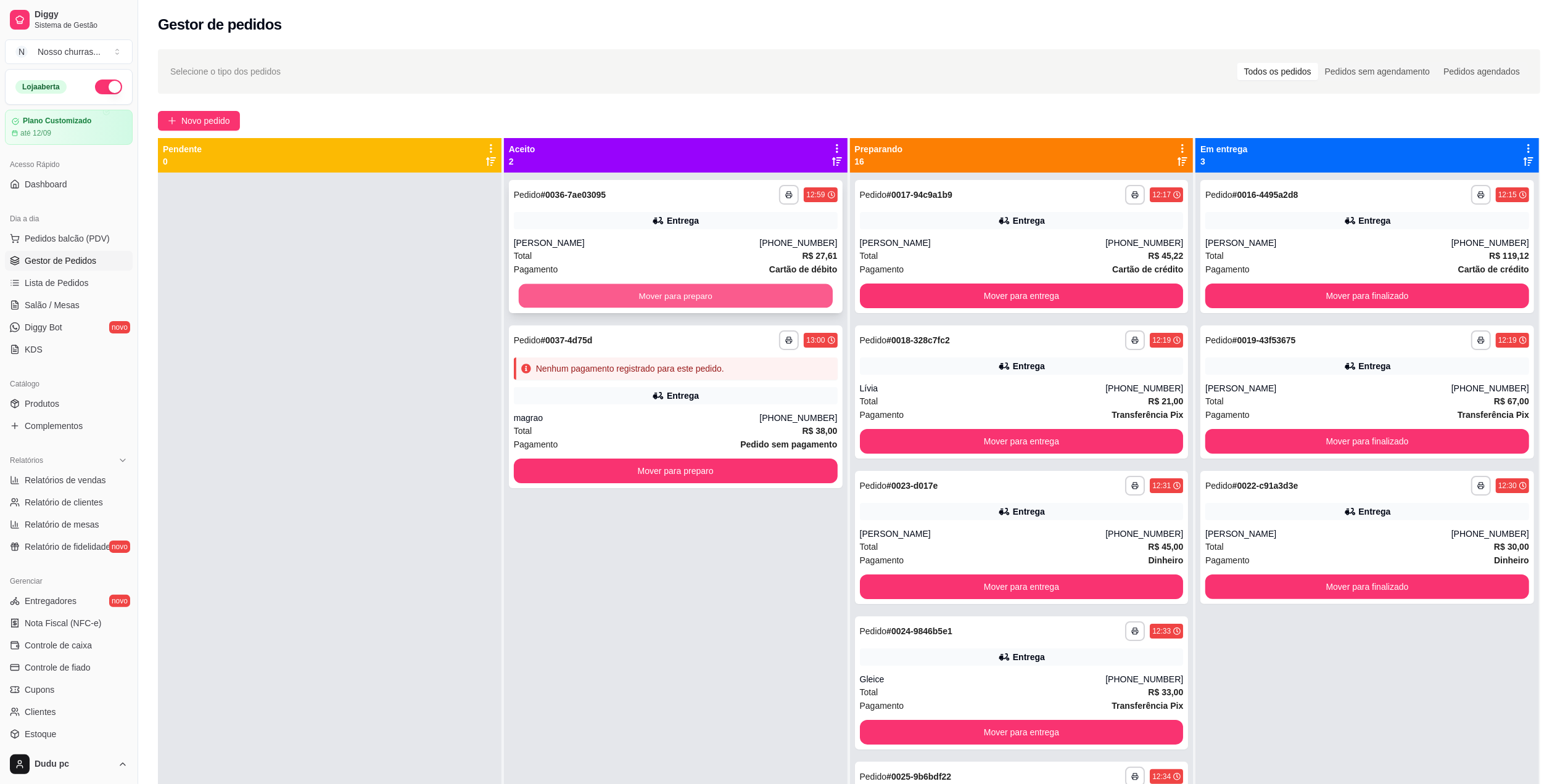
click at [818, 294] on button "Mover para preparo" at bounding box center [675, 296] width 314 height 24
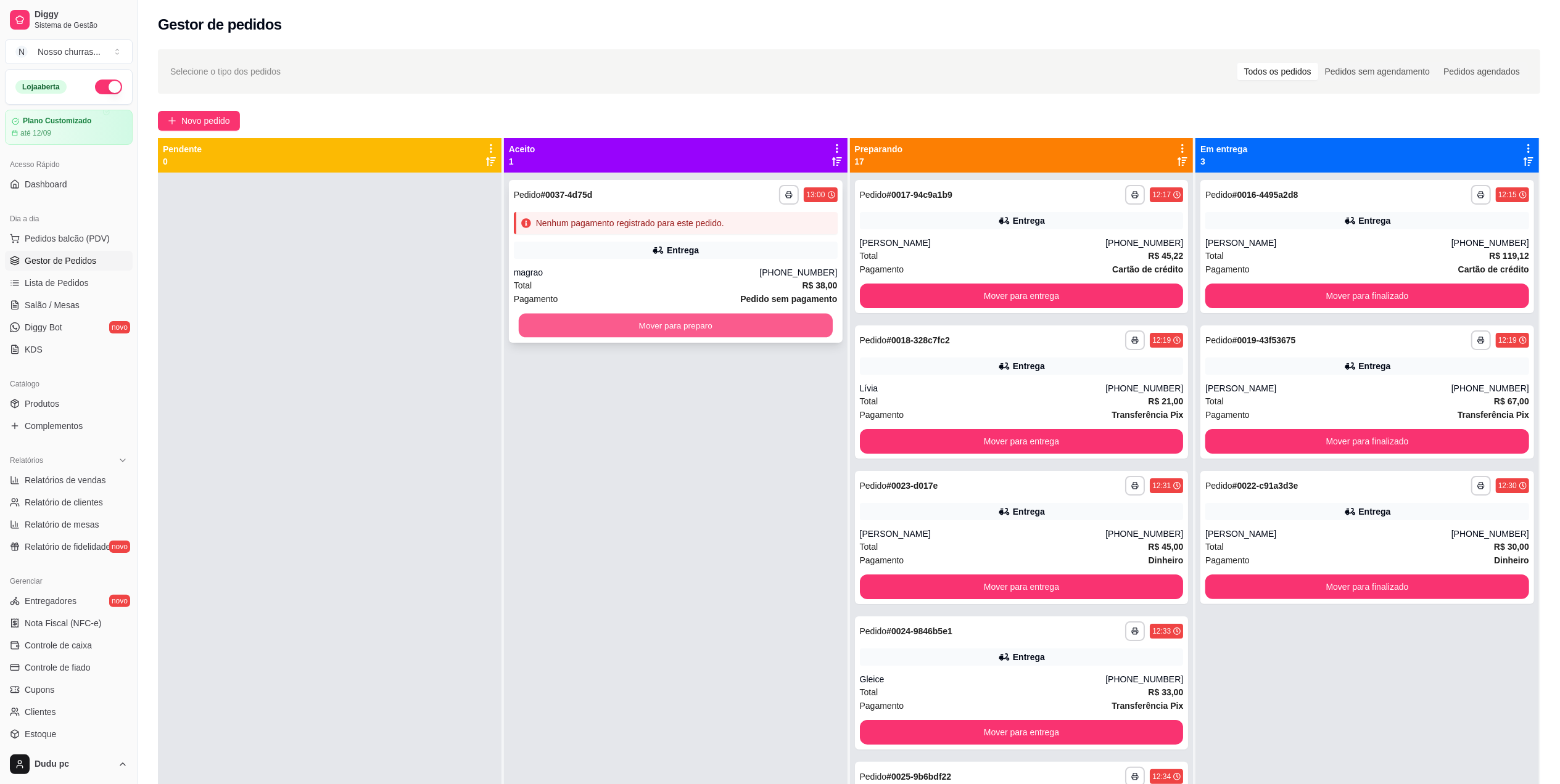
click at [804, 319] on button "Mover para preparo" at bounding box center [675, 326] width 314 height 24
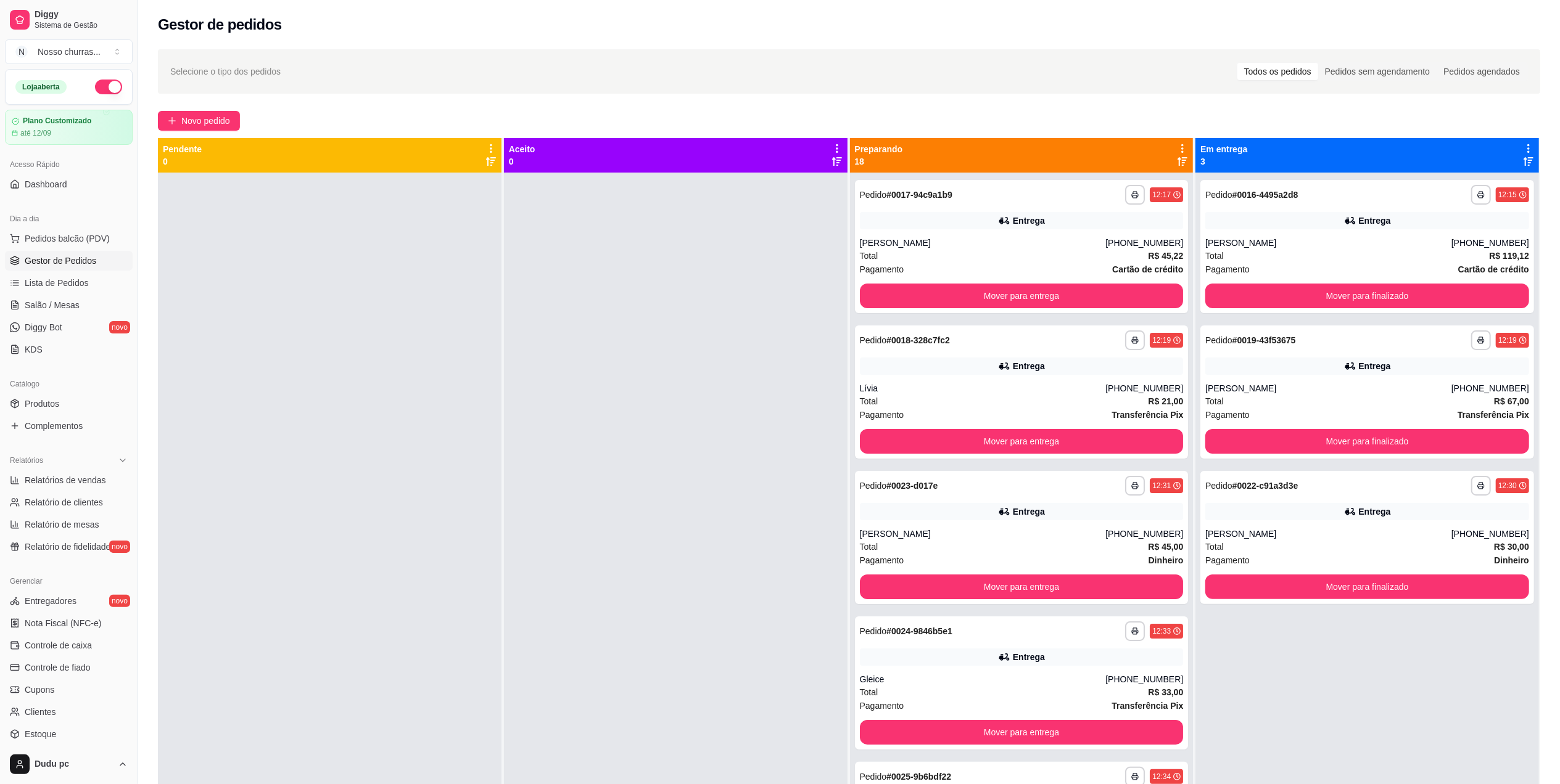
click at [1557, 643] on div "**********" at bounding box center [849, 490] width 1422 height 895
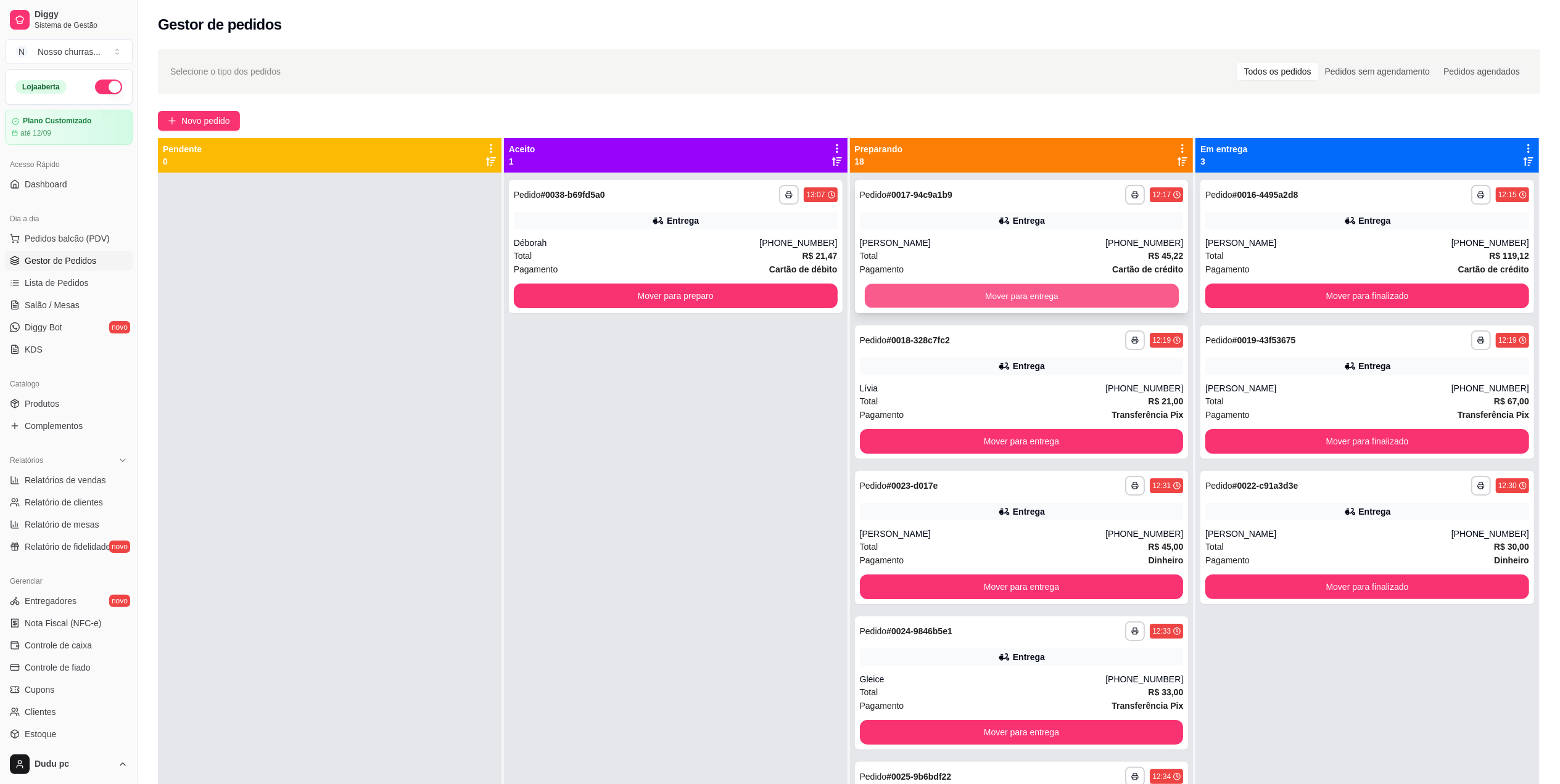
click at [1073, 286] on button "Mover para entrega" at bounding box center [1020, 296] width 314 height 24
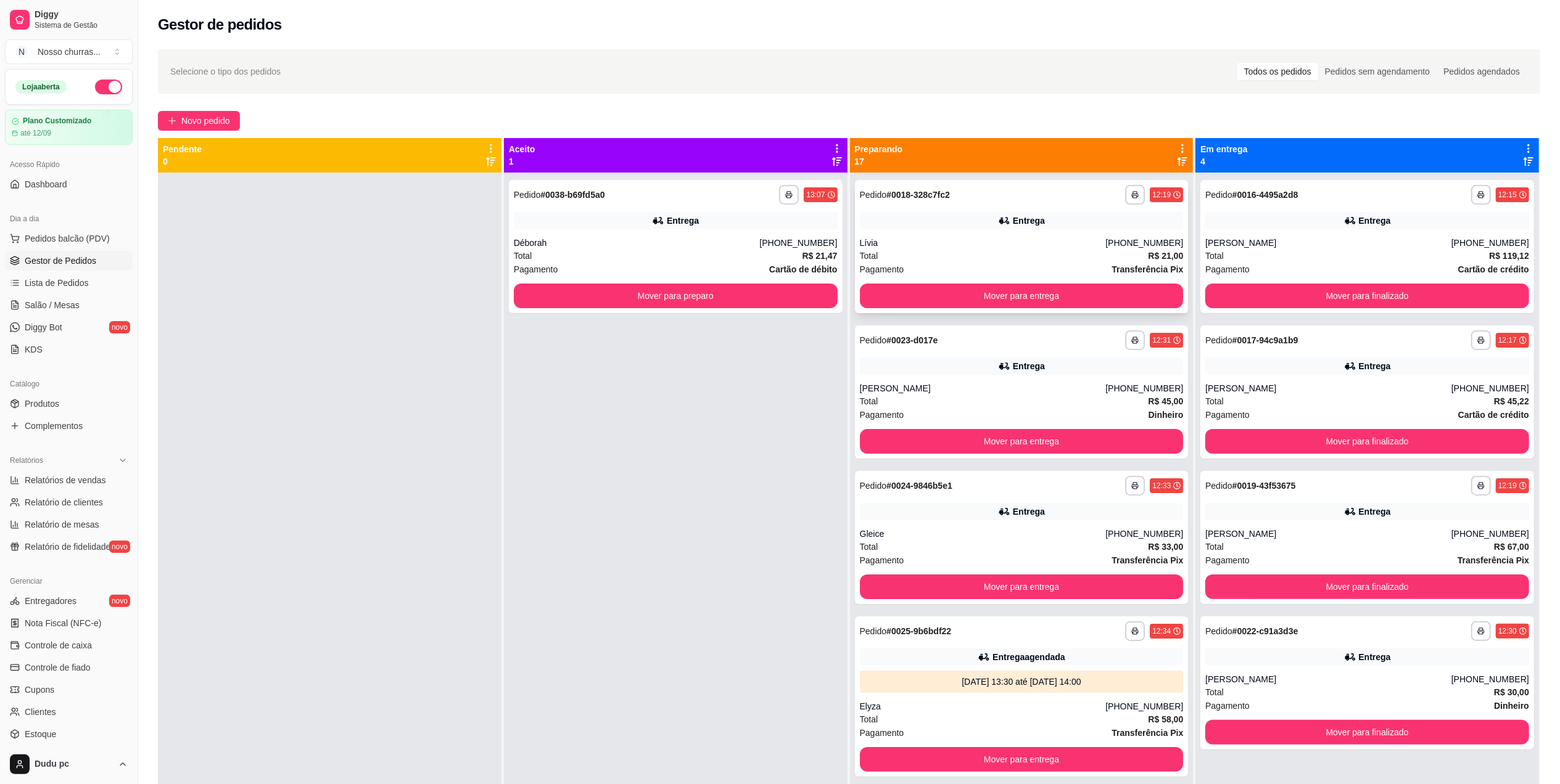
click at [1015, 249] on div "Total R$ 21,00" at bounding box center [1021, 256] width 324 height 13
click at [1250, 620] on div "**********" at bounding box center [1367, 682] width 333 height 133
click at [1239, 495] on div "**********" at bounding box center [1367, 537] width 333 height 133
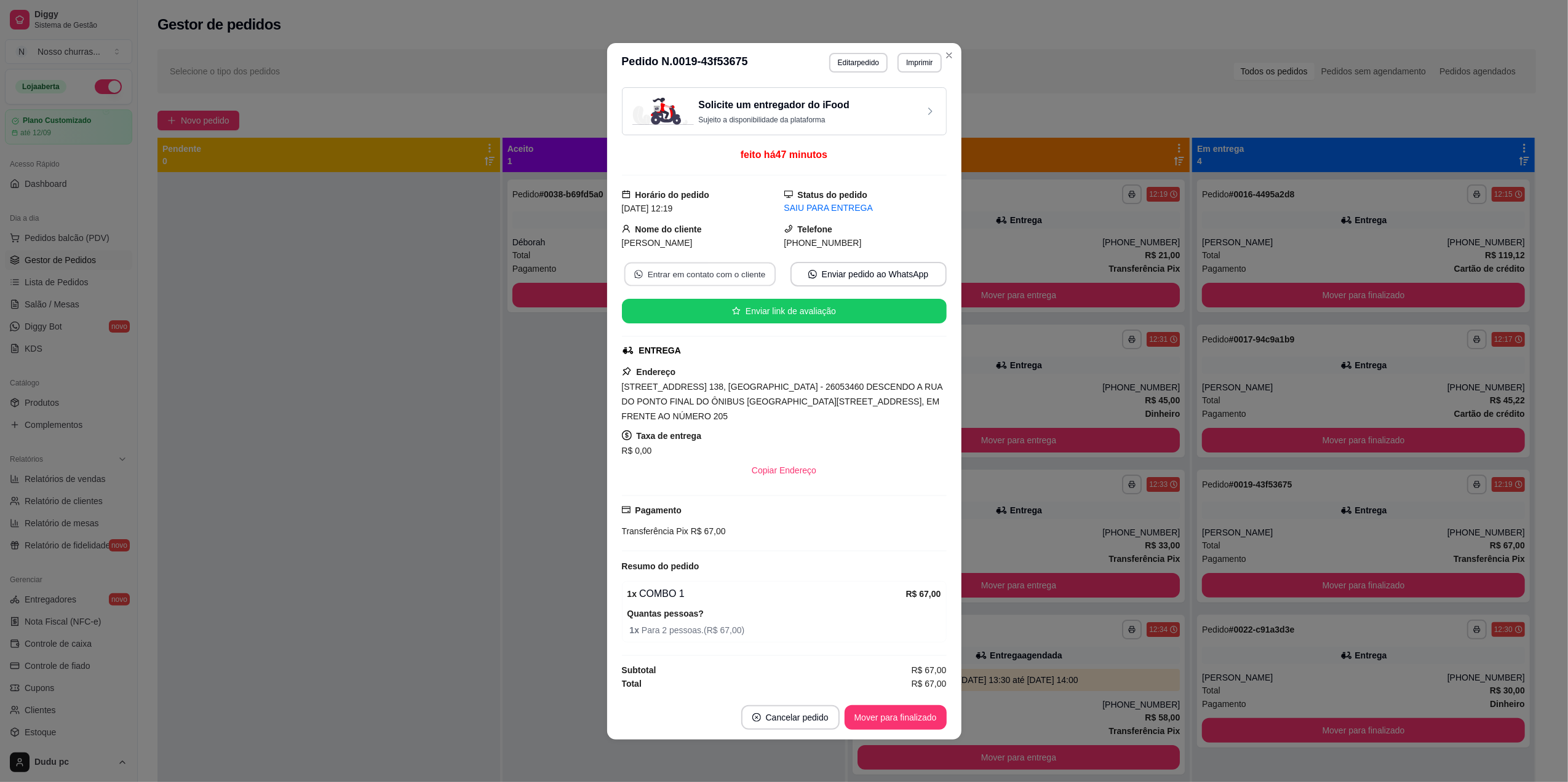
click at [746, 276] on button "Entrar em contato com o cliente" at bounding box center [699, 274] width 151 height 24
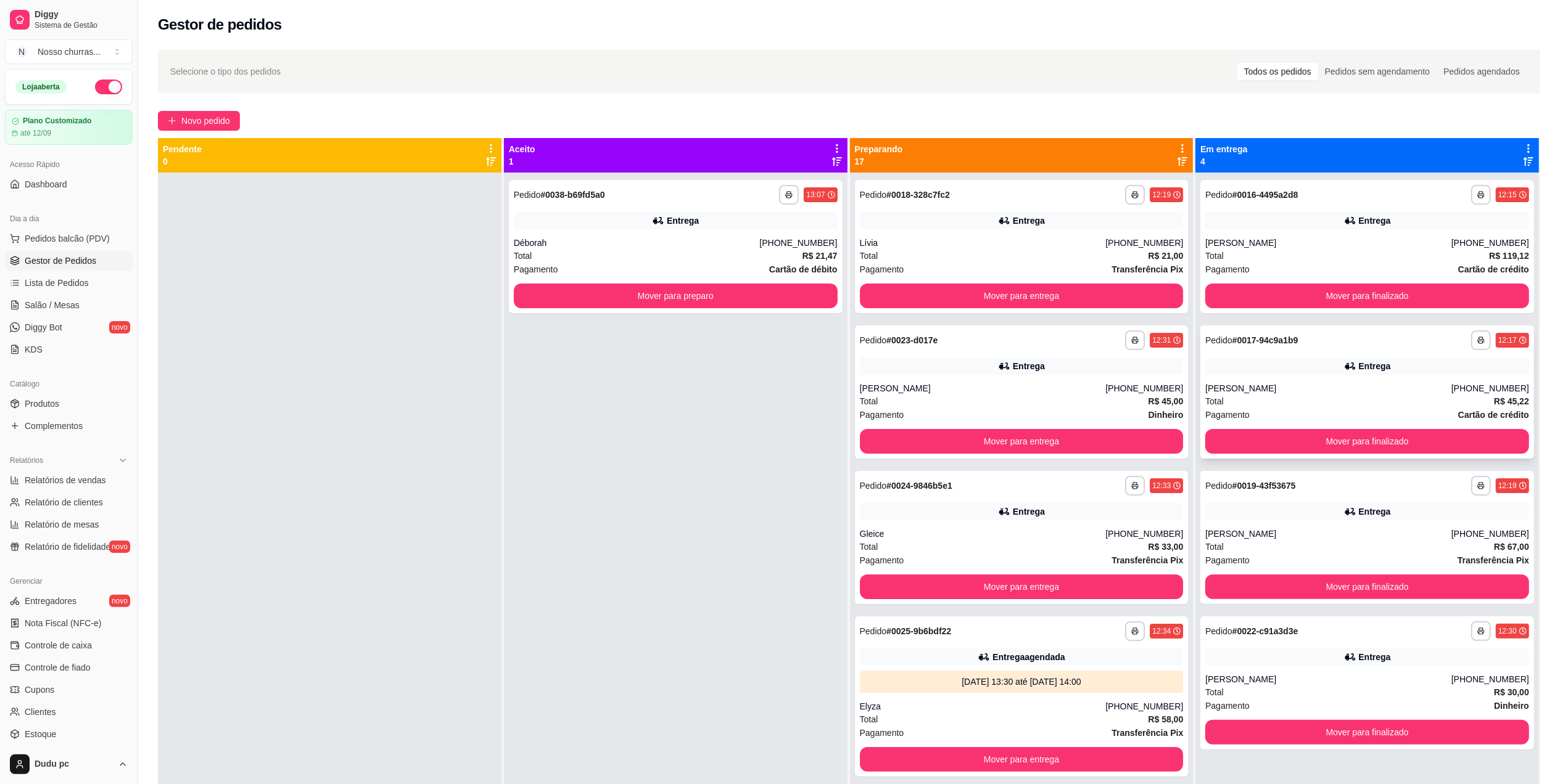
click at [1300, 366] on div "Entrega" at bounding box center [1367, 366] width 324 height 17
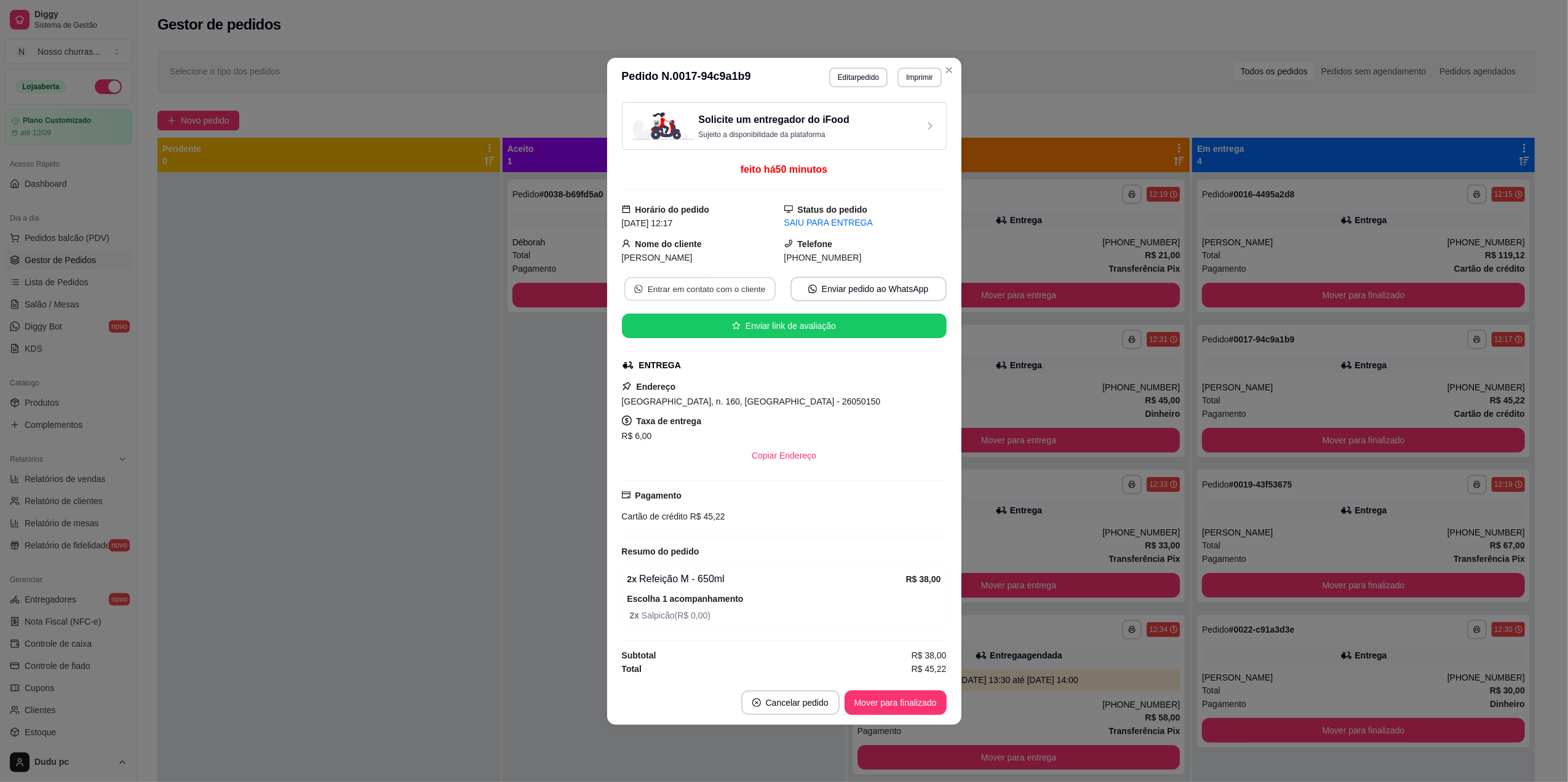
click at [739, 285] on button "Entrar em contato com o cliente" at bounding box center [699, 289] width 151 height 24
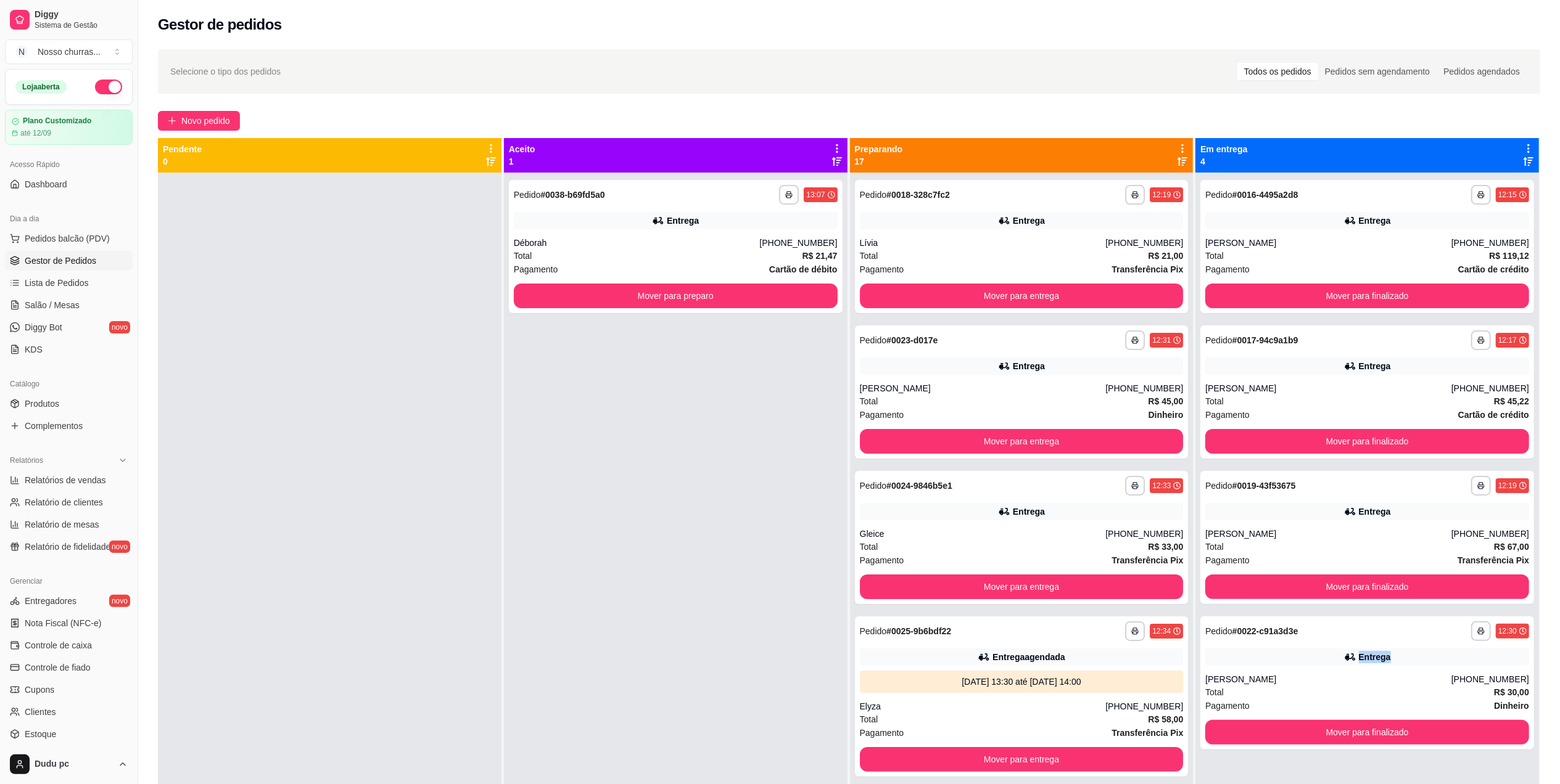
click at [1283, 656] on div "Entrega" at bounding box center [1367, 657] width 324 height 17
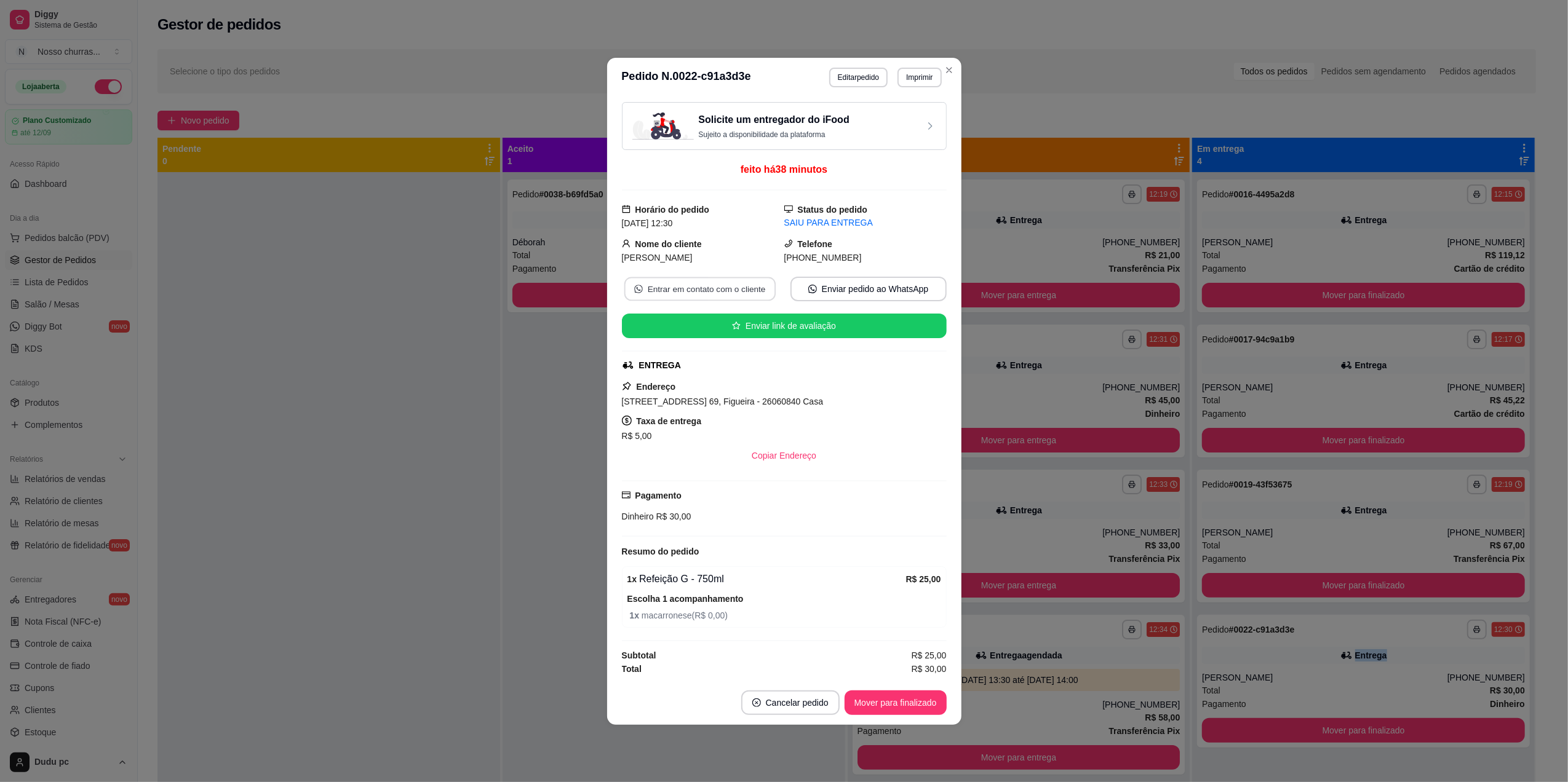
click at [675, 284] on button "Entrar em contato com o cliente" at bounding box center [699, 289] width 151 height 24
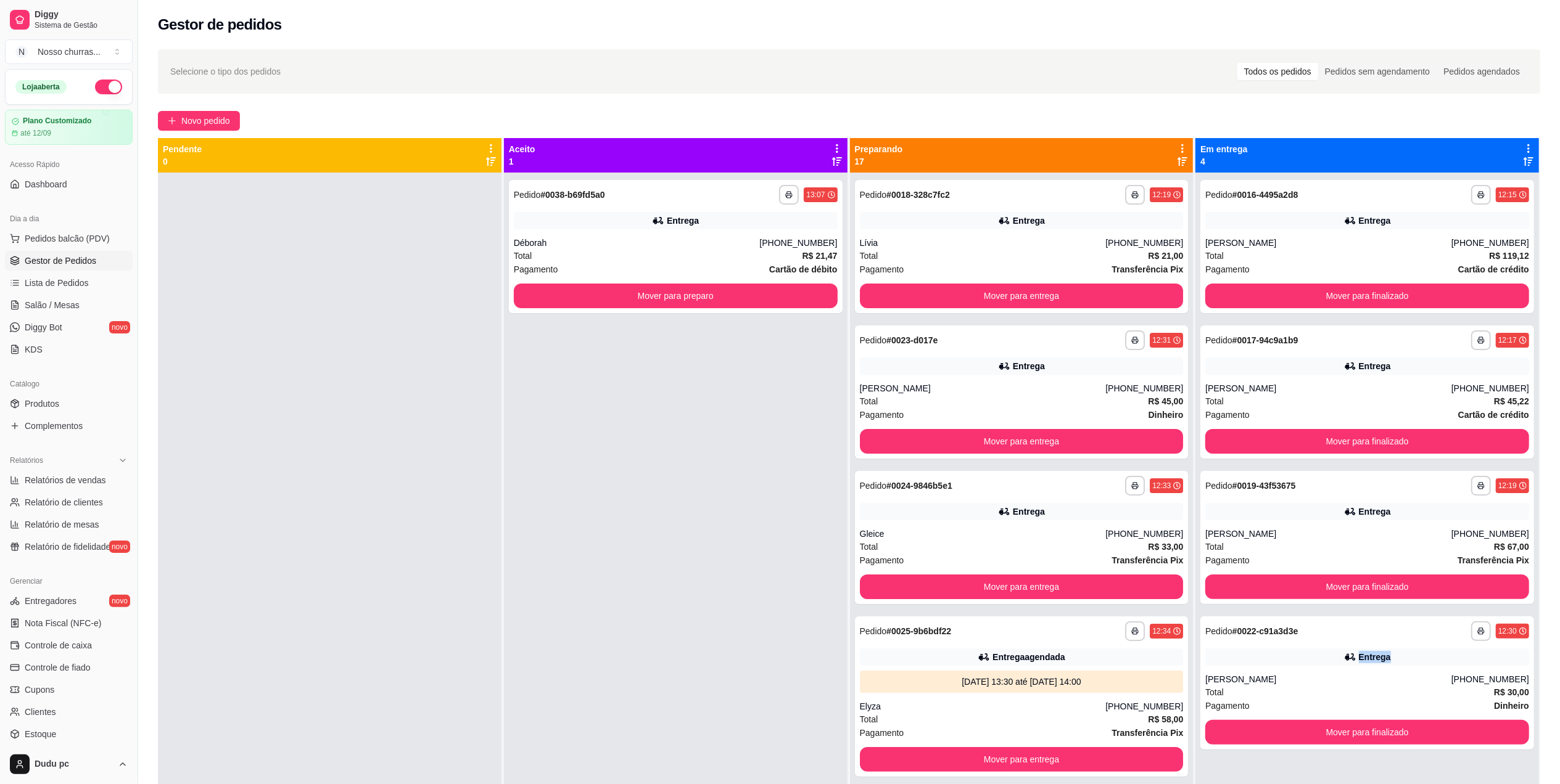
scroll to position [686, 0]
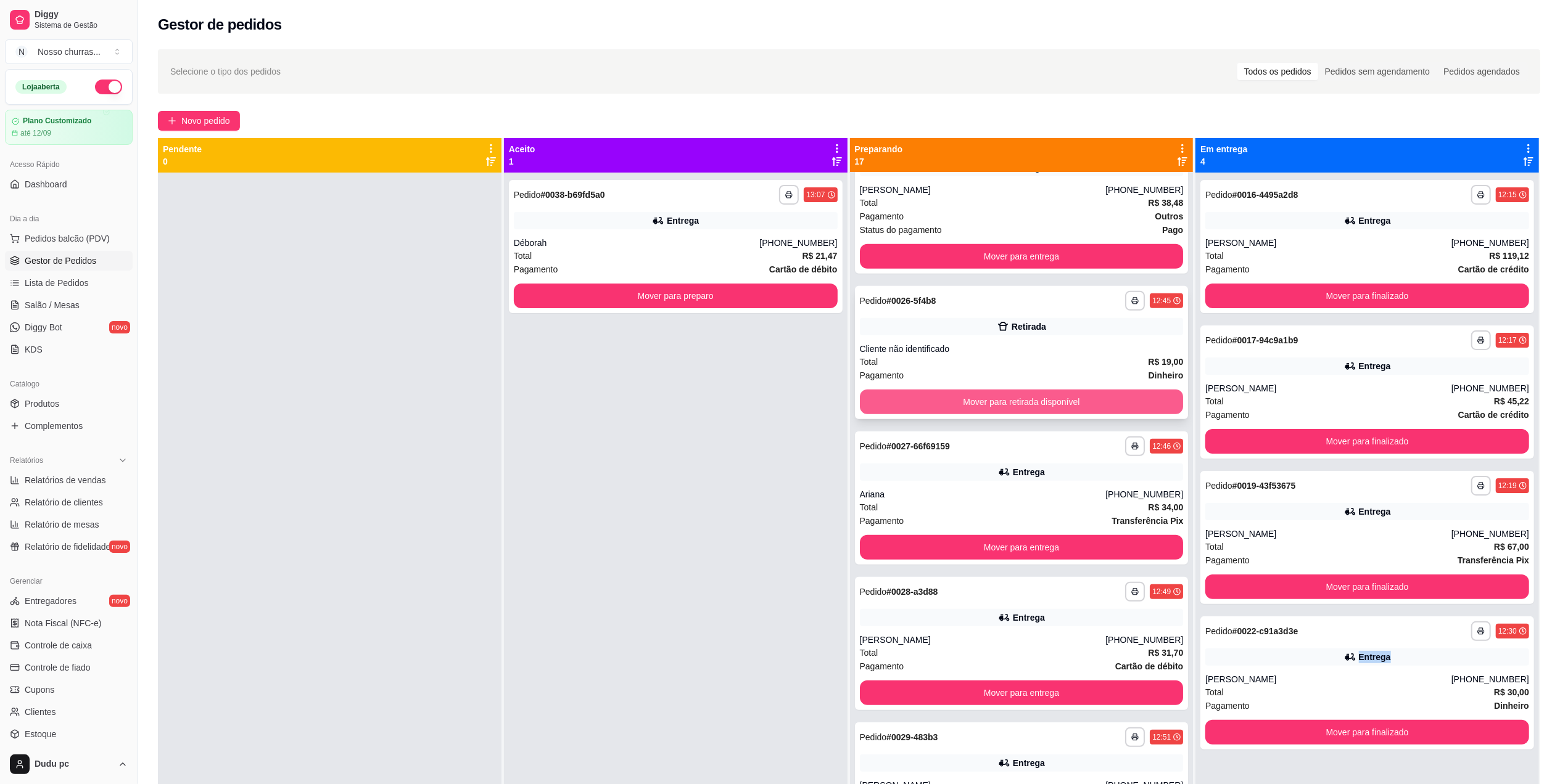
click at [1094, 397] on button "Mover para retirada disponível" at bounding box center [1021, 402] width 324 height 25
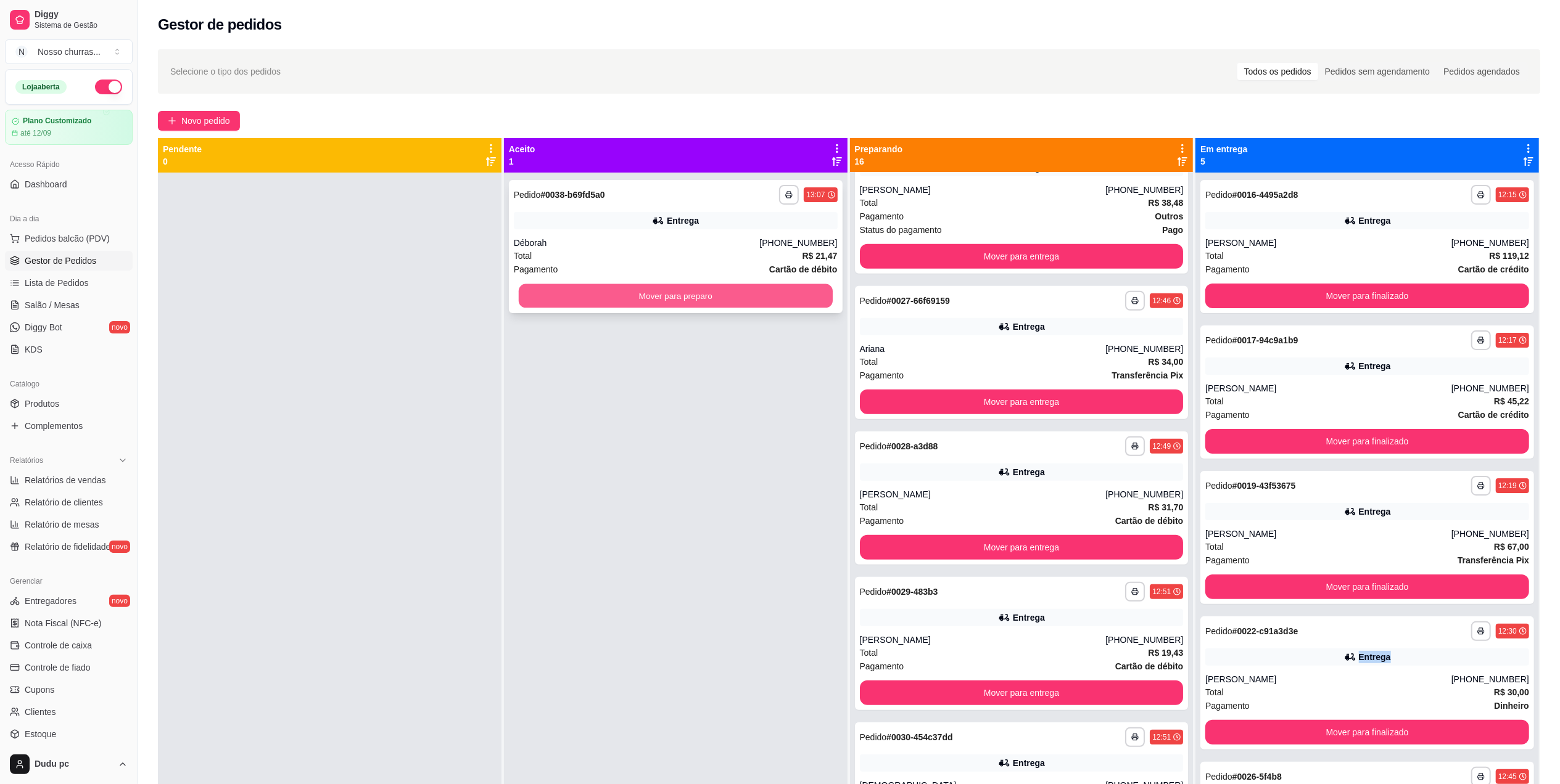
click at [798, 299] on button "Mover para preparo" at bounding box center [675, 296] width 314 height 24
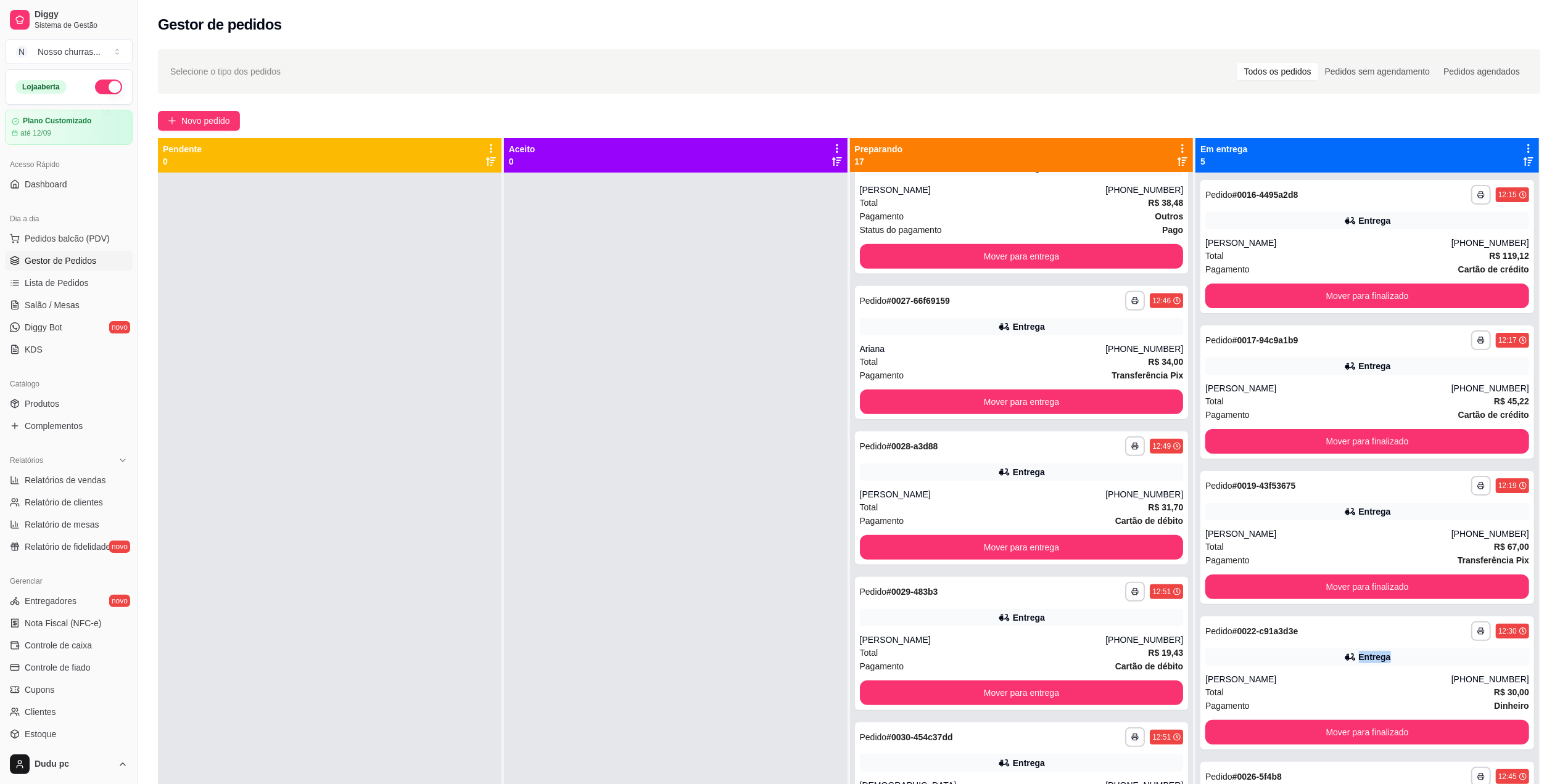
scroll to position [0, 0]
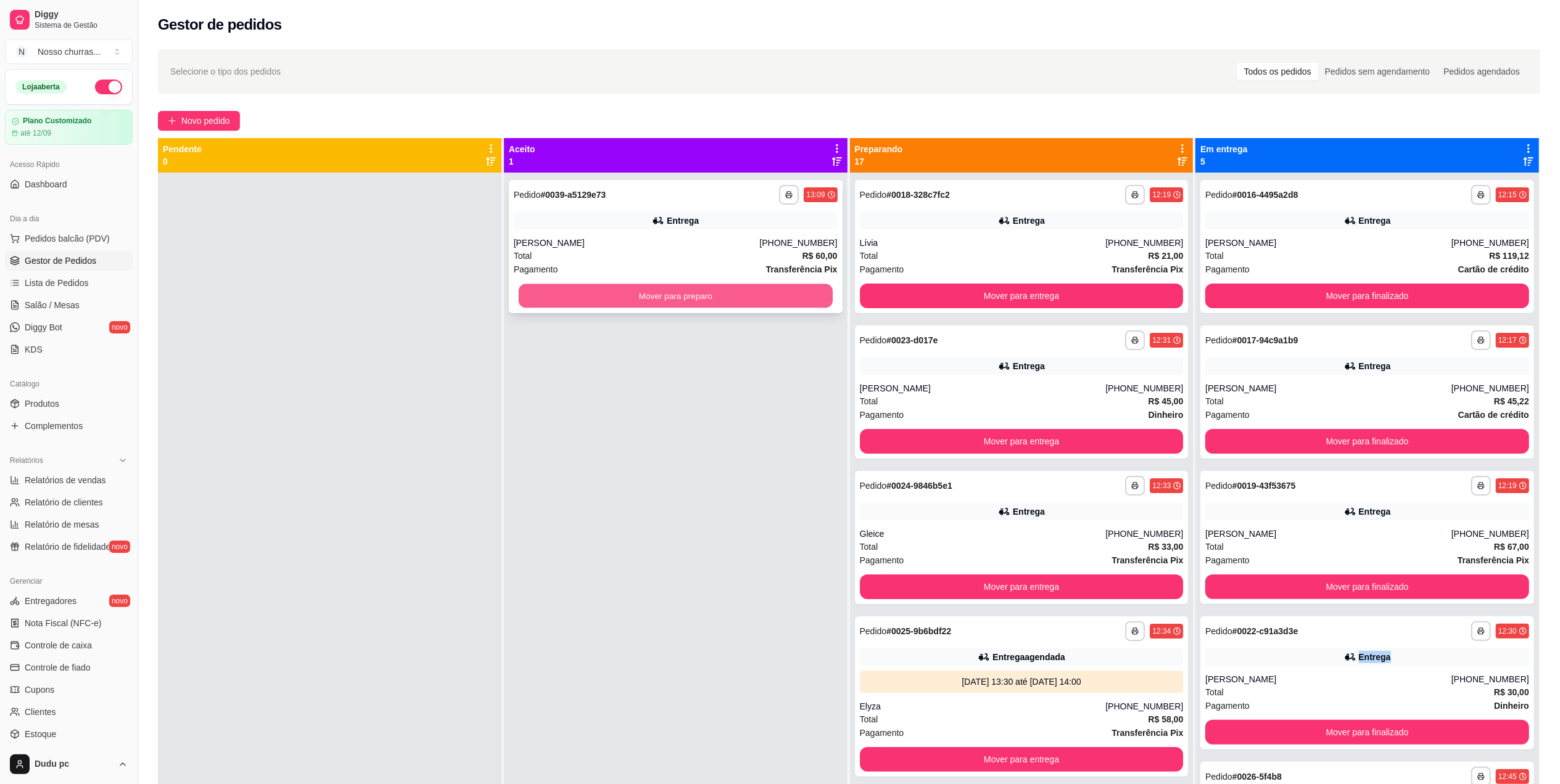
click at [810, 305] on button "Mover para preparo" at bounding box center [675, 296] width 314 height 24
click at [727, 292] on button "Mover para preparo" at bounding box center [675, 296] width 314 height 24
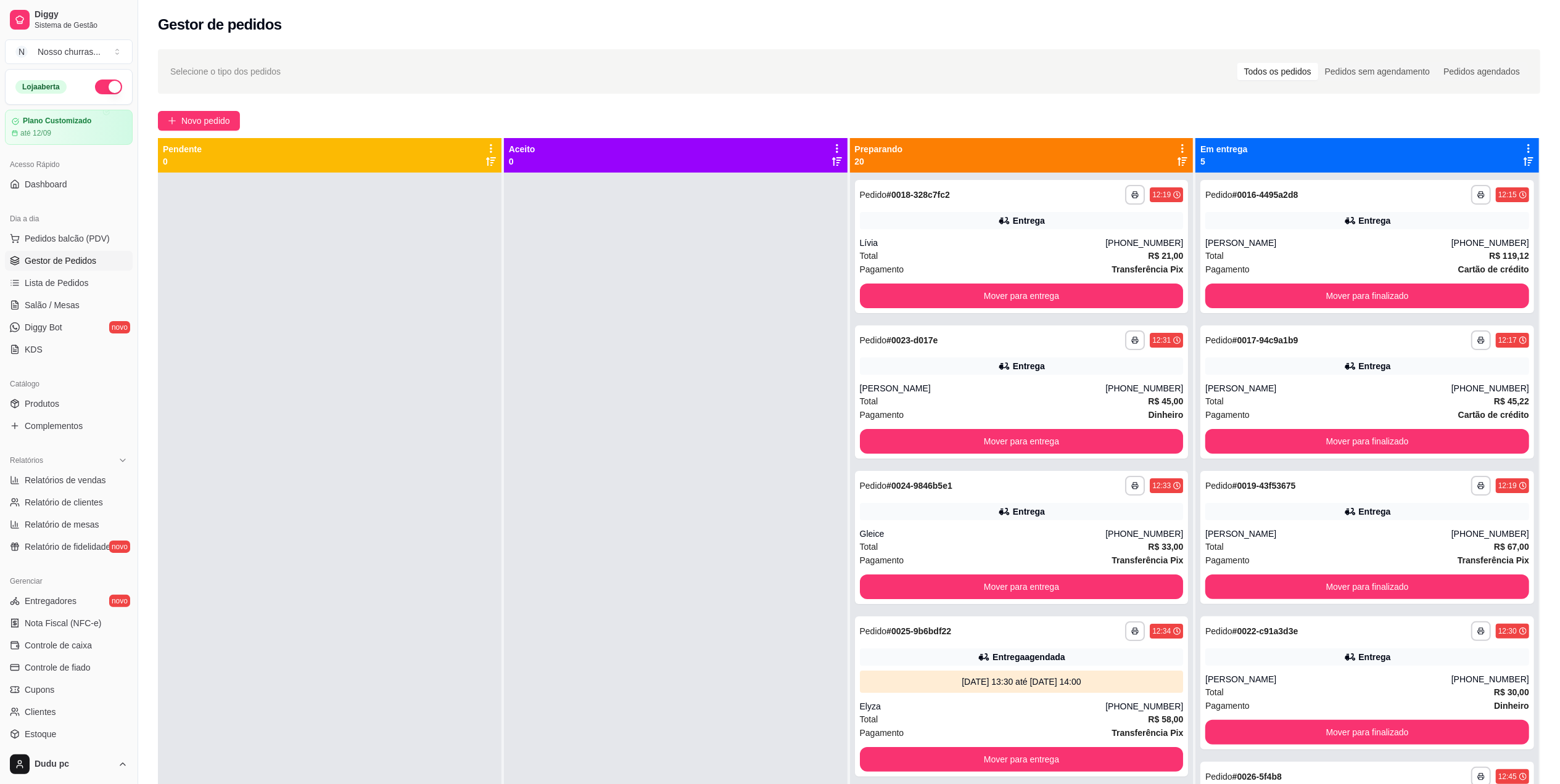
click at [1558, 692] on div "**********" at bounding box center [849, 490] width 1422 height 895
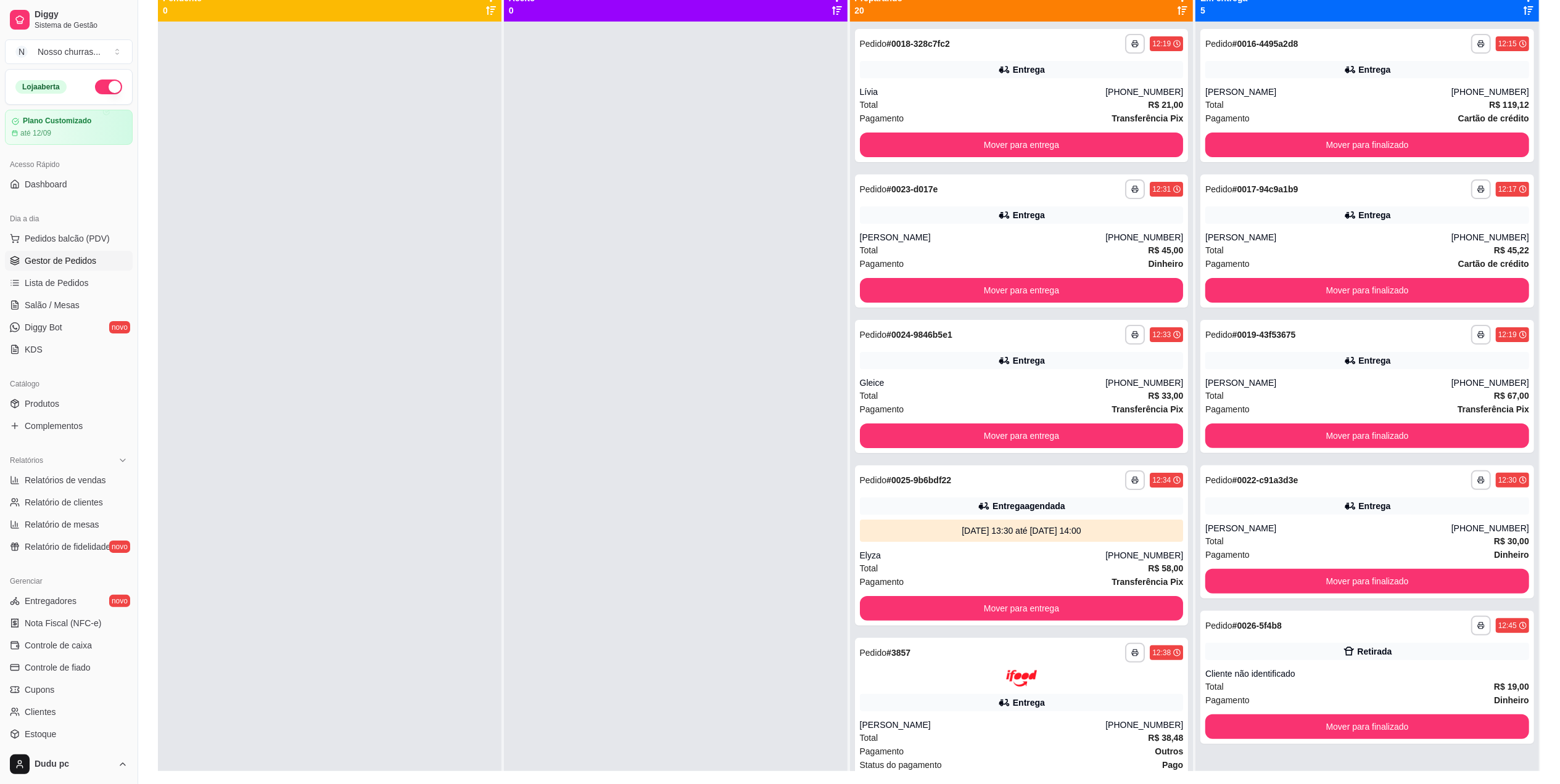
scroll to position [188, 0]
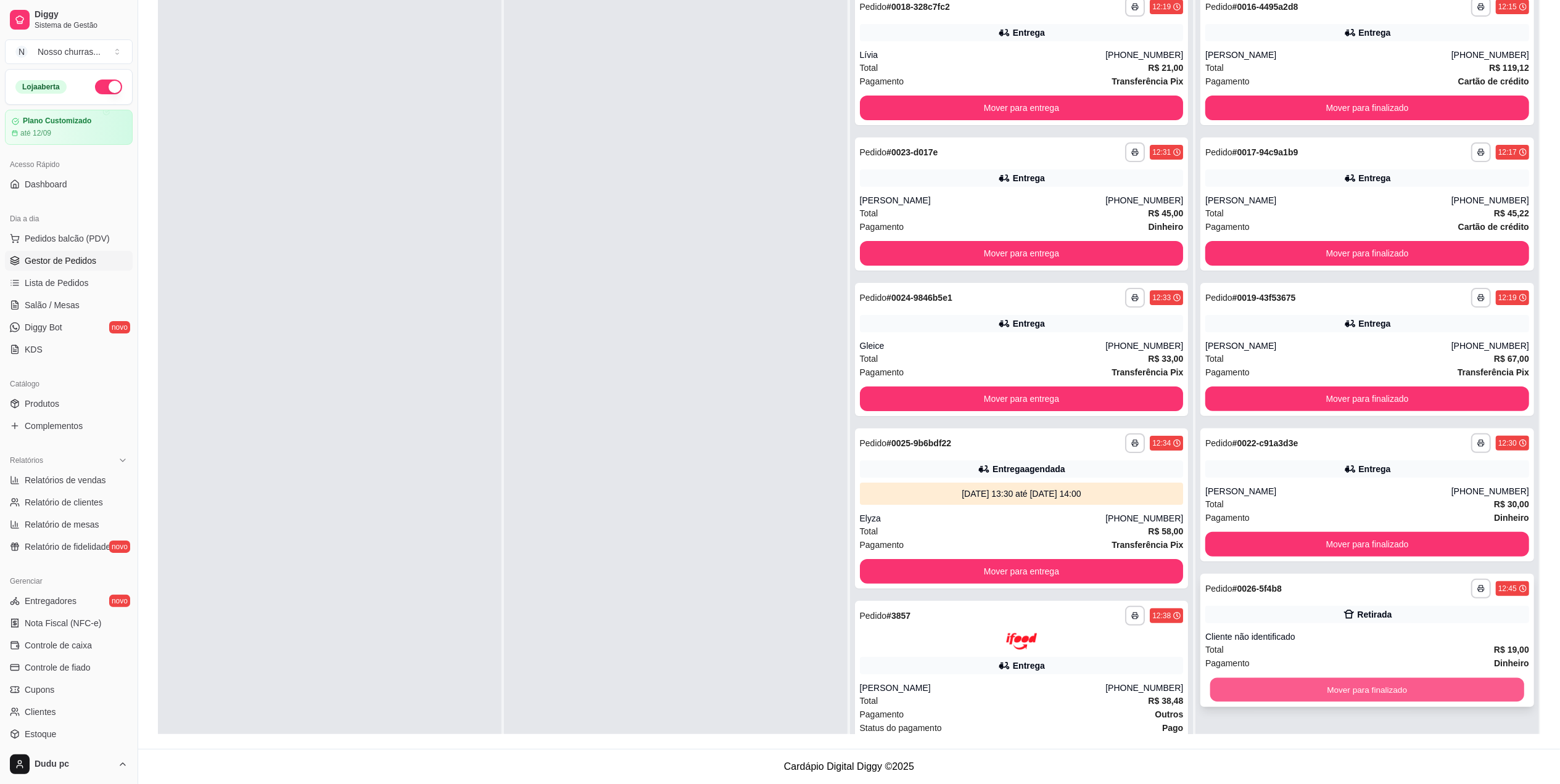
click at [1444, 693] on button "Mover para finalizado" at bounding box center [1367, 690] width 314 height 24
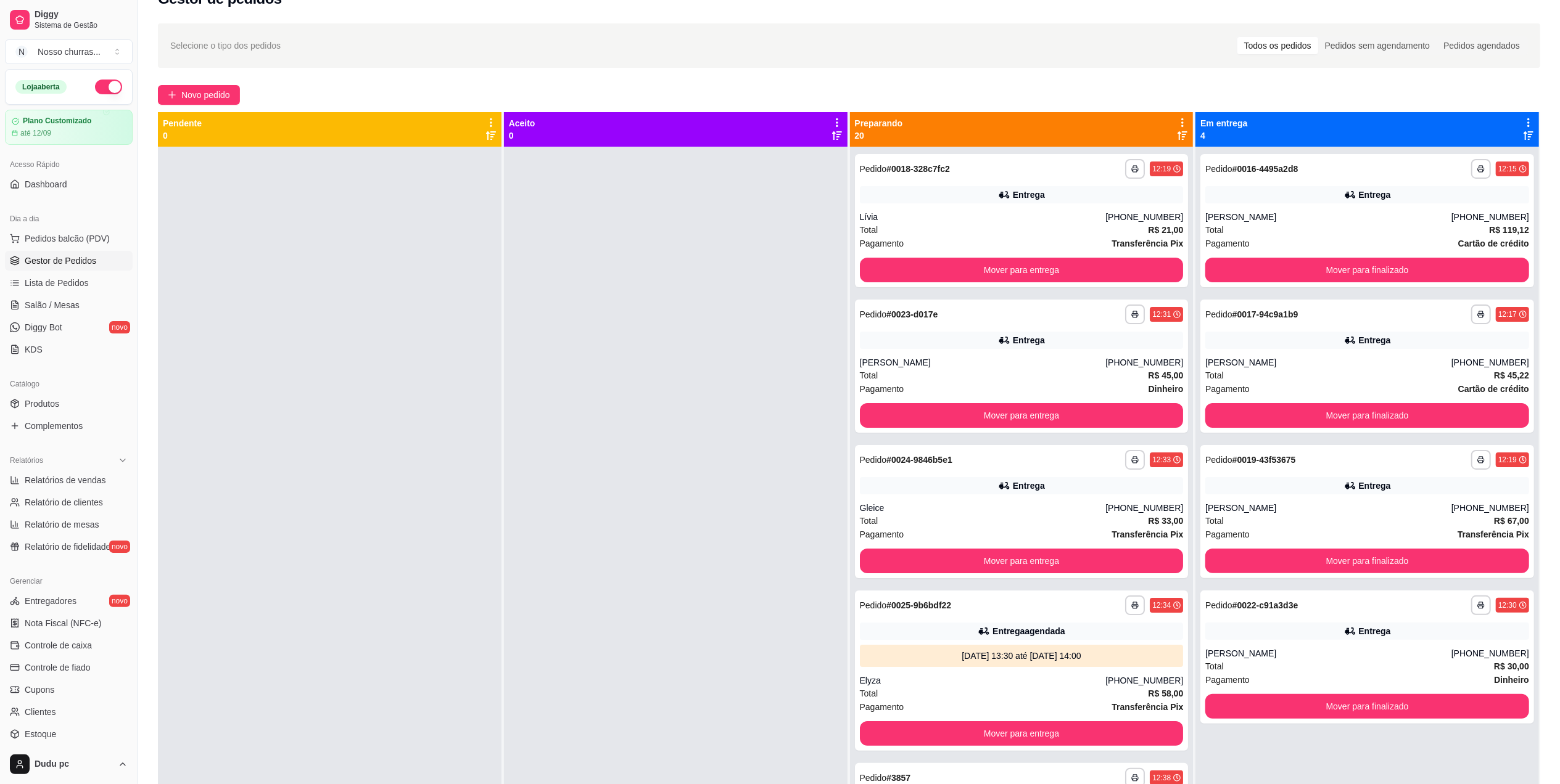
scroll to position [0, 0]
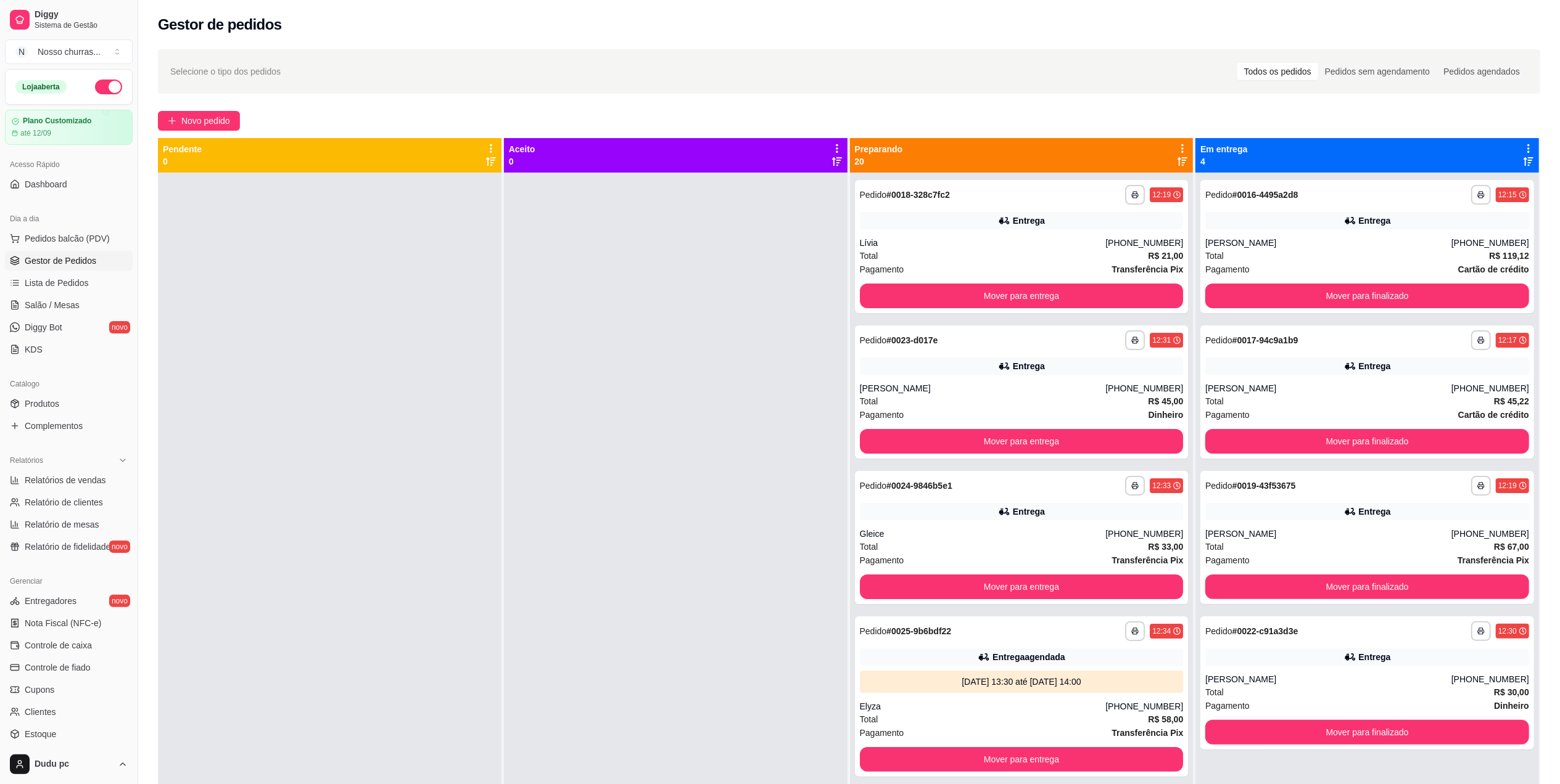
click at [921, 314] on div "**********" at bounding box center [1022, 564] width 344 height 784
click at [916, 347] on div "Pedido # 0023-d017e" at bounding box center [898, 340] width 78 height 15
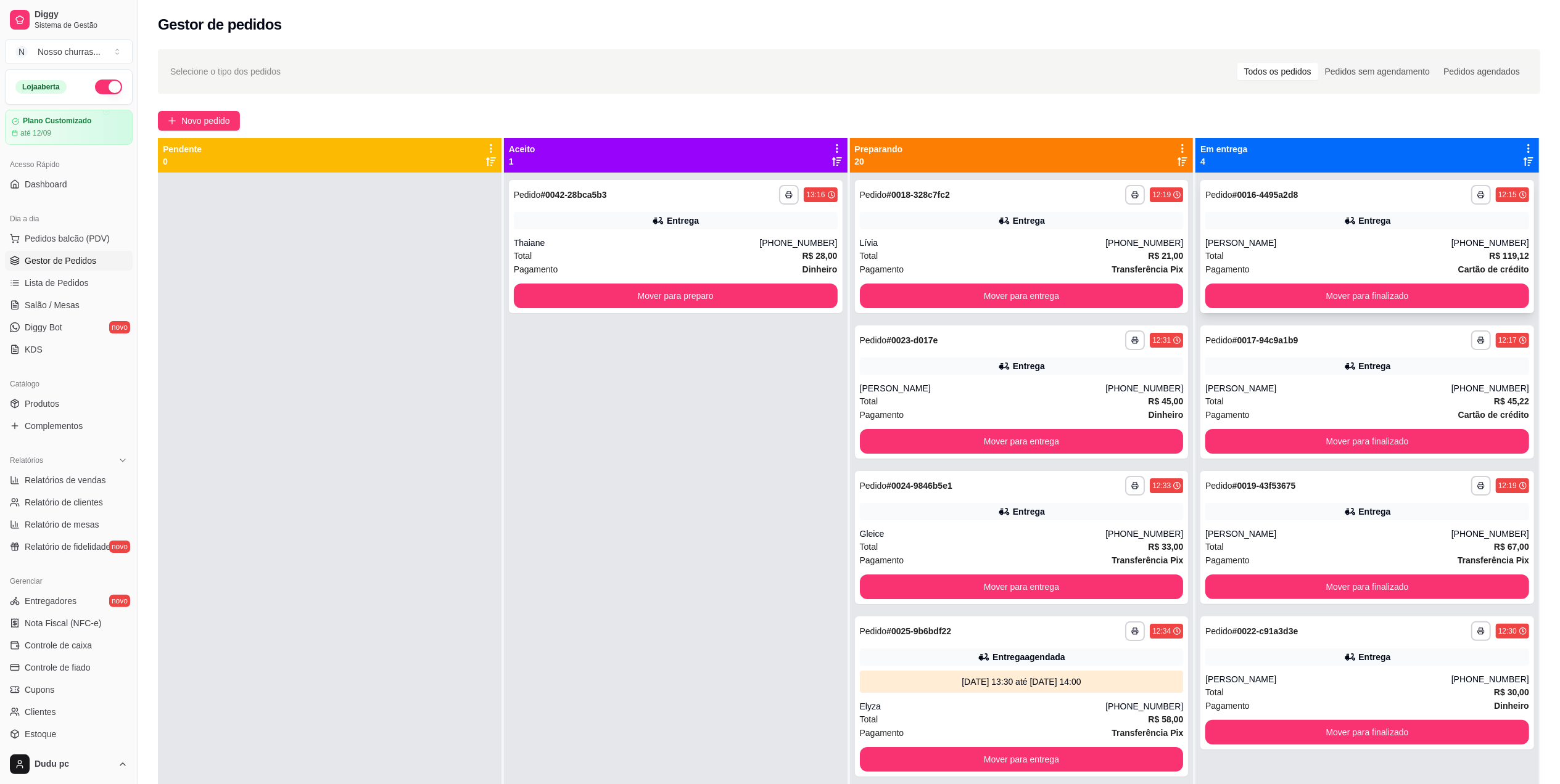
click at [1310, 212] on div "Entrega" at bounding box center [1367, 220] width 324 height 17
click at [1319, 344] on div "**********" at bounding box center [1367, 340] width 324 height 20
click at [1323, 490] on div "**********" at bounding box center [1367, 485] width 324 height 20
click at [1308, 668] on div "**********" at bounding box center [1367, 682] width 333 height 133
click at [81, 484] on span "Relatórios de vendas" at bounding box center [66, 480] width 81 height 12
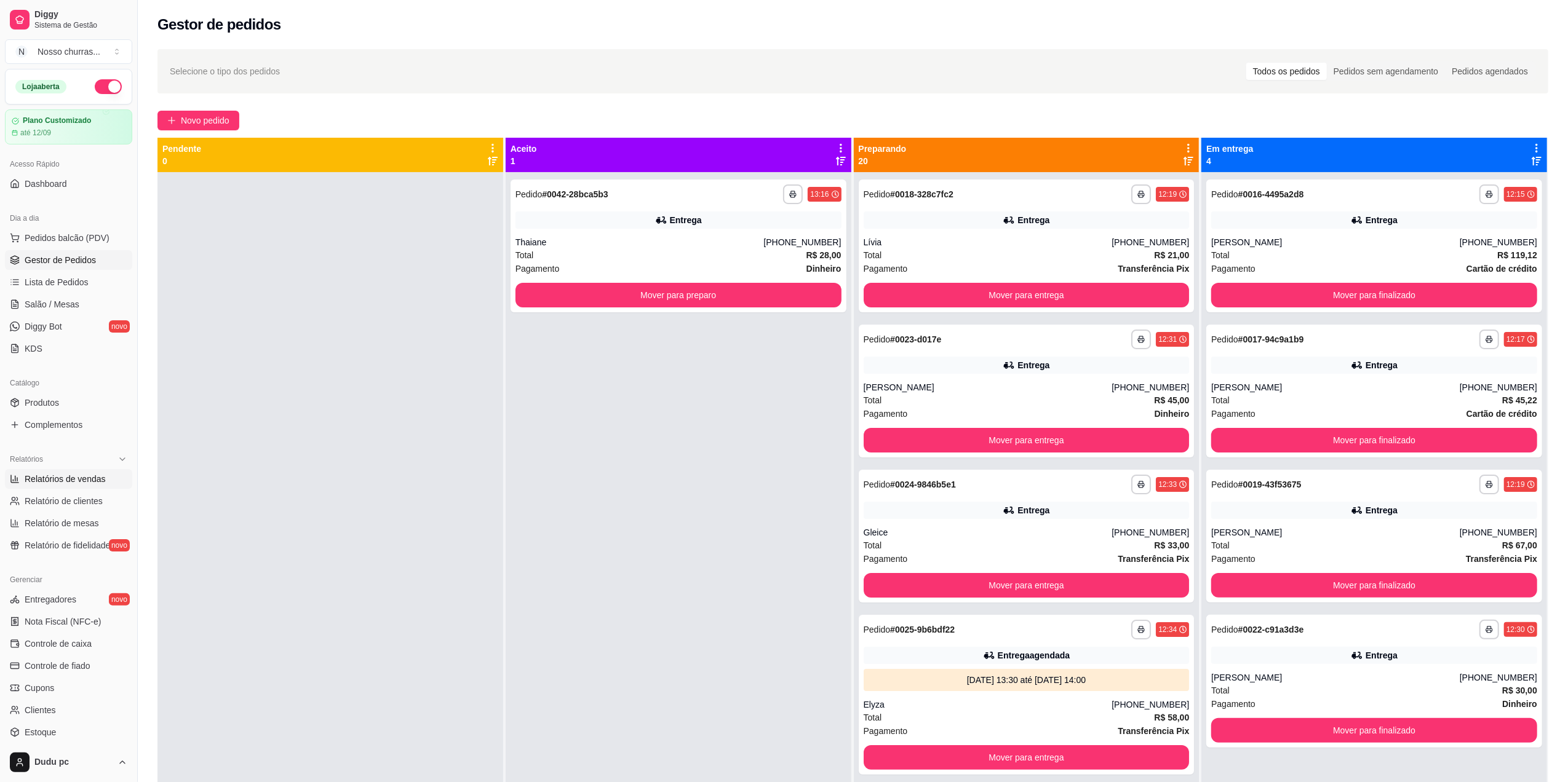
select select "ALL"
select select "0"
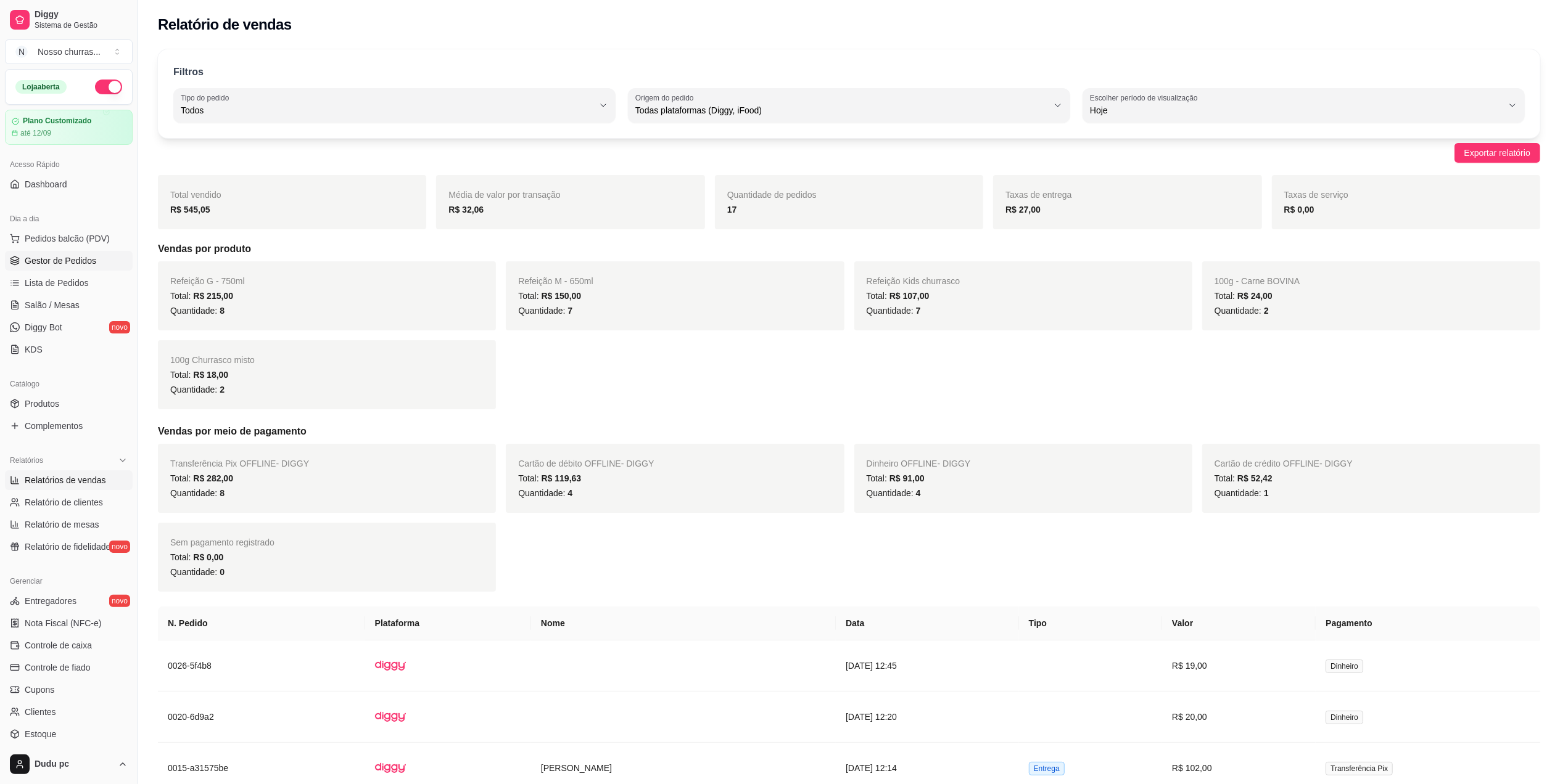
click at [57, 271] on link "Gestor de Pedidos" at bounding box center [69, 261] width 128 height 20
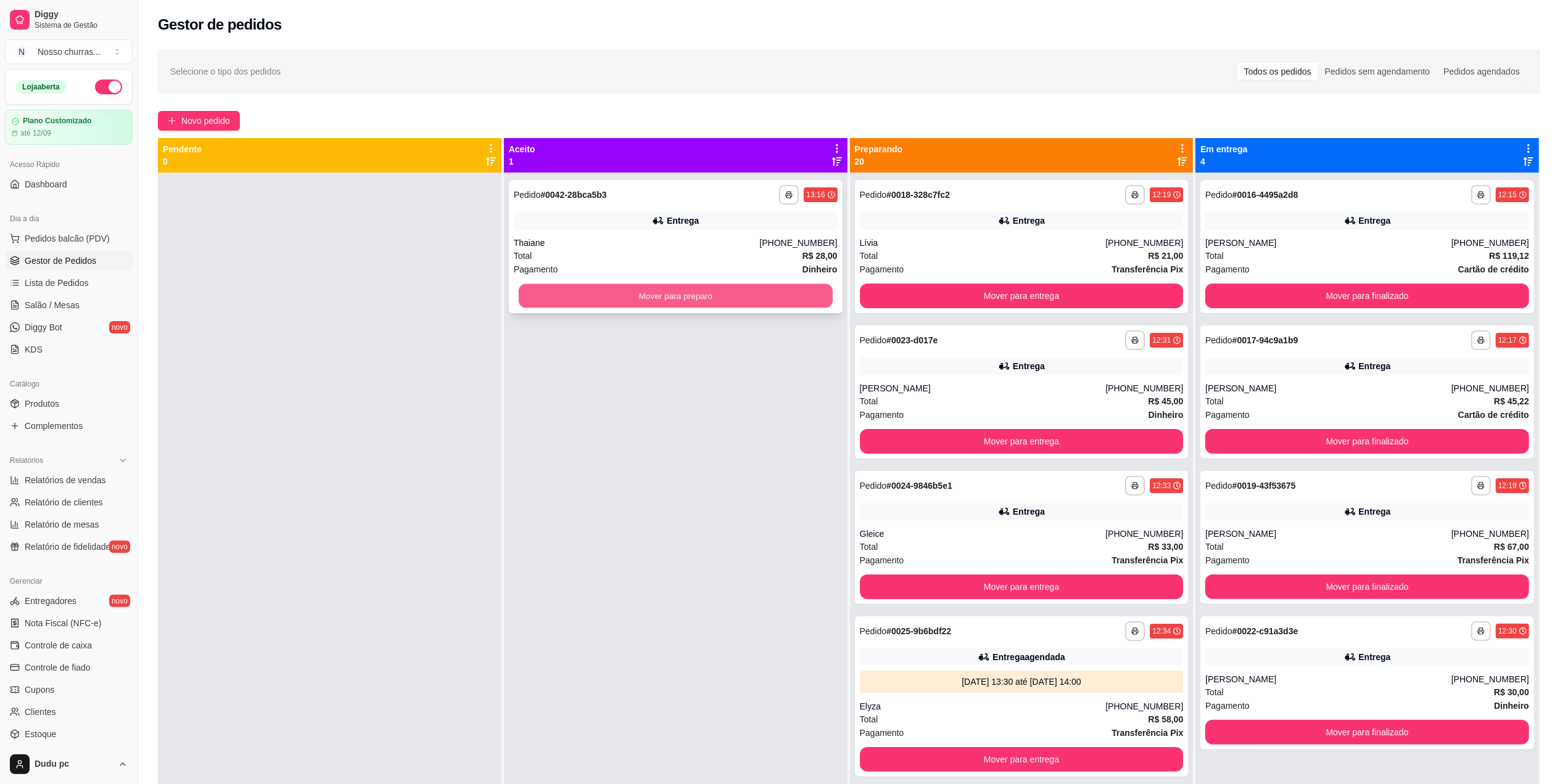
click at [798, 287] on button "Mover para preparo" at bounding box center [675, 296] width 314 height 24
drag, startPoint x: 798, startPoint y: 287, endPoint x: 216, endPoint y: 119, distance: 605.8
click at [216, 119] on span "Novo pedido" at bounding box center [205, 120] width 49 height 13
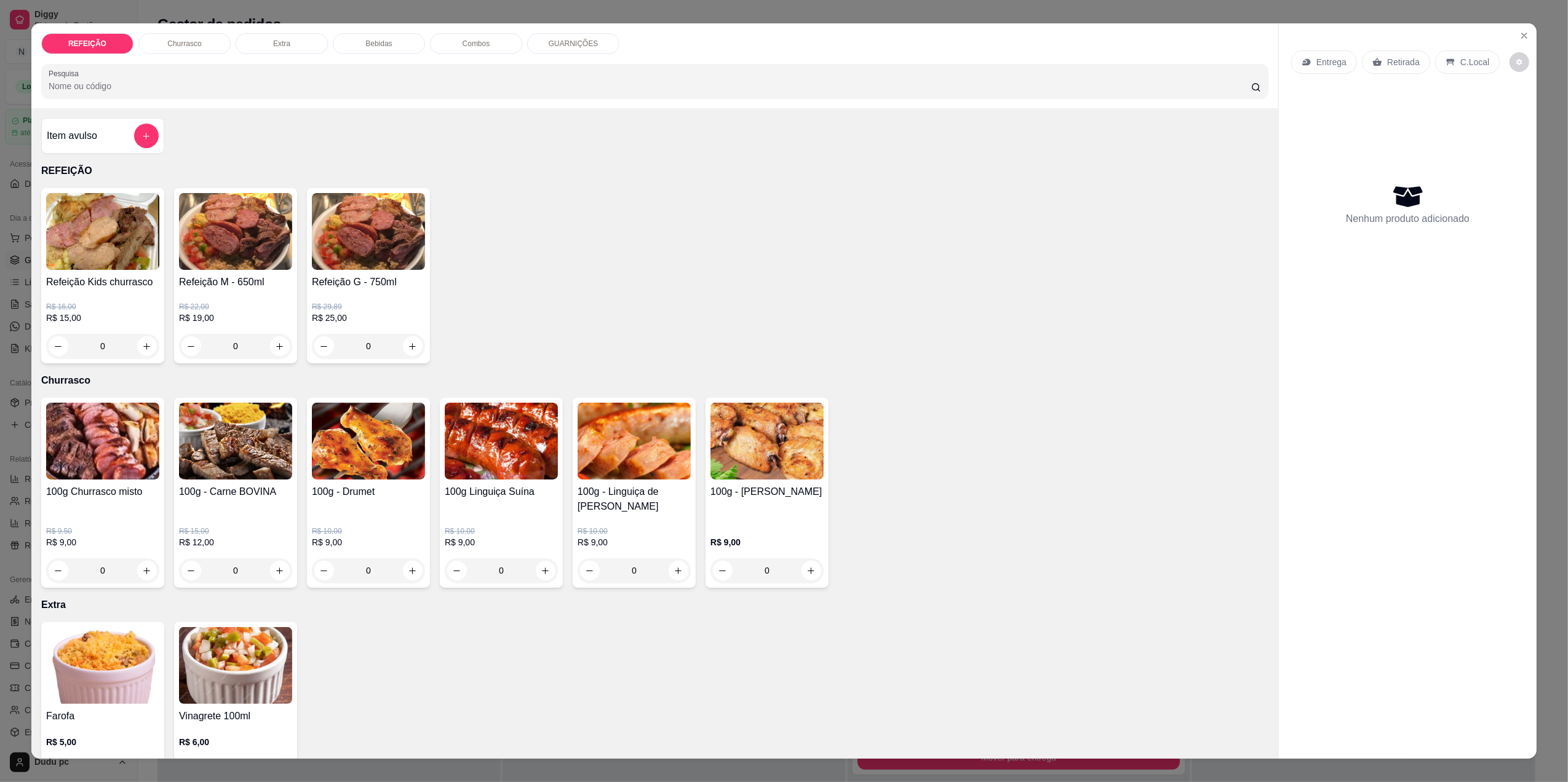
click at [277, 345] on div "0" at bounding box center [235, 346] width 113 height 25
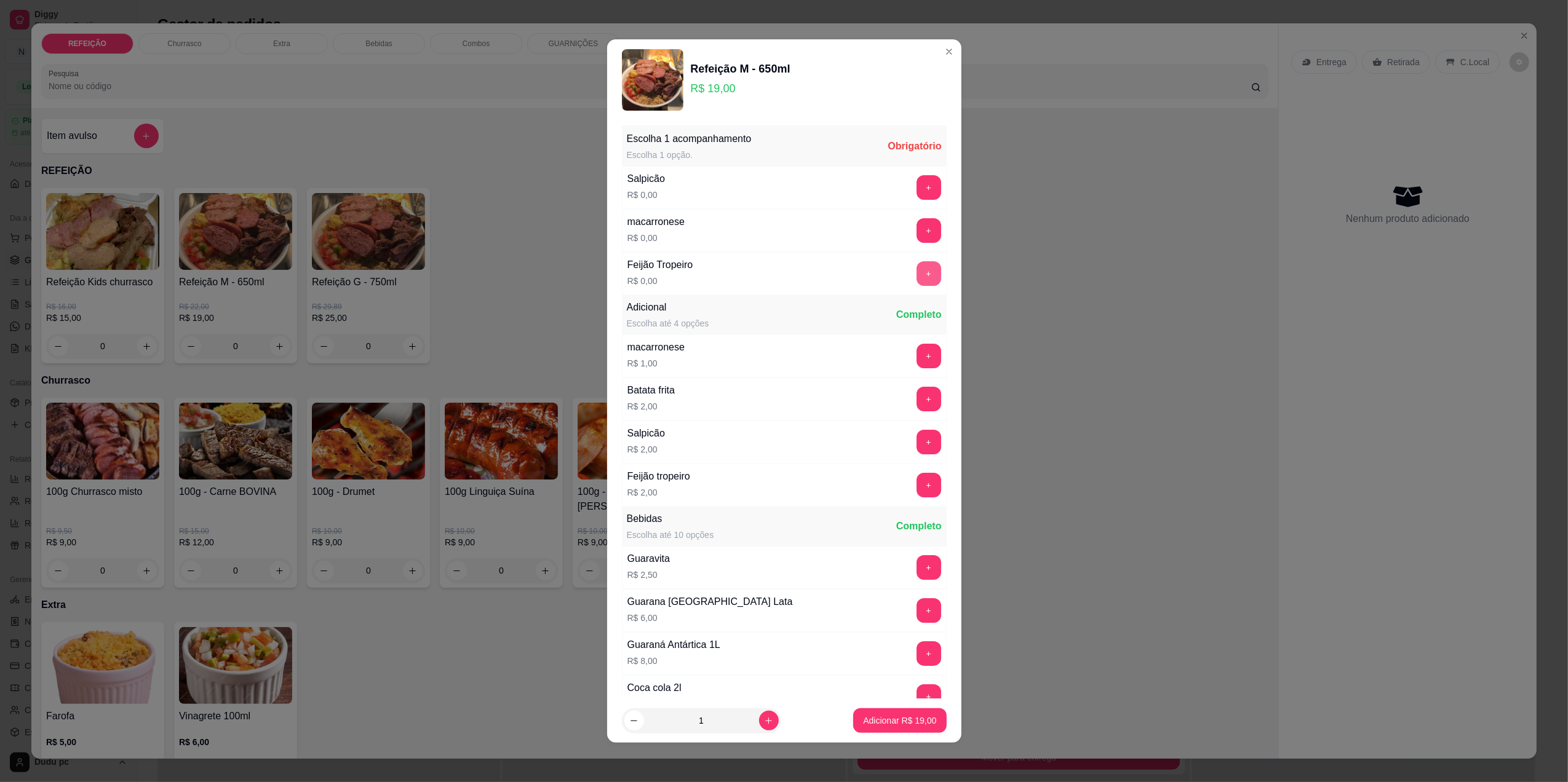
click at [916, 273] on button "+" at bounding box center [928, 273] width 25 height 25
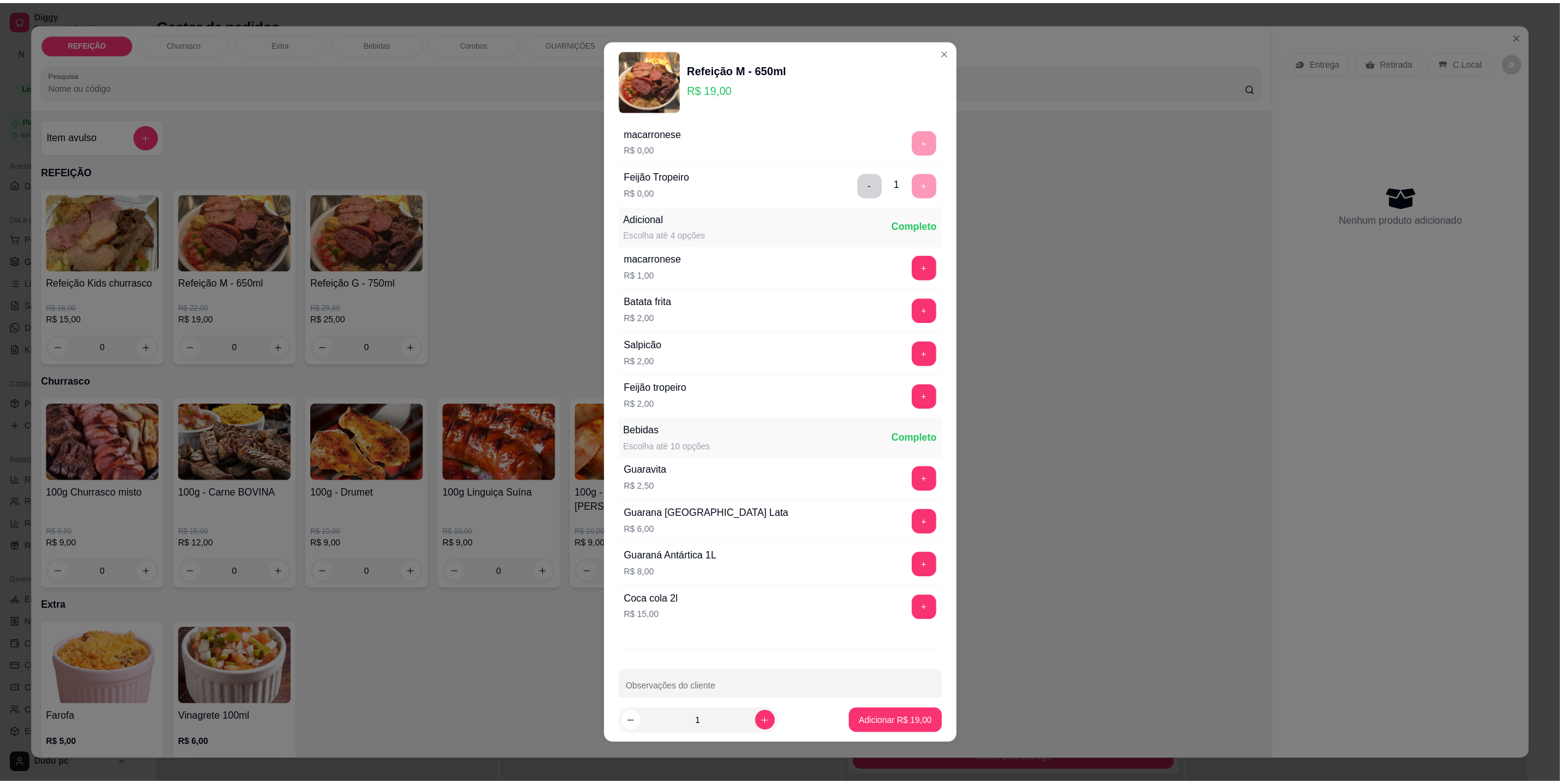
scroll to position [116, 0]
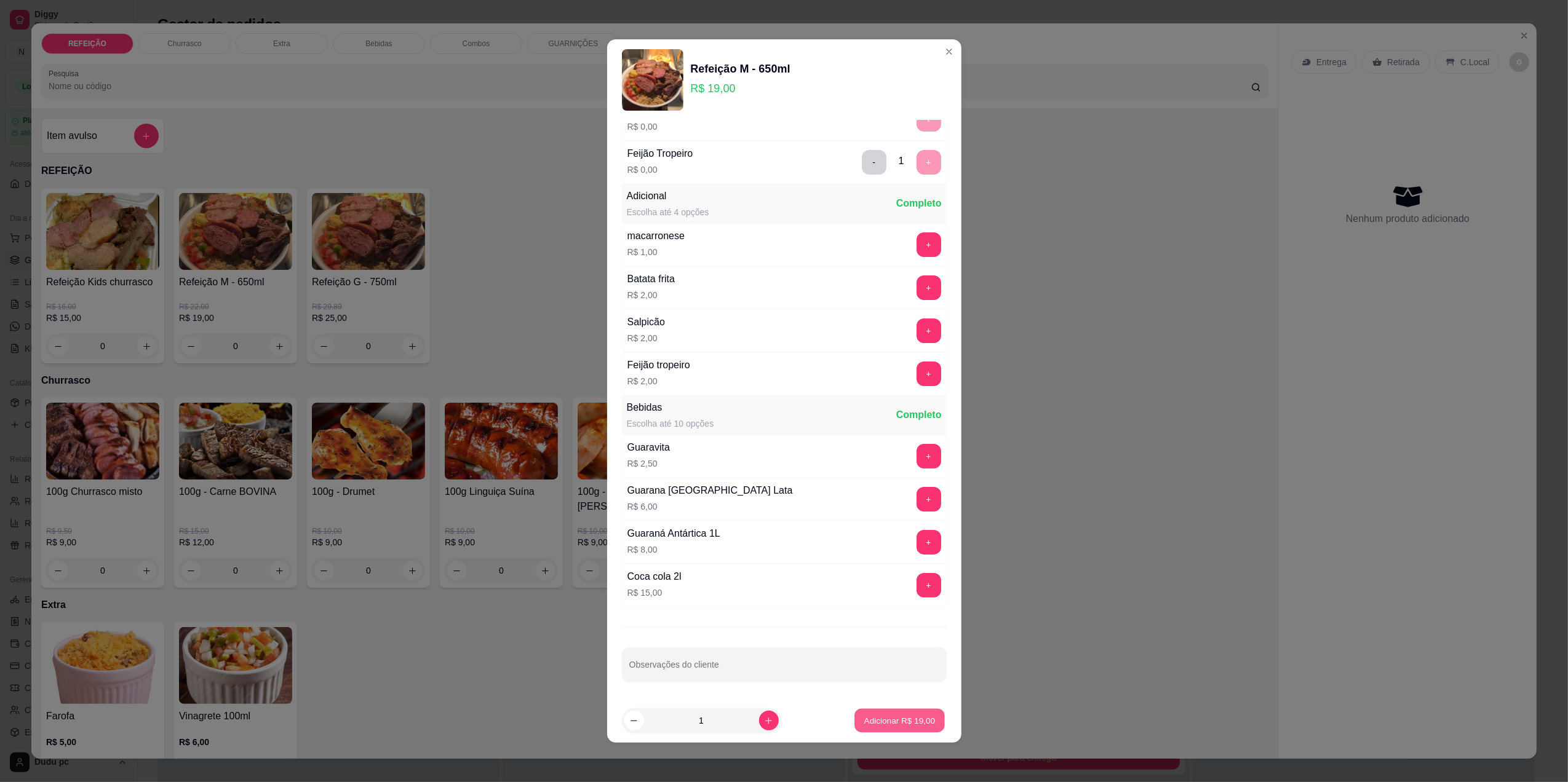
click at [881, 728] on button "Adicionar R$ 19,00" at bounding box center [900, 721] width 91 height 24
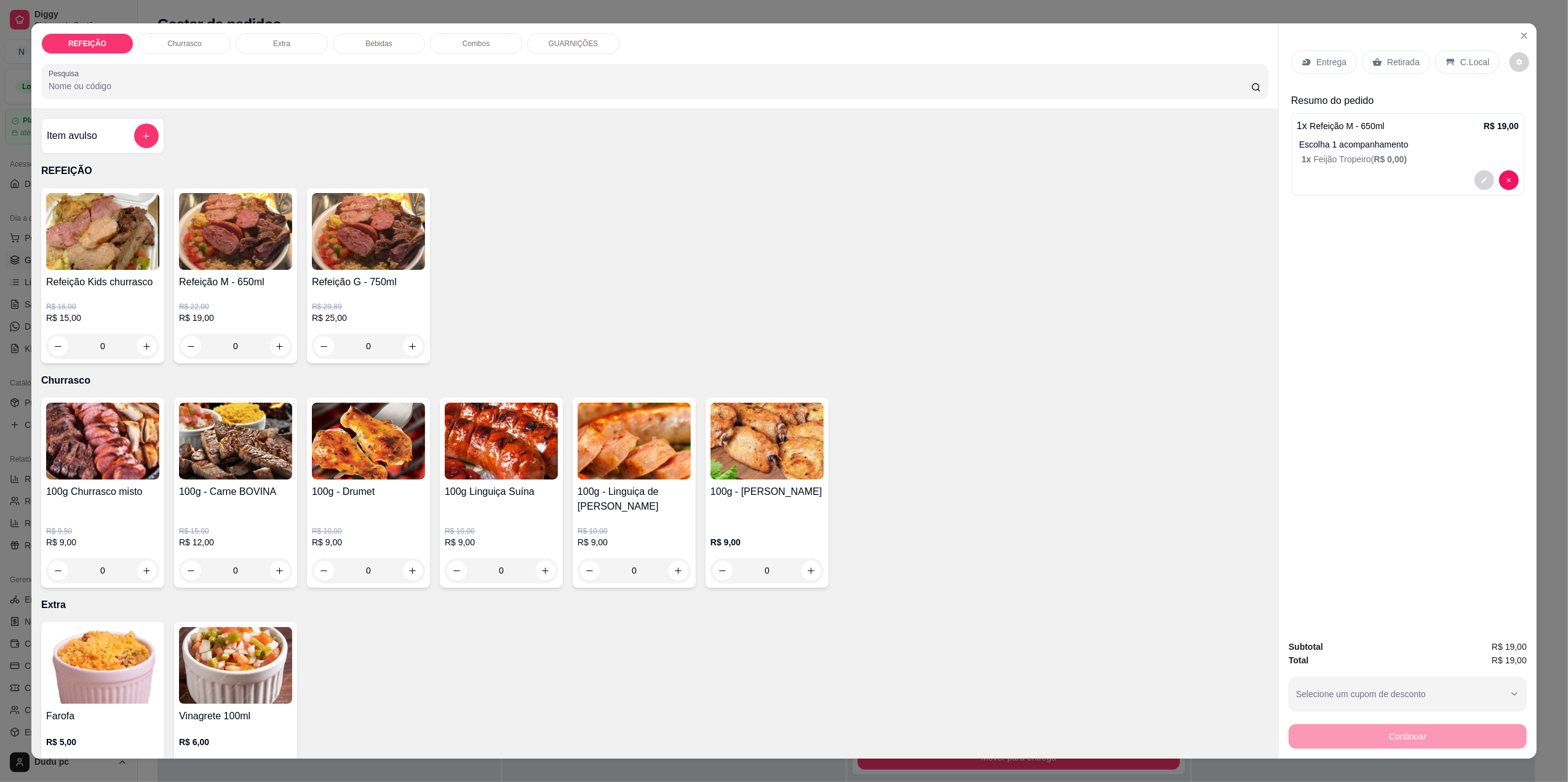
click at [1541, 655] on div "REFEIÇÃO Churrasco Extra Bebidas Combos GUARNIÇÕES Pesquisa Item avulso REFEIÇÃ…" at bounding box center [784, 391] width 1568 height 782
click at [1404, 70] on div "Retirada" at bounding box center [1396, 62] width 69 height 23
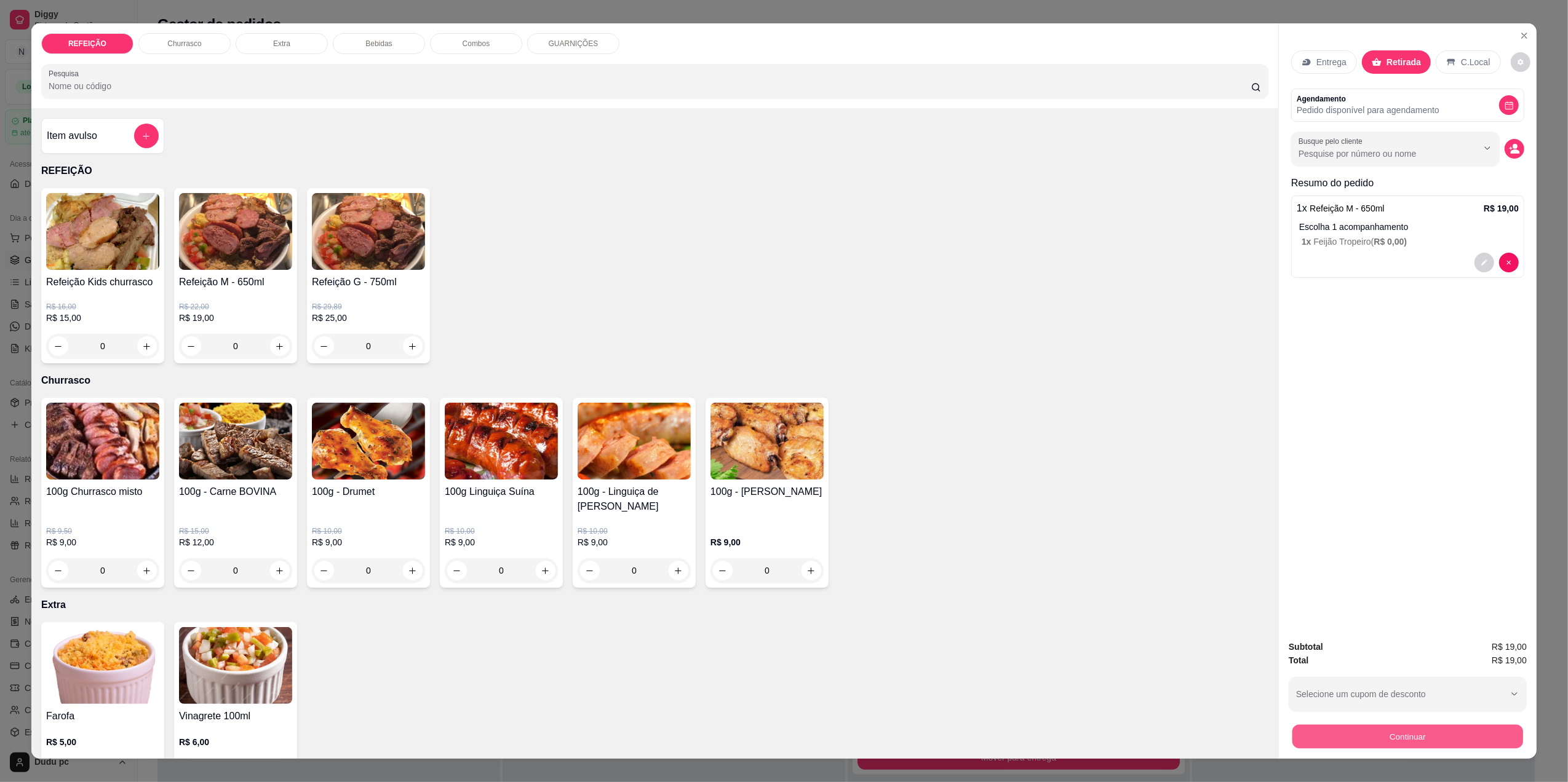
click at [1357, 738] on button "Continuar" at bounding box center [1408, 736] width 231 height 24
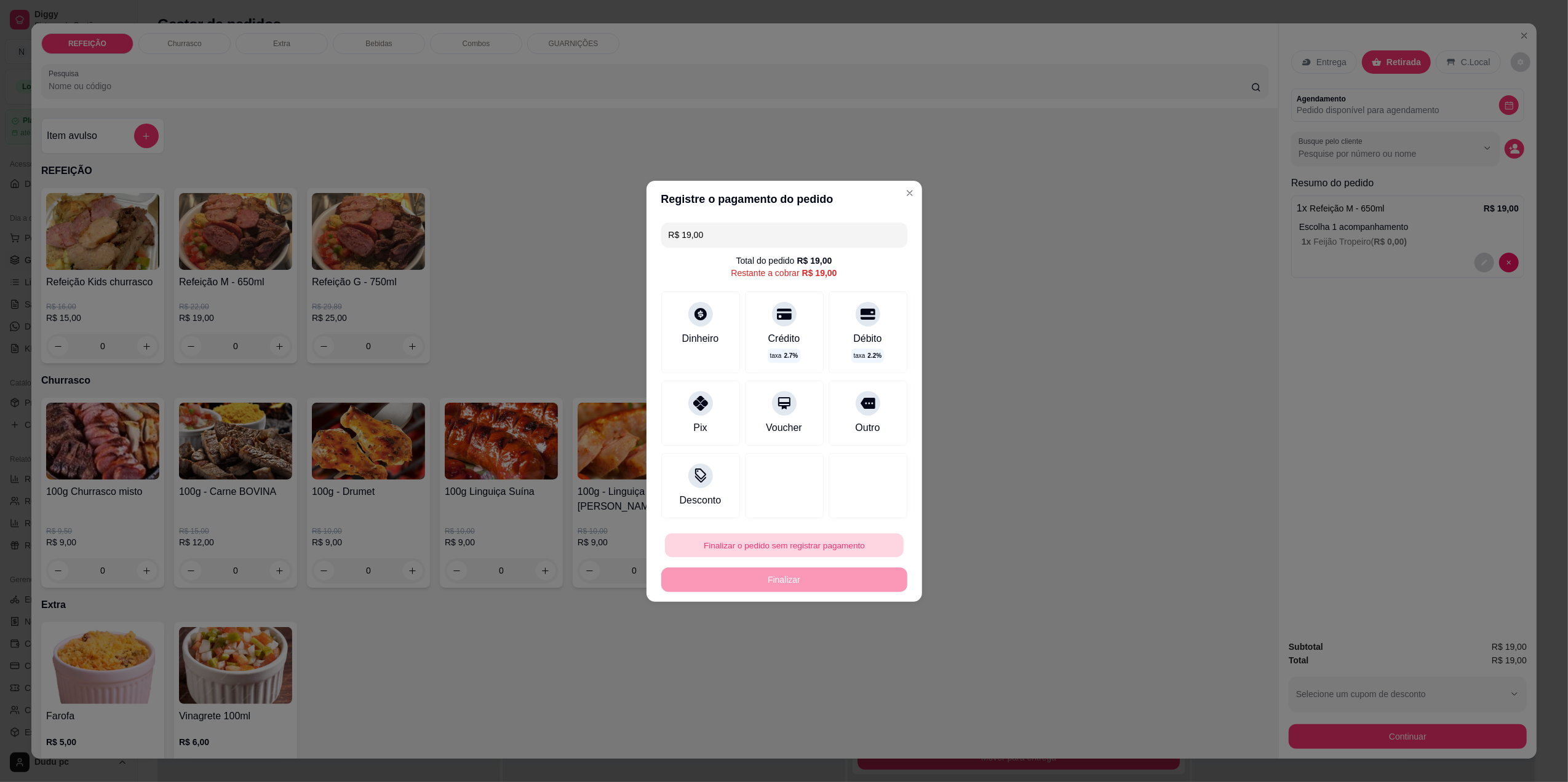
click at [721, 556] on button "Finalizar o pedido sem registrar pagamento" at bounding box center [784, 545] width 239 height 24
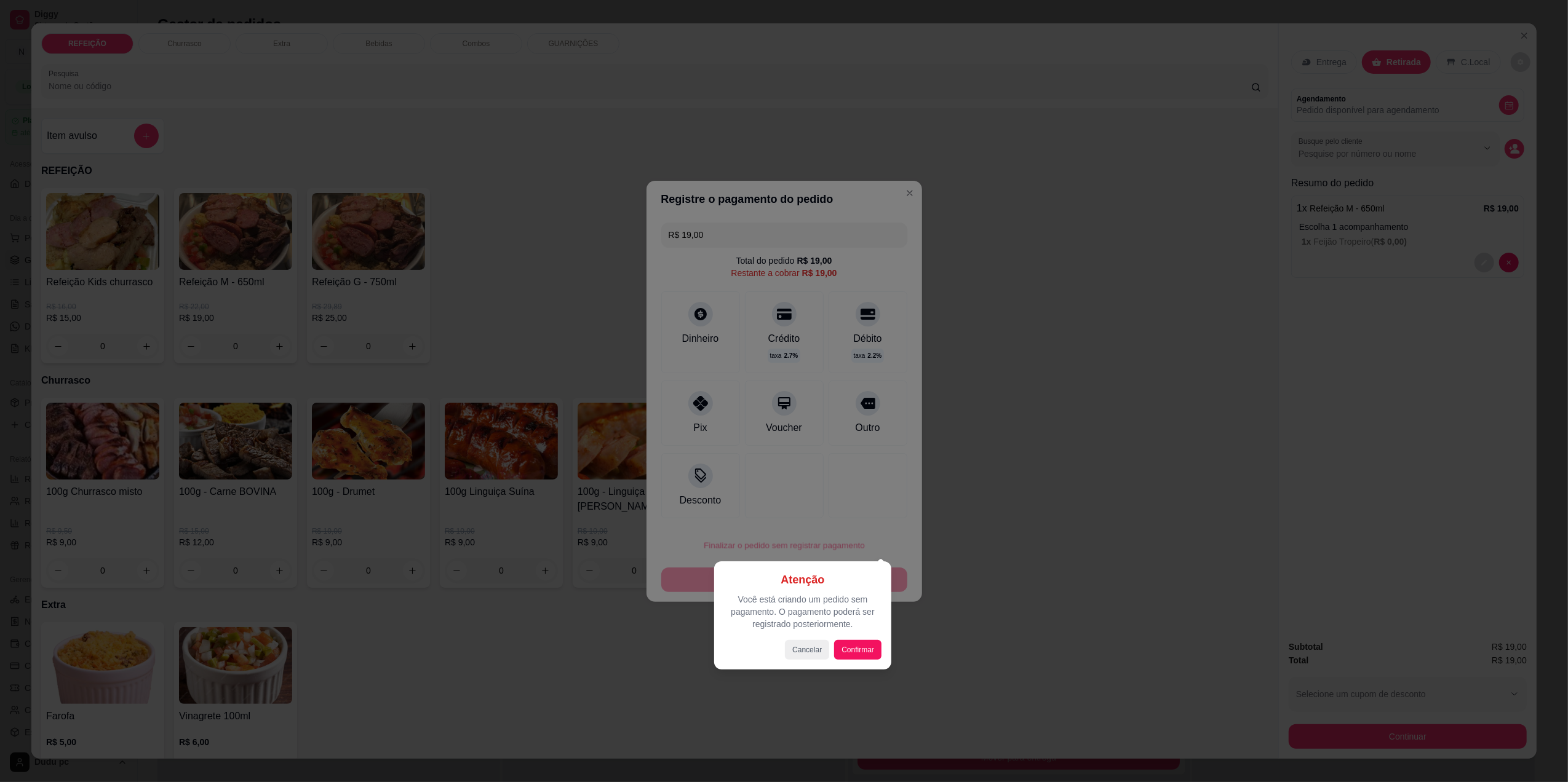
click at [721, 556] on div at bounding box center [784, 391] width 1568 height 782
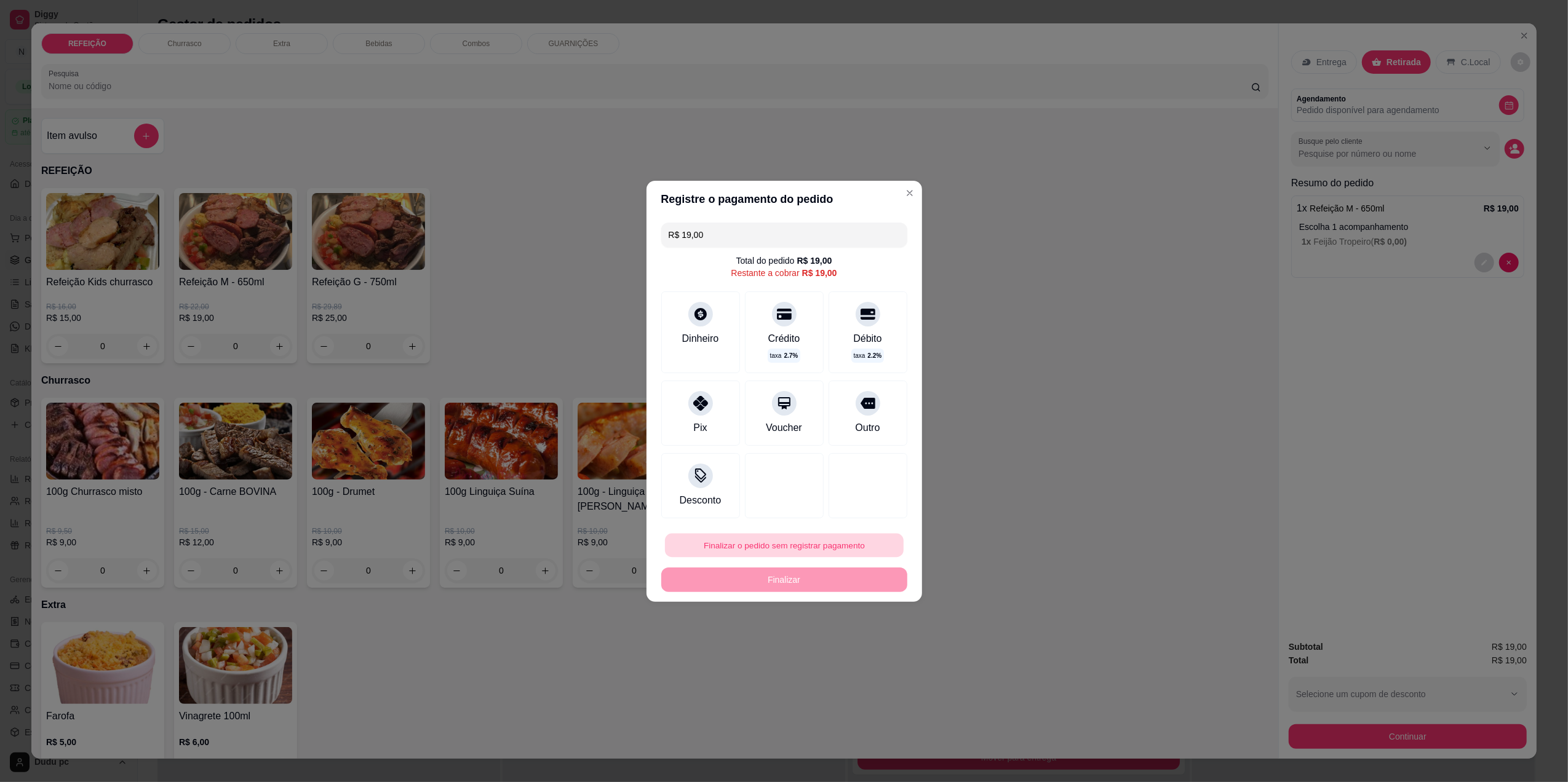
click at [835, 540] on button "Finalizar o pedido sem registrar pagamento" at bounding box center [784, 545] width 239 height 24
click at [872, 644] on button "Confirmar" at bounding box center [859, 646] width 44 height 18
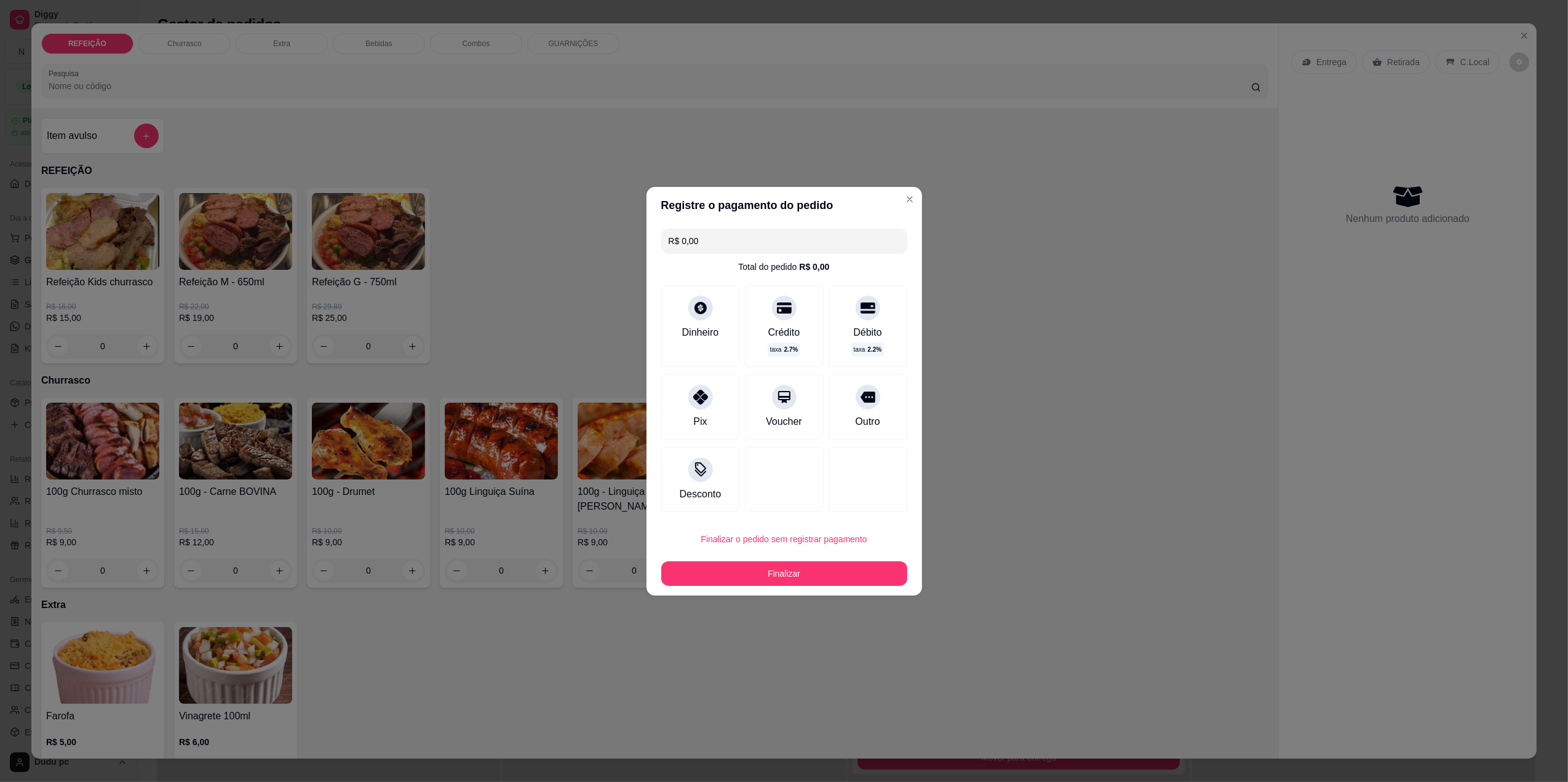
type input "R$ 0,00"
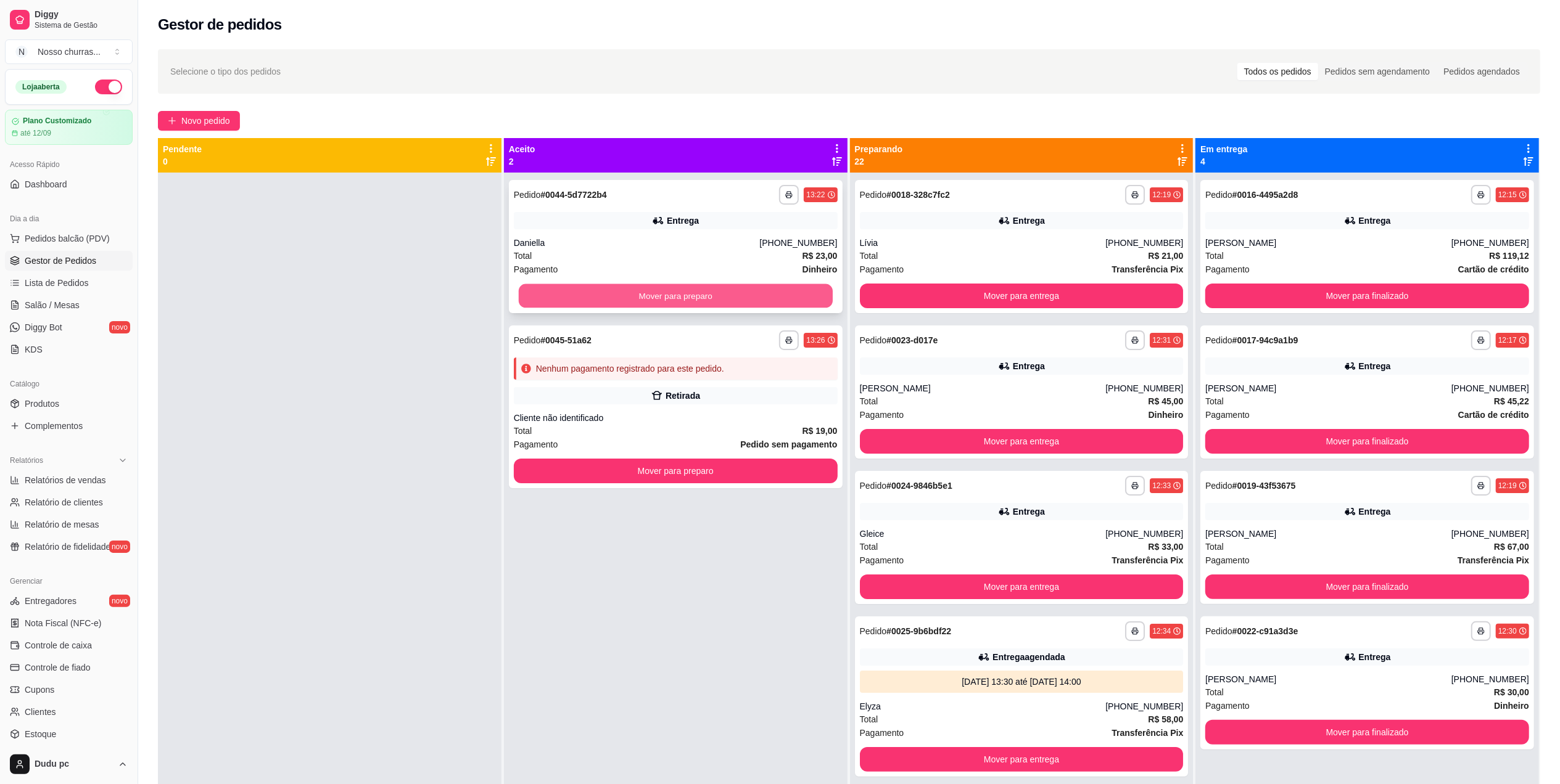
click at [788, 292] on button "Mover para preparo" at bounding box center [675, 296] width 314 height 24
click at [788, 292] on div "Mover para preparo" at bounding box center [676, 296] width 324 height 25
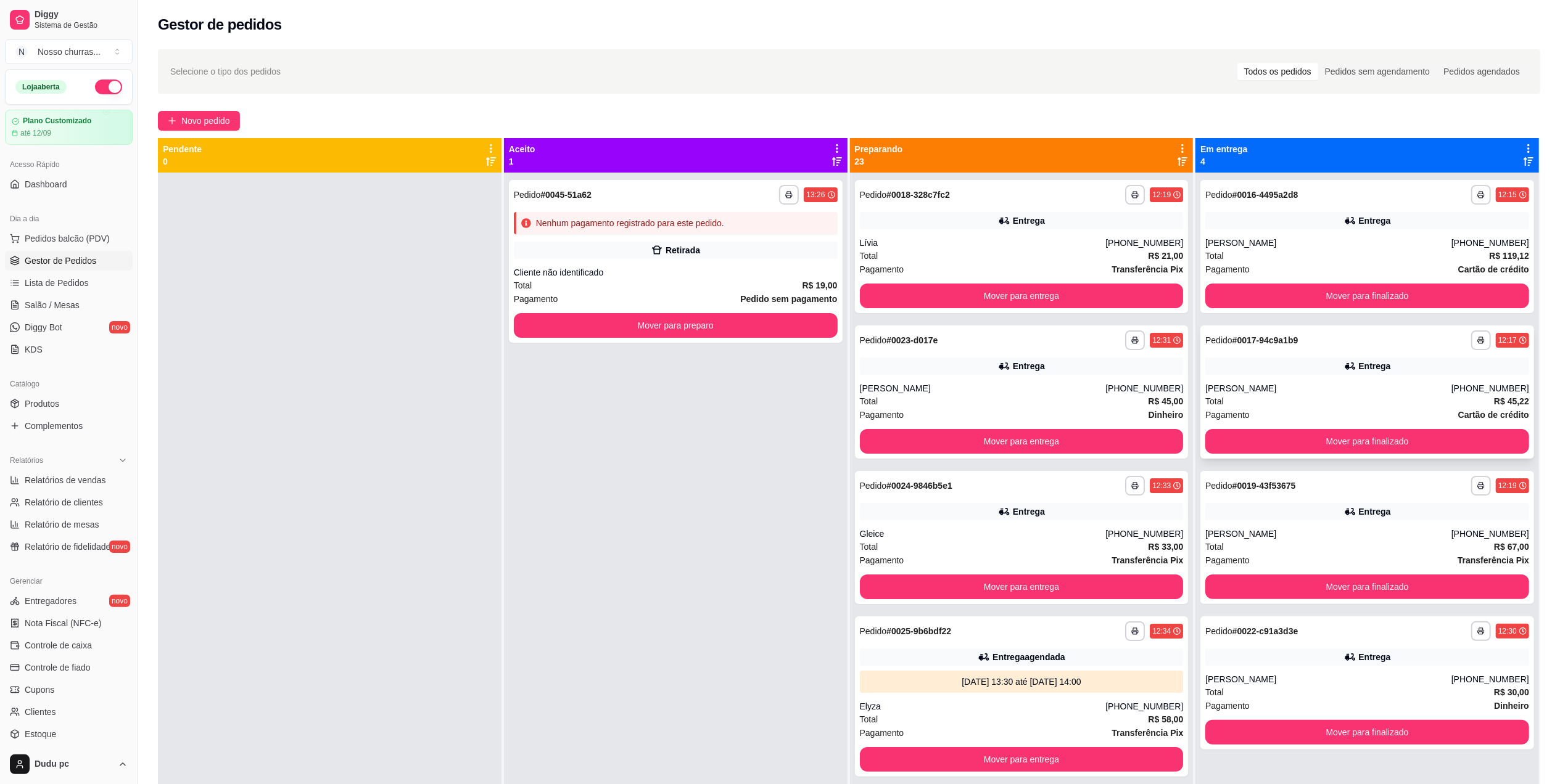
click at [1229, 364] on div "Entrega" at bounding box center [1367, 366] width 324 height 17
click at [1260, 662] on div "Entrega" at bounding box center [1367, 657] width 324 height 17
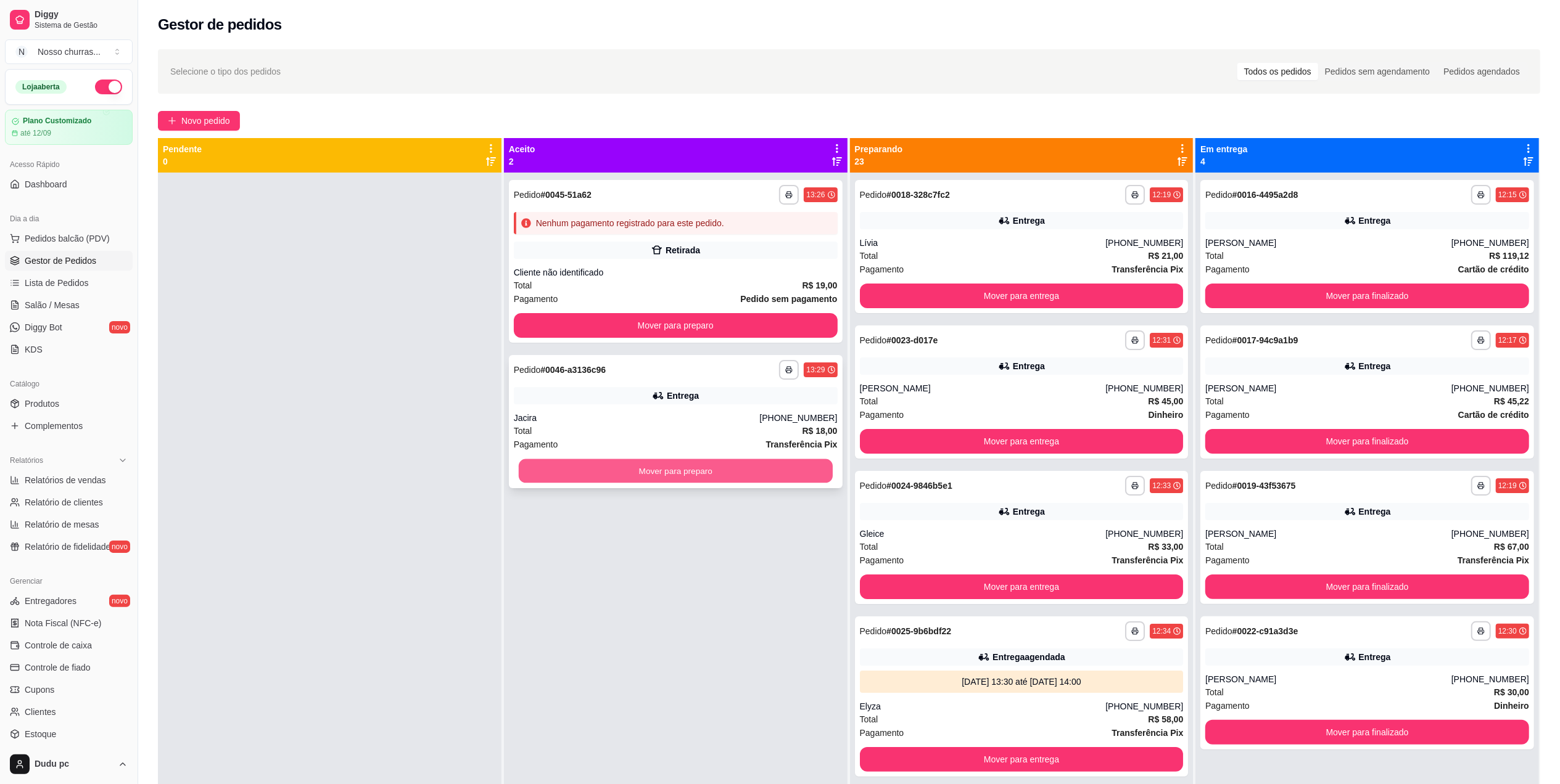
click at [586, 474] on button "Mover para preparo" at bounding box center [675, 471] width 314 height 24
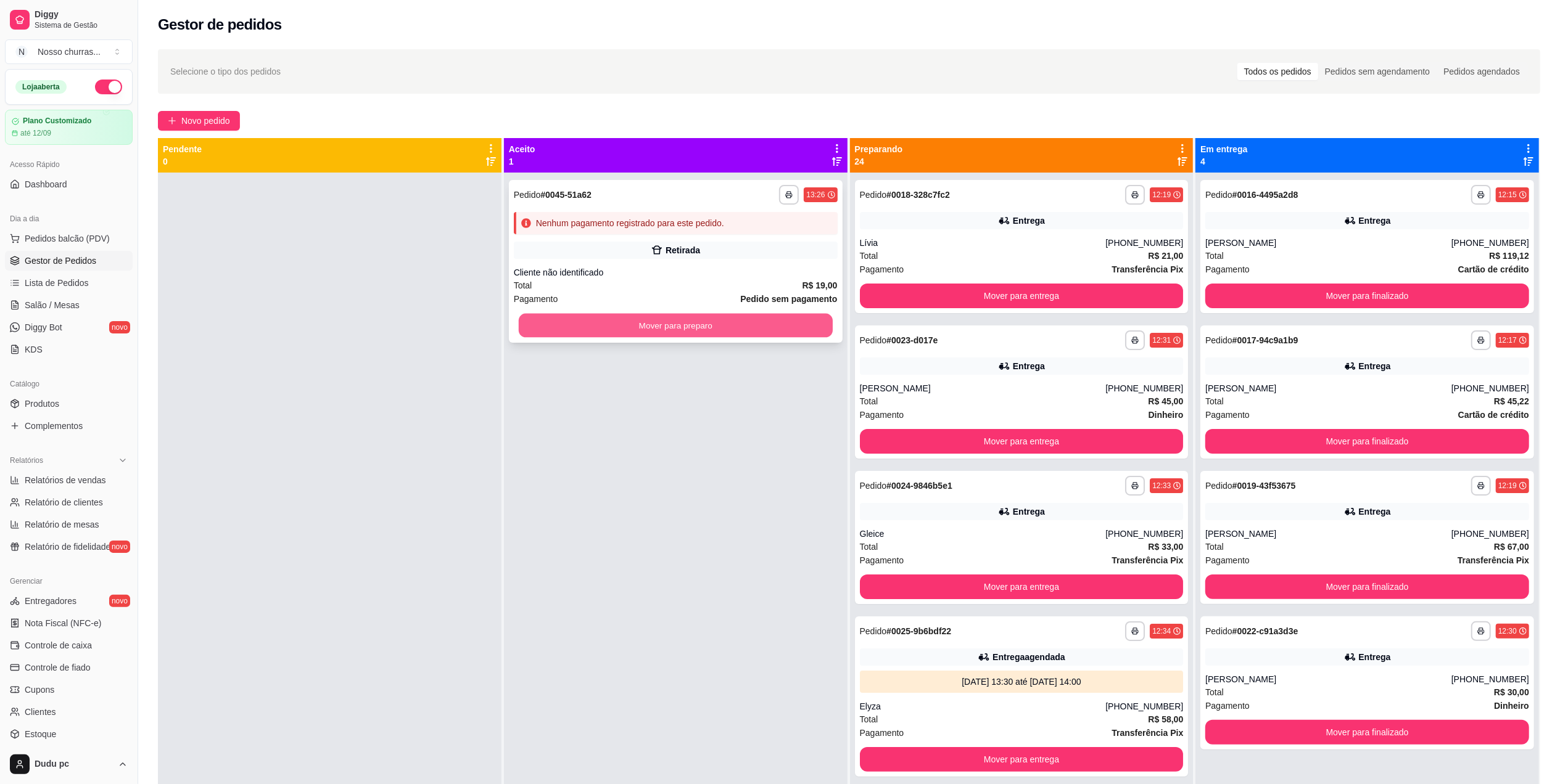
click at [729, 327] on button "Mover para preparo" at bounding box center [675, 326] width 314 height 24
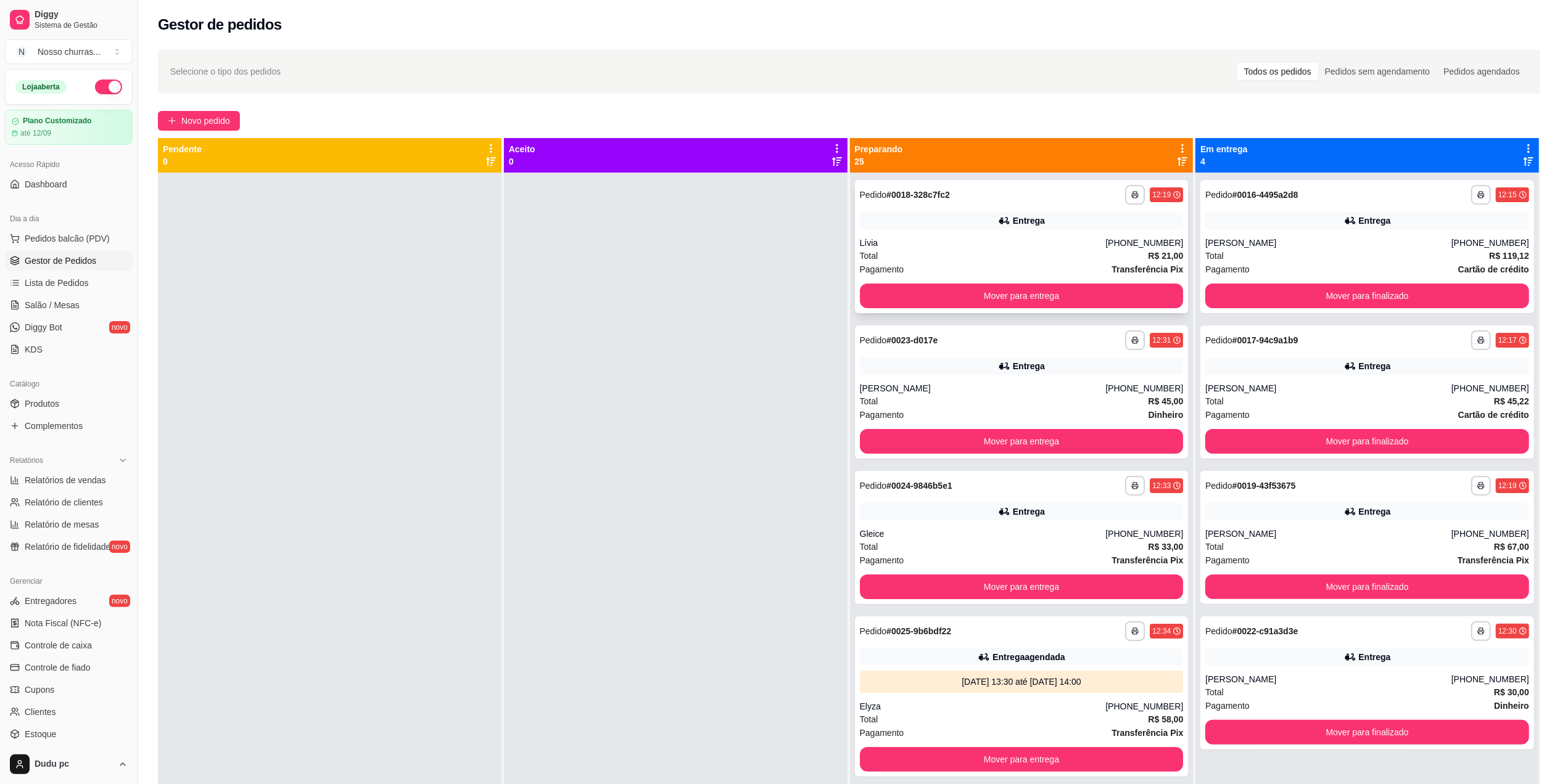
click at [1059, 237] on div "Lívia" at bounding box center [982, 242] width 246 height 12
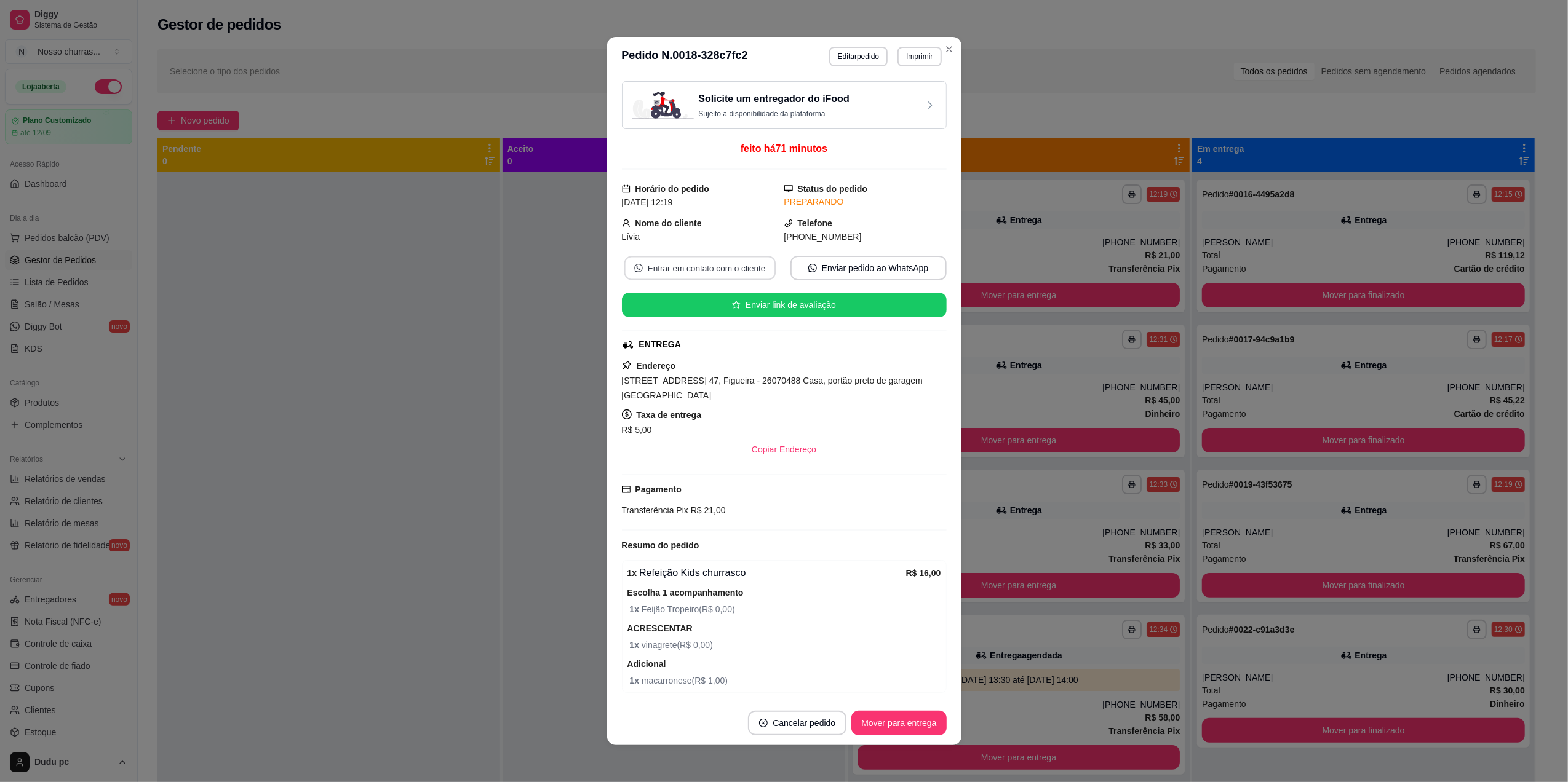
click at [715, 271] on button "Entrar em contato com o cliente" at bounding box center [699, 268] width 151 height 24
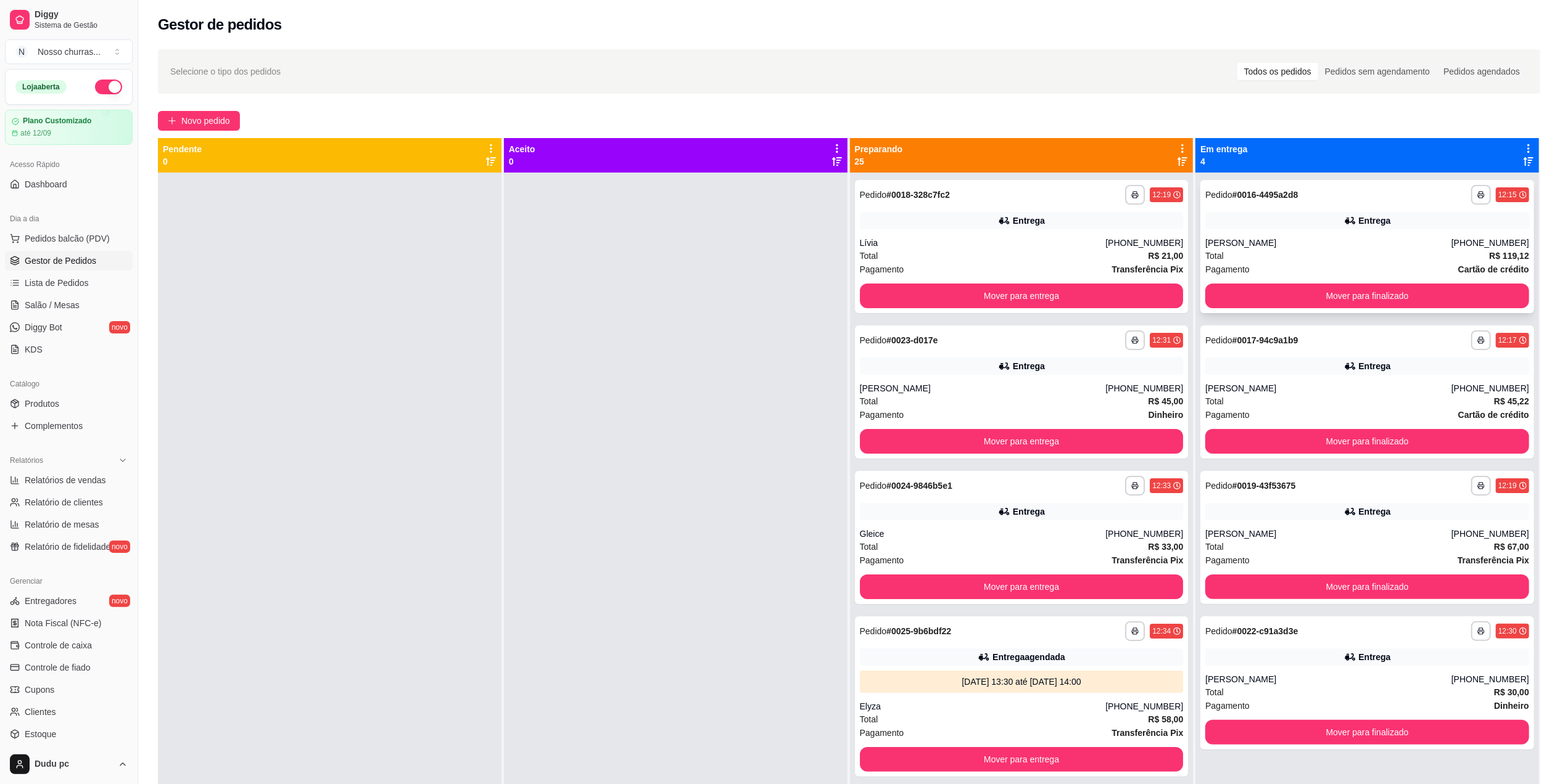
click at [1247, 279] on div "**********" at bounding box center [1367, 246] width 333 height 133
click at [1251, 291] on button "Mover para finalizado" at bounding box center [1367, 296] width 314 height 24
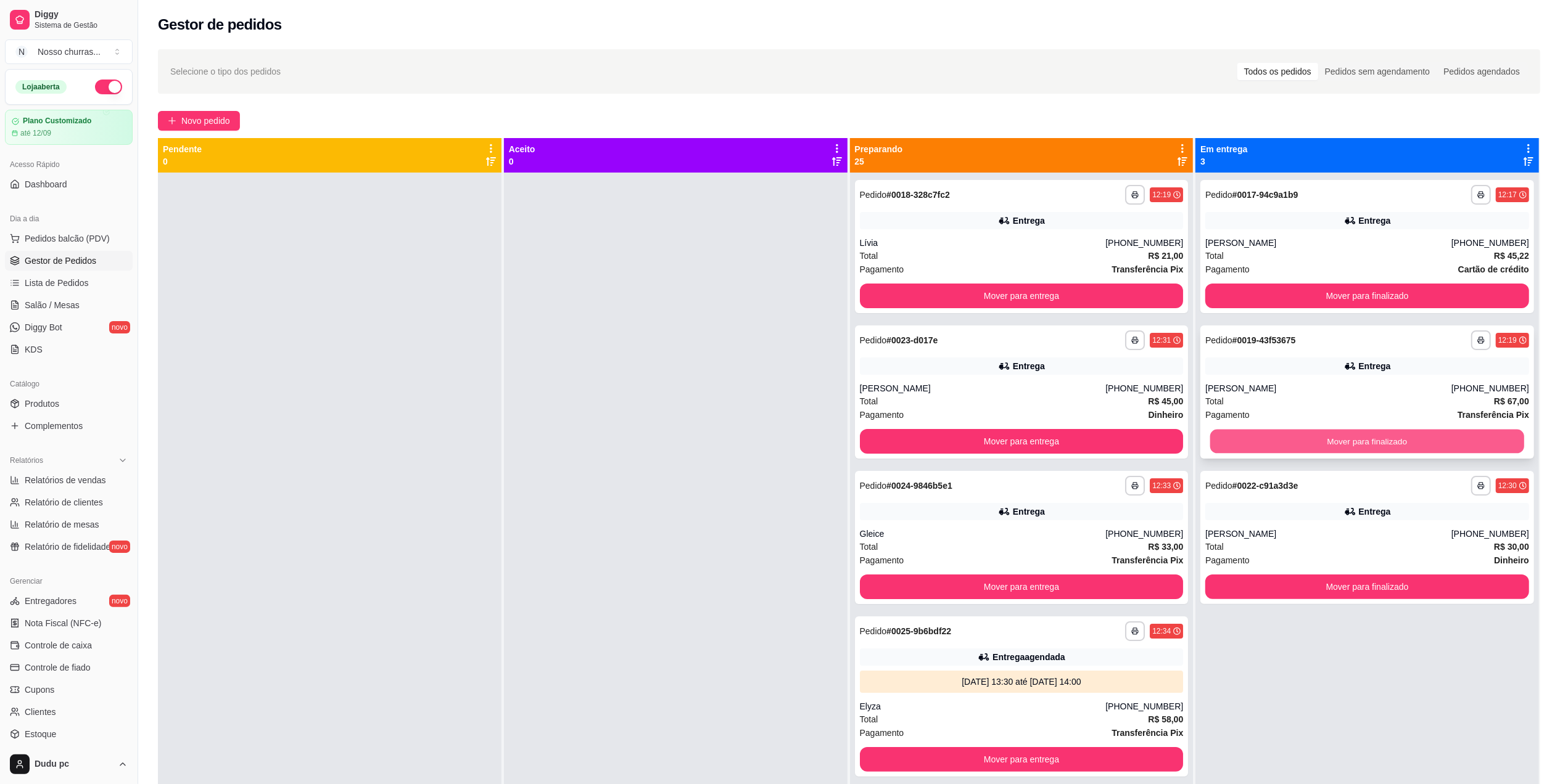
click at [1230, 432] on button "Mover para finalizado" at bounding box center [1367, 442] width 314 height 24
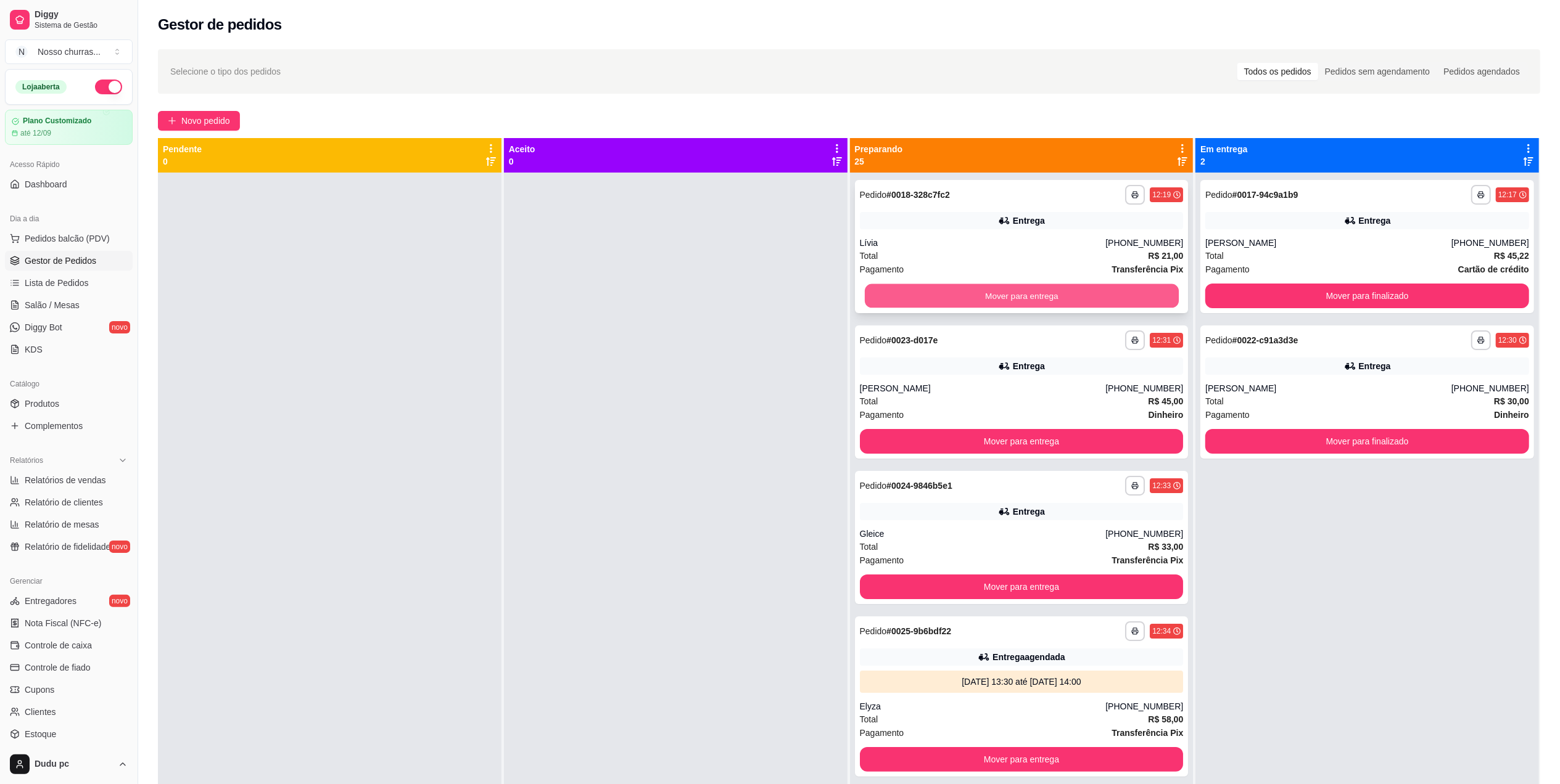
click at [1084, 294] on button "Mover para entrega" at bounding box center [1020, 296] width 314 height 24
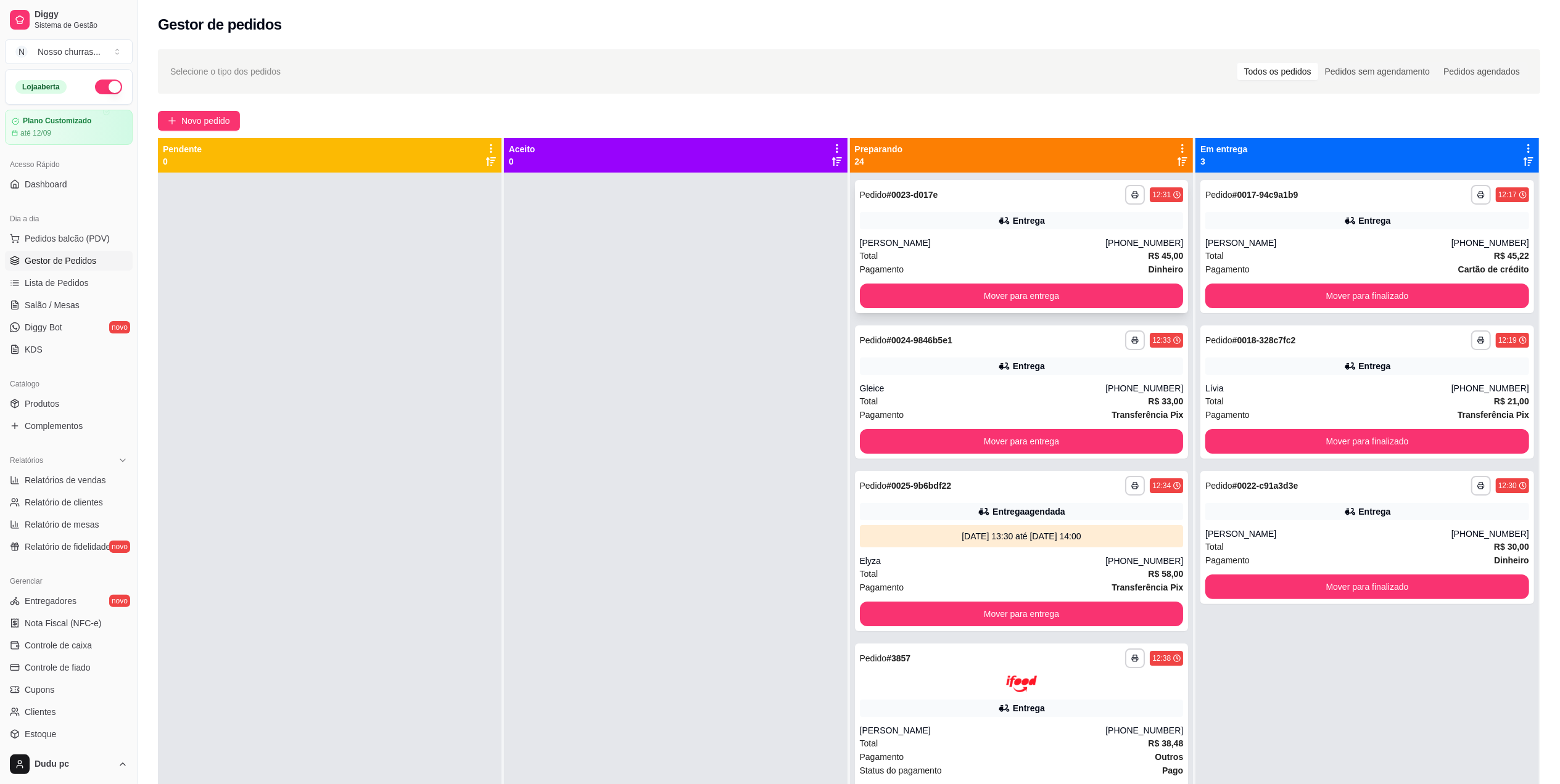
click at [1042, 223] on div "Entrega" at bounding box center [1021, 220] width 324 height 17
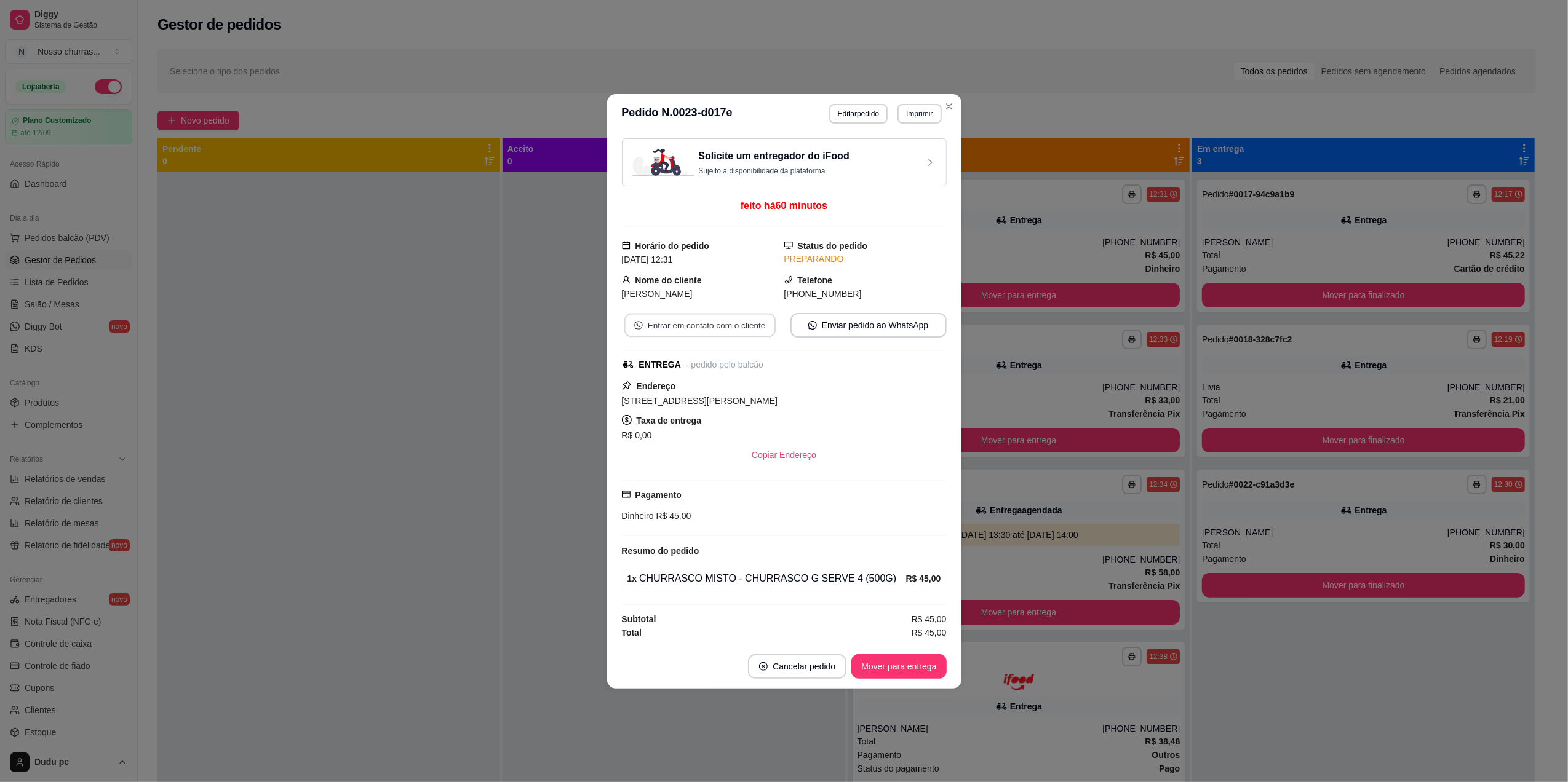
click at [692, 323] on button "Entrar em contato com o cliente" at bounding box center [699, 325] width 151 height 24
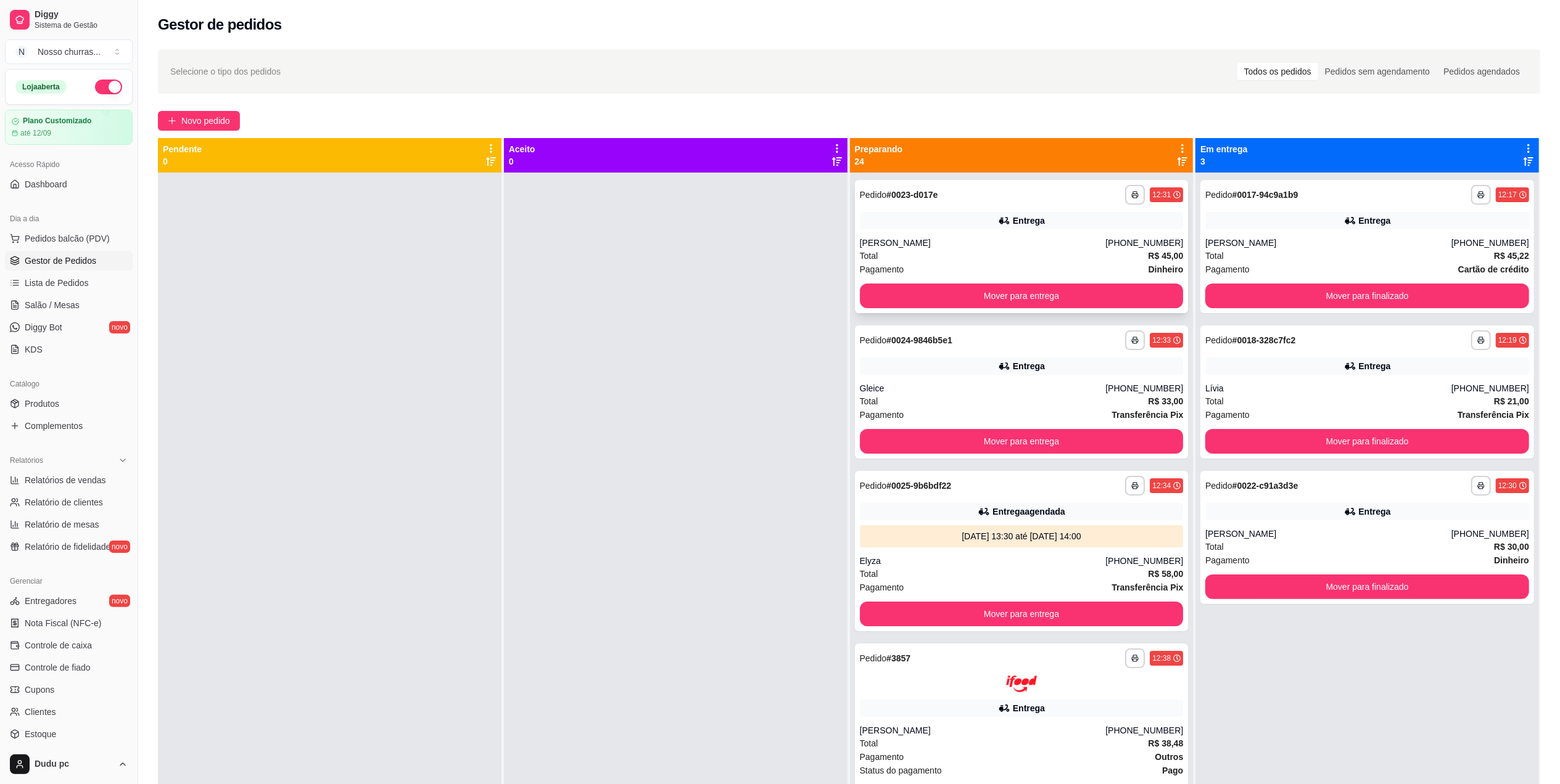
click at [893, 269] on span "Pagamento" at bounding box center [882, 269] width 45 height 13
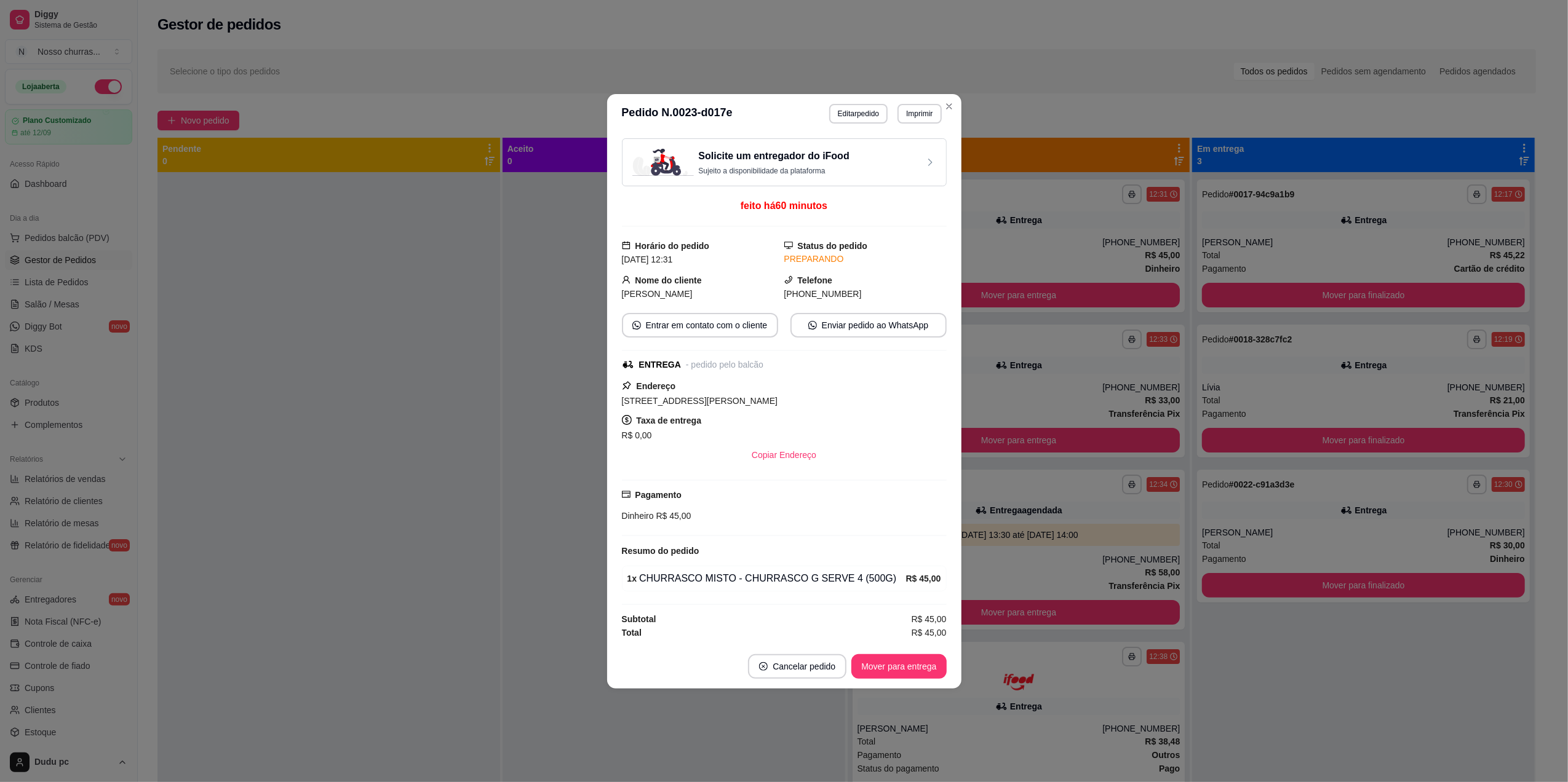
click at [667, 290] on span "[PERSON_NAME]" at bounding box center [657, 294] width 70 height 10
click at [670, 320] on button "Entrar em contato com o cliente" at bounding box center [699, 325] width 151 height 24
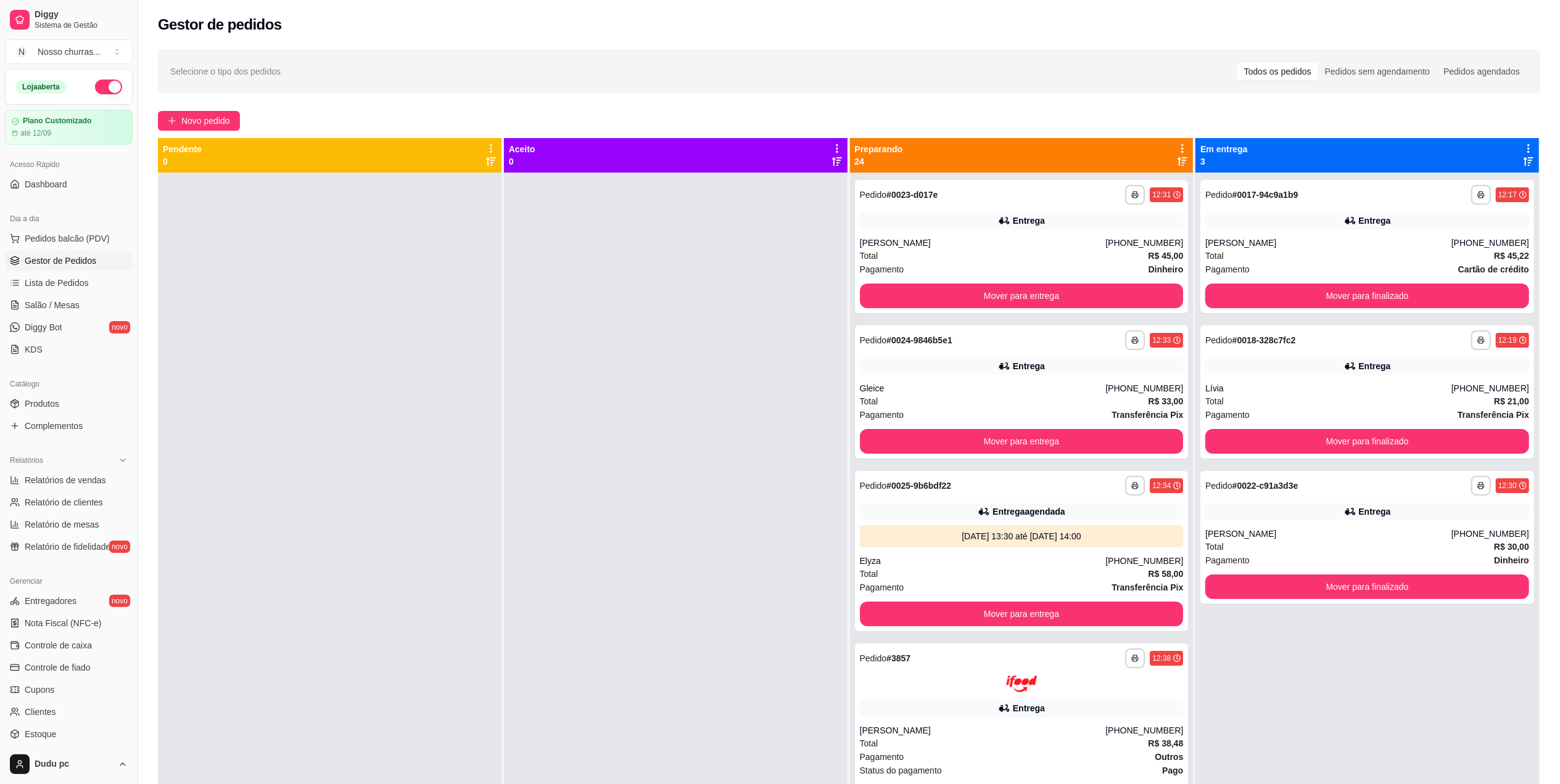
click at [534, 434] on div at bounding box center [676, 564] width 344 height 784
click at [888, 289] on button "Mover para entrega" at bounding box center [1021, 296] width 324 height 25
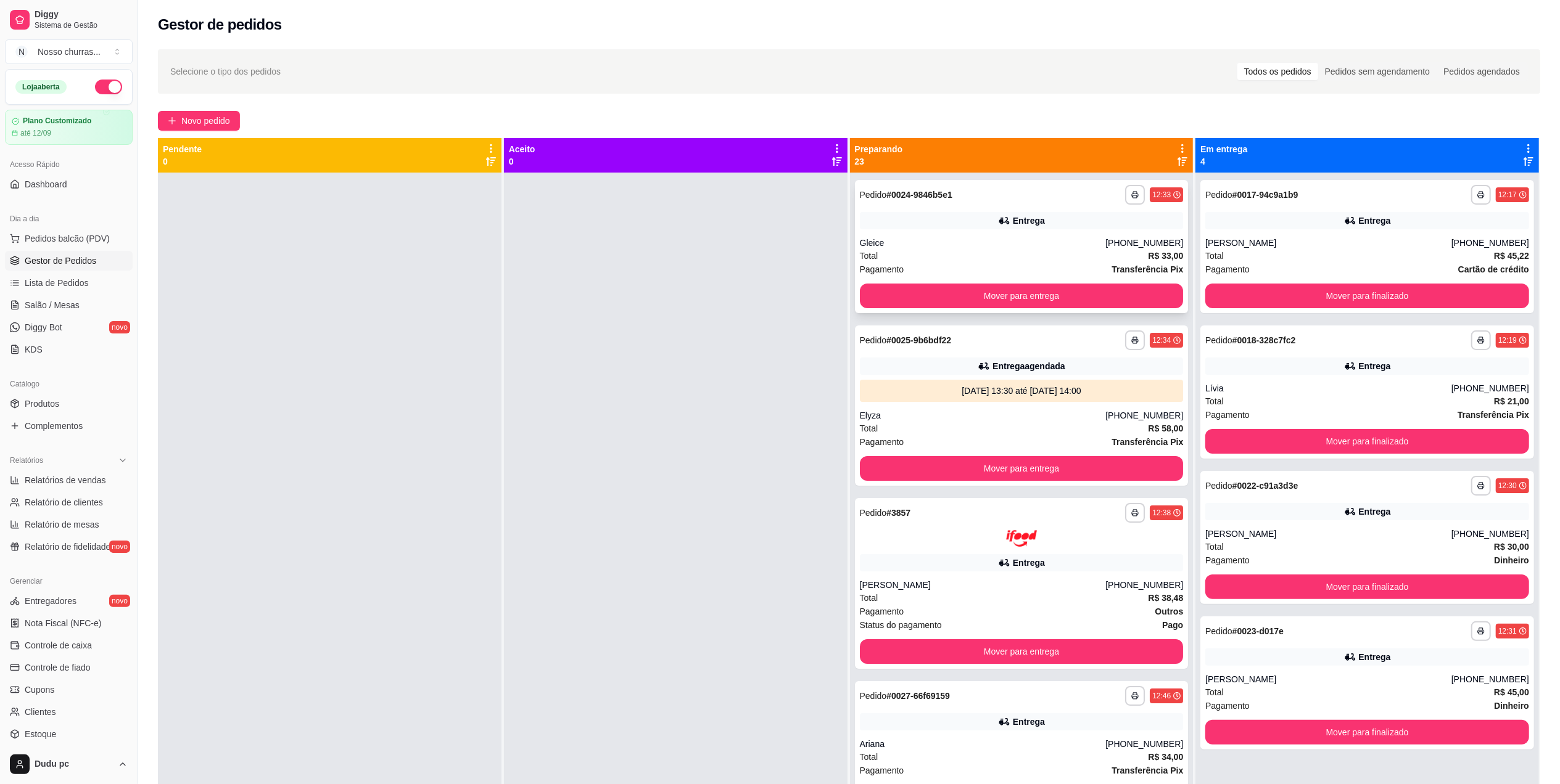
click at [921, 234] on div "**********" at bounding box center [1022, 246] width 333 height 133
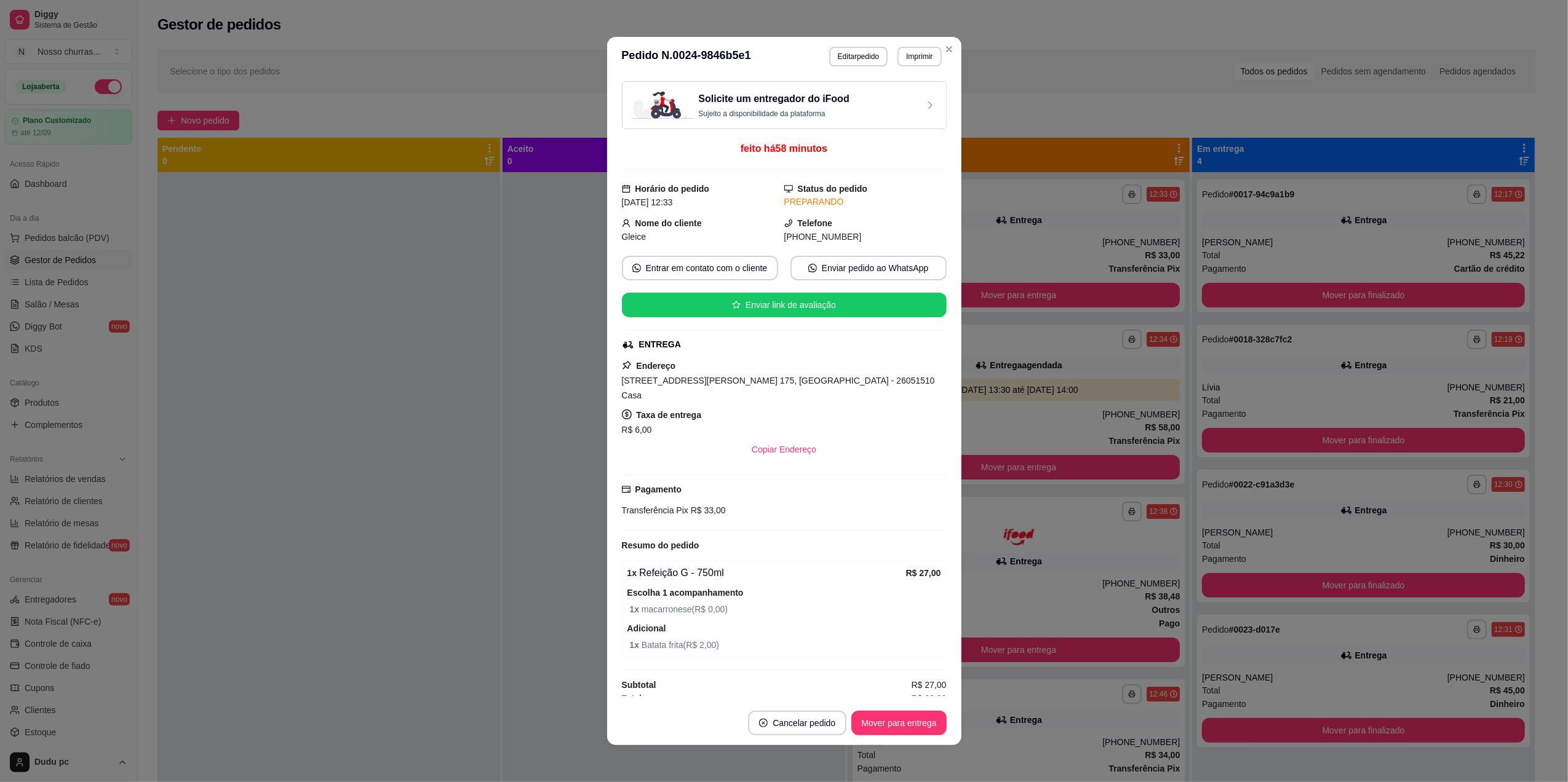
click at [633, 443] on div "Copiar Endereço" at bounding box center [784, 449] width 325 height 25
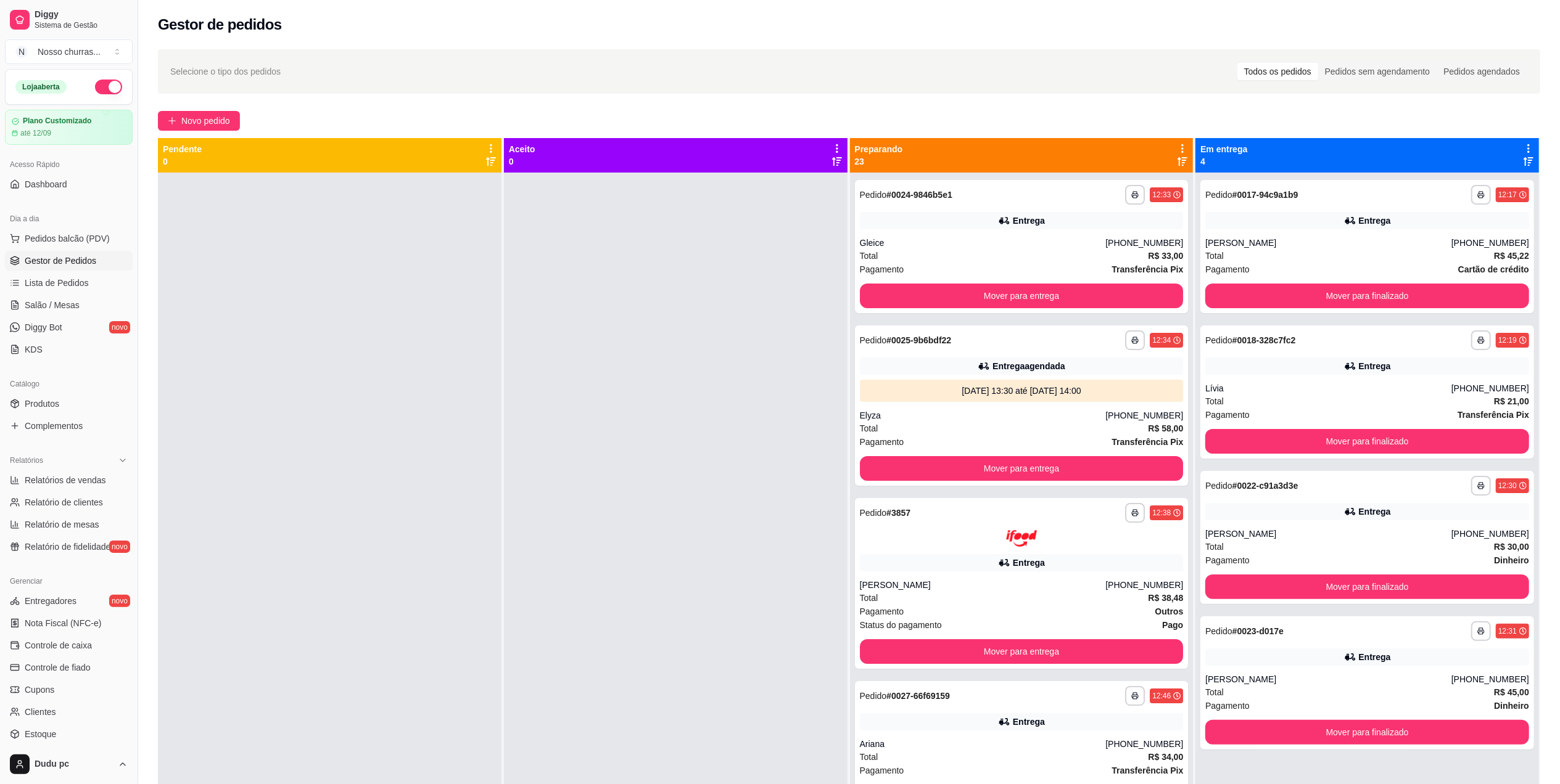
click at [526, 528] on div at bounding box center [676, 564] width 344 height 784
click at [1048, 215] on div "Entrega" at bounding box center [1021, 220] width 324 height 17
click at [926, 353] on div "**********" at bounding box center [1022, 406] width 333 height 160
click at [1019, 553] on div "**********" at bounding box center [1022, 583] width 333 height 171
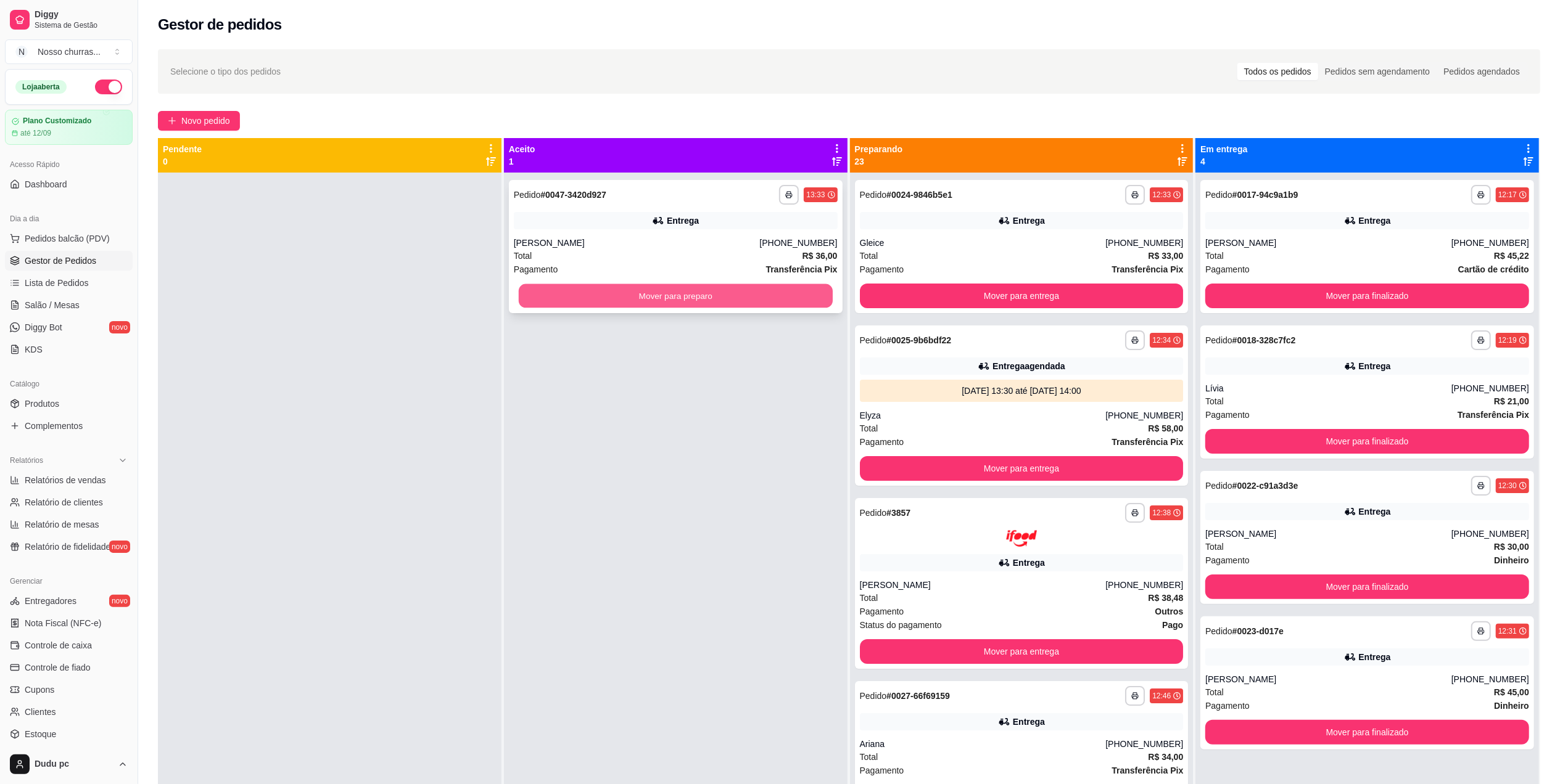
click at [595, 292] on button "Mover para preparo" at bounding box center [675, 296] width 314 height 24
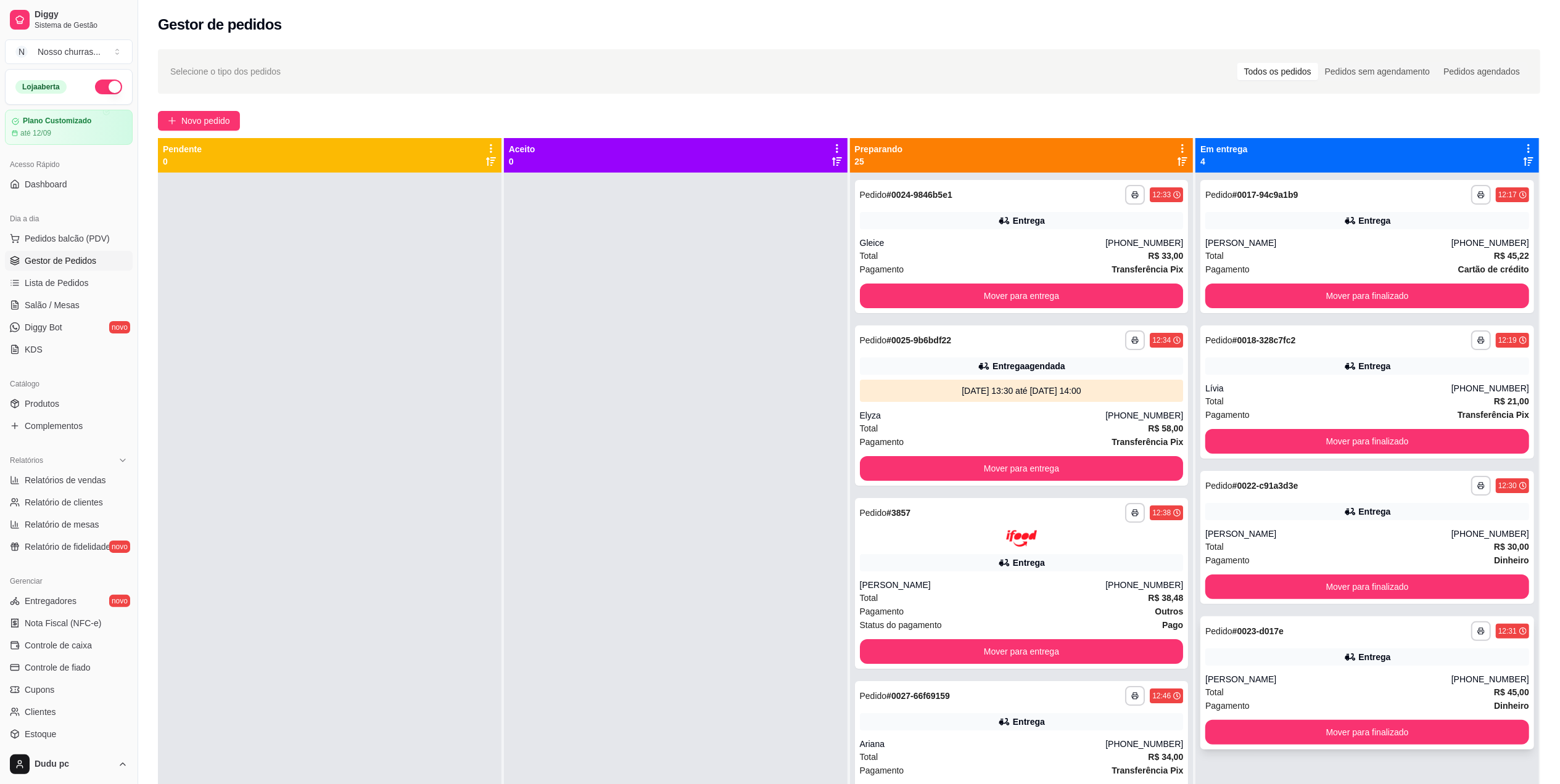
click at [1284, 664] on div "Entrega" at bounding box center [1367, 657] width 324 height 17
click at [907, 654] on button "Mover para entrega" at bounding box center [1020, 651] width 314 height 24
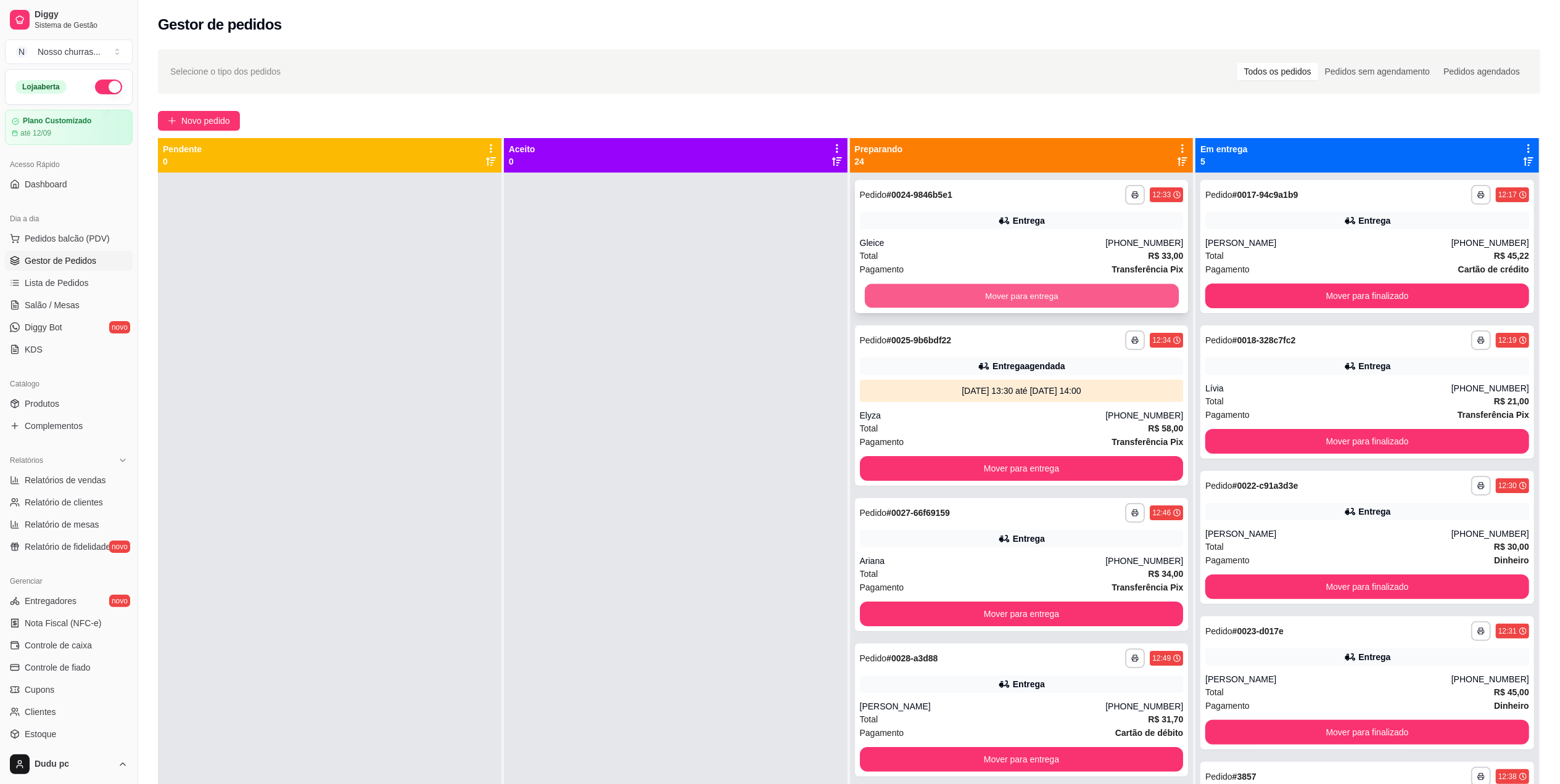
click at [911, 298] on button "Mover para entrega" at bounding box center [1020, 296] width 314 height 24
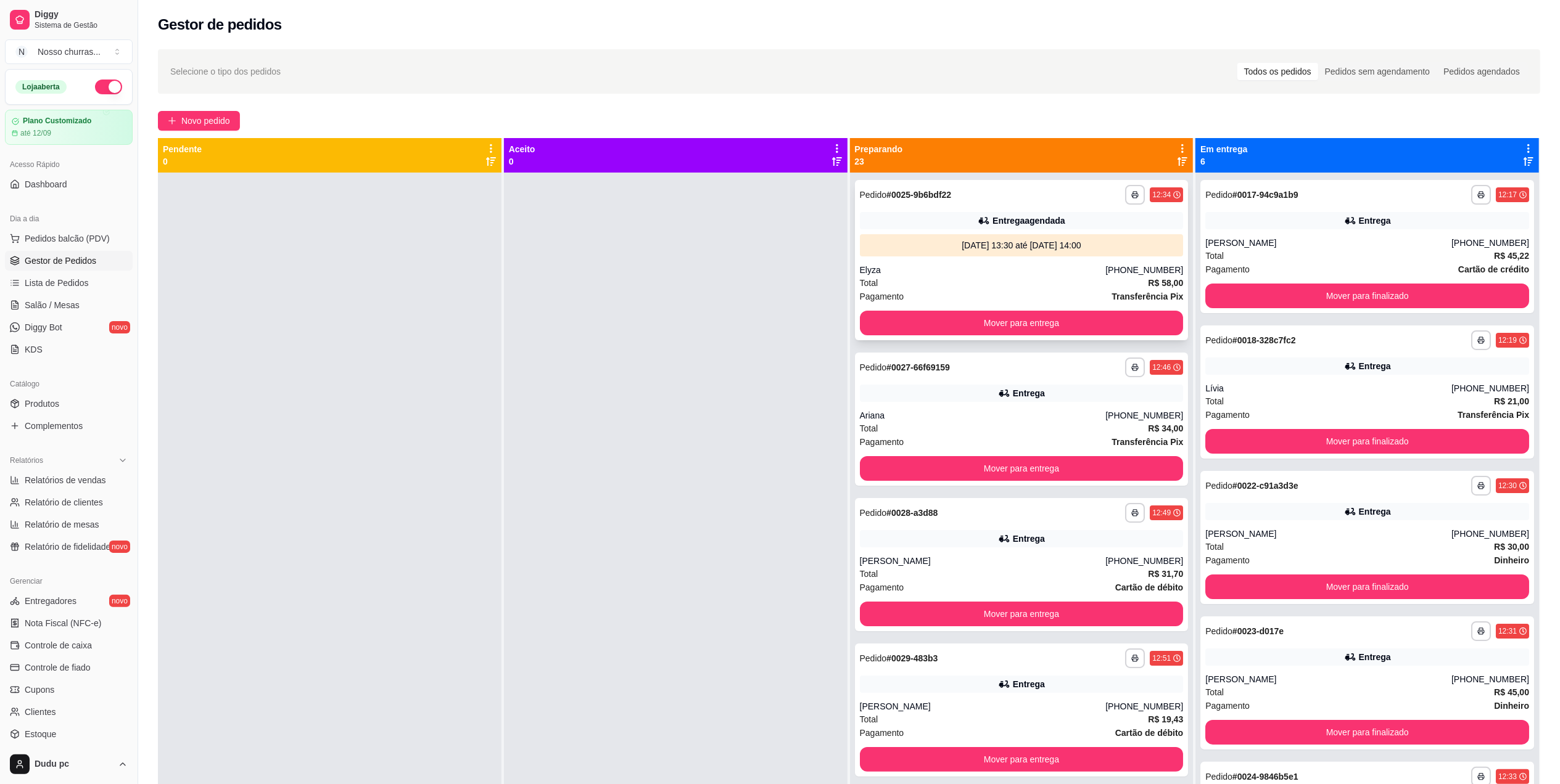
click at [914, 285] on div "Total R$ 58,00" at bounding box center [1021, 282] width 324 height 13
click at [959, 230] on div "**********" at bounding box center [1022, 260] width 333 height 160
click at [1126, 214] on div "Entrega agendada" at bounding box center [1021, 220] width 324 height 17
click at [1416, 546] on div "Total R$ 30,00" at bounding box center [1367, 546] width 324 height 13
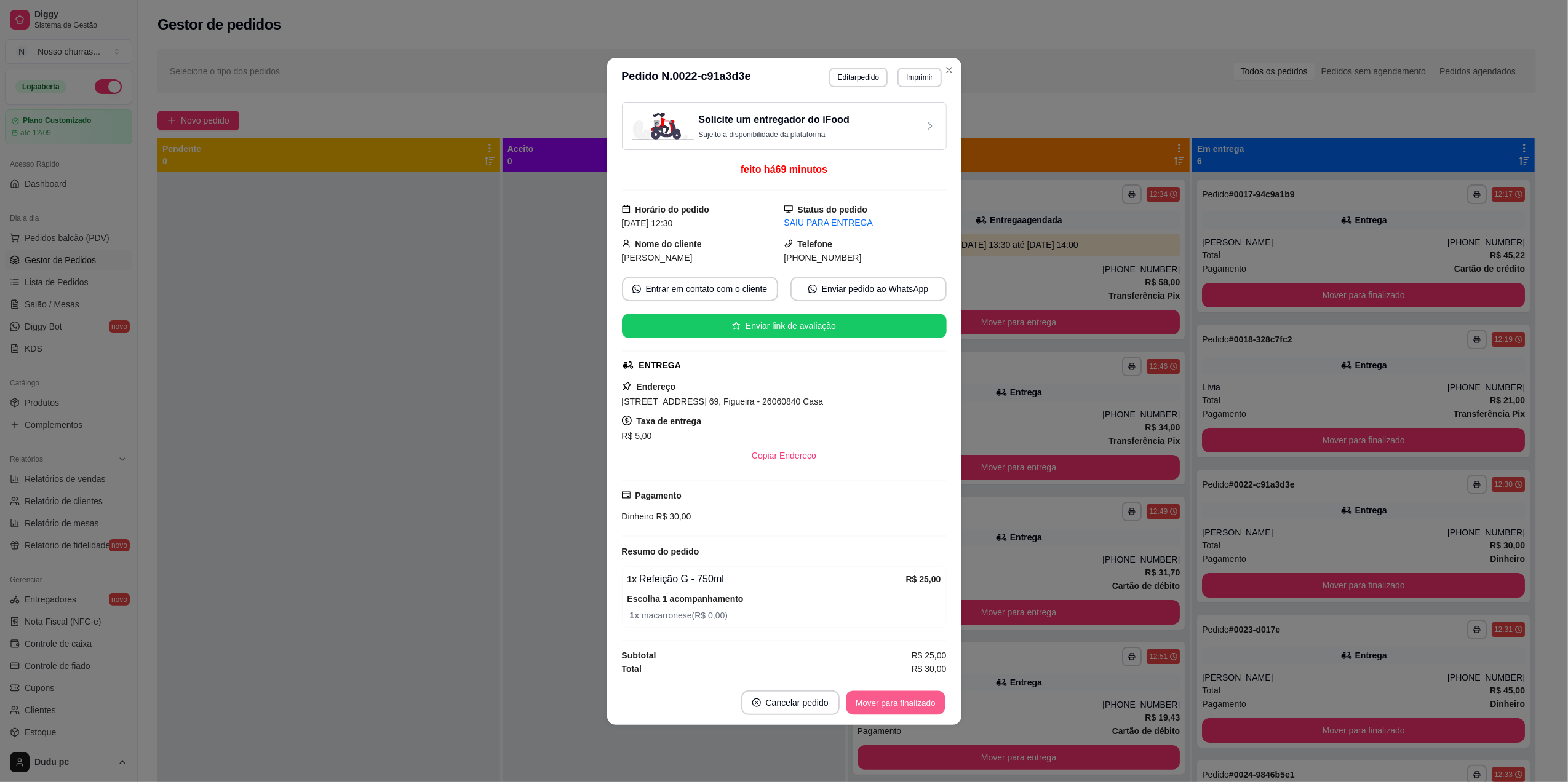
click at [913, 704] on button "Mover para finalizado" at bounding box center [895, 703] width 99 height 24
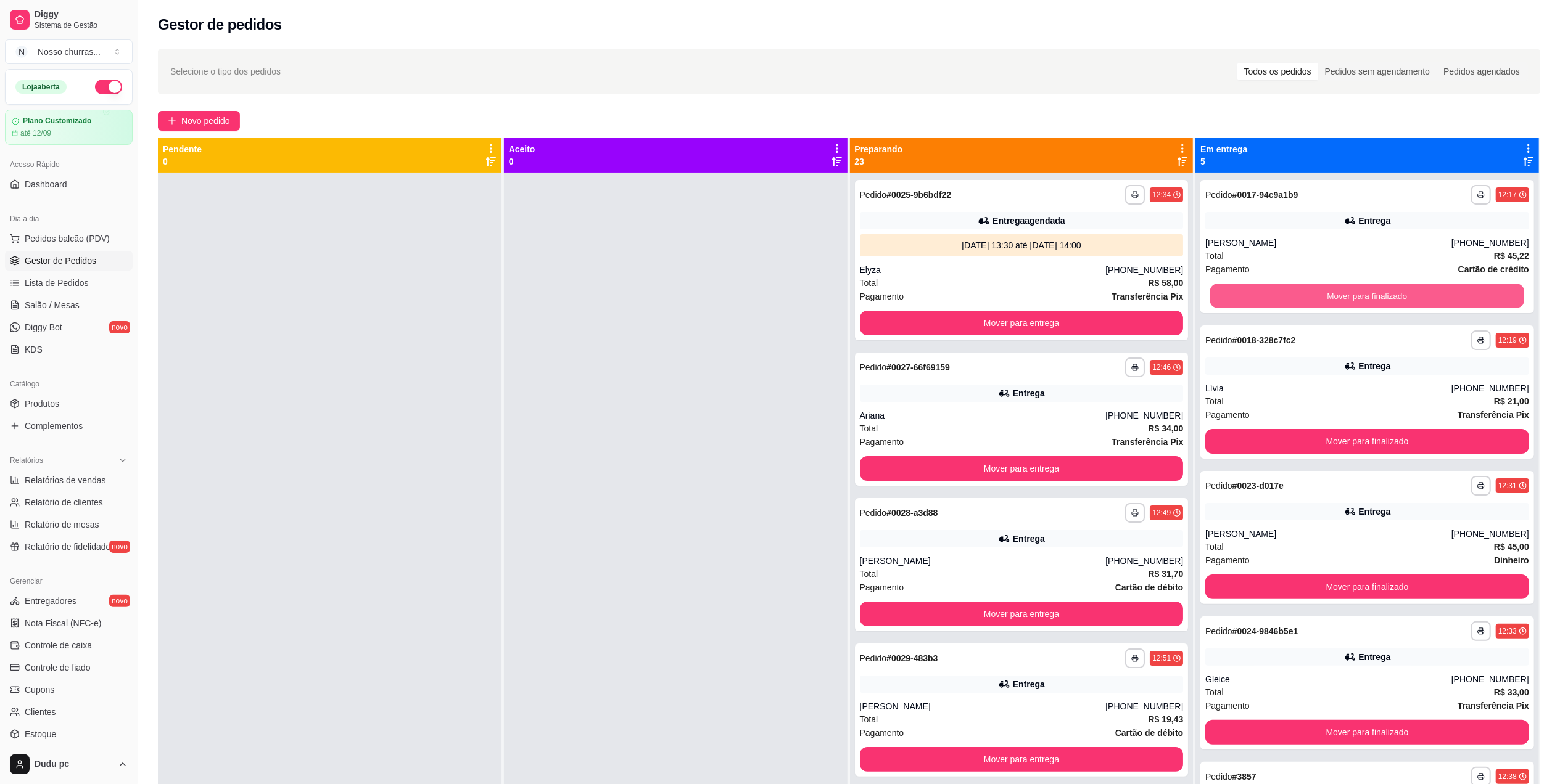
click at [1328, 294] on button "Mover para finalizado" at bounding box center [1367, 296] width 314 height 24
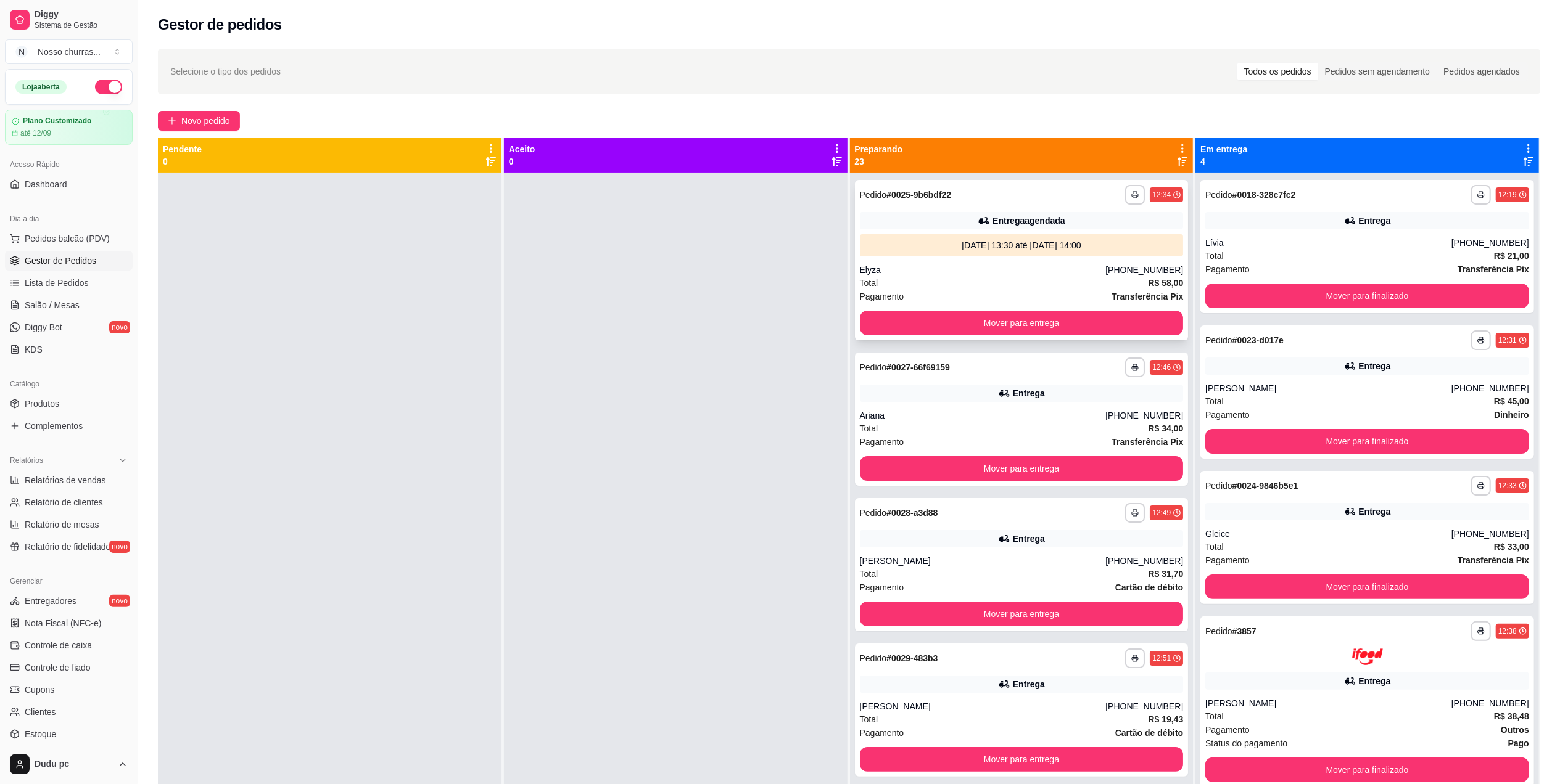
click at [1096, 260] on div "**********" at bounding box center [1022, 260] width 333 height 160
click at [910, 267] on div "Elyza" at bounding box center [982, 270] width 246 height 12
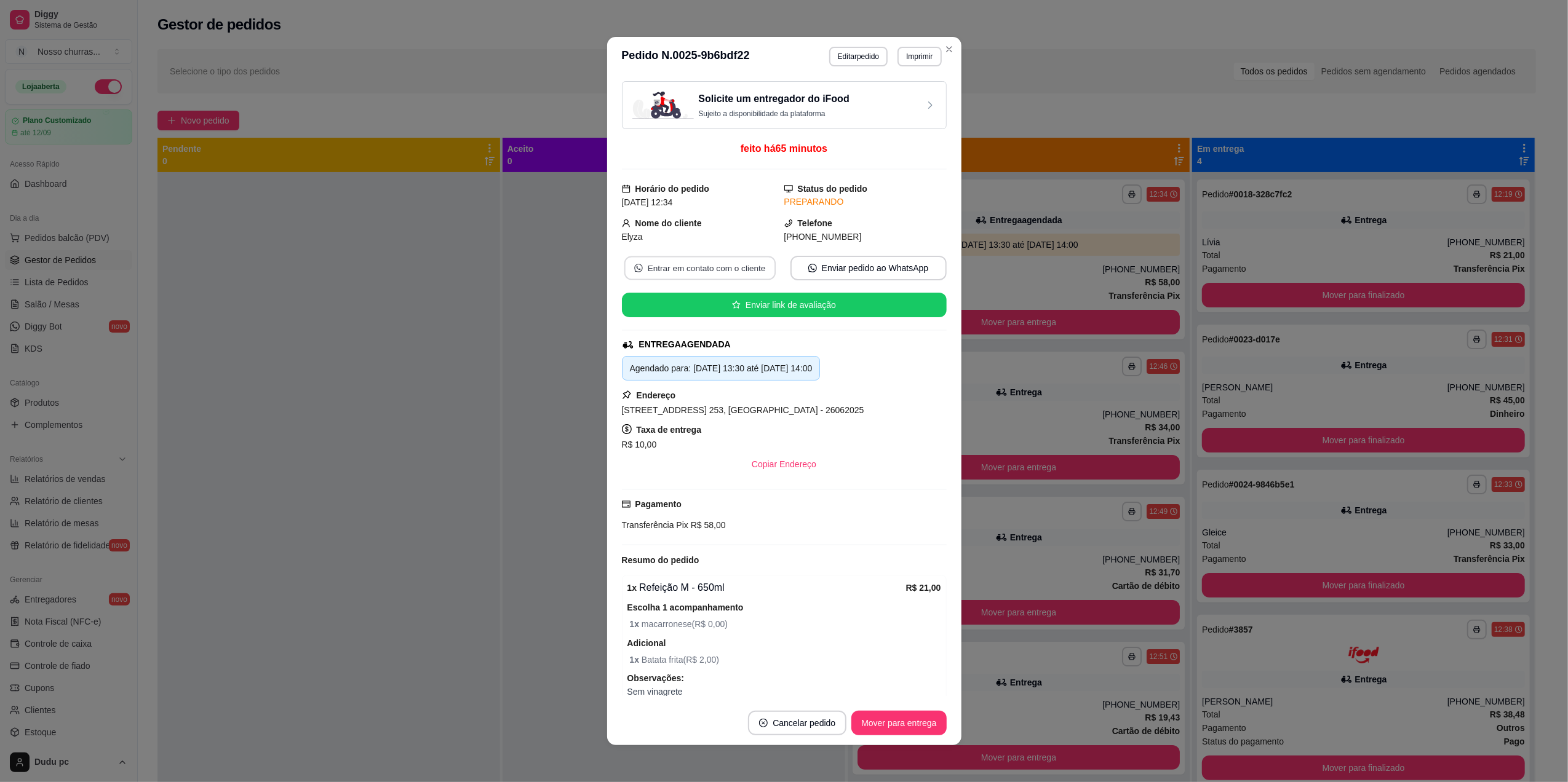
click at [737, 271] on button "Entrar em contato com o cliente" at bounding box center [699, 268] width 151 height 24
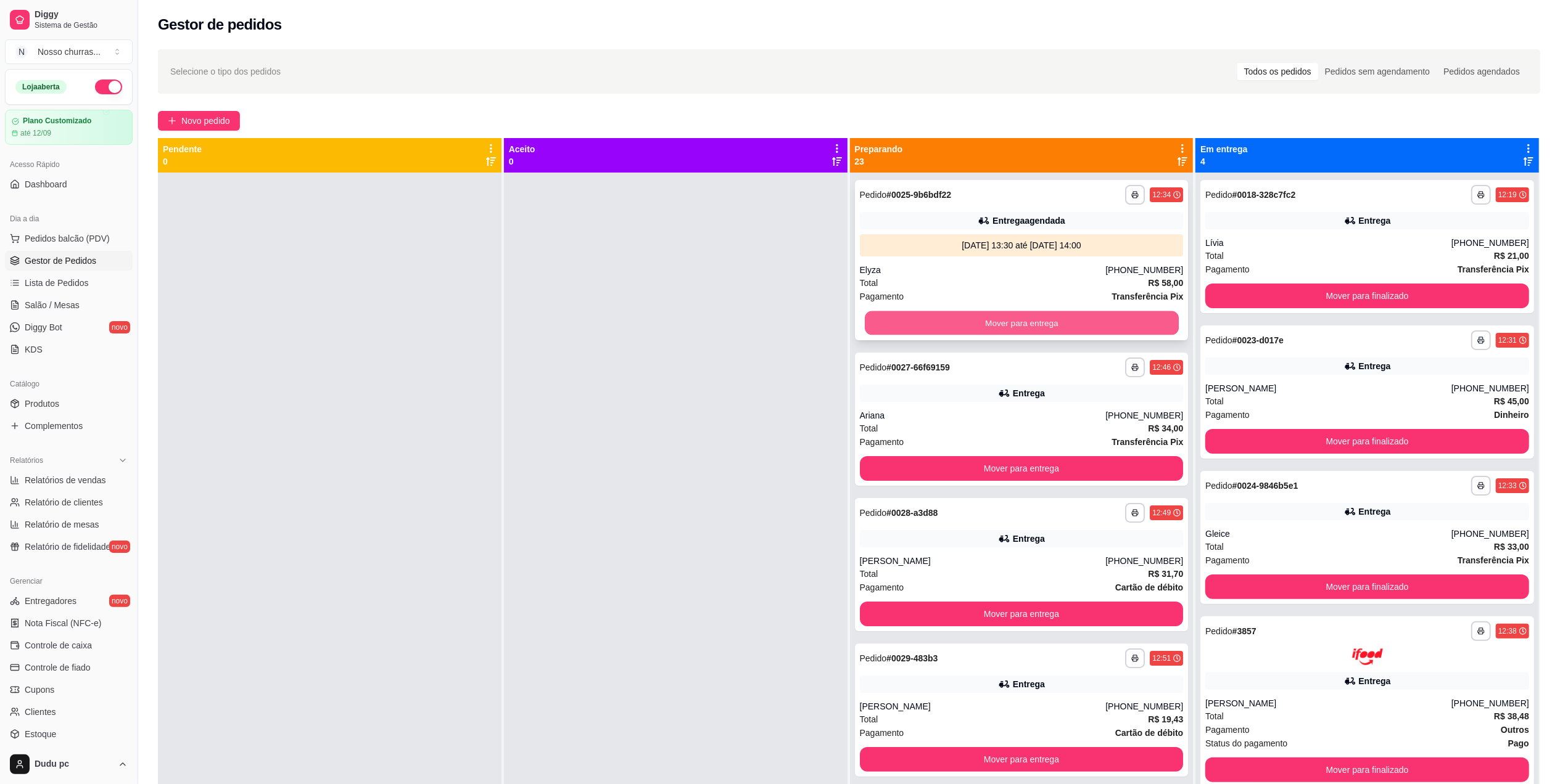
click at [896, 333] on button "Mover para entrega" at bounding box center [1020, 324] width 314 height 24
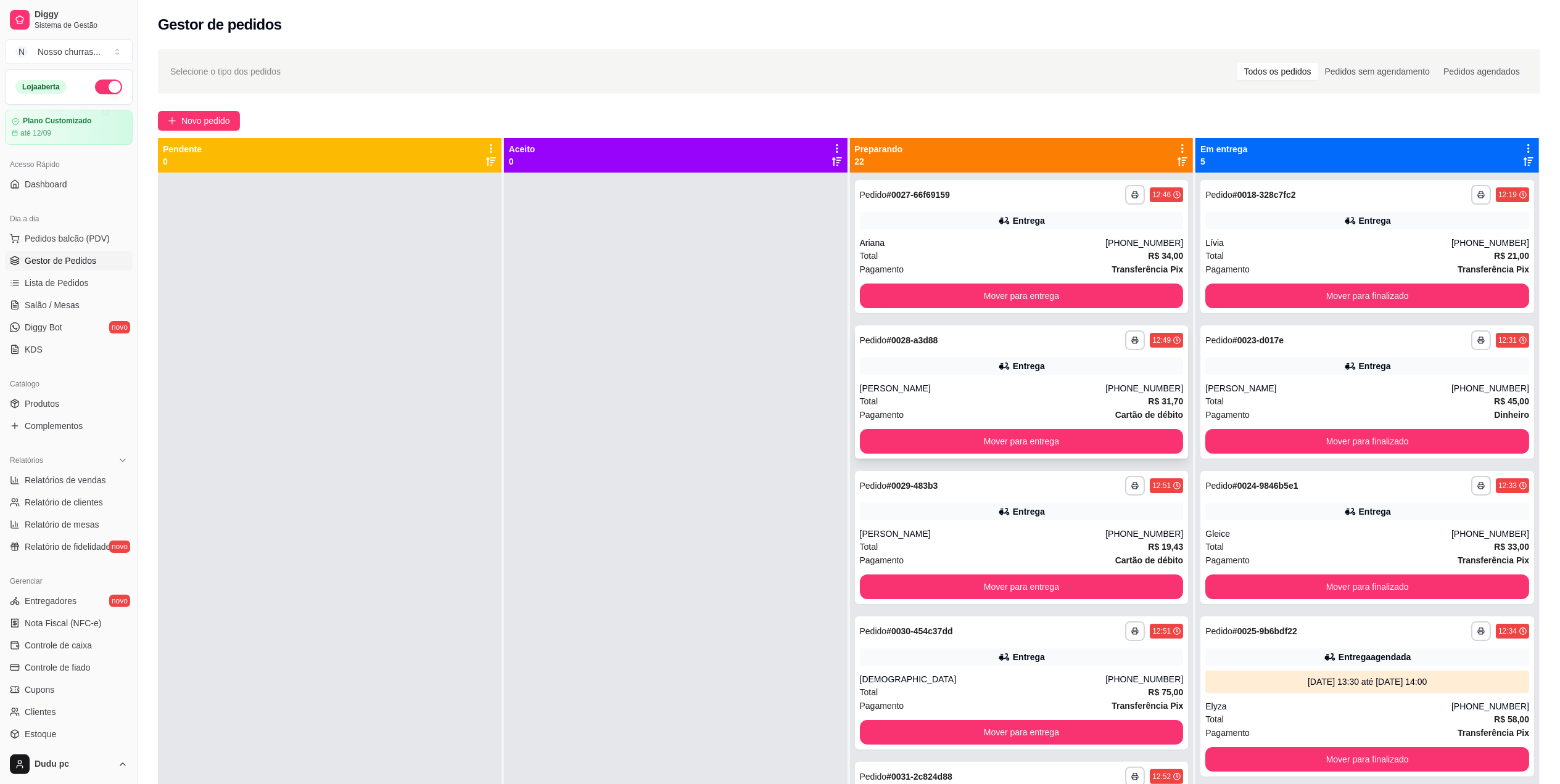
click at [903, 355] on div "**********" at bounding box center [1022, 392] width 333 height 133
click at [965, 303] on button "Mover para entrega" at bounding box center [1020, 296] width 314 height 24
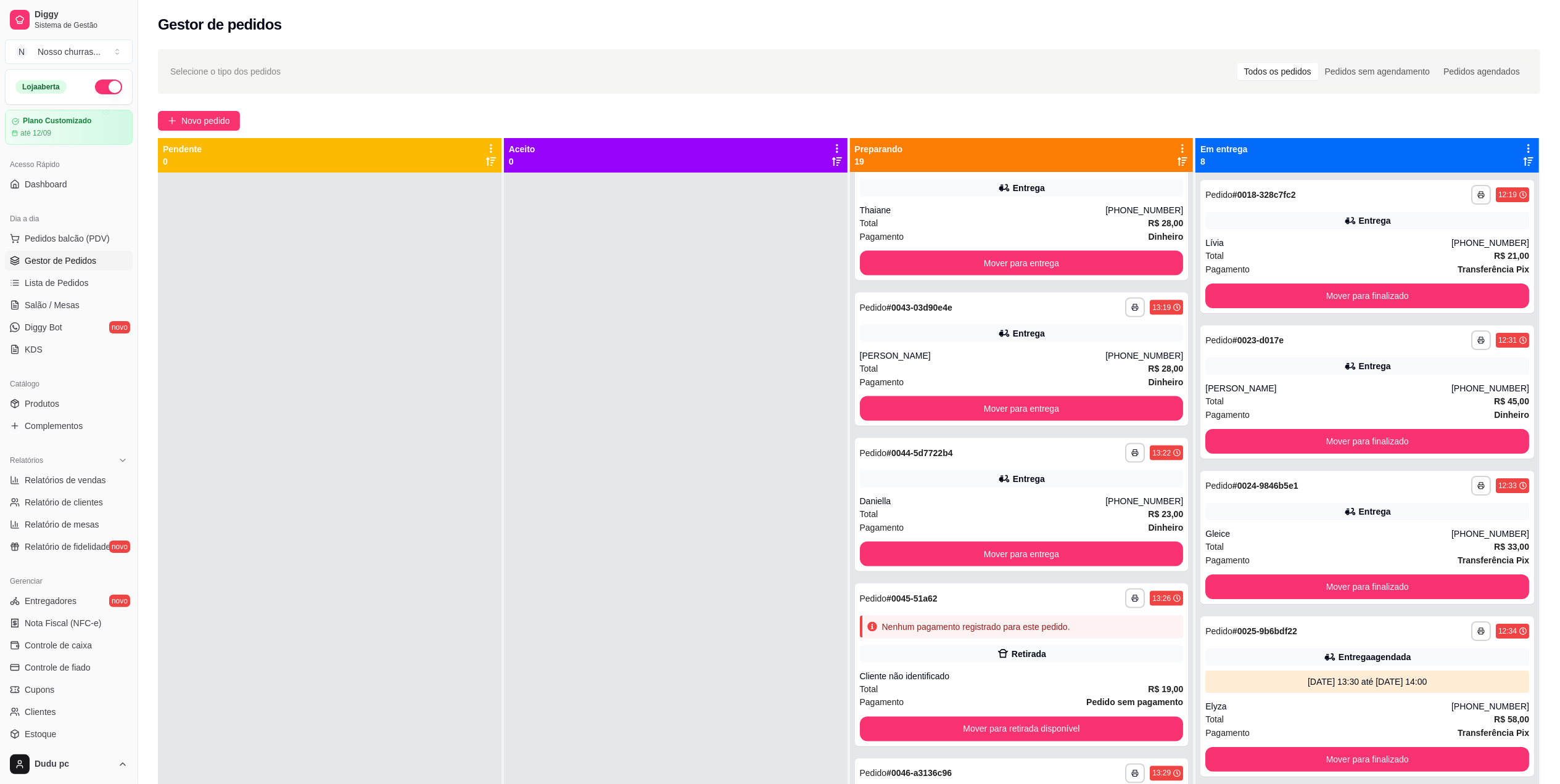
scroll to position [1813, 0]
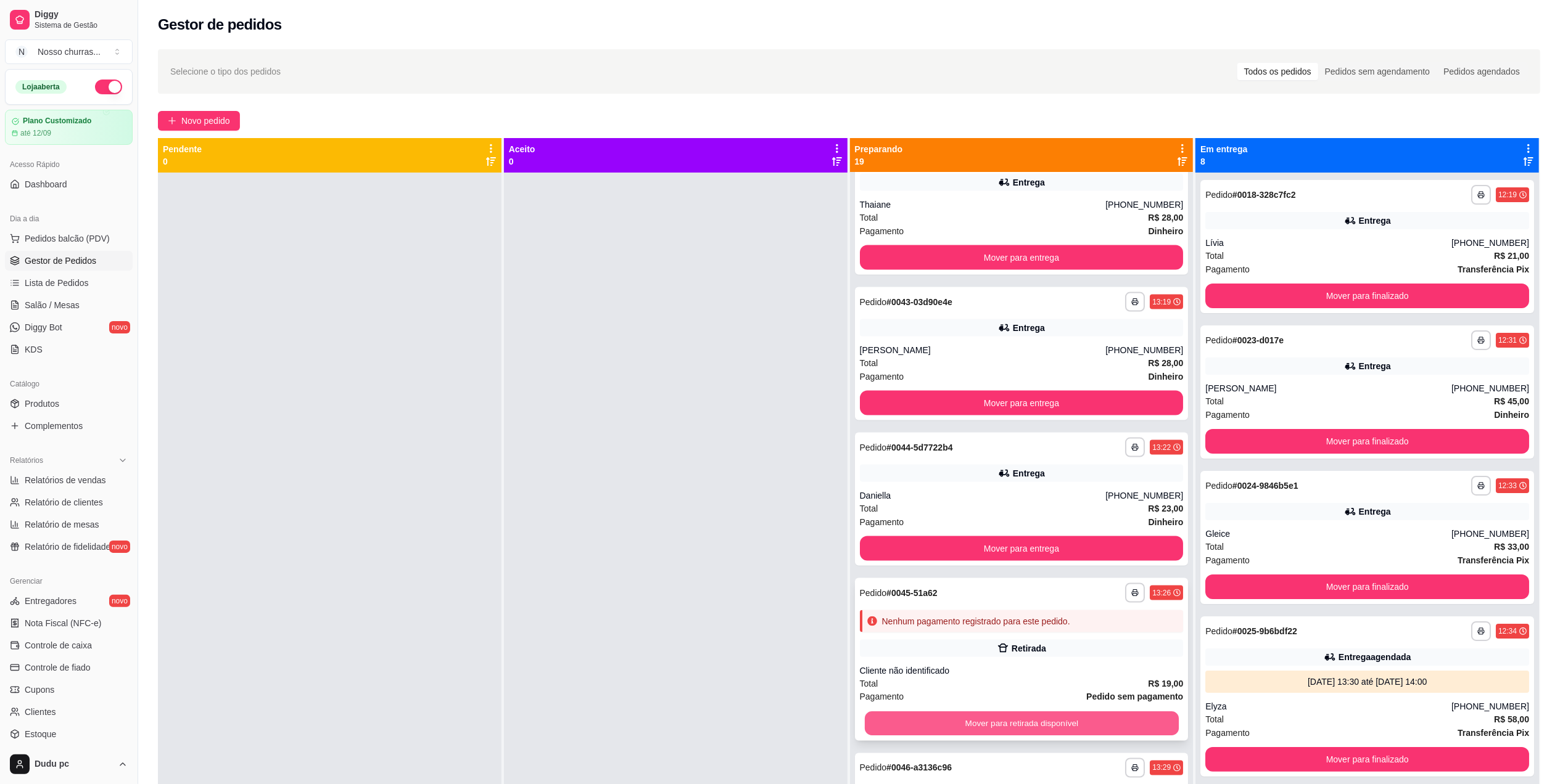
click at [1096, 720] on button "Mover para retirada disponível" at bounding box center [1020, 724] width 314 height 24
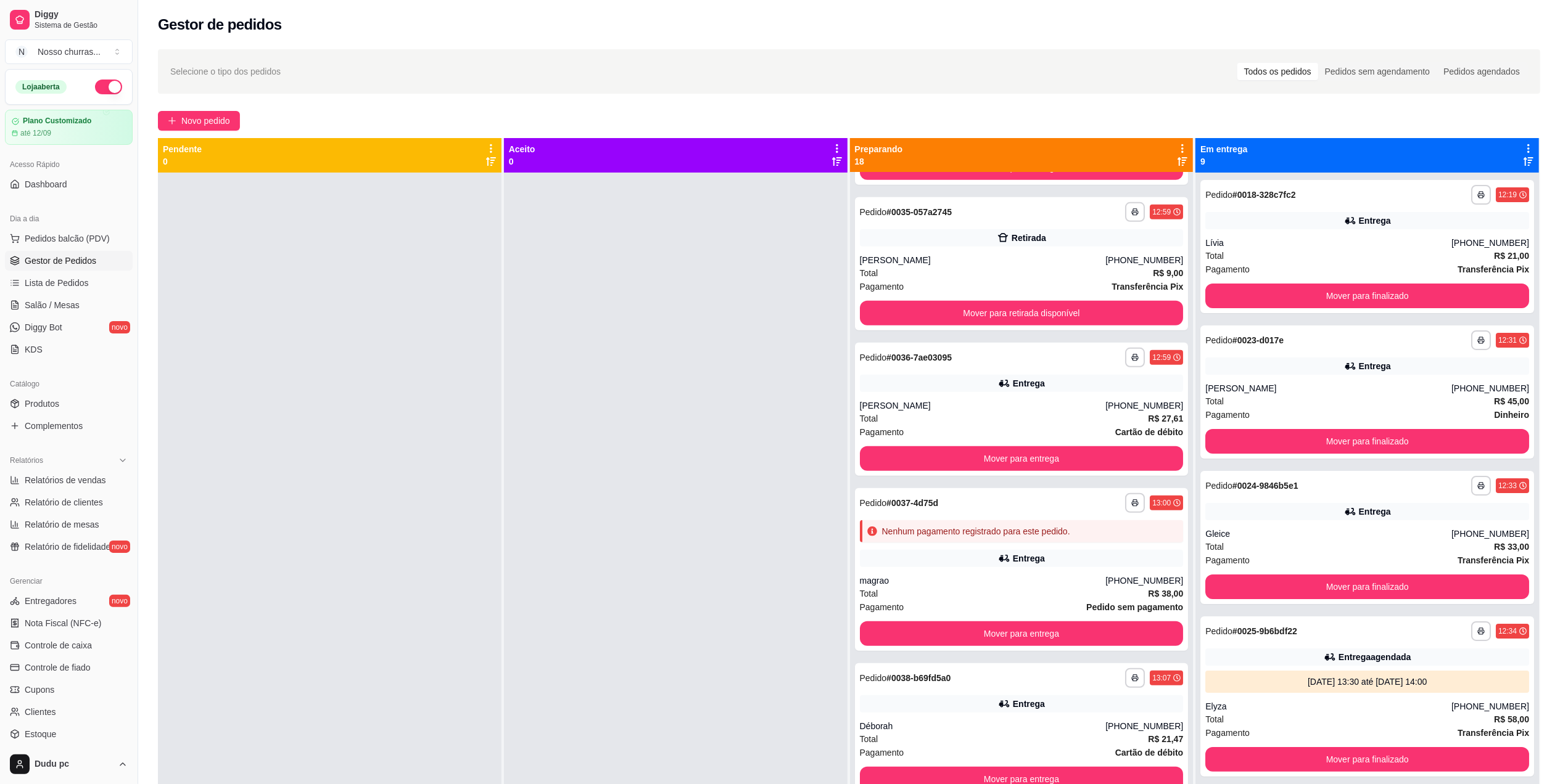
scroll to position [656, 0]
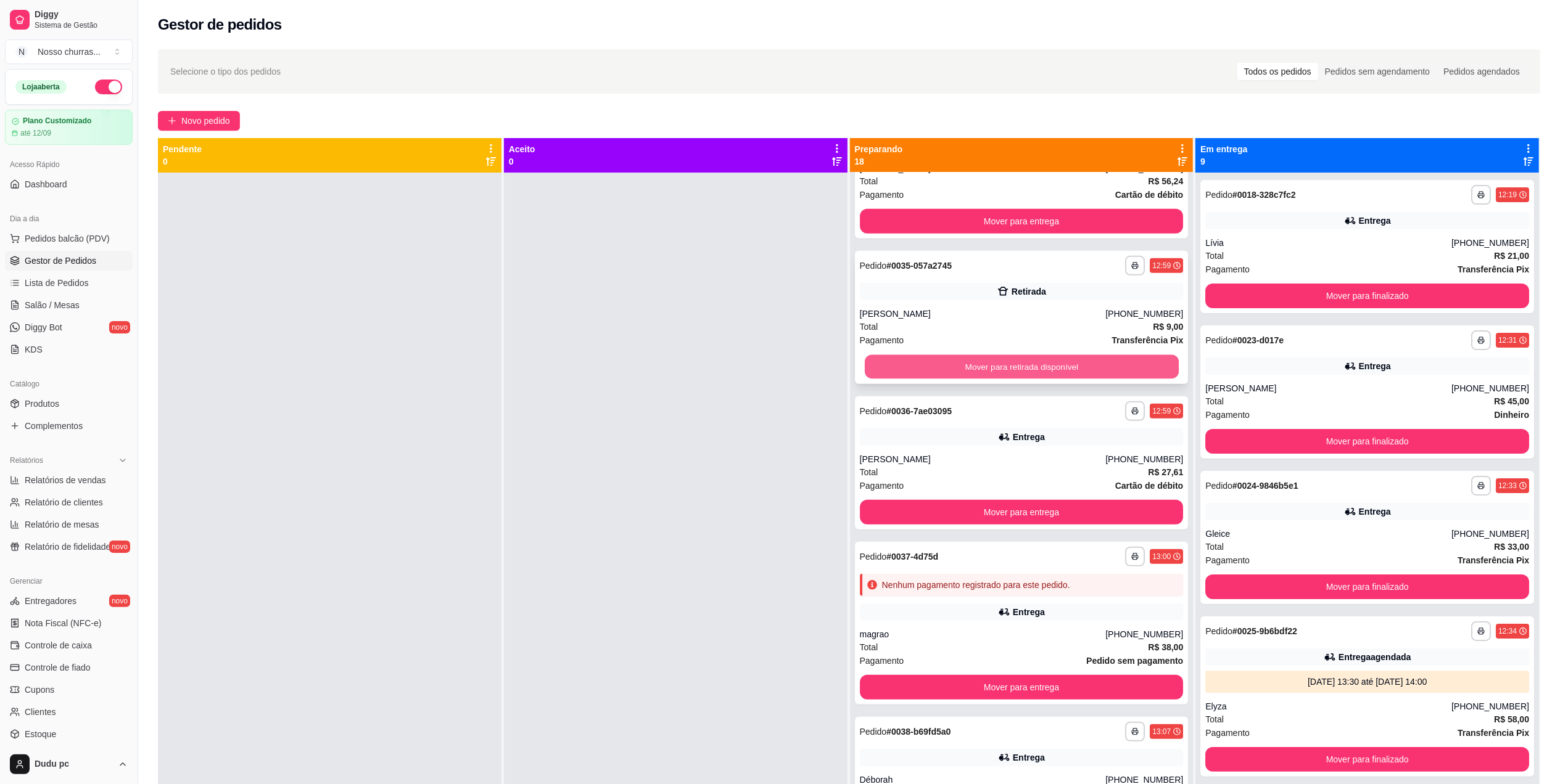
click at [1129, 368] on button "Mover para retirada disponível" at bounding box center [1020, 367] width 314 height 24
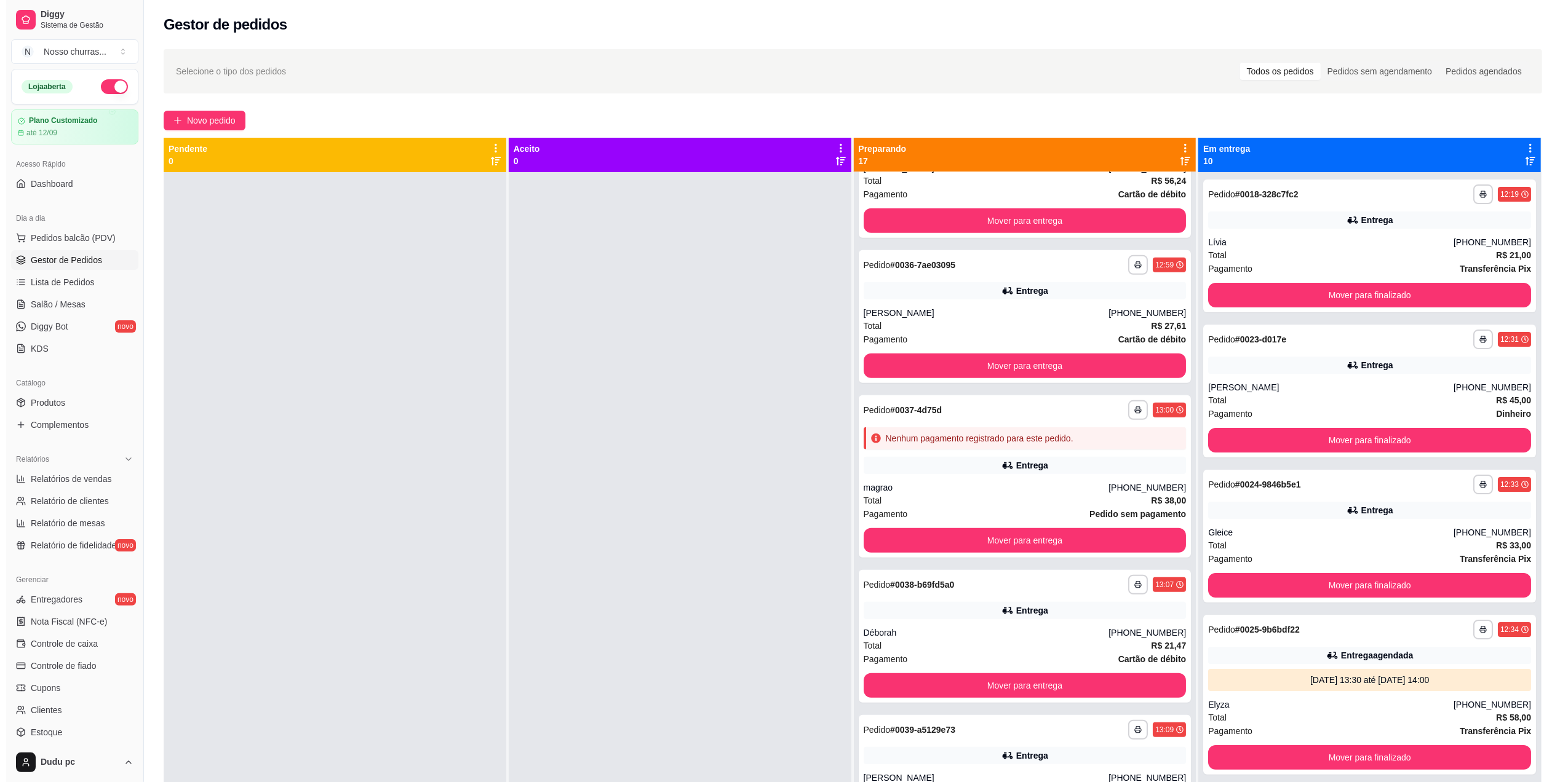
scroll to position [684, 0]
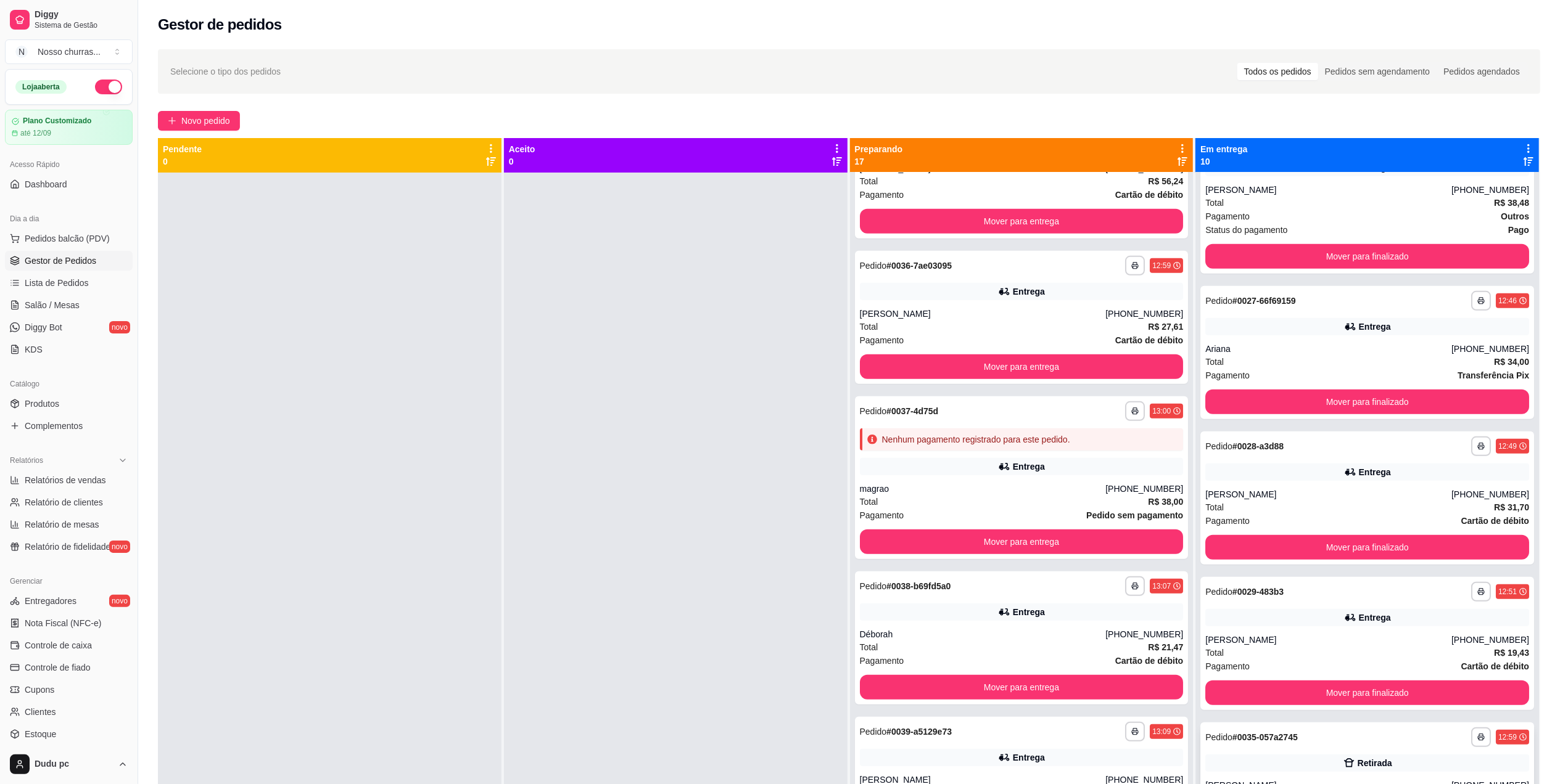
click at [1426, 767] on div "Retirada" at bounding box center [1367, 763] width 324 height 17
click at [1236, 746] on div "**********" at bounding box center [1367, 737] width 324 height 20
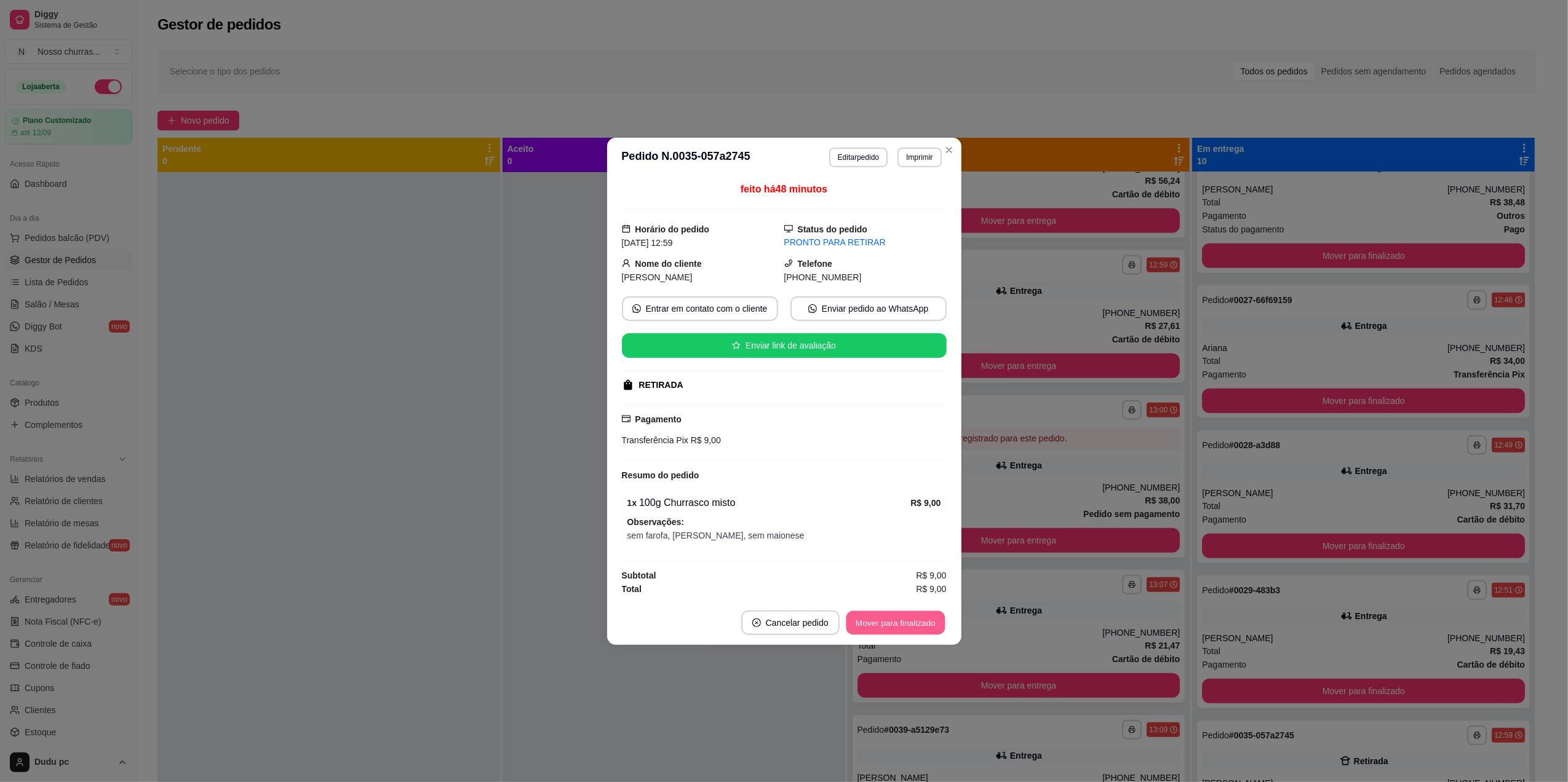
click at [916, 630] on button "Mover para finalizado" at bounding box center [895, 623] width 99 height 24
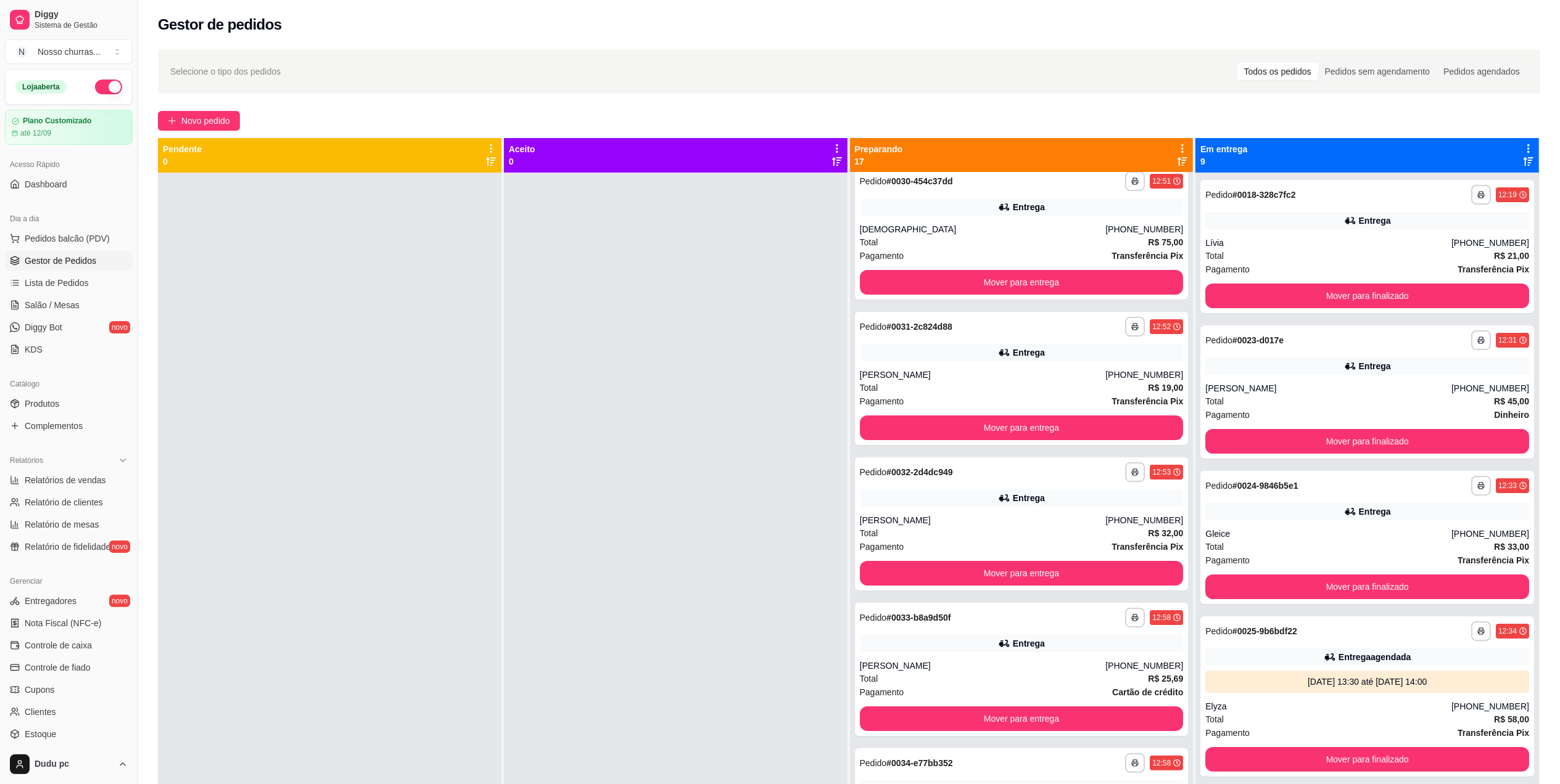
scroll to position [0, 0]
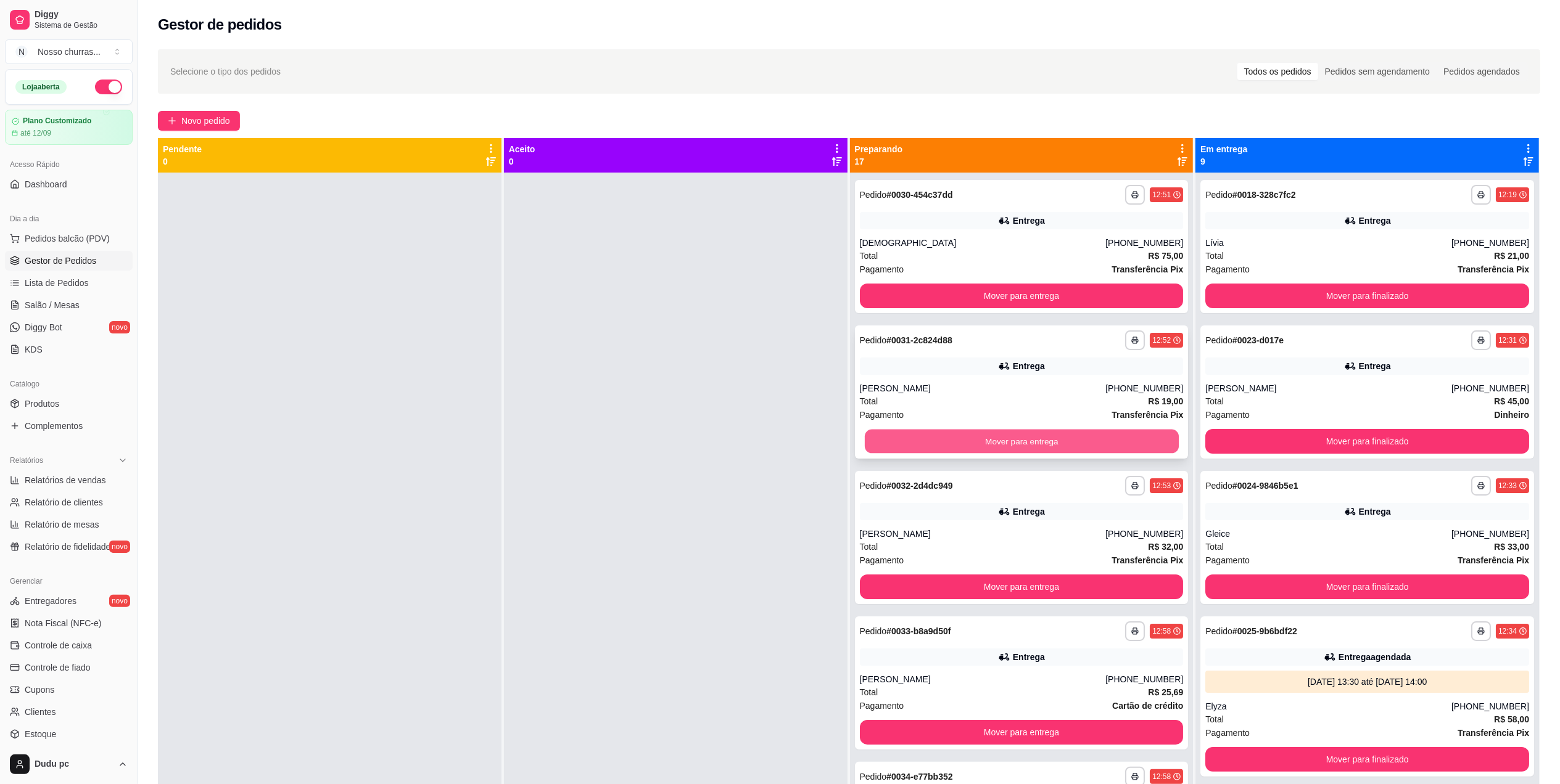
click at [947, 439] on button "Mover para entrega" at bounding box center [1020, 442] width 314 height 24
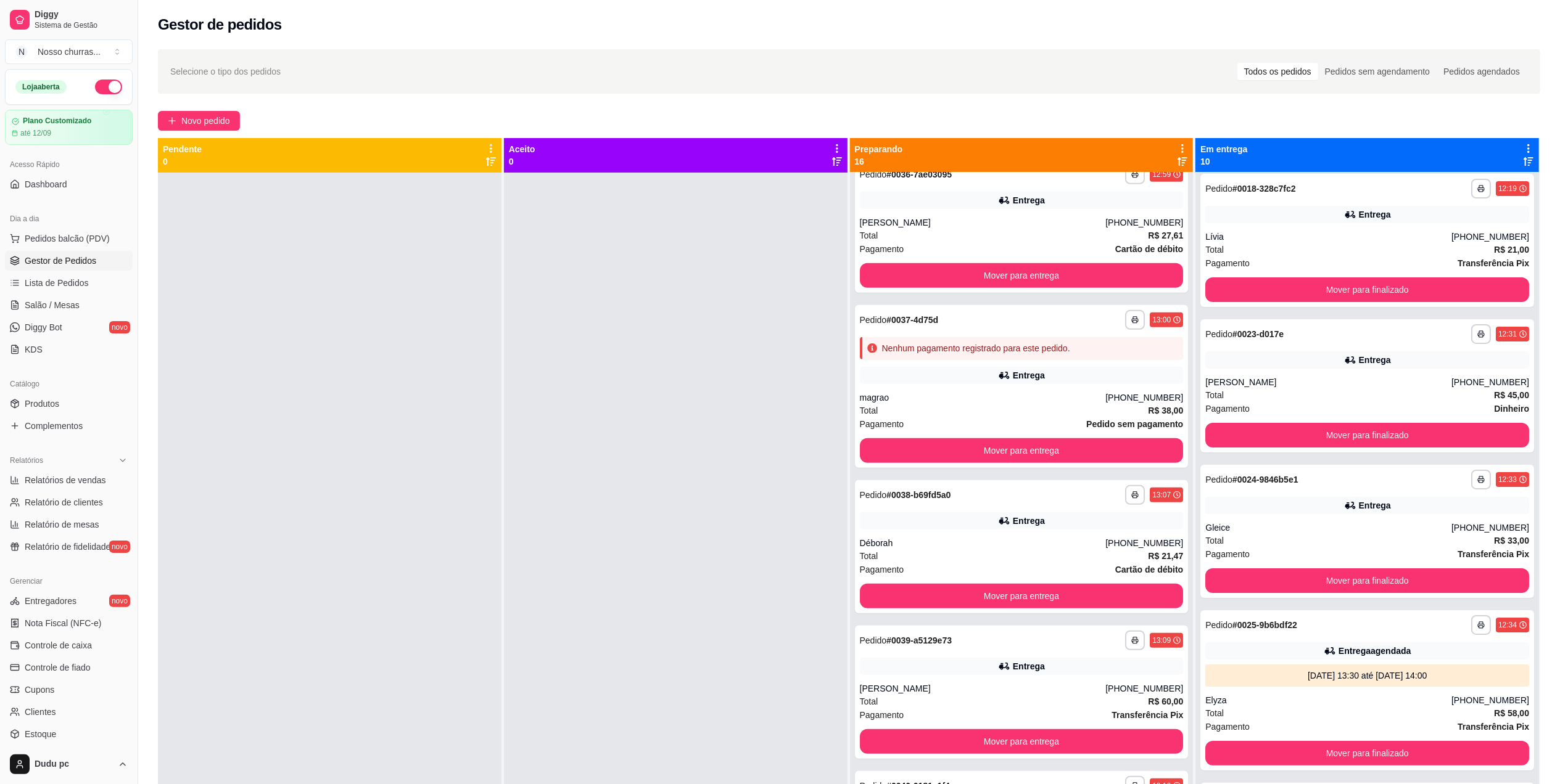
scroll to position [588, 0]
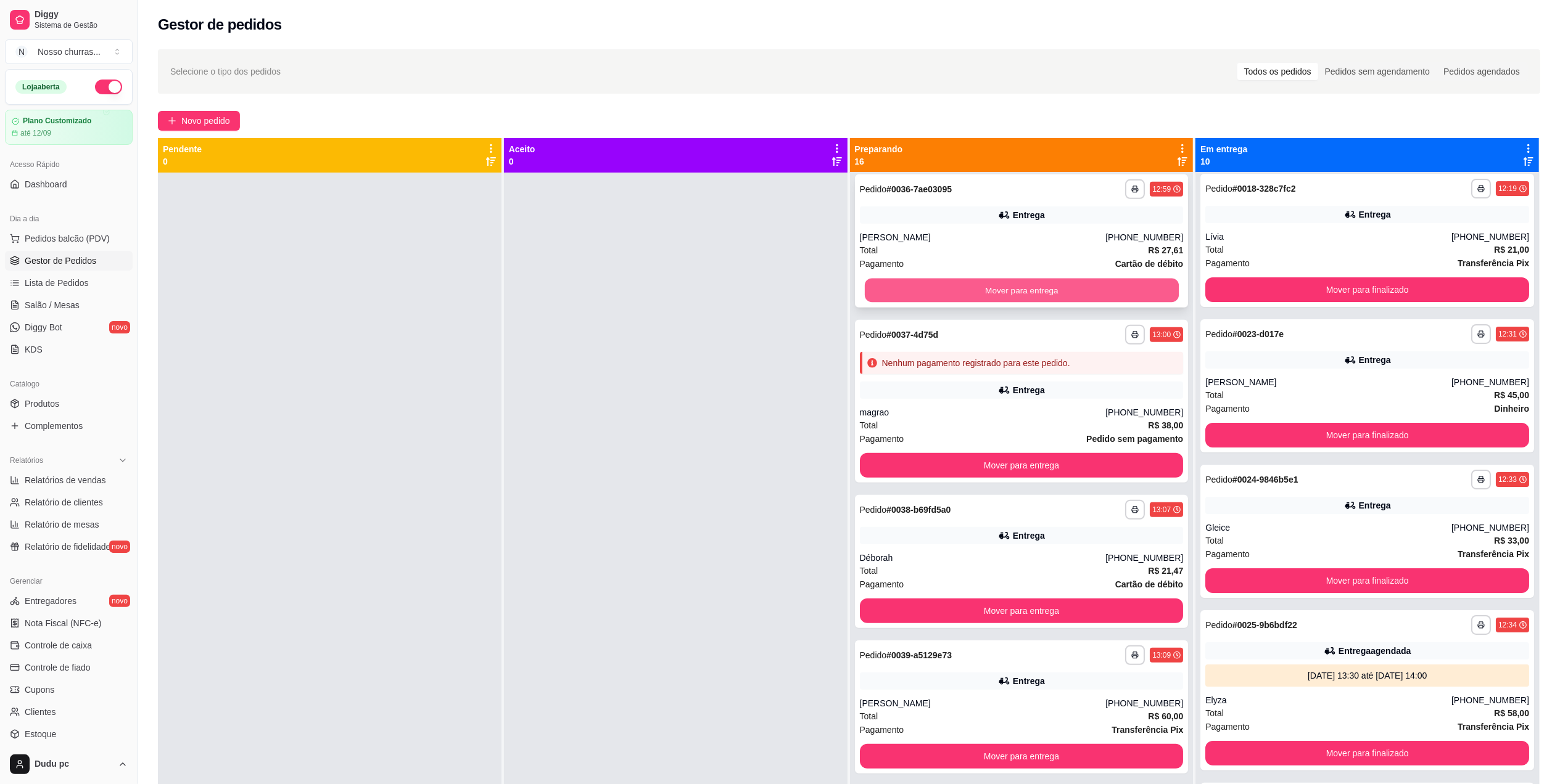
click at [1099, 290] on button "Mover para entrega" at bounding box center [1020, 291] width 314 height 24
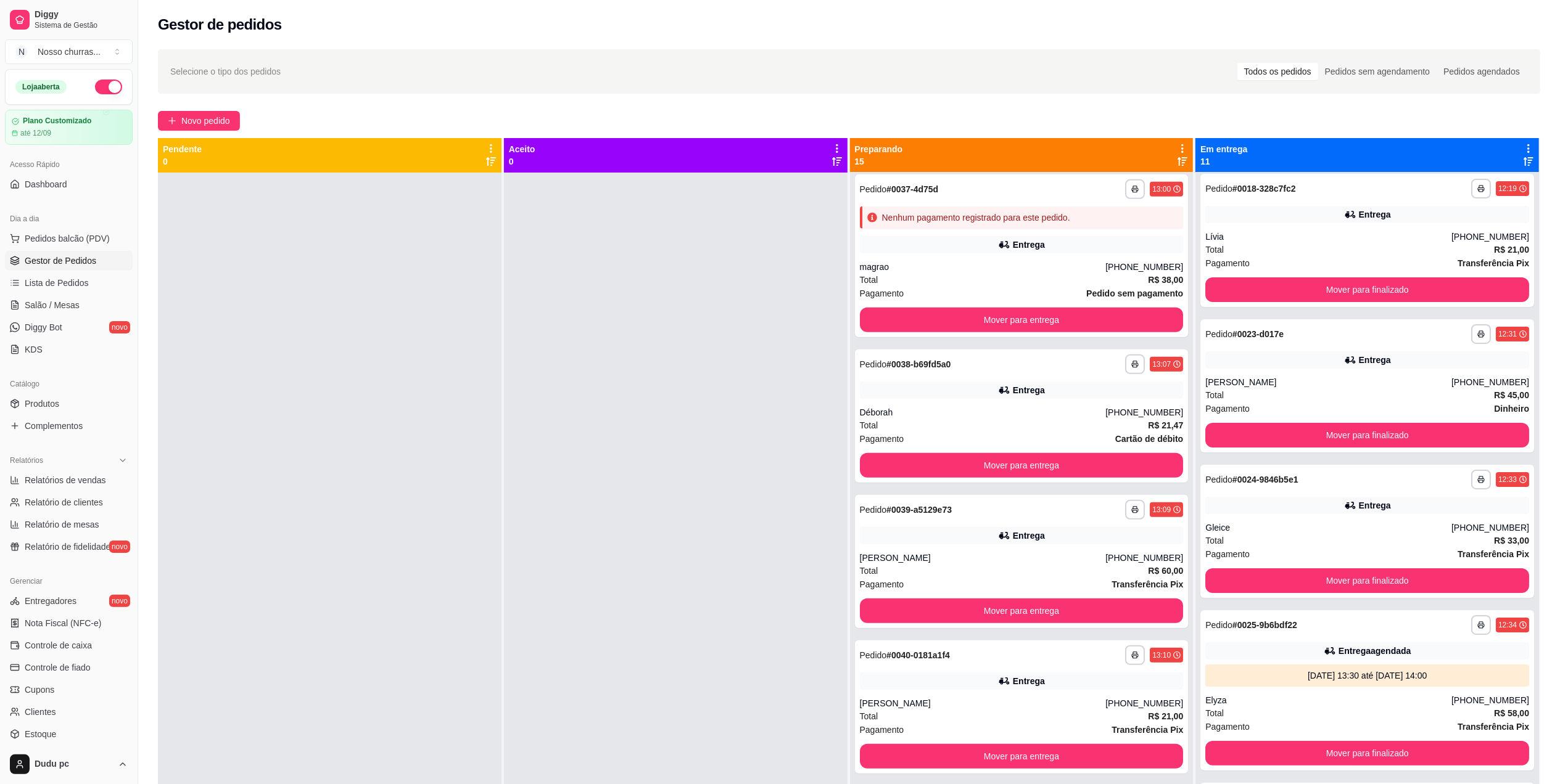
scroll to position [442, 0]
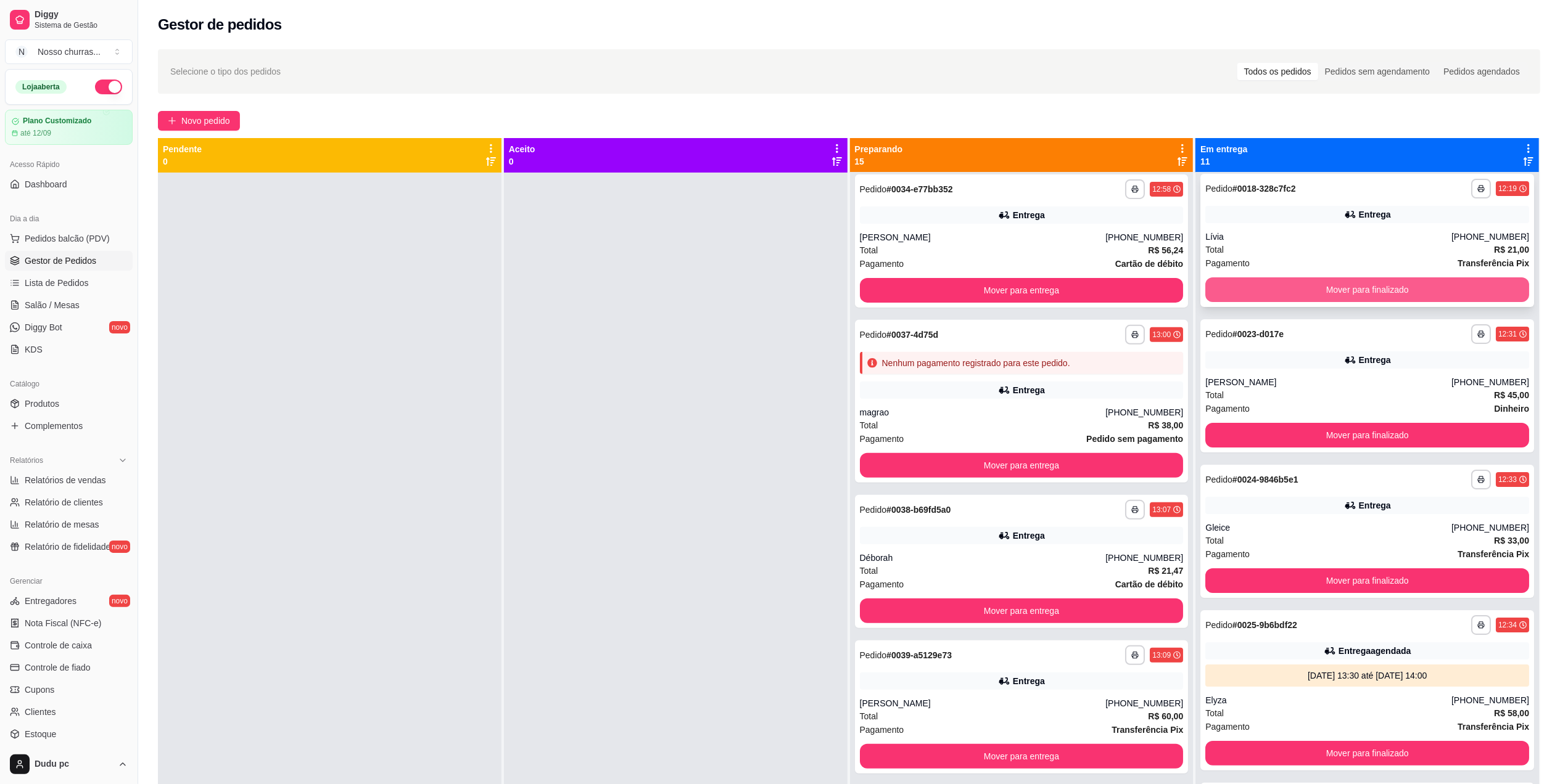
click at [1293, 287] on button "Mover para finalizado" at bounding box center [1367, 289] width 324 height 25
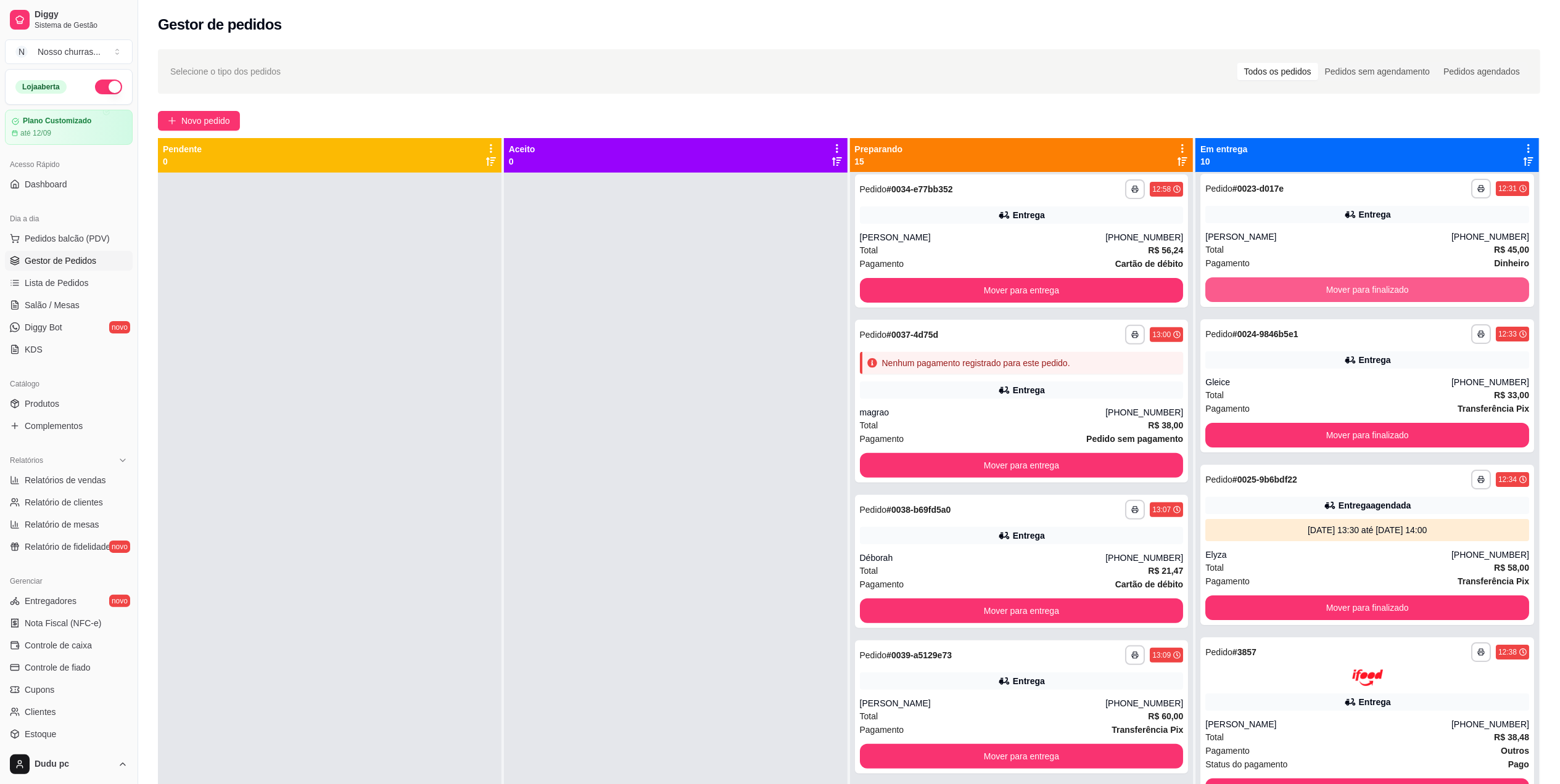
scroll to position [0, 0]
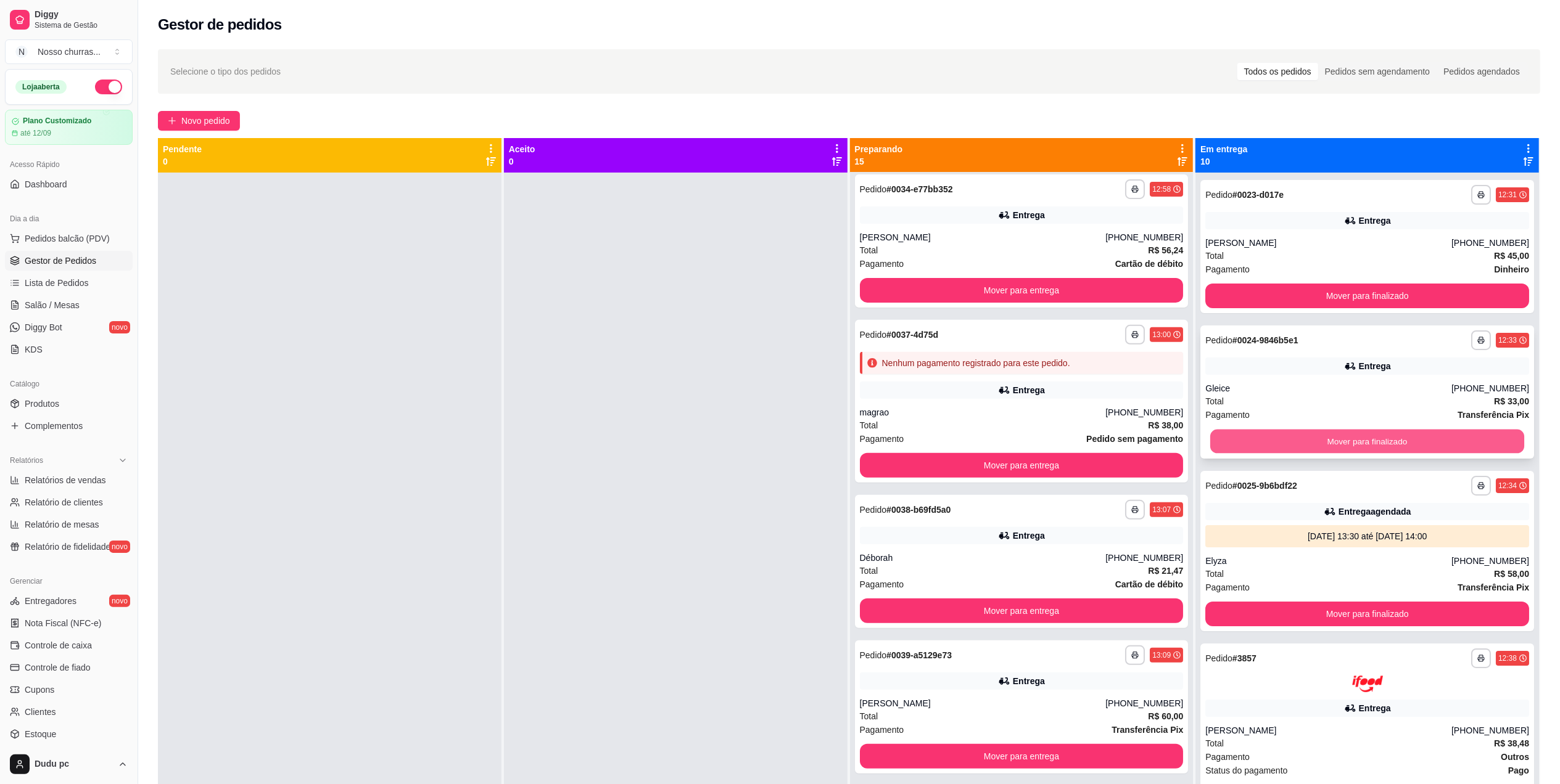
click at [1288, 437] on button "Mover para finalizado" at bounding box center [1367, 442] width 314 height 24
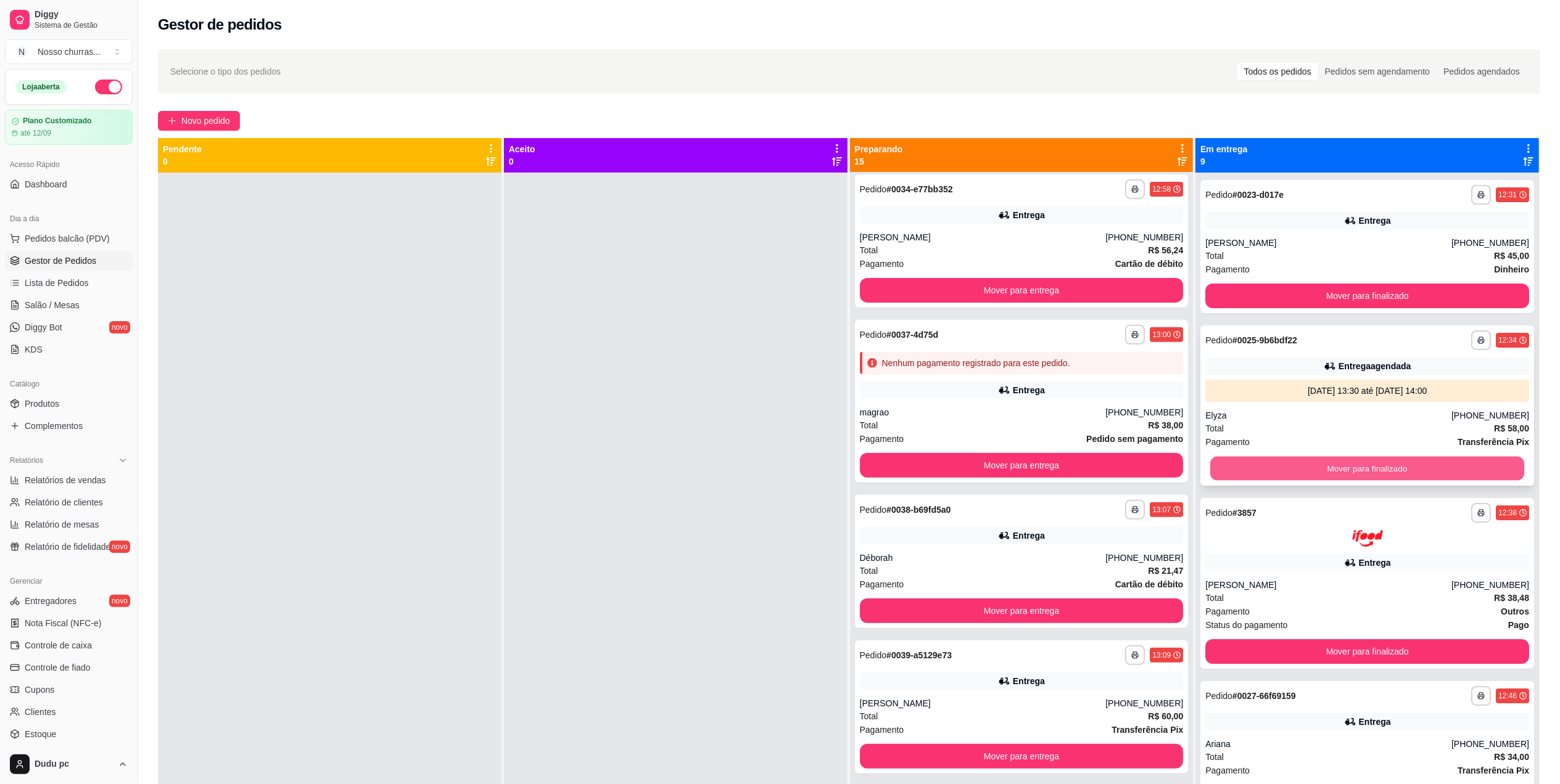
click at [1281, 472] on button "Mover para finalizado" at bounding box center [1367, 469] width 314 height 24
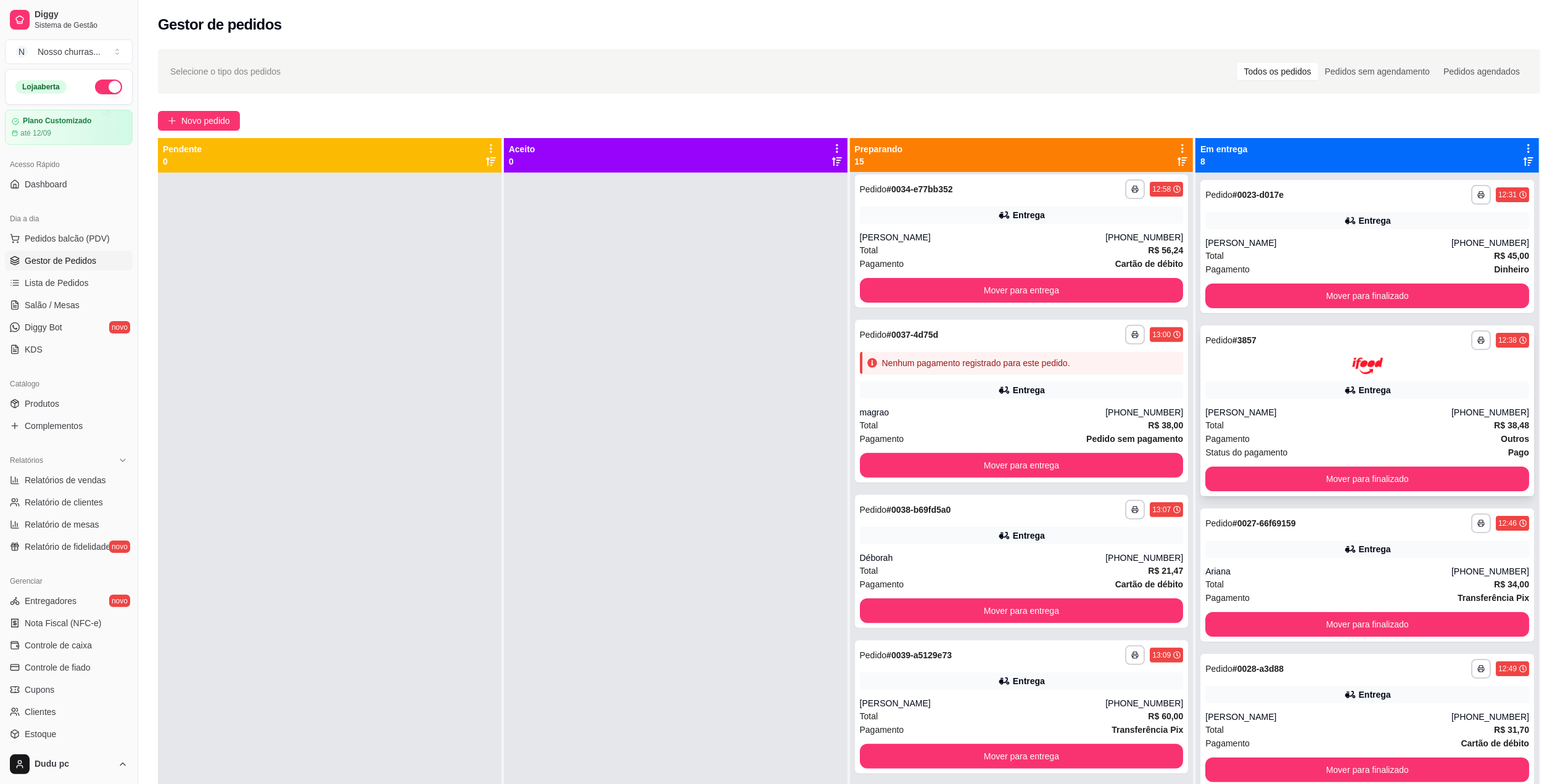
click at [1267, 401] on div "**********" at bounding box center [1367, 411] width 333 height 171
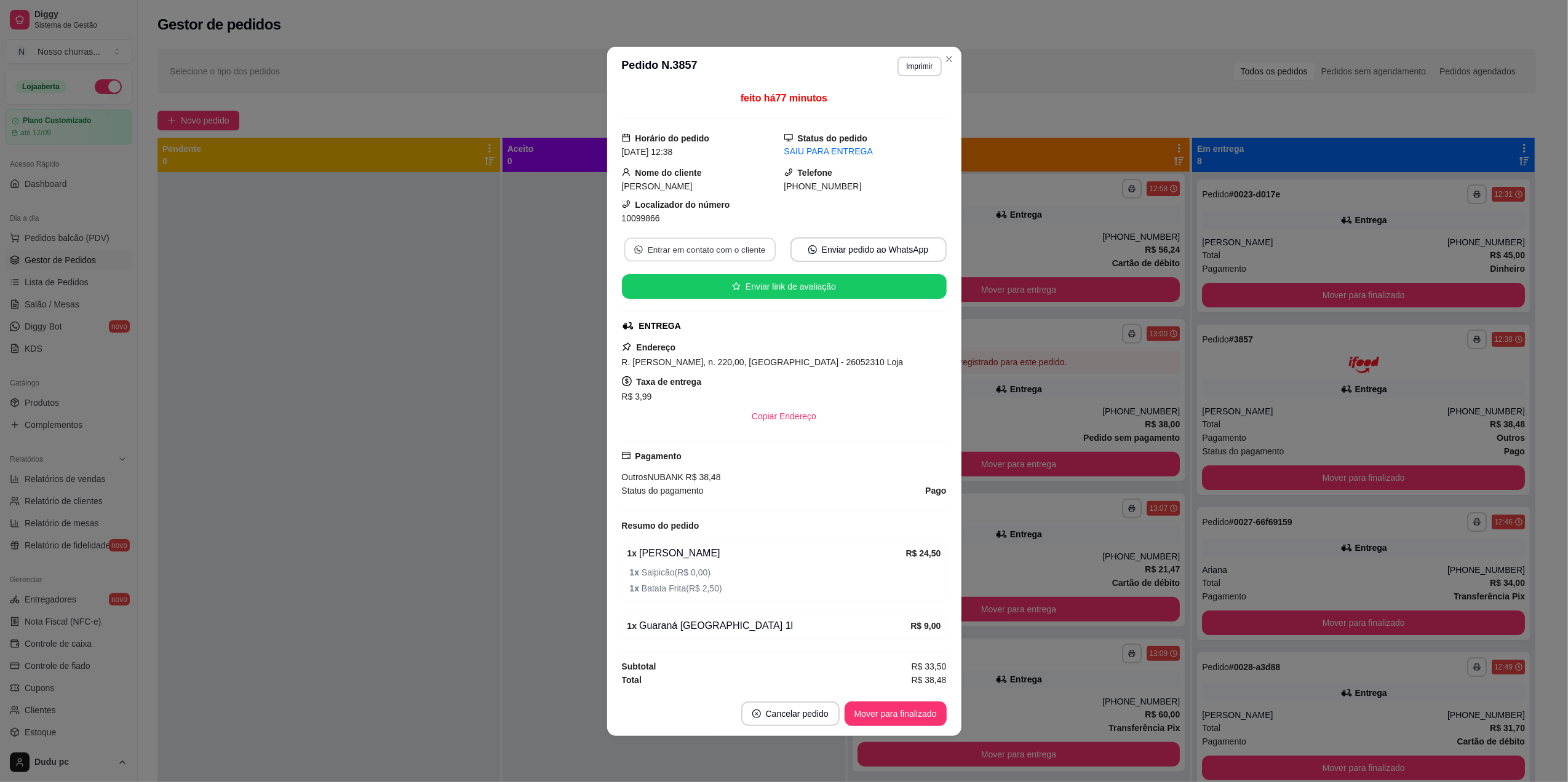
click at [741, 239] on button "Entrar em contato com o cliente" at bounding box center [699, 249] width 151 height 24
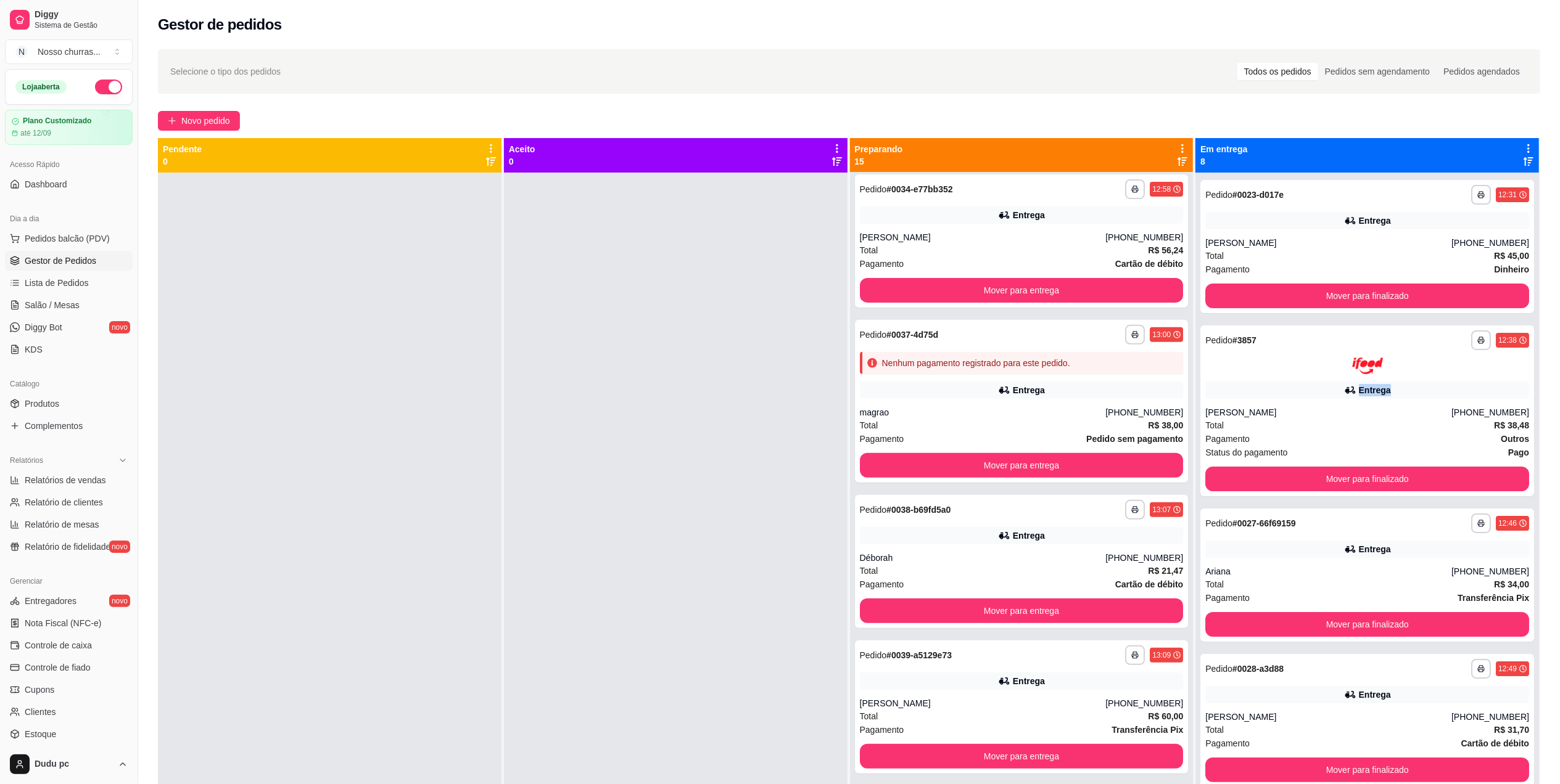
click at [1344, 389] on icon at bounding box center [1349, 390] width 12 height 12
click at [1268, 477] on button "Mover para finalizado" at bounding box center [1367, 479] width 314 height 24
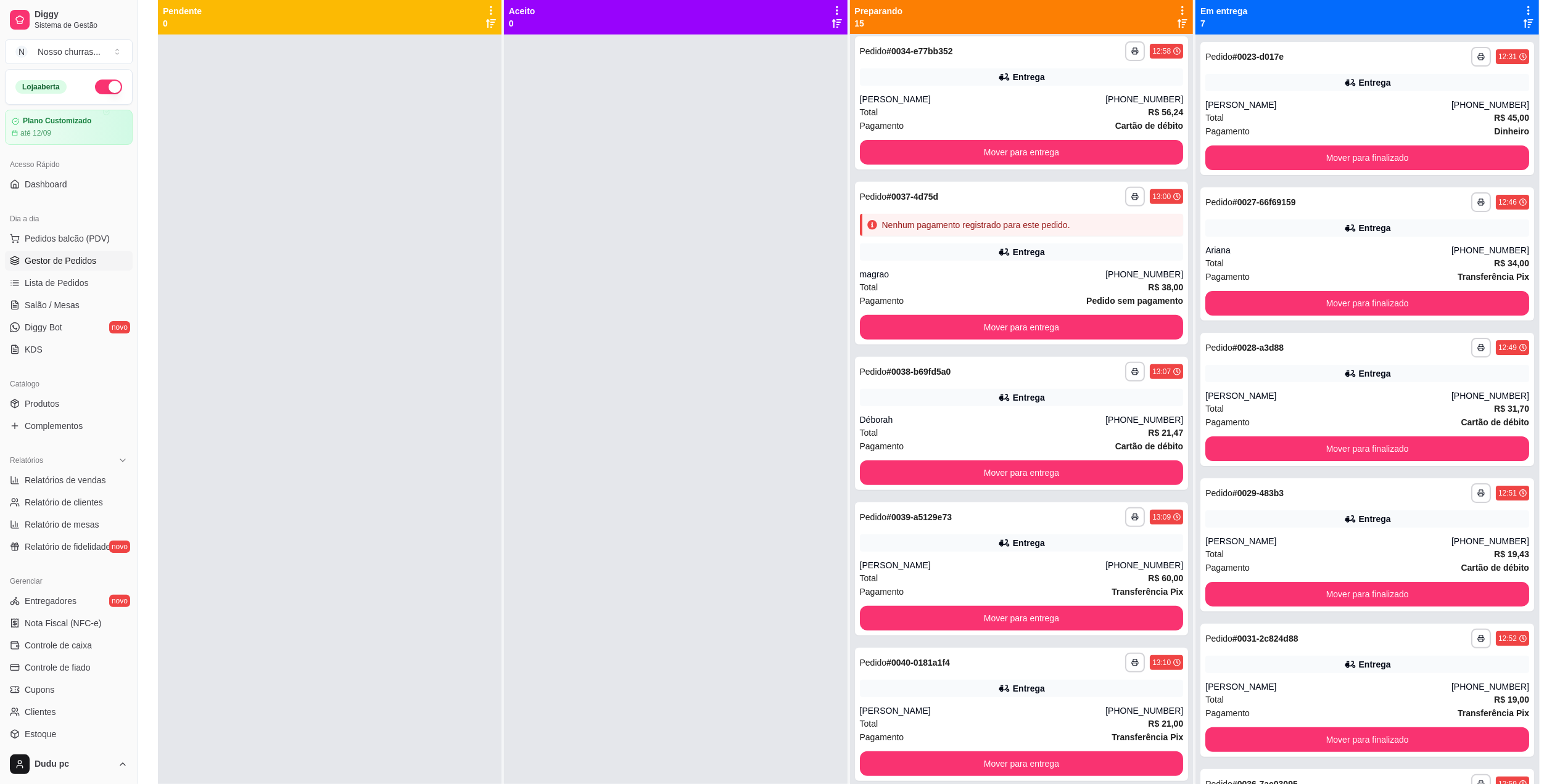
scroll to position [188, 0]
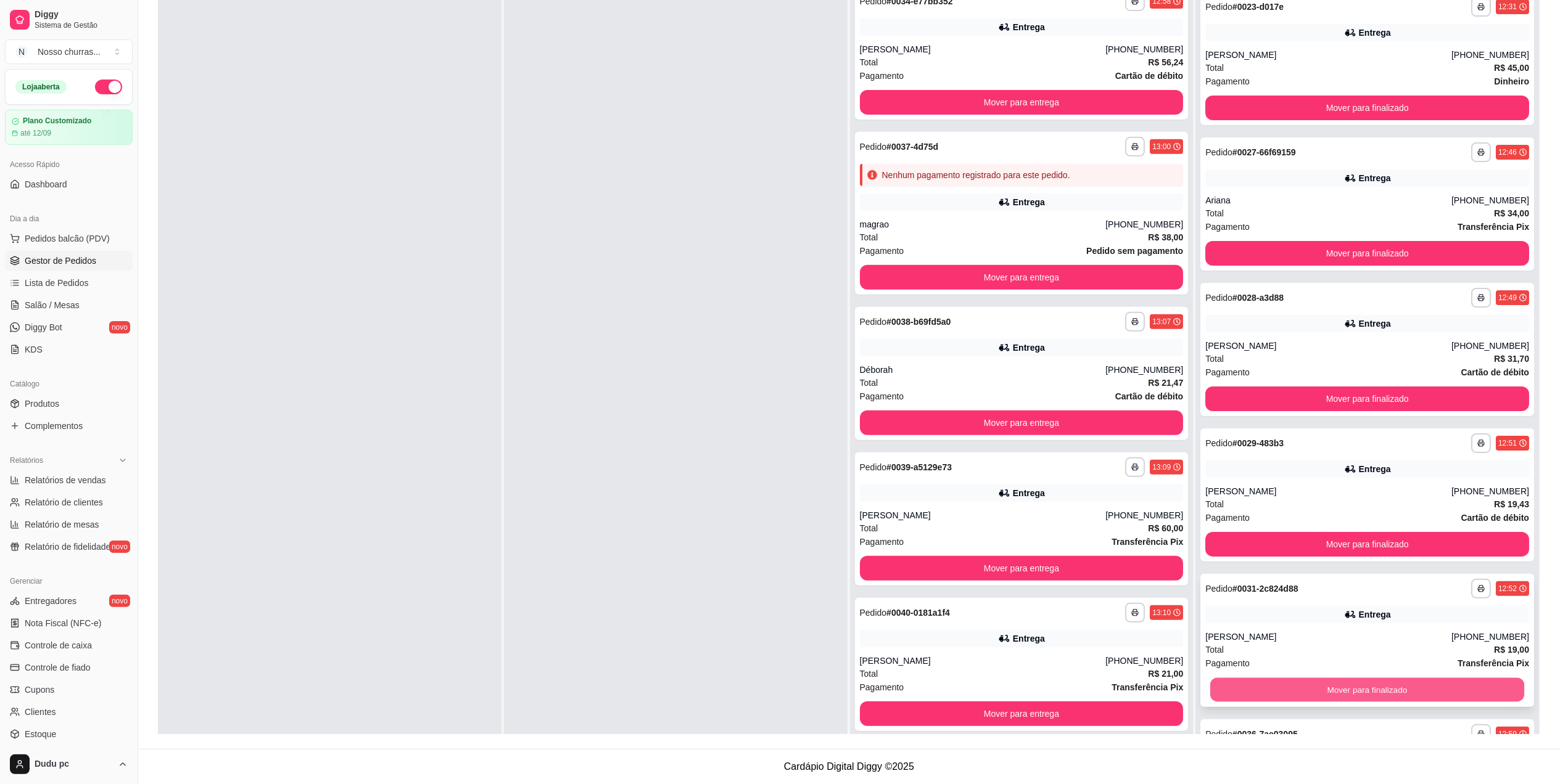
click at [1234, 688] on button "Mover para finalizado" at bounding box center [1367, 690] width 314 height 24
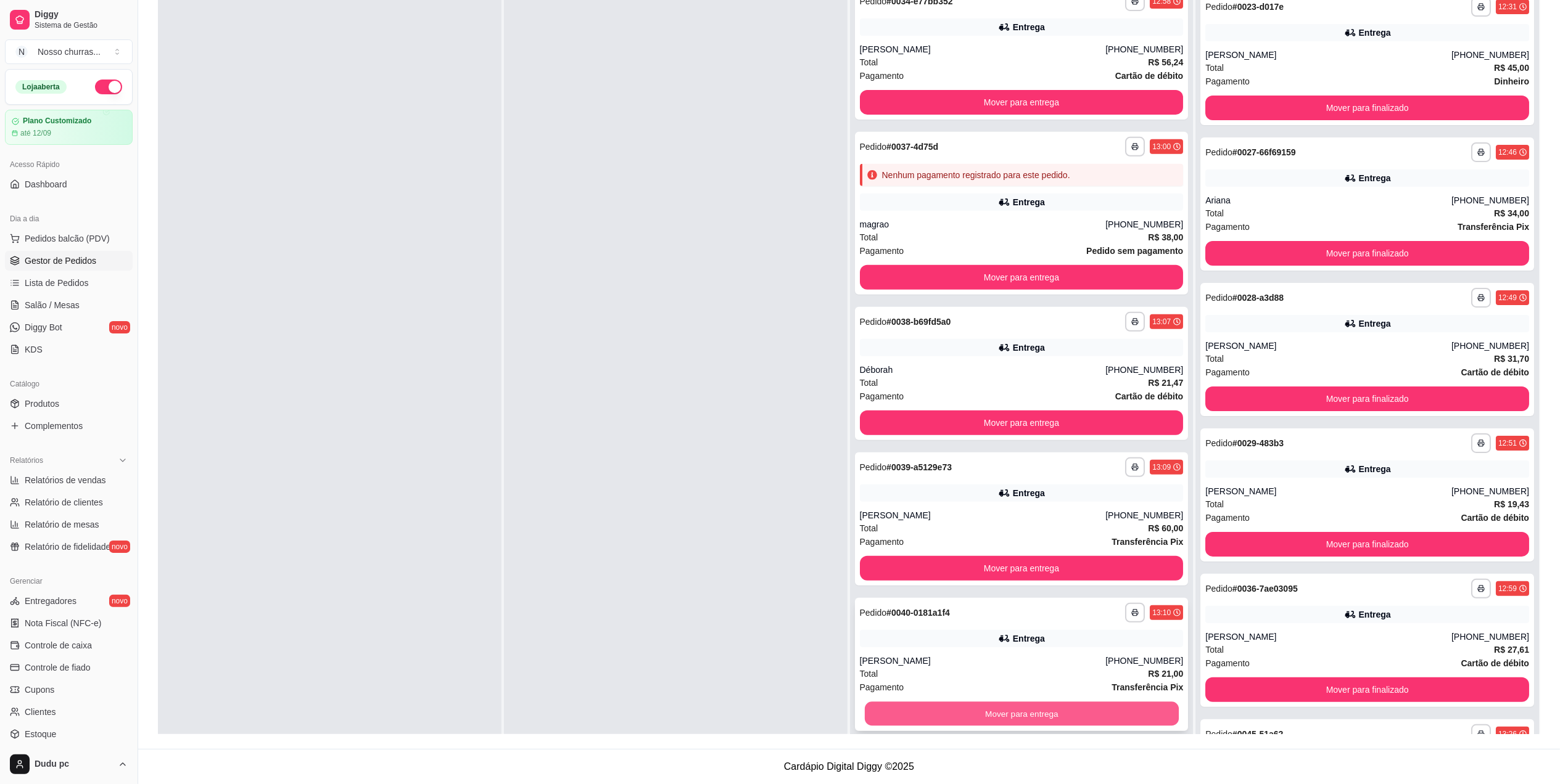
click at [893, 710] on button "Mover para entrega" at bounding box center [1020, 714] width 314 height 24
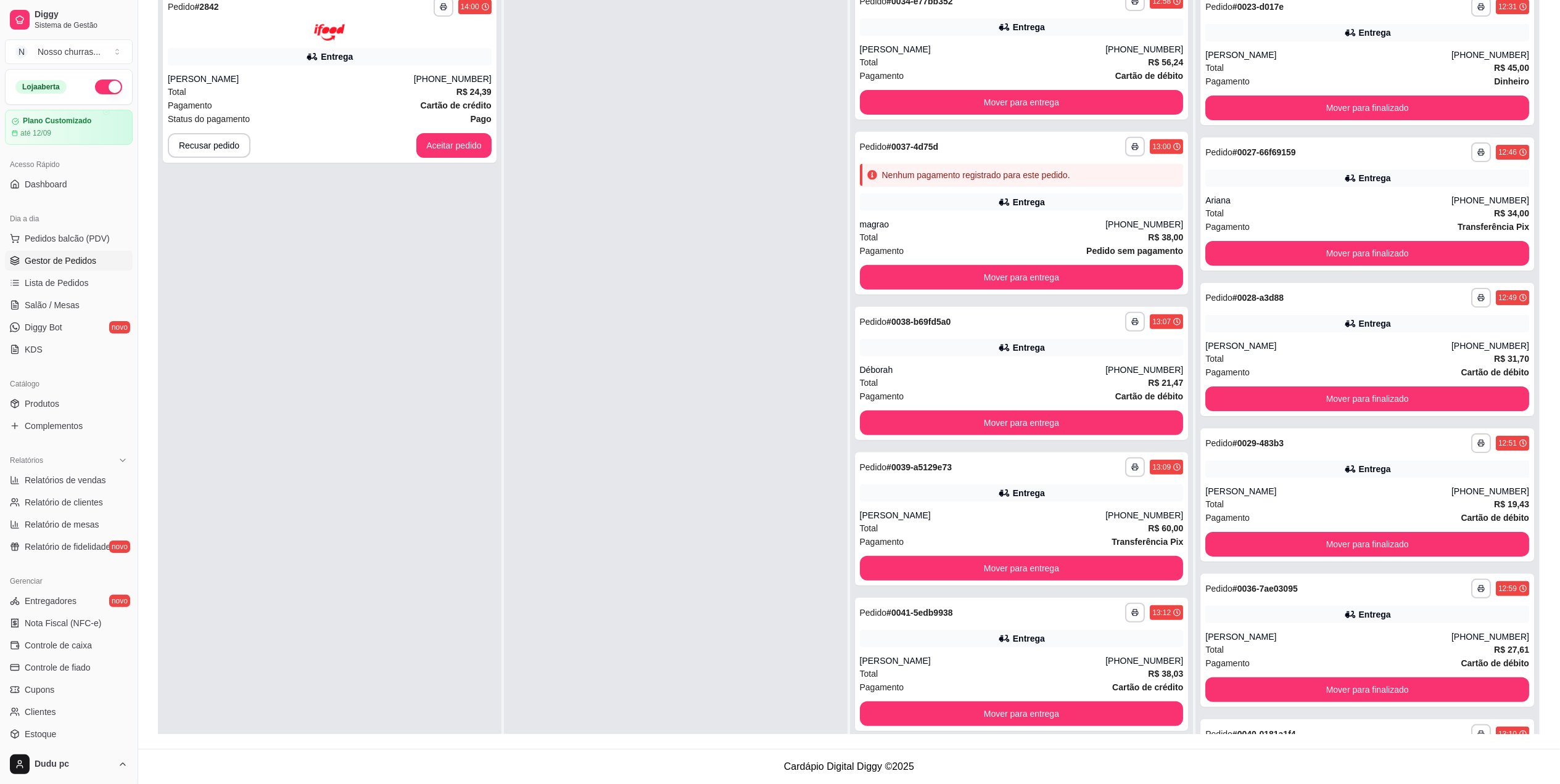
scroll to position [276, 0]
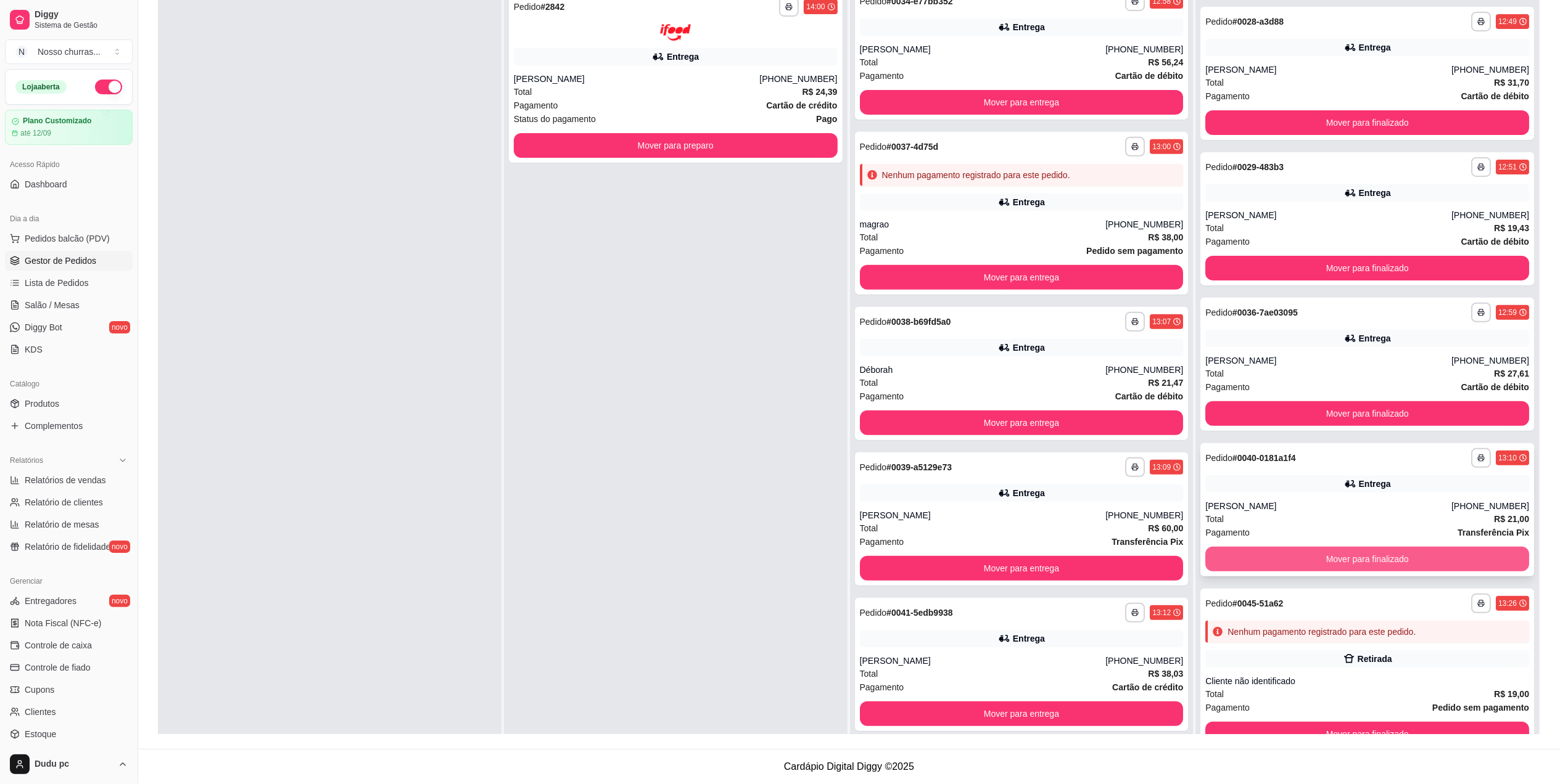
click at [1264, 551] on button "Mover para finalizado" at bounding box center [1367, 559] width 324 height 25
click at [1283, 726] on button "Mover para finalizado" at bounding box center [1367, 734] width 314 height 24
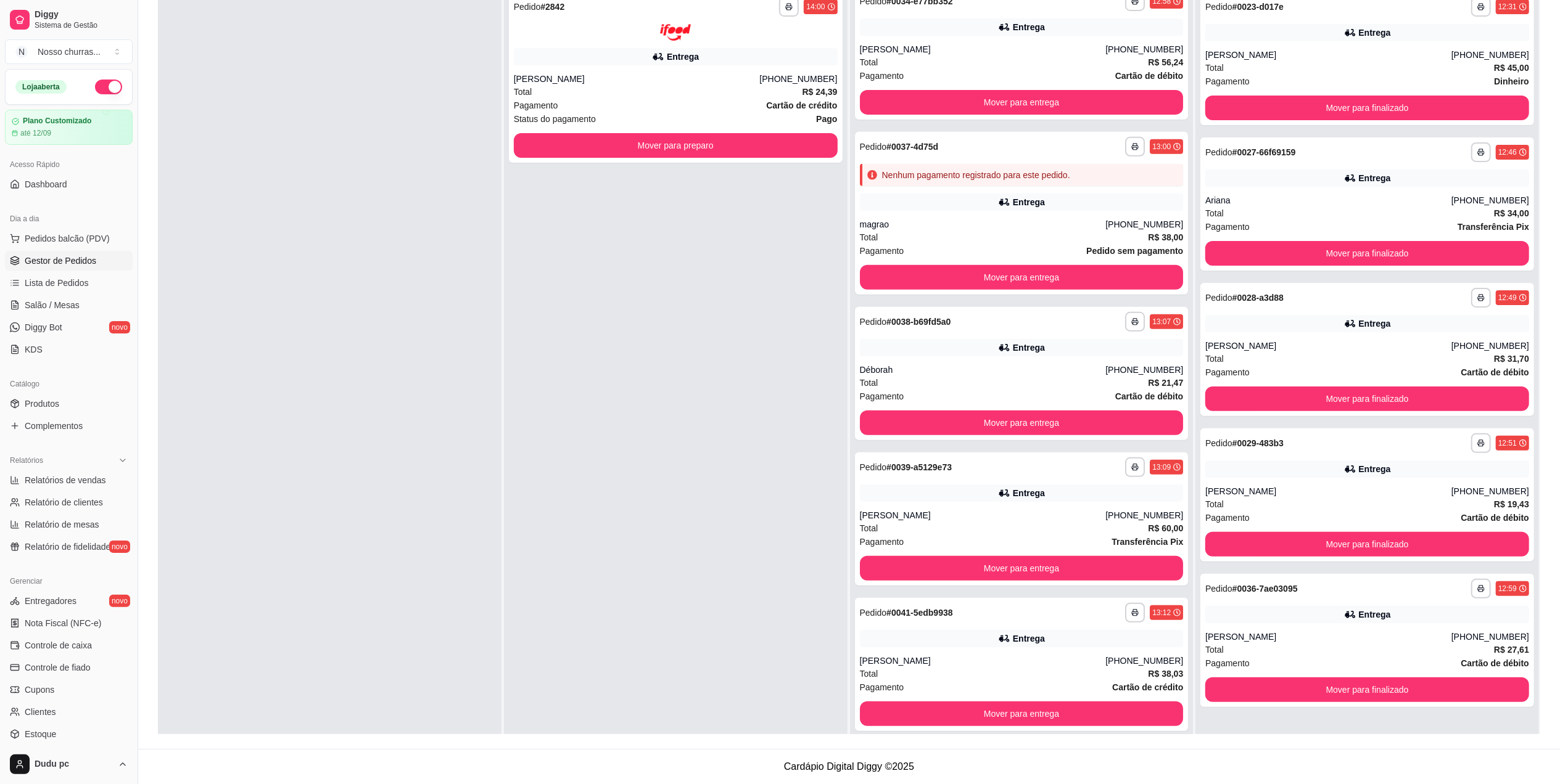
scroll to position [0, 0]
click at [1363, 72] on div "Total R$ 45,00" at bounding box center [1367, 67] width 324 height 13
click at [1357, 111] on button "Mover para finalizado" at bounding box center [1367, 108] width 314 height 24
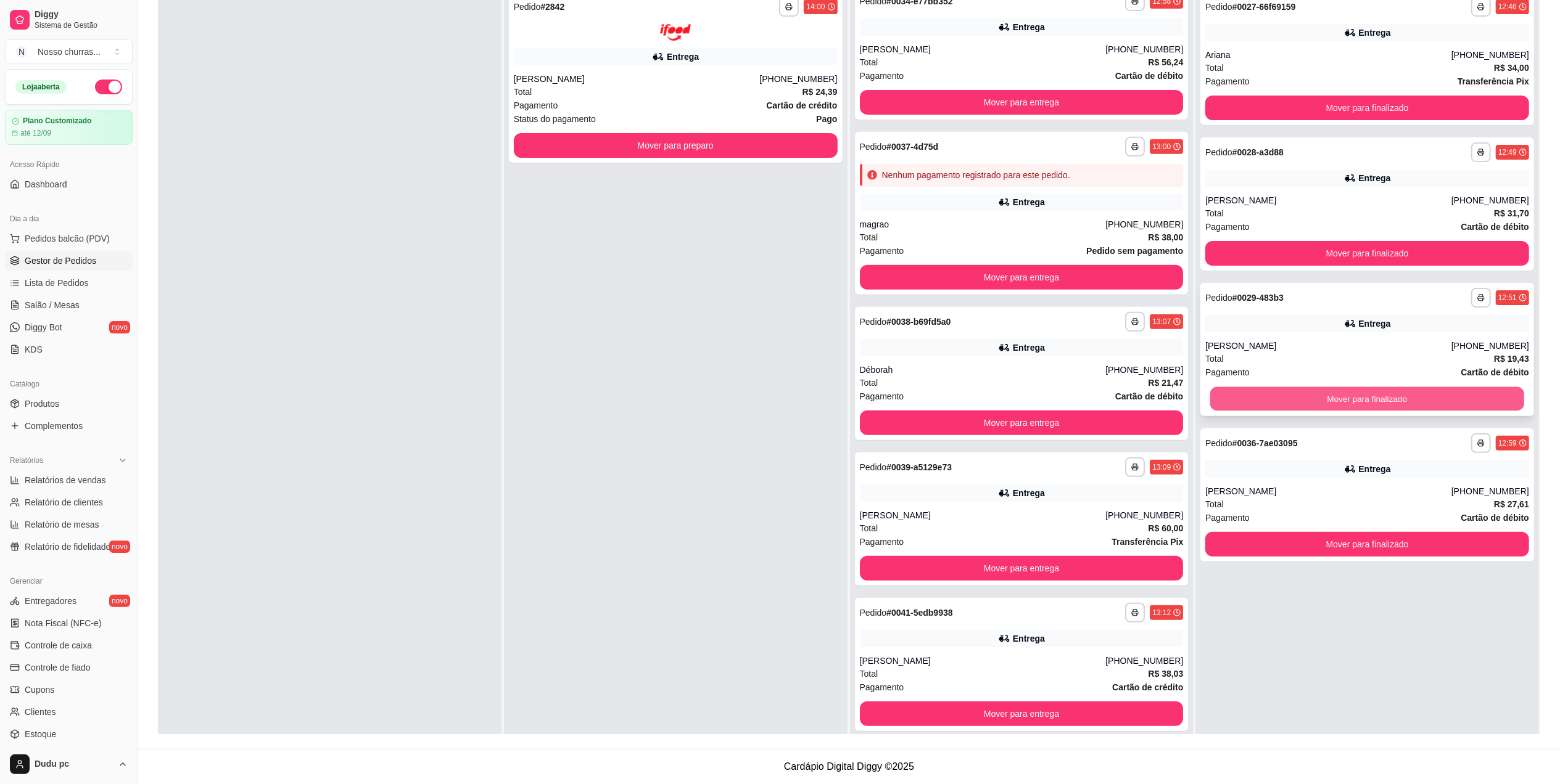
click at [1307, 398] on button "Mover para finalizado" at bounding box center [1367, 399] width 314 height 24
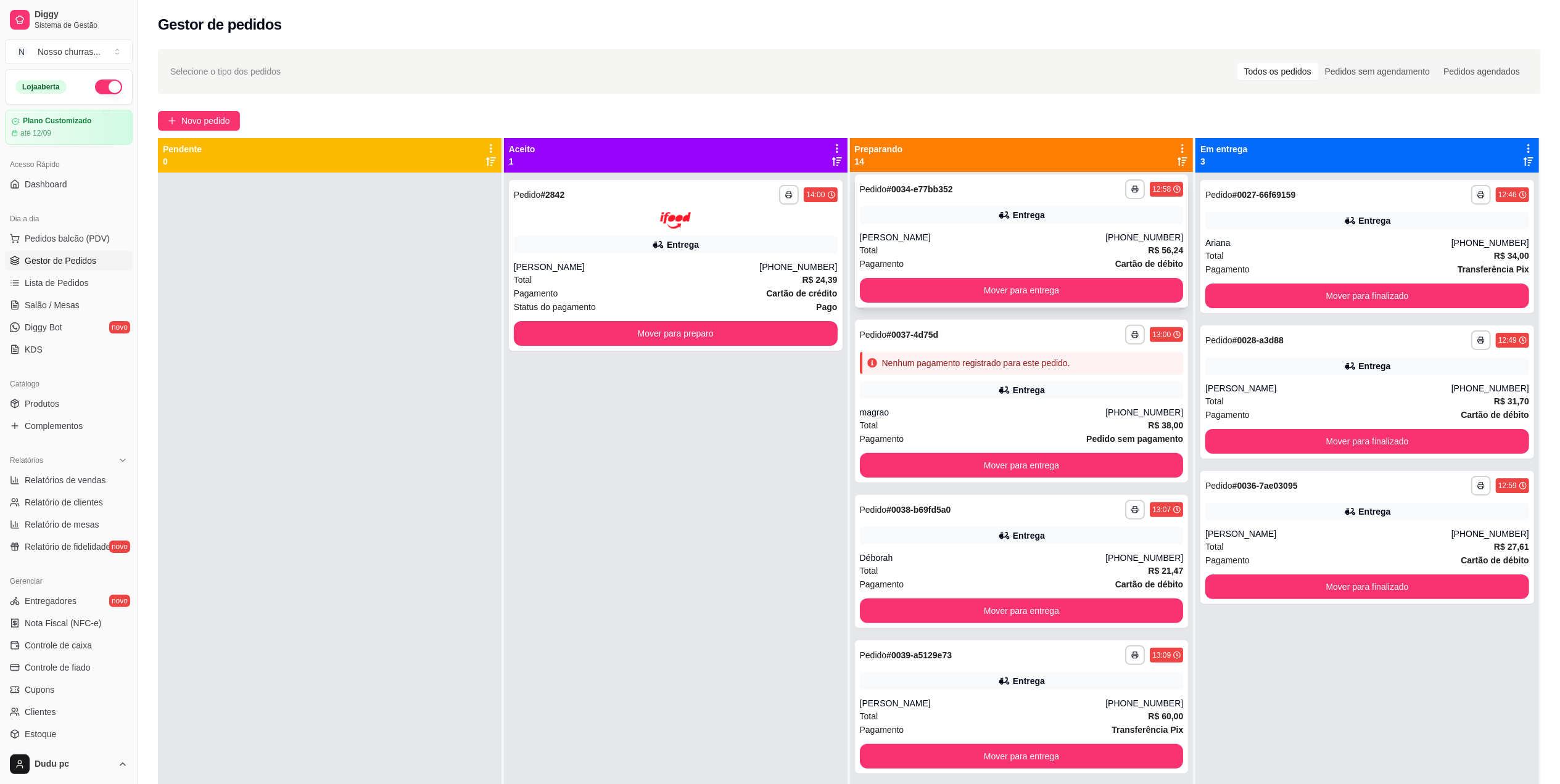
click at [1111, 235] on div "[PHONE_NUMBER]" at bounding box center [1144, 237] width 78 height 12
click at [998, 212] on icon at bounding box center [1004, 215] width 12 height 12
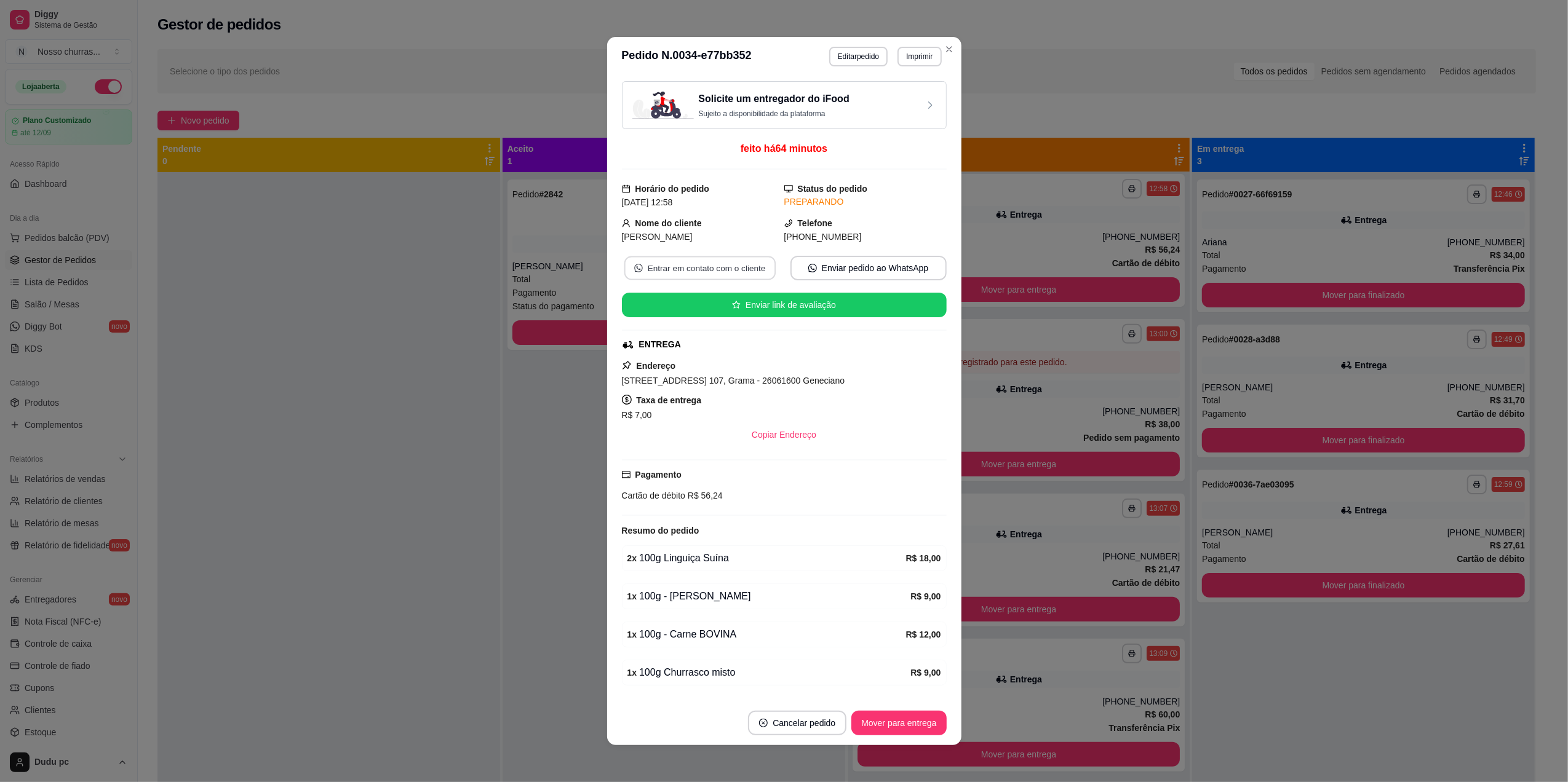
click at [720, 271] on button "Entrar em contato com o cliente" at bounding box center [699, 268] width 151 height 24
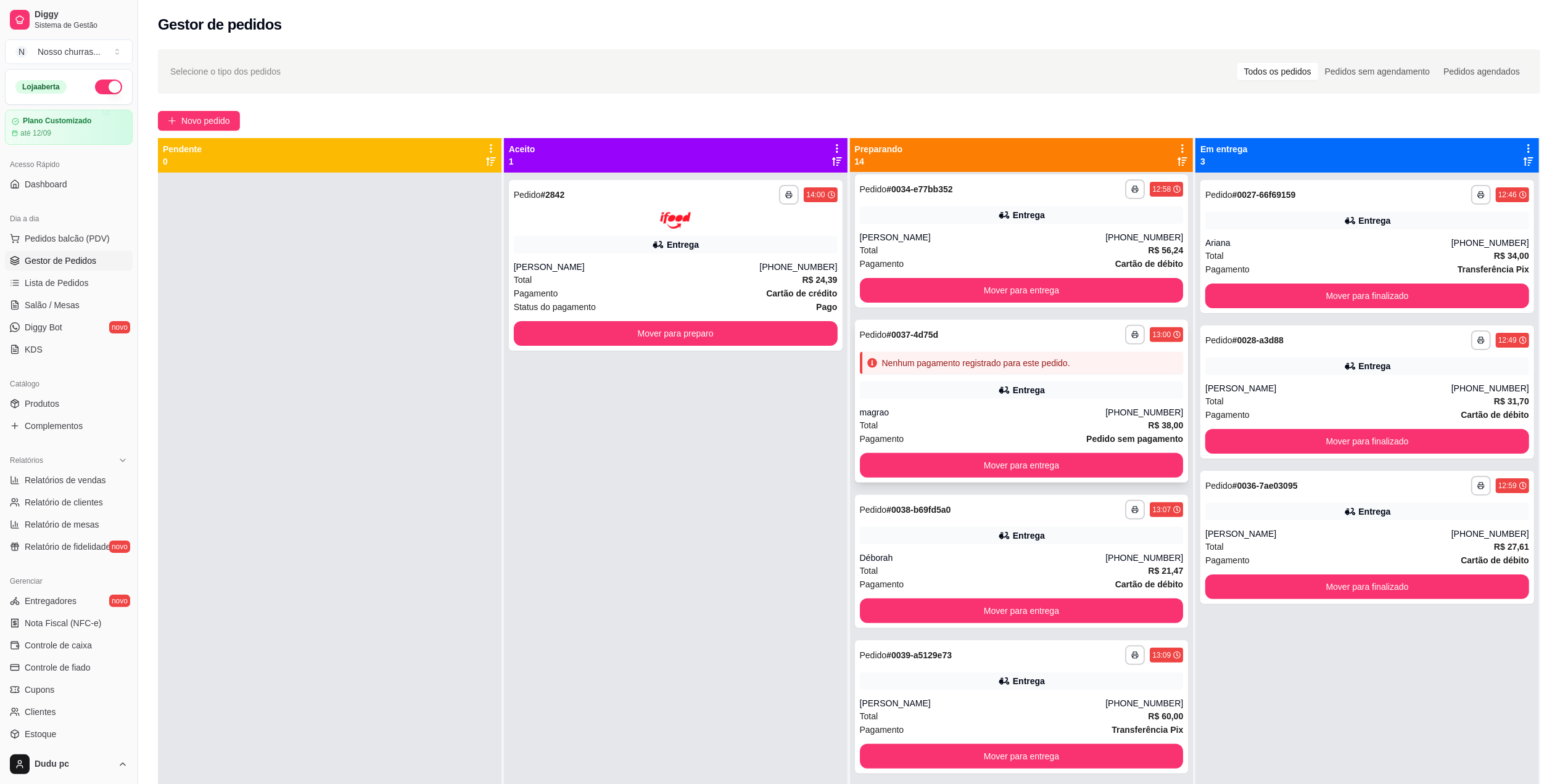
click at [909, 355] on div "Nenhum pagamento registrado para este pedido." at bounding box center [1021, 363] width 324 height 22
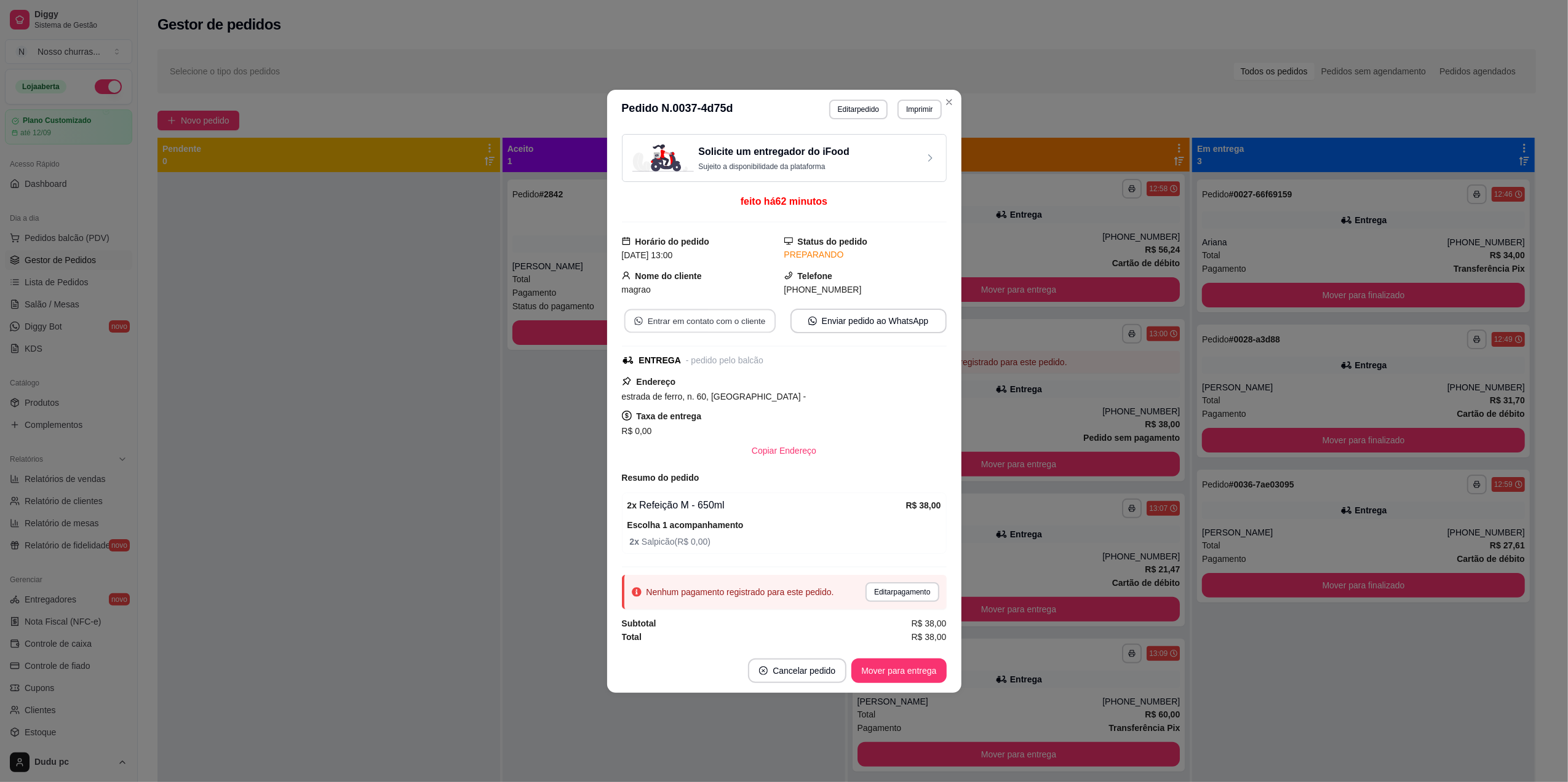
click at [763, 313] on button "Entrar em contato com o cliente" at bounding box center [699, 321] width 151 height 24
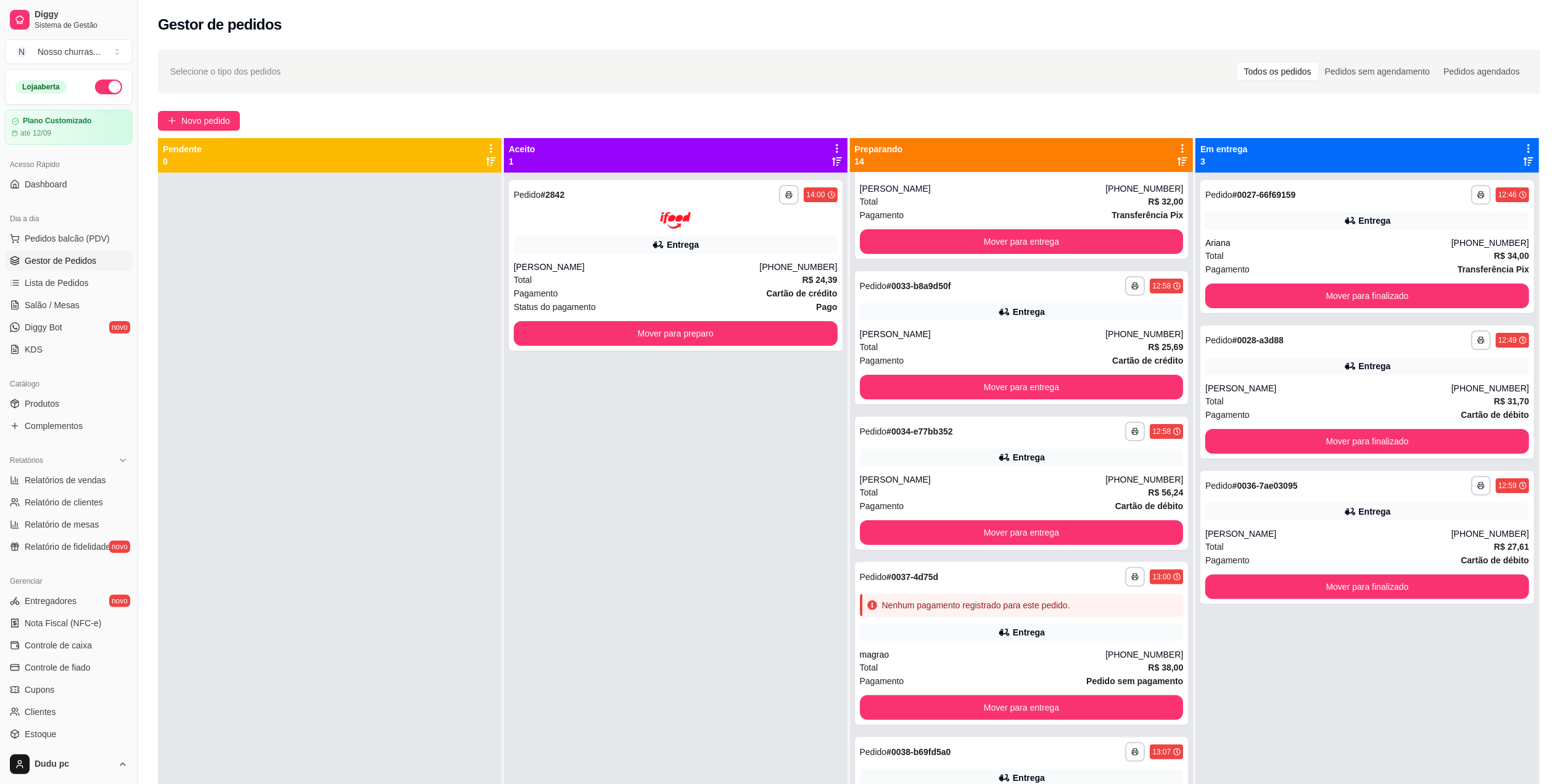
scroll to position [197, 0]
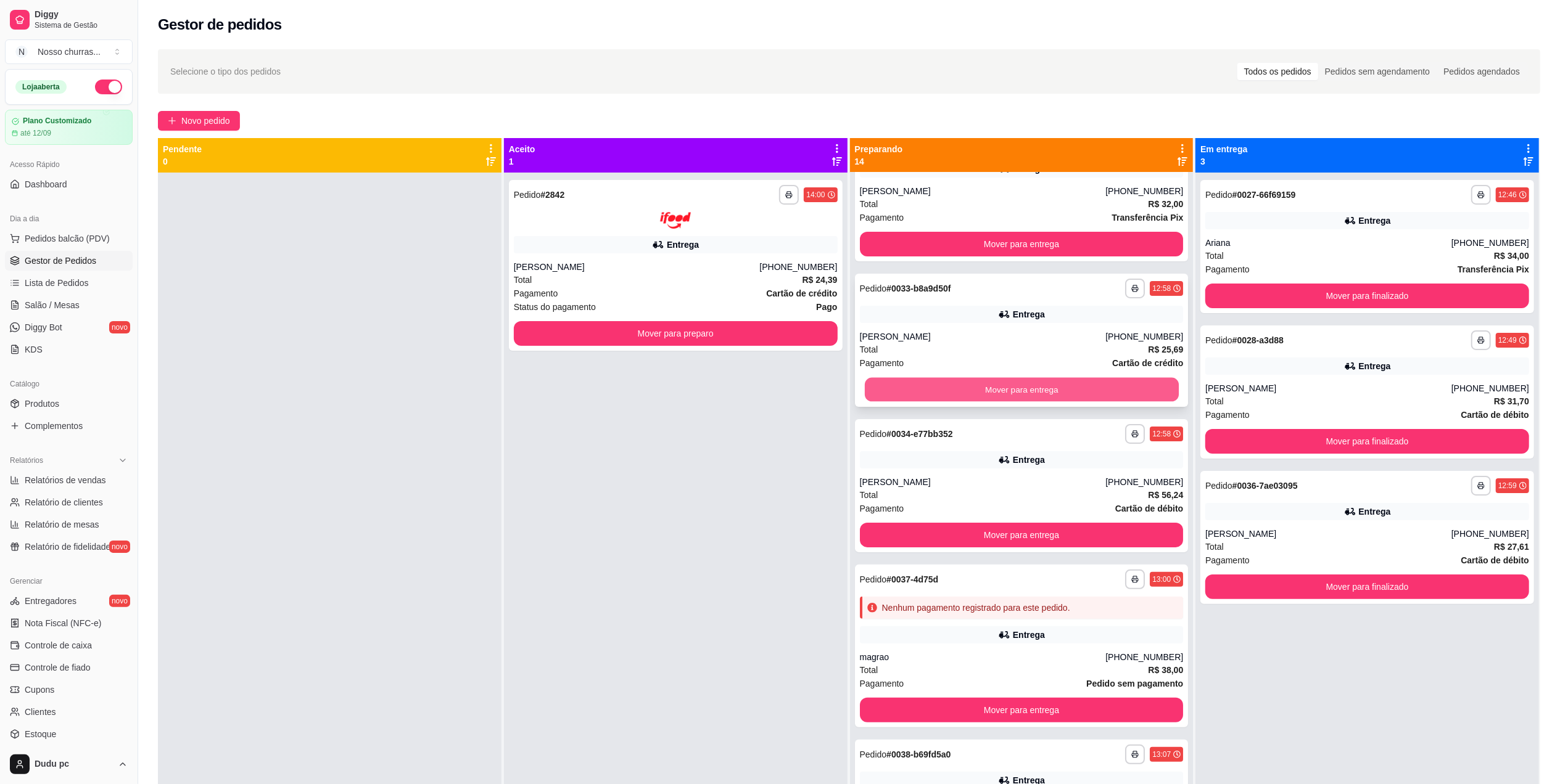
click at [1138, 389] on button "Mover para entrega" at bounding box center [1020, 390] width 314 height 24
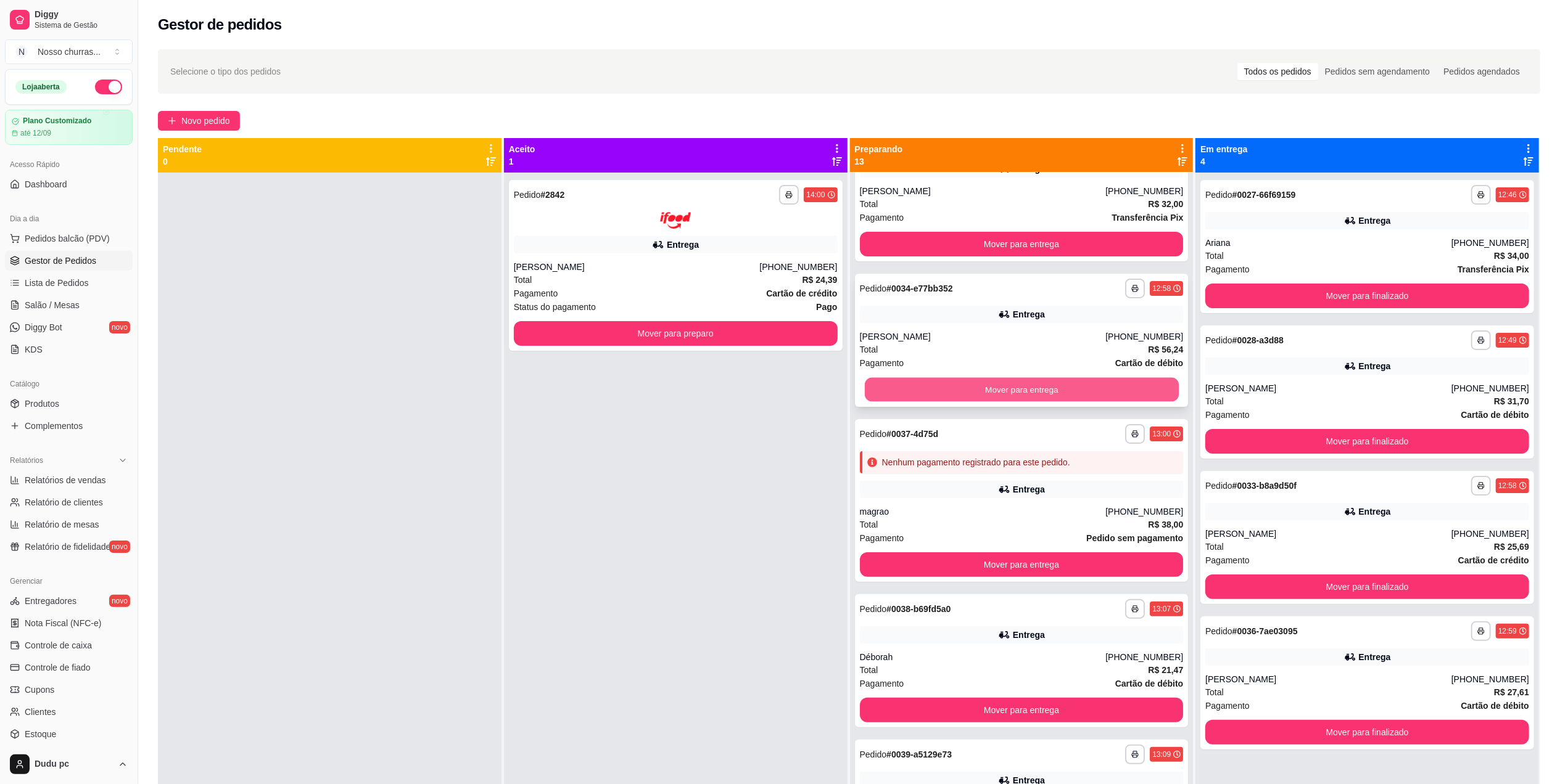
click at [1127, 390] on button "Mover para entrega" at bounding box center [1020, 390] width 314 height 24
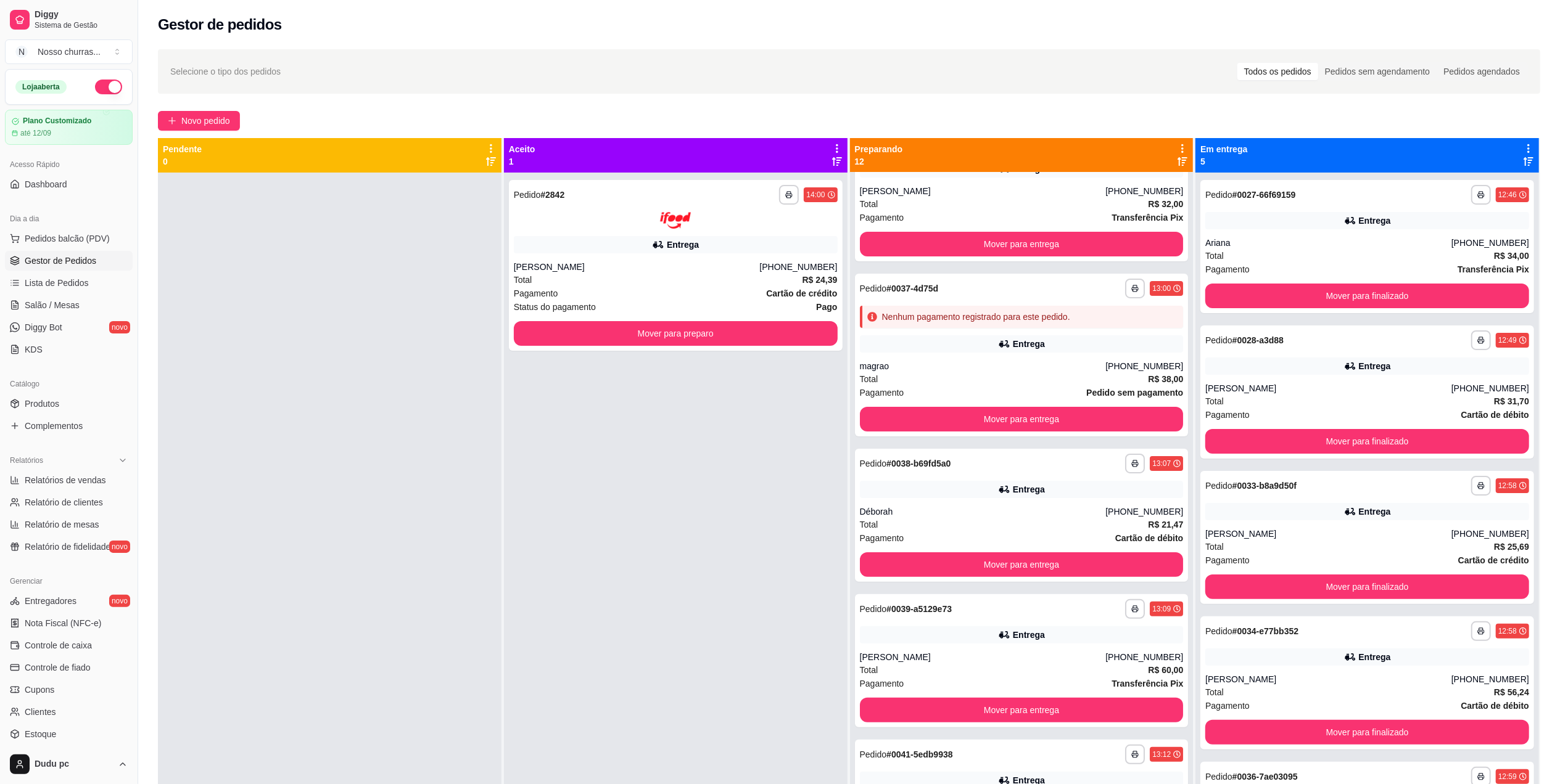
scroll to position [0, 0]
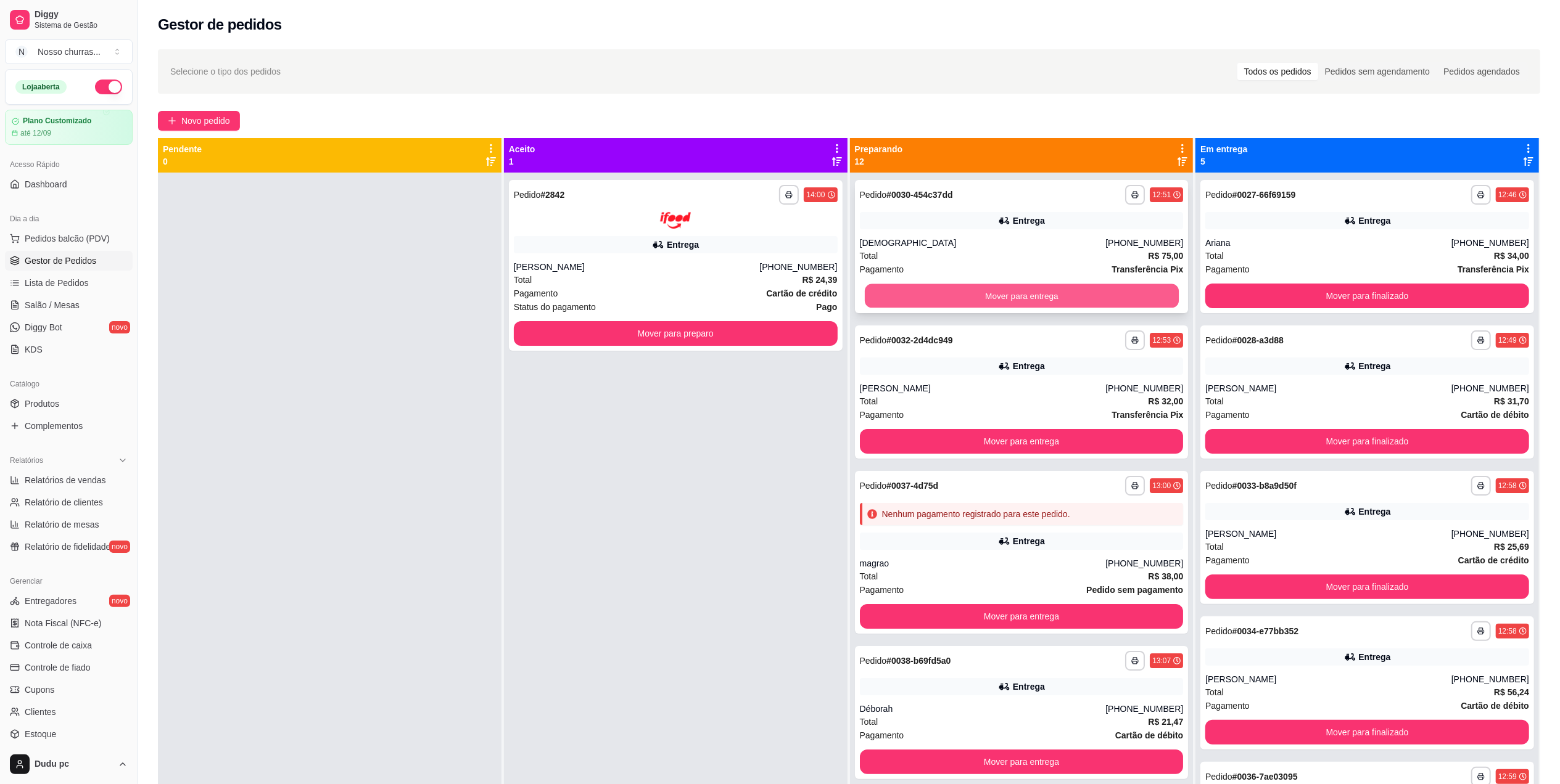
click at [1129, 292] on button "Mover para entrega" at bounding box center [1020, 296] width 314 height 24
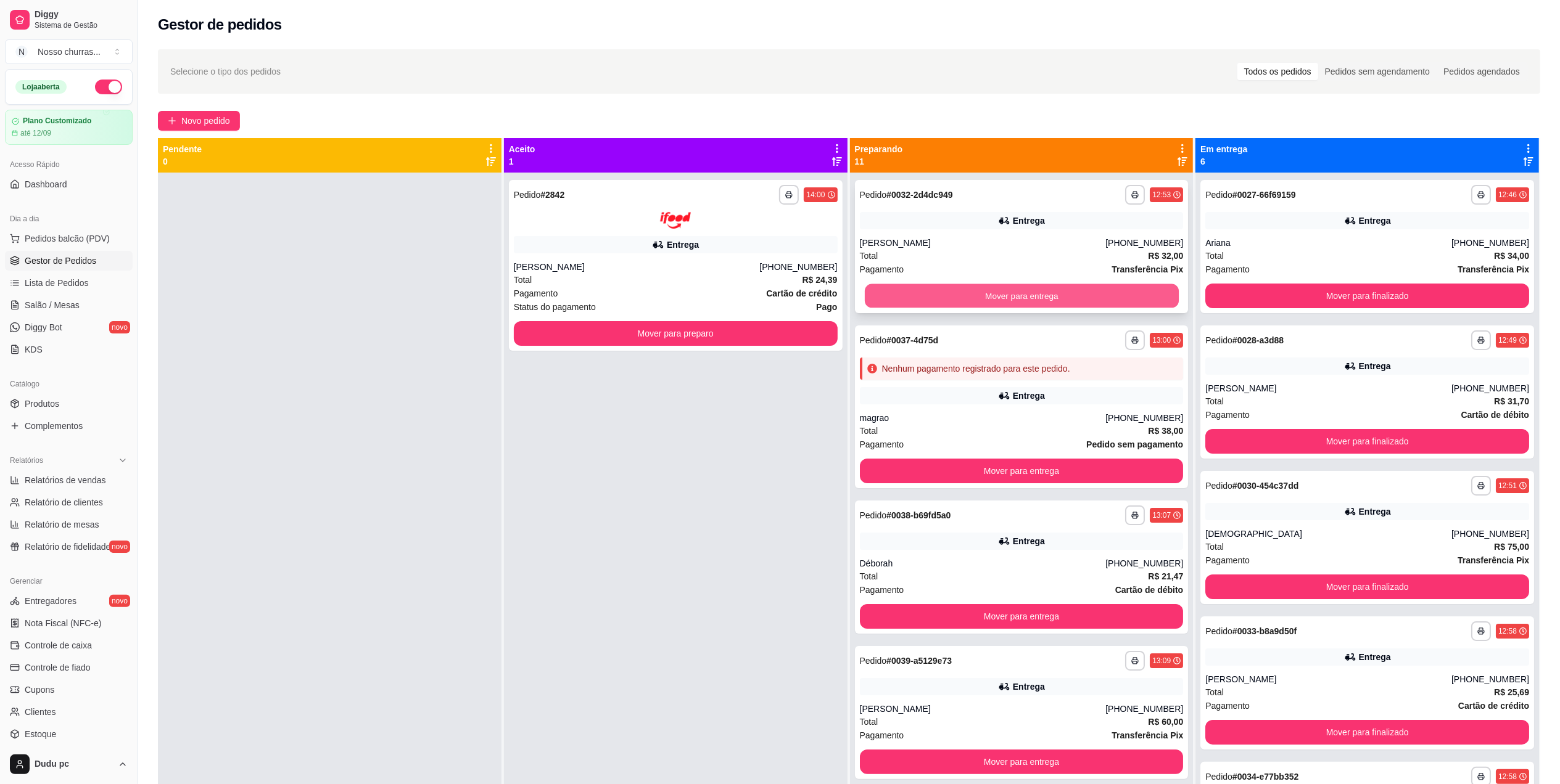
click at [1094, 297] on button "Mover para entrega" at bounding box center [1020, 296] width 314 height 24
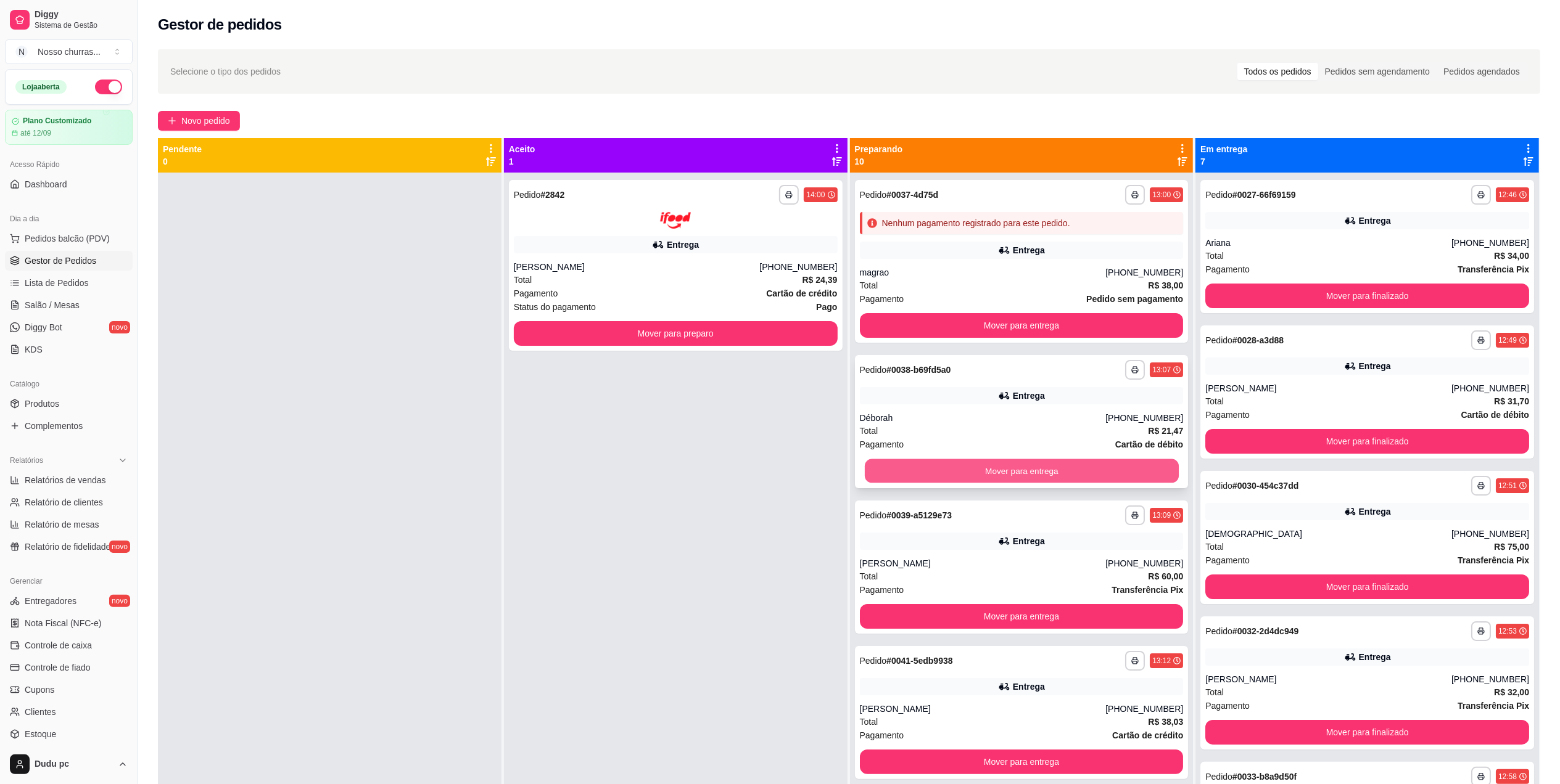
click at [1017, 462] on button "Mover para entrega" at bounding box center [1020, 471] width 314 height 24
click at [1061, 297] on div "Pagamento Pedido sem pagamento" at bounding box center [1021, 299] width 324 height 13
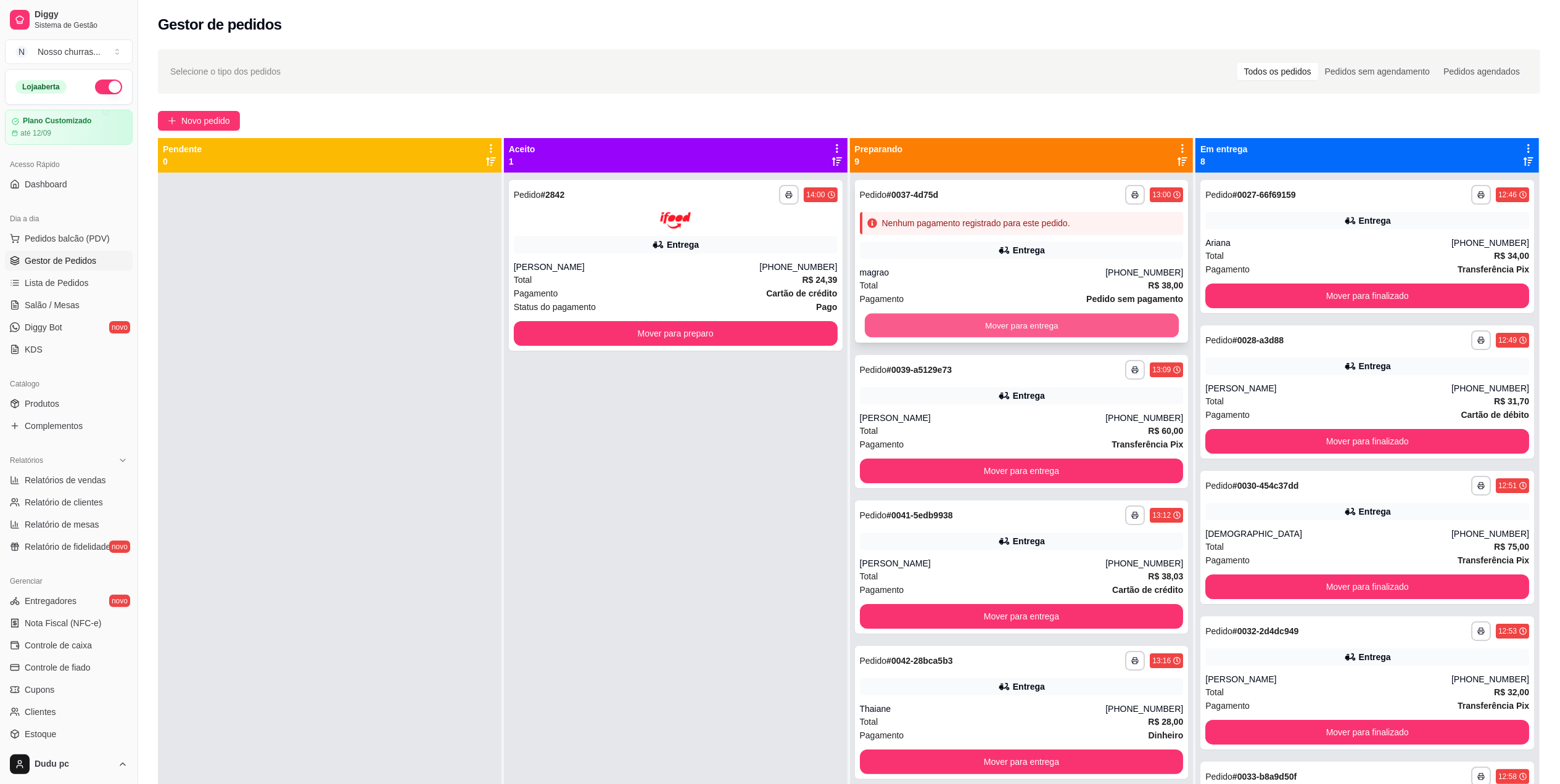
click at [1071, 322] on button "Mover para entrega" at bounding box center [1020, 326] width 314 height 24
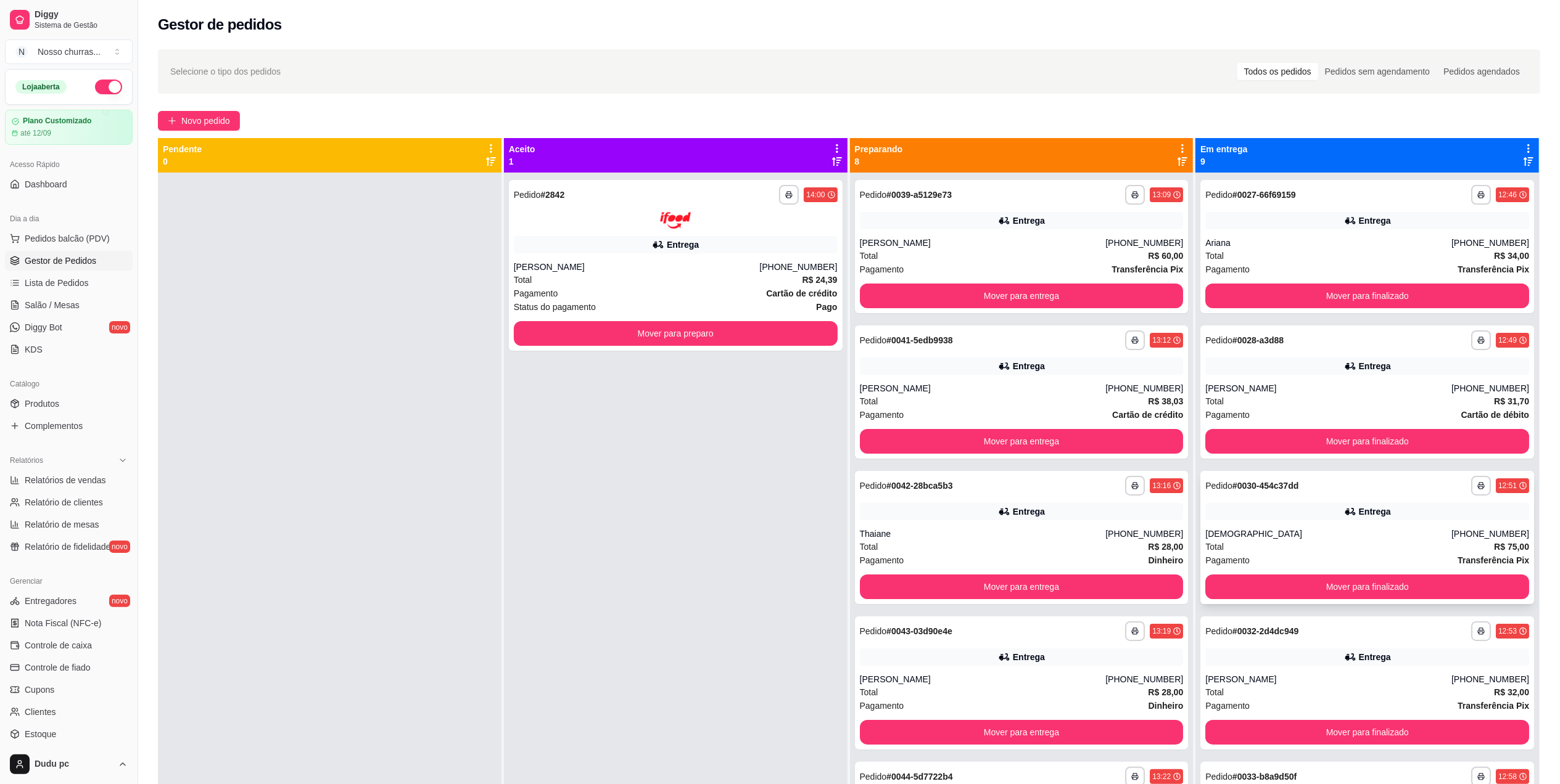
click at [1260, 501] on div "**********" at bounding box center [1367, 537] width 333 height 133
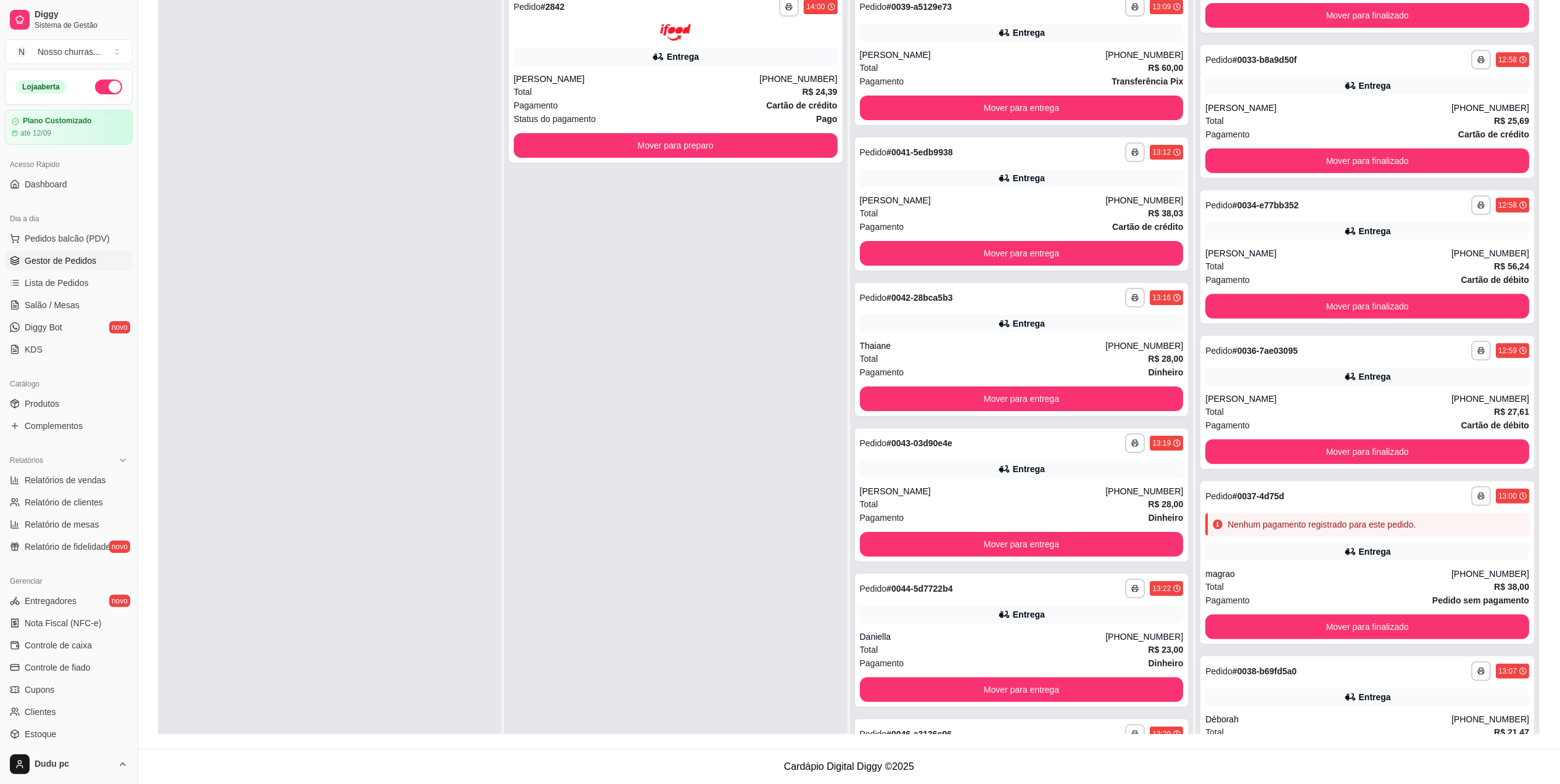
scroll to position [567, 0]
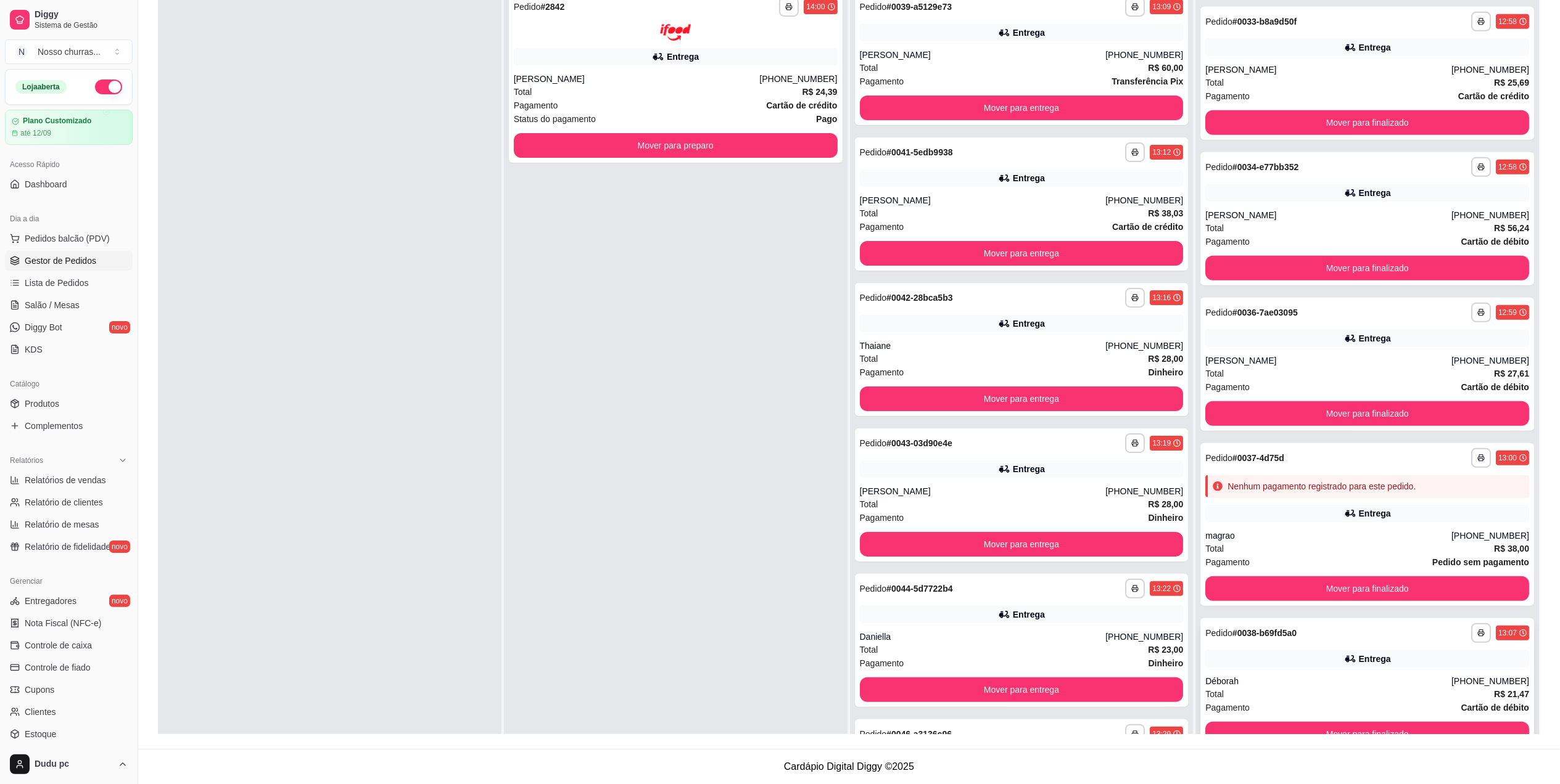
click at [1442, 663] on div "Entrega" at bounding box center [1367, 659] width 324 height 17
click at [1384, 542] on div "Total R$ 38,00" at bounding box center [1367, 548] width 324 height 13
click at [1372, 345] on div "Entrega" at bounding box center [1367, 338] width 324 height 17
click at [1299, 181] on div "**********" at bounding box center [1367, 218] width 333 height 133
click at [1374, 23] on div "**********" at bounding box center [1367, 21] width 324 height 20
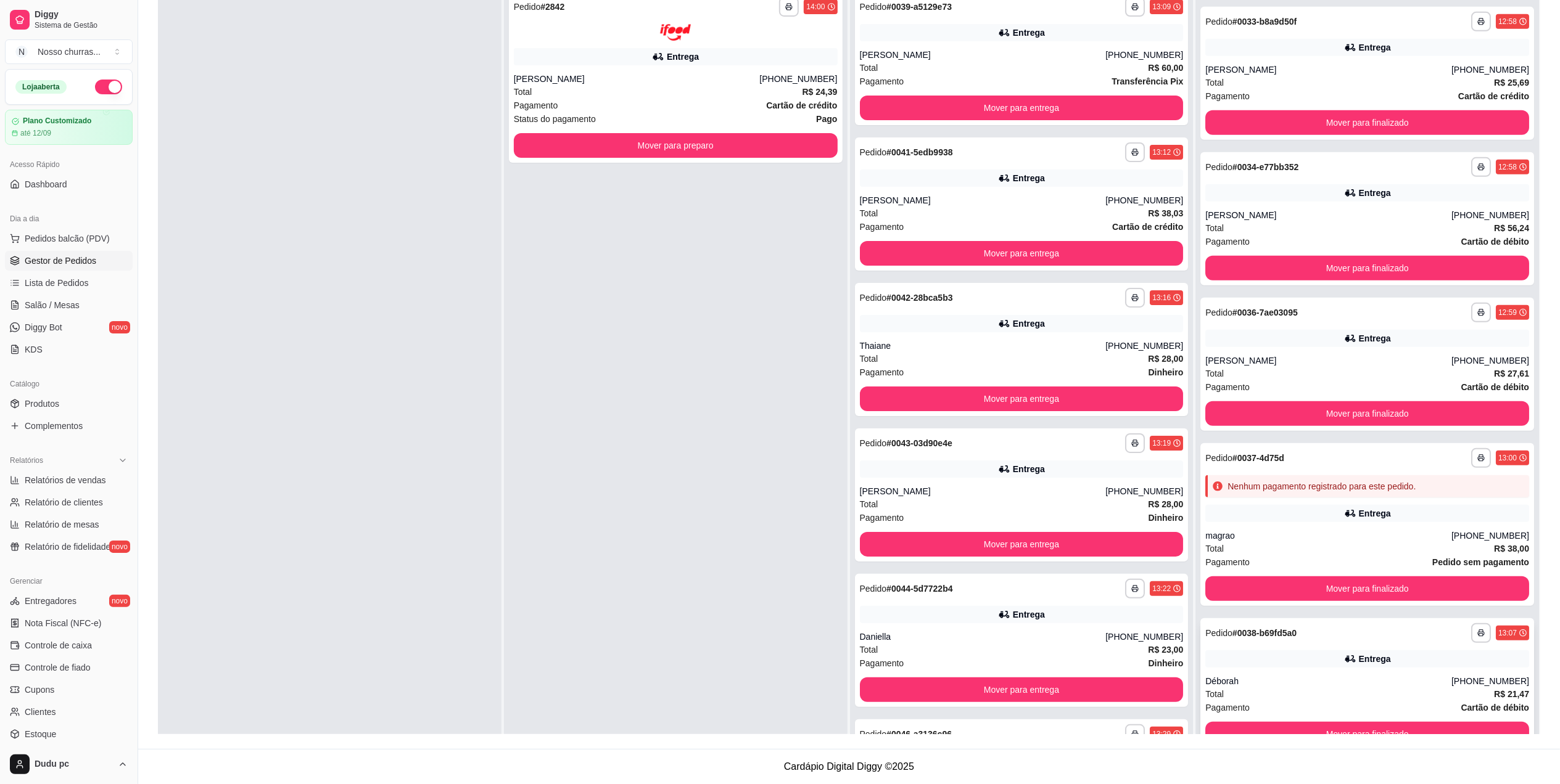
click at [1355, 644] on div "**********" at bounding box center [1367, 684] width 333 height 133
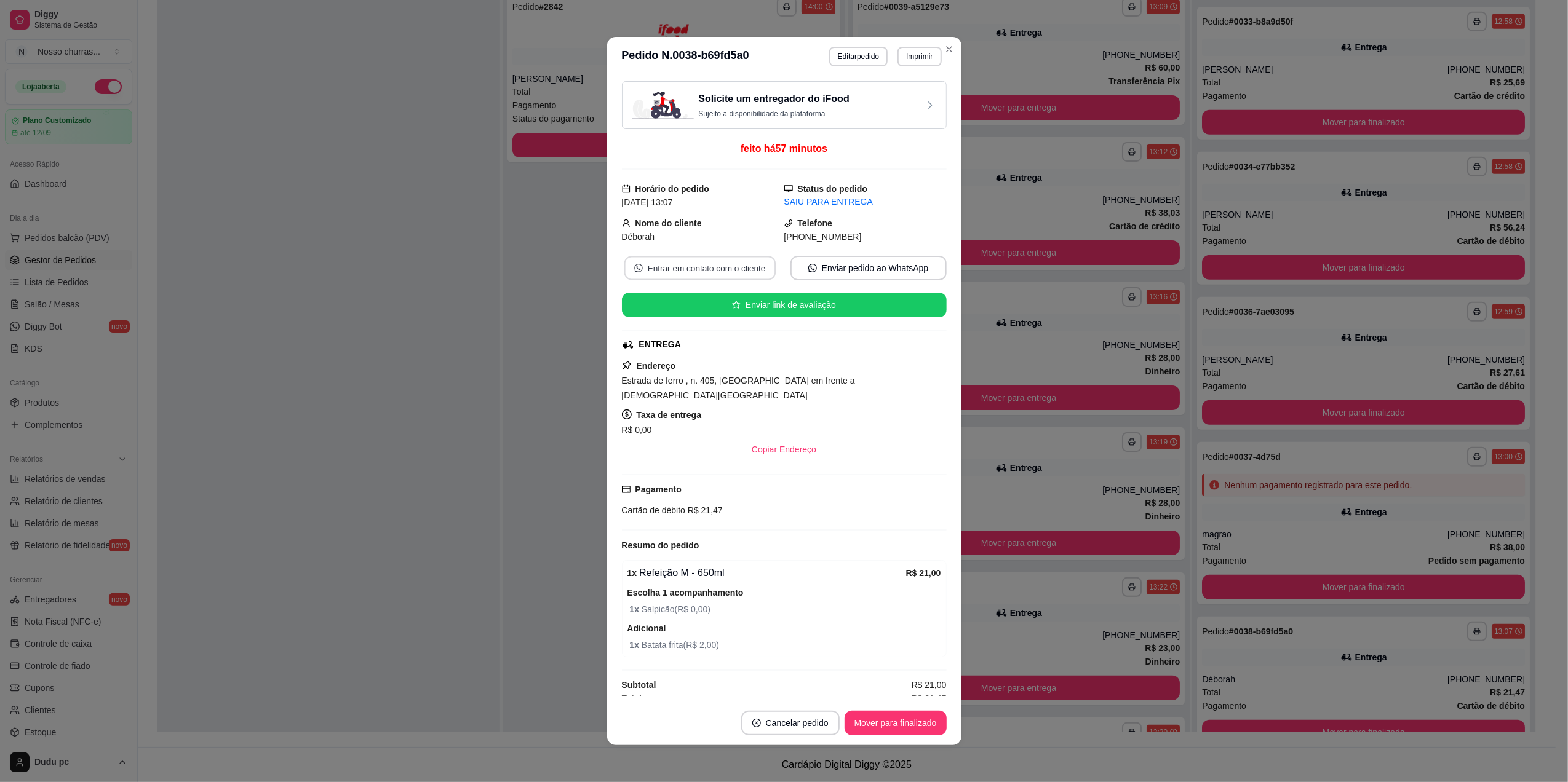
click at [719, 279] on button "Entrar em contato com o cliente" at bounding box center [699, 268] width 151 height 24
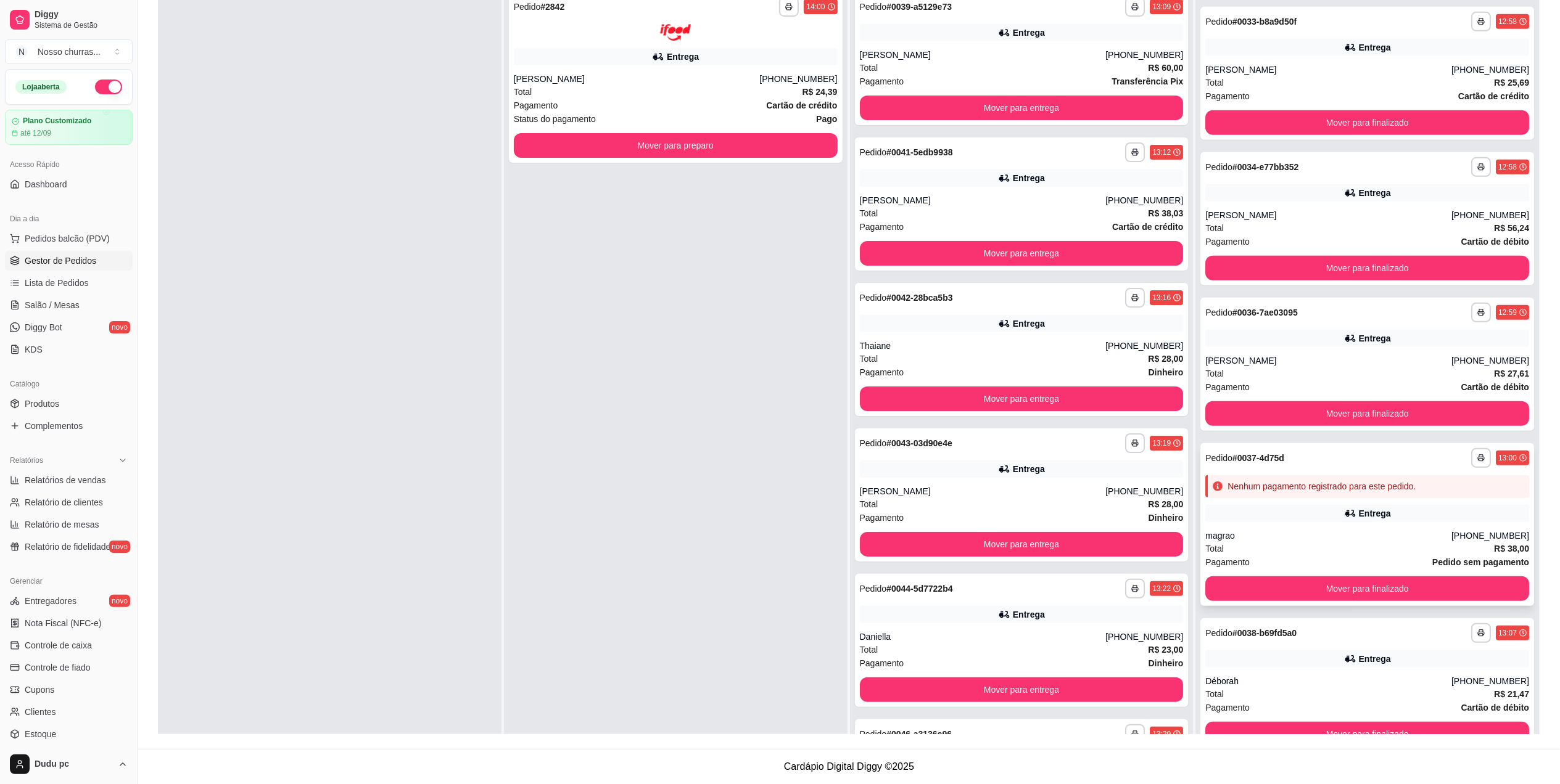
click at [1247, 508] on div "Entrega" at bounding box center [1367, 513] width 324 height 17
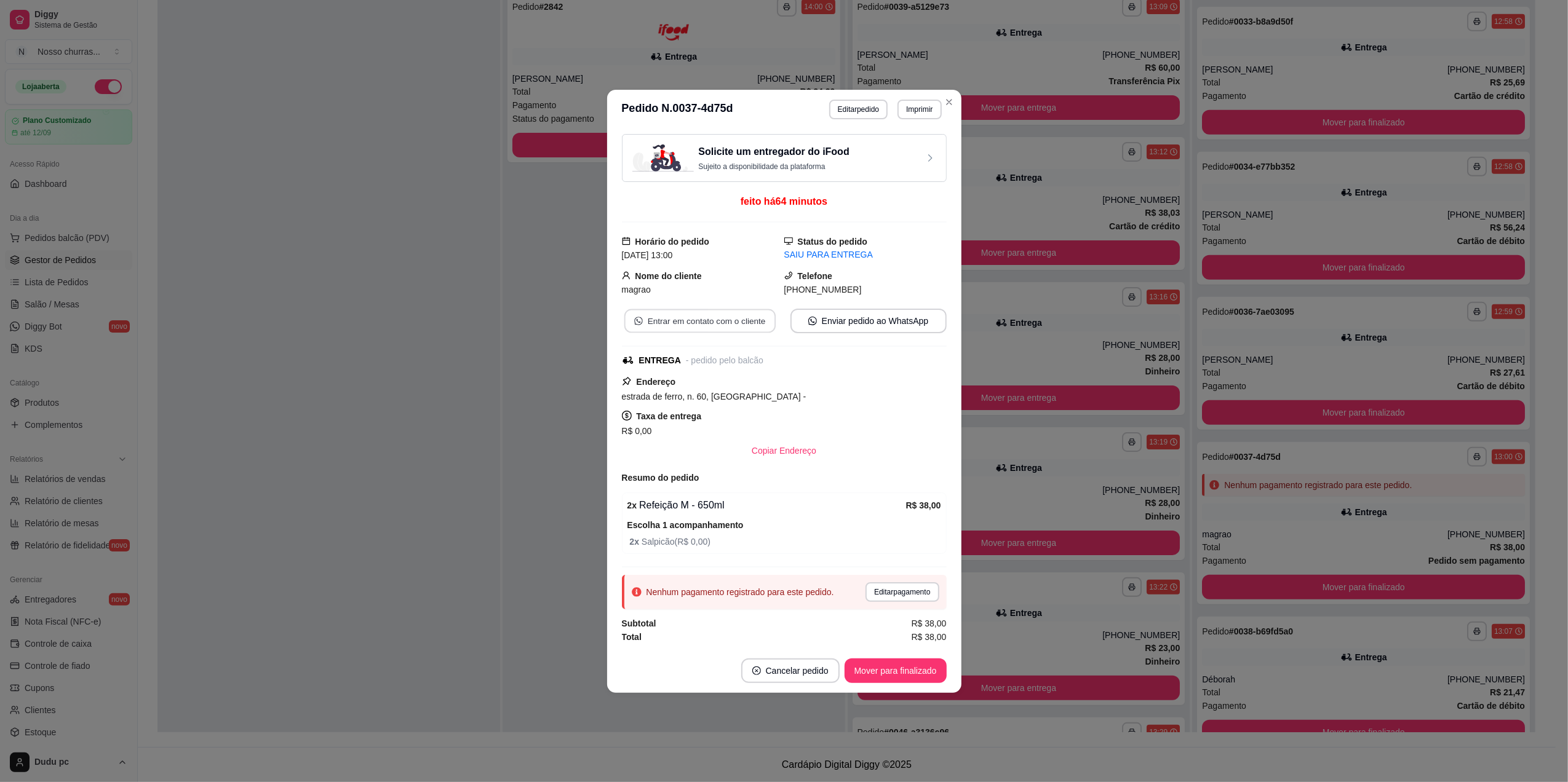
click at [747, 316] on button "Entrar em contato com o cliente" at bounding box center [699, 321] width 151 height 24
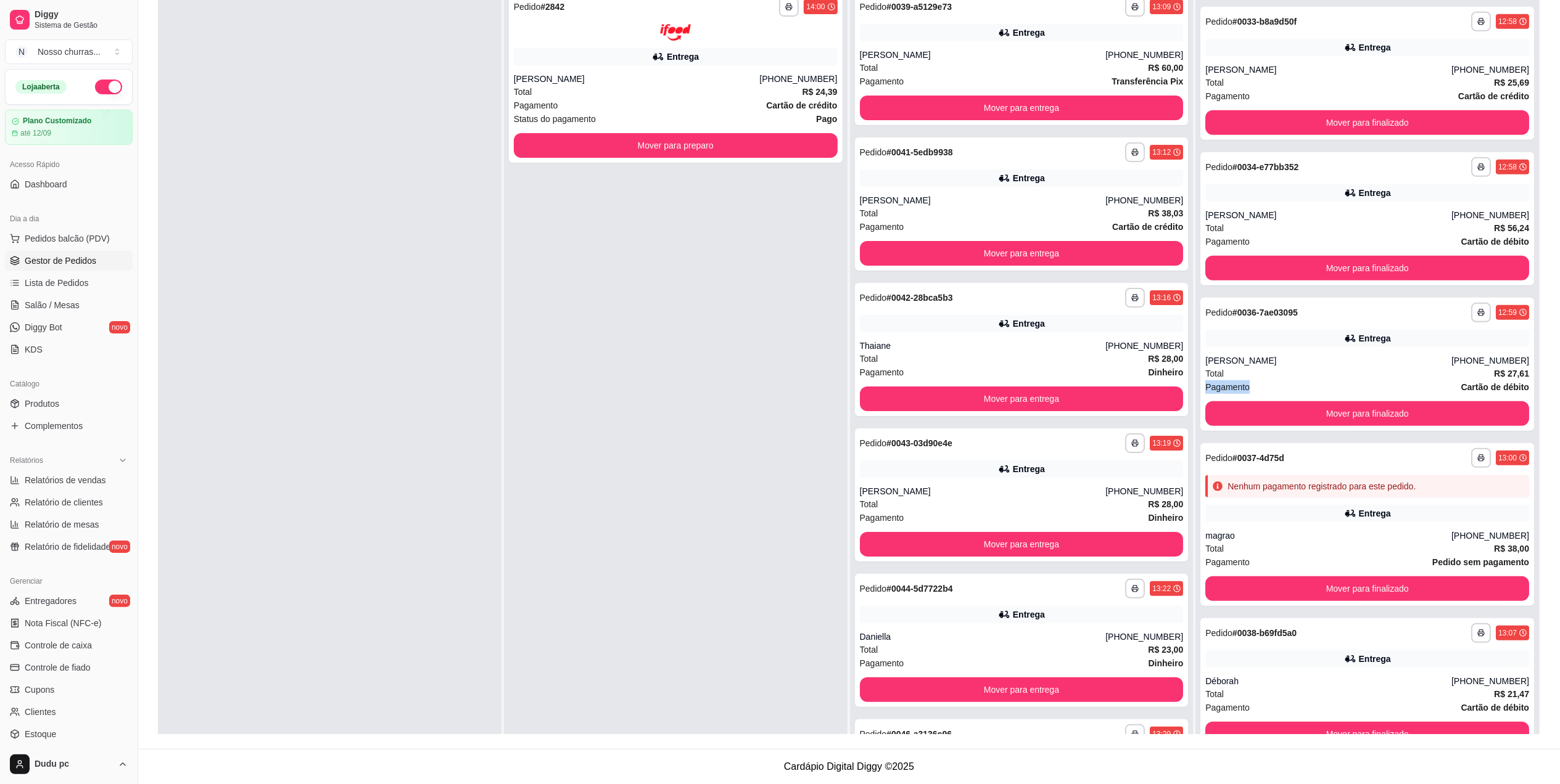
click at [1229, 383] on span "Pagamento" at bounding box center [1227, 387] width 45 height 13
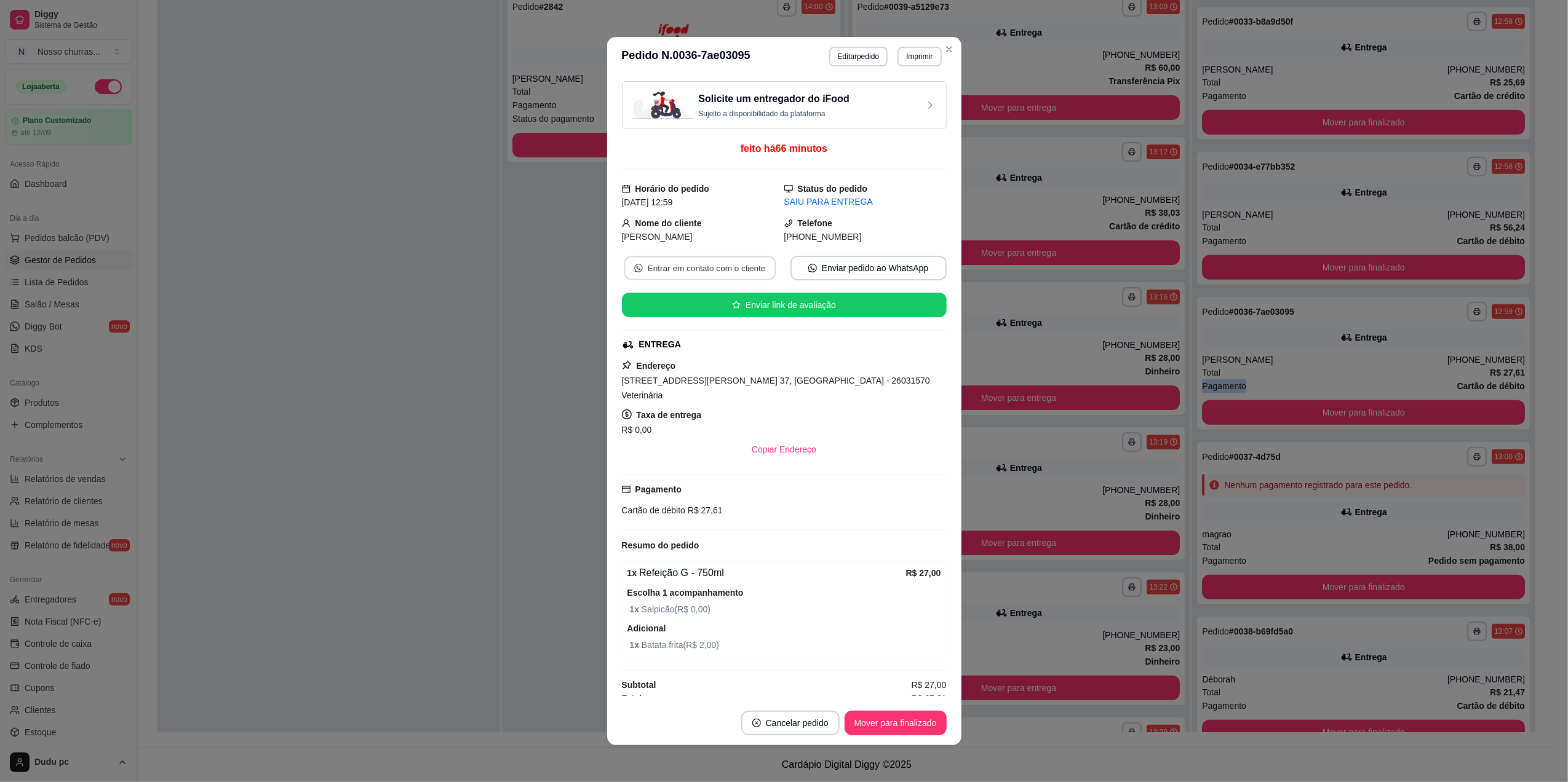
click at [746, 268] on button "Entrar em contato com o cliente" at bounding box center [699, 268] width 151 height 24
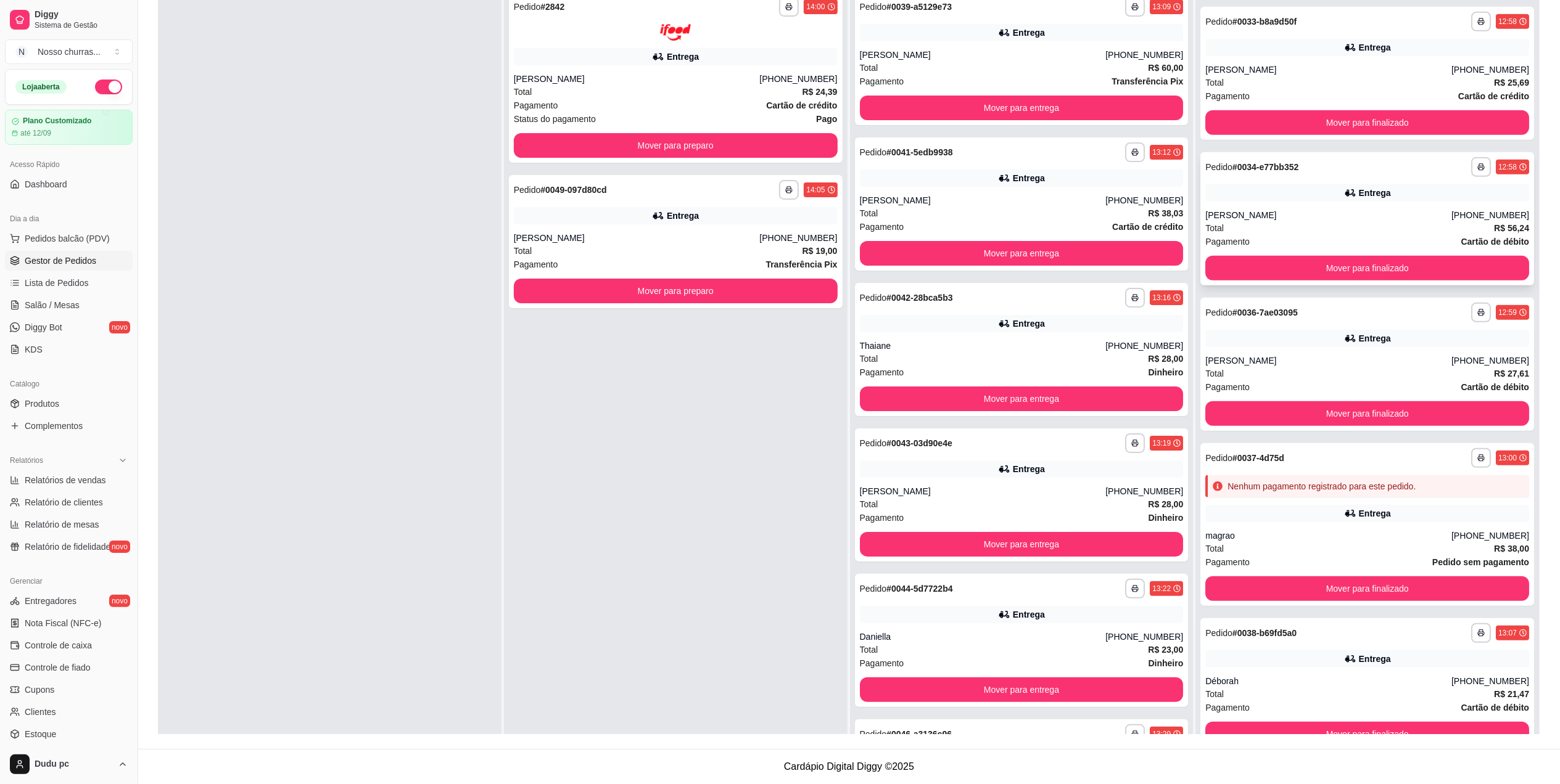
click at [1260, 239] on div "Pagamento Cartão de débito" at bounding box center [1367, 241] width 324 height 13
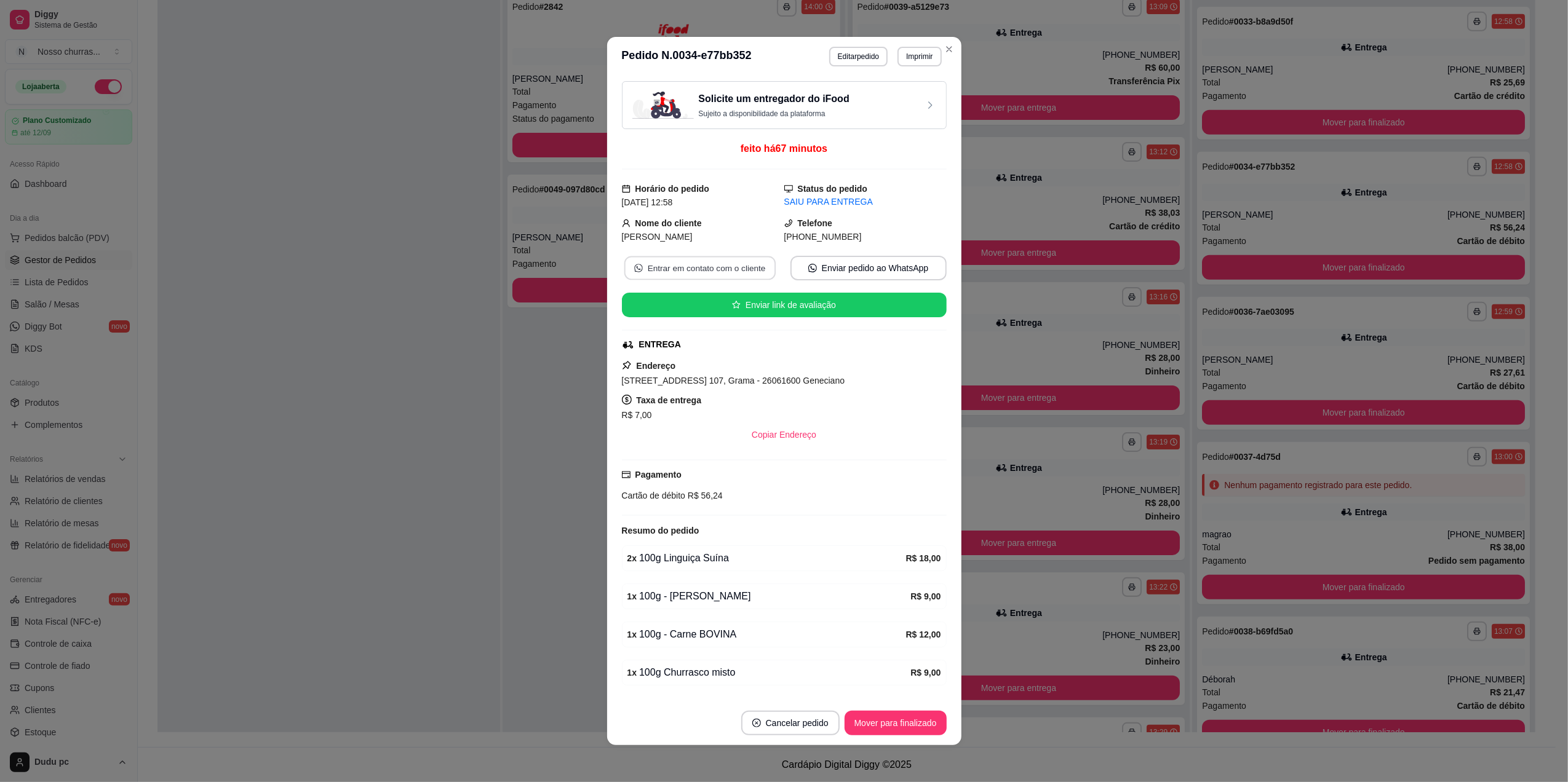
click at [737, 280] on button "Entrar em contato com o cliente" at bounding box center [699, 268] width 151 height 24
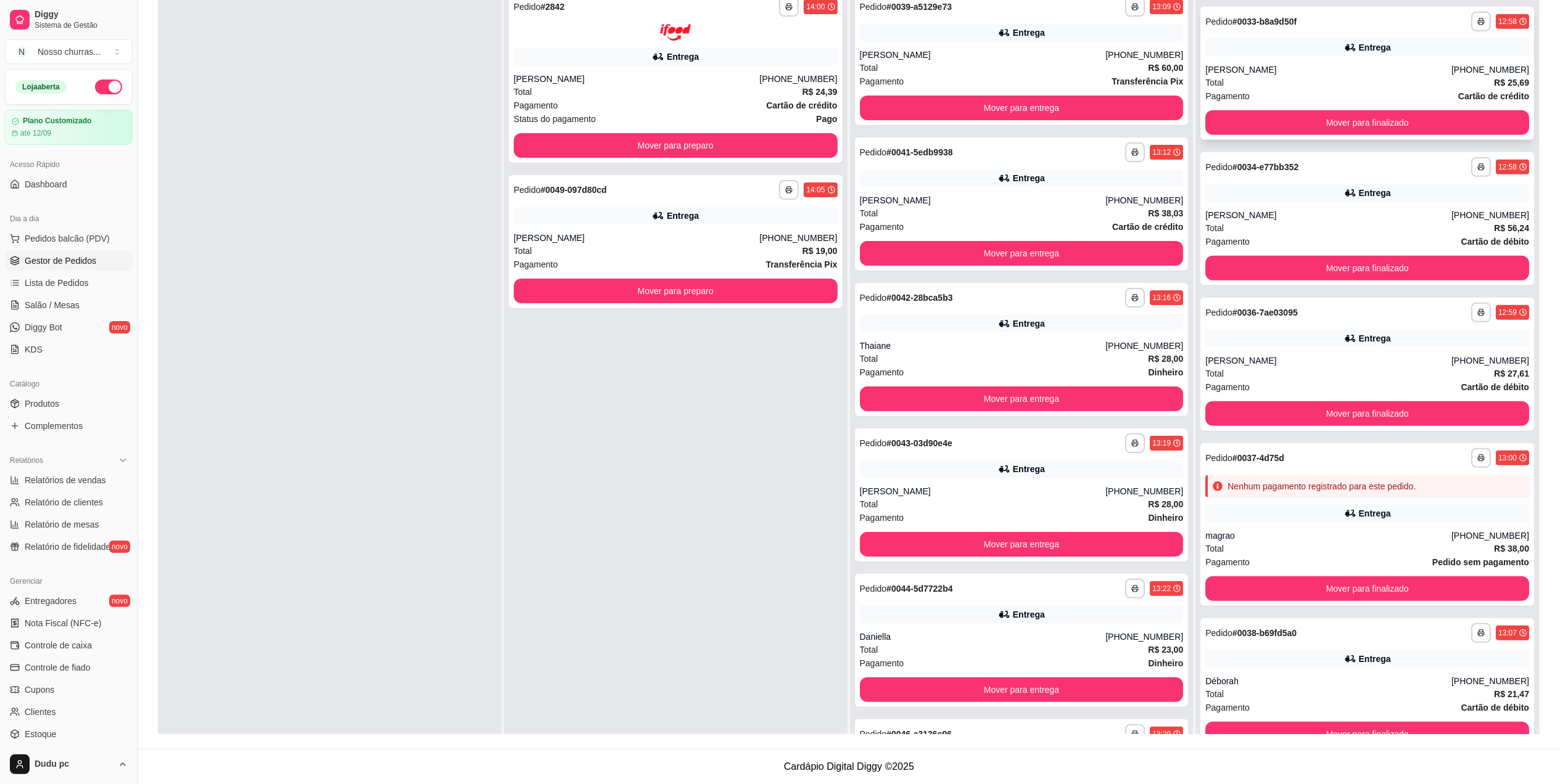
click at [1323, 23] on div "**********" at bounding box center [1367, 21] width 324 height 20
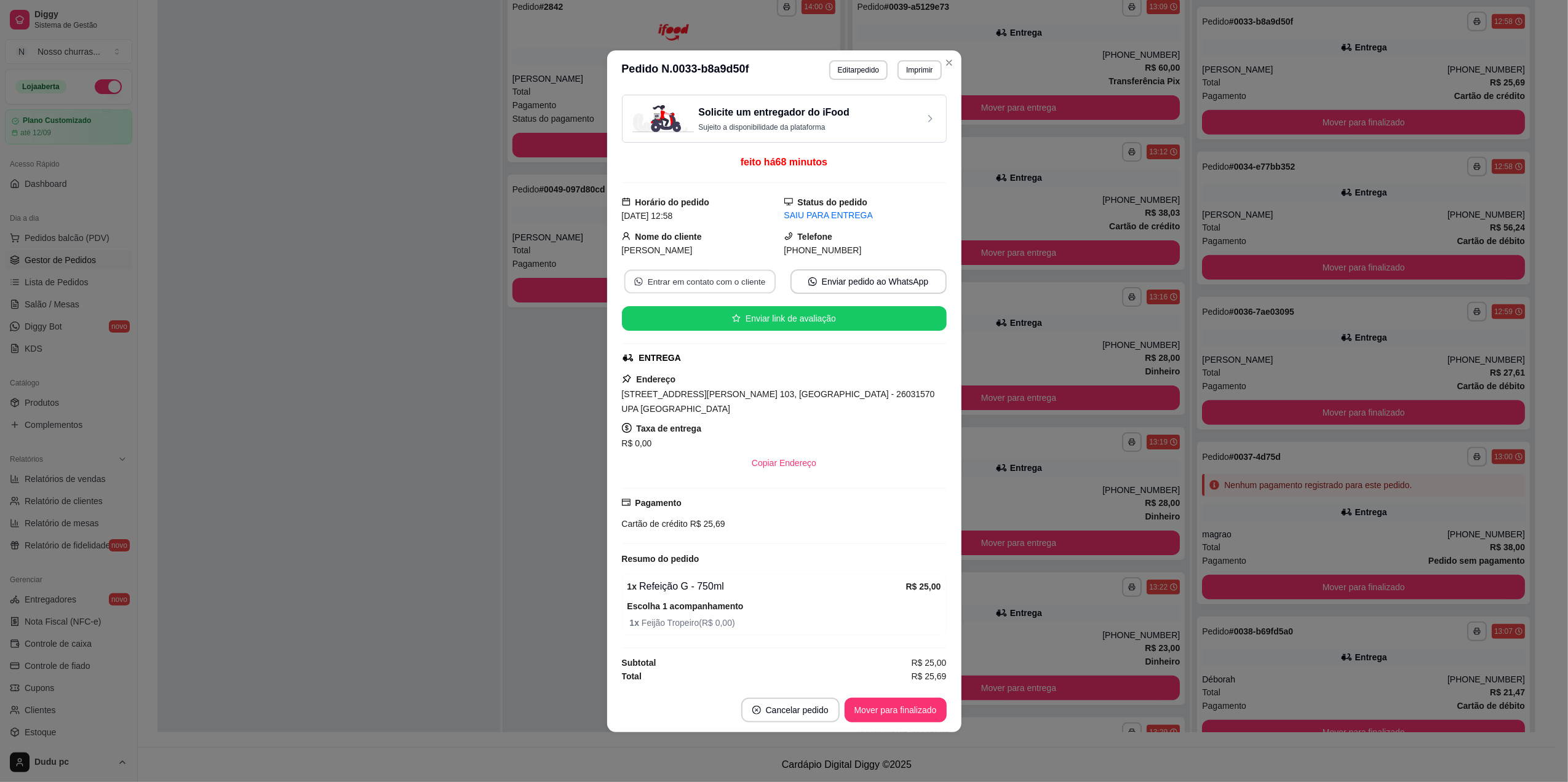
click at [718, 282] on button "Entrar em contato com o cliente" at bounding box center [699, 282] width 151 height 24
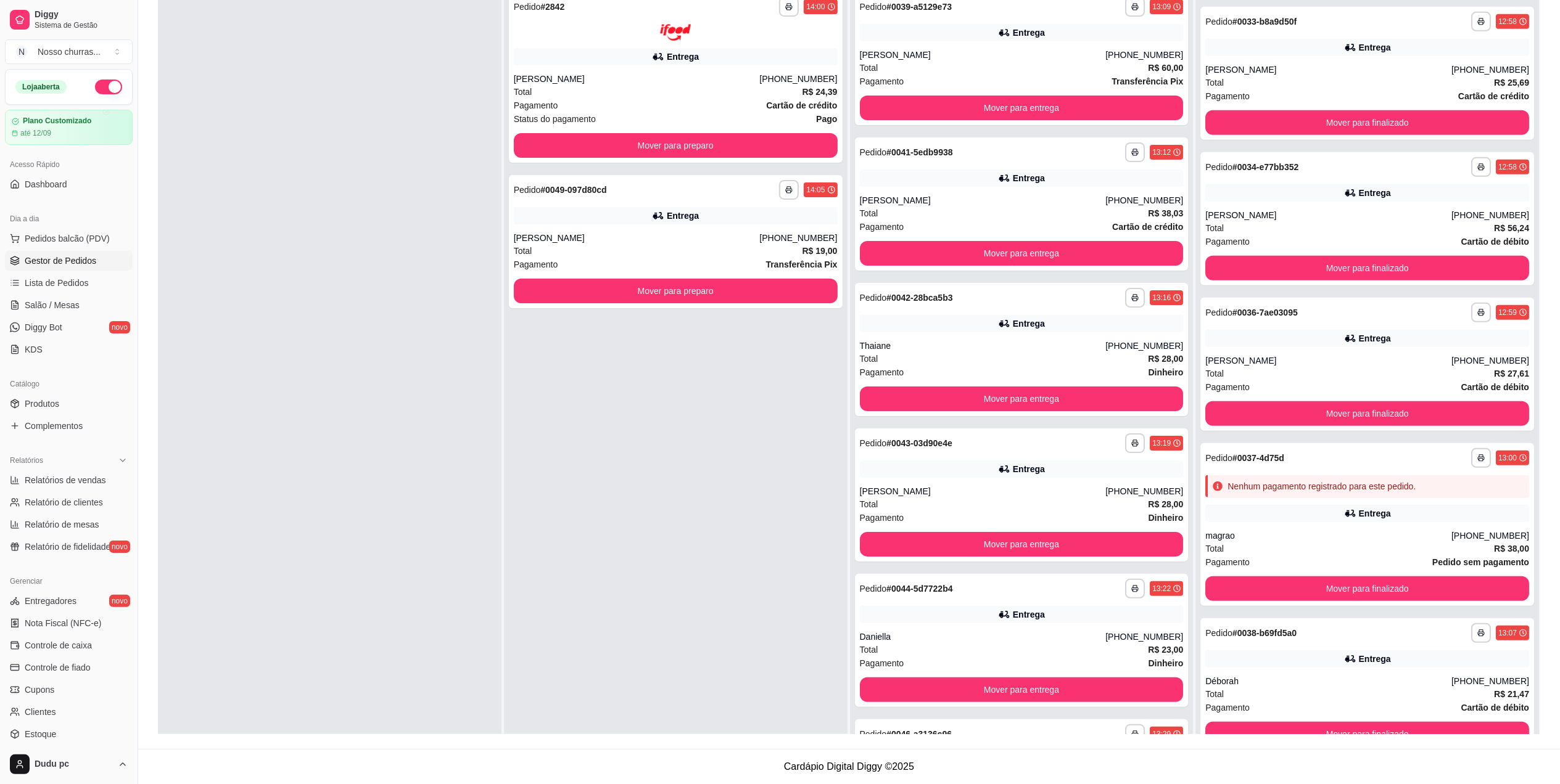
scroll to position [0, 0]
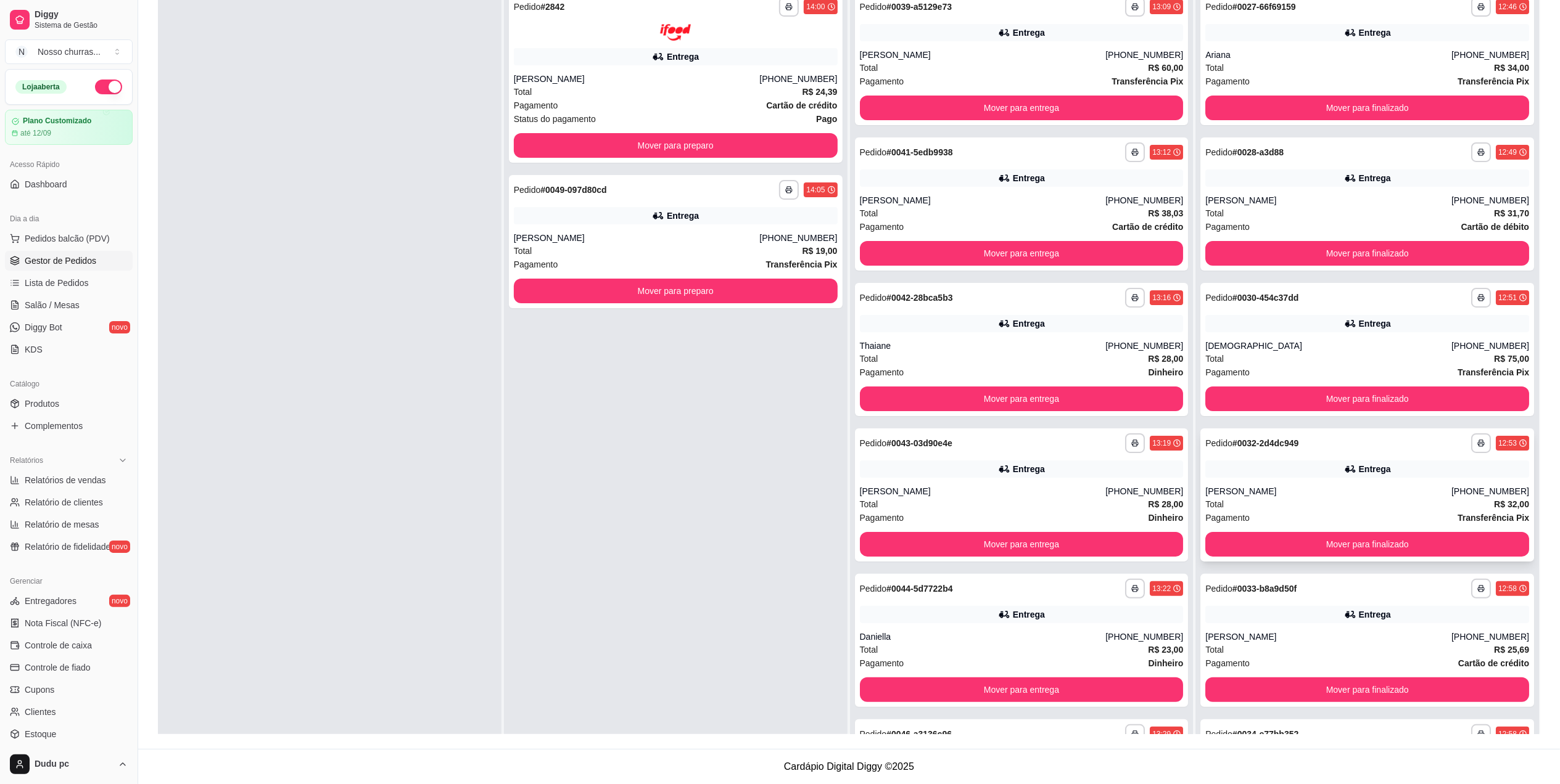
click at [1299, 460] on div "Entrega" at bounding box center [1367, 469] width 324 height 17
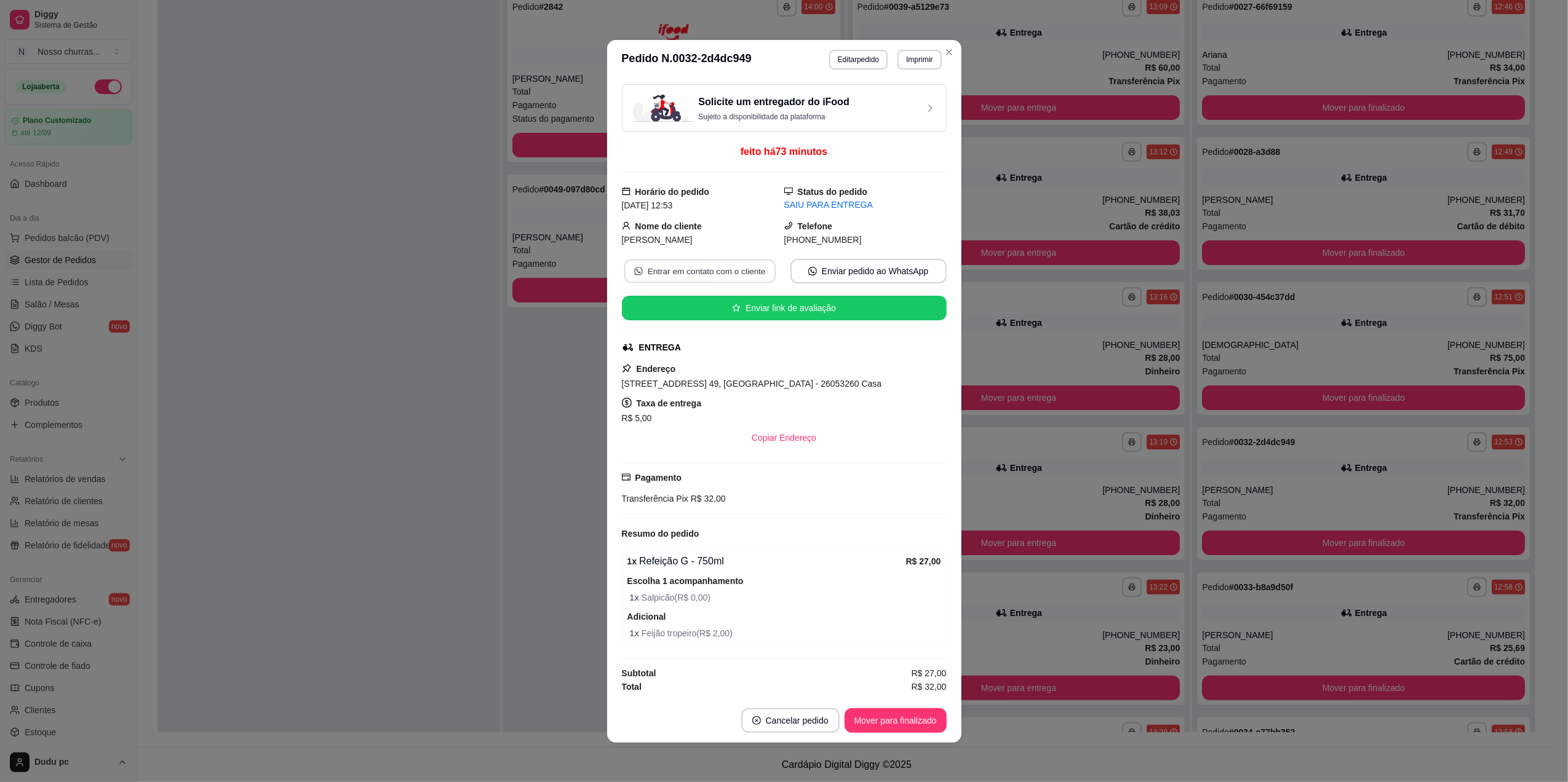
click at [735, 264] on button "Entrar em contato com o cliente" at bounding box center [699, 271] width 151 height 24
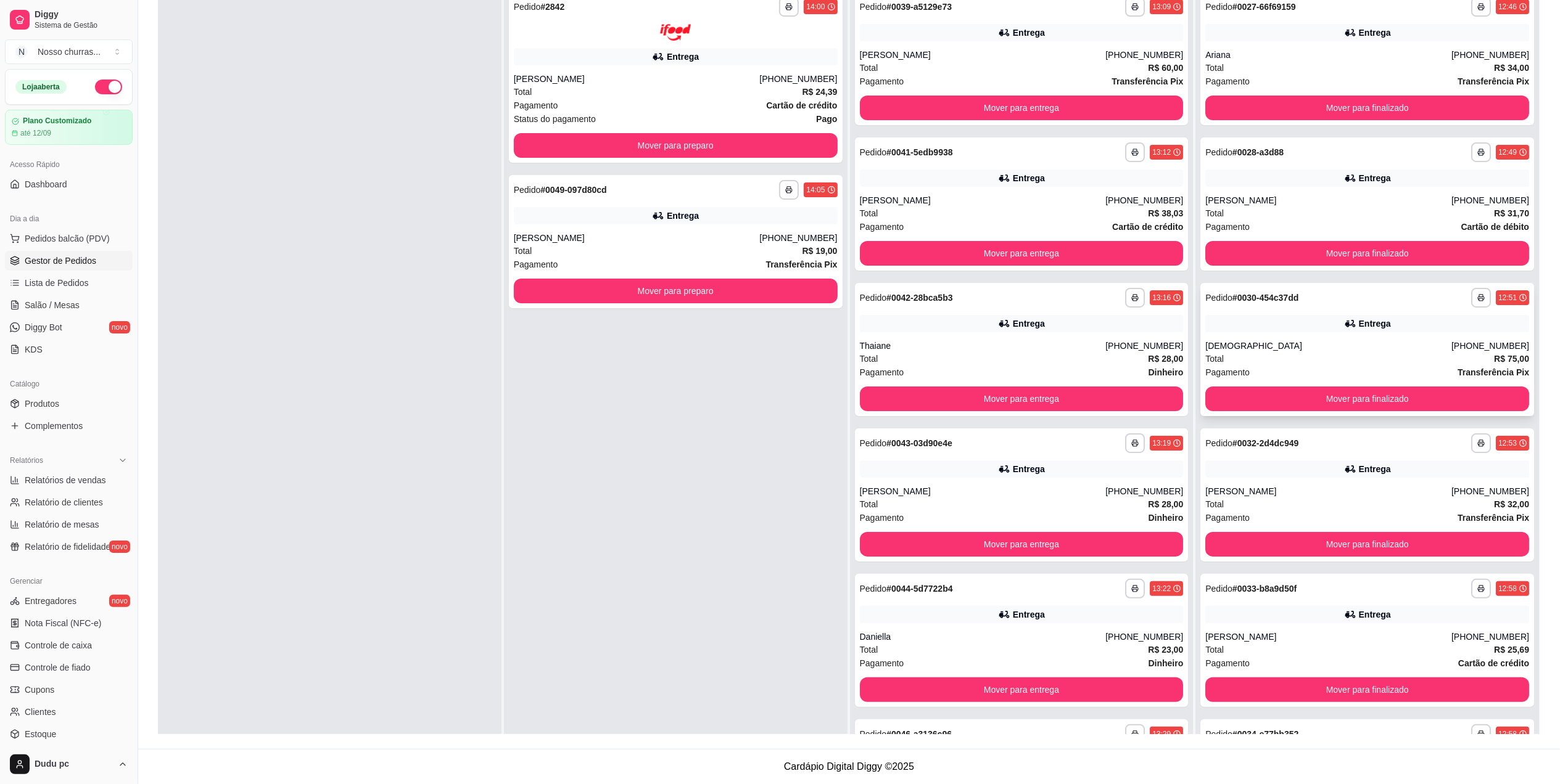
click at [1262, 313] on div "**********" at bounding box center [1367, 349] width 333 height 133
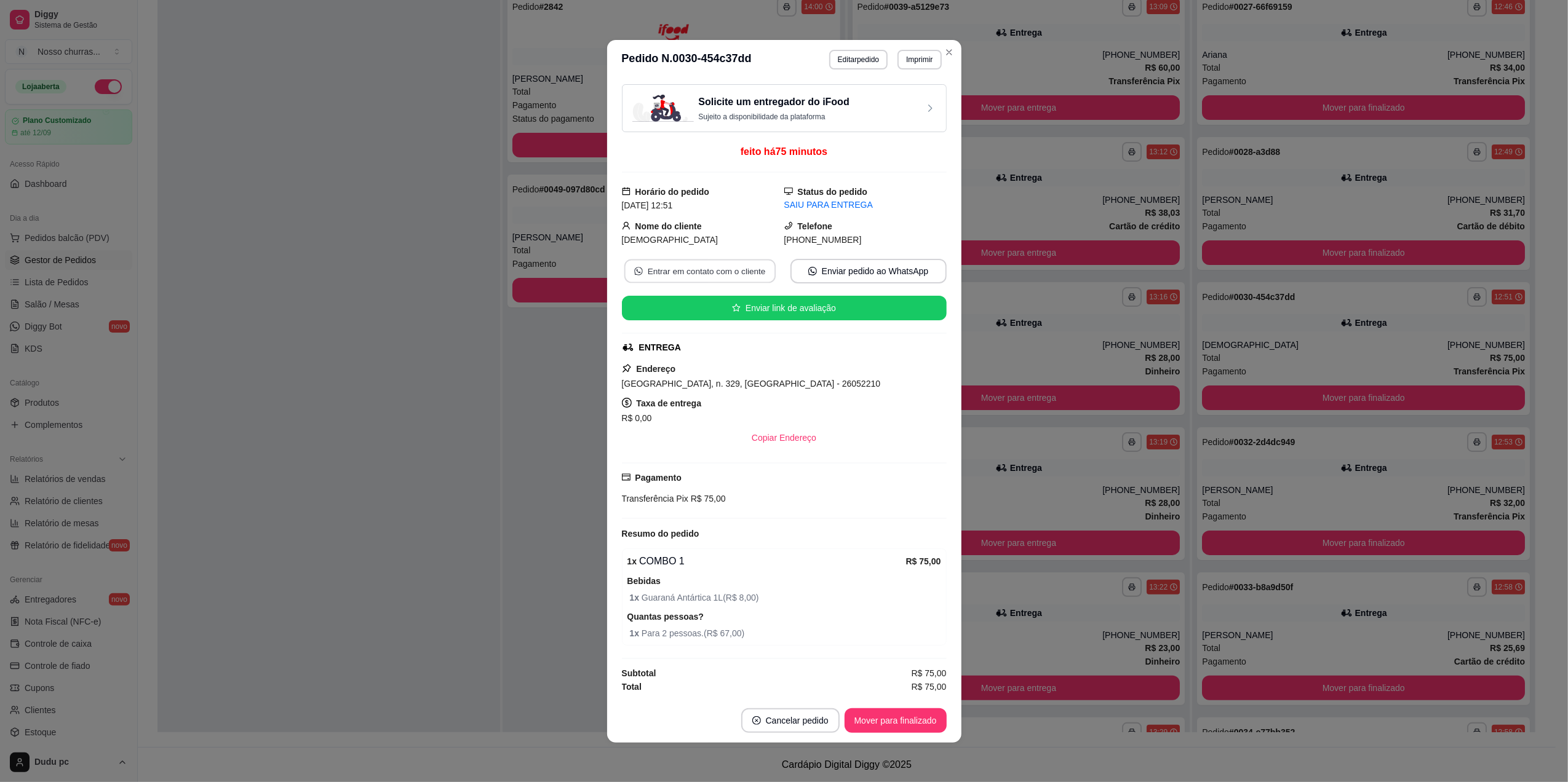
click at [707, 276] on button "Entrar em contato com o cliente" at bounding box center [699, 271] width 151 height 24
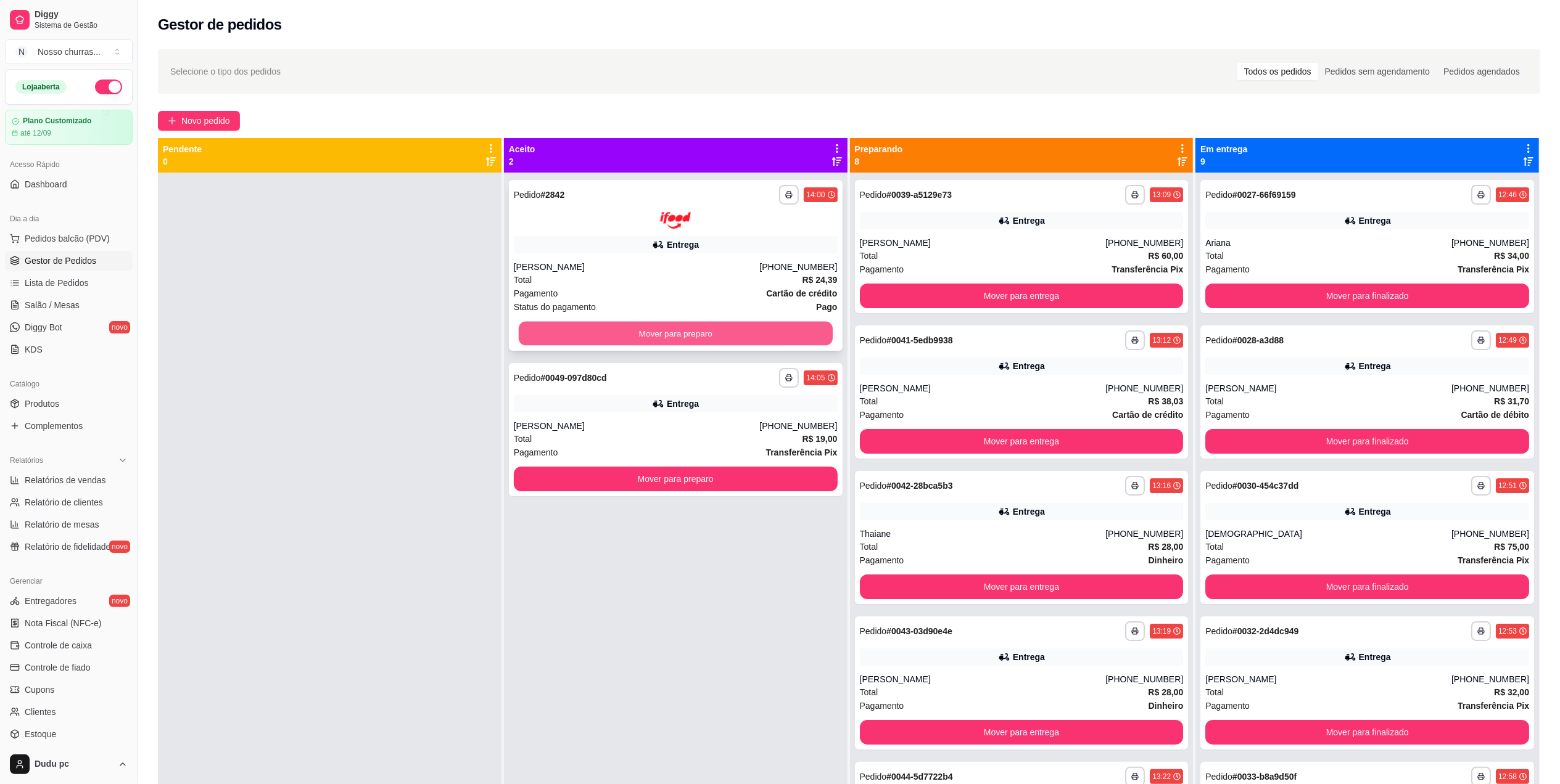
click at [750, 326] on button "Mover para preparo" at bounding box center [675, 333] width 314 height 24
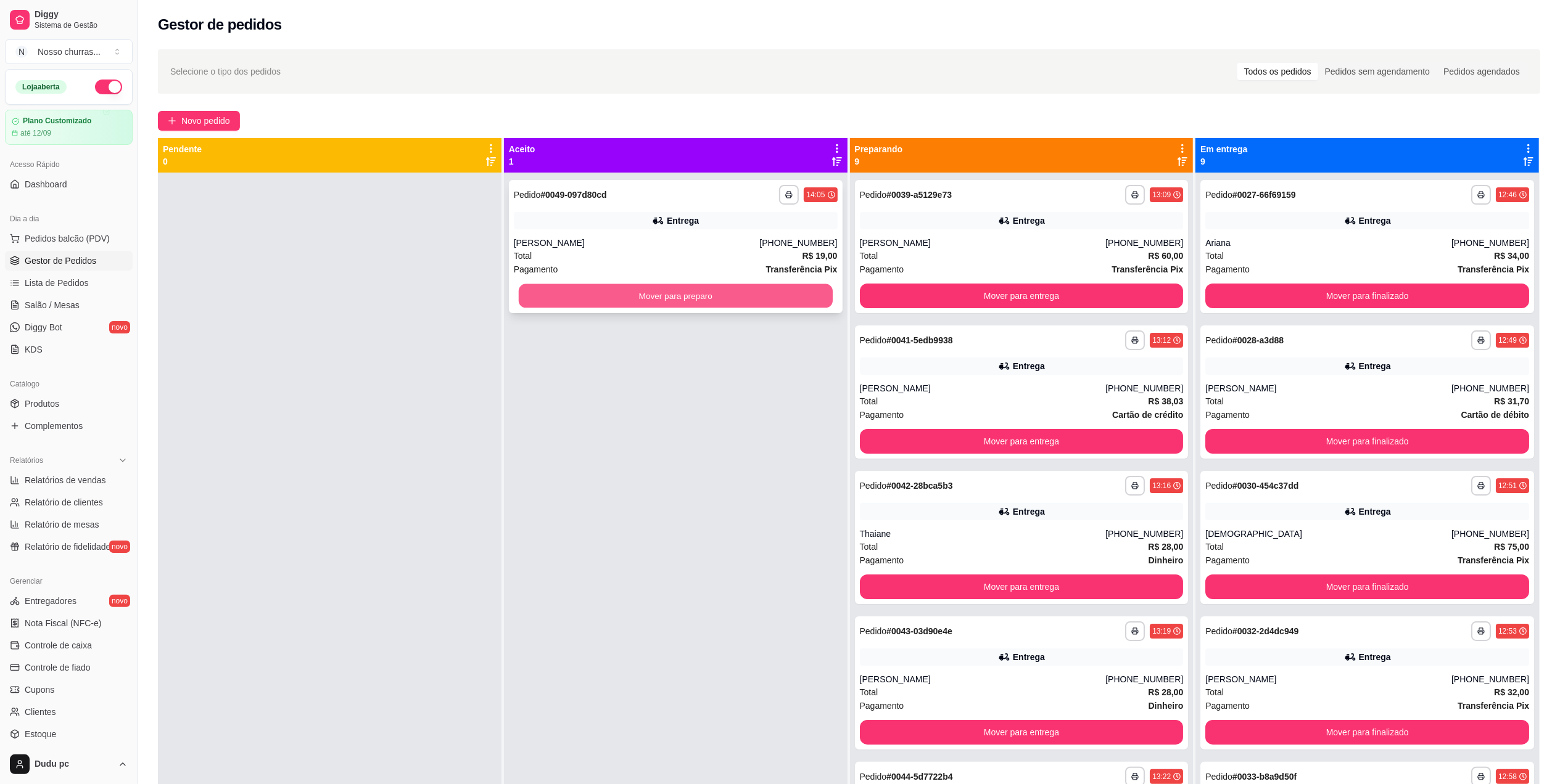
click at [746, 301] on button "Mover para preparo" at bounding box center [675, 296] width 314 height 24
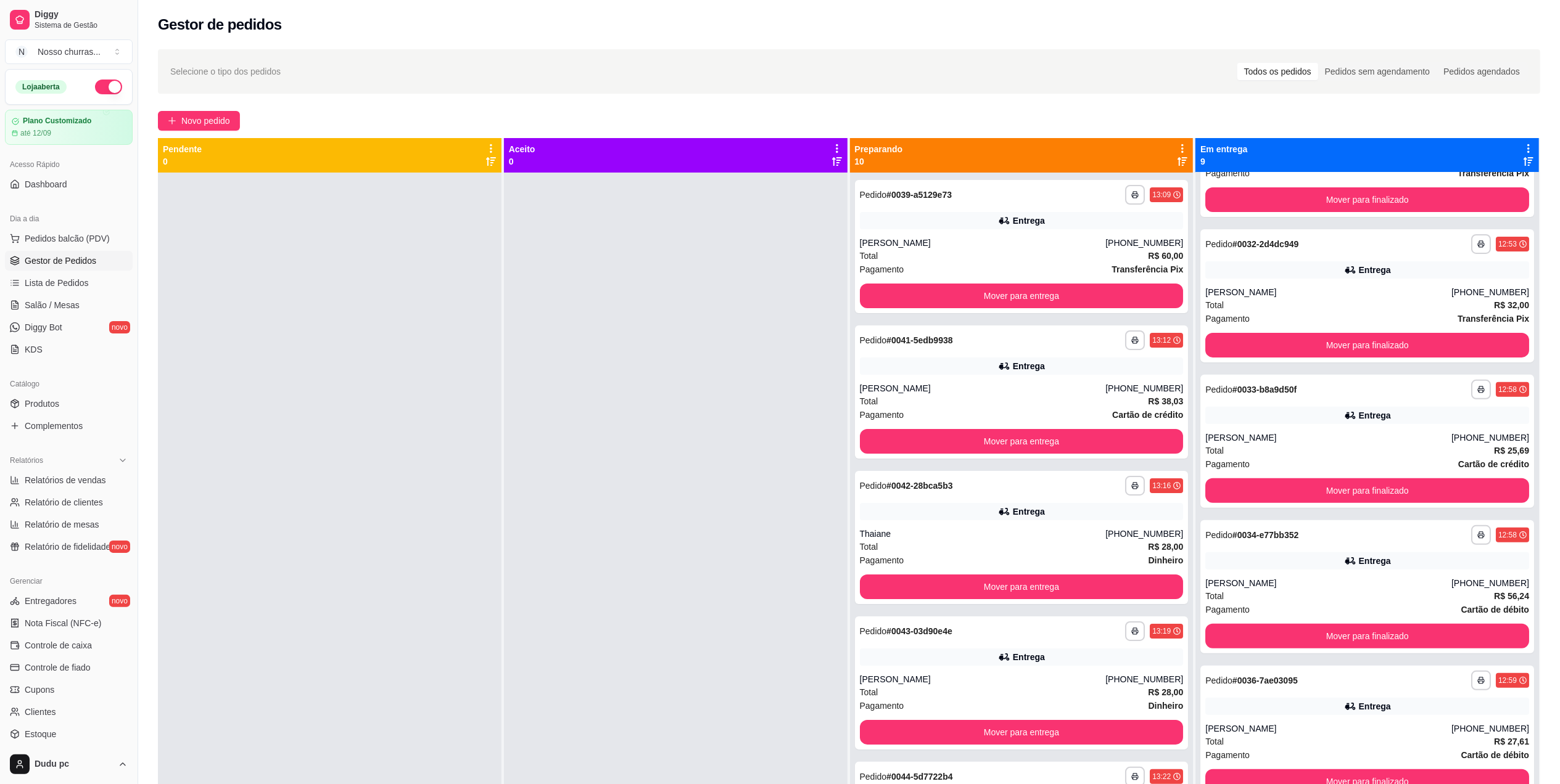
scroll to position [418, 0]
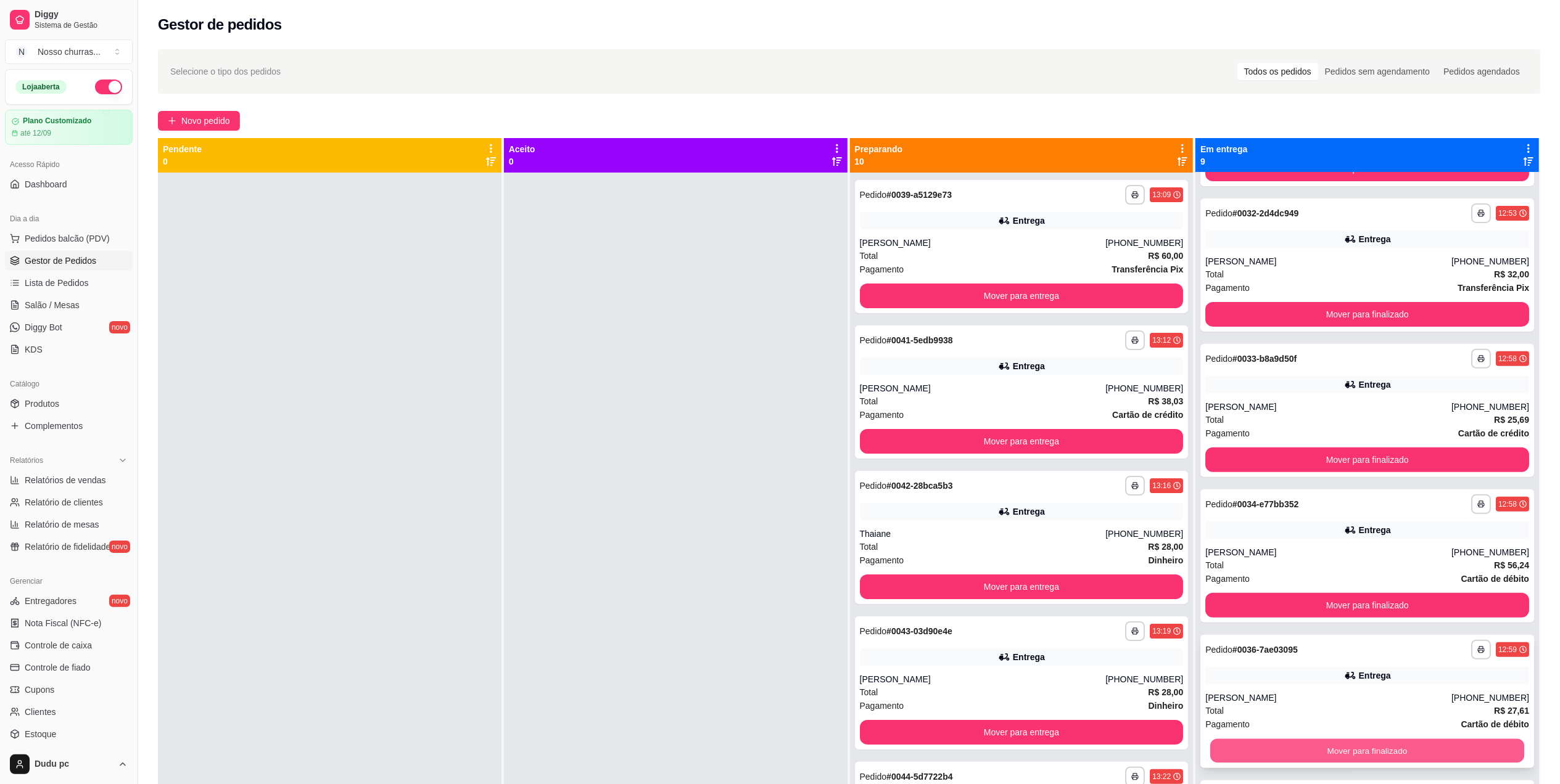
click at [1243, 743] on button "Mover para finalizado" at bounding box center [1367, 751] width 314 height 24
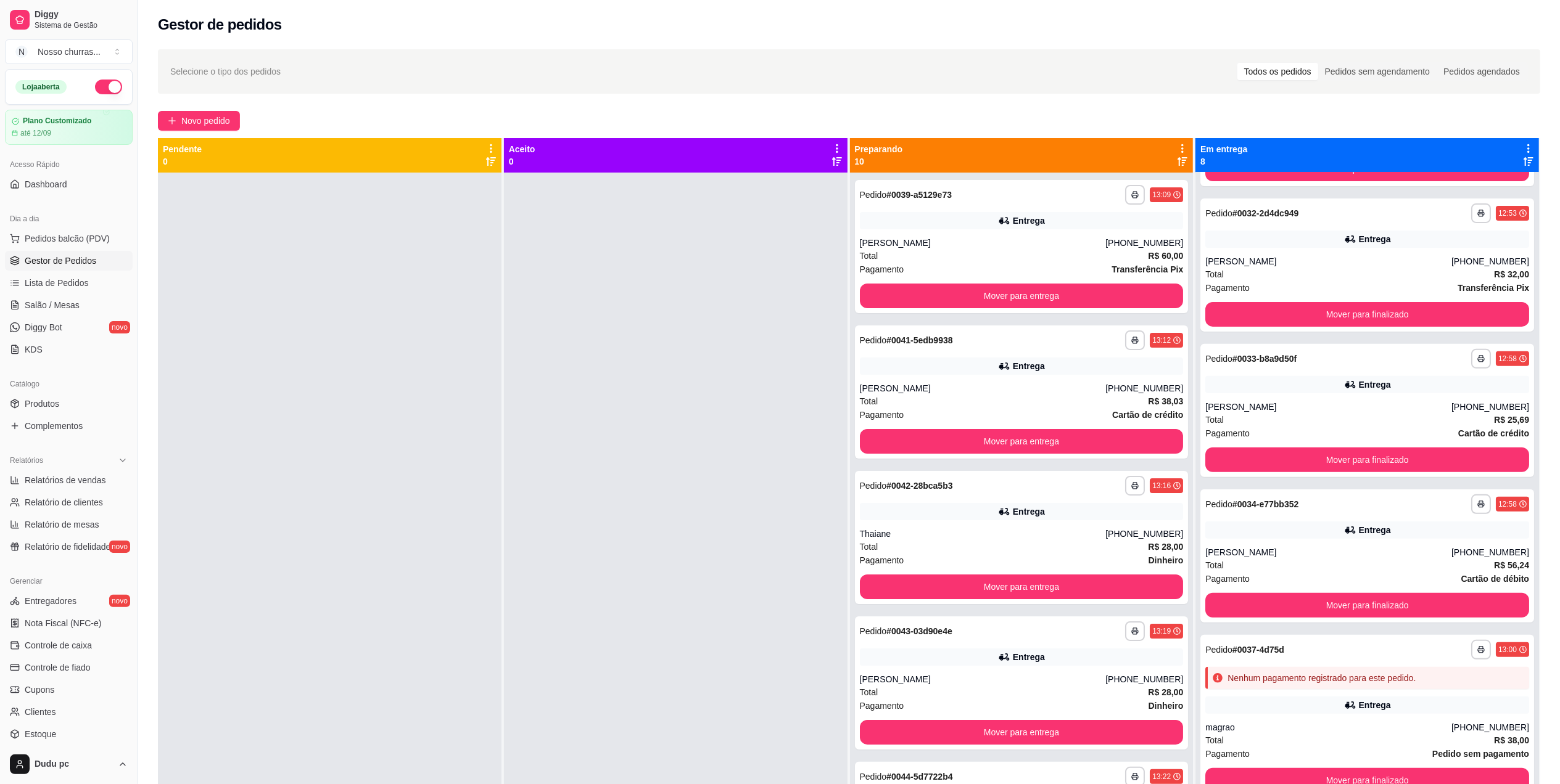
scroll to position [0, 0]
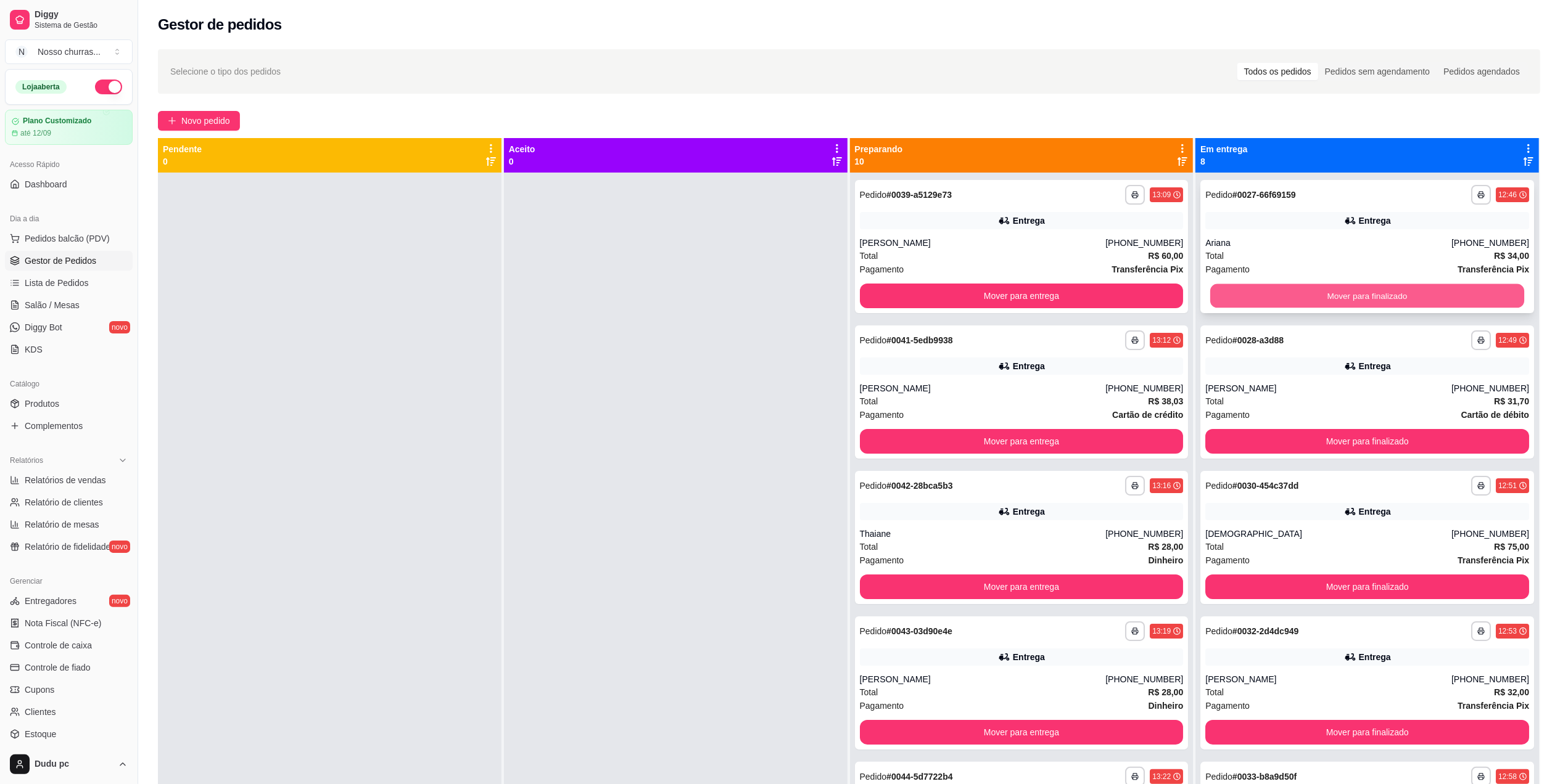
click at [1237, 294] on button "Mover para finalizado" at bounding box center [1367, 296] width 314 height 24
click at [71, 479] on span "Relatórios de vendas" at bounding box center [66, 480] width 81 height 12
select select "ALL"
select select "0"
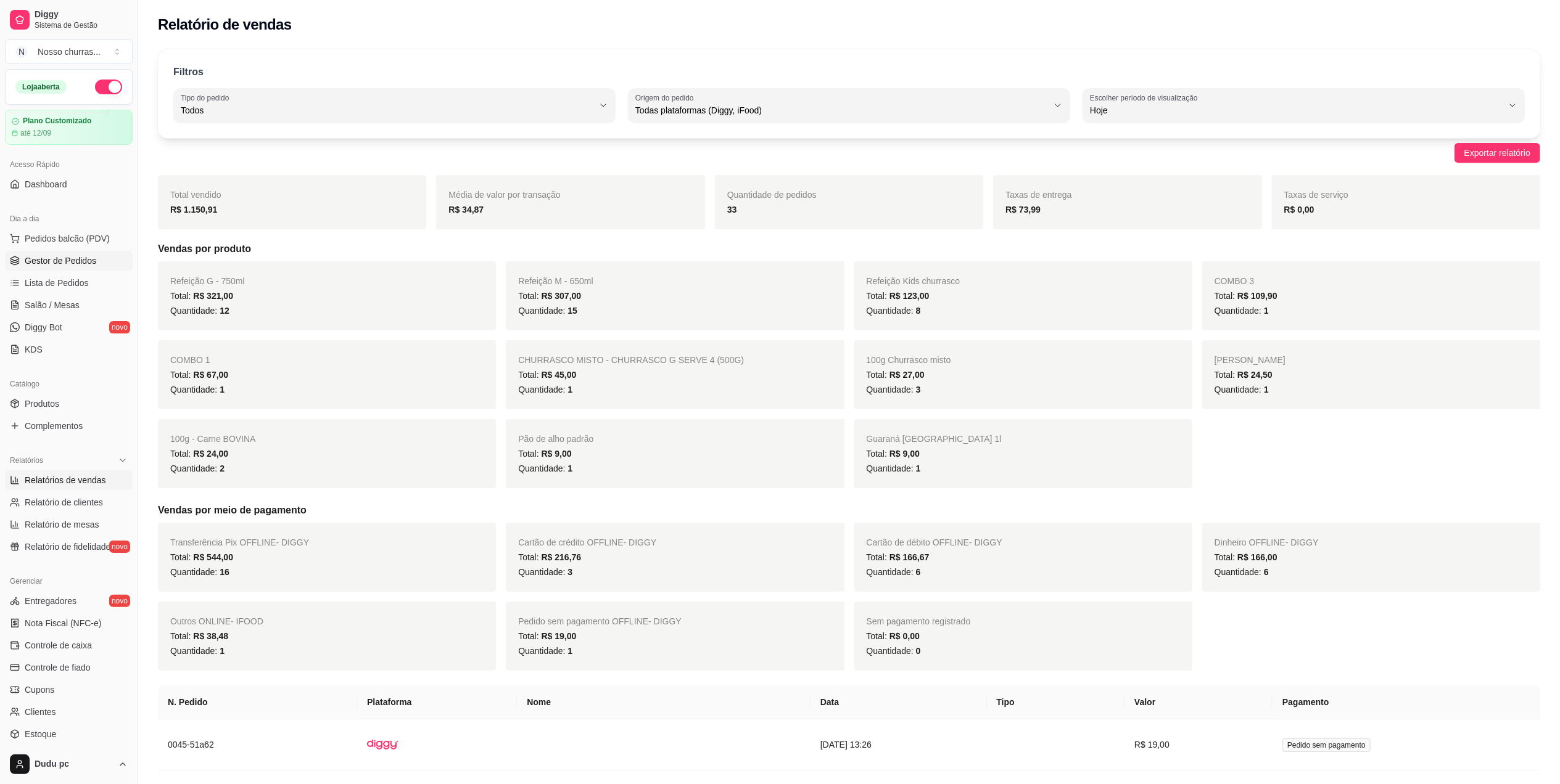
click at [35, 265] on span "Gestor de Pedidos" at bounding box center [60, 260] width 71 height 12
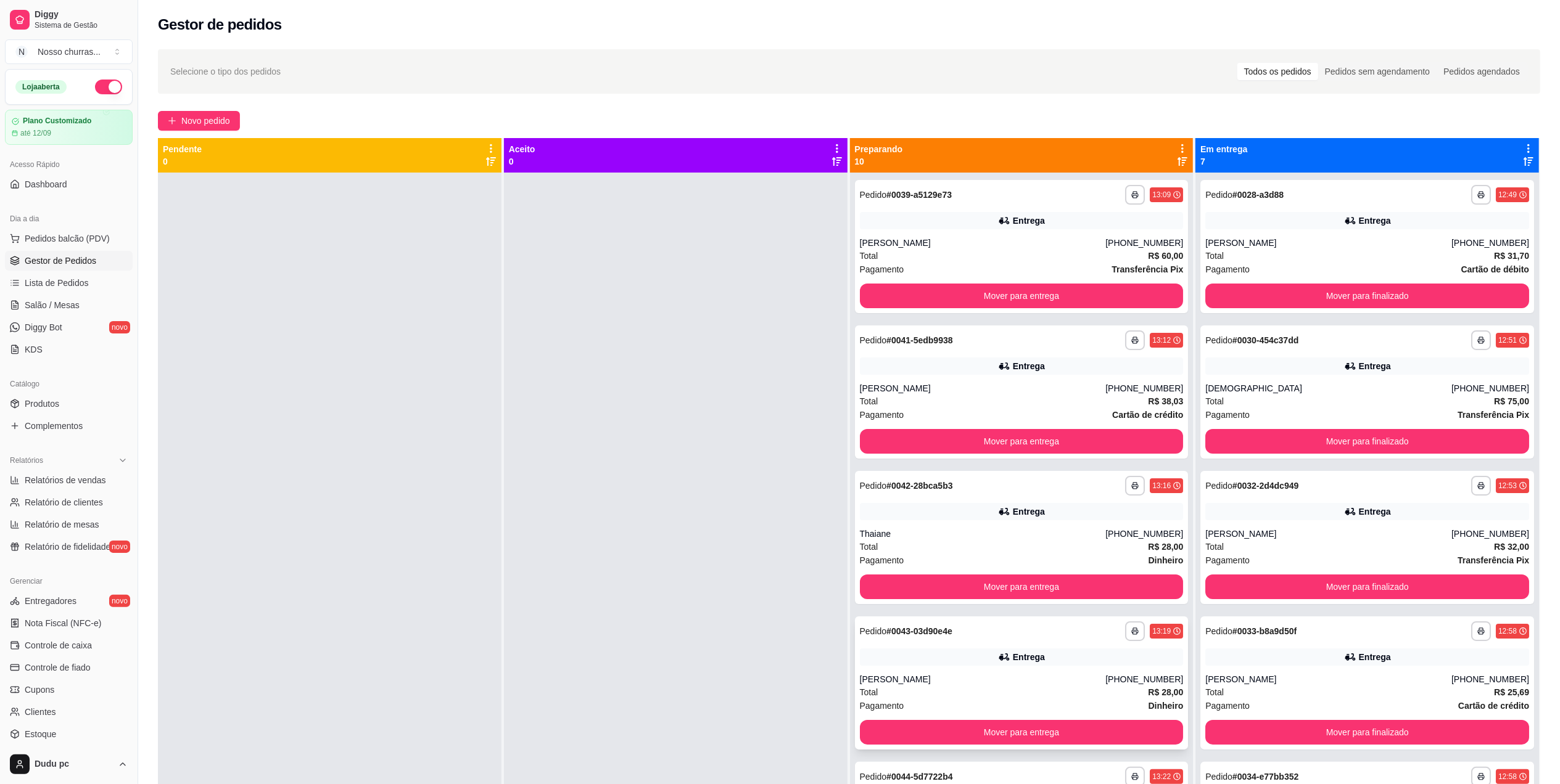
click at [901, 671] on div "**********" at bounding box center [1022, 682] width 333 height 133
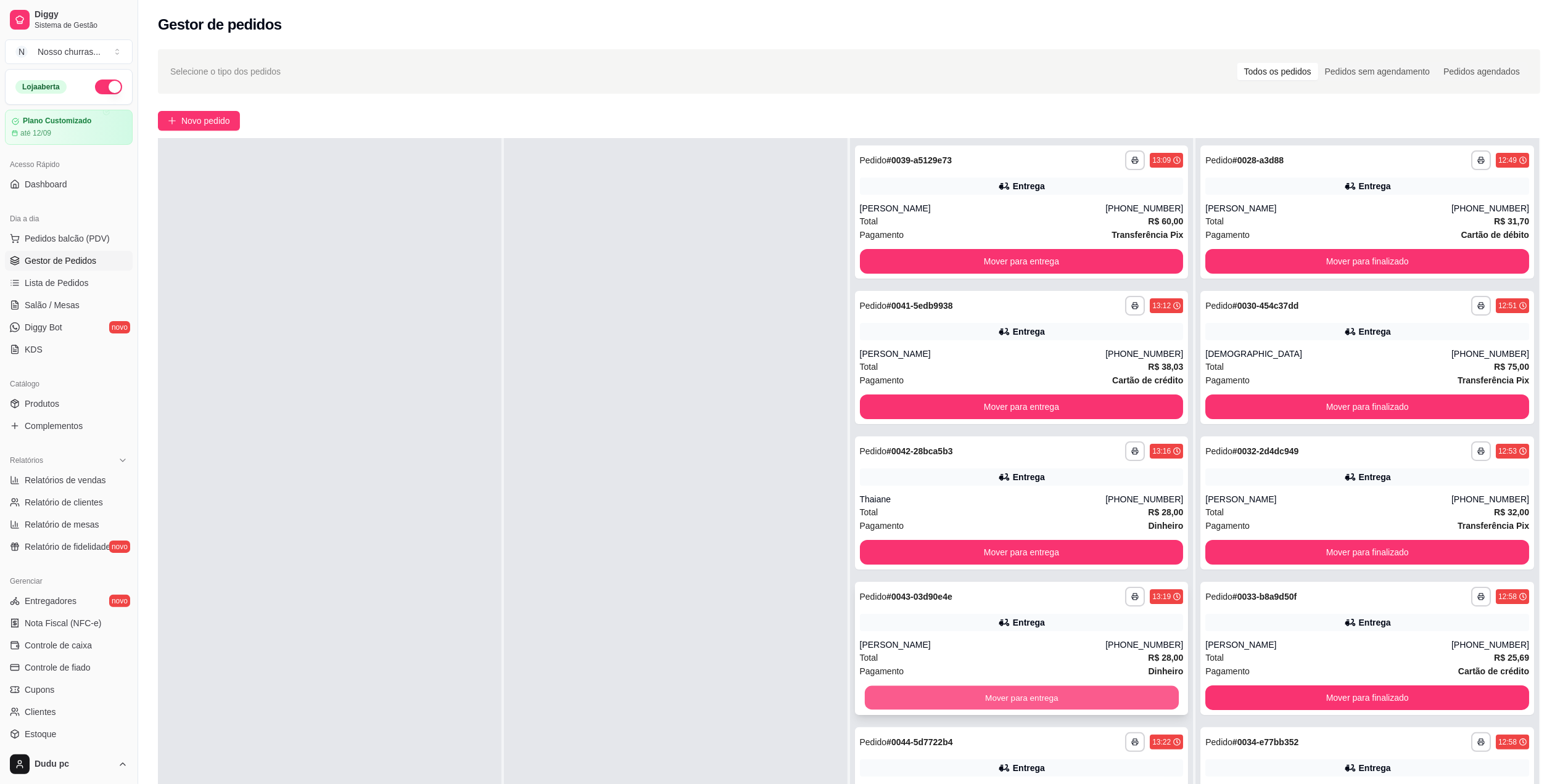
click at [884, 693] on button "Mover para entrega" at bounding box center [1020, 698] width 314 height 24
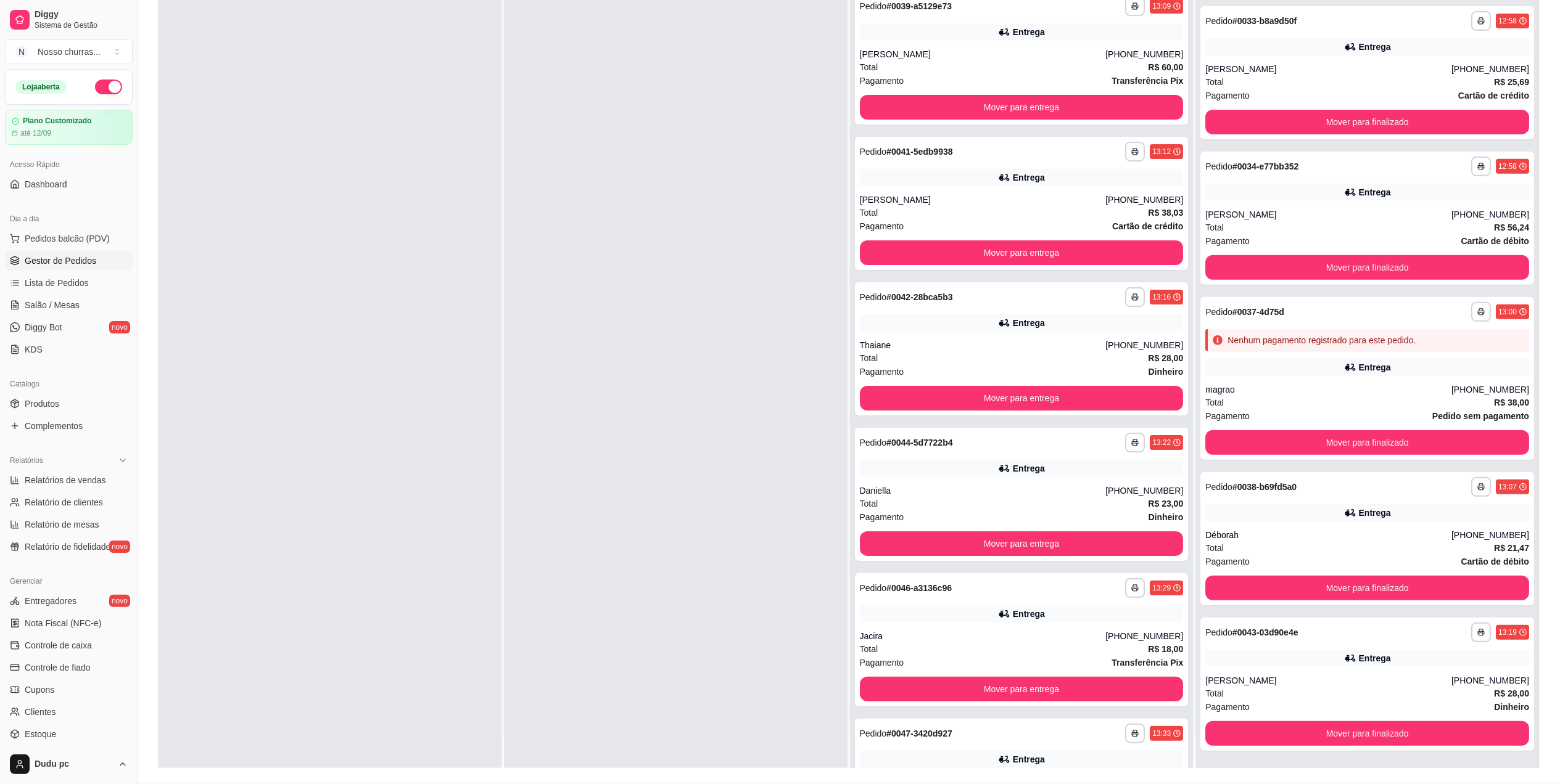
scroll to position [188, 0]
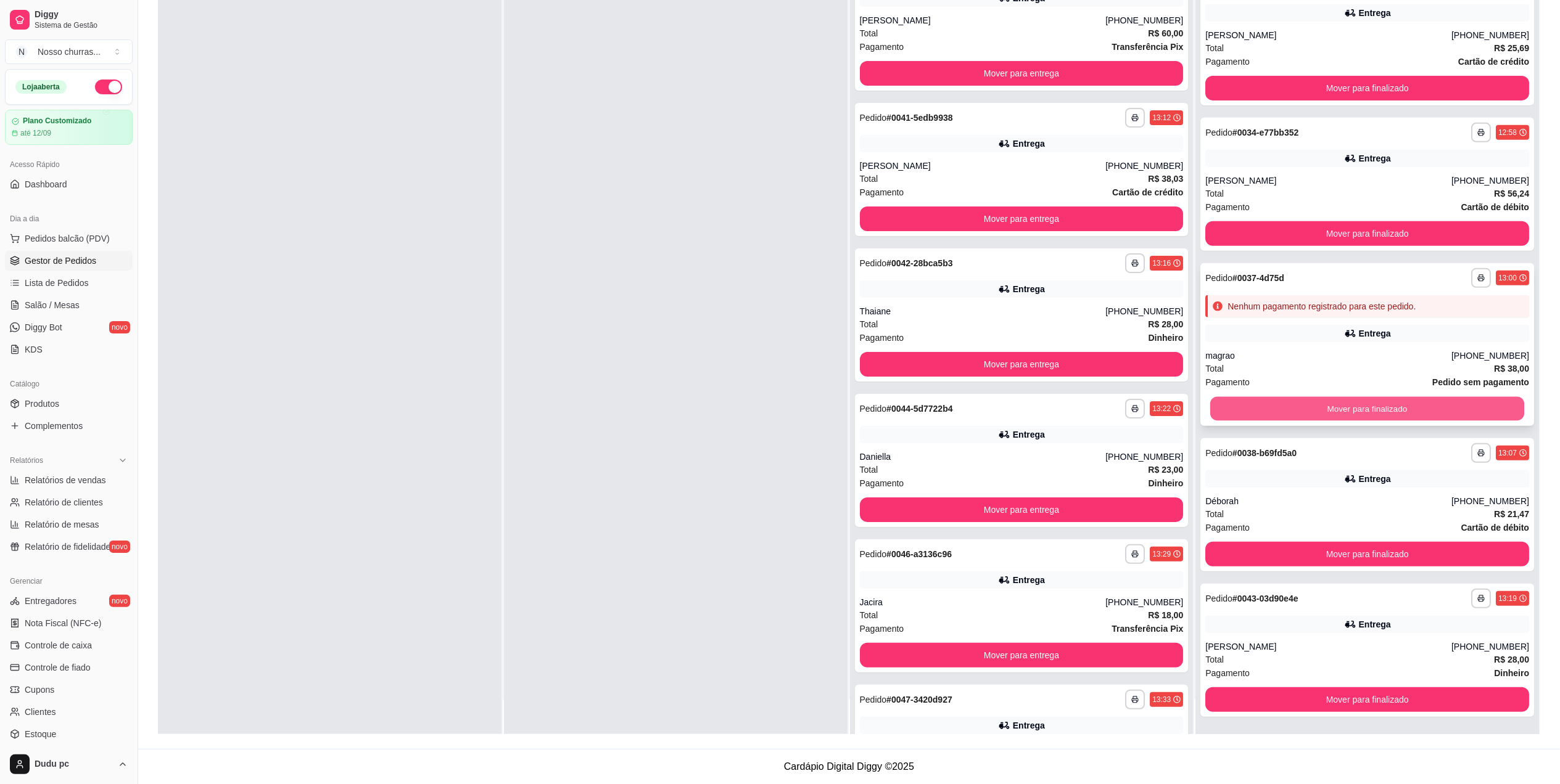
click at [1484, 407] on button "Mover para finalizado" at bounding box center [1367, 409] width 314 height 24
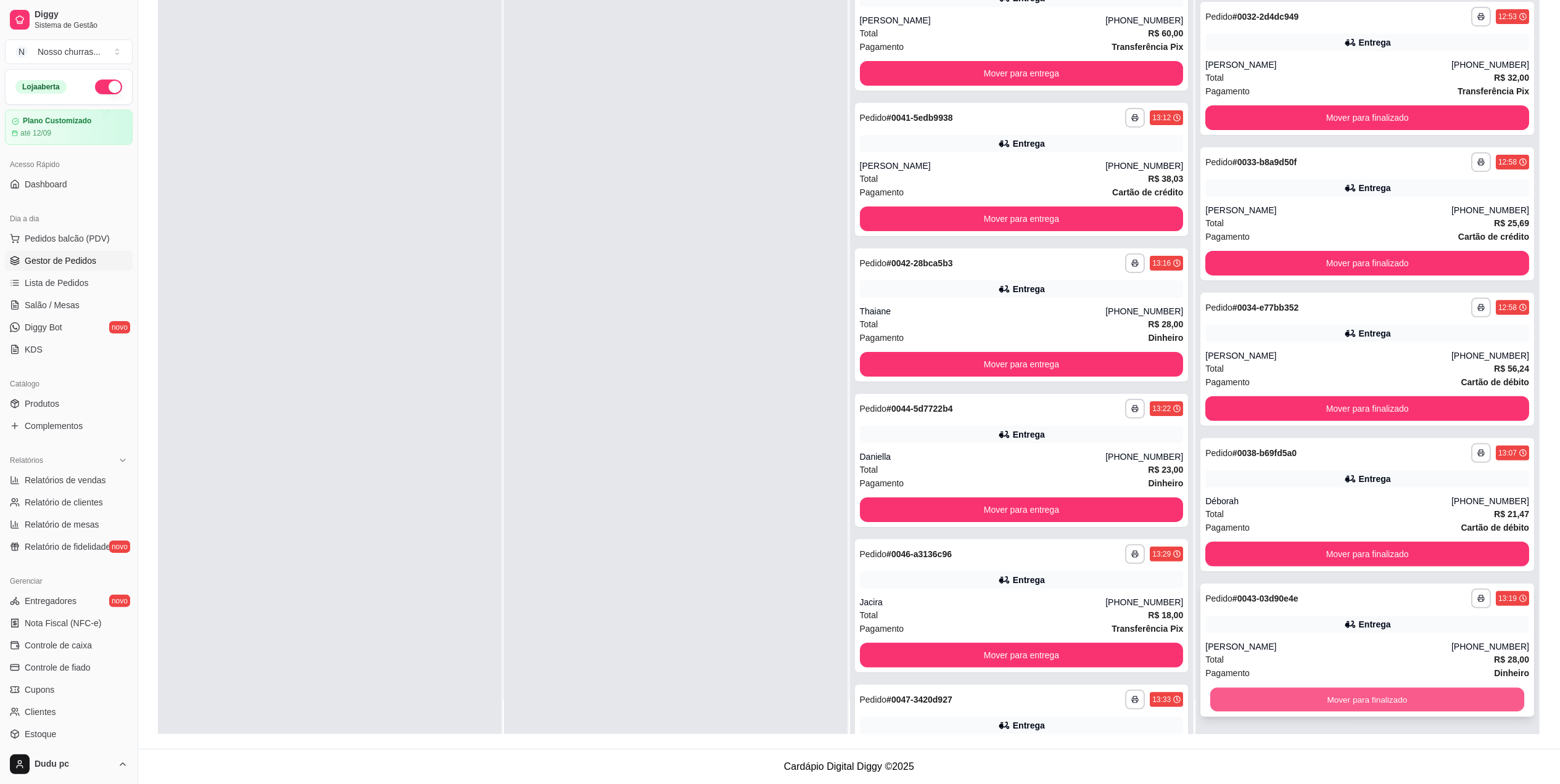
click at [1369, 698] on button "Mover para finalizado" at bounding box center [1367, 700] width 314 height 24
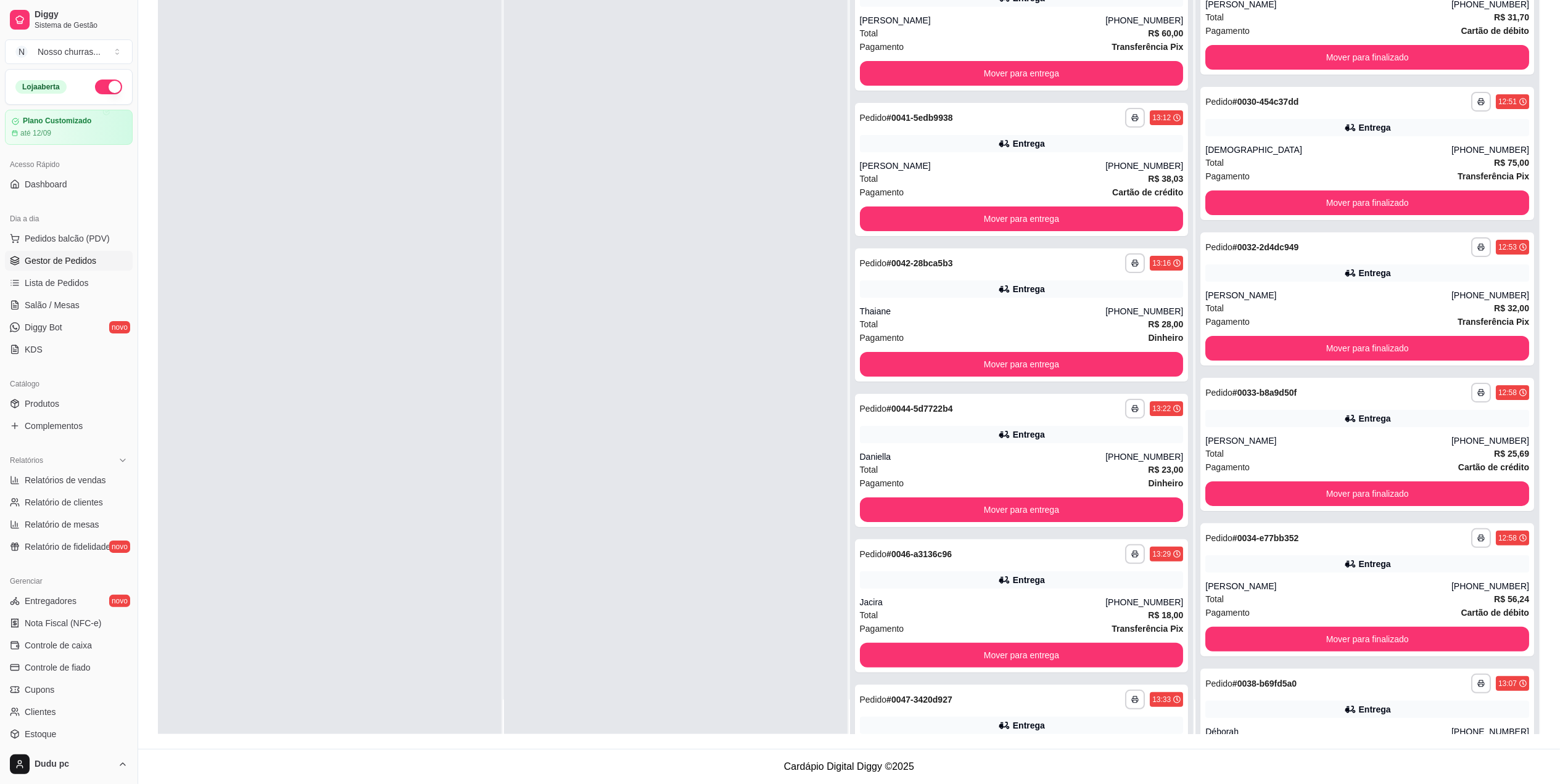
scroll to position [0, 0]
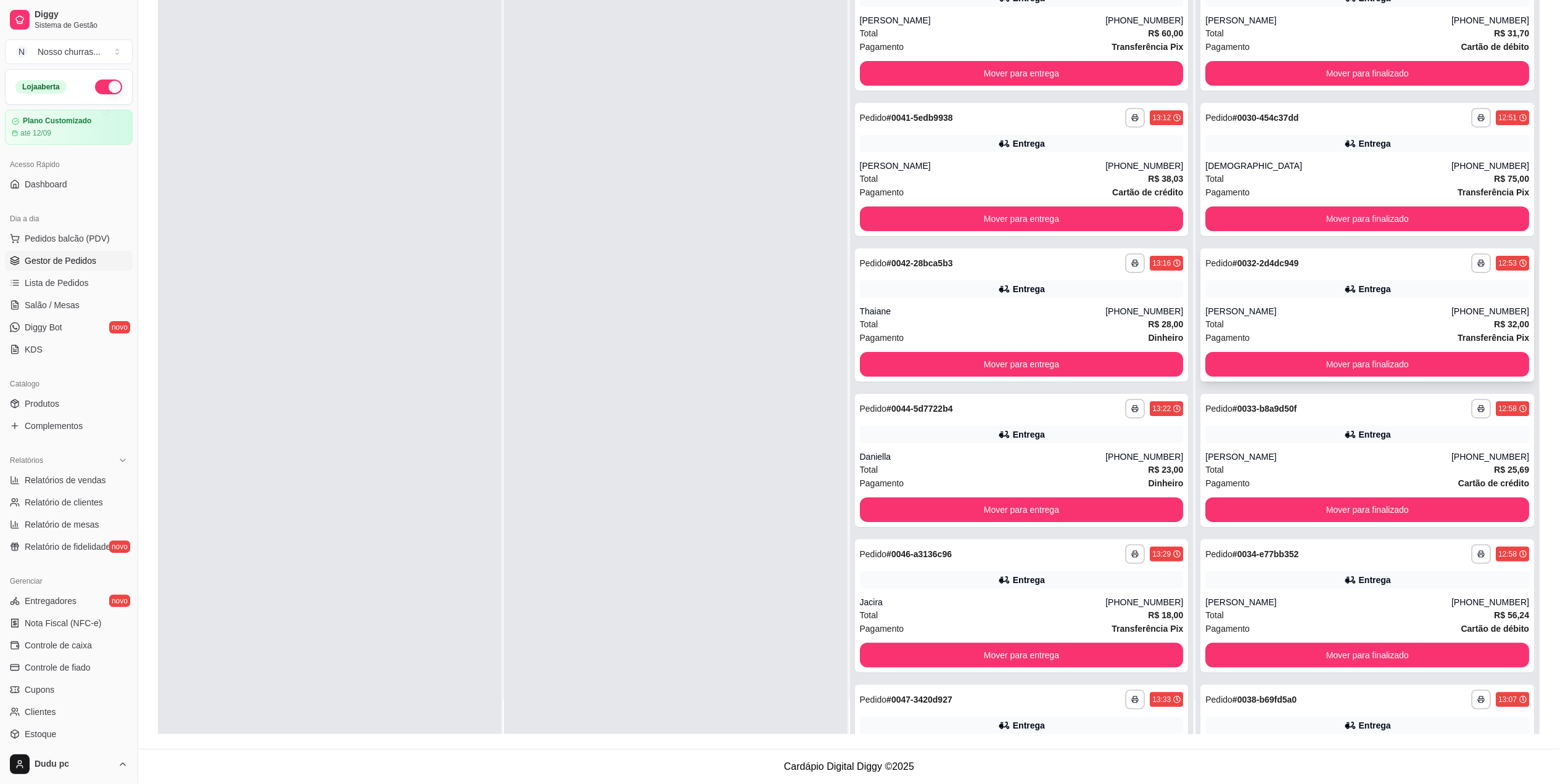
click at [1474, 333] on strong "Transferência Pix" at bounding box center [1493, 338] width 71 height 10
click at [1414, 172] on div "Total R$ 75,00" at bounding box center [1367, 178] width 324 height 13
click at [1385, 215] on button "Mover para finalizado" at bounding box center [1367, 219] width 314 height 24
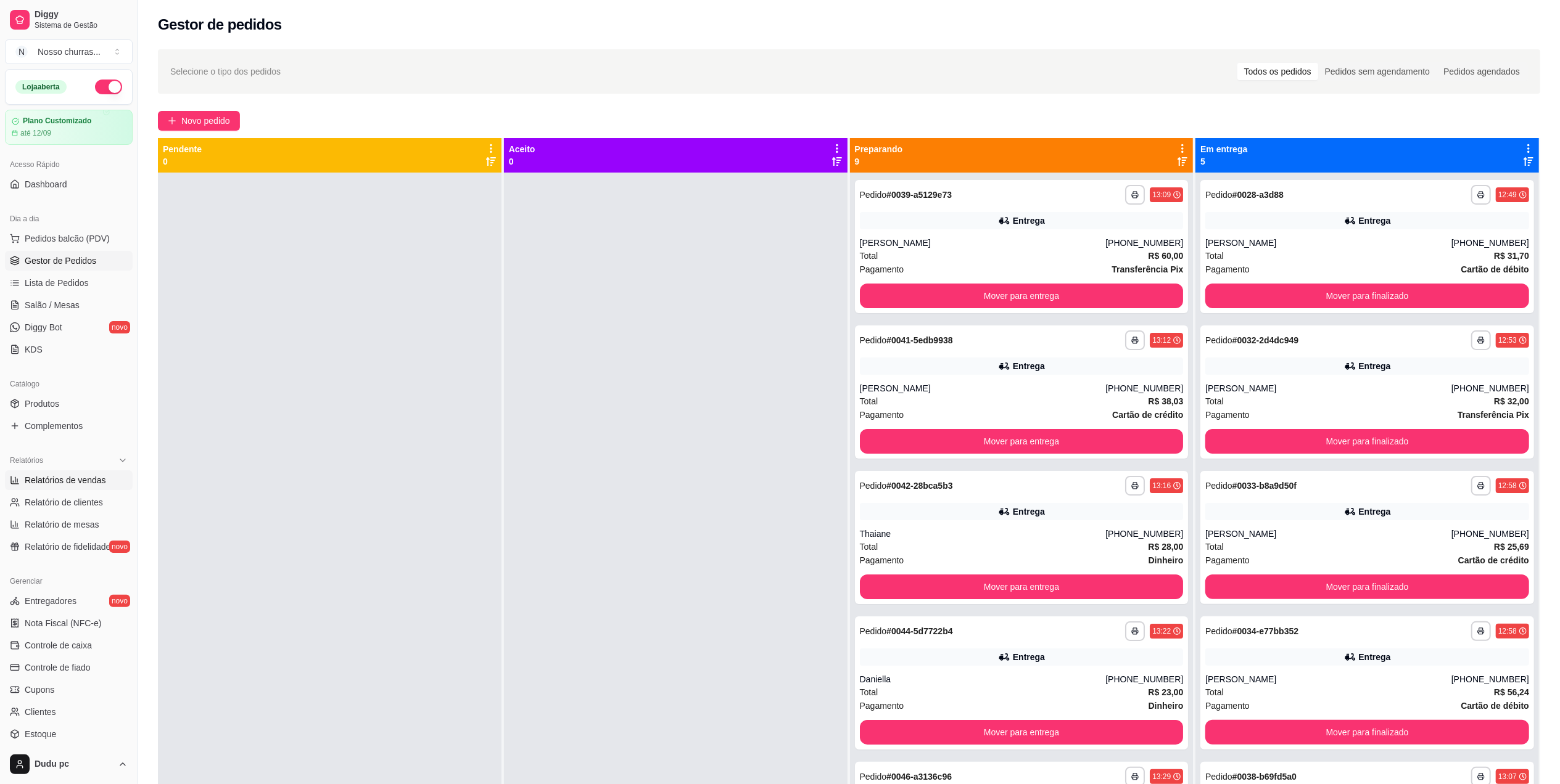
click at [83, 486] on span "Relatórios de vendas" at bounding box center [66, 480] width 81 height 12
select select "ALL"
select select "0"
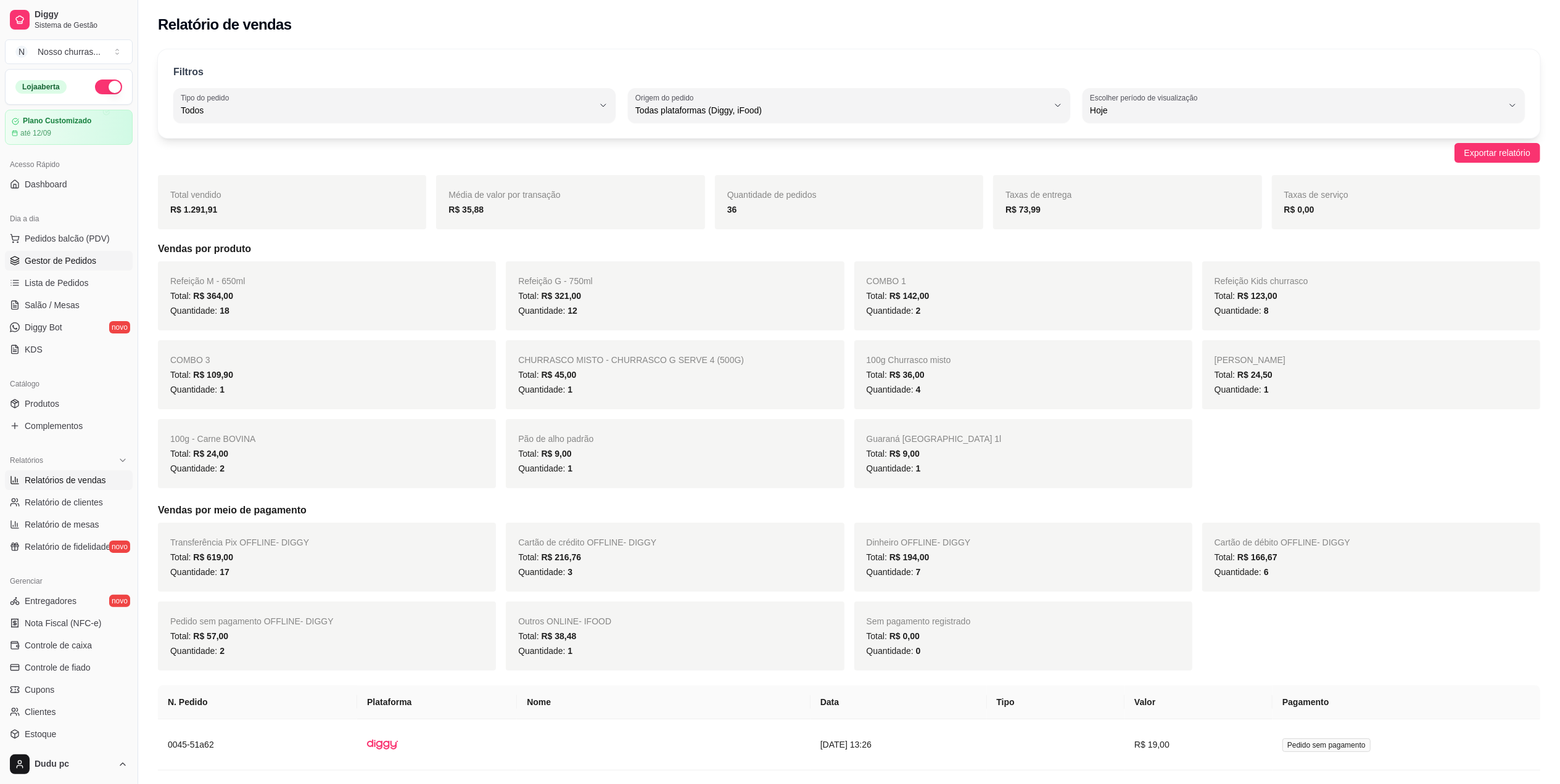
click at [26, 259] on span "Gestor de Pedidos" at bounding box center [60, 260] width 71 height 12
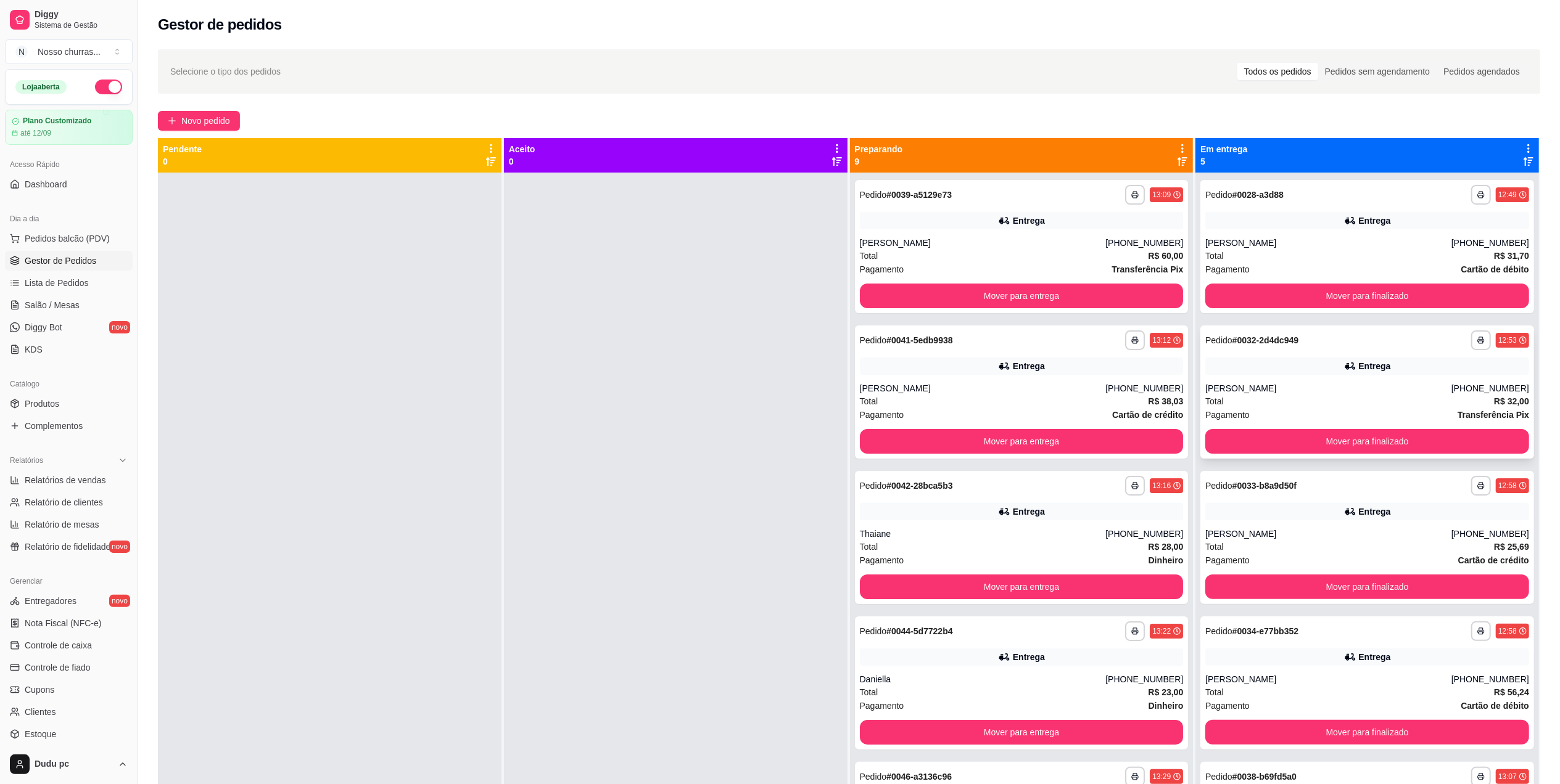
click at [1267, 371] on div "Entrega" at bounding box center [1367, 366] width 324 height 17
click at [254, 111] on div "Novo pedido" at bounding box center [849, 121] width 1382 height 20
click at [228, 112] on button "Novo pedido" at bounding box center [198, 121] width 82 height 20
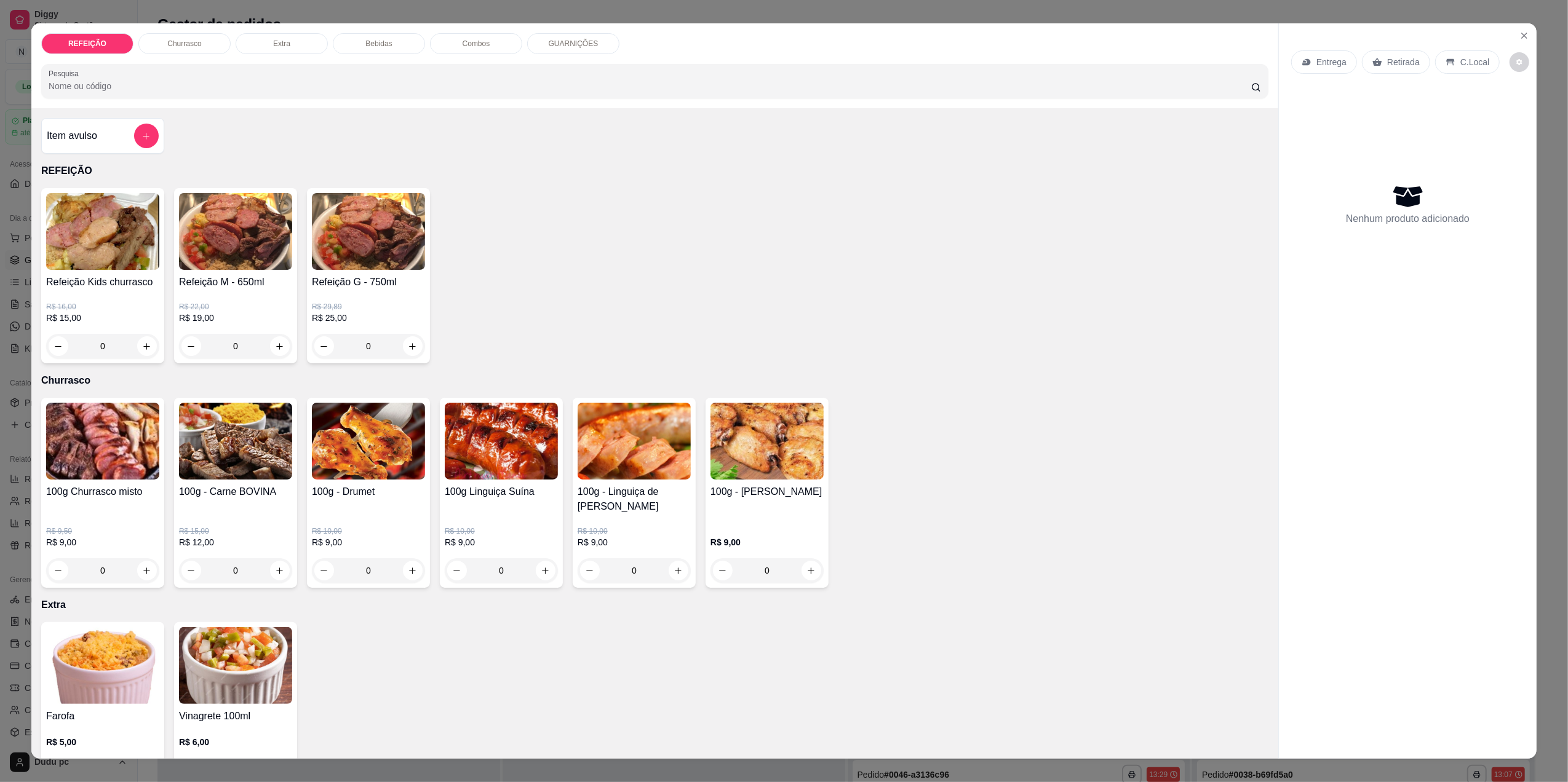
click at [464, 46] on p "Combos" at bounding box center [477, 44] width 28 height 10
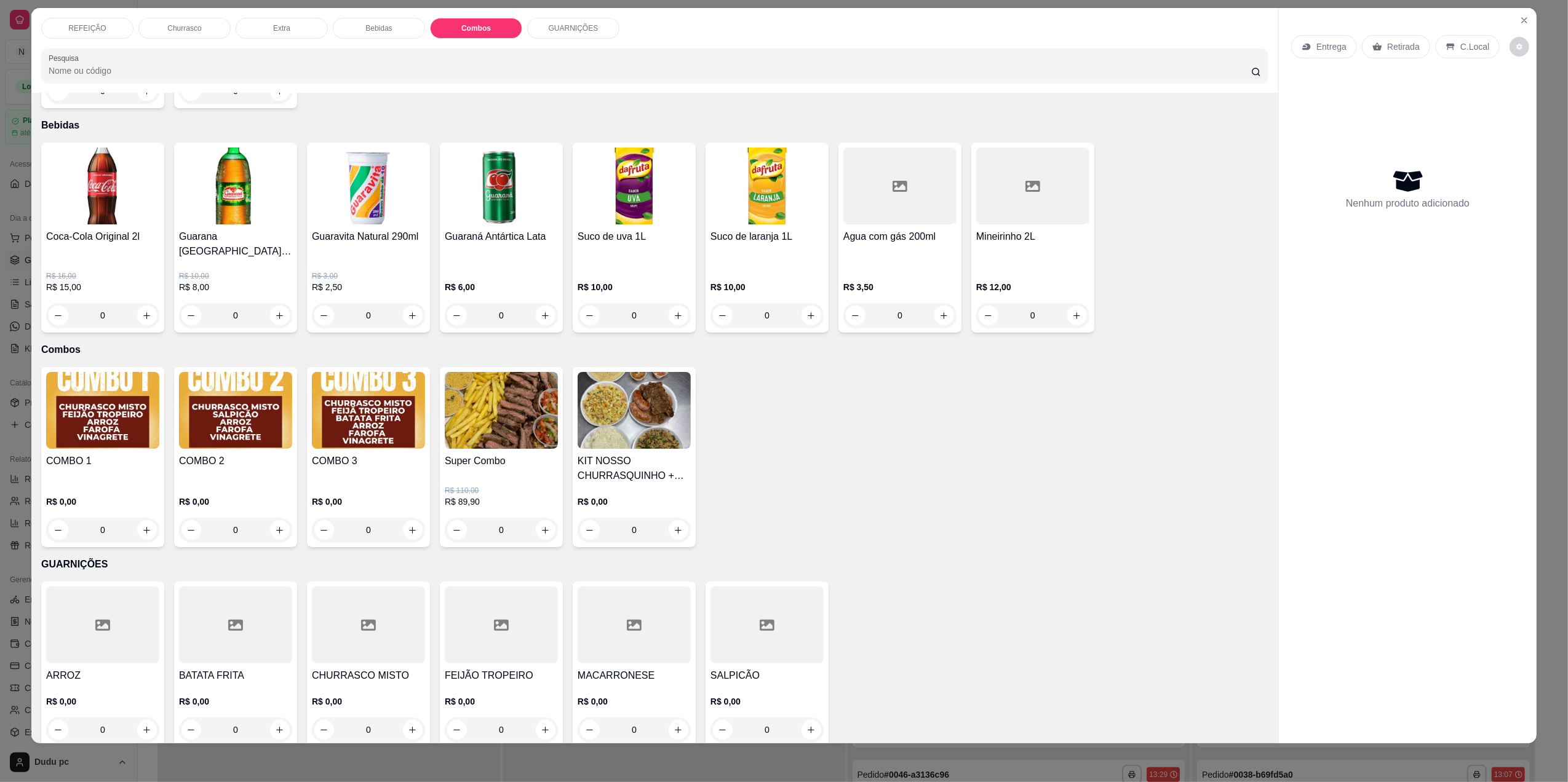
click at [404, 518] on div "0" at bounding box center [369, 530] width 113 height 25
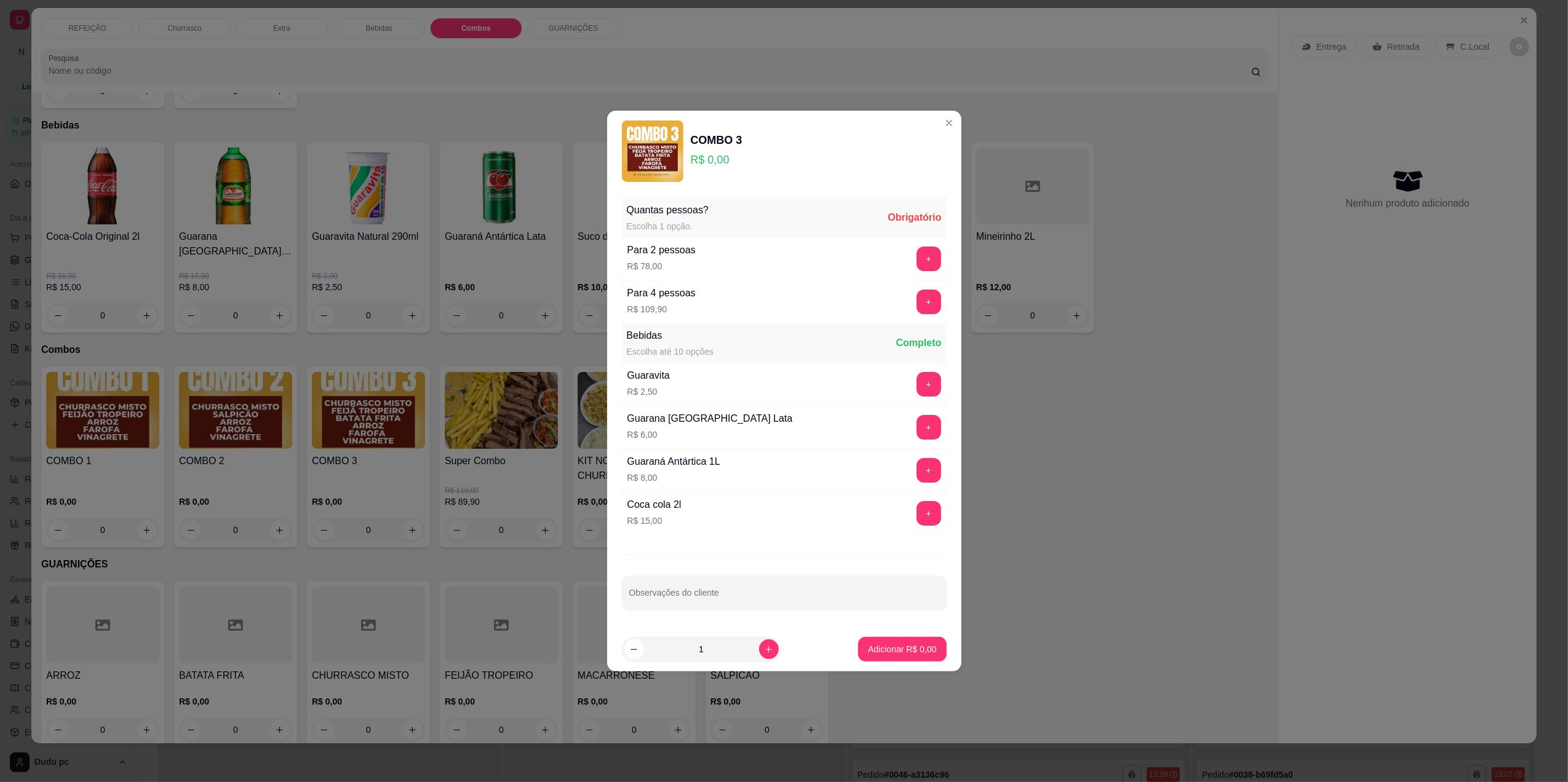
click at [737, 254] on div "Para 2 pessoas R$ 78,00 +" at bounding box center [784, 259] width 325 height 43
click at [916, 259] on button "+" at bounding box center [928, 259] width 24 height 24
click at [892, 650] on p "Adicionar R$ 78,00" at bounding box center [900, 649] width 71 height 11
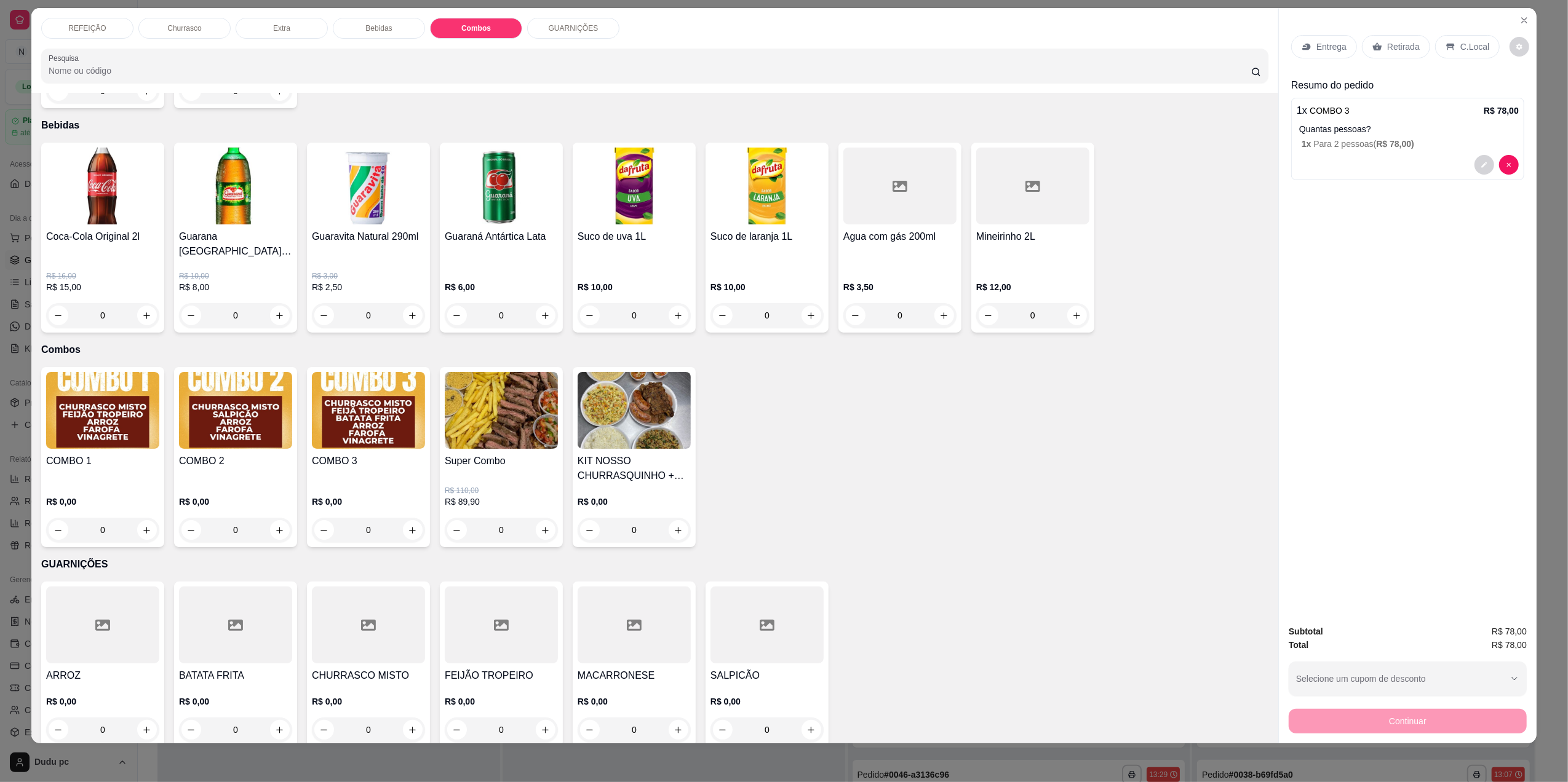
click at [1330, 41] on p "Entrega" at bounding box center [1332, 46] width 30 height 12
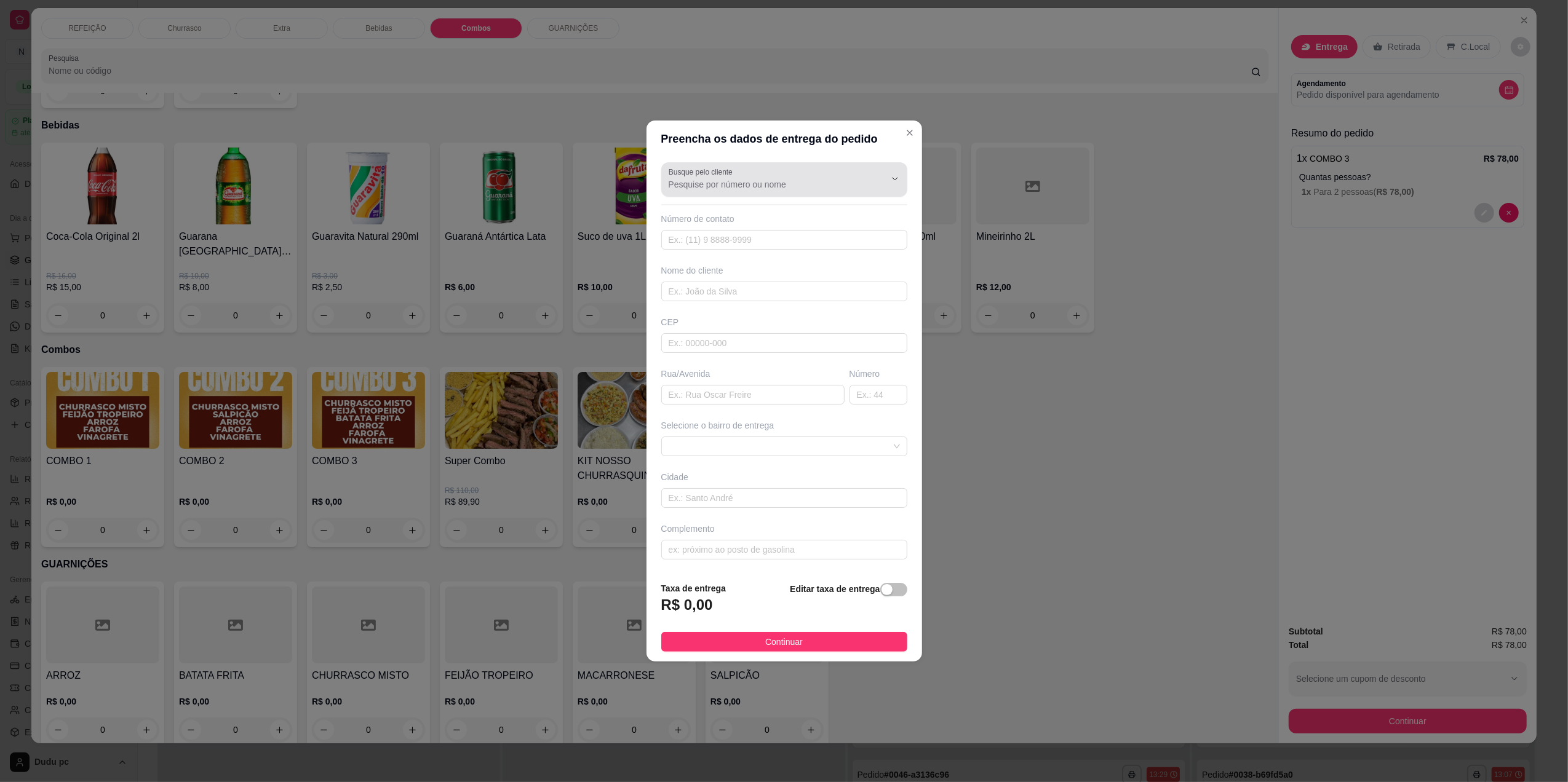
click at [776, 169] on div at bounding box center [784, 179] width 232 height 25
click at [787, 214] on span "MARCILENE" at bounding box center [772, 212] width 202 height 12
type input "MARCILENE"
type input "21991652533"
type input "MARCILENE"
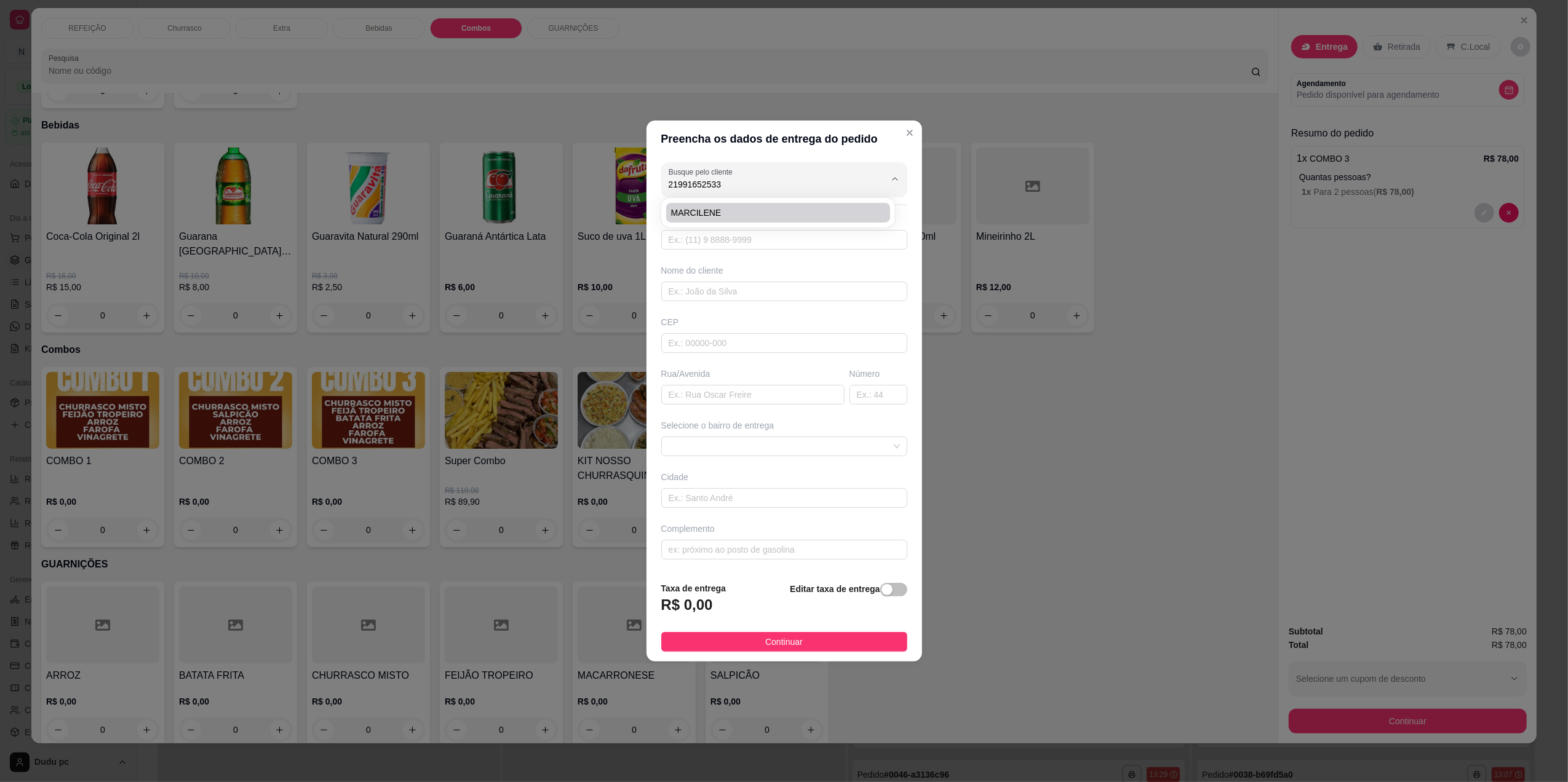
type input "[GEOGRAPHIC_DATA]"
type input "315"
type input "[GEOGRAPHIC_DATA]"
type input "FIGUEIRA 2 EM FRENTE CAMPO DO AFONSO"
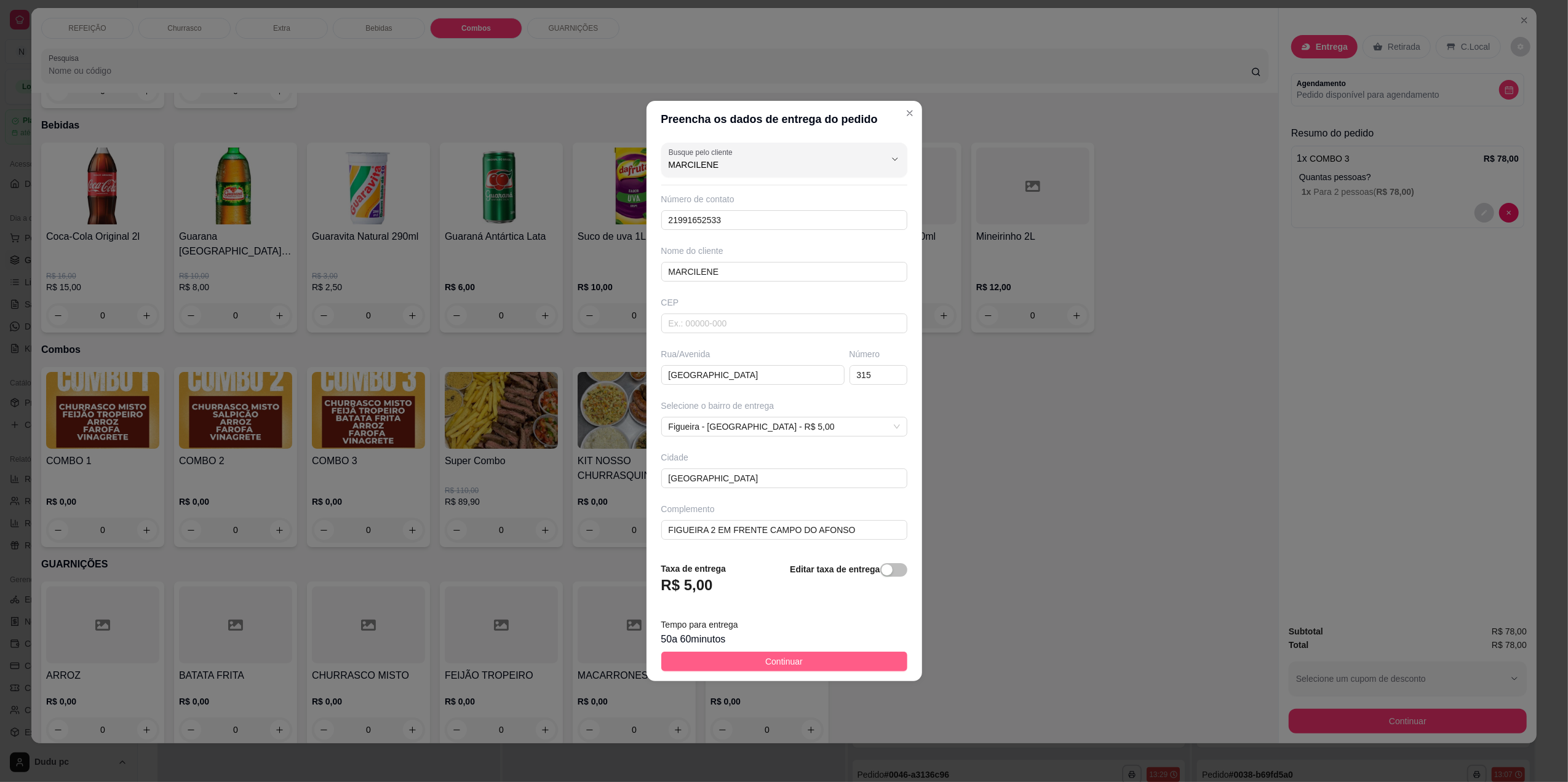
type input "MARCILENE"
click at [744, 667] on button "Continuar" at bounding box center [784, 661] width 246 height 20
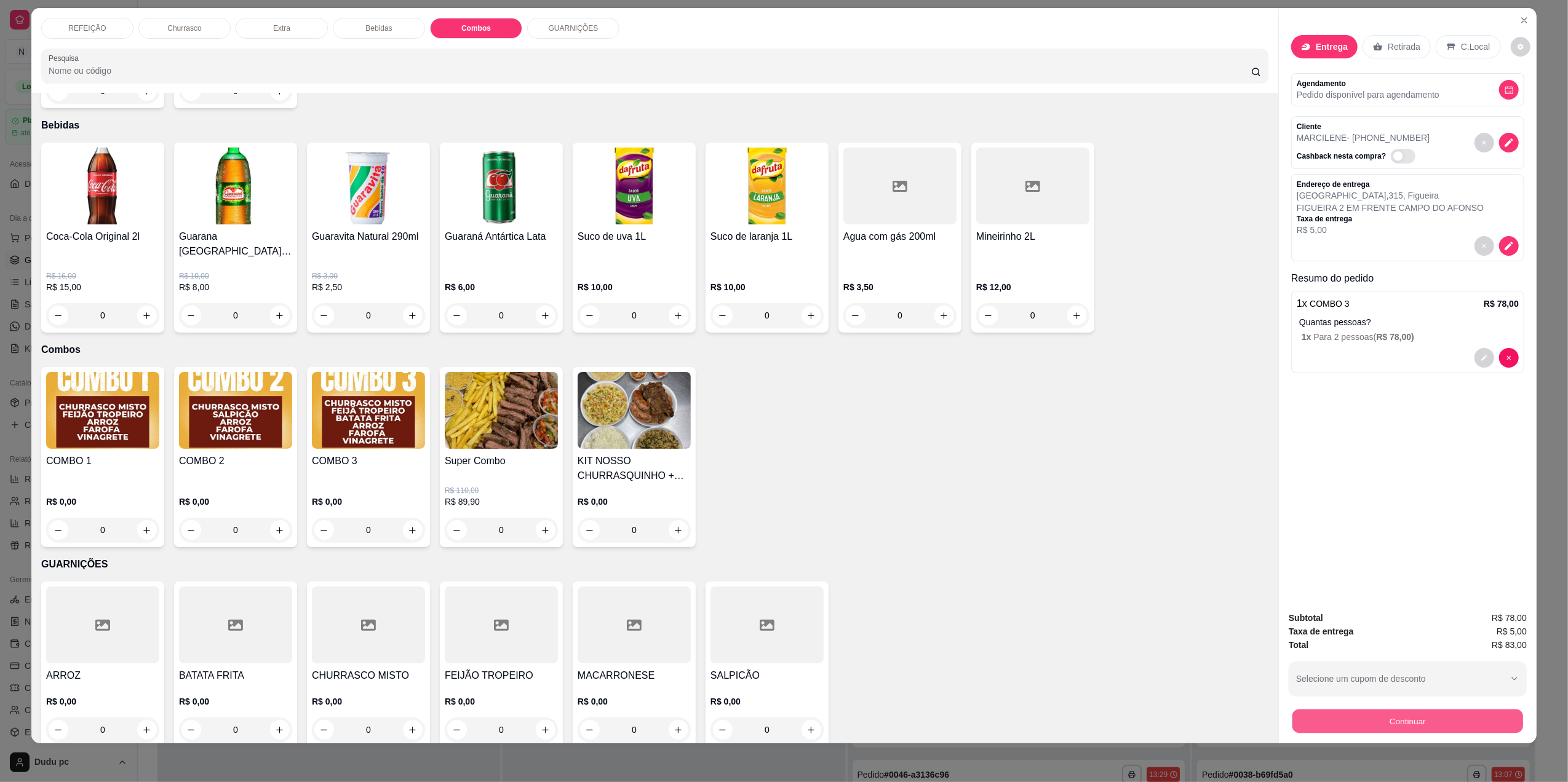
click at [1304, 719] on button "Continuar" at bounding box center [1408, 721] width 231 height 24
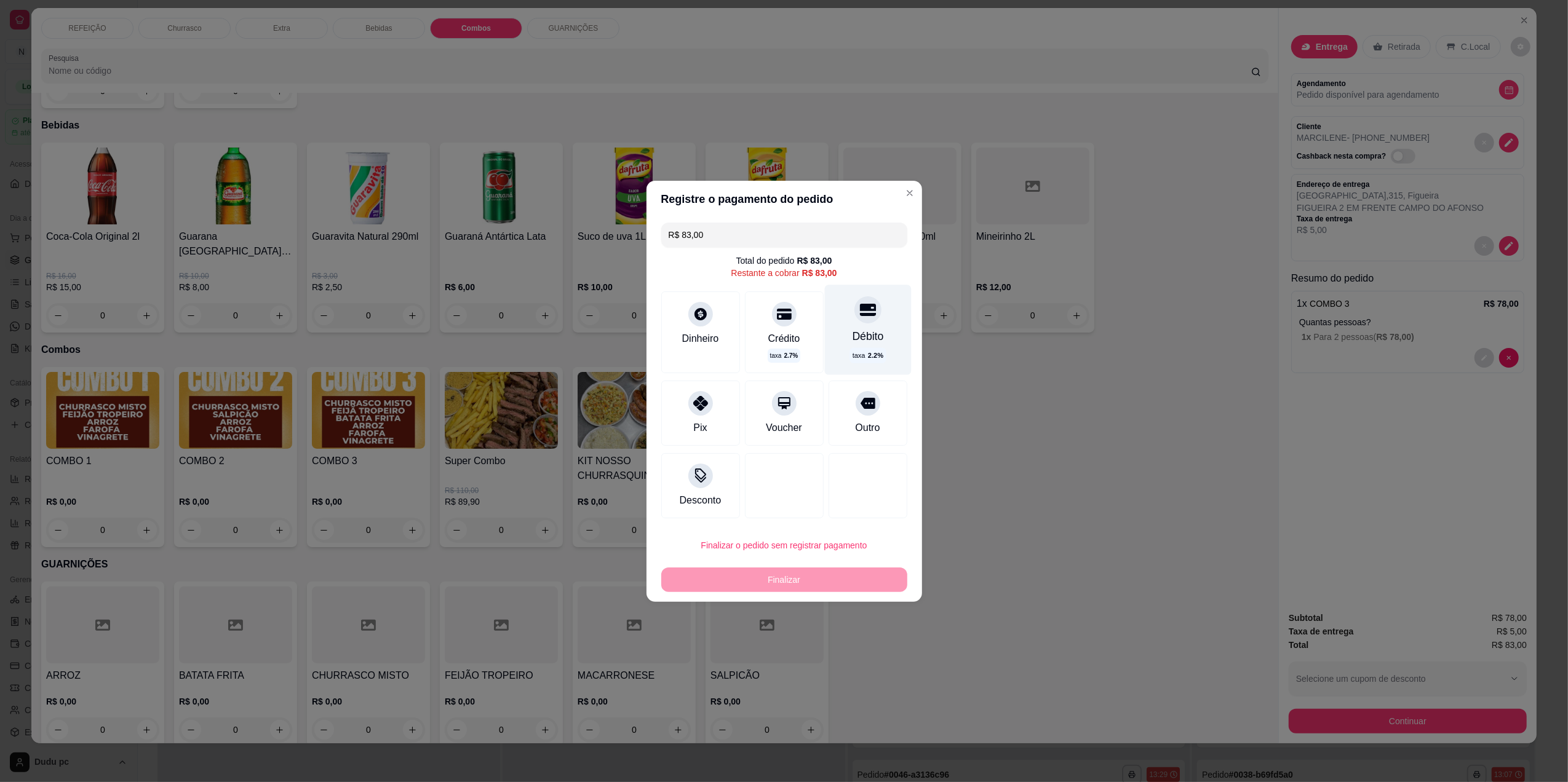
click at [857, 332] on div "Débito" at bounding box center [867, 336] width 31 height 16
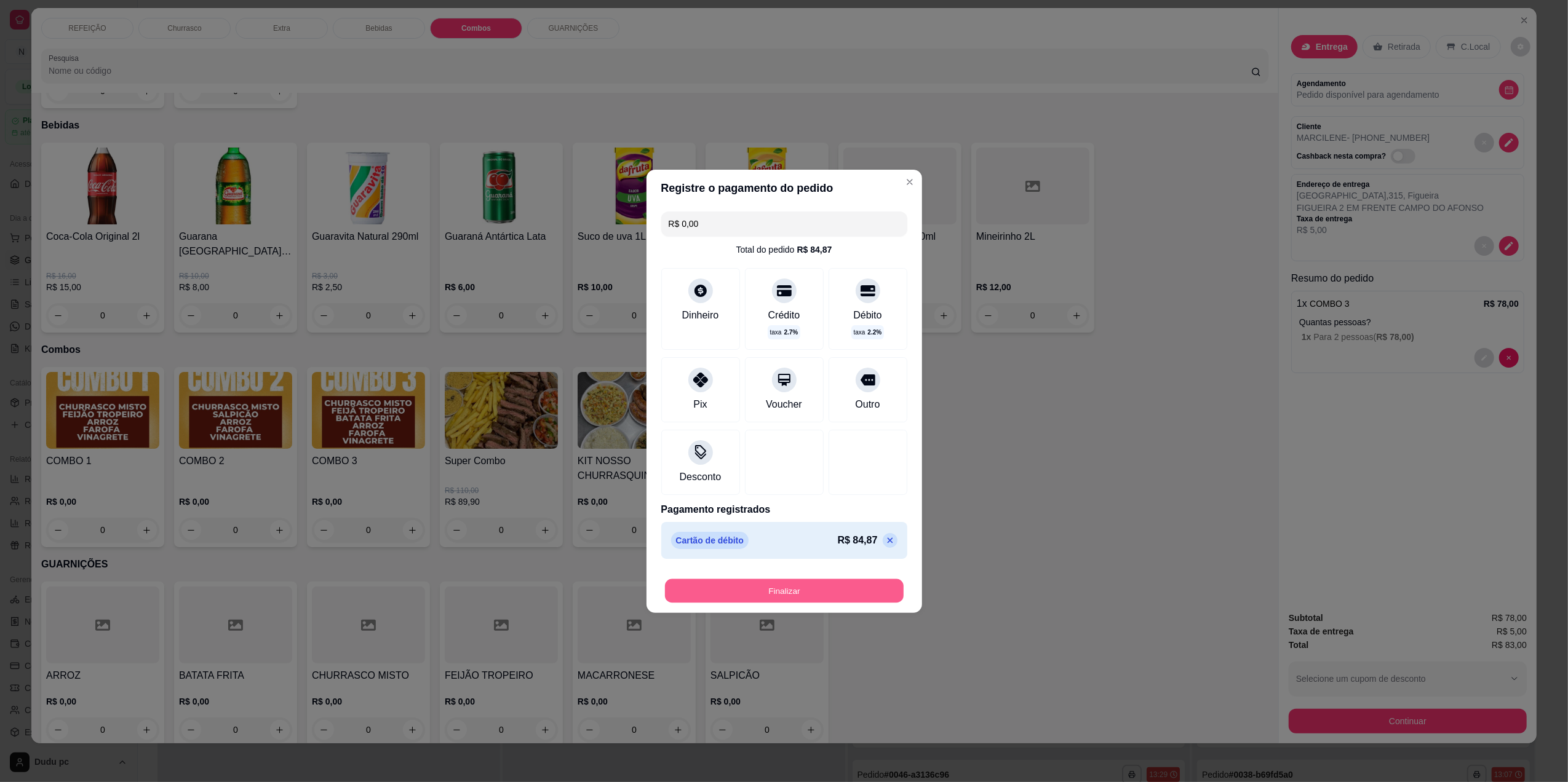
click at [739, 598] on button "Finalizar" at bounding box center [784, 590] width 239 height 24
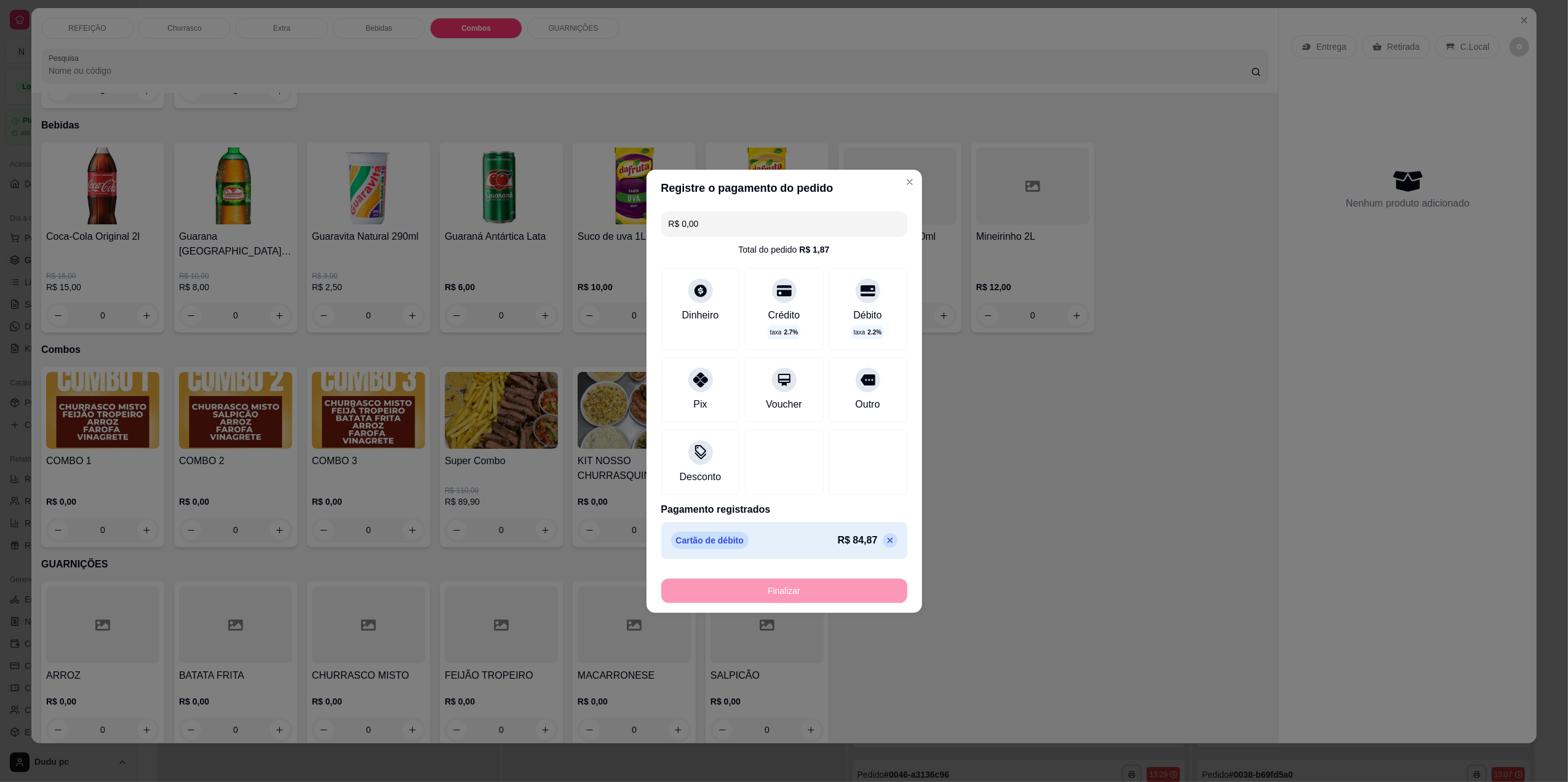
type input "-R$ 83,00"
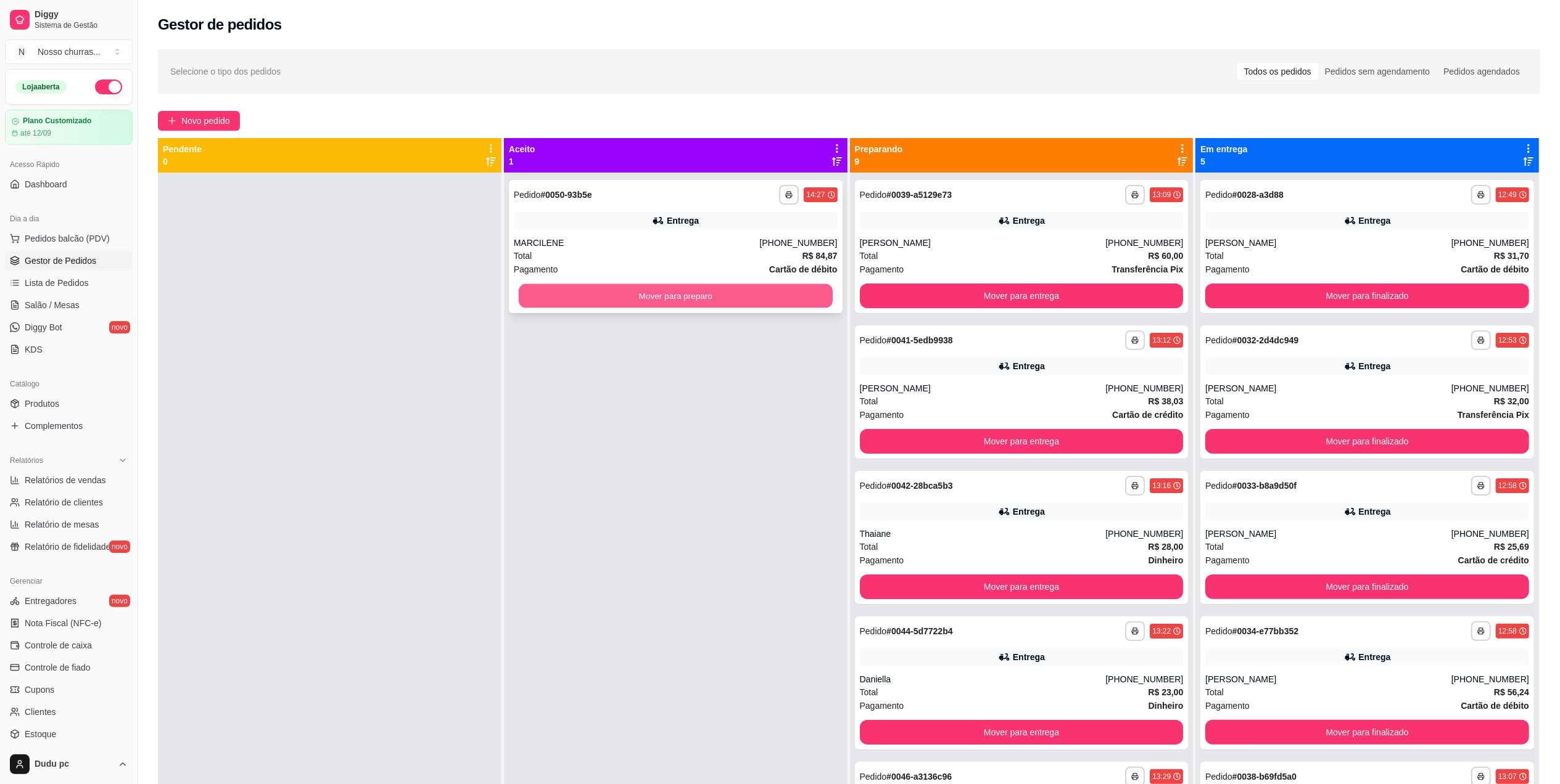
click at [707, 303] on button "Mover para preparo" at bounding box center [675, 296] width 314 height 24
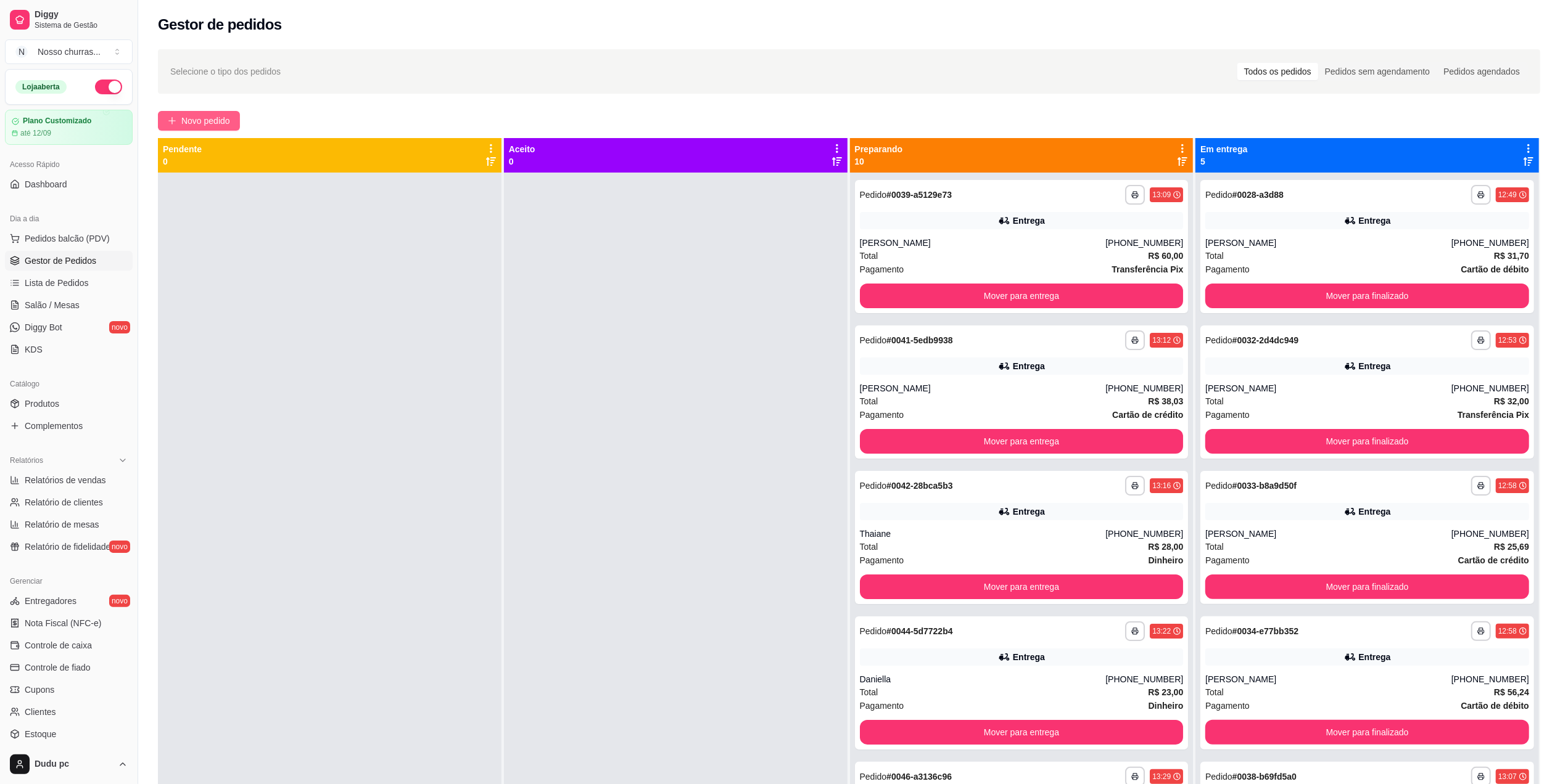
click at [230, 127] on span "Novo pedido" at bounding box center [205, 120] width 49 height 13
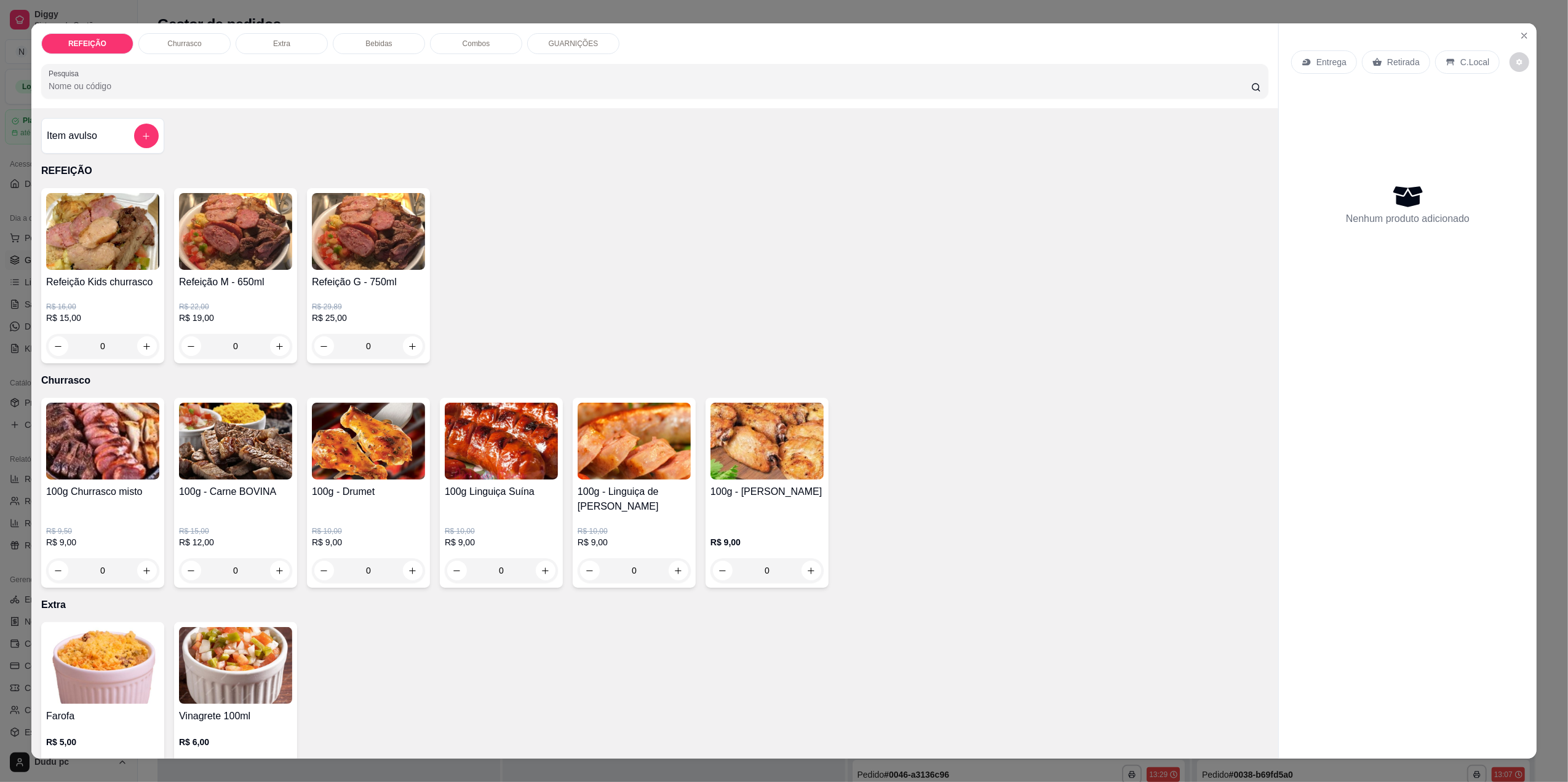
click at [142, 346] on div "0" at bounding box center [103, 346] width 113 height 25
click at [148, 147] on div at bounding box center [146, 136] width 25 height 25
click at [135, 144] on button "add-separate-item" at bounding box center [147, 136] width 24 height 24
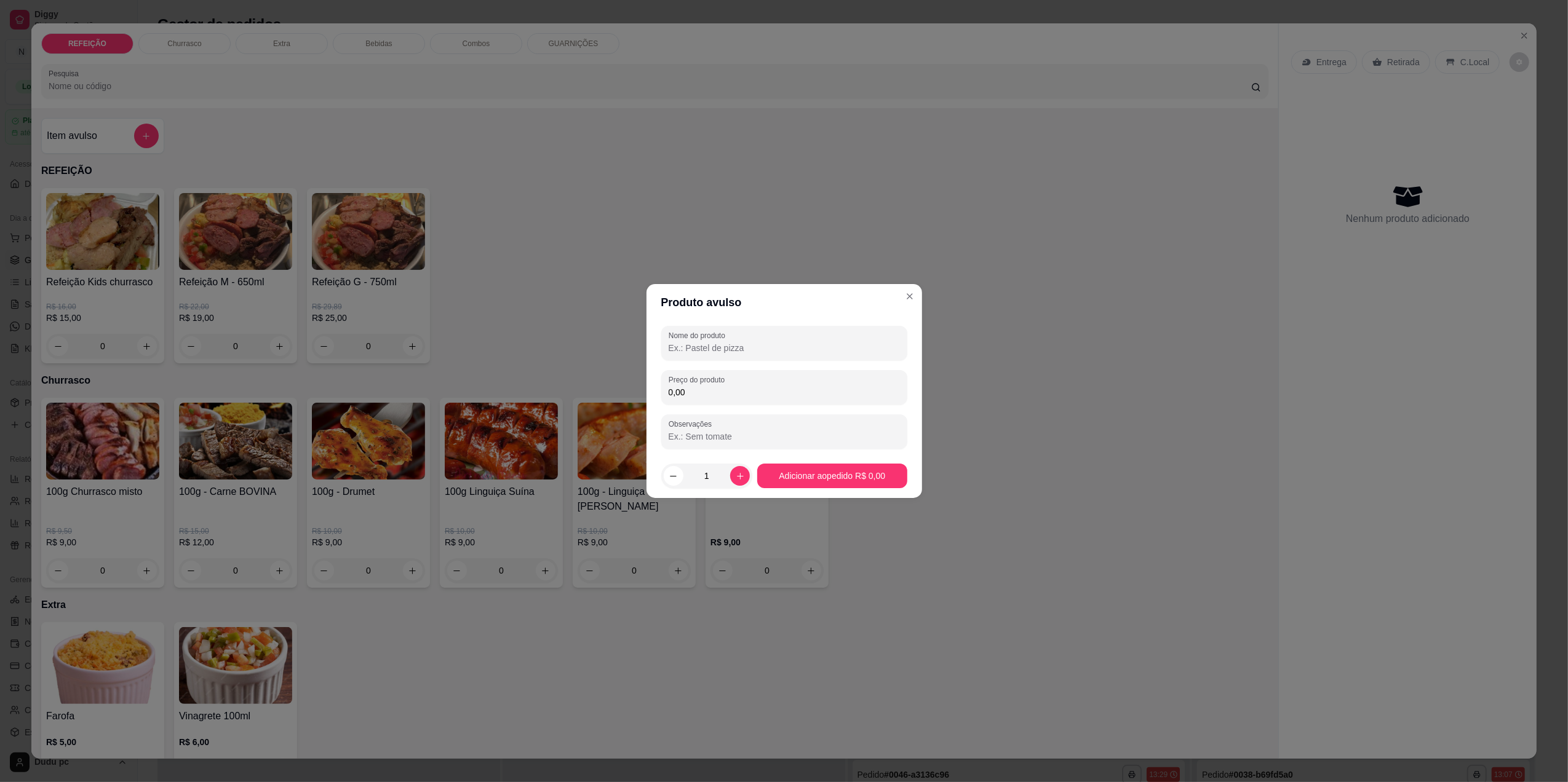
click at [677, 438] on input "Observações" at bounding box center [784, 436] width 232 height 12
type input "só arroz, farofa e batata frita"
click at [701, 345] on input "Nome do produto" at bounding box center [784, 348] width 232 height 12
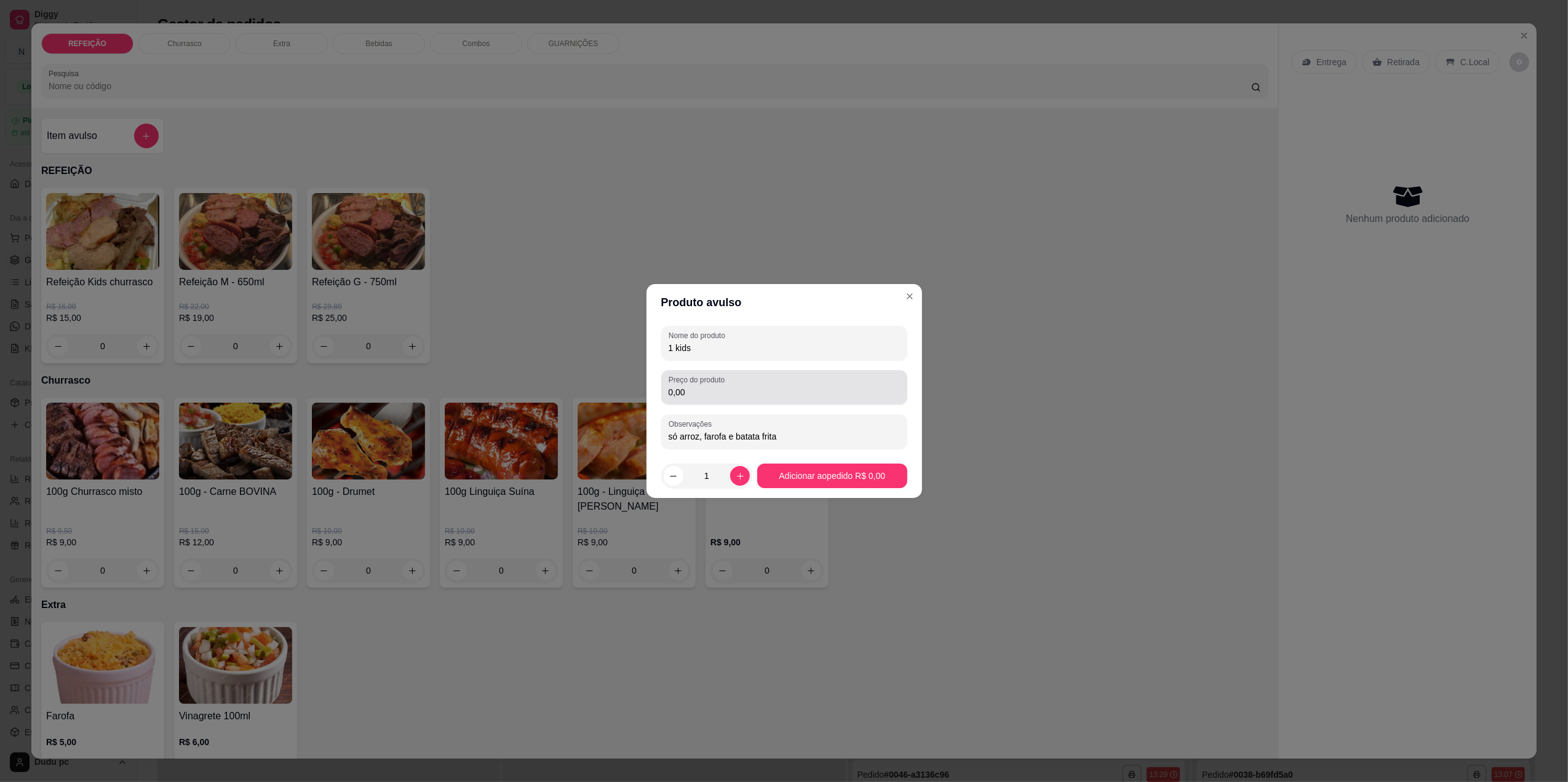
type input "1 kids"
click at [689, 397] on input "0,00" at bounding box center [784, 392] width 232 height 12
type input "15,00"
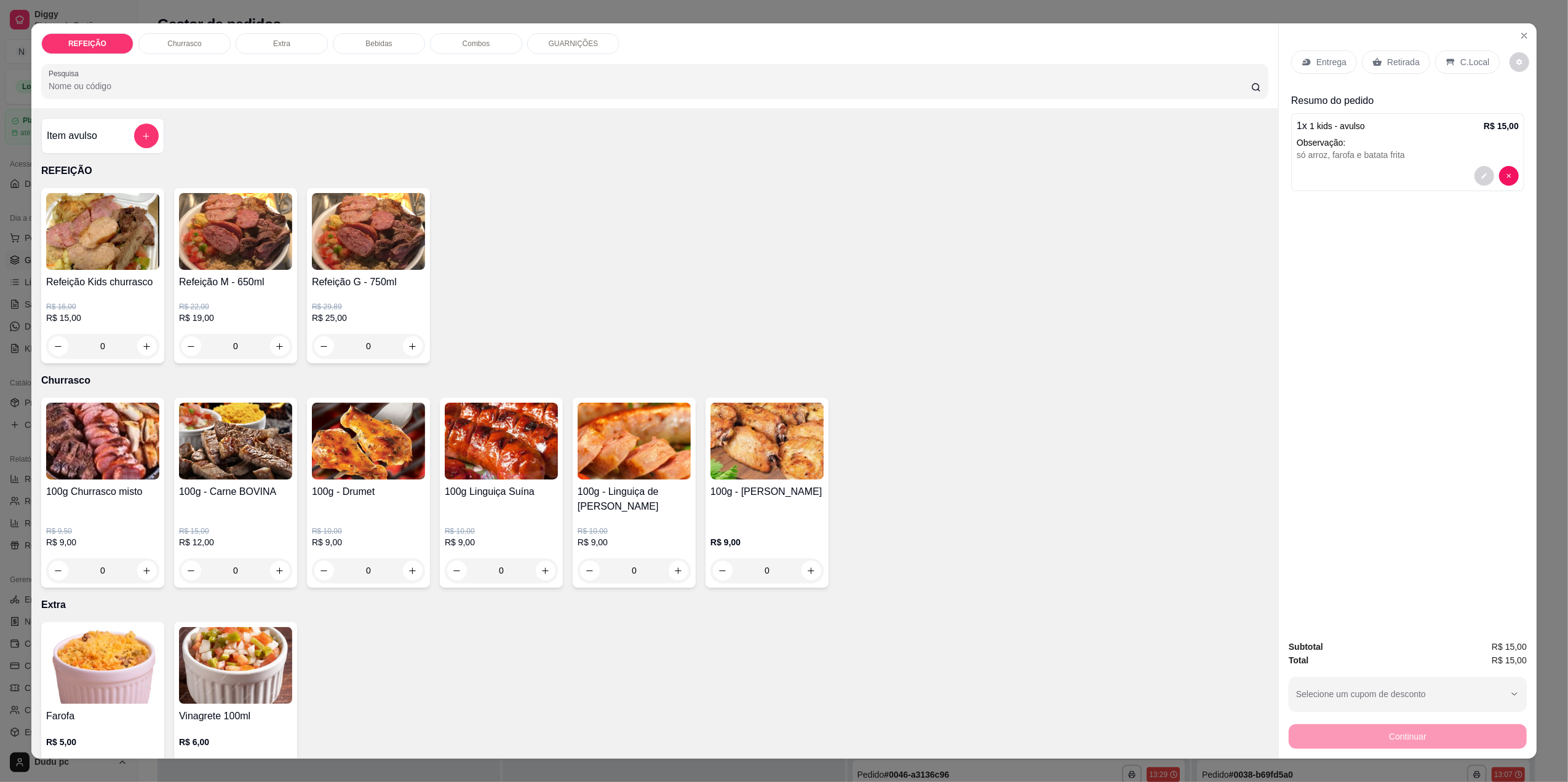
click at [1413, 68] on div "Retirada" at bounding box center [1396, 62] width 69 height 23
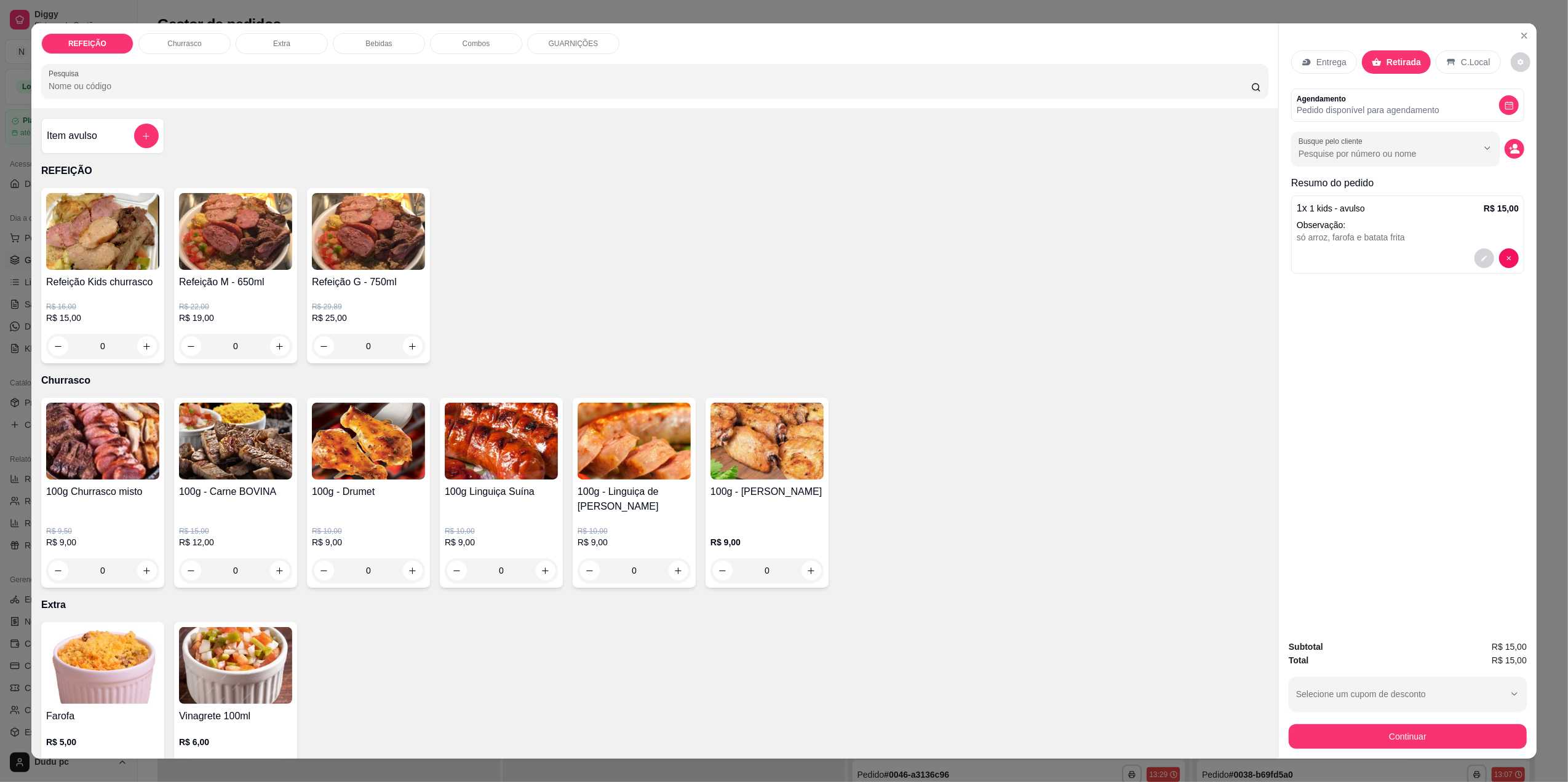
click at [1329, 65] on p "Entrega" at bounding box center [1332, 62] width 30 height 12
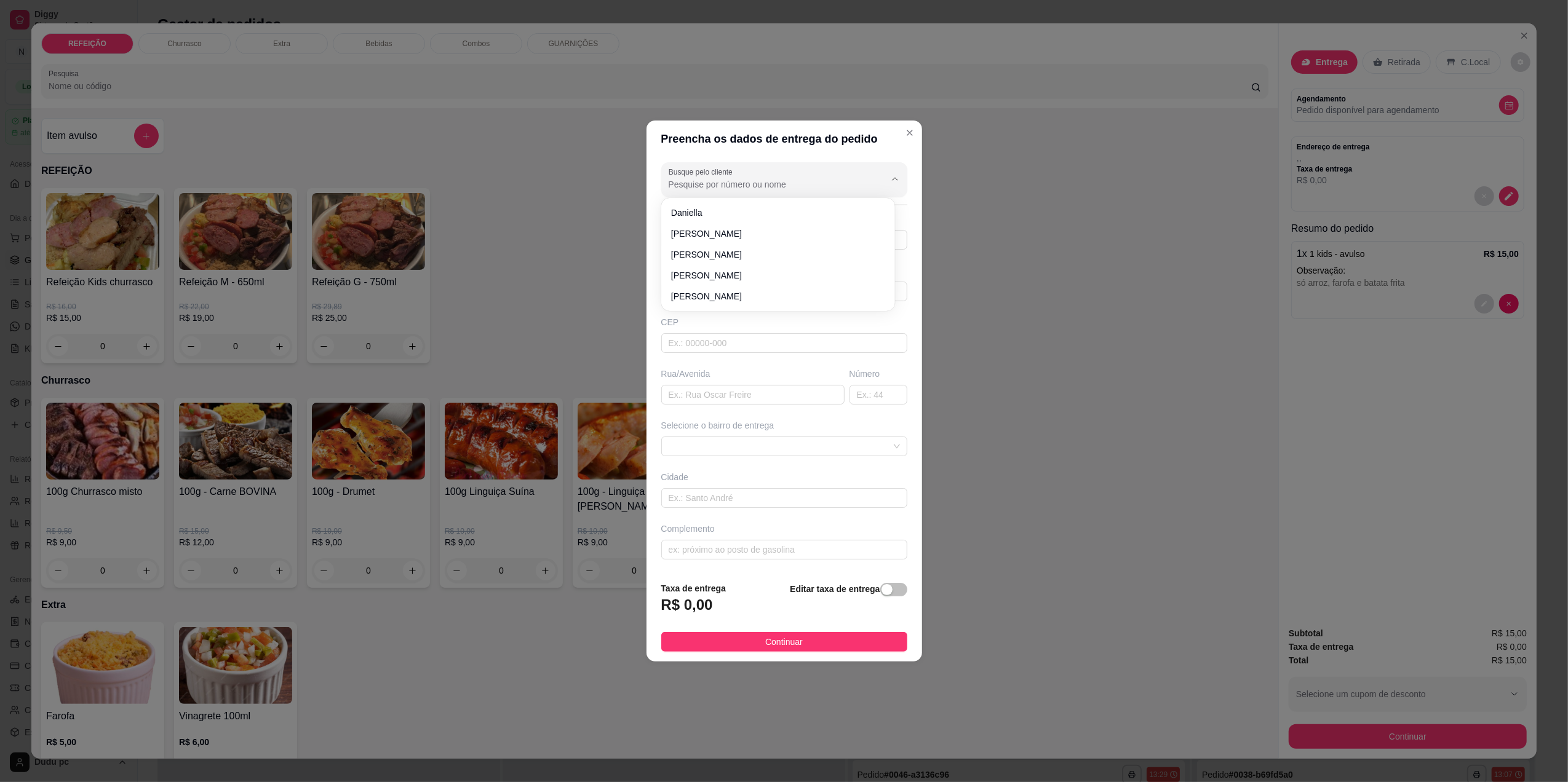
click at [824, 180] on input "Busque pelo cliente" at bounding box center [767, 184] width 197 height 12
click at [803, 211] on span "Jenifer" at bounding box center [772, 212] width 202 height 12
type input "Jenifer"
type input "21965846959"
type input "Jenifer"
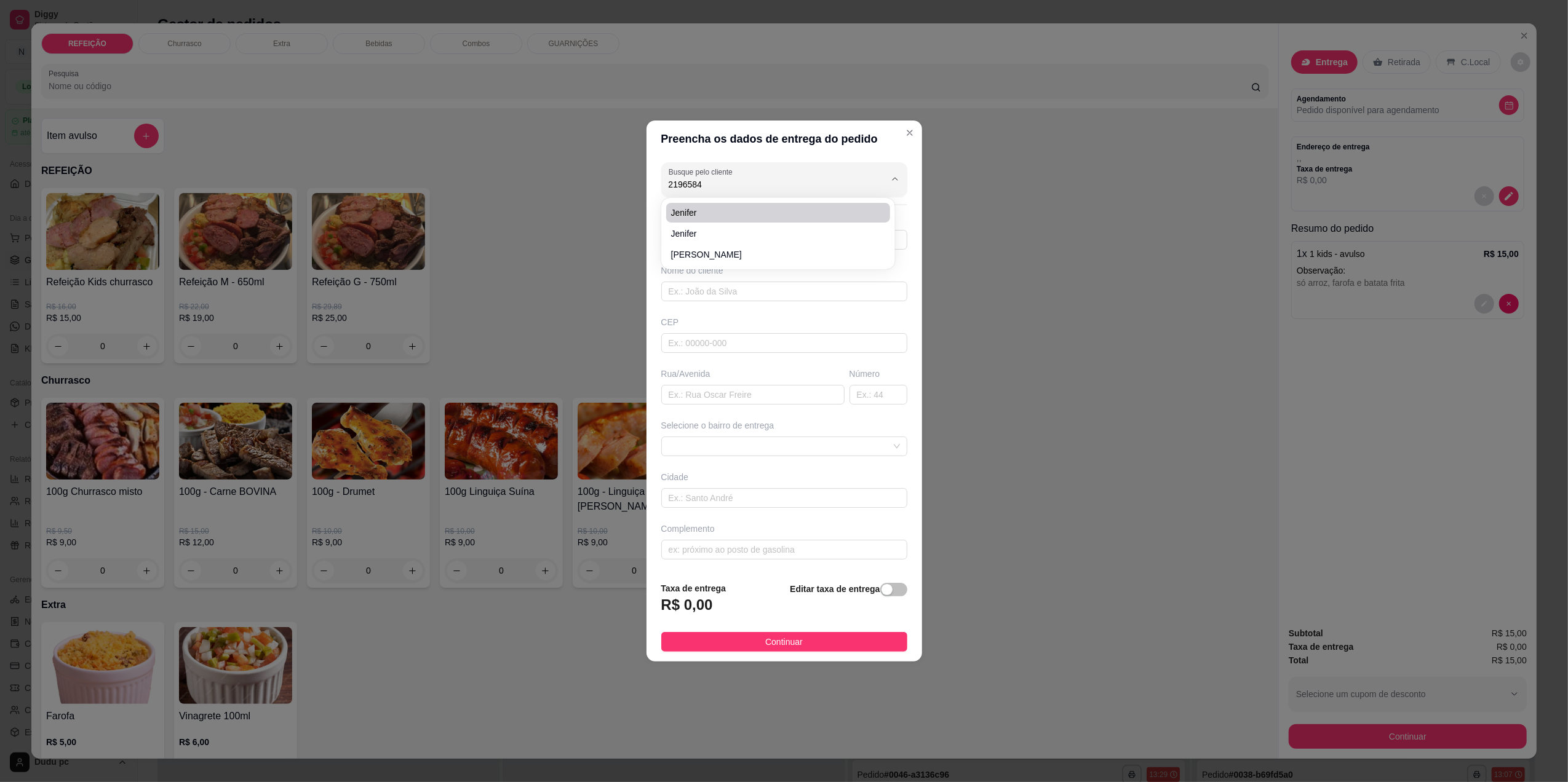
type input "26031570"
type input "Estrada Santa Perciliana"
type input "2845"
type input "[GEOGRAPHIC_DATA]"
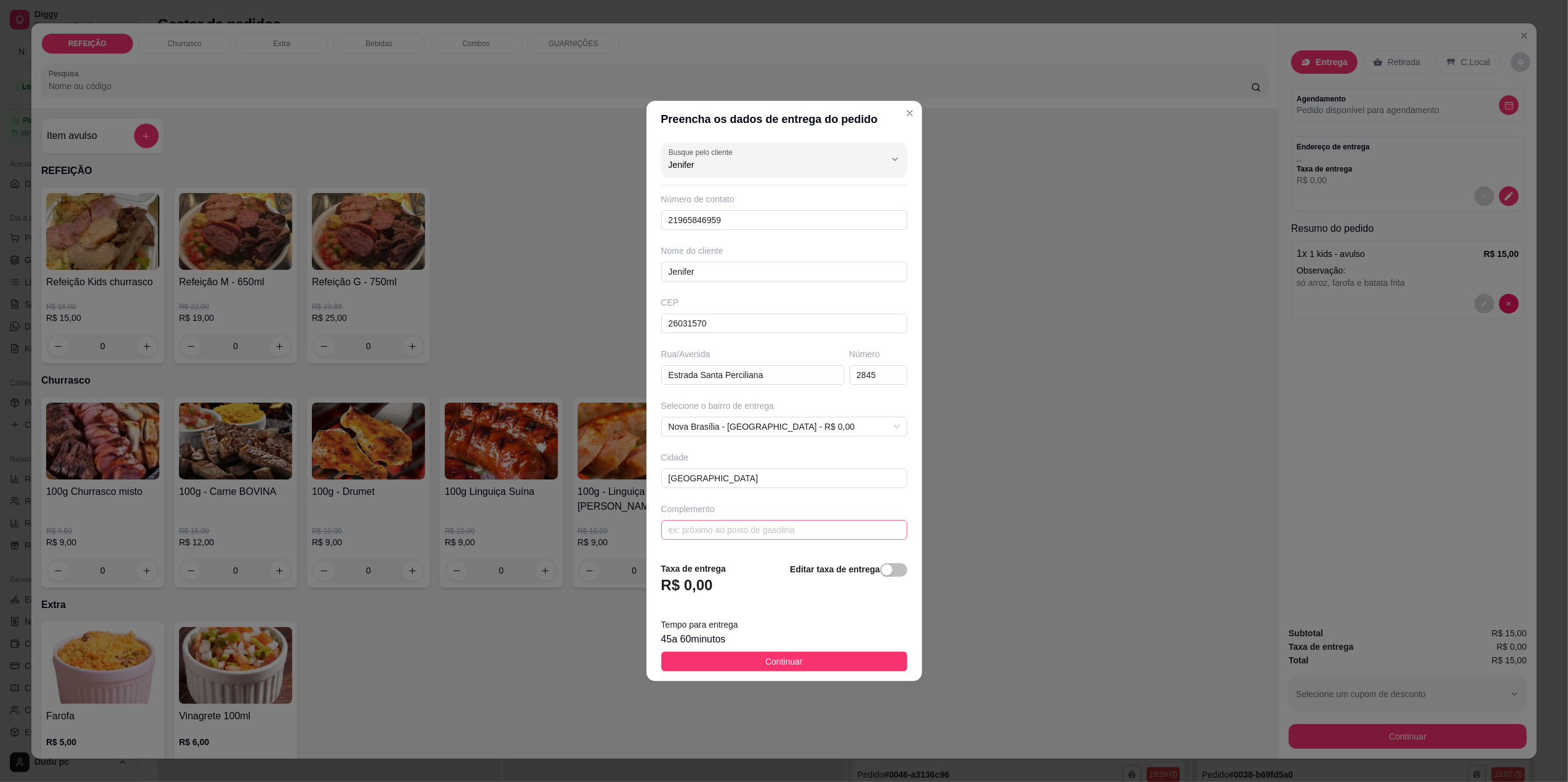
type input "Jenifer"
click at [754, 531] on input "text" at bounding box center [784, 530] width 246 height 20
type input "loja =de roupa"
click at [751, 670] on button "Continuar" at bounding box center [784, 661] width 246 height 20
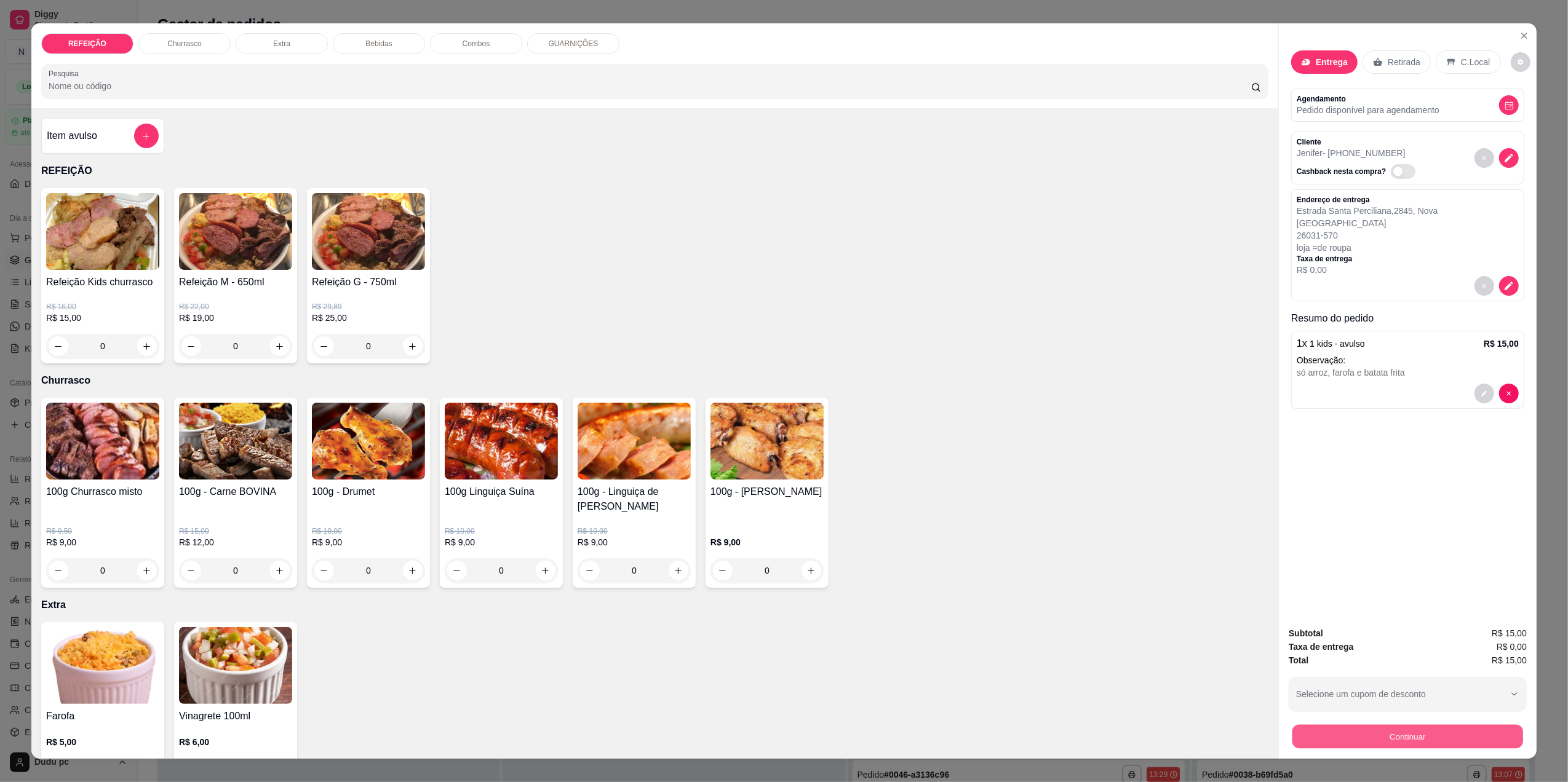
click at [1410, 732] on button "Continuar" at bounding box center [1408, 736] width 231 height 24
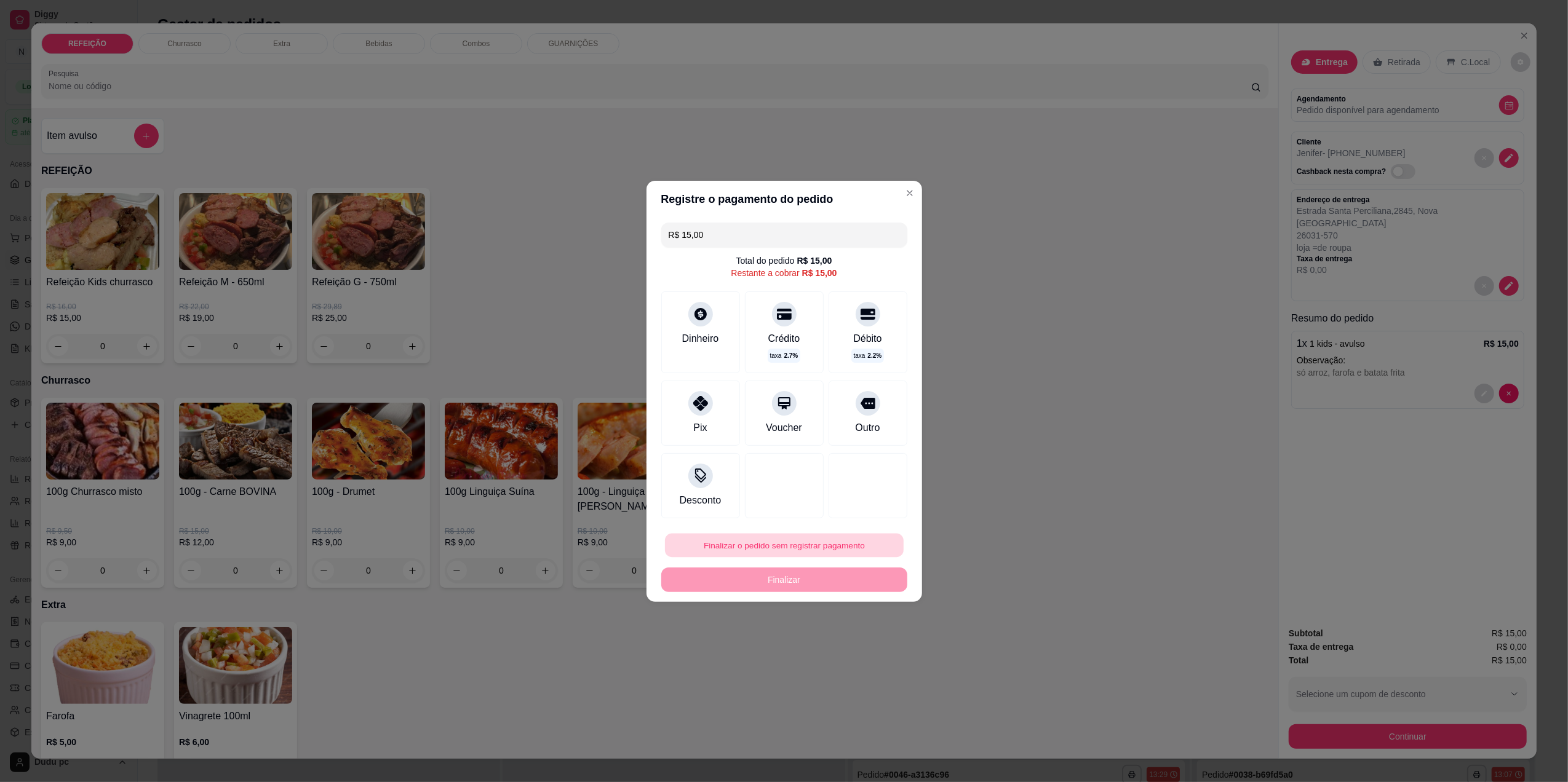
click at [780, 550] on button "Finalizar o pedido sem registrar pagamento" at bounding box center [784, 545] width 239 height 24
click at [852, 652] on button "Confirmar" at bounding box center [859, 646] width 44 height 18
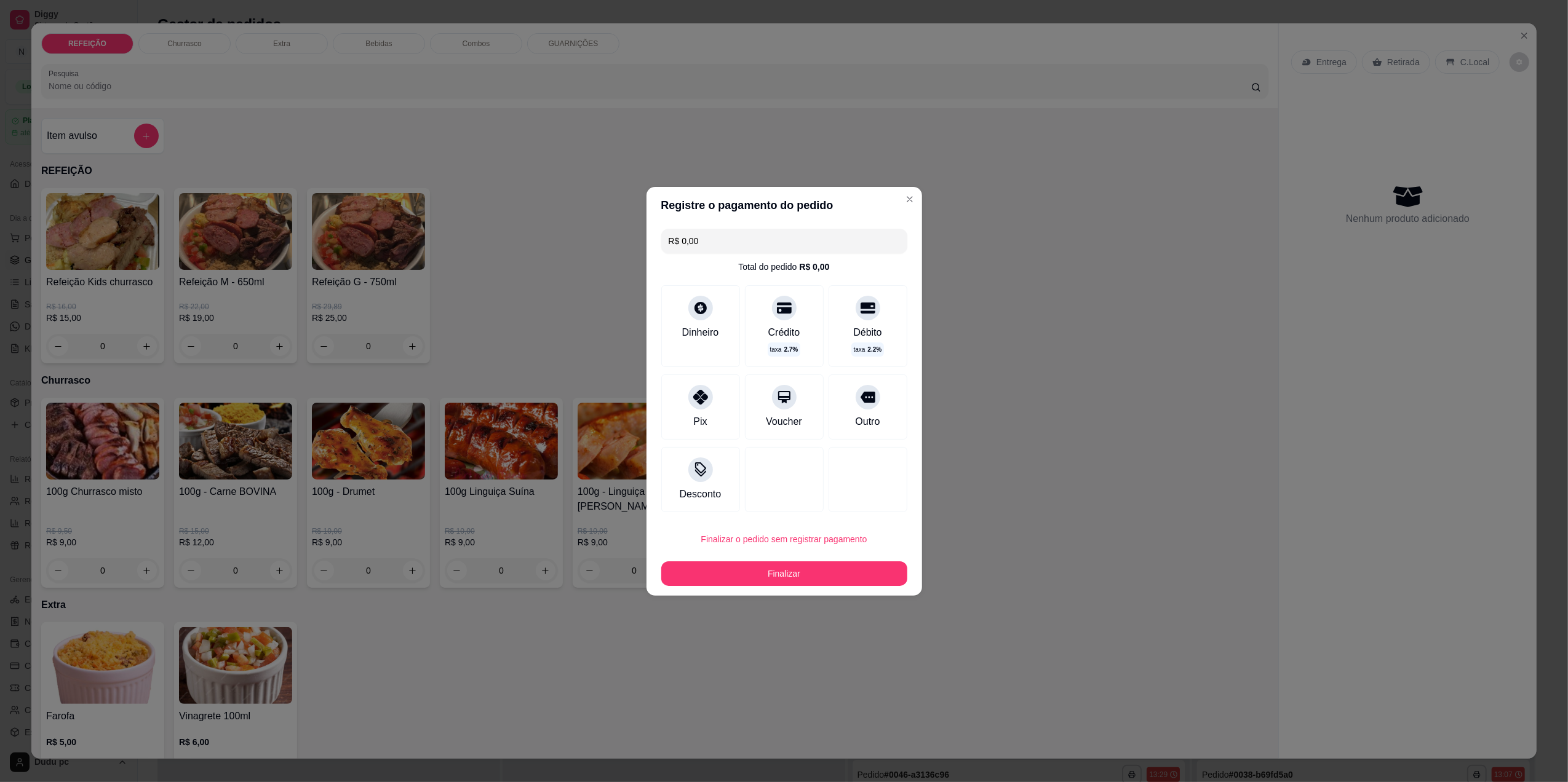
type input "R$ 0,00"
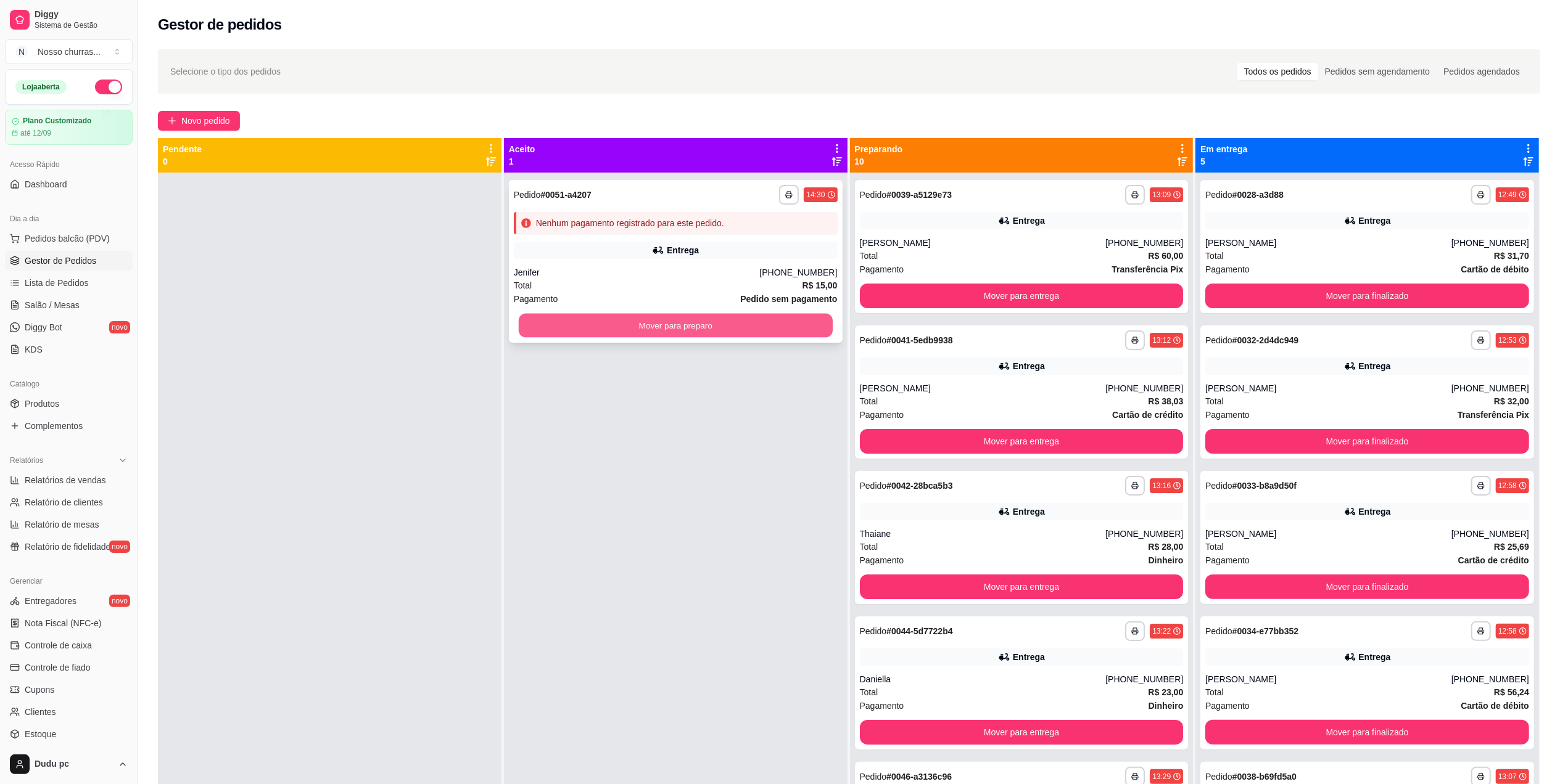
click at [676, 334] on button "Mover para preparo" at bounding box center [675, 326] width 314 height 24
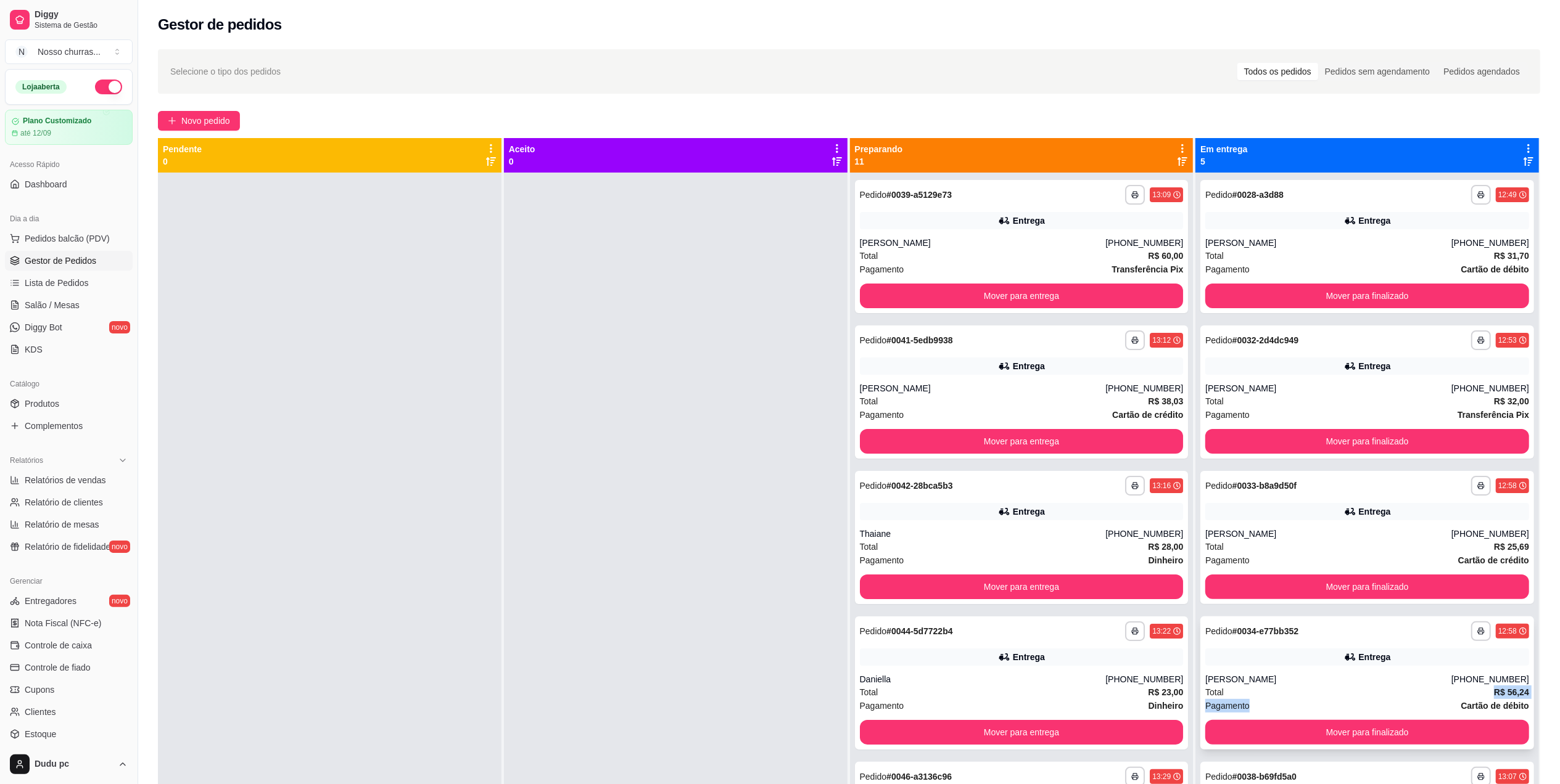
drag, startPoint x: 1281, startPoint y: 712, endPoint x: 1269, endPoint y: 689, distance: 25.9
click at [1269, 689] on div "**********" at bounding box center [1367, 682] width 333 height 133
click at [1230, 691] on div "Total R$ 56,24" at bounding box center [1367, 692] width 324 height 13
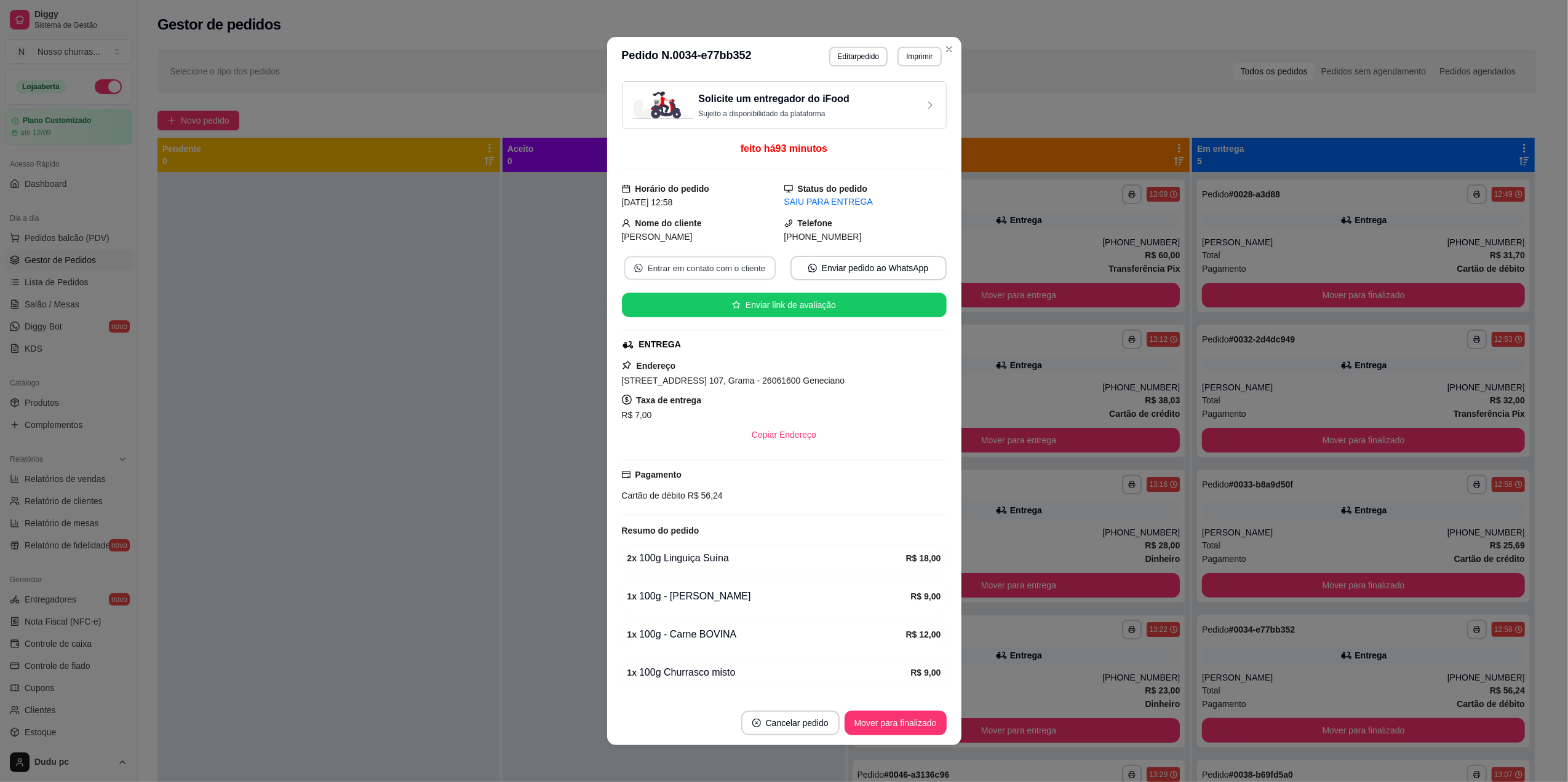
click at [726, 267] on button "Entrar em contato com o cliente" at bounding box center [699, 268] width 151 height 24
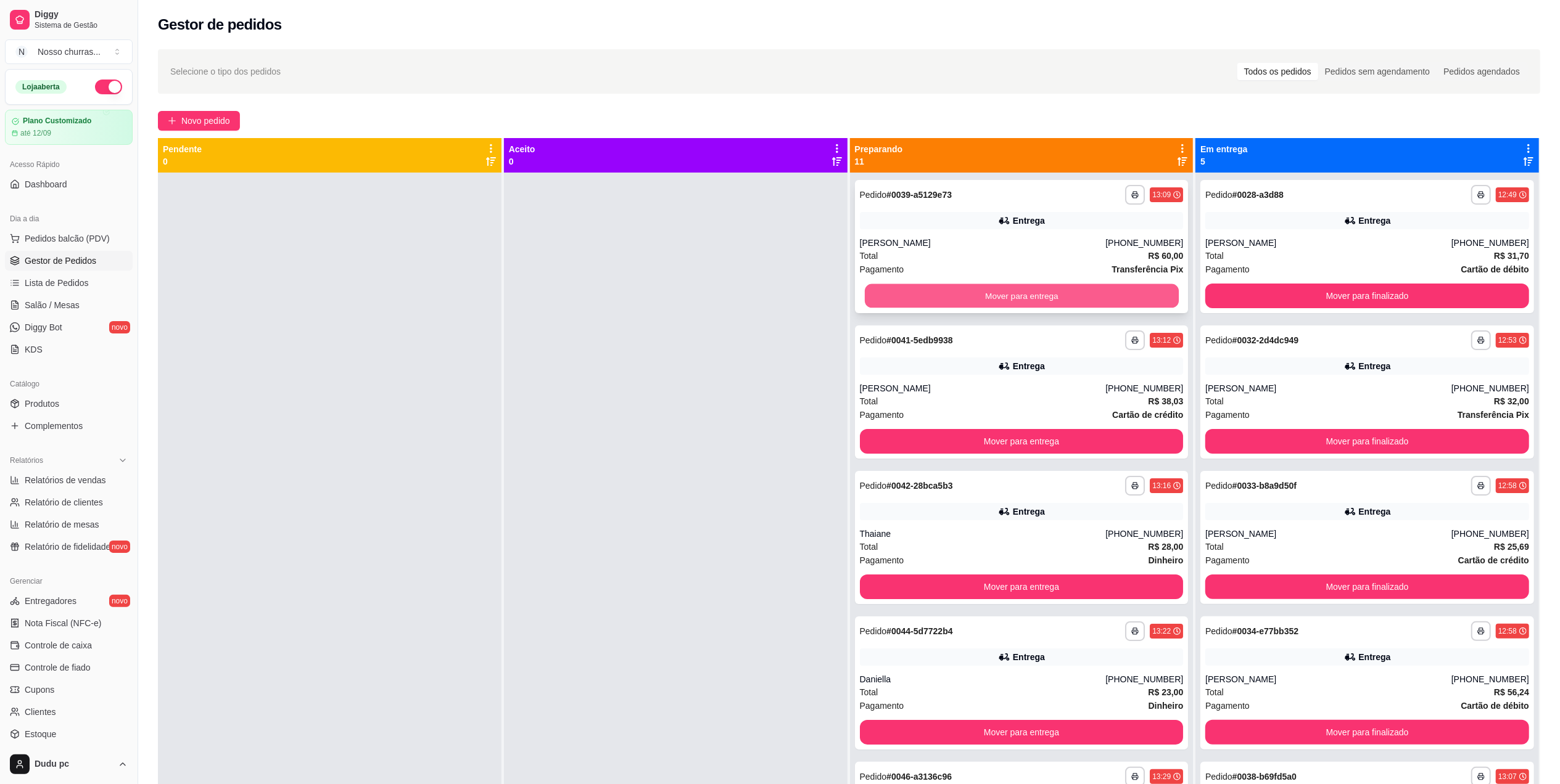
click at [963, 287] on button "Mover para entrega" at bounding box center [1020, 296] width 314 height 24
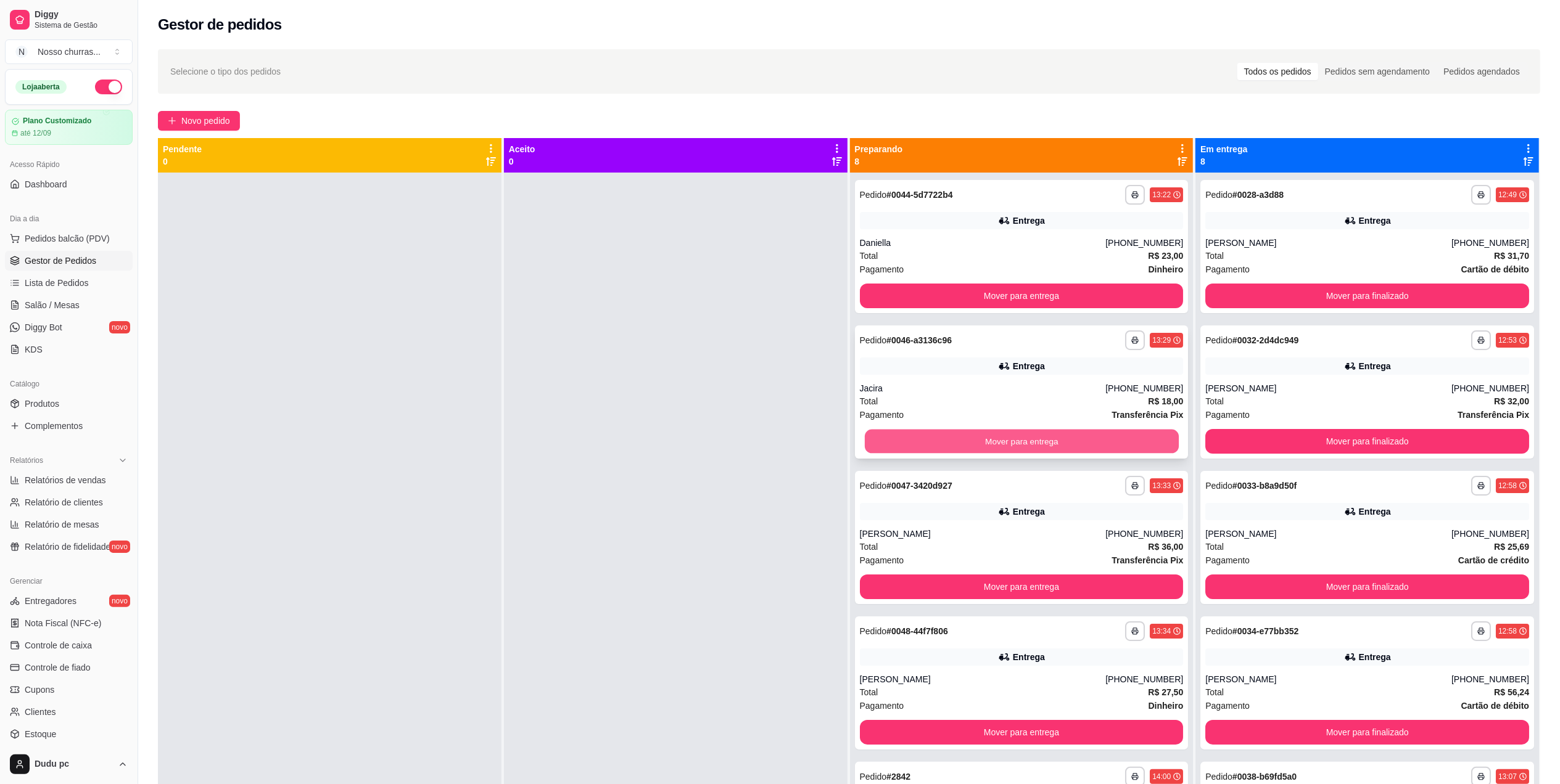
click at [899, 439] on button "Mover para entrega" at bounding box center [1020, 442] width 314 height 24
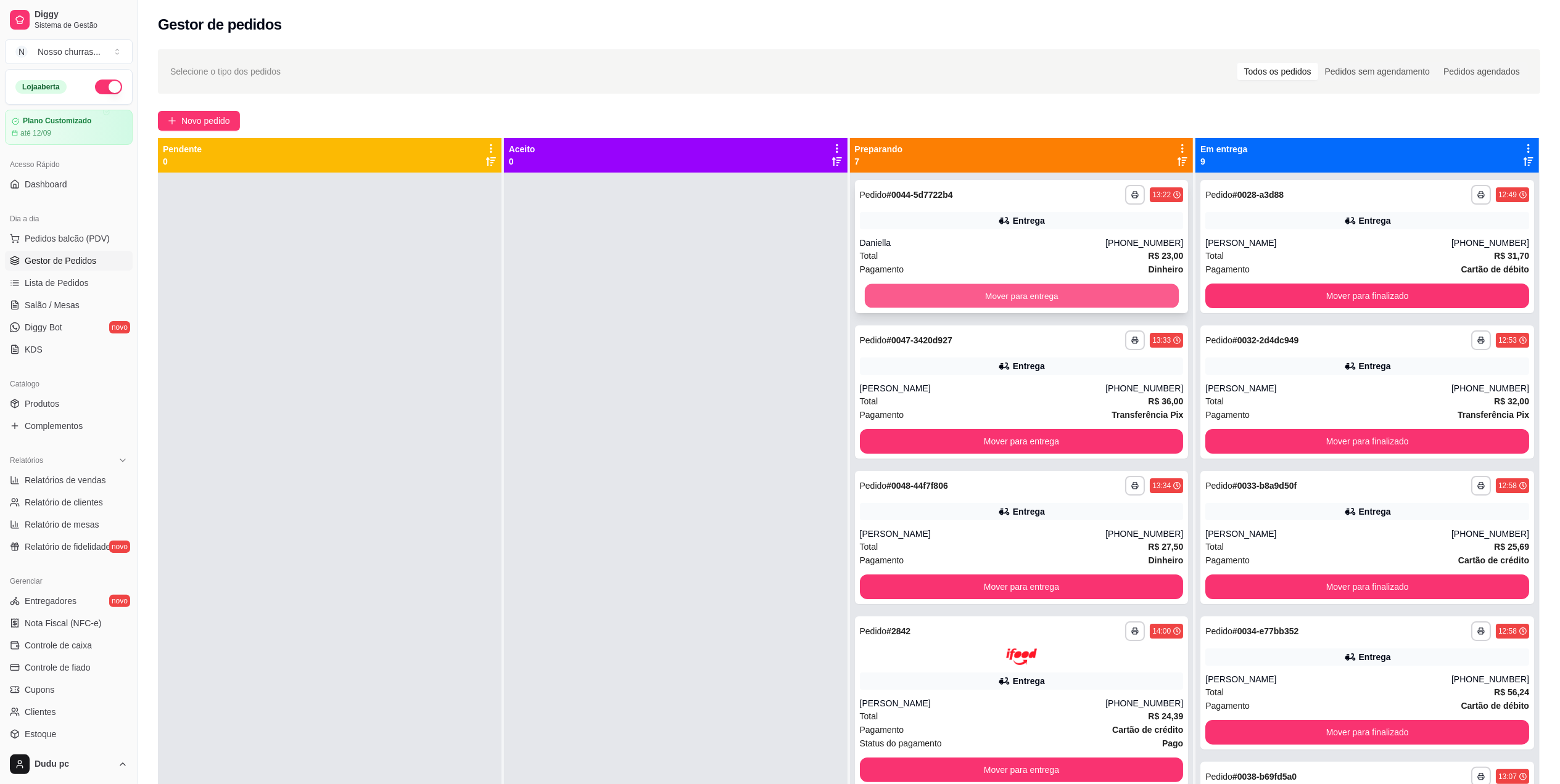
click at [945, 299] on button "Mover para entrega" at bounding box center [1020, 296] width 314 height 24
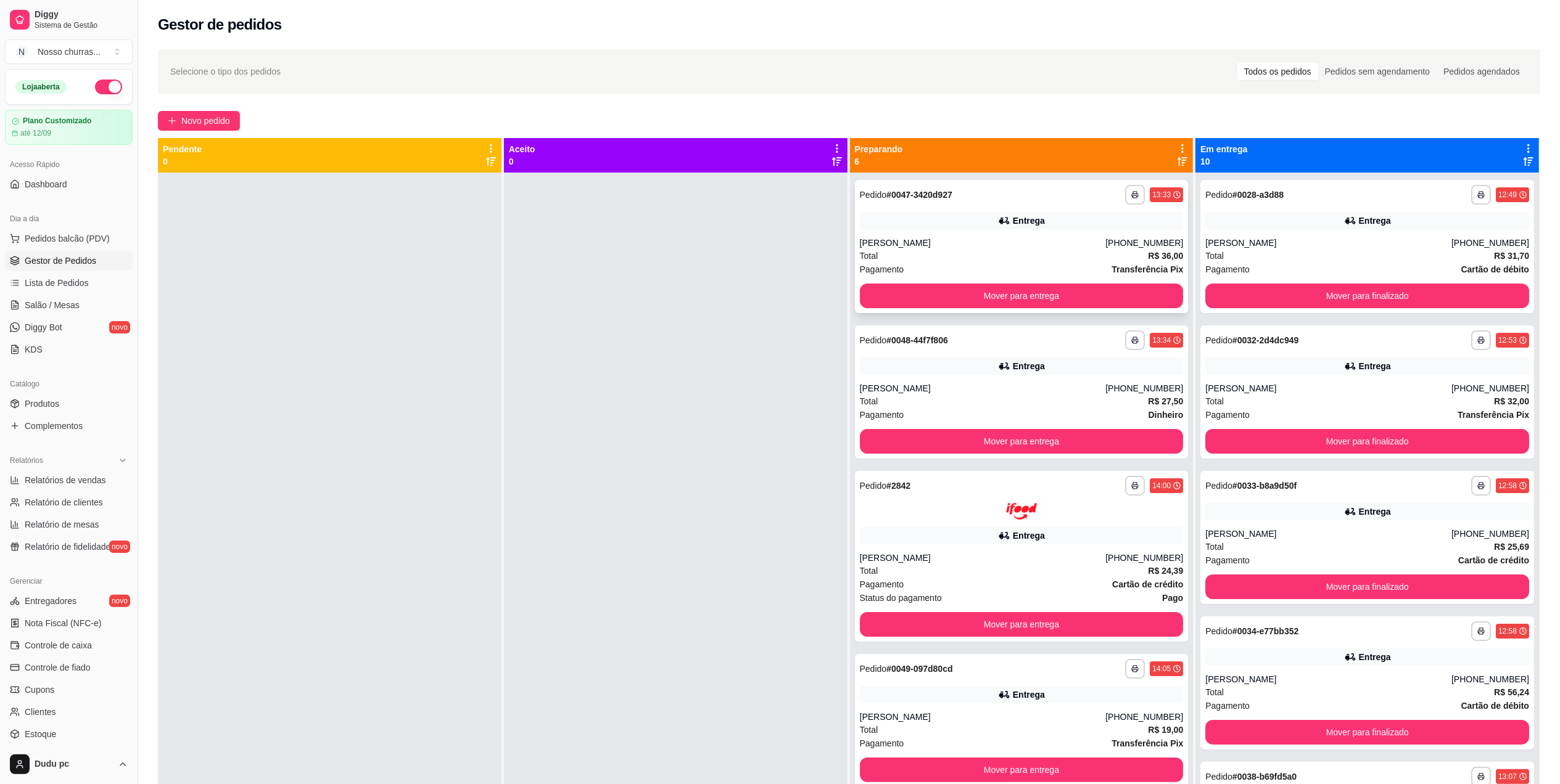
click at [920, 243] on div "[PERSON_NAME]" at bounding box center [982, 242] width 246 height 12
click at [211, 123] on span "Novo pedido" at bounding box center [205, 120] width 49 height 13
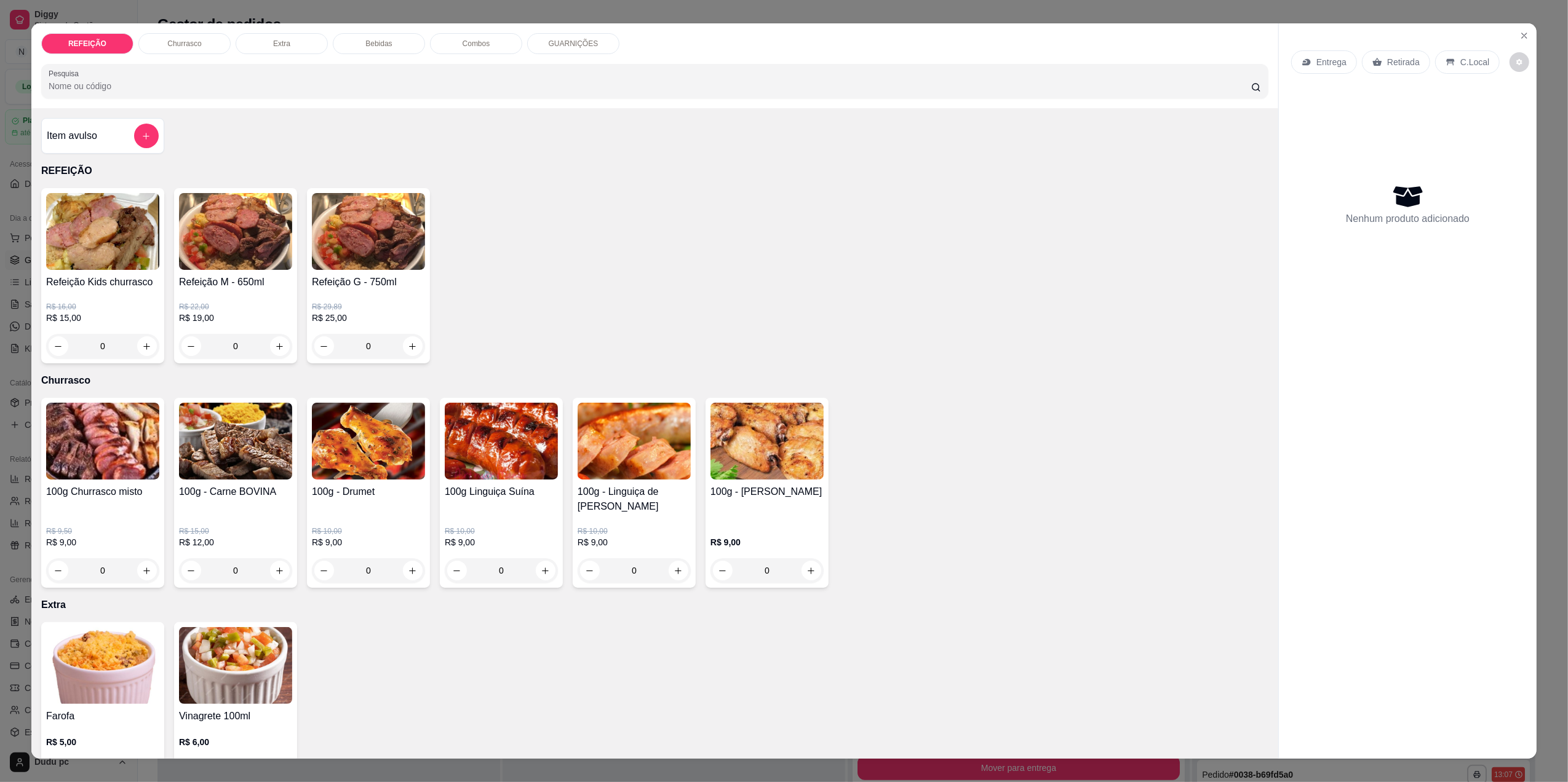
click at [401, 351] on div "0" at bounding box center [369, 346] width 113 height 25
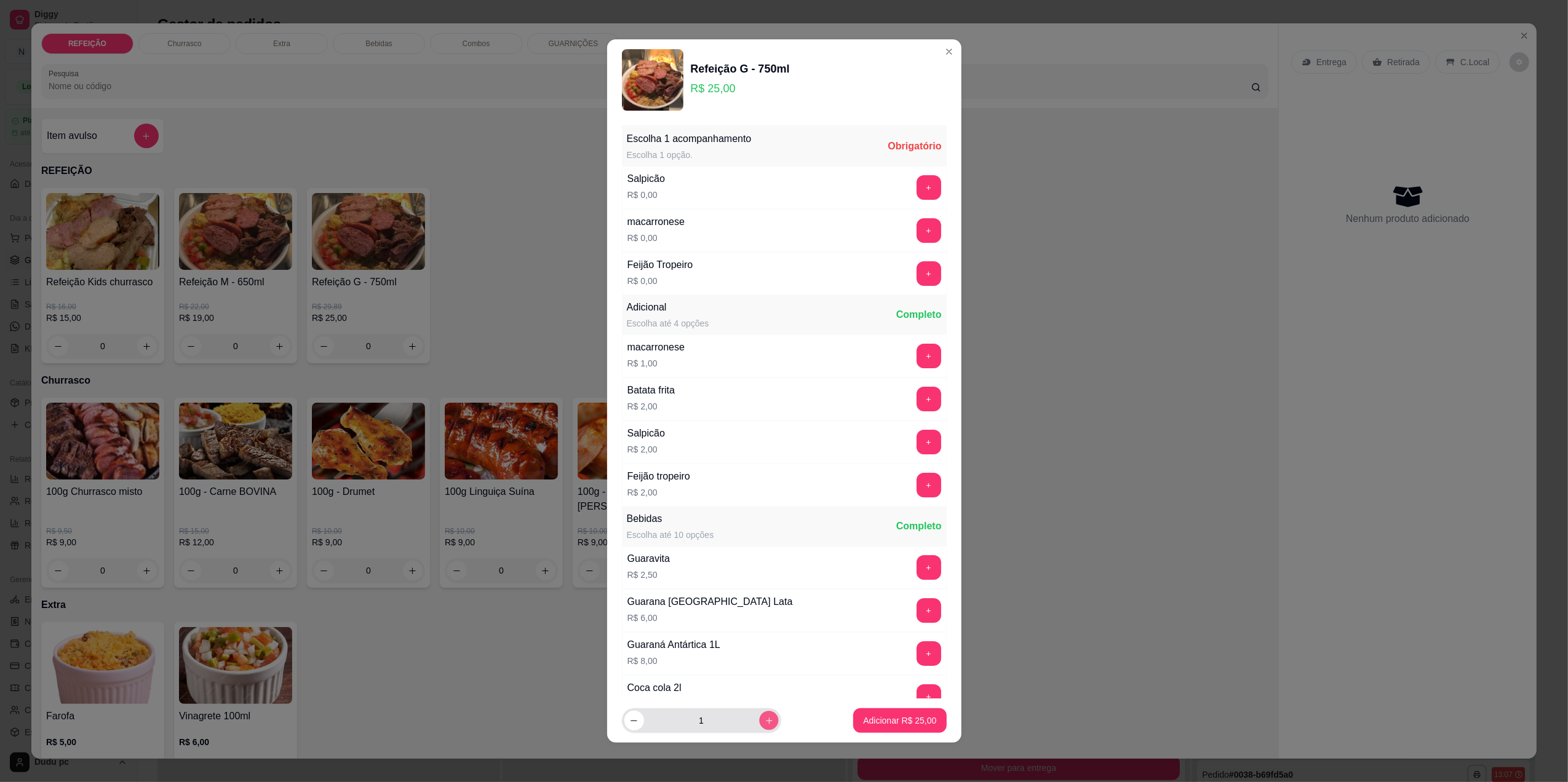
click at [764, 718] on icon "increase-product-quantity" at bounding box center [768, 720] width 10 height 10
type input "2"
click at [963, 232] on div "Refeição G - 750ml R$ 25,00 Escolha 1 acompanhamento Escolha 1 opção. Obrigatór…" at bounding box center [784, 391] width 1568 height 782
click at [916, 181] on button "+" at bounding box center [928, 187] width 24 height 24
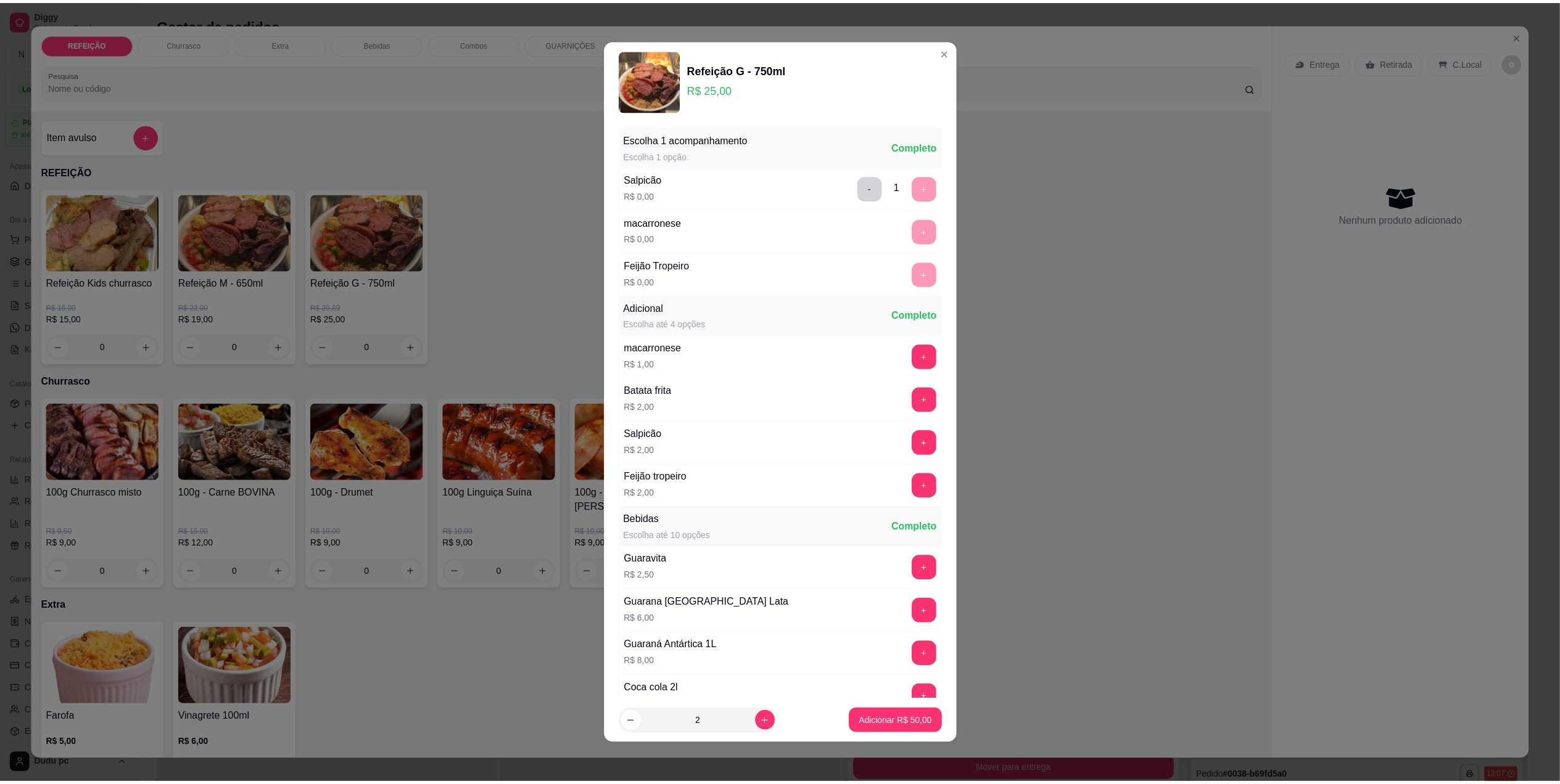
scroll to position [116, 0]
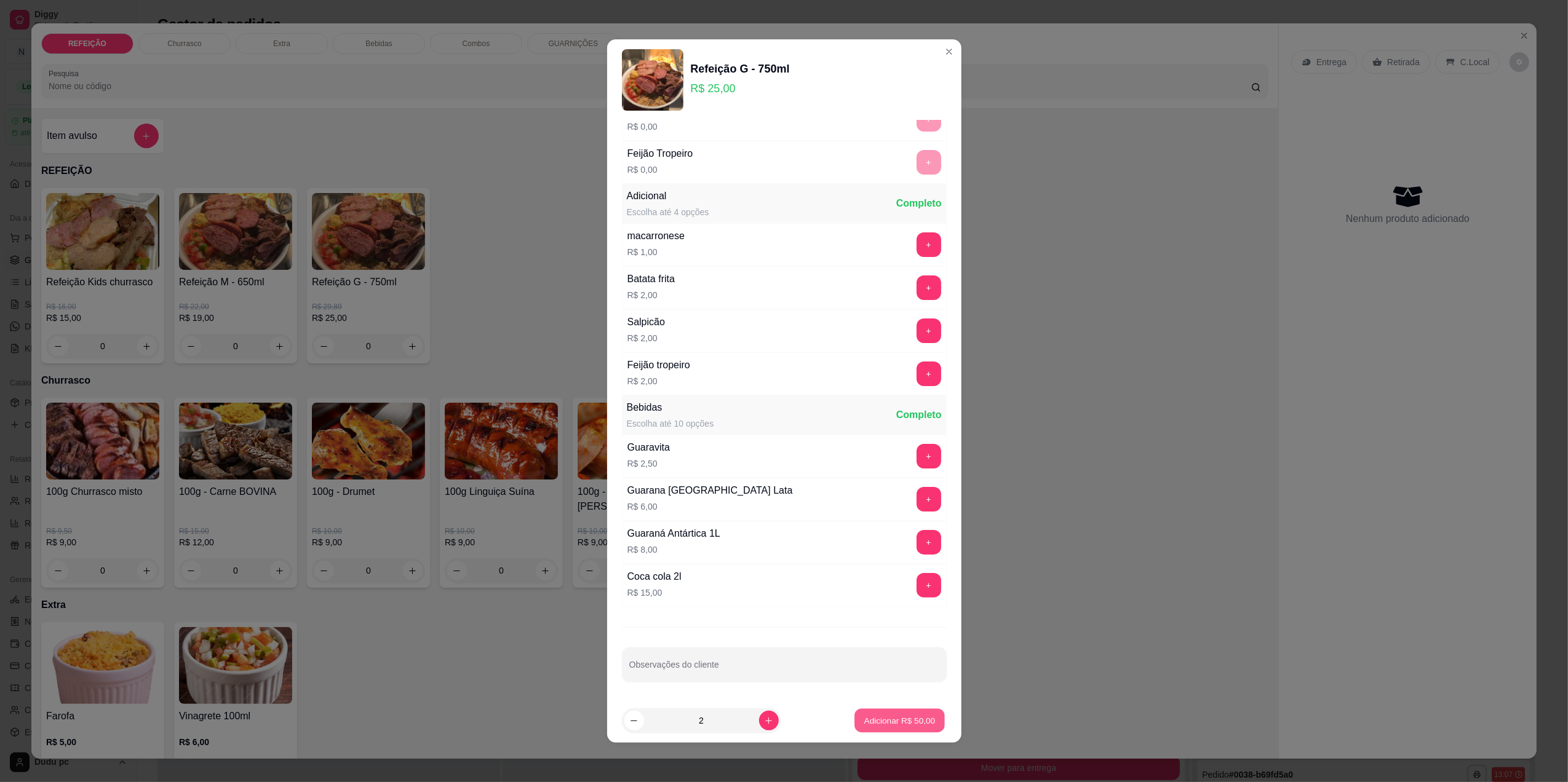
click at [874, 720] on p "Adicionar R$ 50,00" at bounding box center [900, 720] width 71 height 11
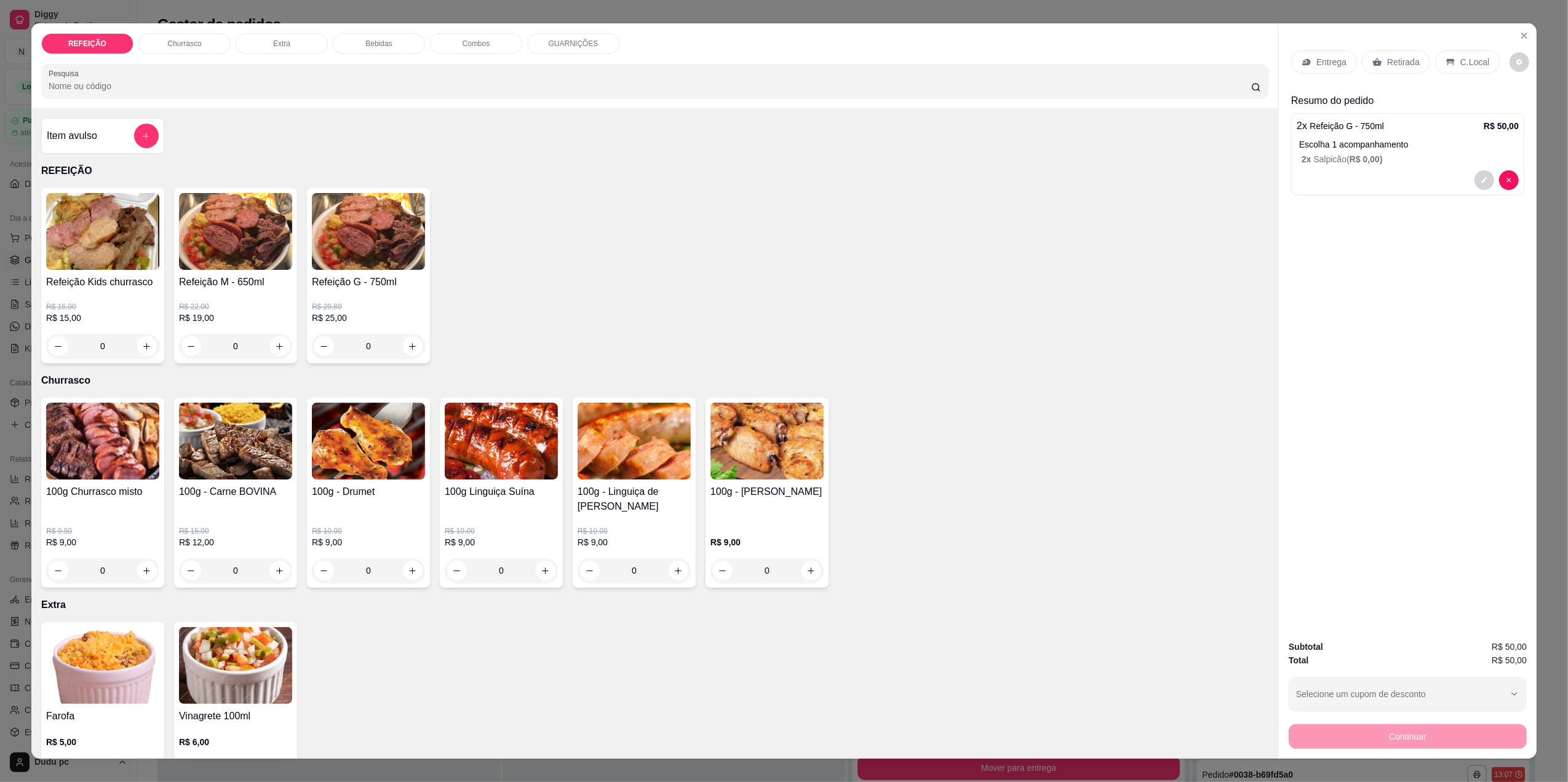
click at [1460, 67] on p "C.Local" at bounding box center [1475, 62] width 29 height 12
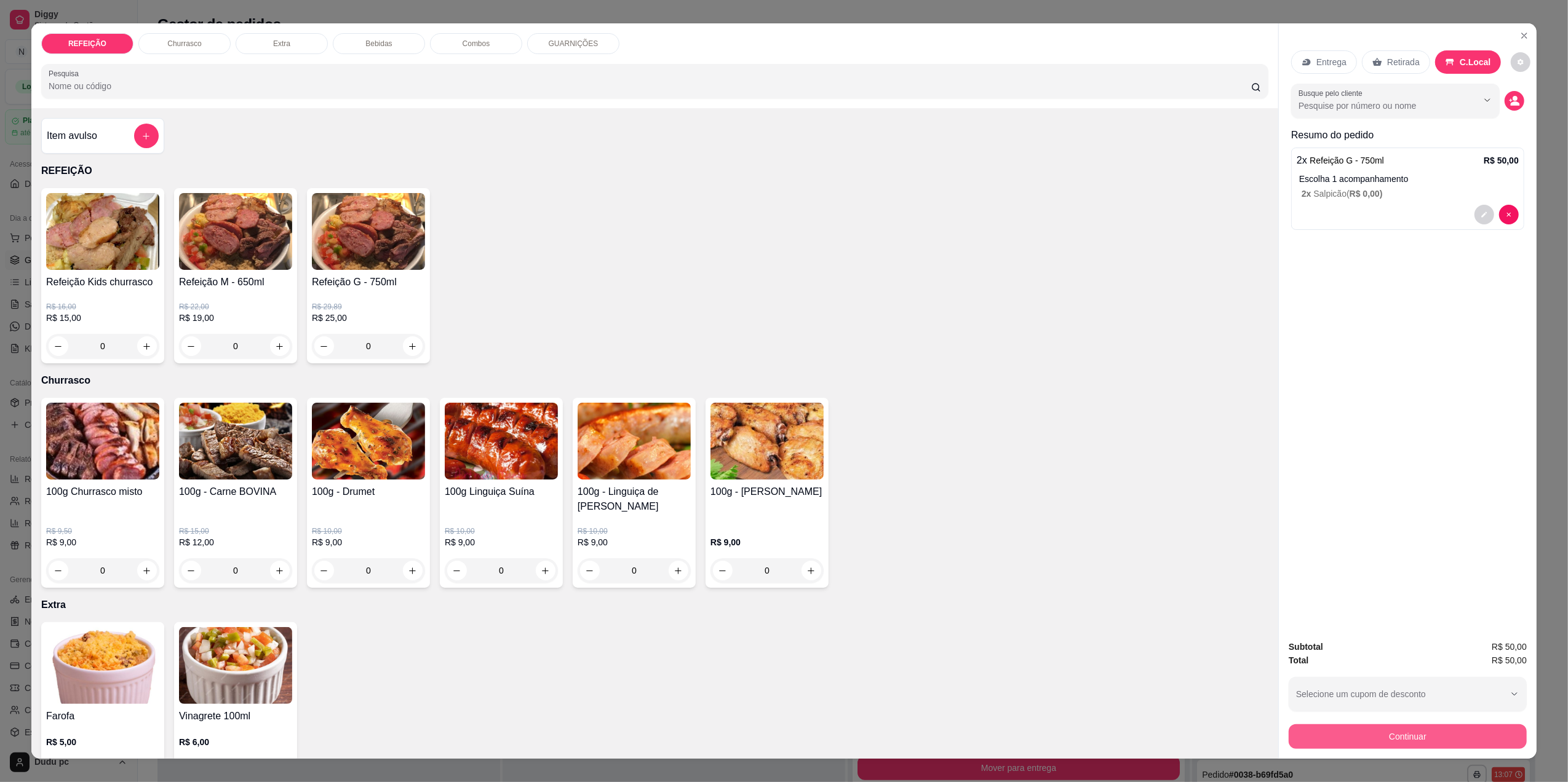
click at [1328, 738] on button "Continuar" at bounding box center [1407, 736] width 238 height 25
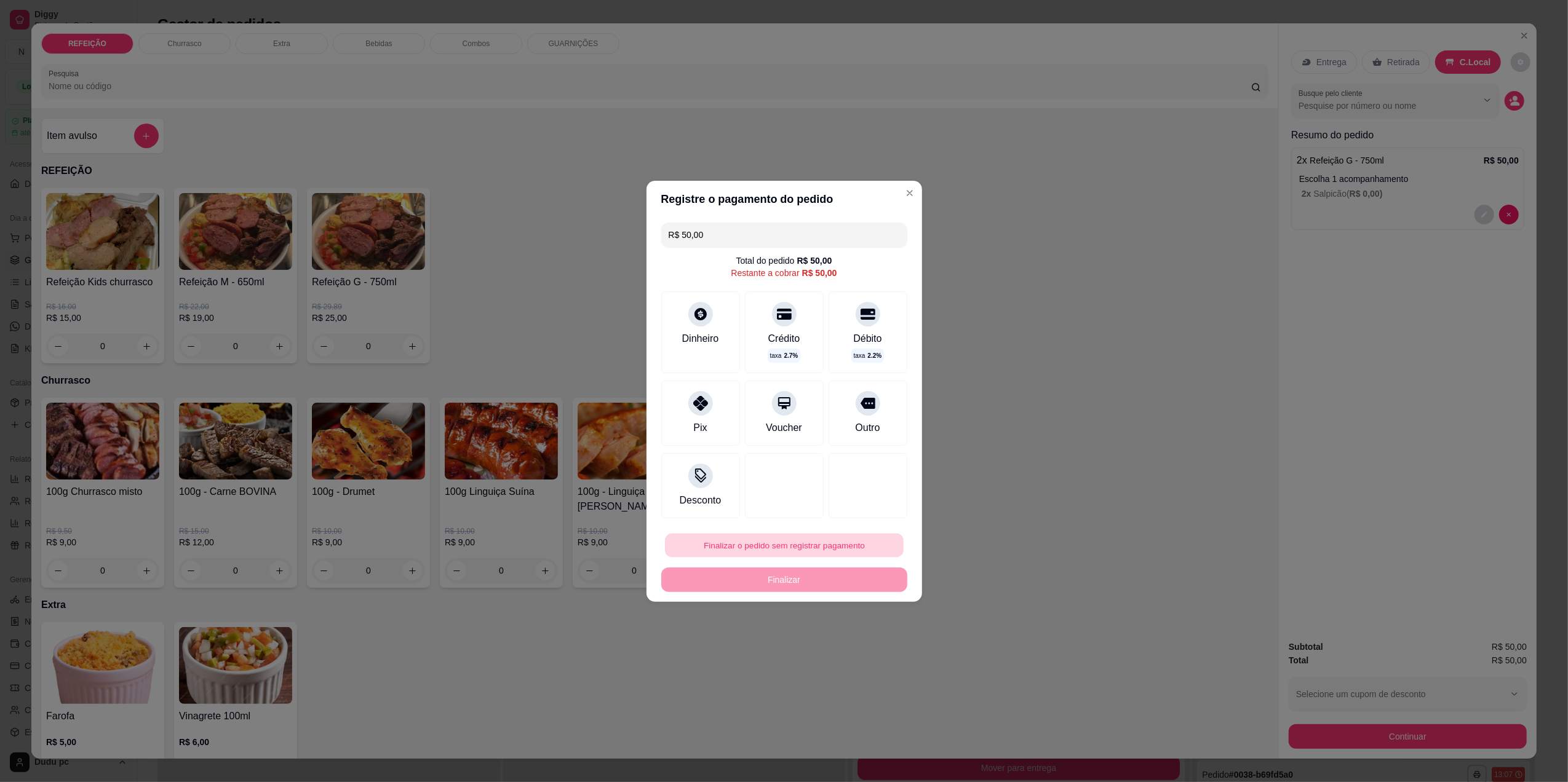
click at [741, 547] on button "Finalizar o pedido sem registrar pagamento" at bounding box center [784, 545] width 239 height 24
click at [859, 648] on button "Confirmar" at bounding box center [859, 646] width 44 height 18
type input "R$ 0,00"
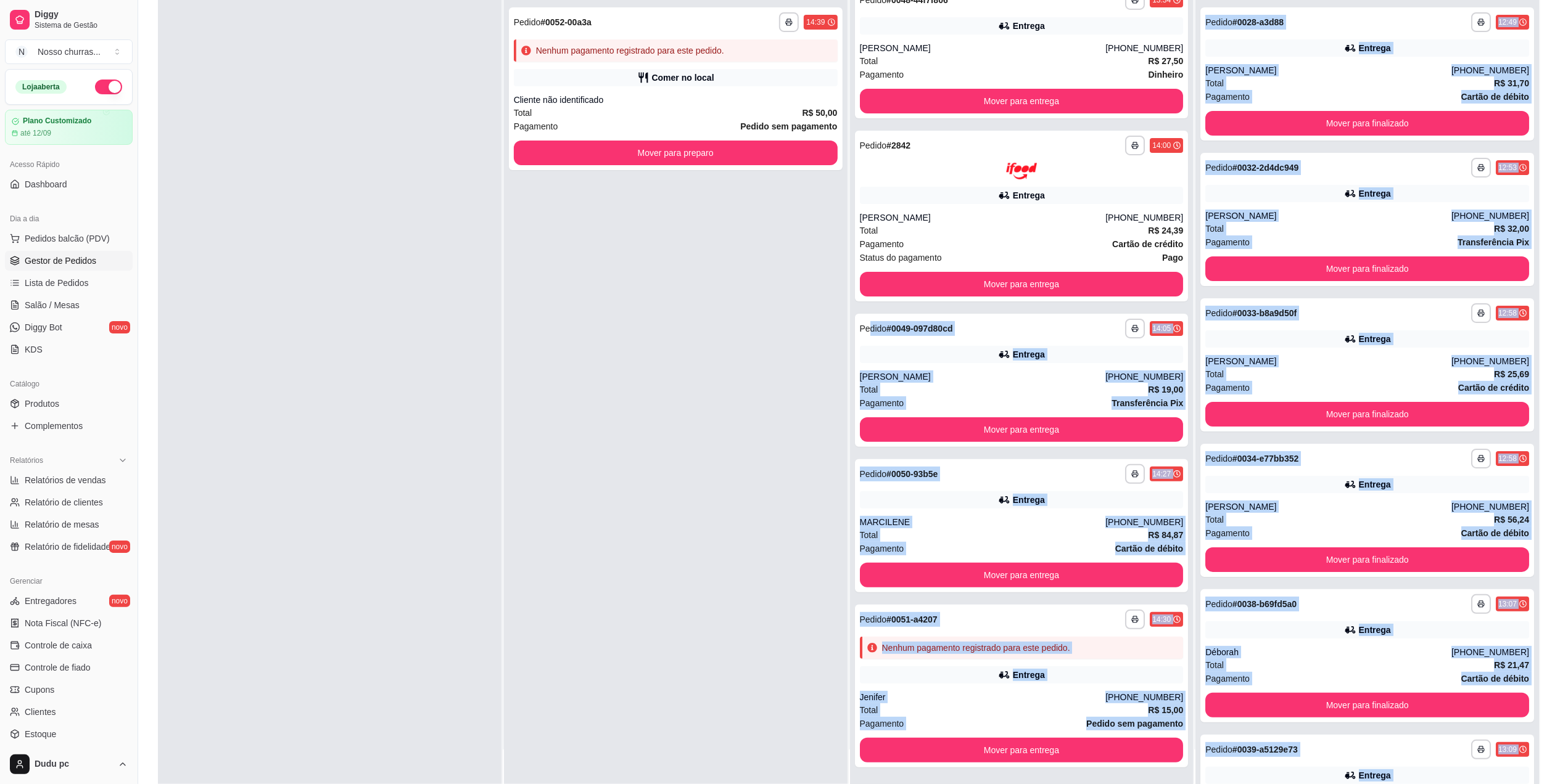
scroll to position [188, 0]
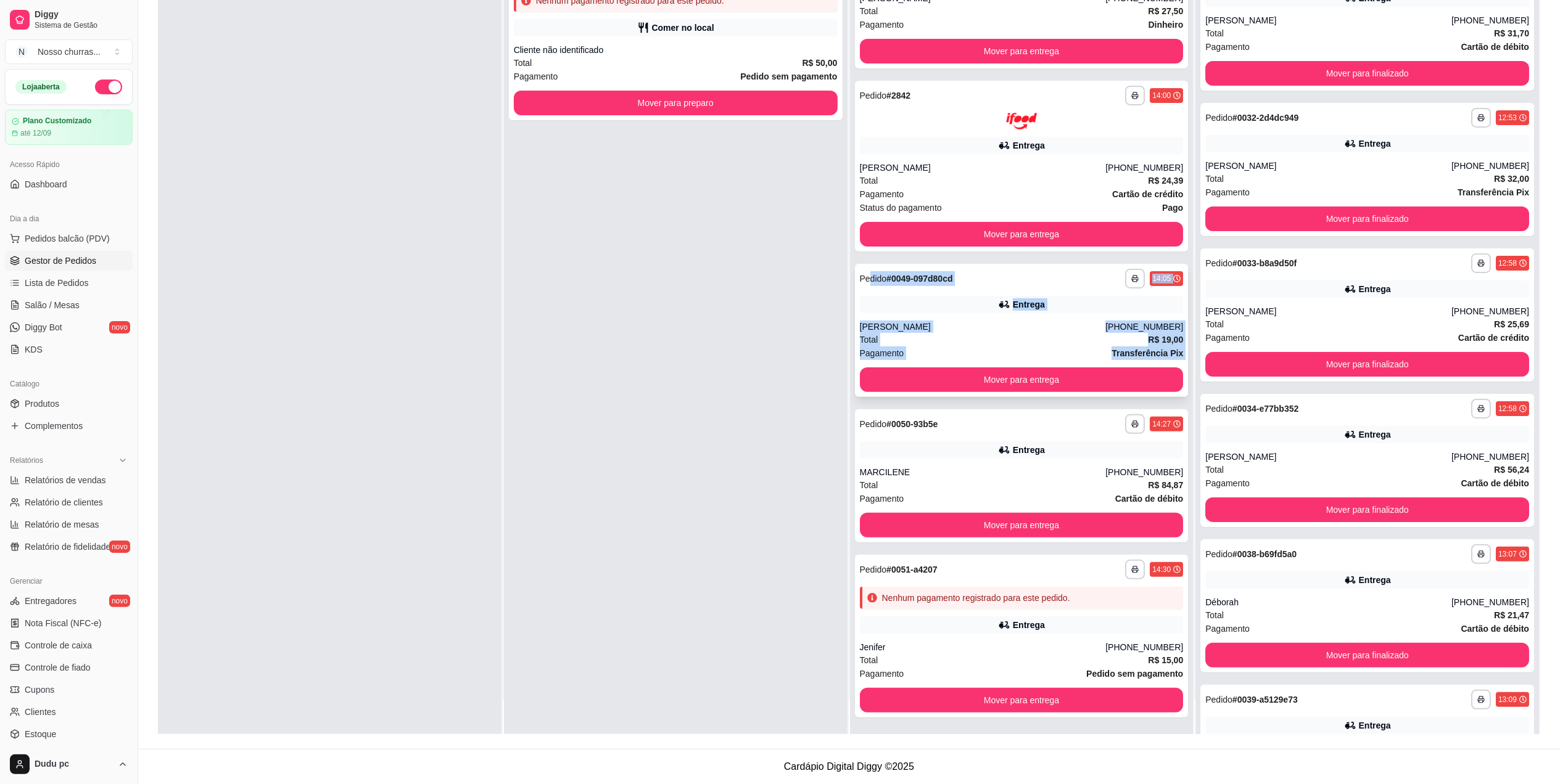
drag, startPoint x: 861, startPoint y: 649, endPoint x: 1076, endPoint y: 373, distance: 349.9
click at [1076, 373] on div "**********" at bounding box center [1022, 341] width 344 height 784
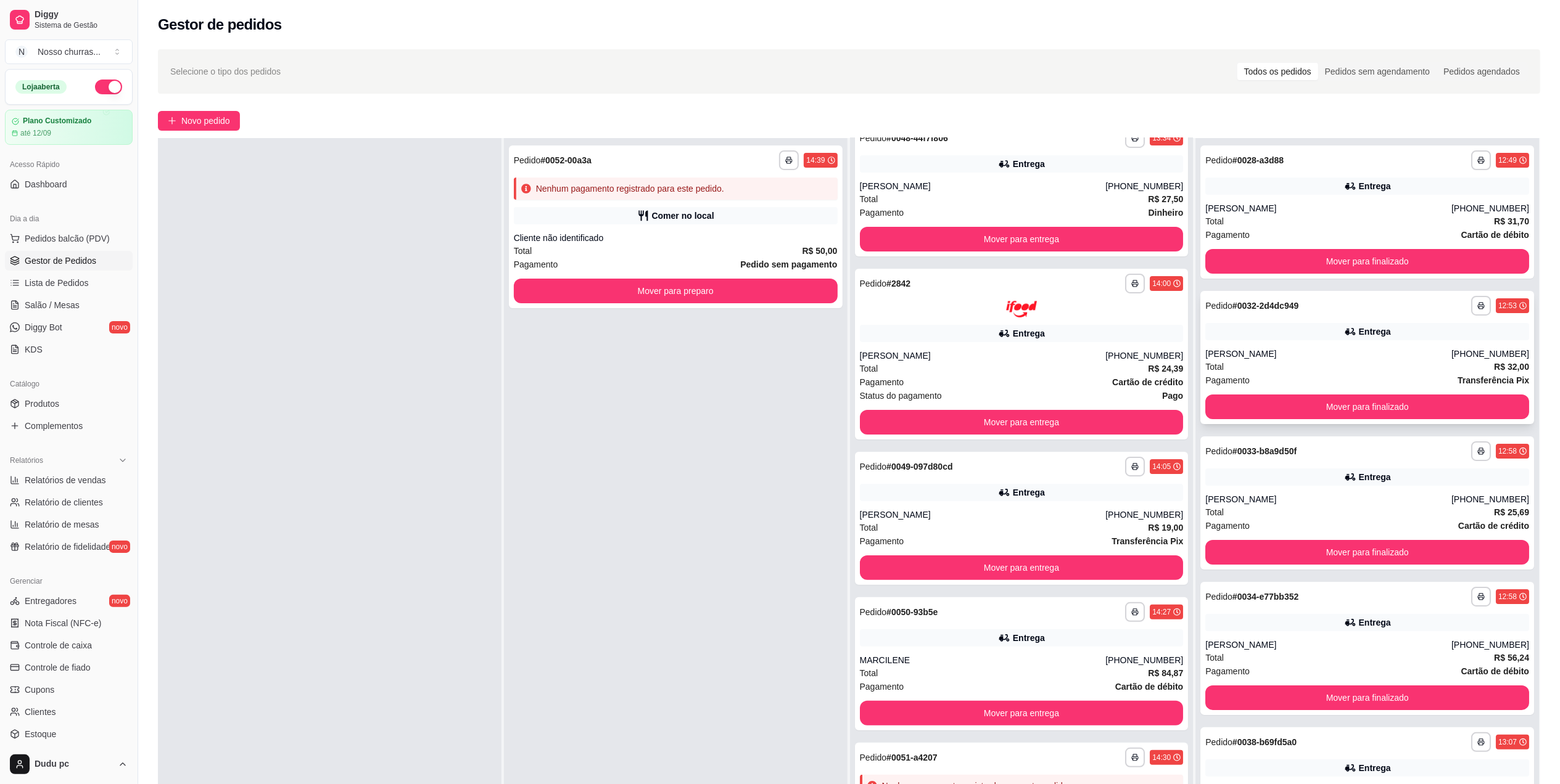
click at [1313, 349] on div "[PERSON_NAME]" at bounding box center [1328, 354] width 246 height 12
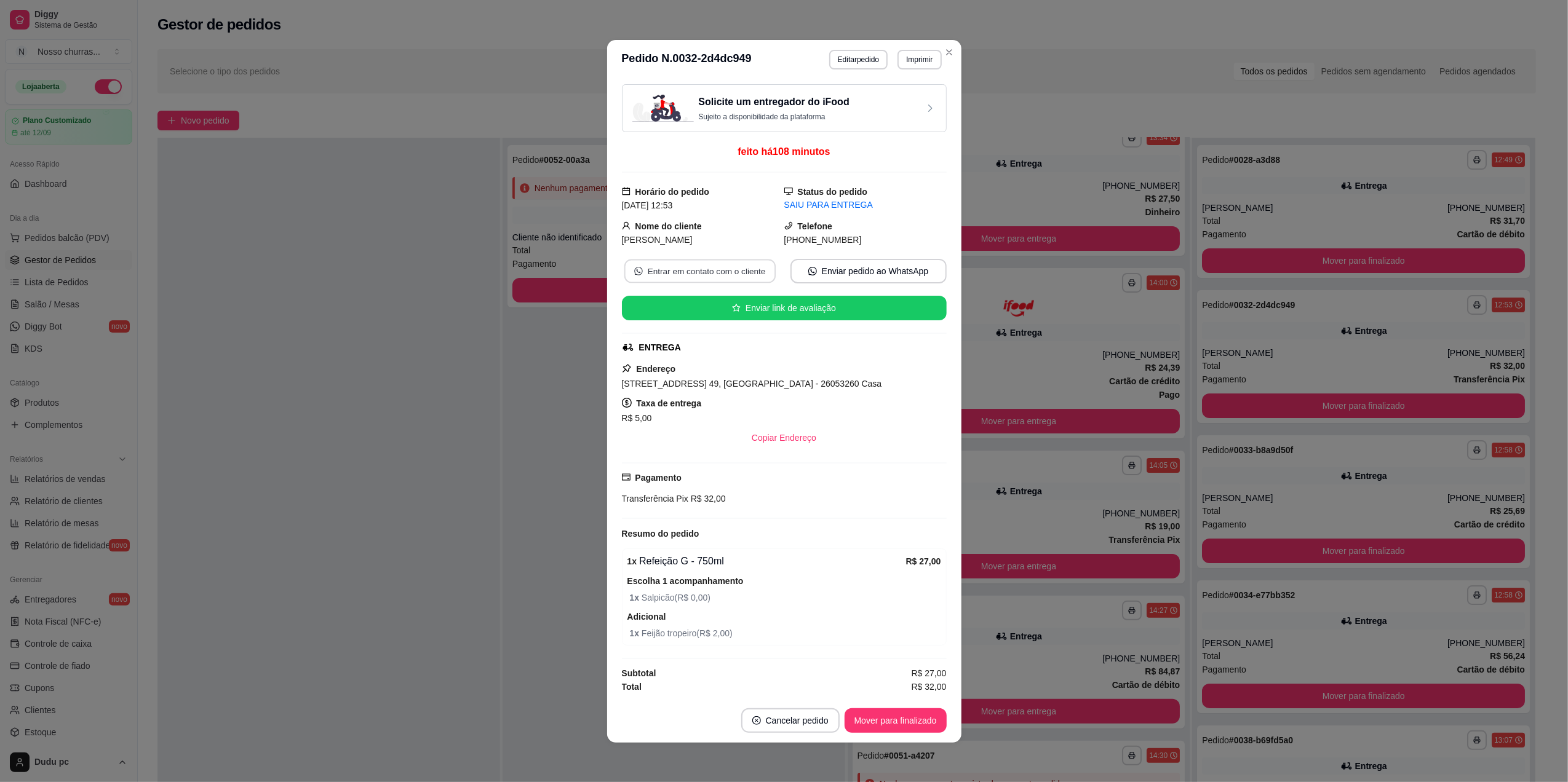
click at [752, 269] on button "Entrar em contato com o cliente" at bounding box center [699, 271] width 151 height 24
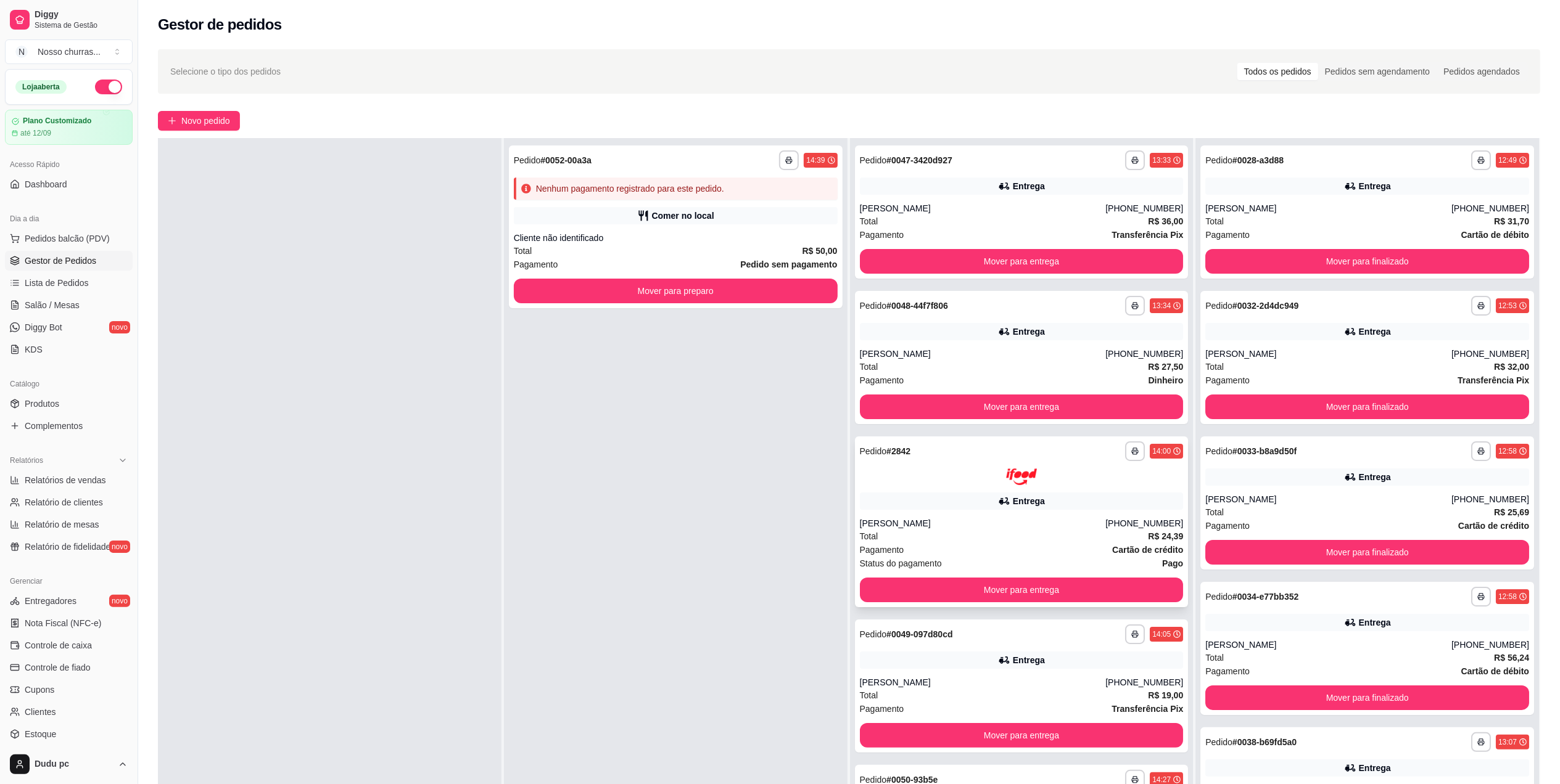
click at [963, 469] on div at bounding box center [1021, 477] width 324 height 17
click at [1239, 256] on button "Mover para finalizado" at bounding box center [1367, 261] width 324 height 25
click at [1231, 259] on button "Mover para finalizado" at bounding box center [1367, 262] width 314 height 24
click at [1222, 397] on button "Mover para finalizado" at bounding box center [1367, 407] width 314 height 24
click at [1237, 405] on button "Mover para finalizado" at bounding box center [1367, 407] width 314 height 24
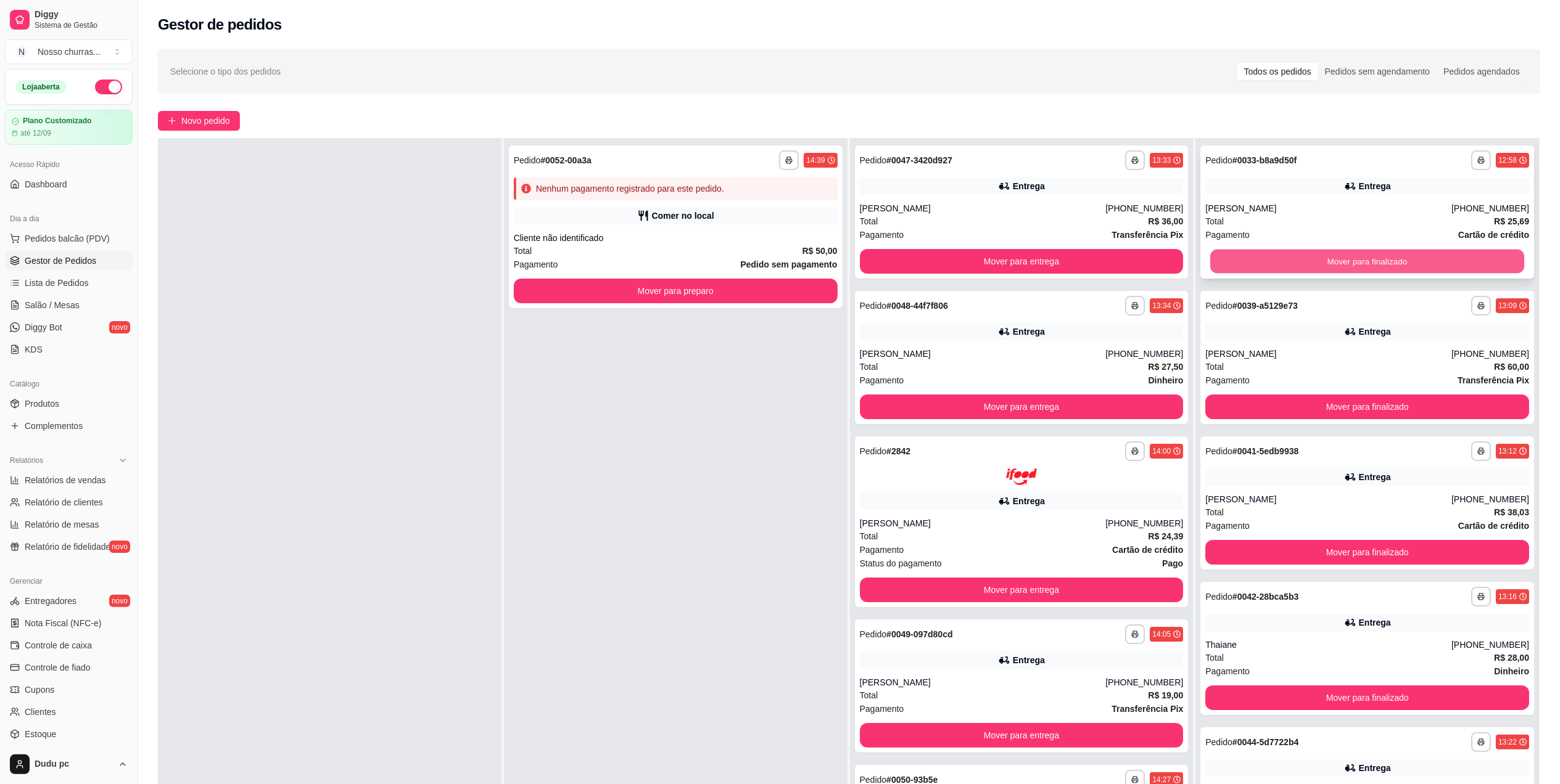
click at [1262, 265] on button "Mover para finalizado" at bounding box center [1367, 262] width 314 height 24
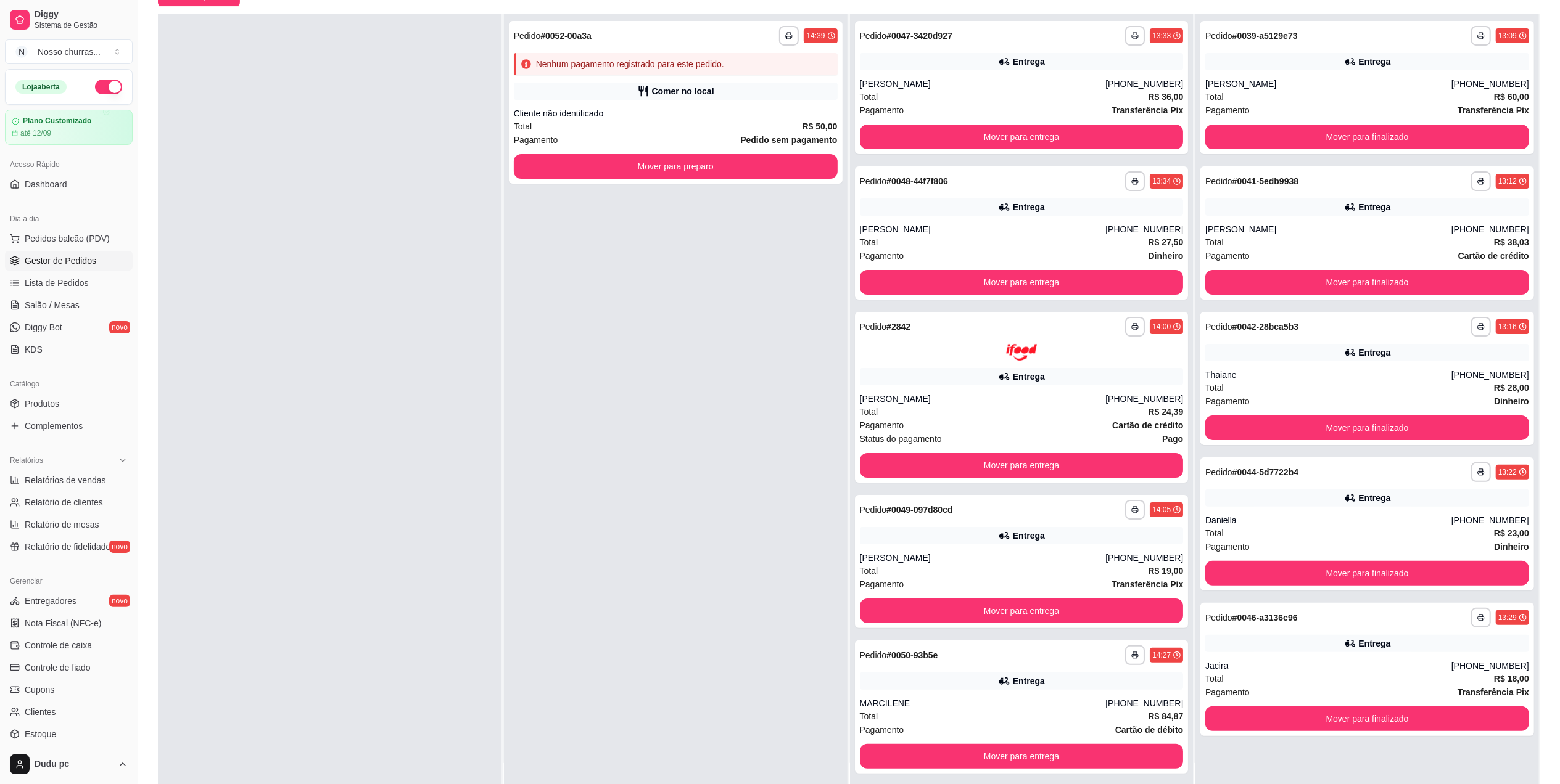
scroll to position [131, 0]
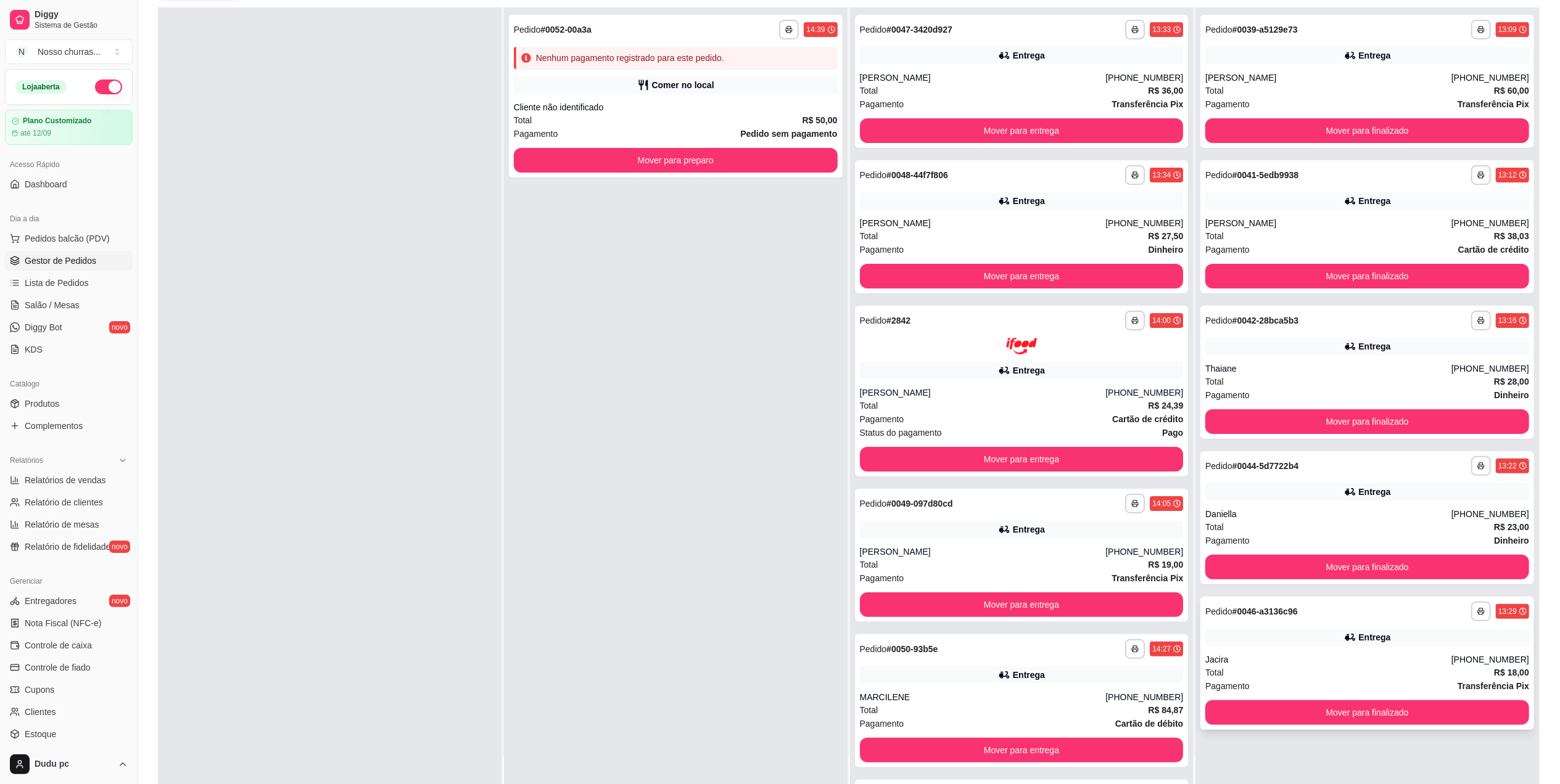
click at [1226, 686] on span "Pagamento" at bounding box center [1227, 685] width 45 height 13
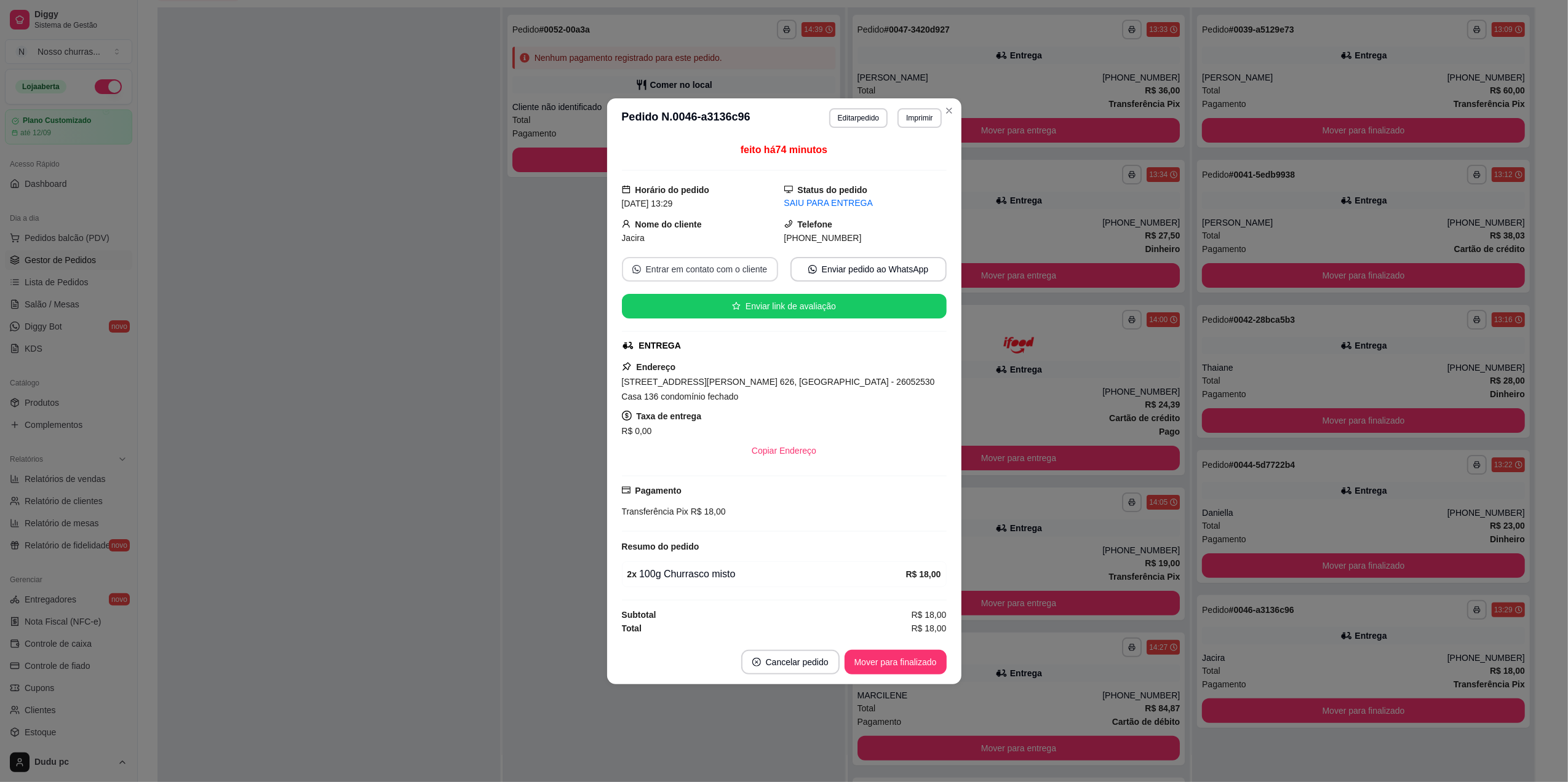
click at [685, 273] on button "Entrar em contato com o cliente" at bounding box center [700, 269] width 156 height 25
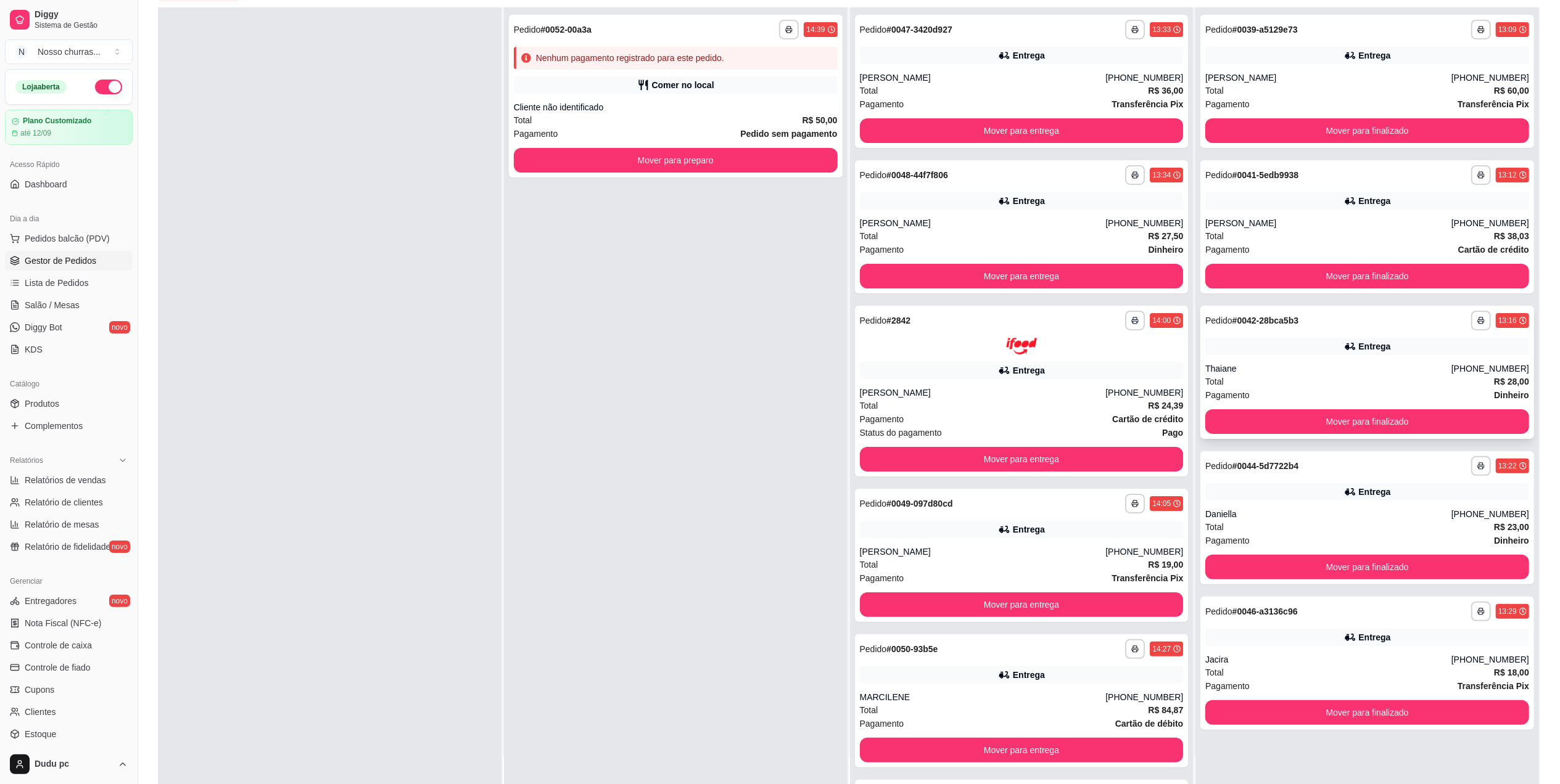
click at [1289, 393] on div "Pagamento Dinheiro" at bounding box center [1367, 395] width 324 height 13
click at [1262, 361] on div "**********" at bounding box center [1367, 372] width 333 height 133
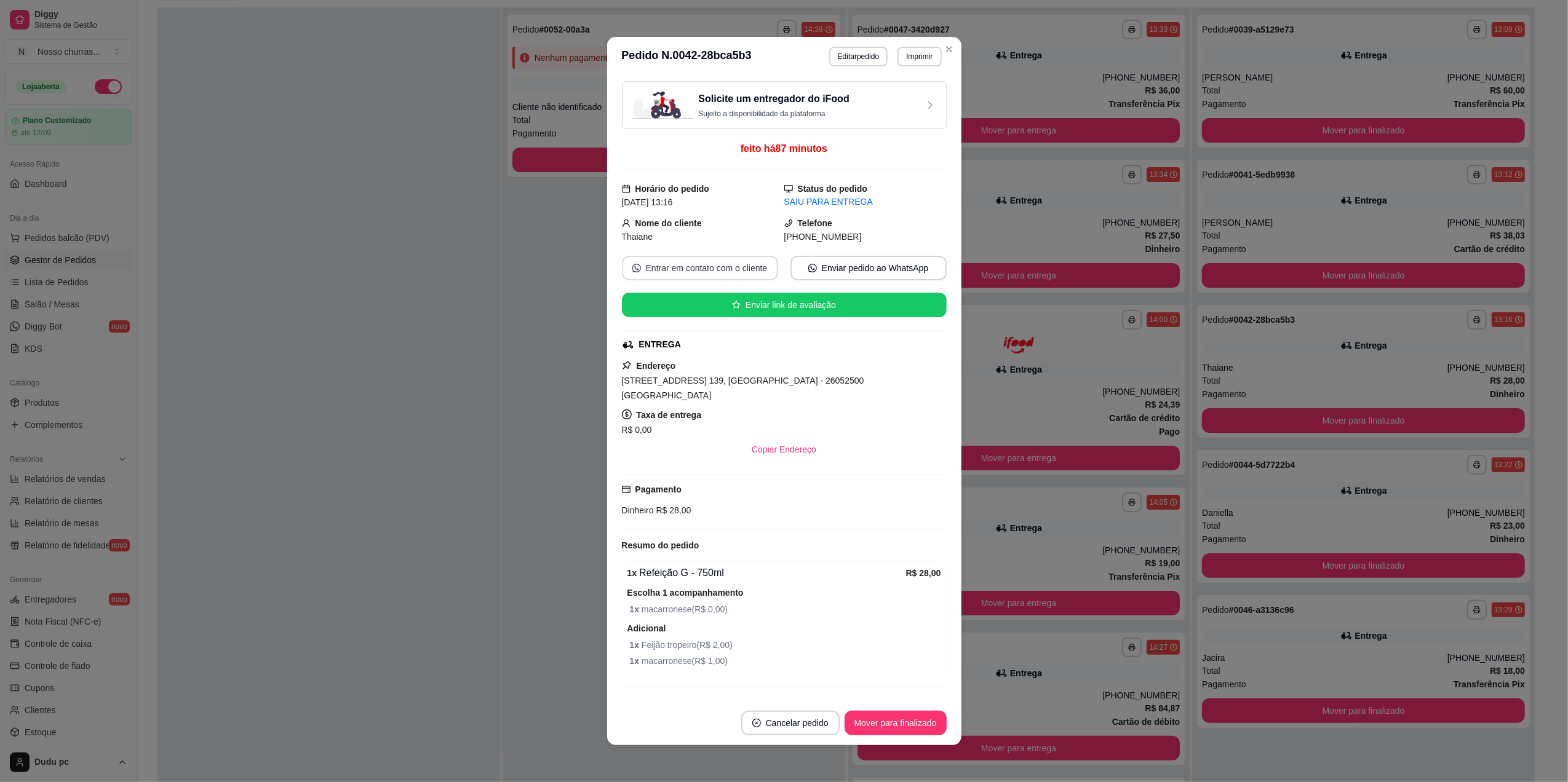
click at [709, 269] on button "Entrar em contato com o cliente" at bounding box center [700, 268] width 156 height 25
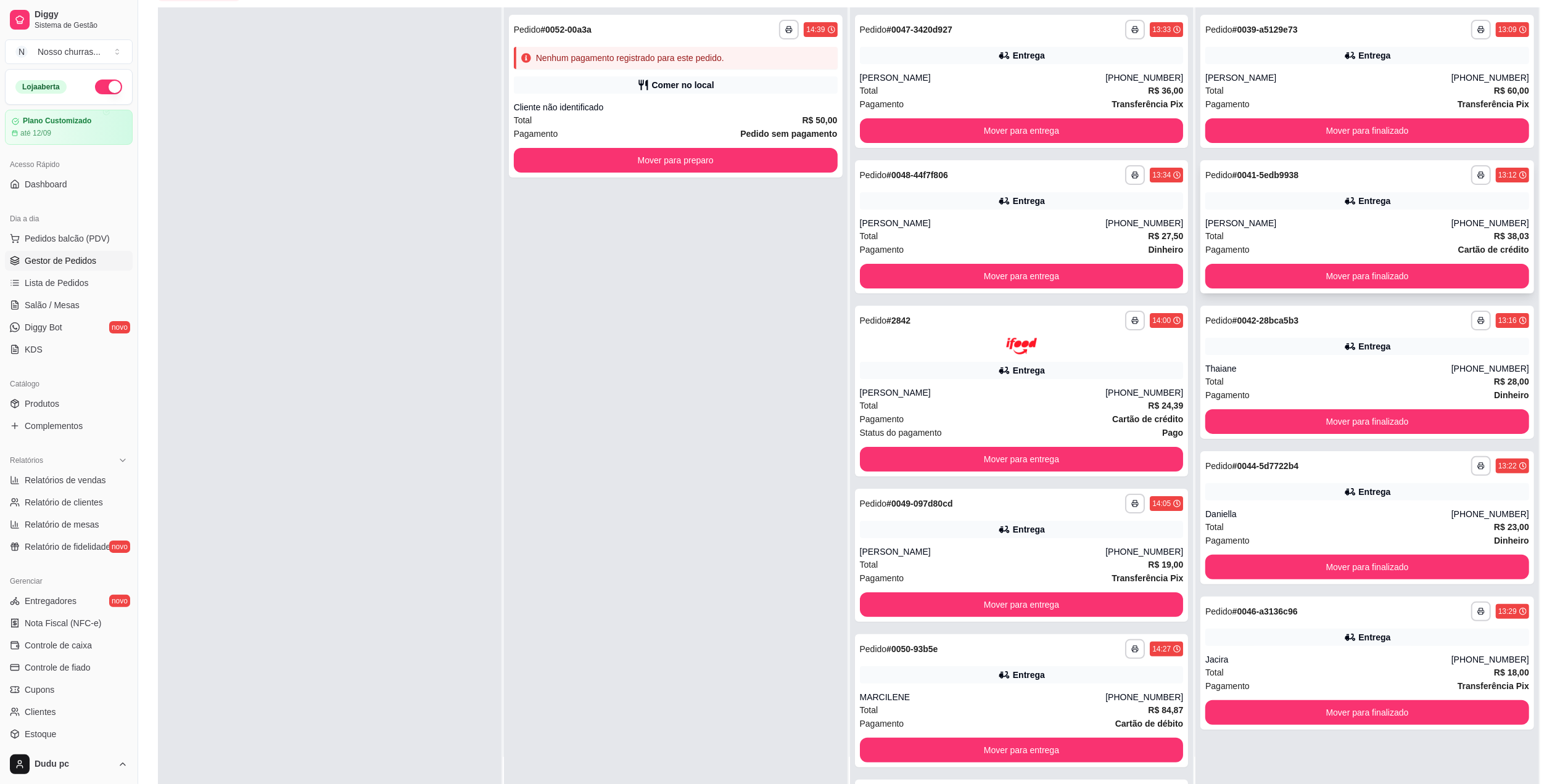
click at [1262, 191] on div "**********" at bounding box center [1367, 226] width 333 height 133
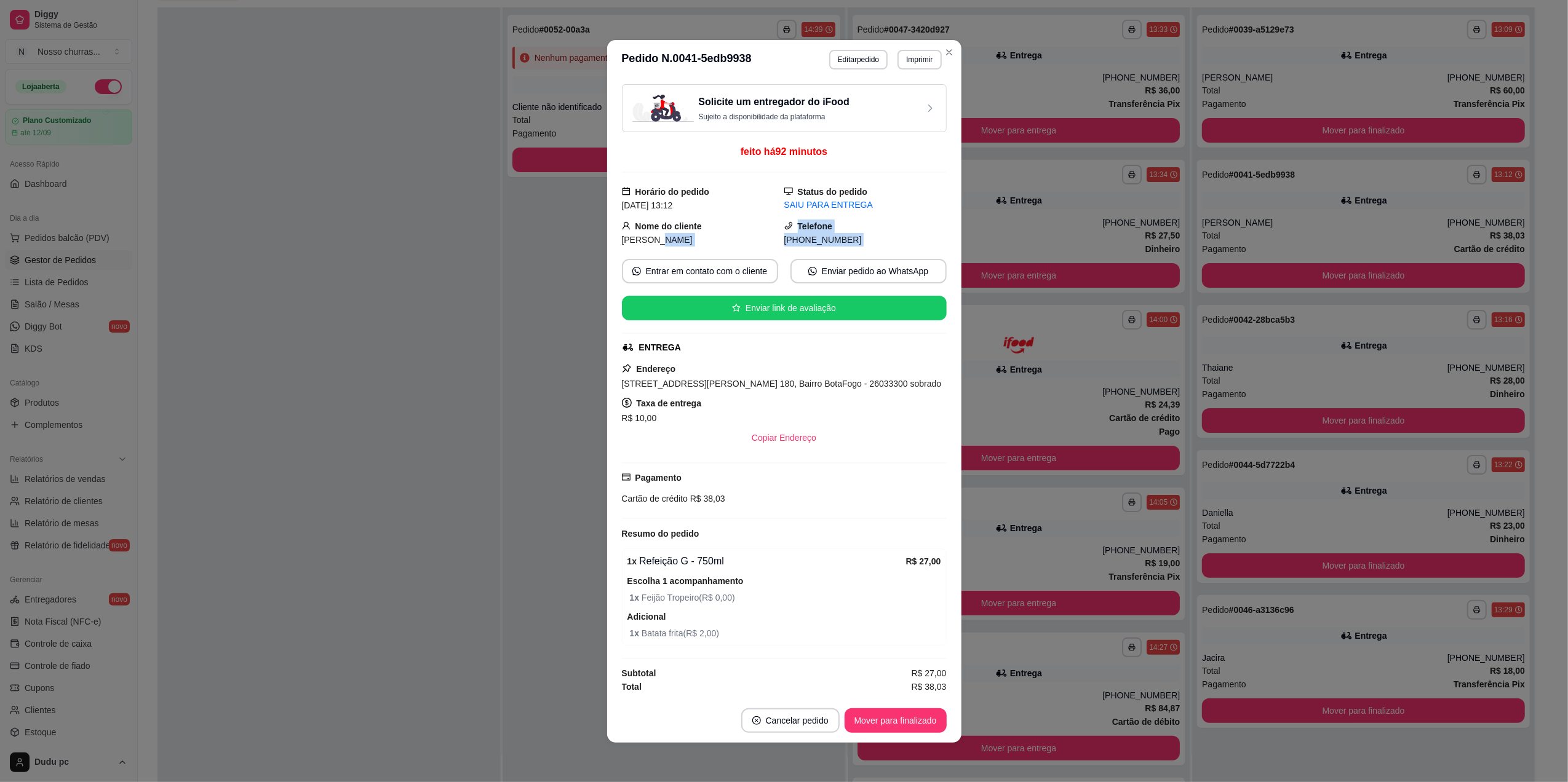
drag, startPoint x: 744, startPoint y: 231, endPoint x: 738, endPoint y: 271, distance: 40.4
click at [738, 271] on div "Solicite um entregador do iFood Sujeito a disponibilidade da plataforma feito h…" at bounding box center [784, 389] width 325 height 609
click at [738, 271] on button "Entrar em contato com o cliente" at bounding box center [699, 271] width 151 height 24
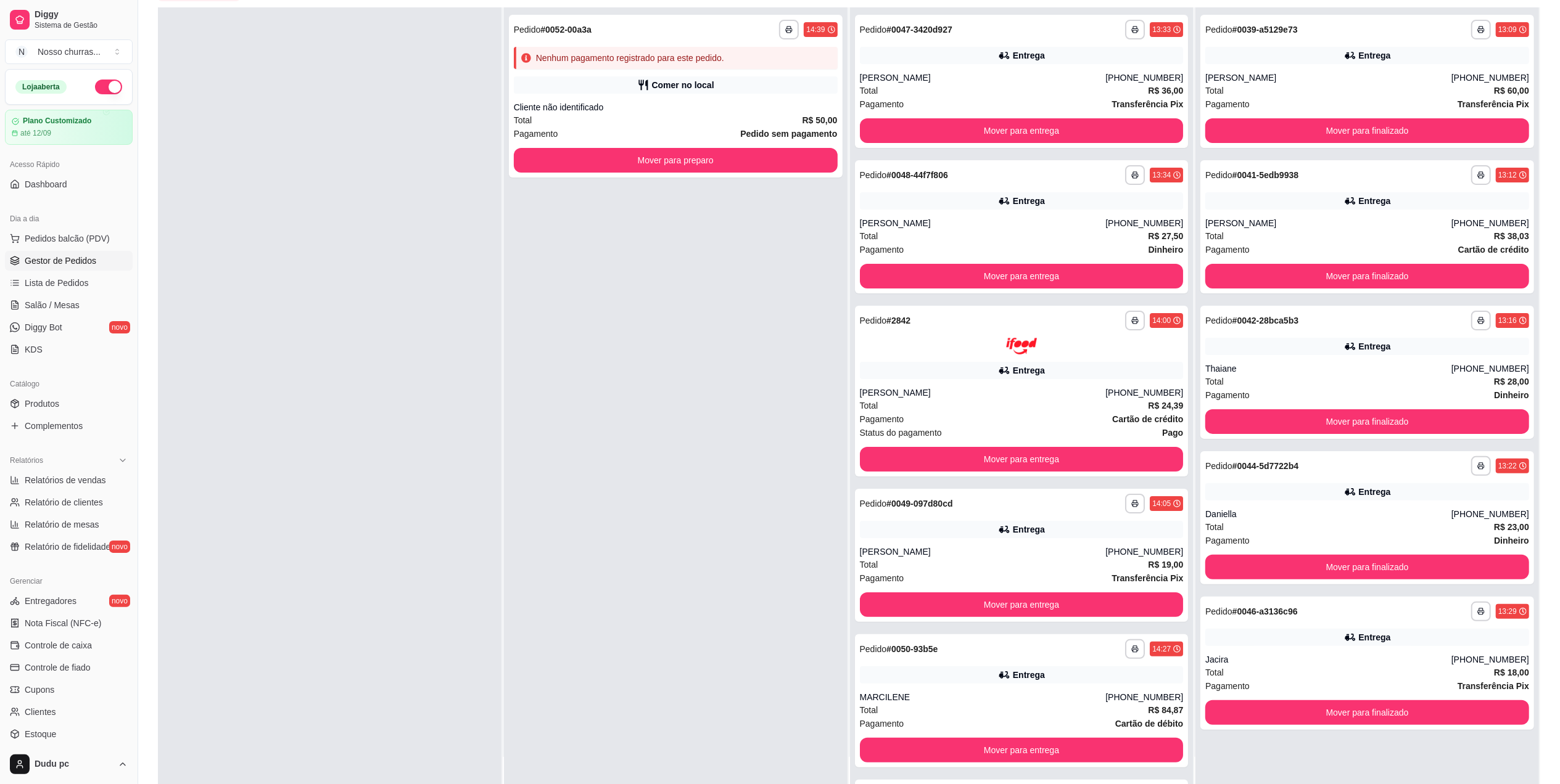
scroll to position [0, 0]
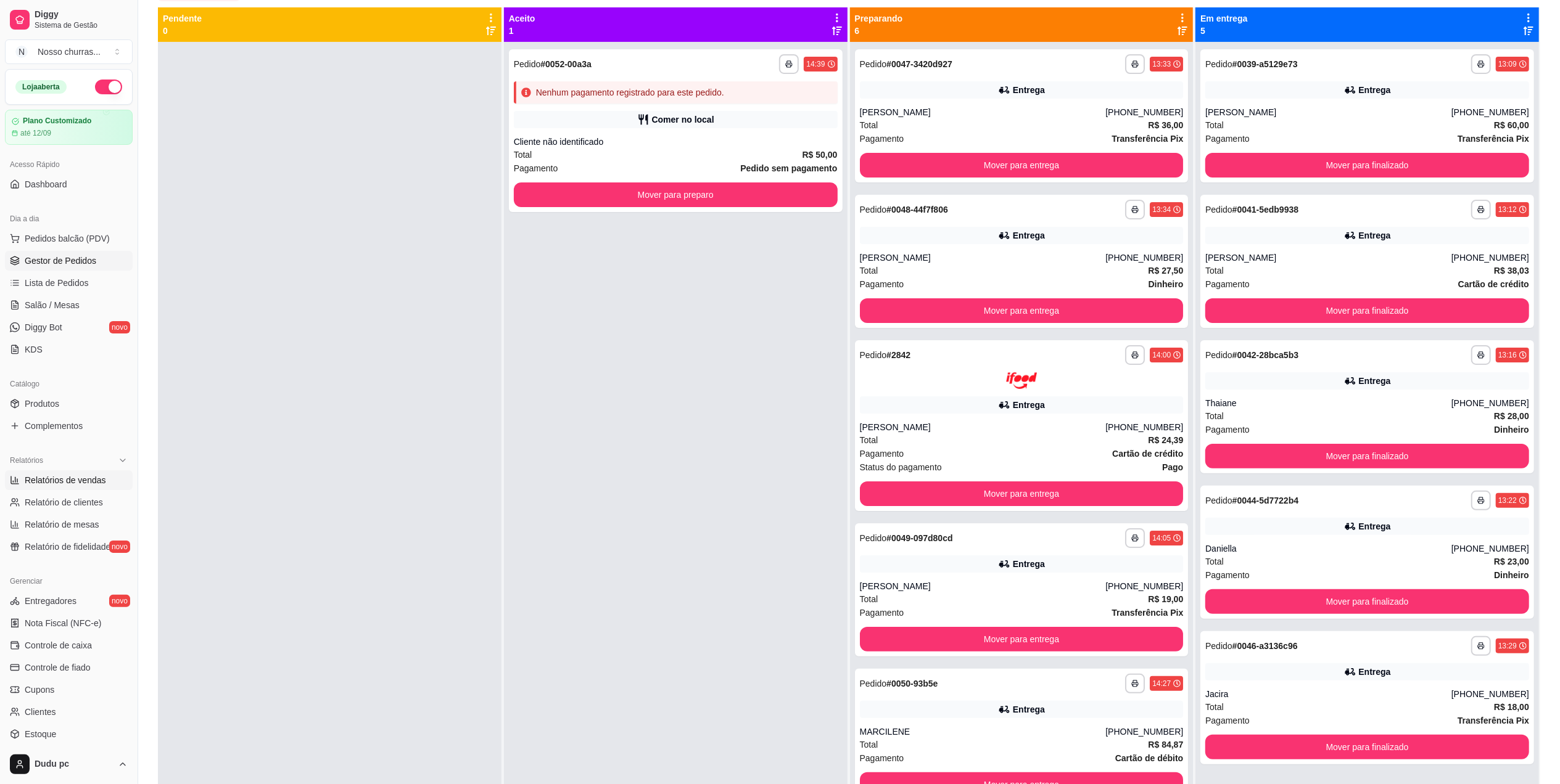
click at [85, 482] on span "Relatórios de vendas" at bounding box center [66, 480] width 81 height 12
select select "ALL"
select select "0"
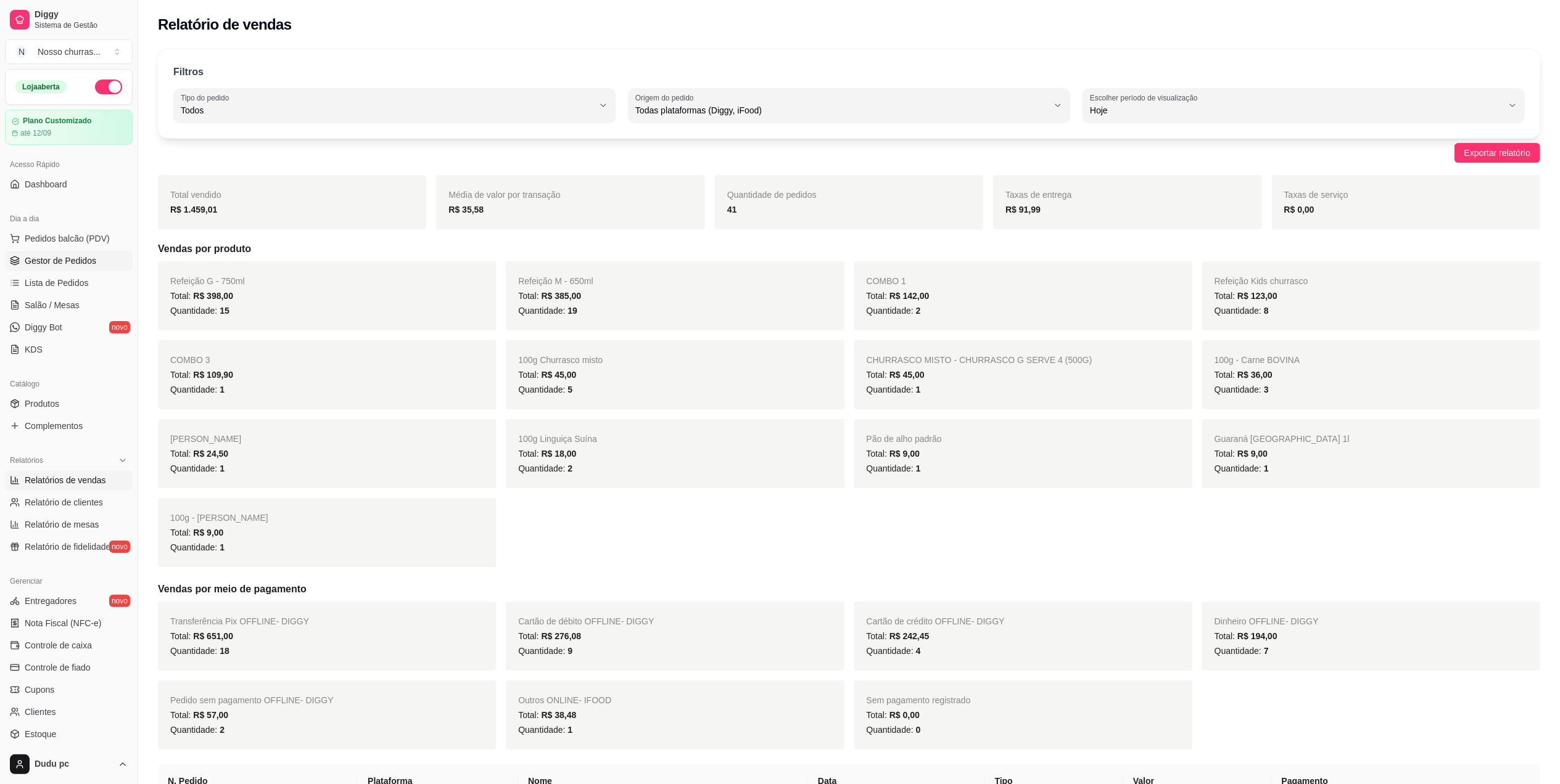
click at [54, 267] on span "Gestor de Pedidos" at bounding box center [60, 260] width 71 height 12
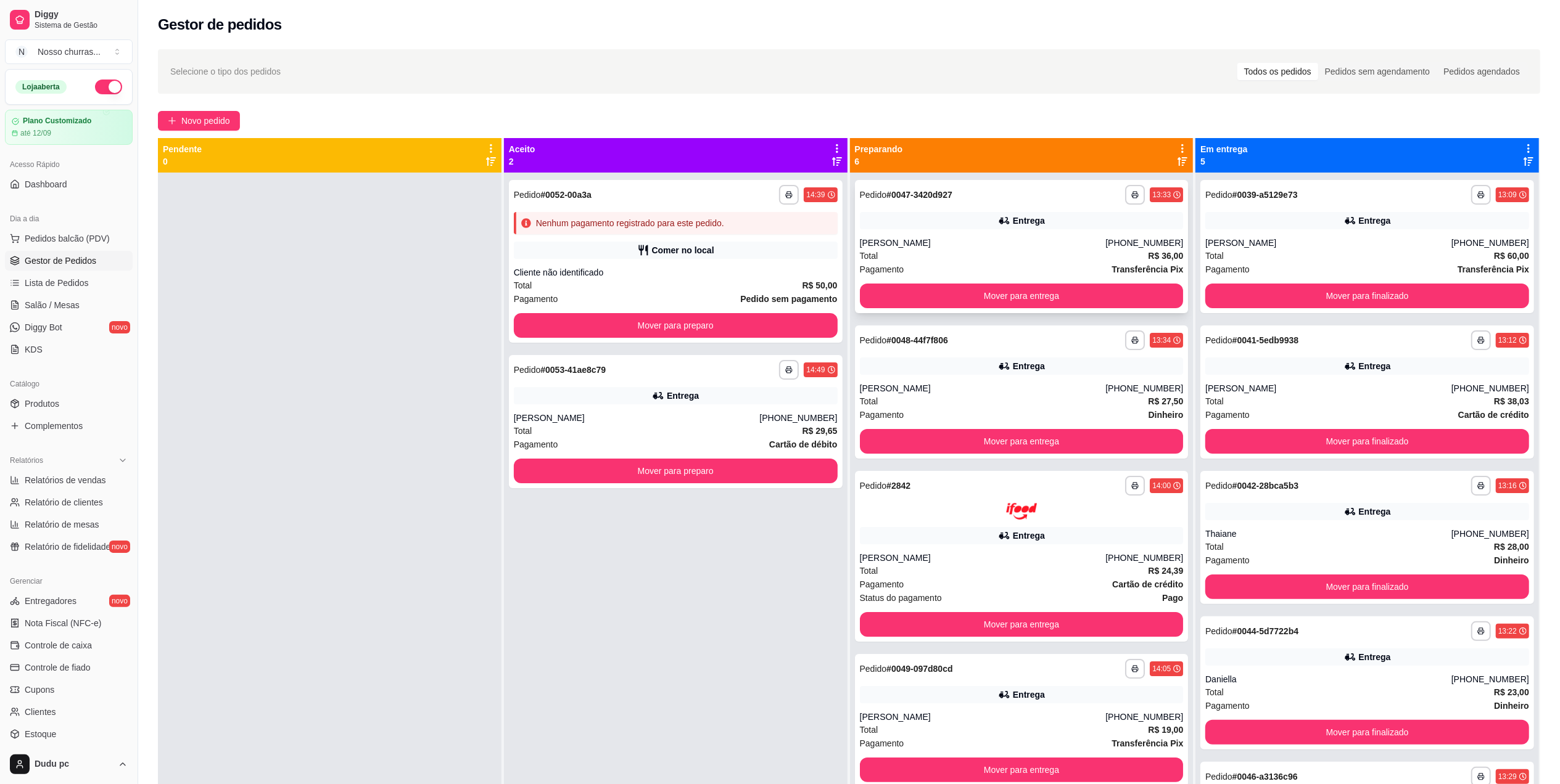
click at [879, 223] on div "Entrega" at bounding box center [1021, 220] width 324 height 17
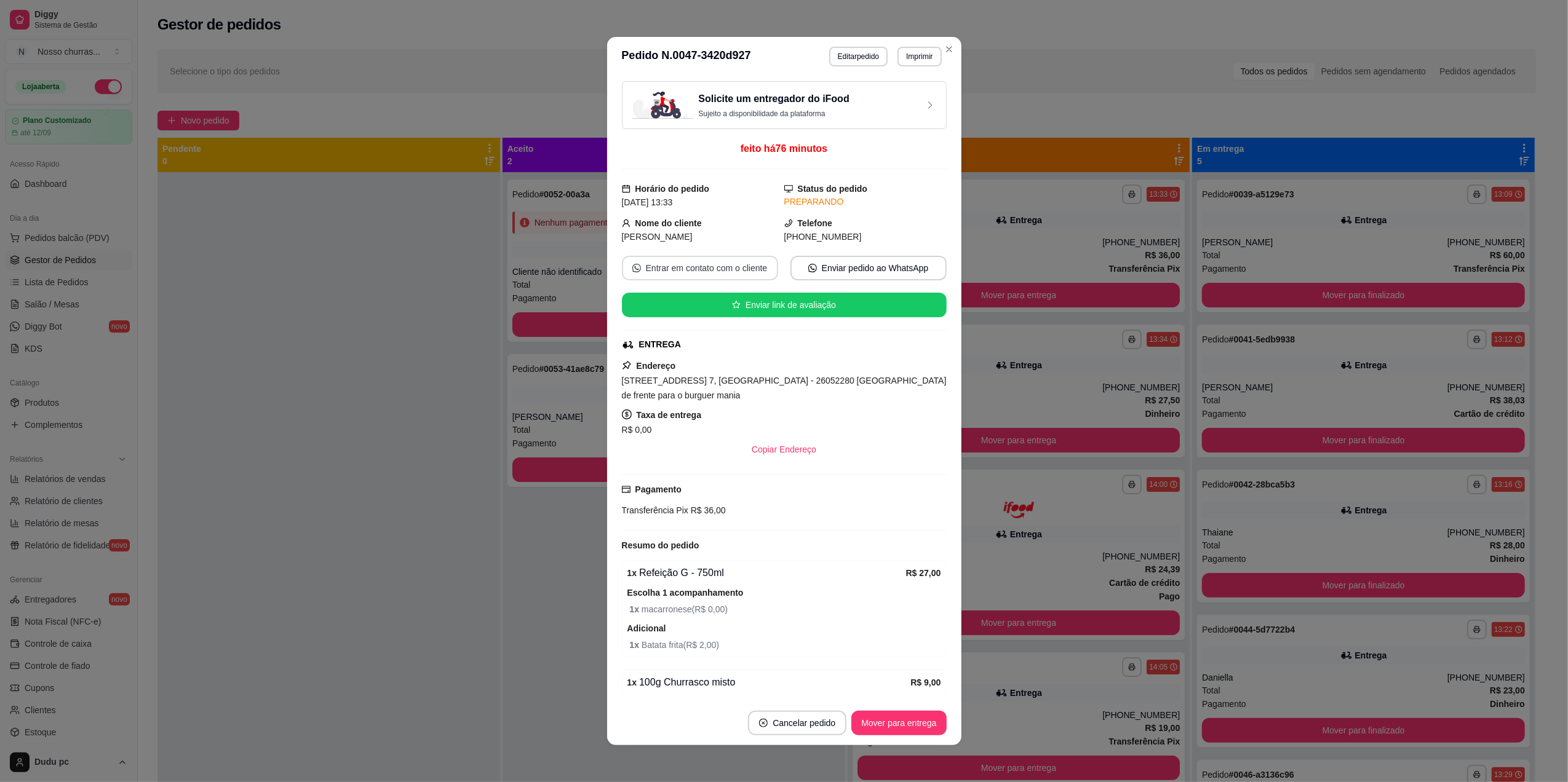
click at [667, 270] on button "Entrar em contato com o cliente" at bounding box center [700, 268] width 156 height 25
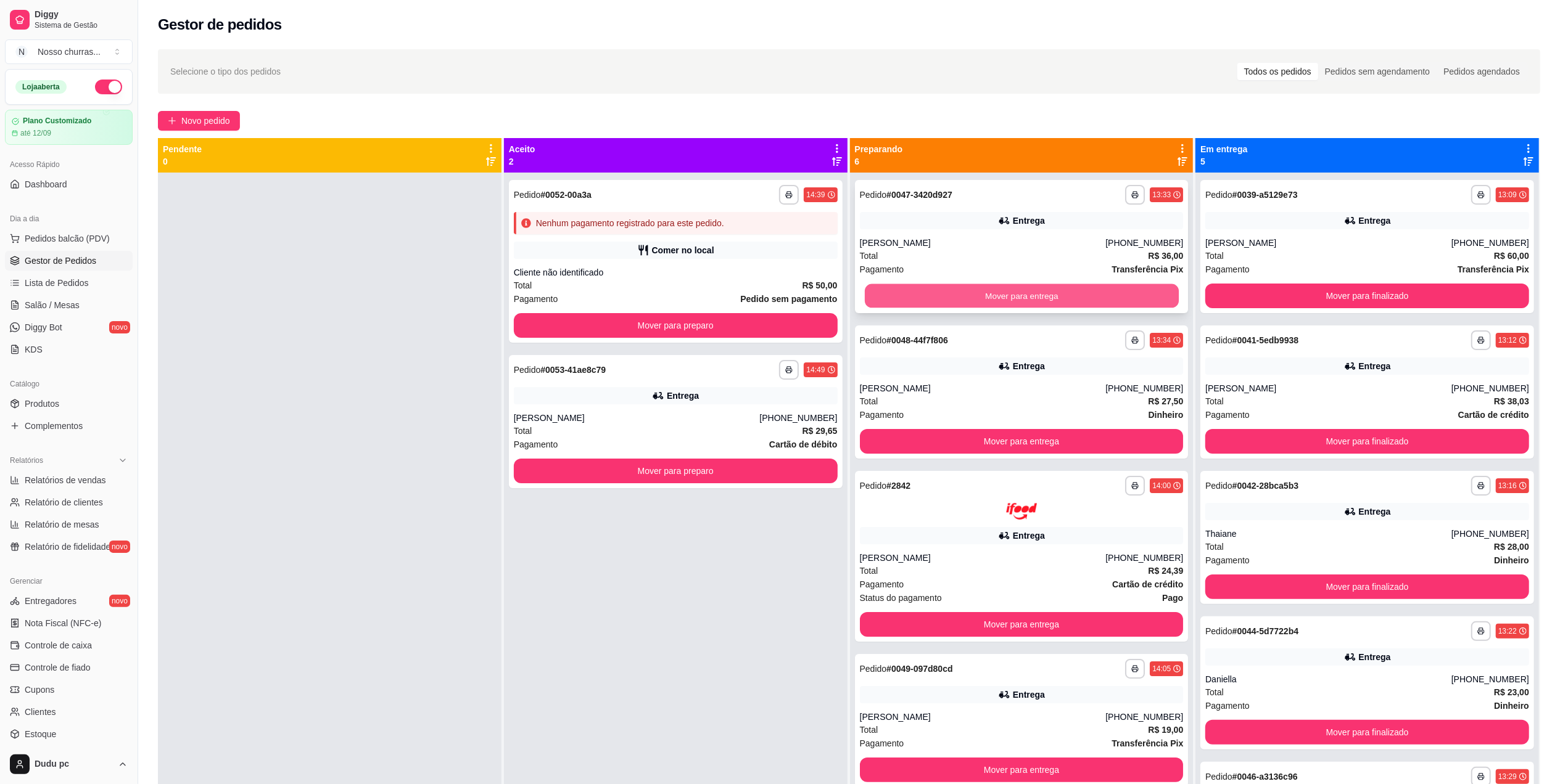
click at [1059, 301] on button "Mover para entrega" at bounding box center [1020, 296] width 314 height 24
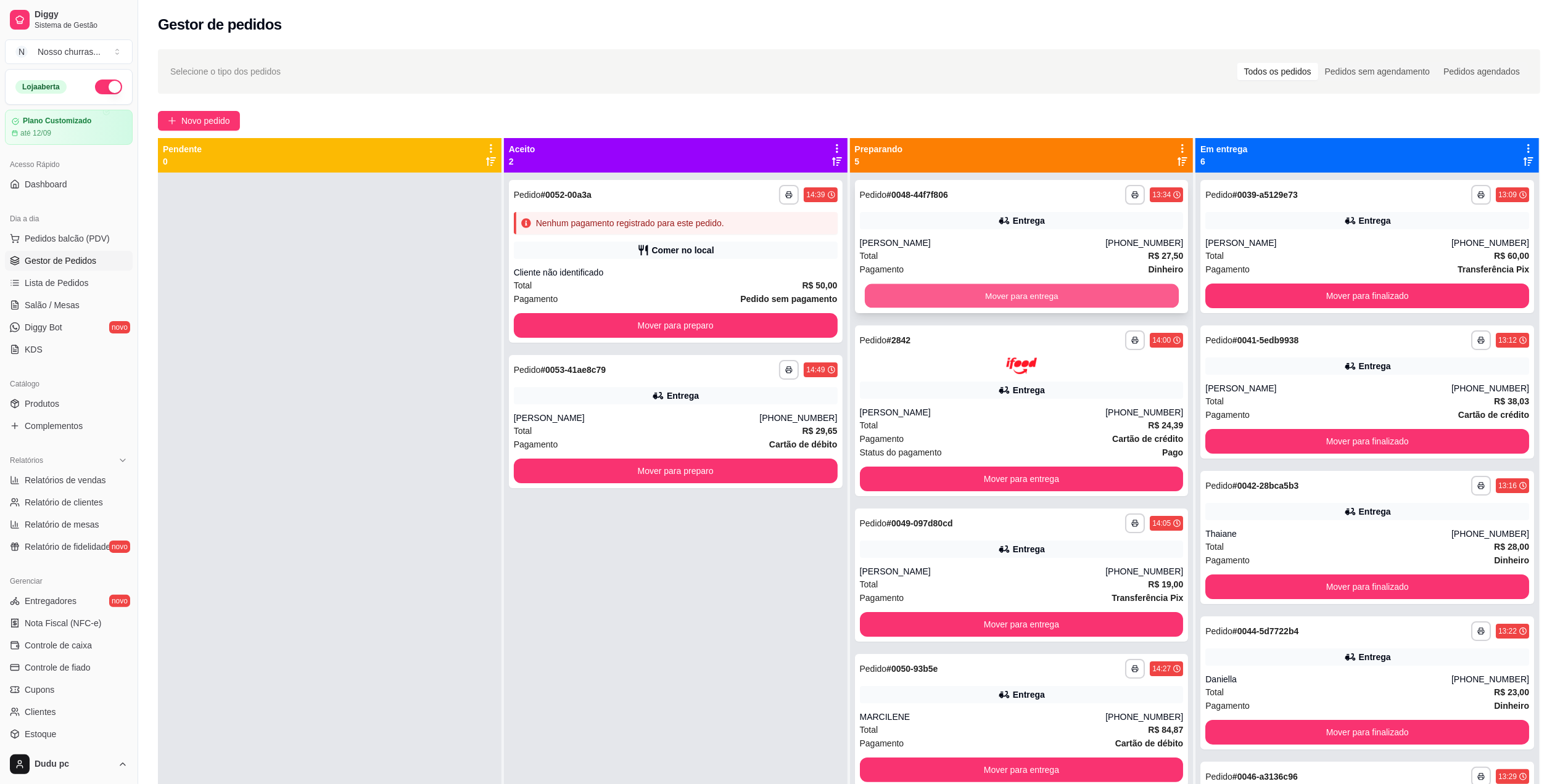
click at [1027, 291] on button "Mover para entrega" at bounding box center [1020, 296] width 314 height 24
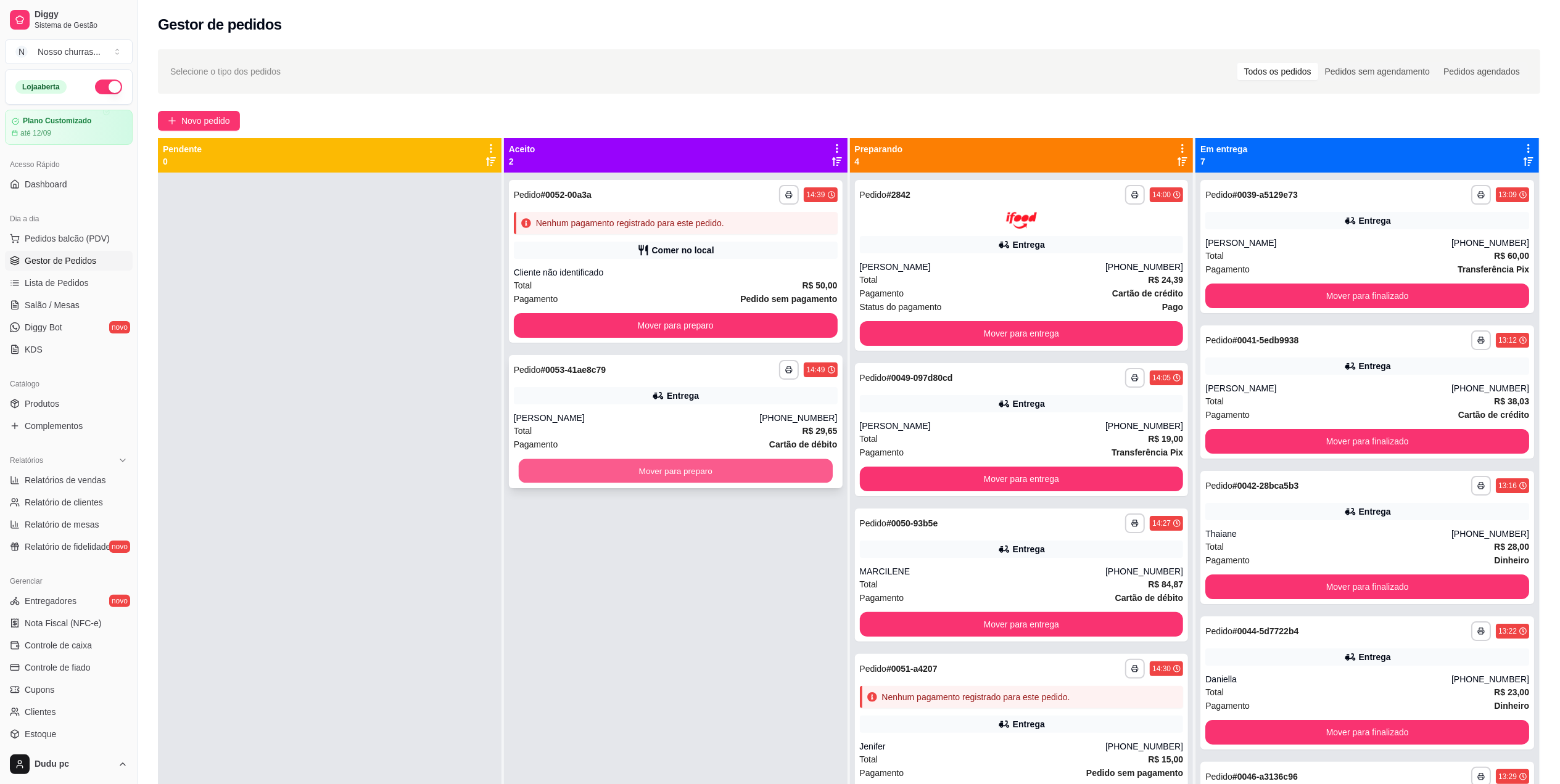
click at [750, 476] on button "Mover para preparo" at bounding box center [675, 471] width 314 height 24
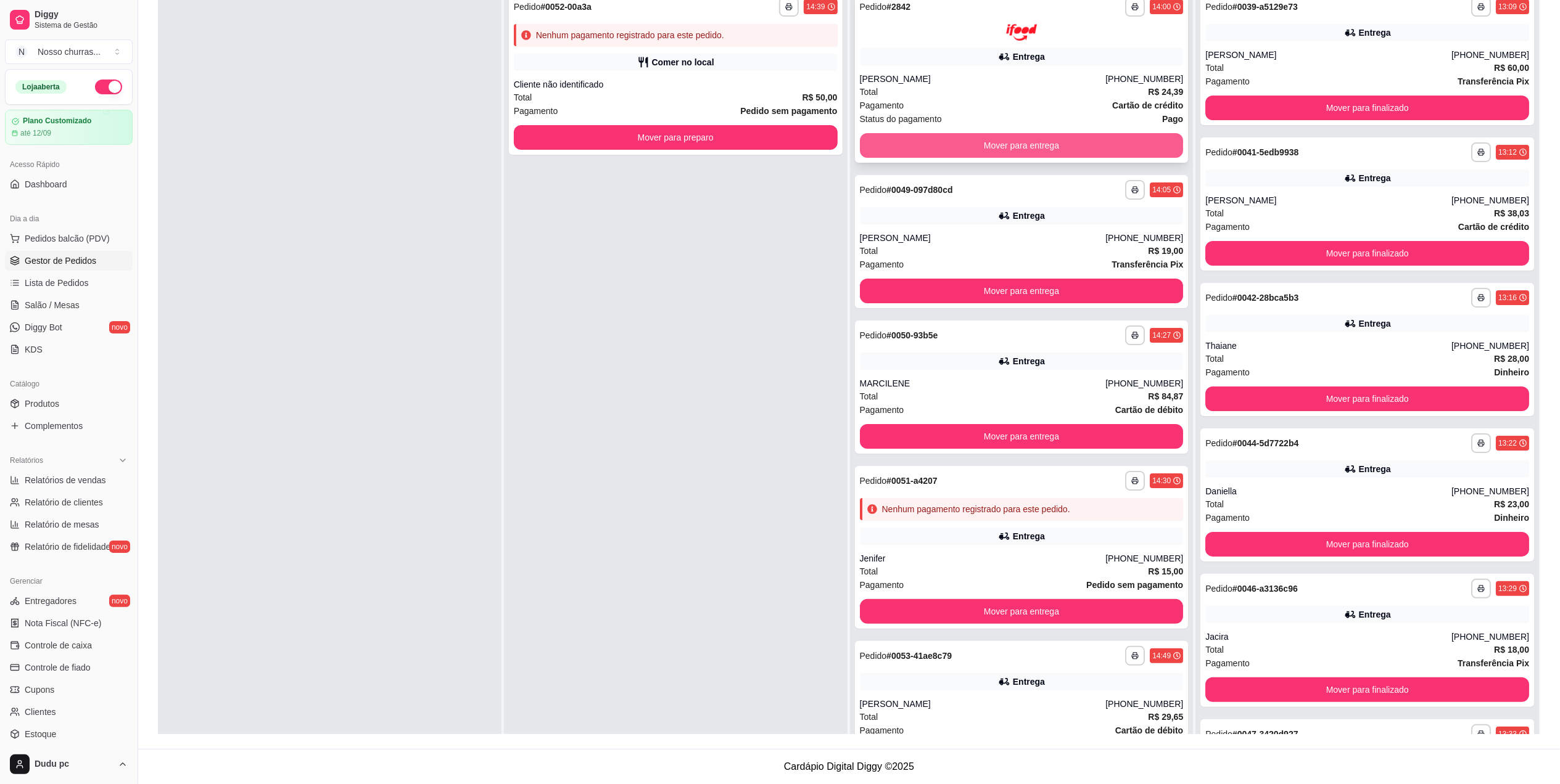
click at [1076, 135] on button "Mover para entrega" at bounding box center [1021, 145] width 324 height 25
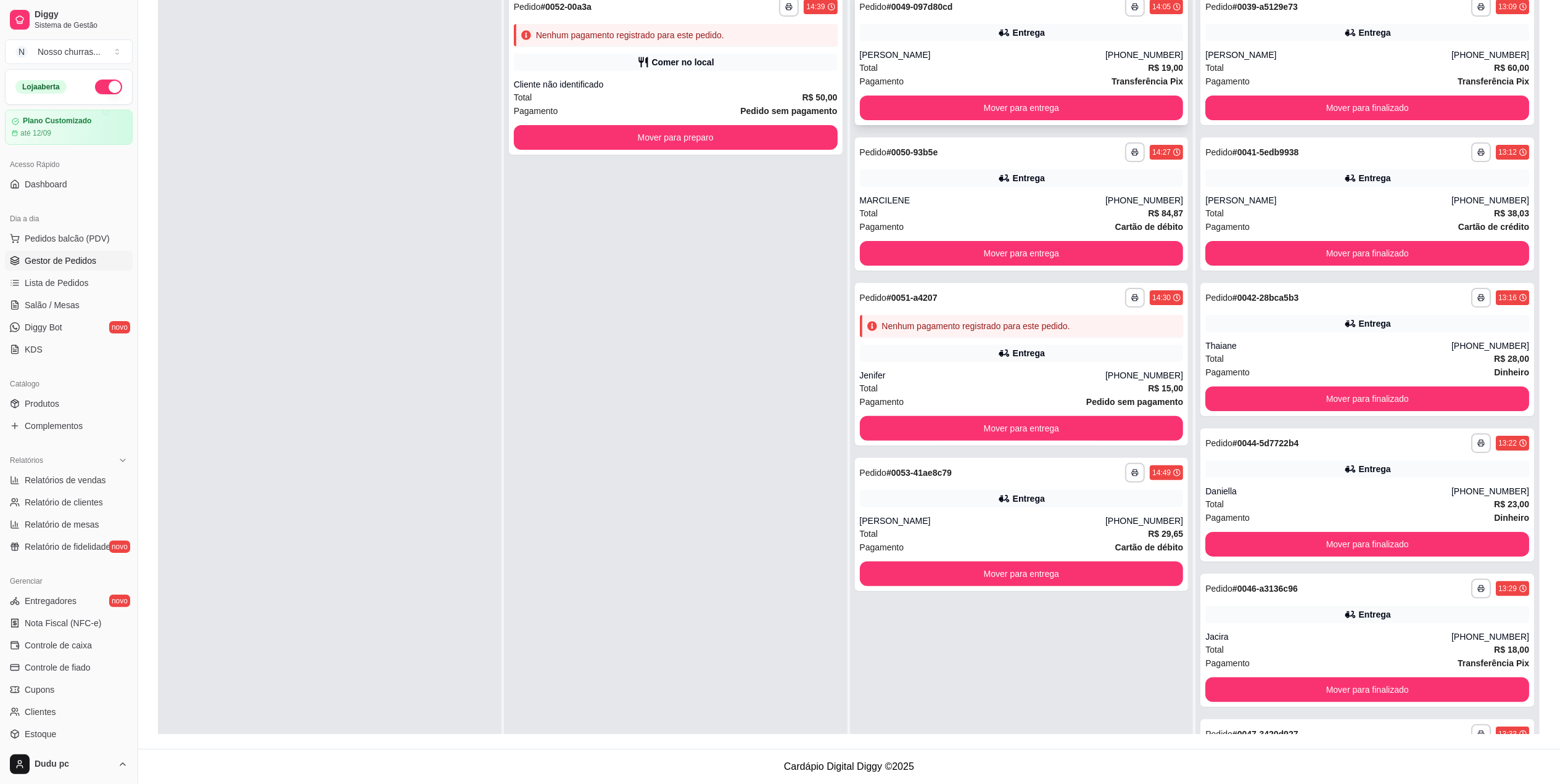
click at [1060, 57] on div "[PERSON_NAME]" at bounding box center [982, 55] width 246 height 12
click at [1464, 102] on button "Mover para finalizado" at bounding box center [1367, 108] width 314 height 24
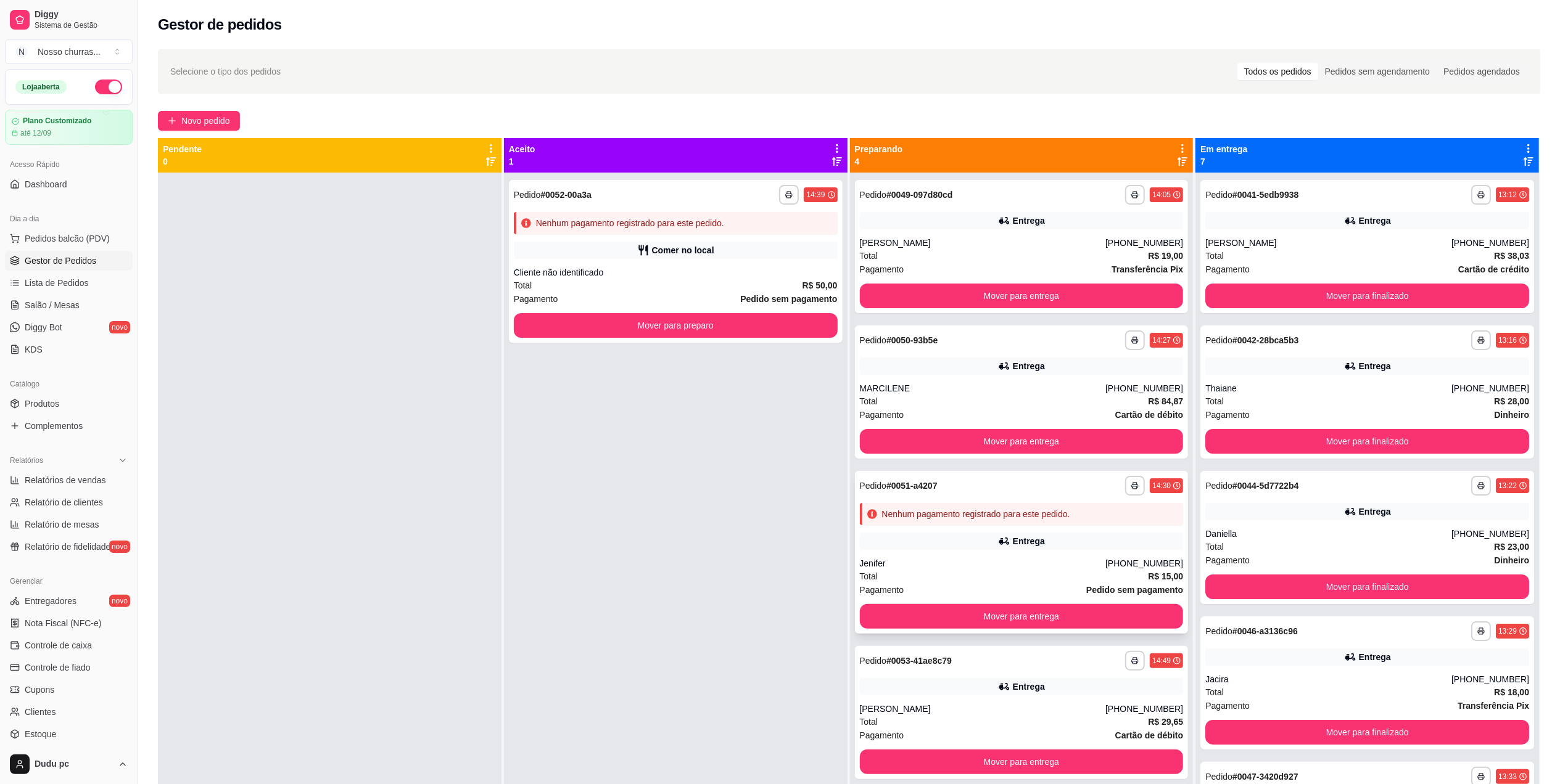
click at [900, 565] on div "Jenifer" at bounding box center [982, 563] width 246 height 12
click at [31, 483] on span "Relatórios de vendas" at bounding box center [66, 480] width 81 height 12
select select "ALL"
select select "0"
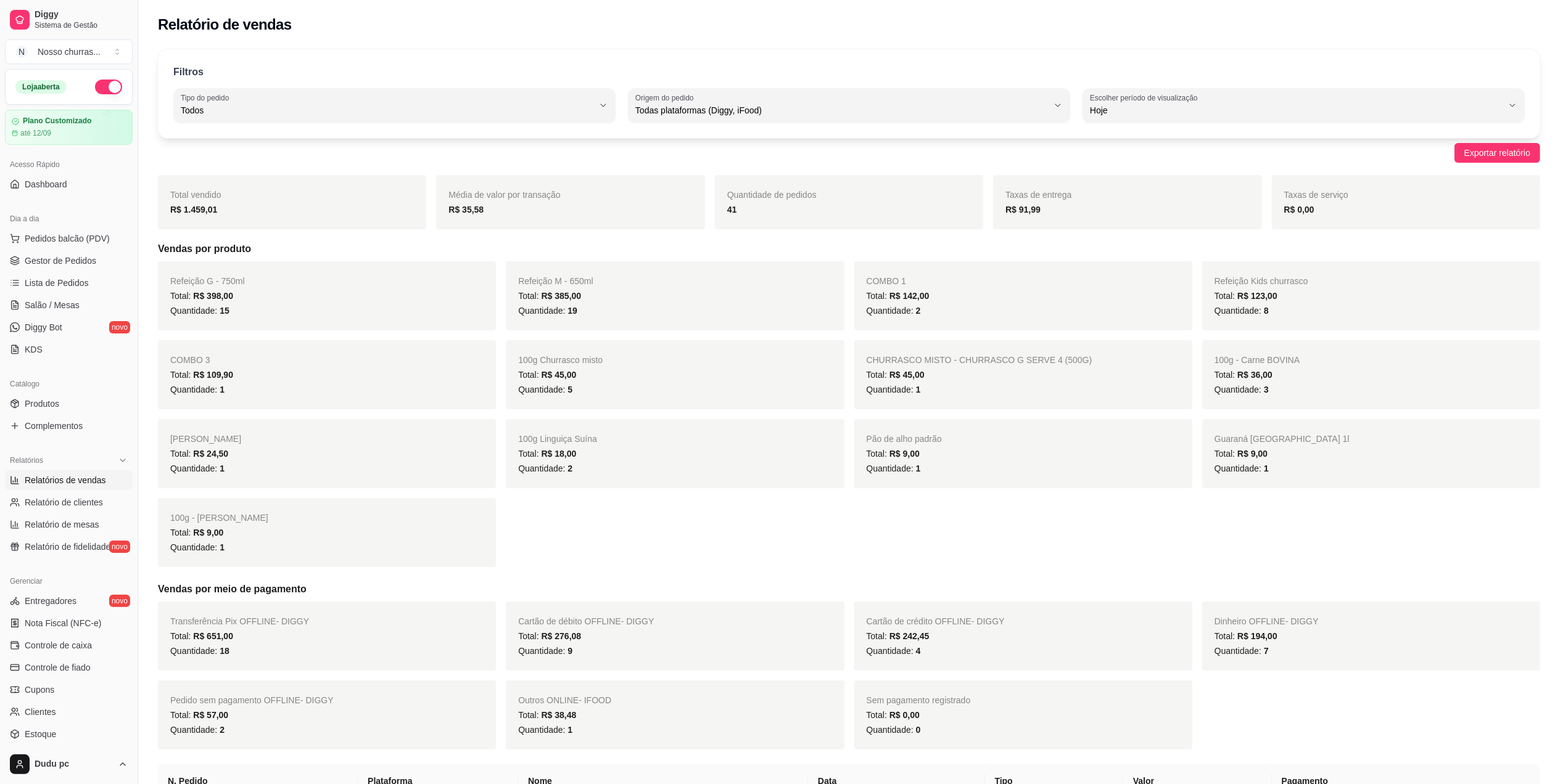
click at [31, 483] on span "Relatórios de vendas" at bounding box center [66, 480] width 81 height 12
click at [43, 254] on link "Gestor de Pedidos" at bounding box center [69, 261] width 128 height 20
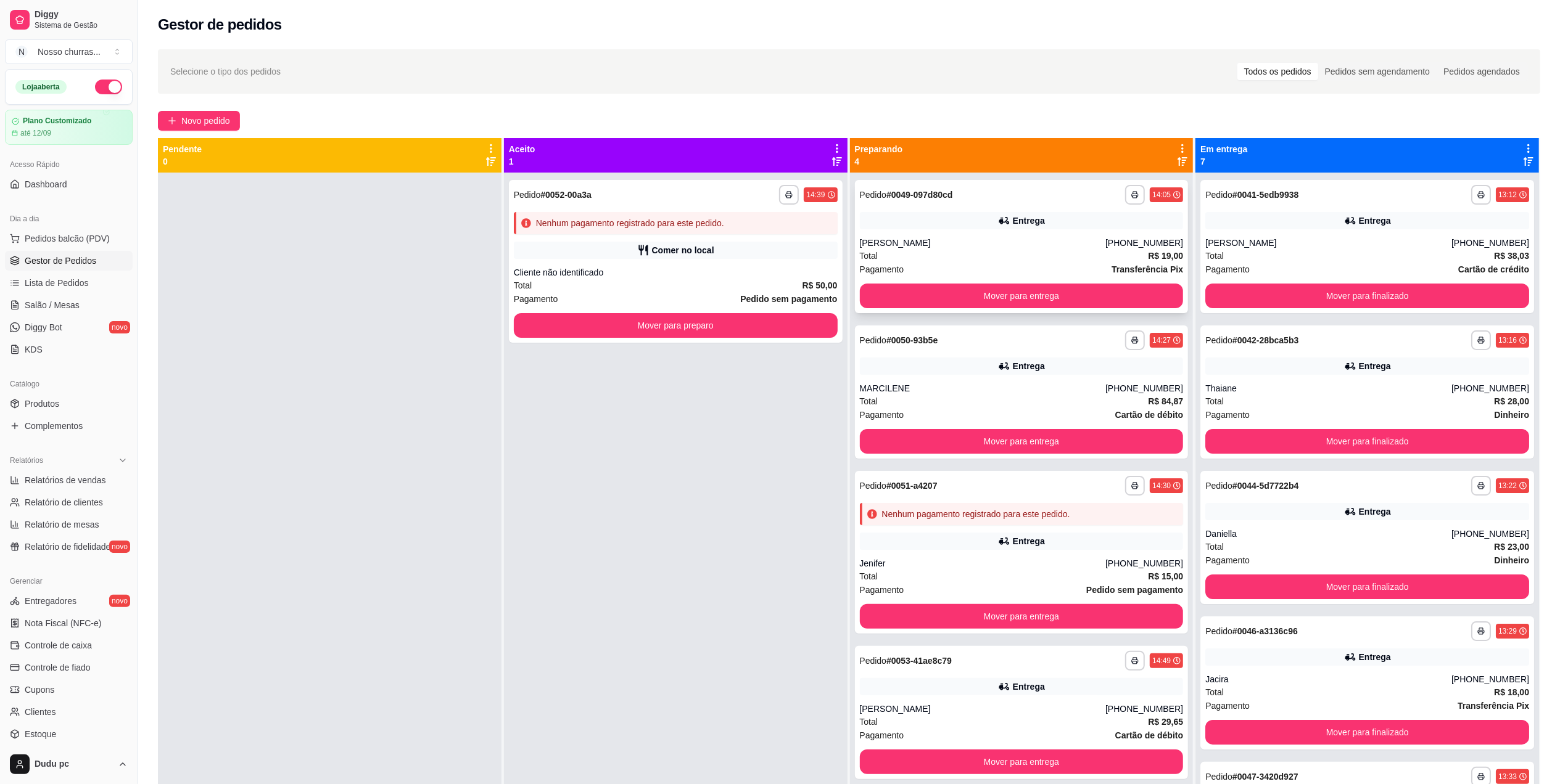
click at [896, 245] on div "[PERSON_NAME]" at bounding box center [982, 242] width 246 height 12
click at [1339, 539] on div "Daniella" at bounding box center [1328, 533] width 246 height 12
click at [32, 401] on span "Produtos" at bounding box center [42, 403] width 34 height 12
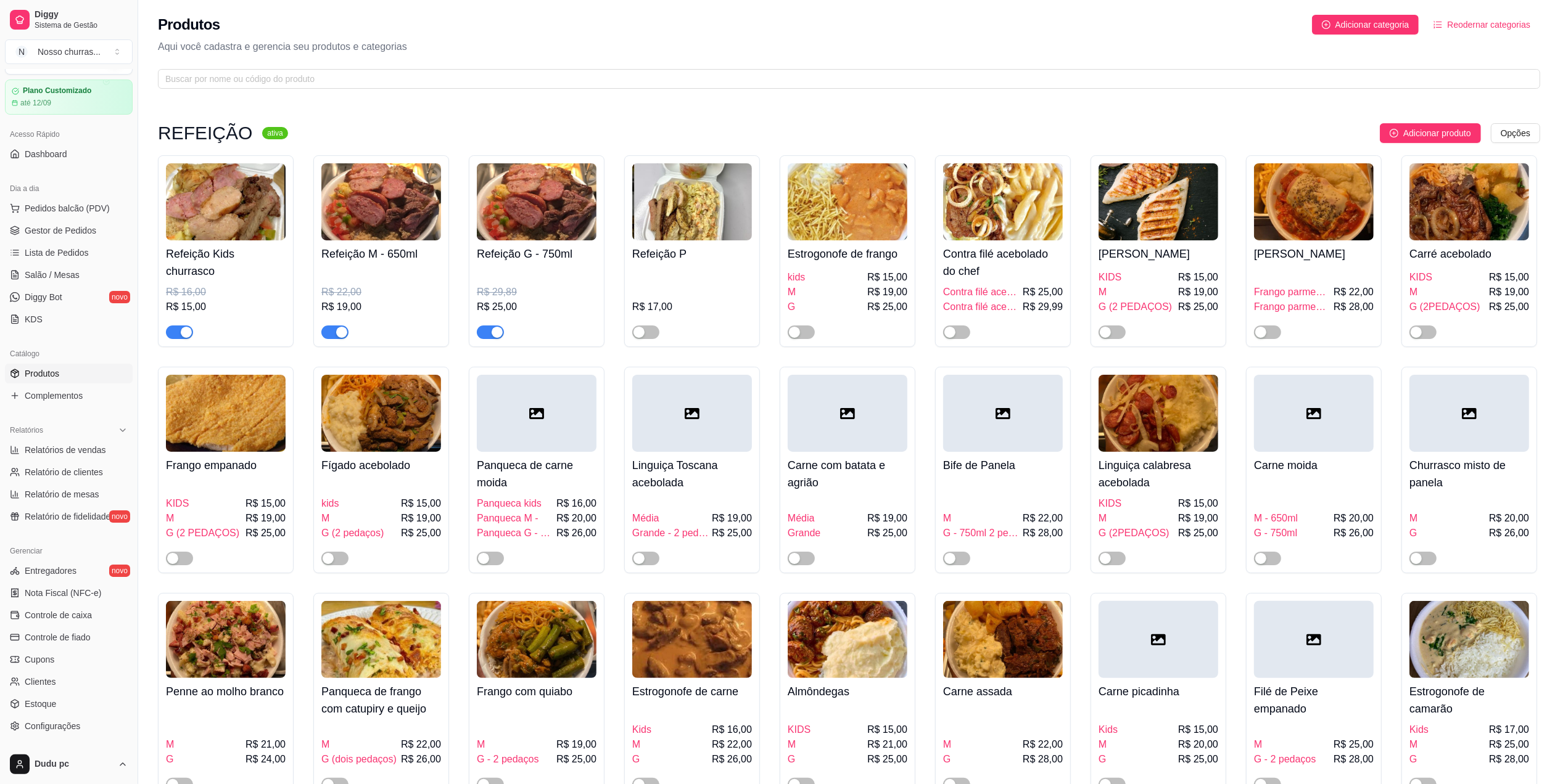
click at [910, 230] on div "Estrogonofe de frango kids R$ 15,00 M R$ 19,00 G R$ 25,00" at bounding box center [847, 251] width 136 height 191
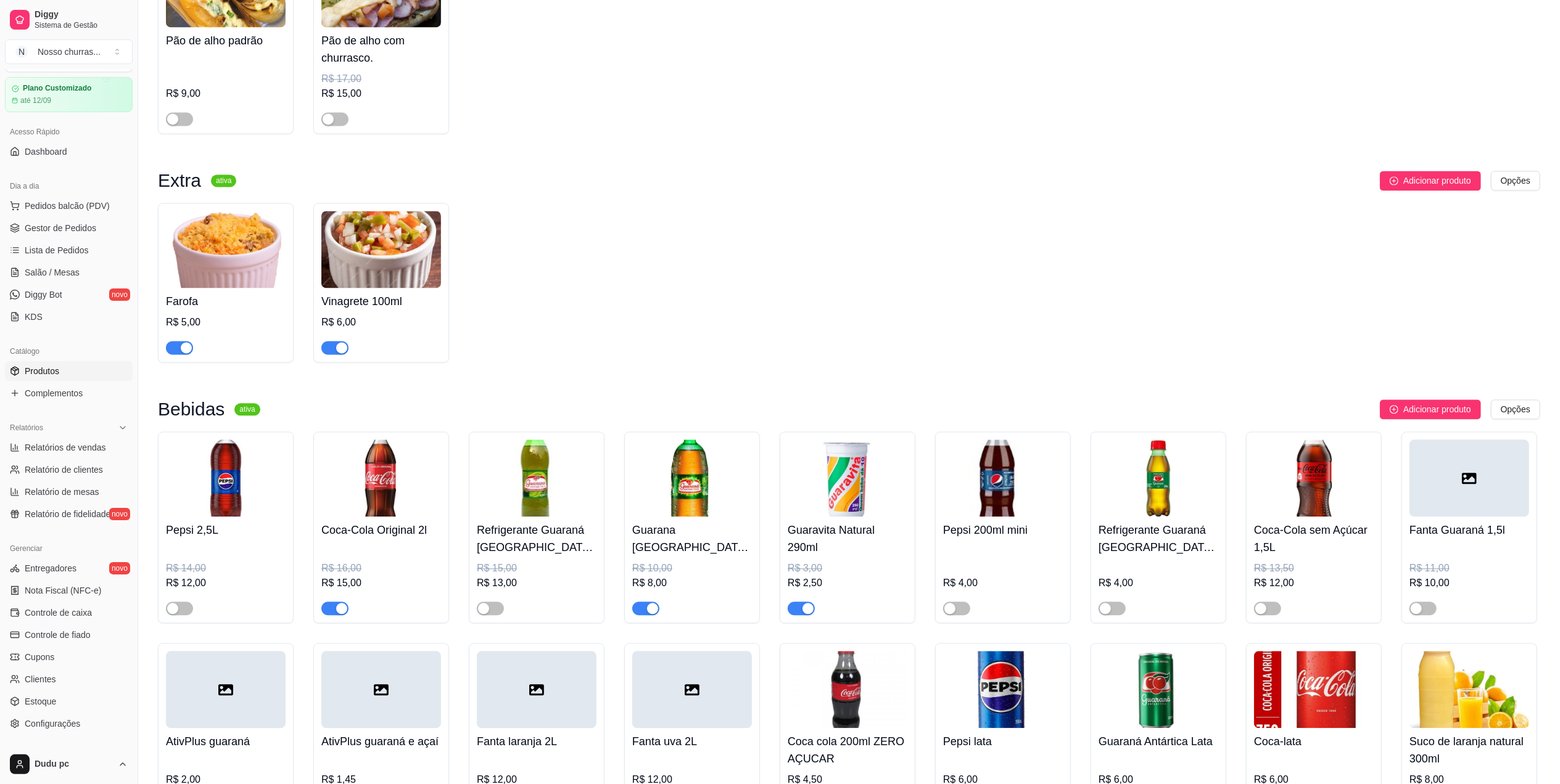
scroll to position [2597, 0]
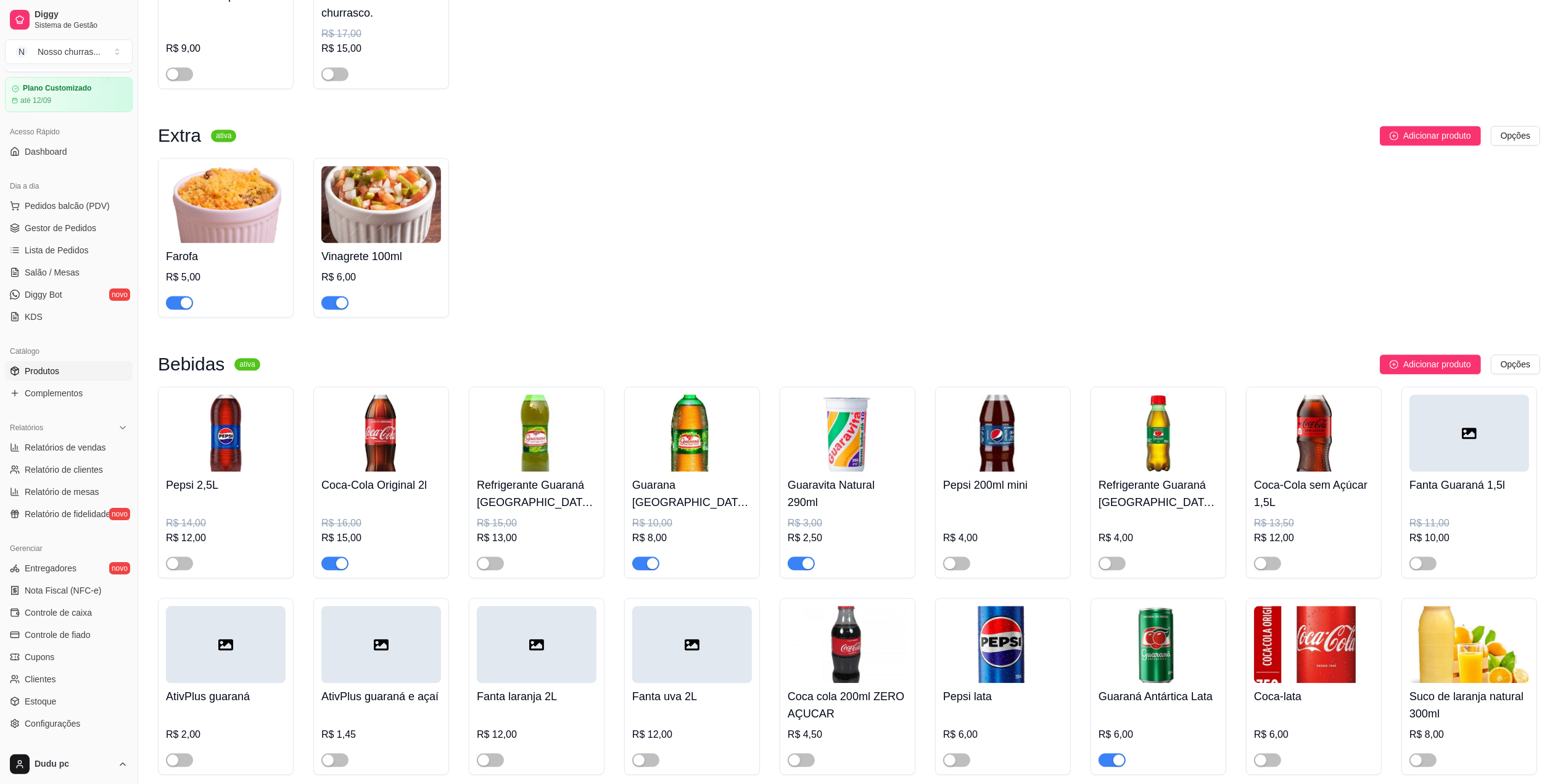
drag, startPoint x: 1555, startPoint y: 32, endPoint x: 1575, endPoint y: 39, distance: 21.2
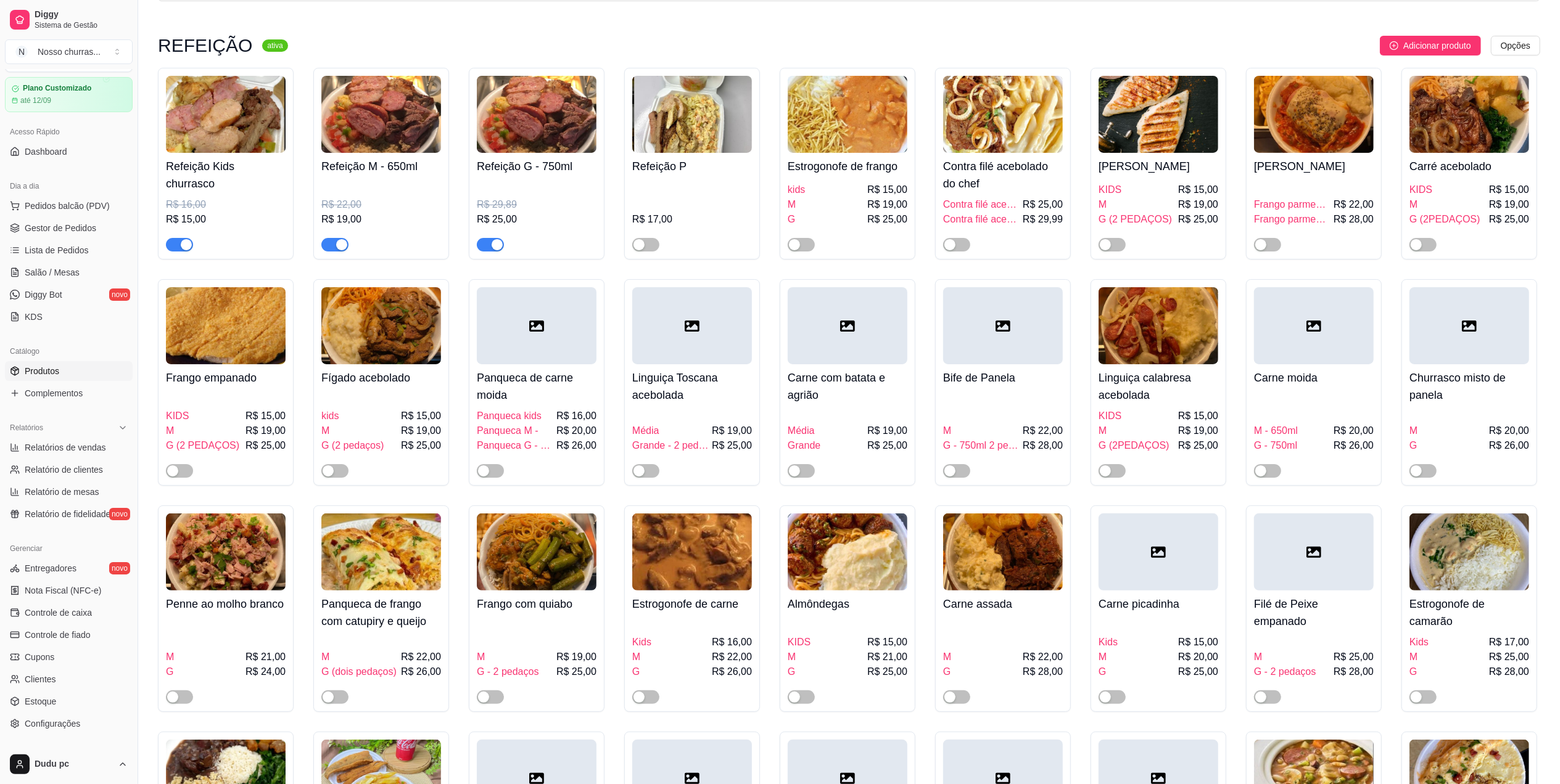
scroll to position [0, 0]
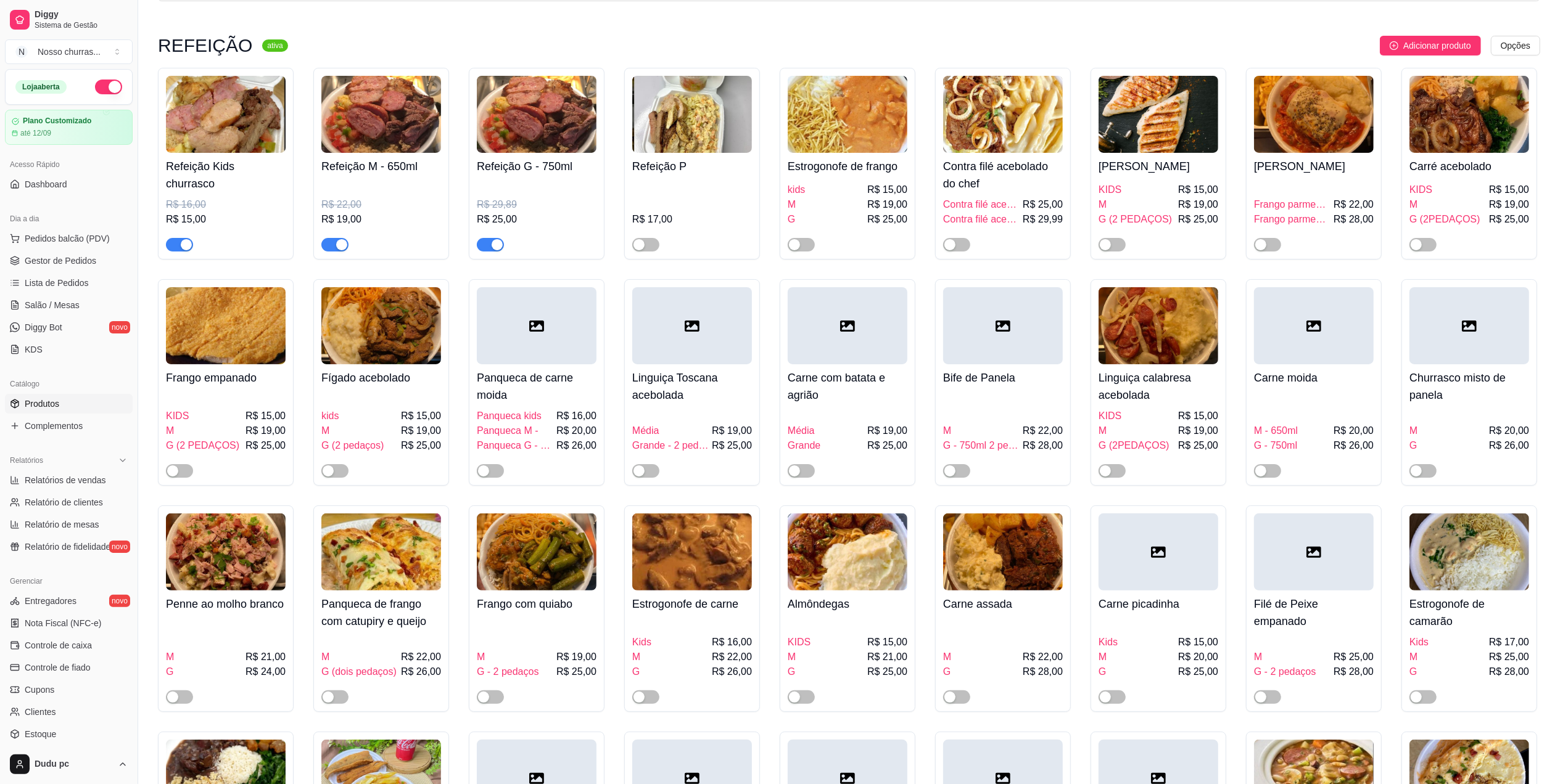
click at [95, 84] on button "button" at bounding box center [108, 86] width 27 height 15
click at [45, 266] on span "Gestor de Pedidos" at bounding box center [60, 260] width 71 height 12
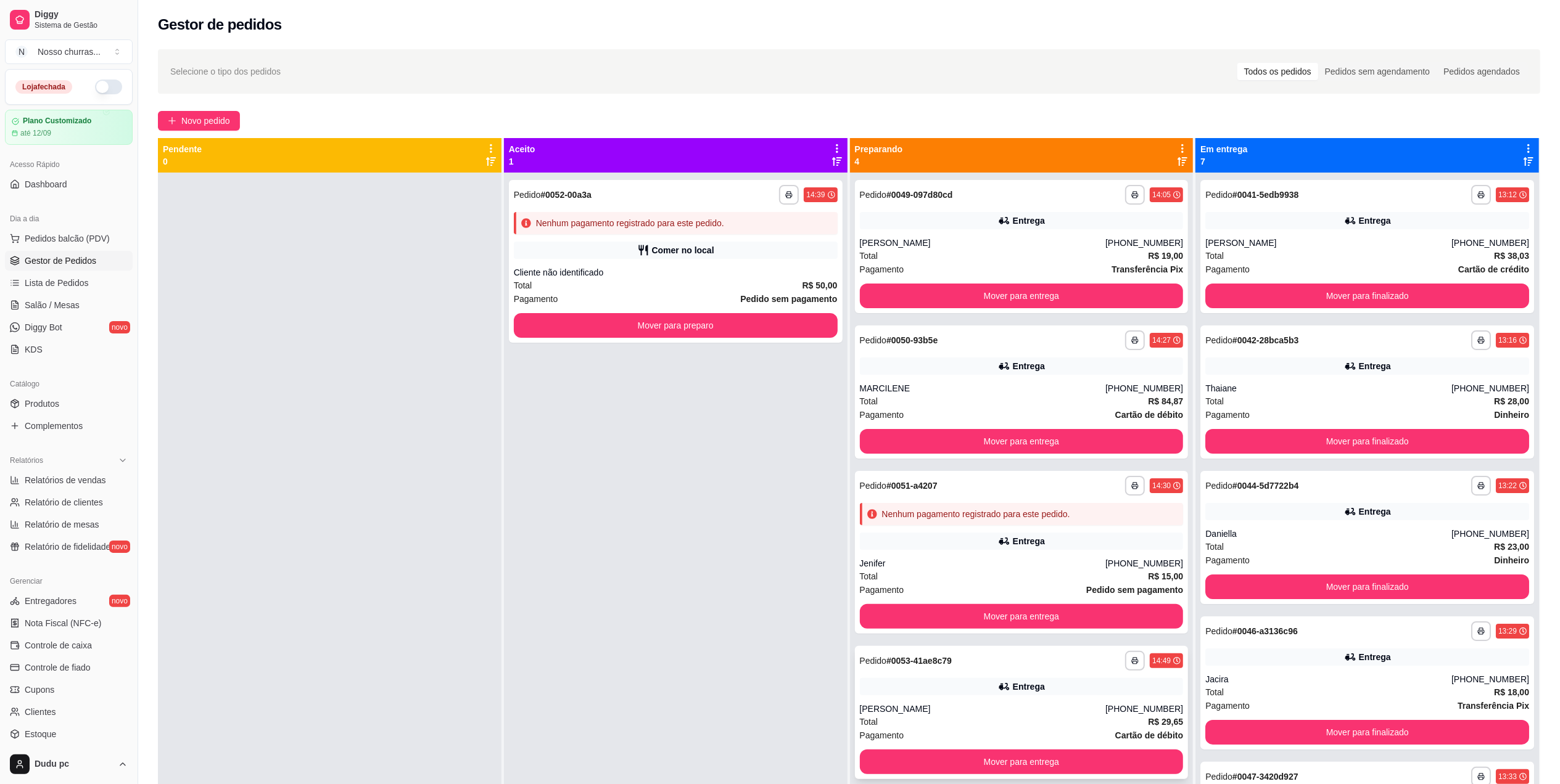
click at [894, 711] on div "[PERSON_NAME]" at bounding box center [982, 708] width 246 height 12
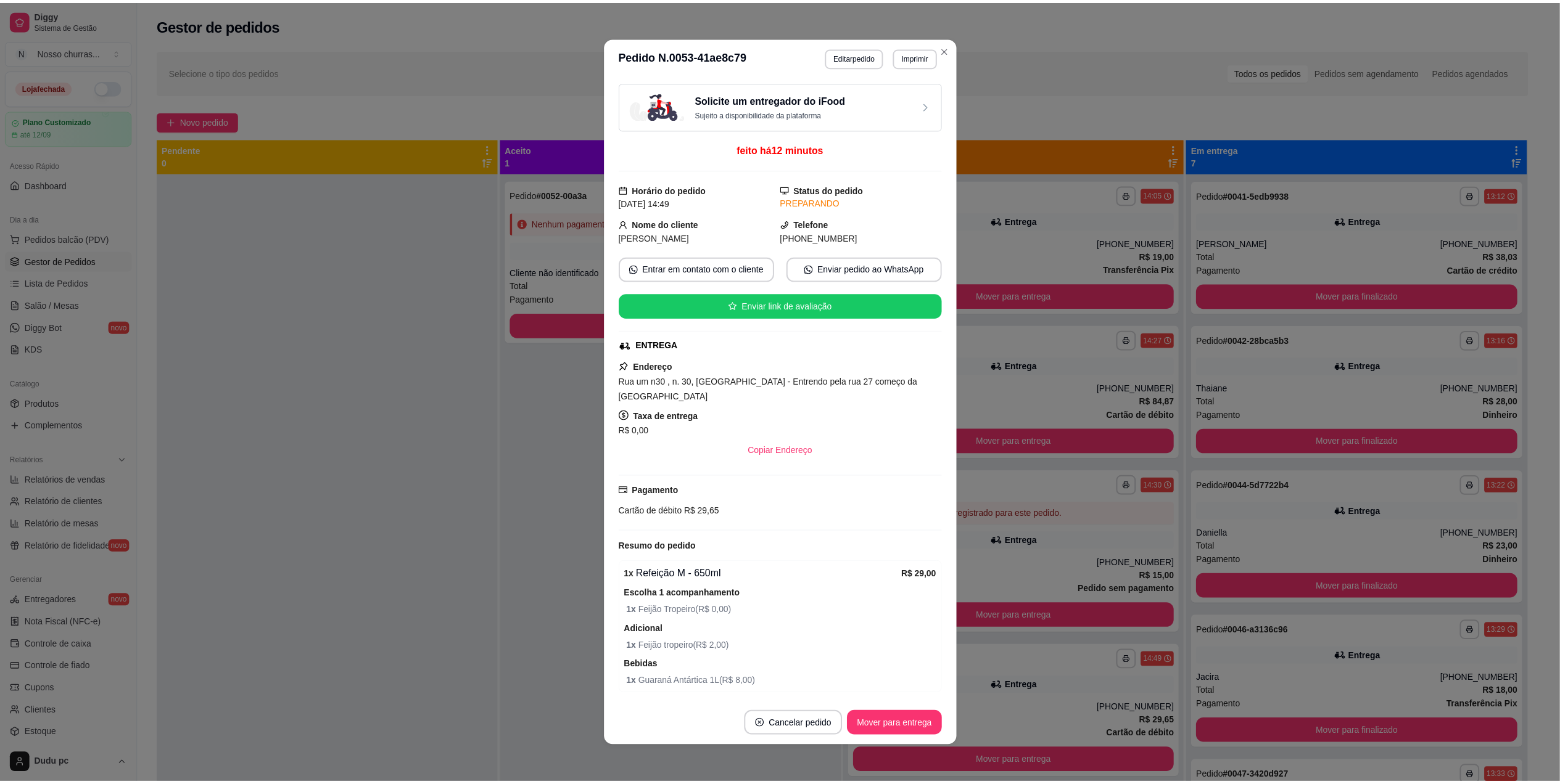
scroll to position [53, 0]
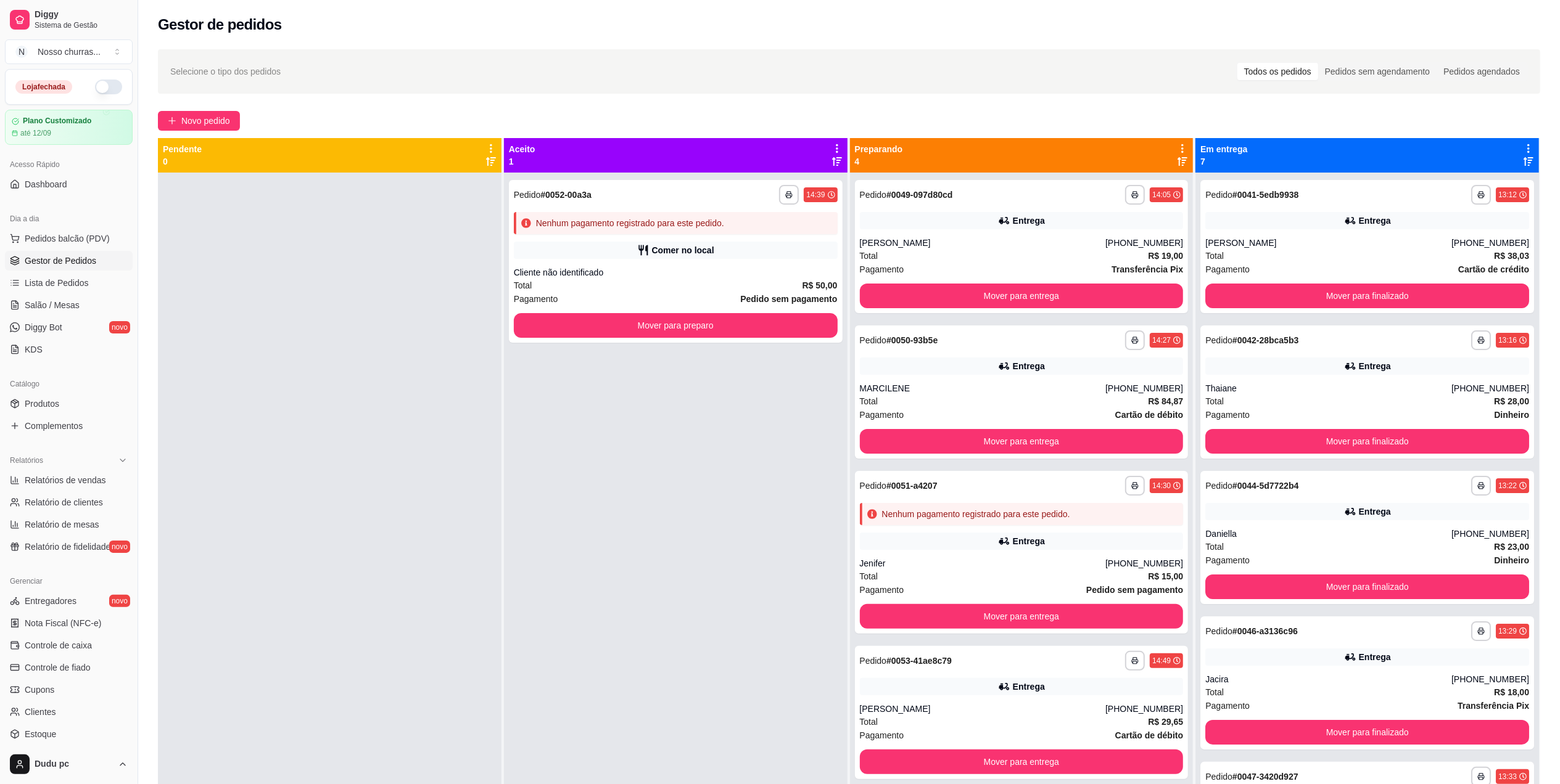
click at [1038, 532] on div "**********" at bounding box center [1022, 553] width 333 height 163
click at [1064, 294] on button "Mover para entrega" at bounding box center [1020, 296] width 314 height 24
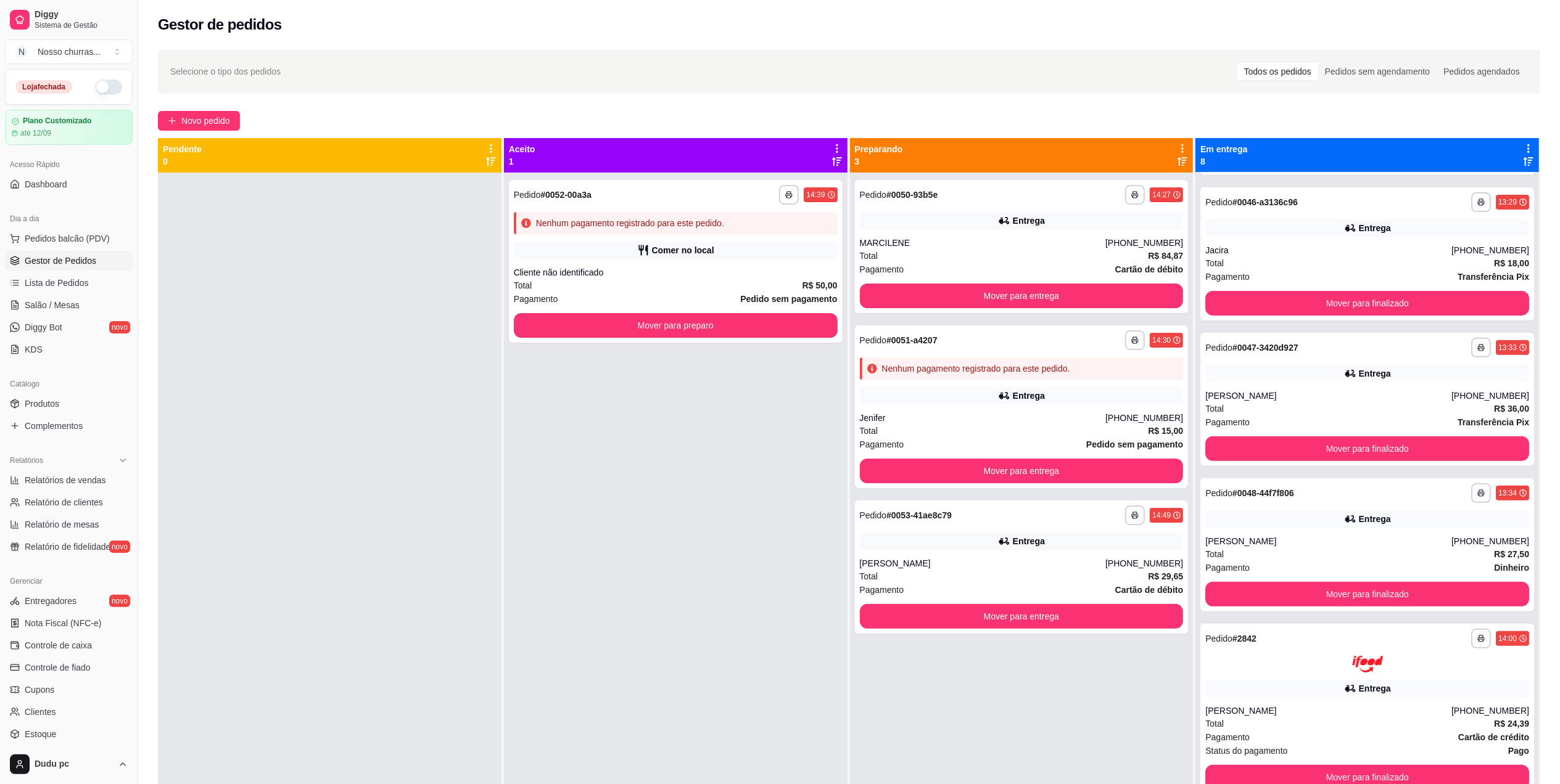
scroll to position [0, 0]
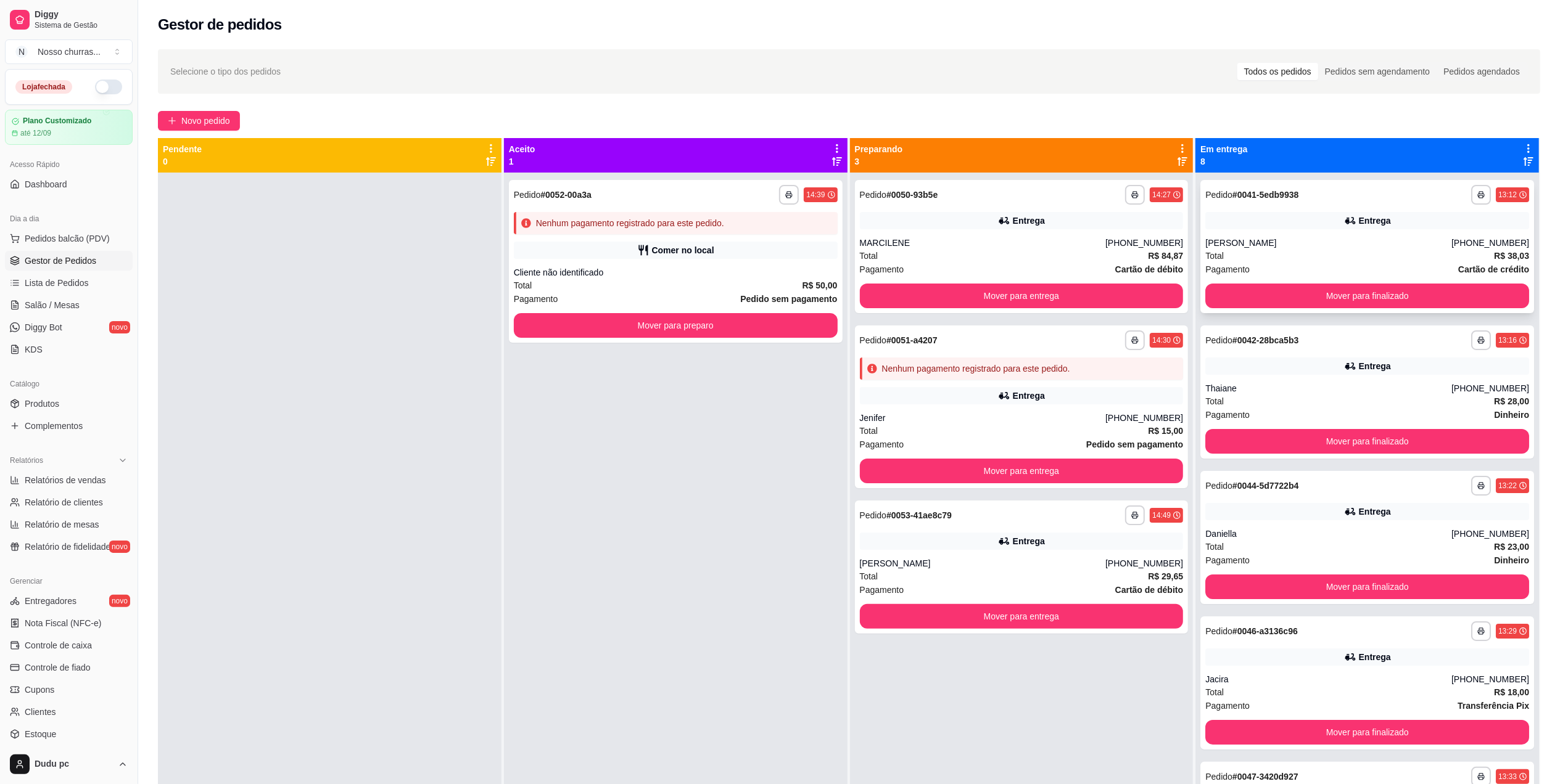
click at [1484, 240] on div "[PHONE_NUMBER]" at bounding box center [1490, 242] width 78 height 12
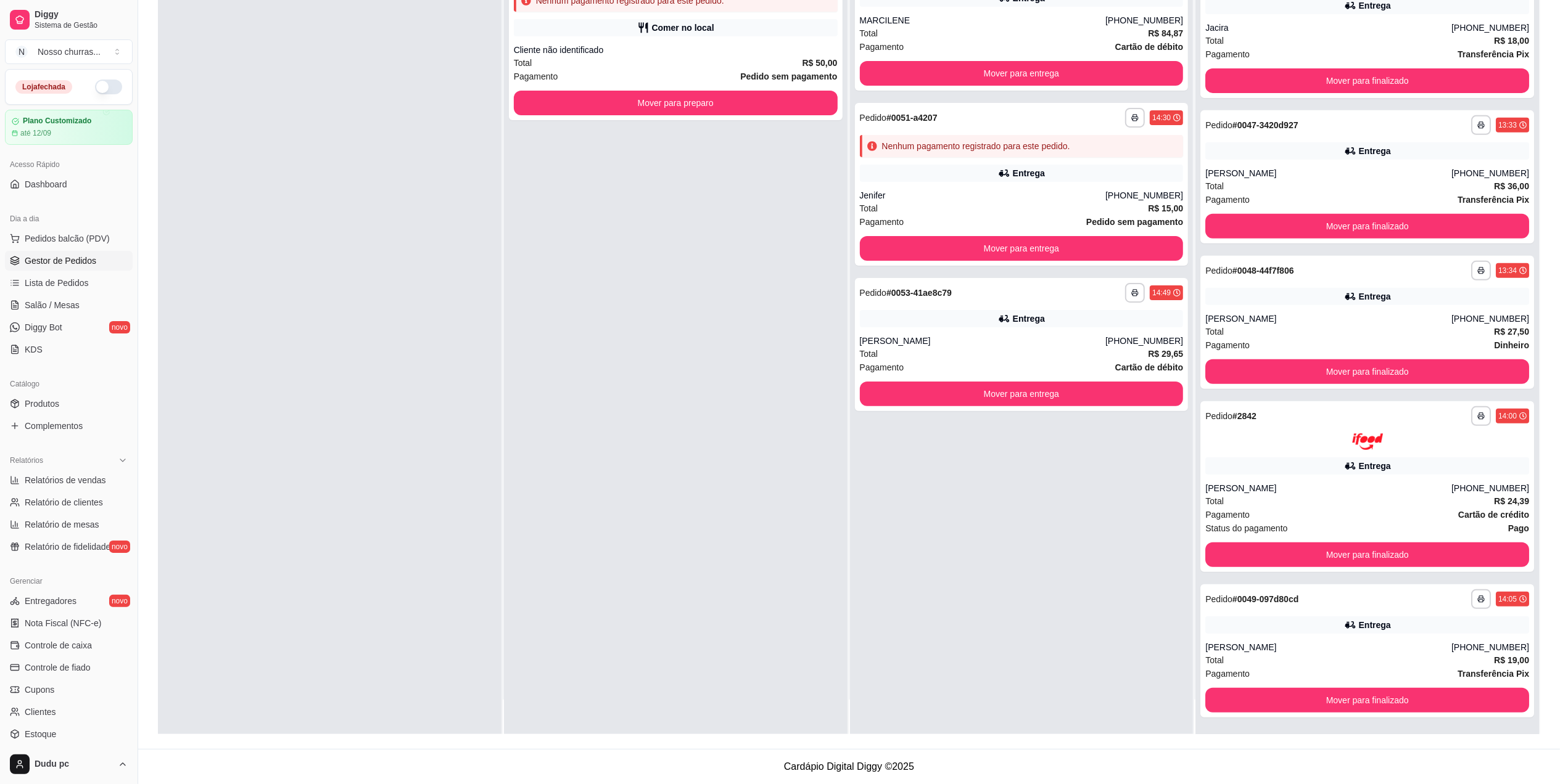
scroll to position [31, 0]
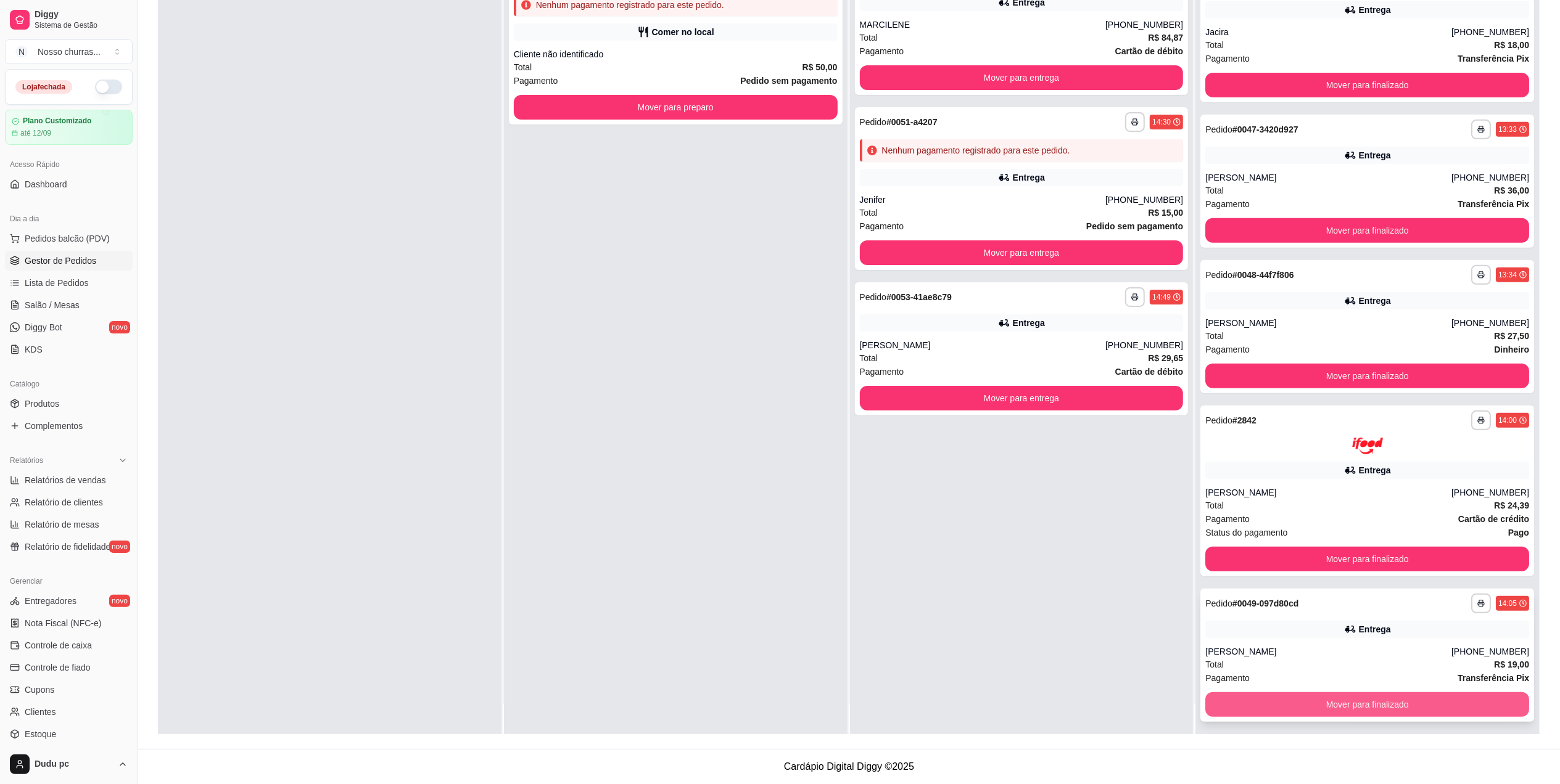
click at [1470, 696] on button "Mover para finalizado" at bounding box center [1367, 705] width 324 height 25
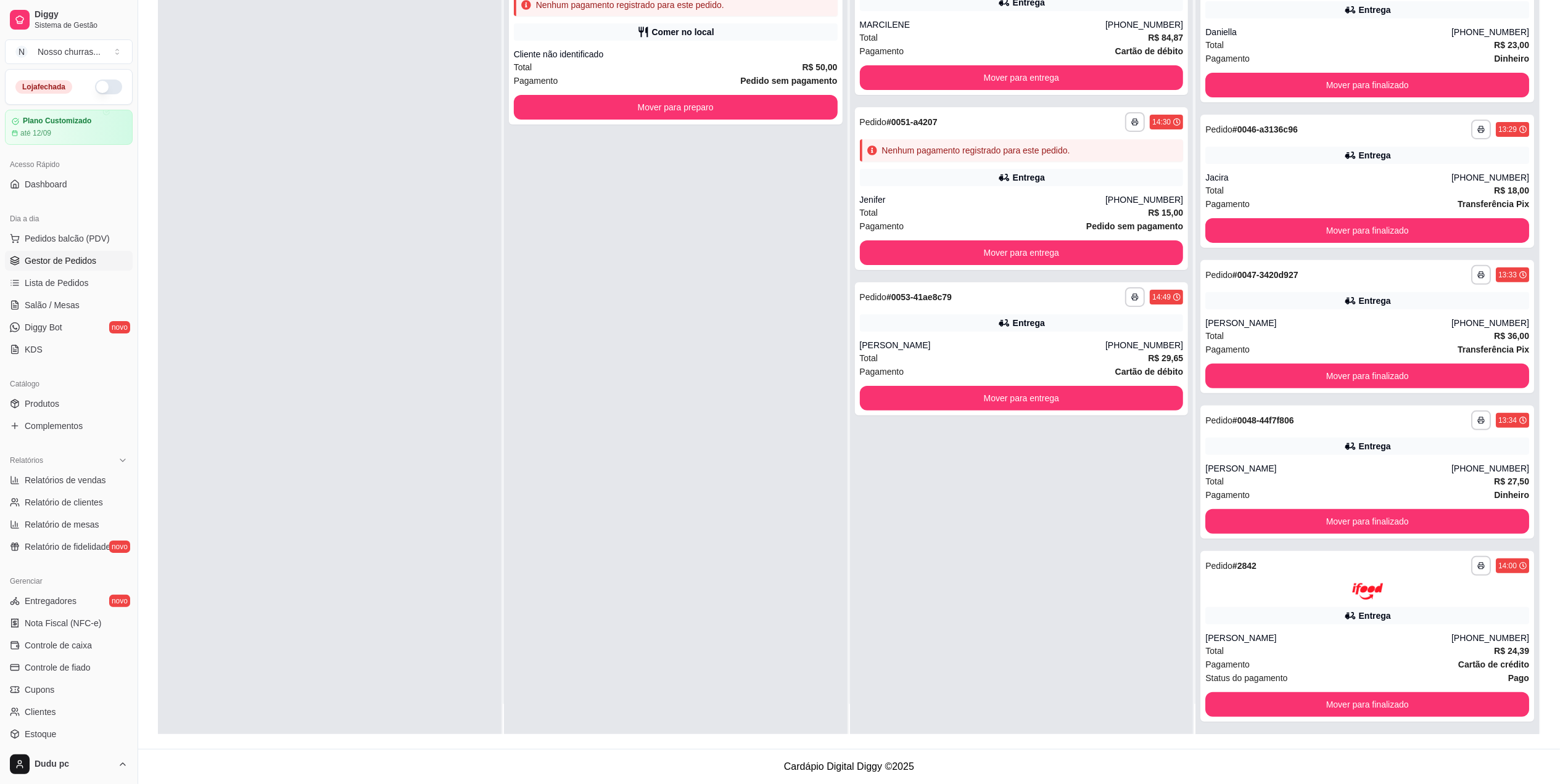
scroll to position [0, 0]
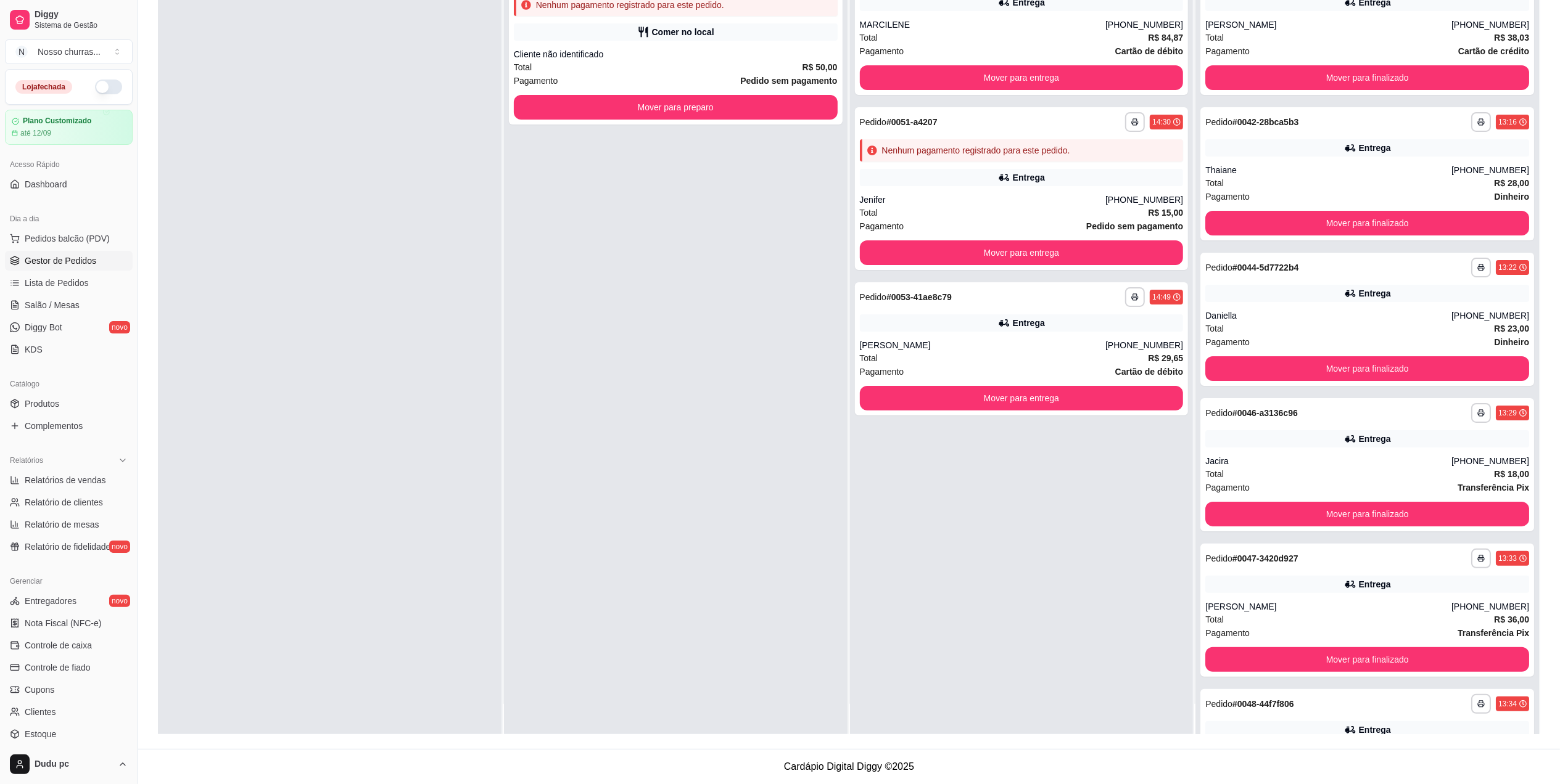
click at [1558, 28] on div "**********" at bounding box center [849, 301] width 1422 height 895
click at [1494, 33] on strong "R$ 38,03" at bounding box center [1511, 38] width 35 height 10
click at [1554, 50] on div "**********" at bounding box center [849, 301] width 1422 height 895
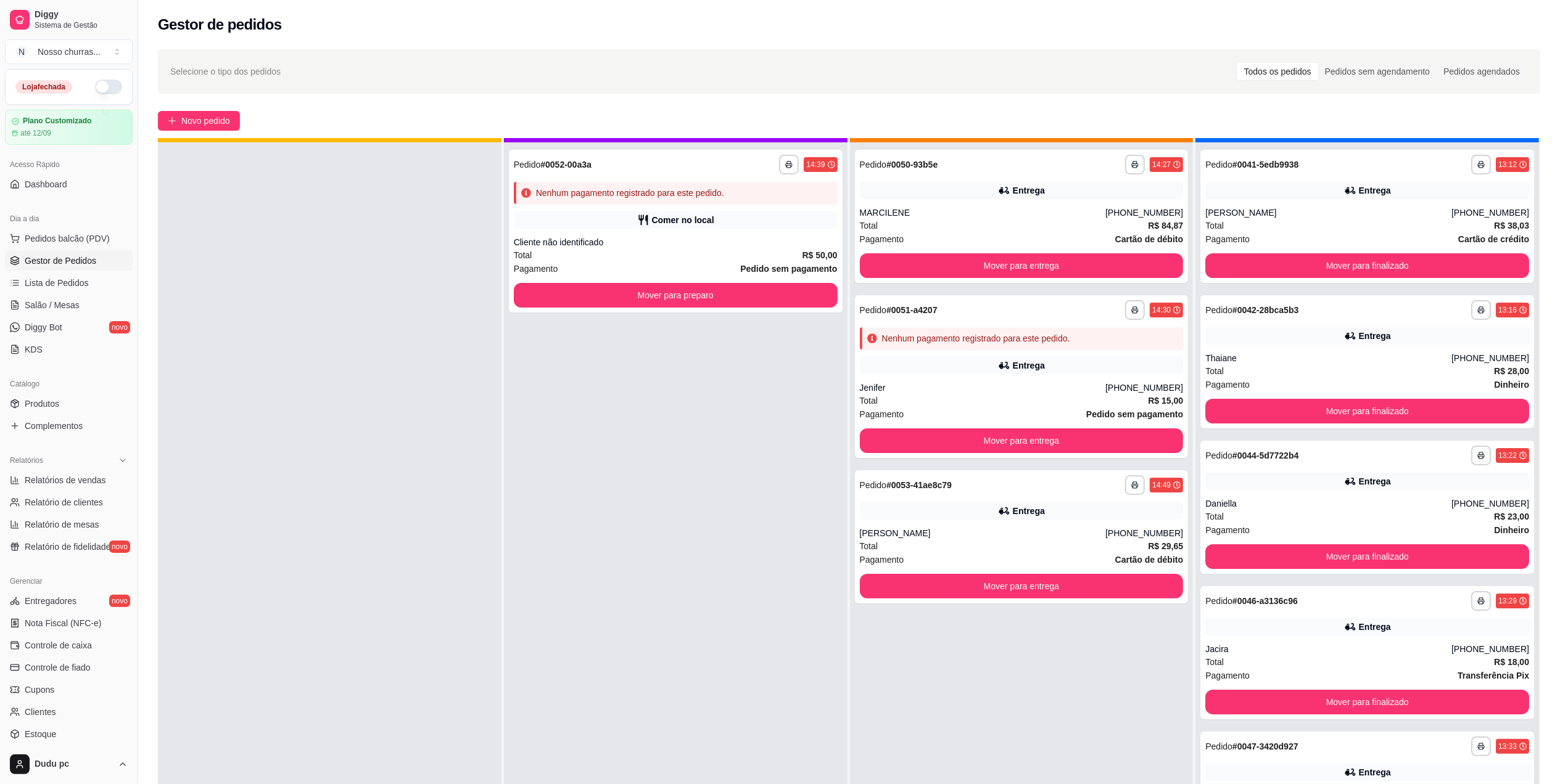
click at [1527, 722] on div "**********" at bounding box center [1368, 517] width 345 height 818
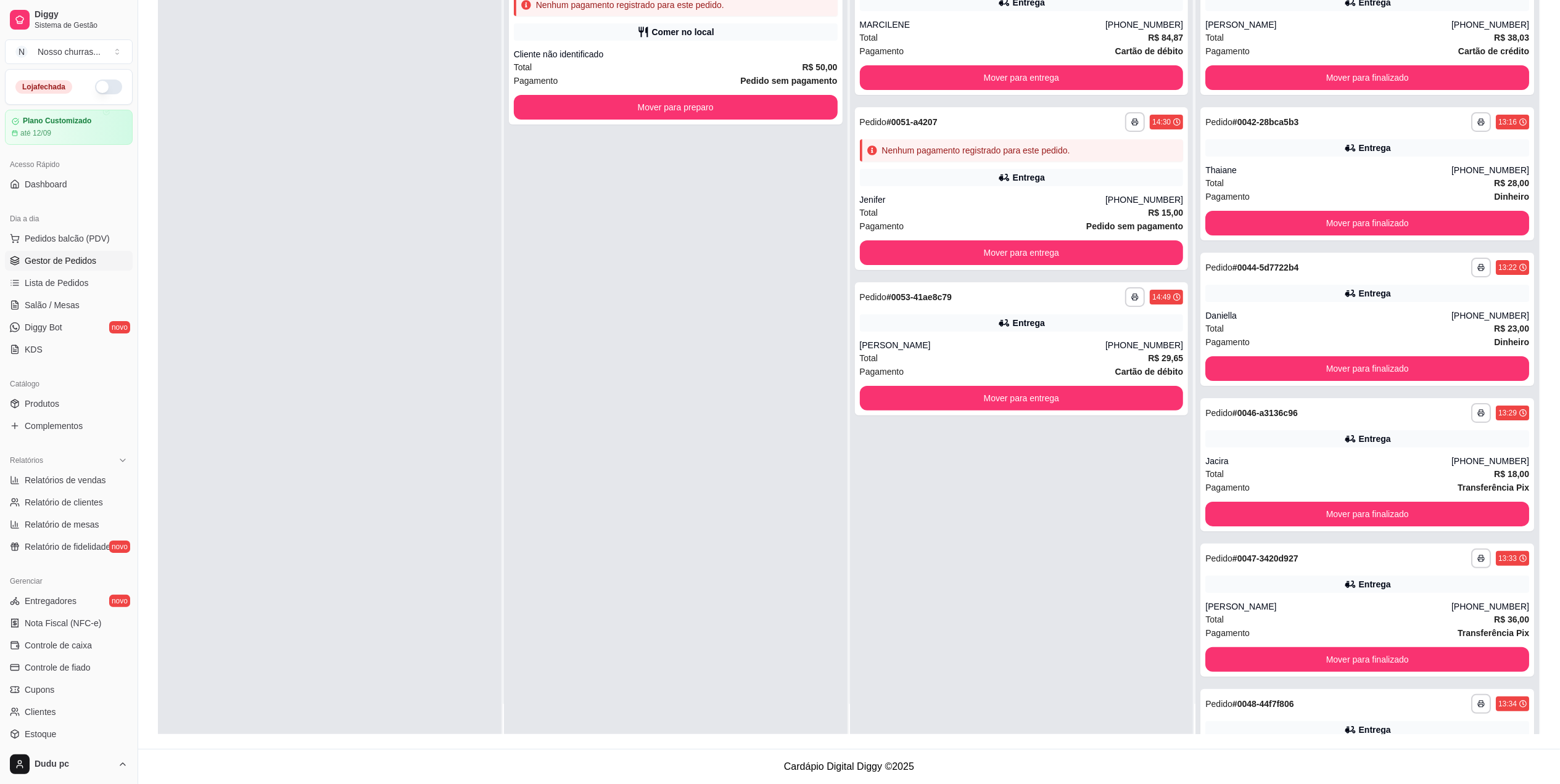
scroll to position [284, 0]
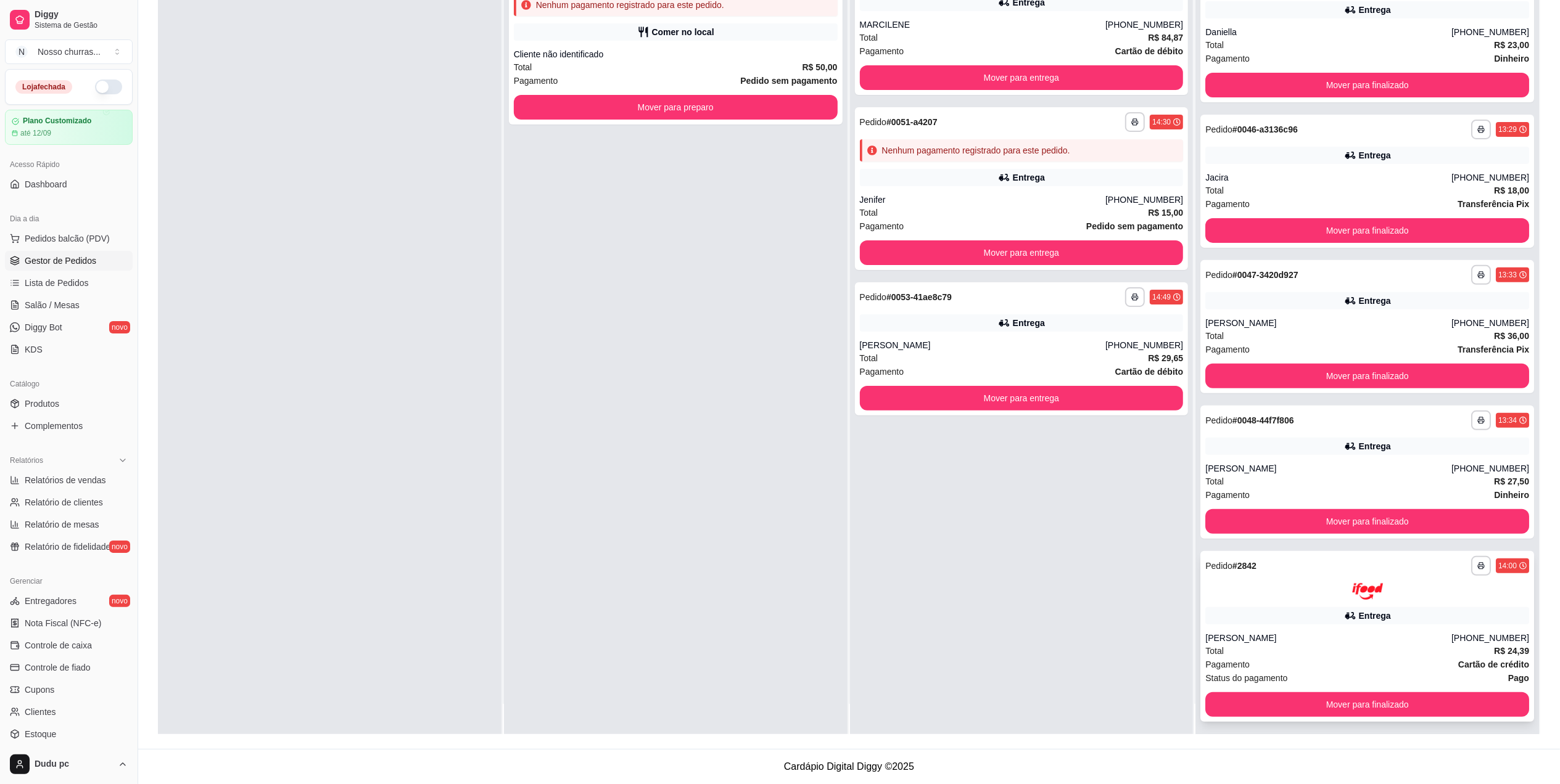
click at [1363, 656] on div "Total R$ 24,39" at bounding box center [1367, 650] width 324 height 13
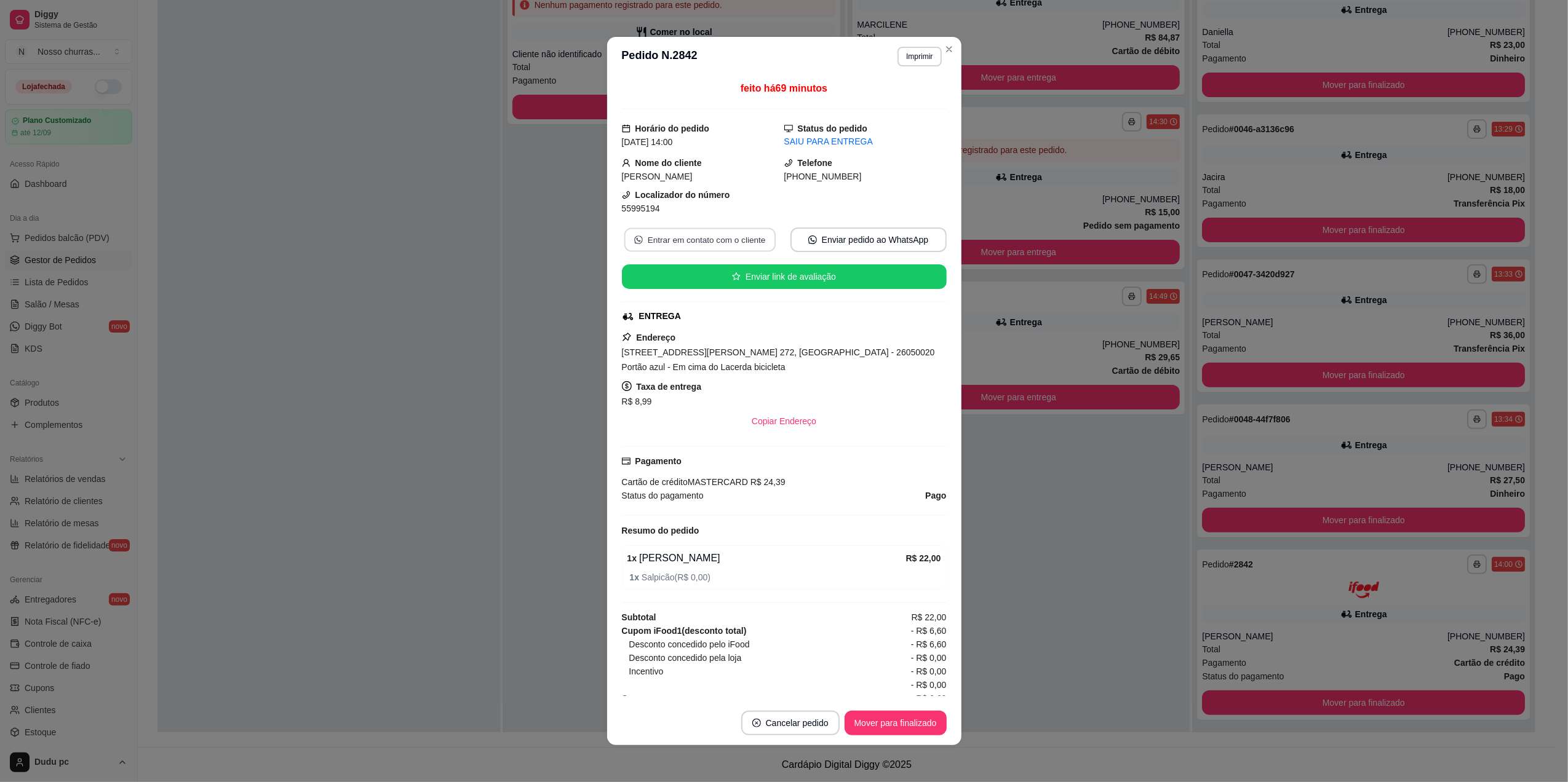
click at [717, 242] on button "Entrar em contato com o cliente" at bounding box center [699, 240] width 151 height 24
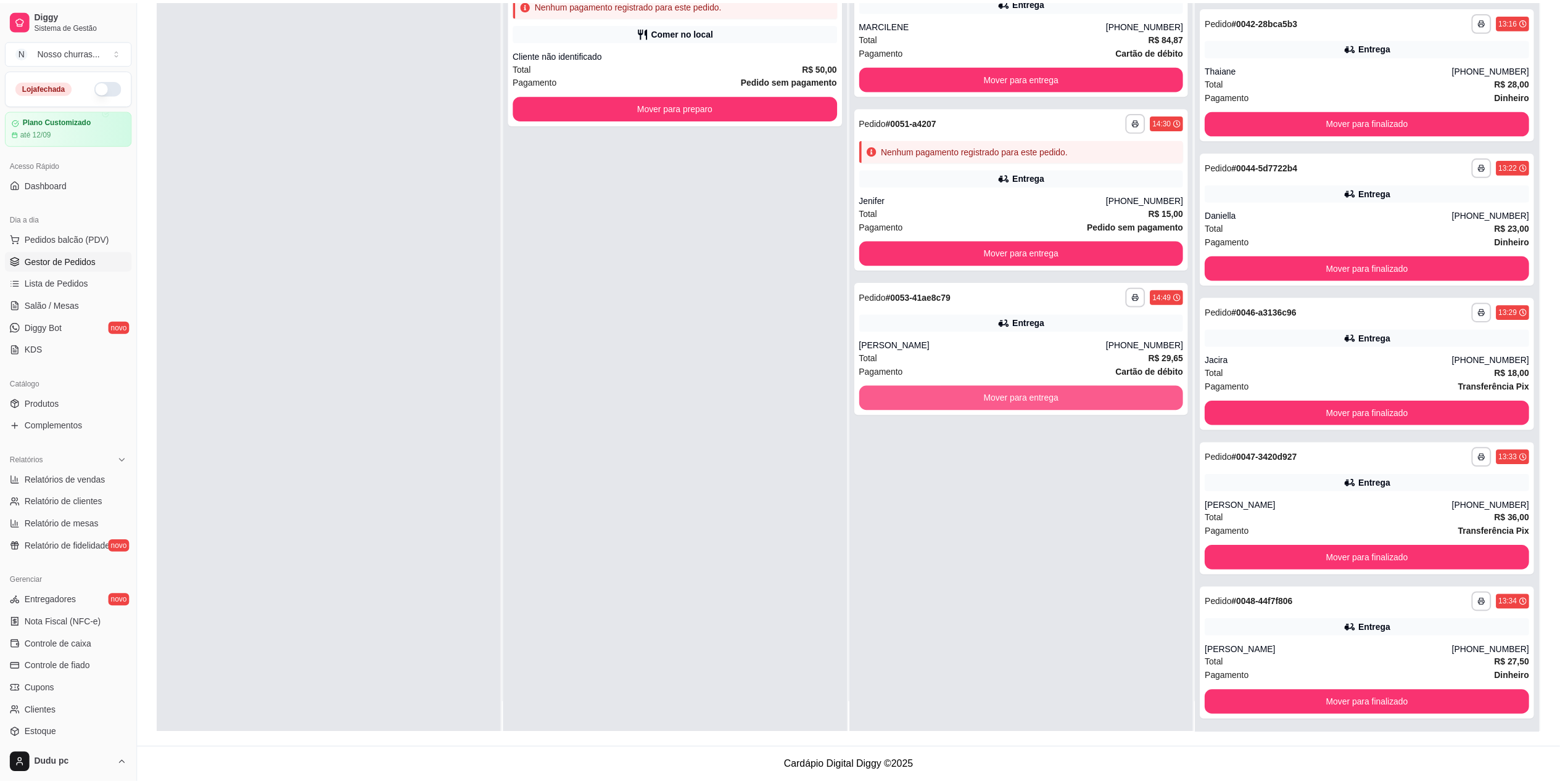
scroll to position [101, 0]
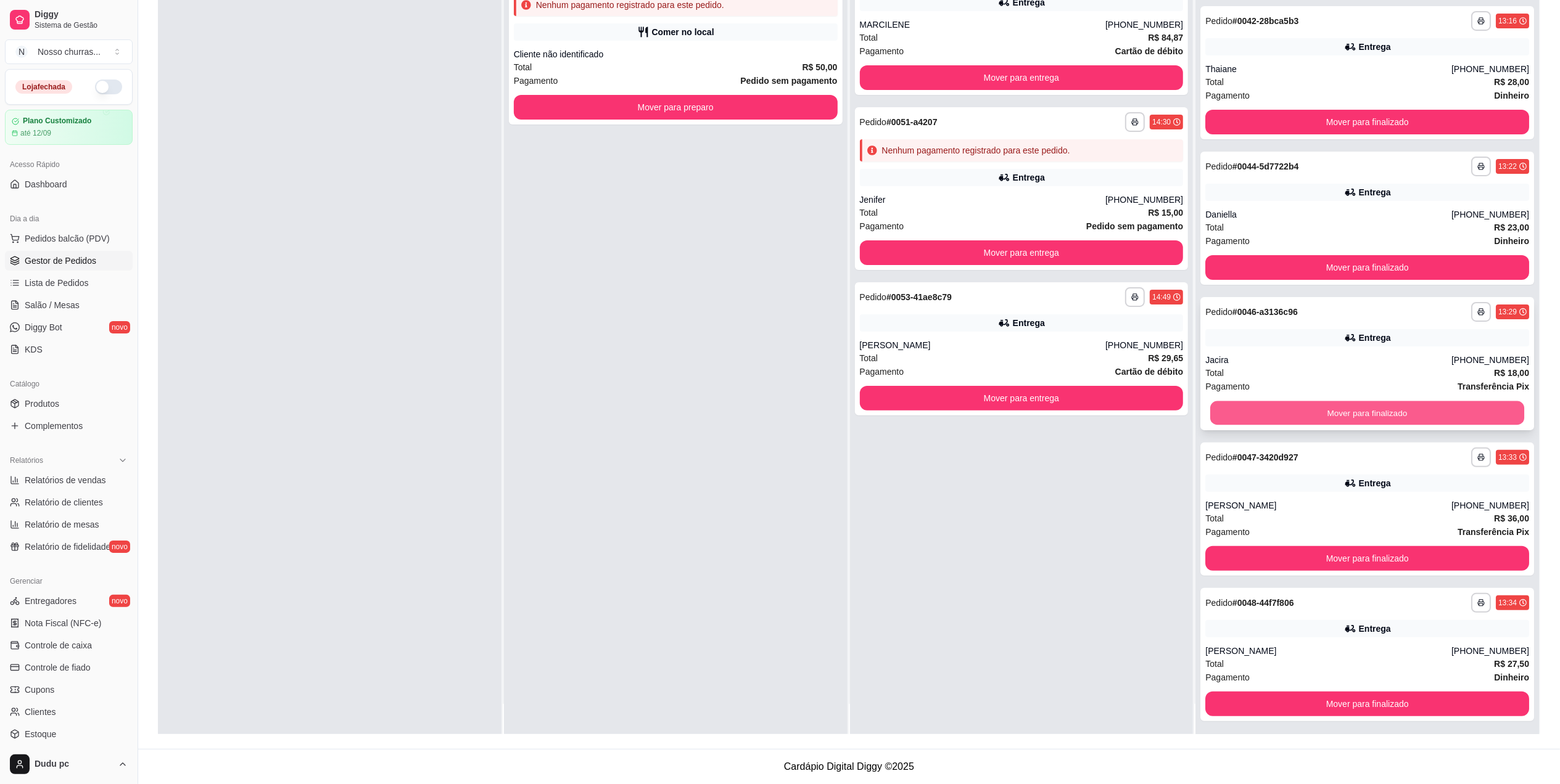
click at [1453, 417] on button "Mover para finalizado" at bounding box center [1367, 413] width 314 height 24
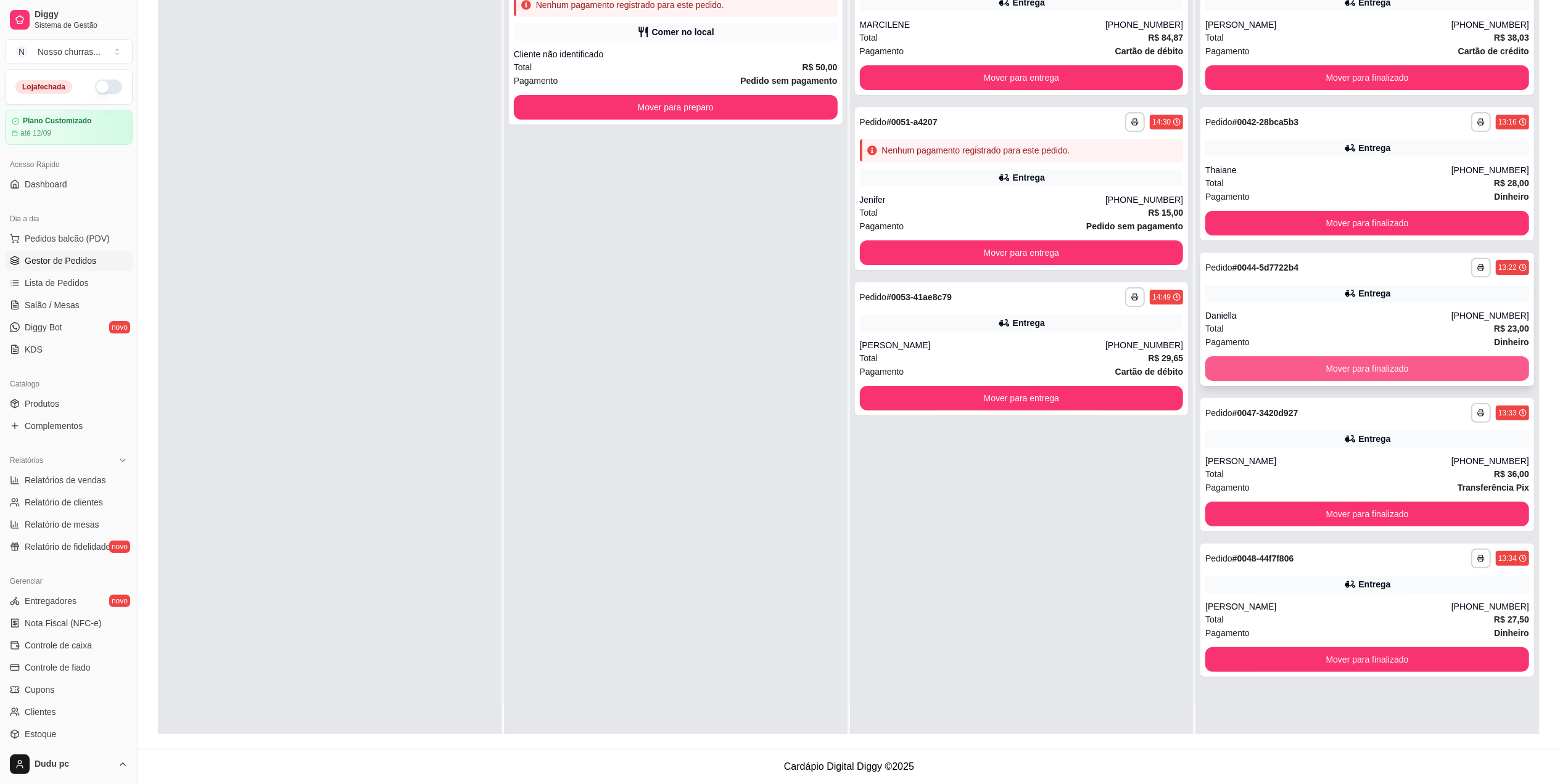
scroll to position [0, 0]
click at [1372, 412] on div "**********" at bounding box center [1367, 413] width 324 height 20
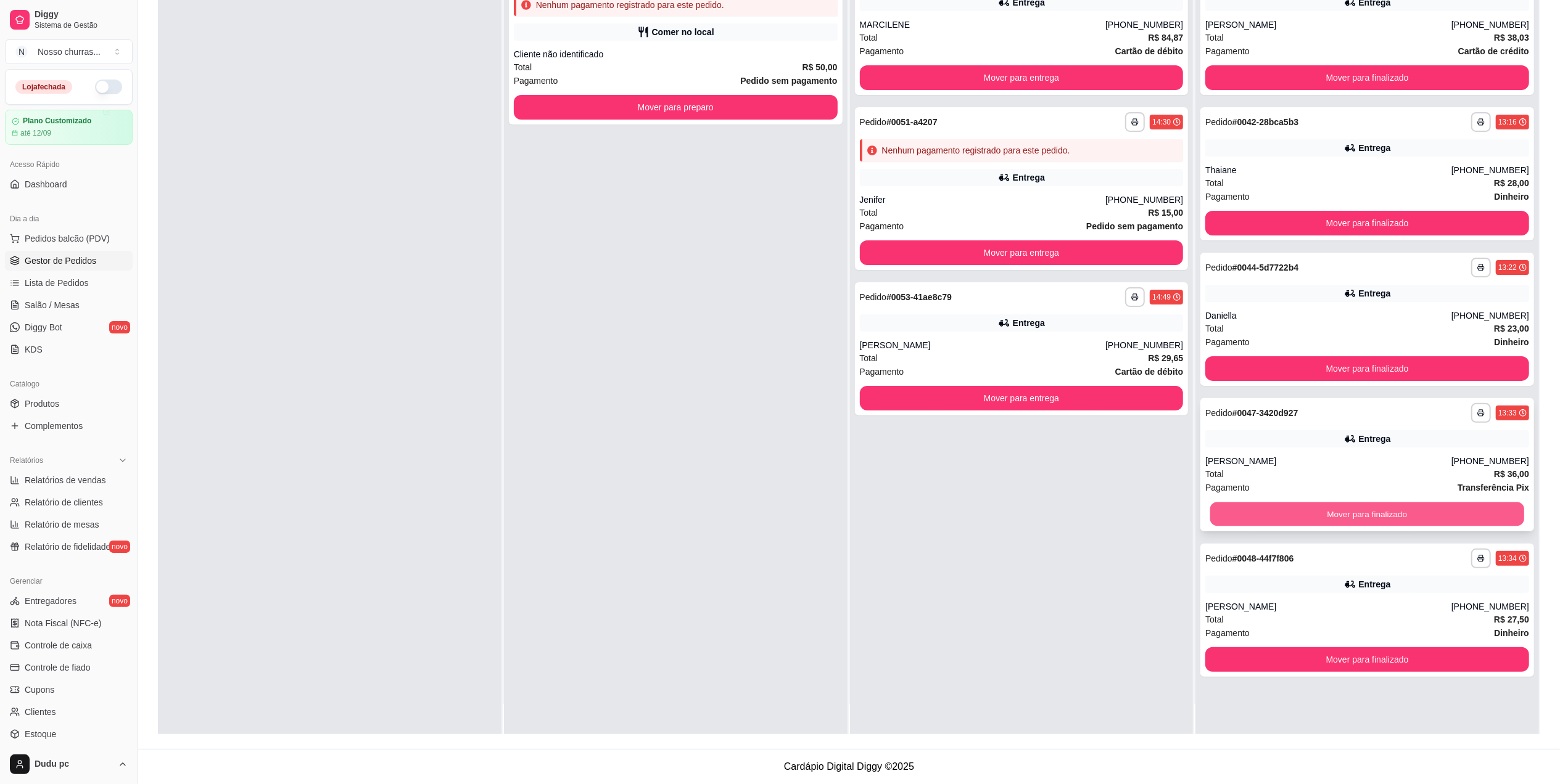
click at [1365, 511] on button "Mover para finalizado" at bounding box center [1367, 514] width 314 height 24
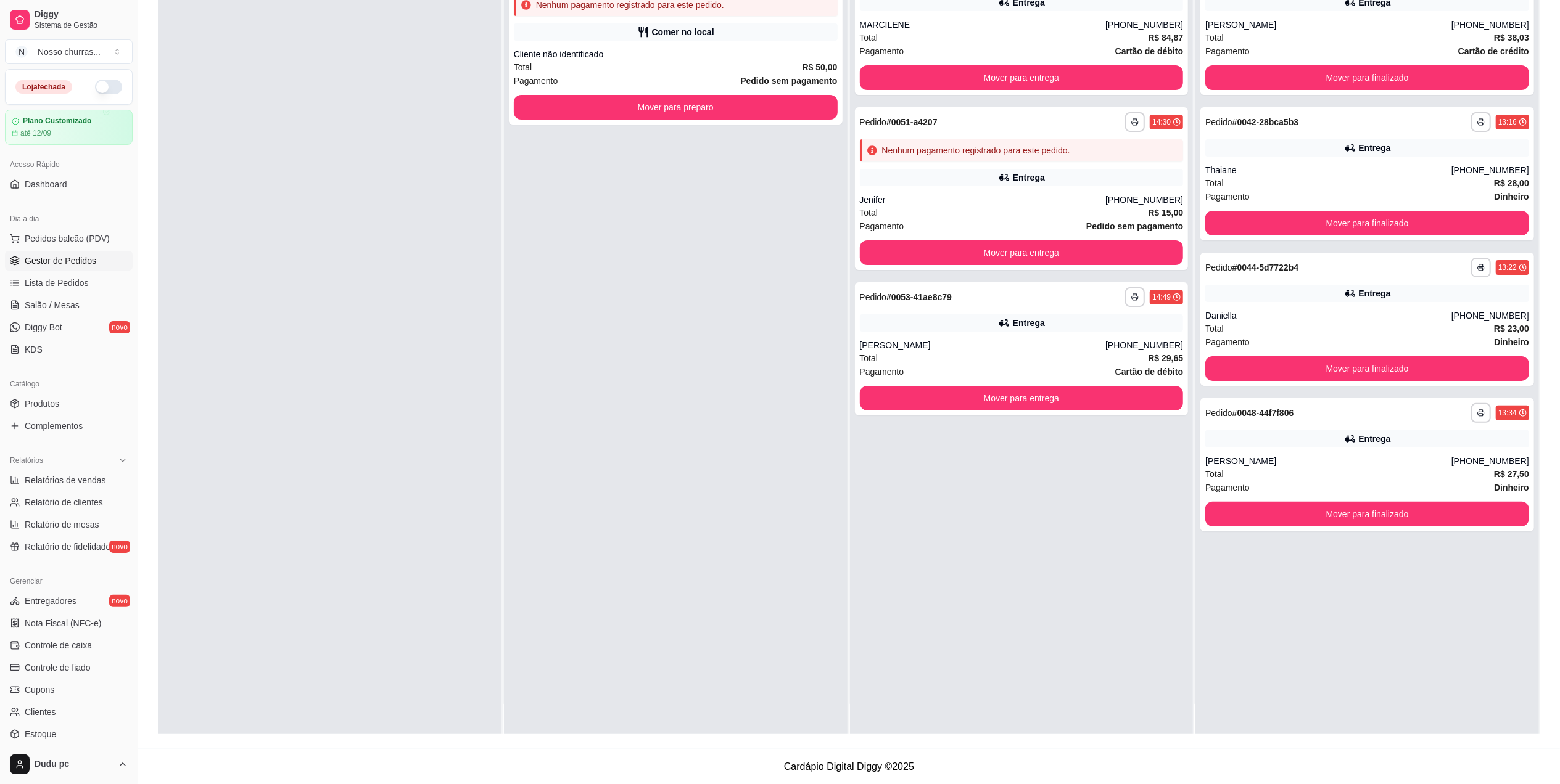
click at [1557, 91] on div "**********" at bounding box center [849, 301] width 1422 height 895
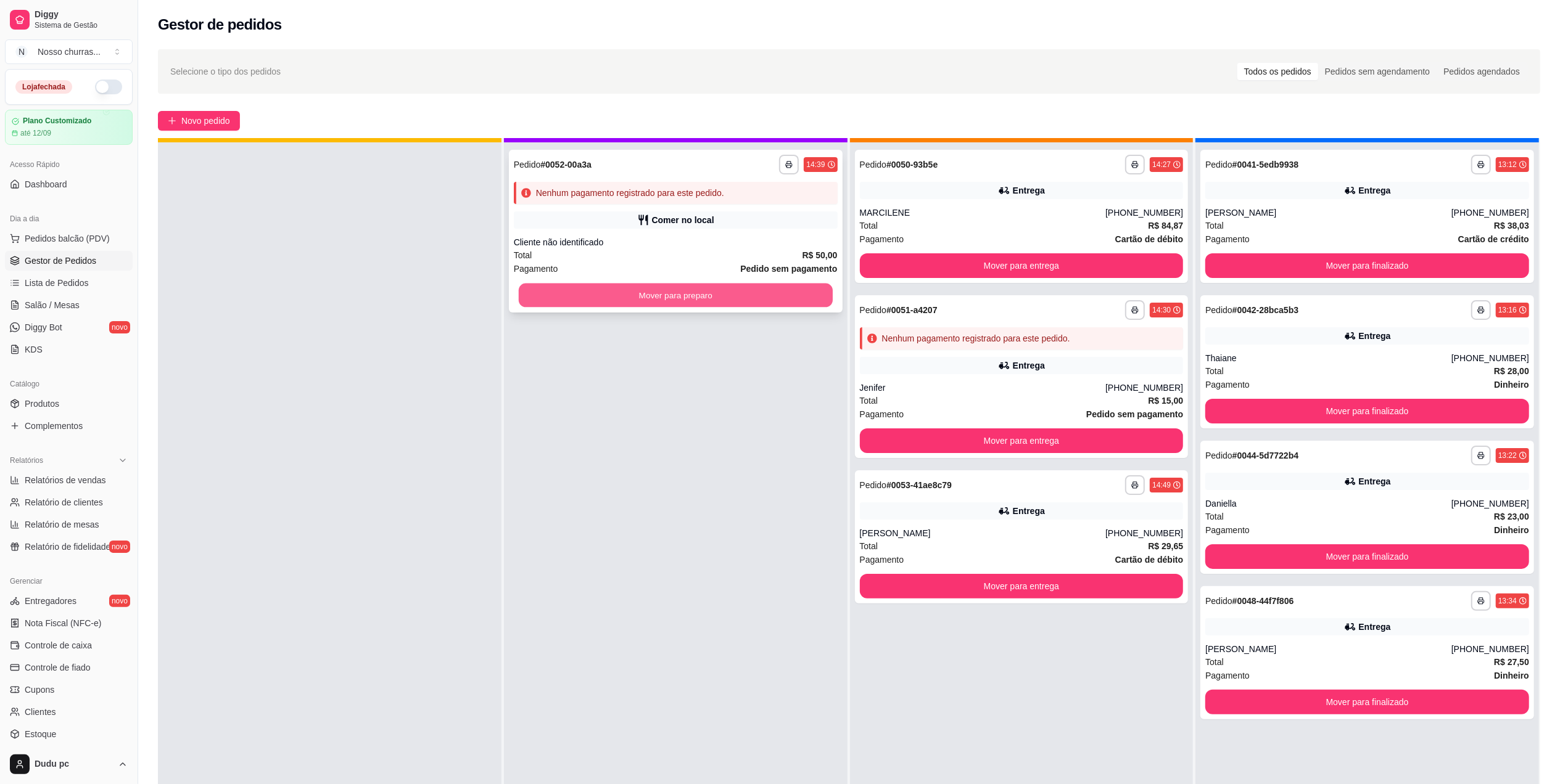
click at [699, 294] on button "Mover para preparo" at bounding box center [675, 296] width 314 height 24
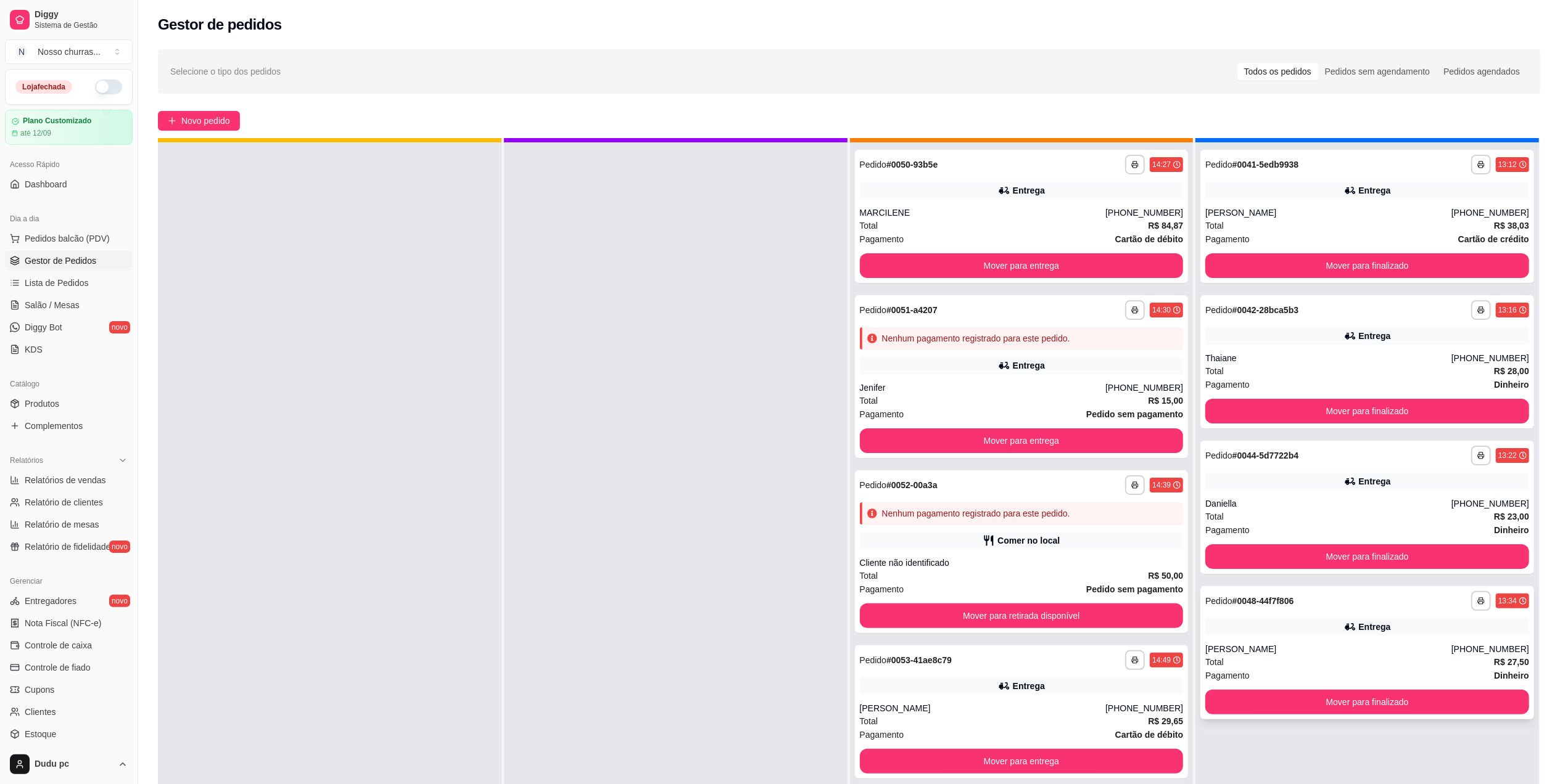
click at [1248, 620] on div "Entrega" at bounding box center [1367, 626] width 324 height 17
click at [953, 670] on div "**********" at bounding box center [1022, 712] width 333 height 133
click at [1048, 339] on div "Nenhum pagamento registrado para este pedido." at bounding box center [976, 338] width 188 height 12
click at [1029, 165] on div "**********" at bounding box center [1021, 164] width 324 height 20
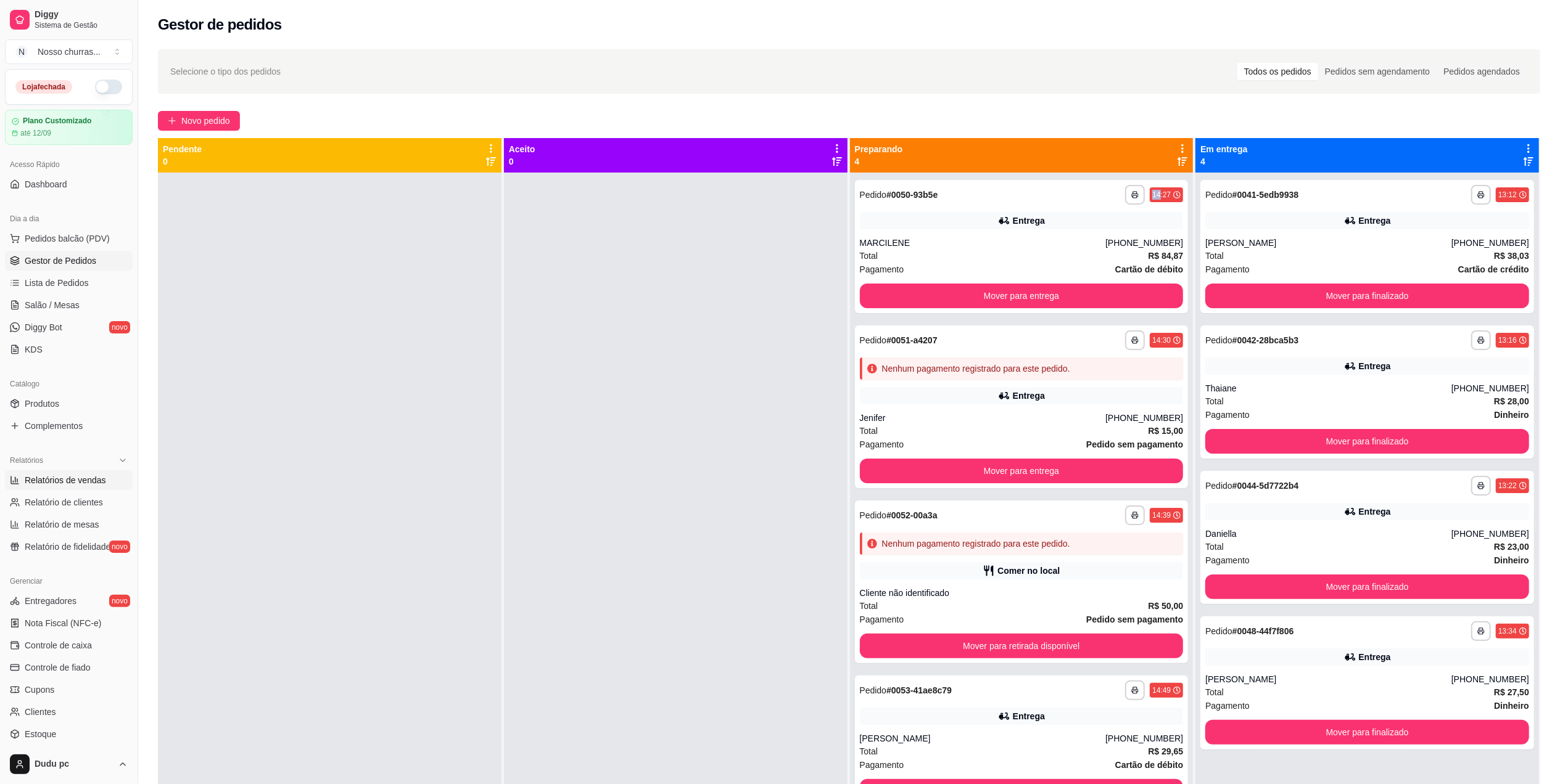
click at [88, 482] on span "Relatórios de vendas" at bounding box center [66, 480] width 81 height 12
select select "ALL"
select select "0"
